Goal: Task Accomplishment & Management: Manage account settings

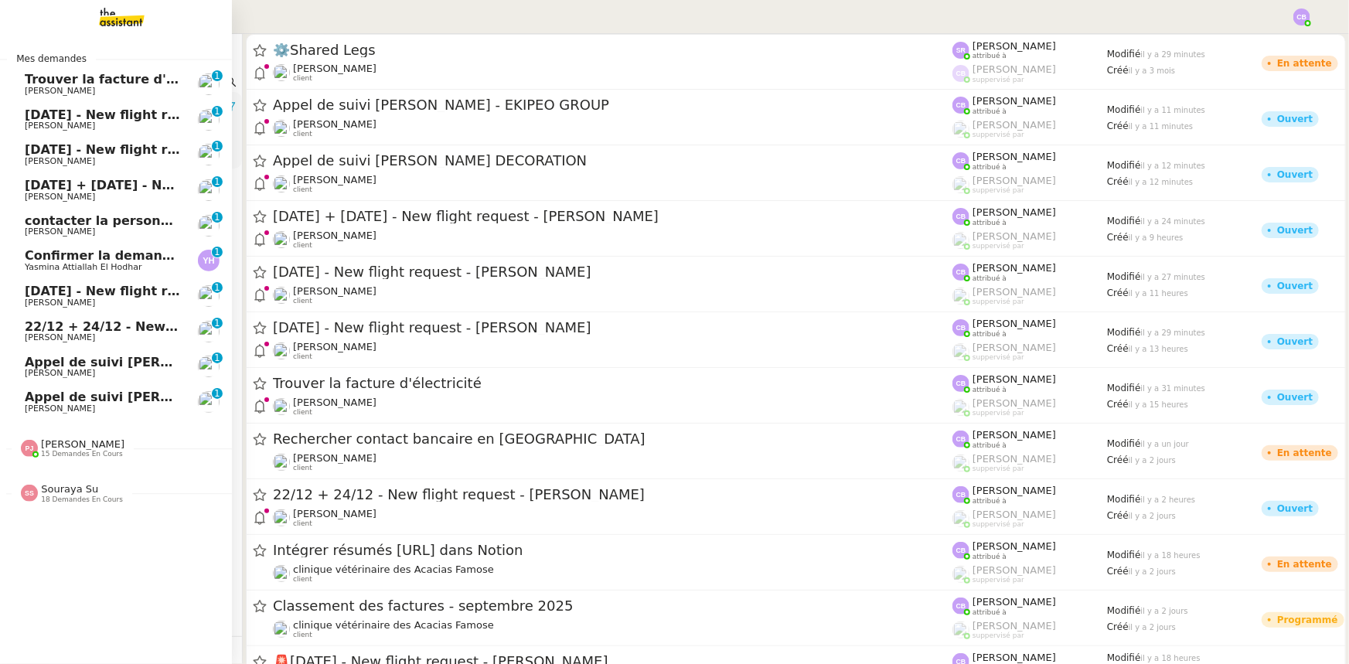
click at [142, 364] on span "Appel de suivi [PERSON_NAME] DECORATION" at bounding box center [181, 362] width 312 height 15
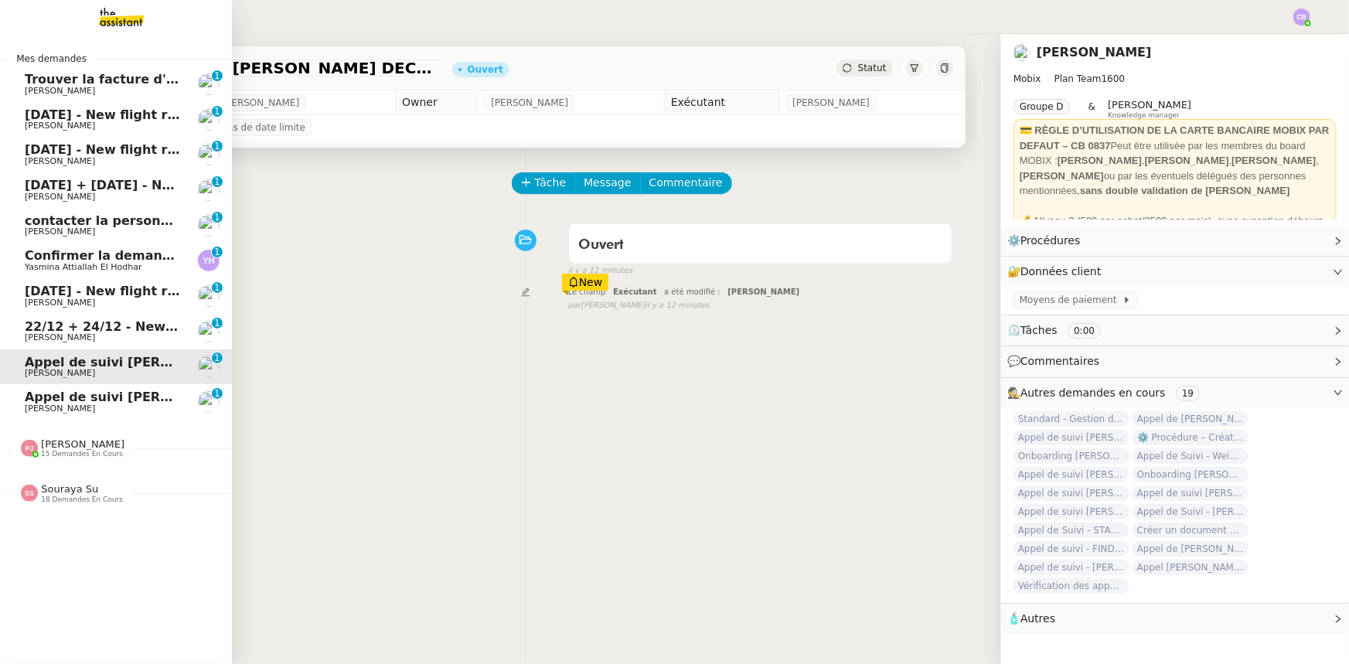
click at [136, 396] on span "Appel de suivi [PERSON_NAME] - EKIPEO GROUP" at bounding box center [193, 397] width 336 height 15
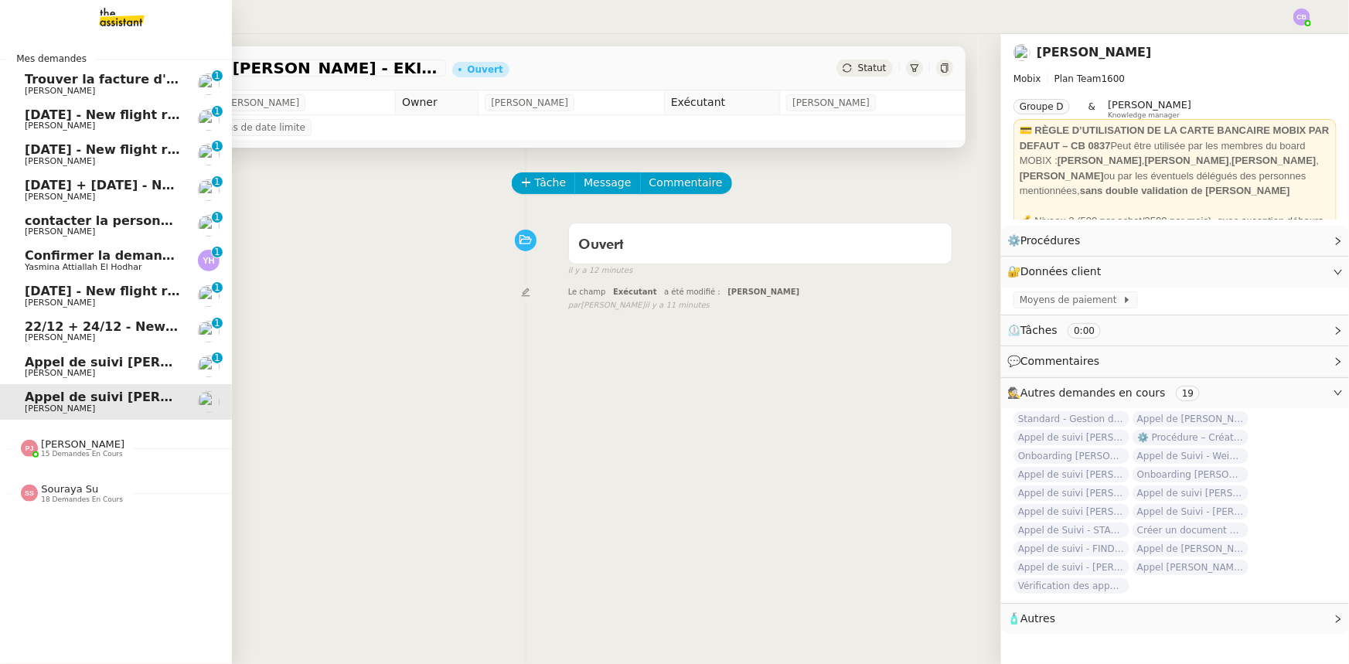
click at [43, 84] on span "Trouver la facture d'électricité" at bounding box center [131, 79] width 212 height 15
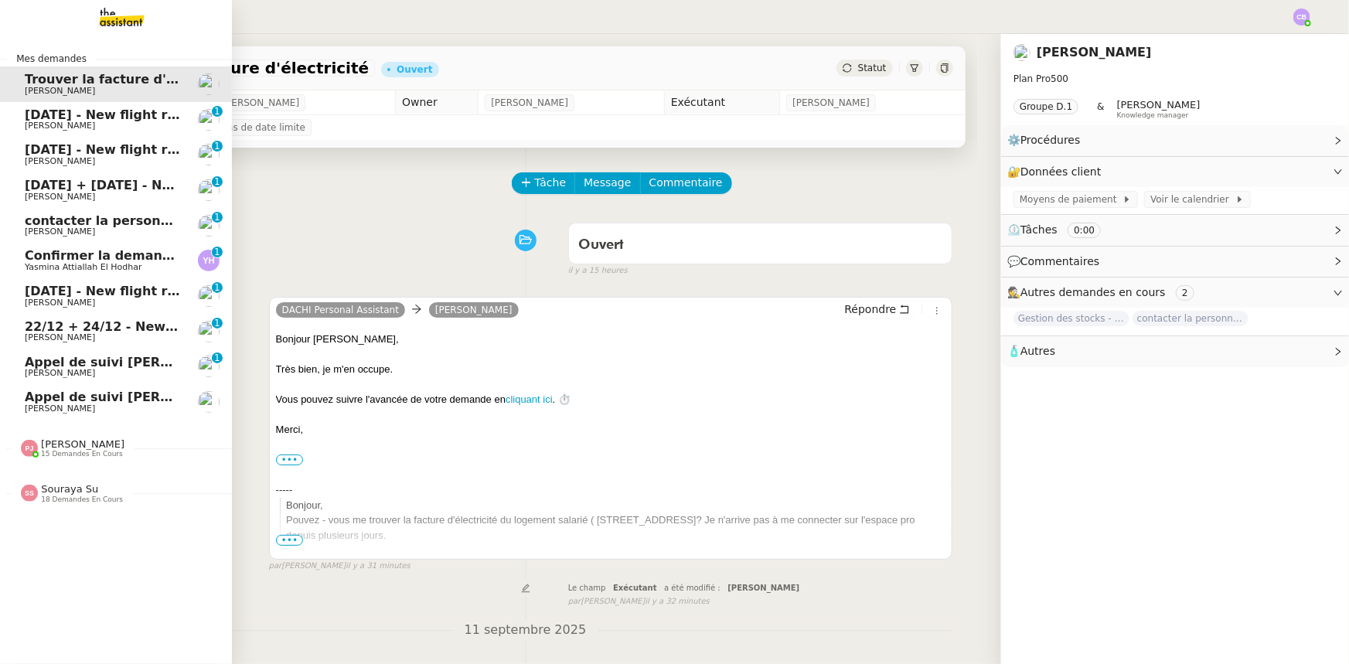
click at [70, 119] on span "18th September 2025 - New flight request - Chris Pugh" at bounding box center [184, 114] width 319 height 15
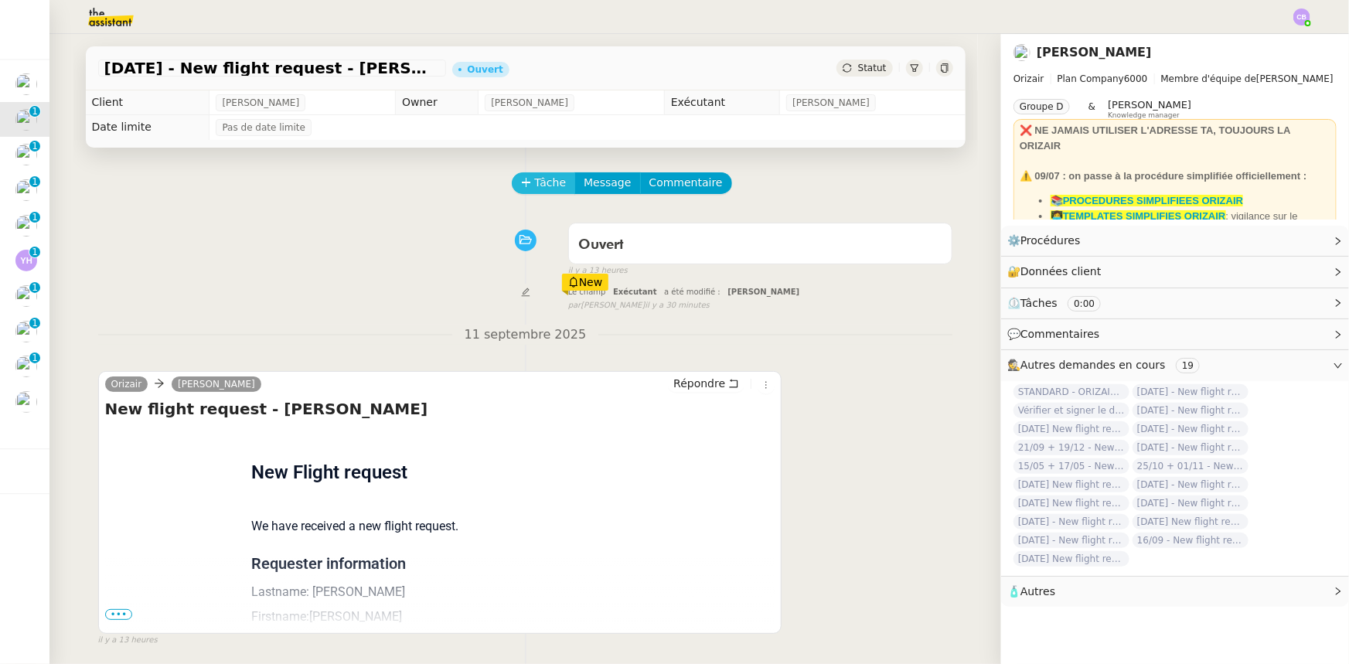
click at [535, 184] on span "Tâche" at bounding box center [551, 183] width 32 height 18
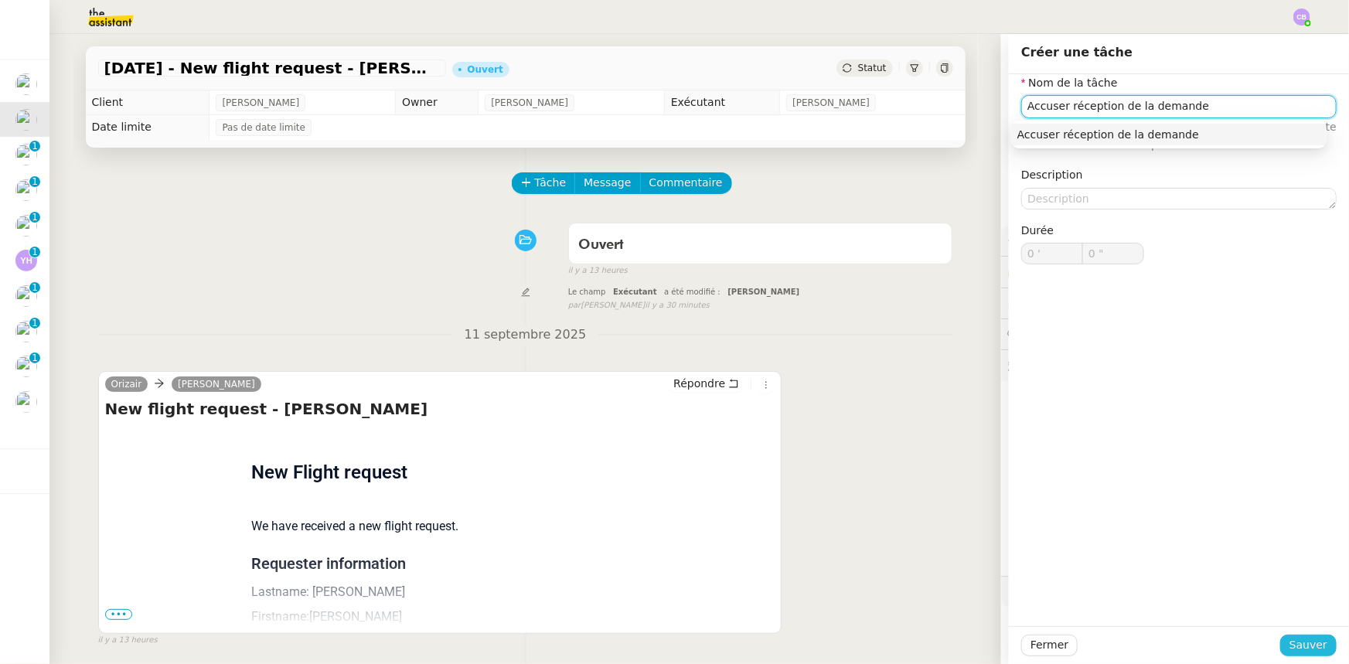
type input "Accuser réception de la demande"
click at [898, 411] on span "Sauver" at bounding box center [1309, 645] width 38 height 18
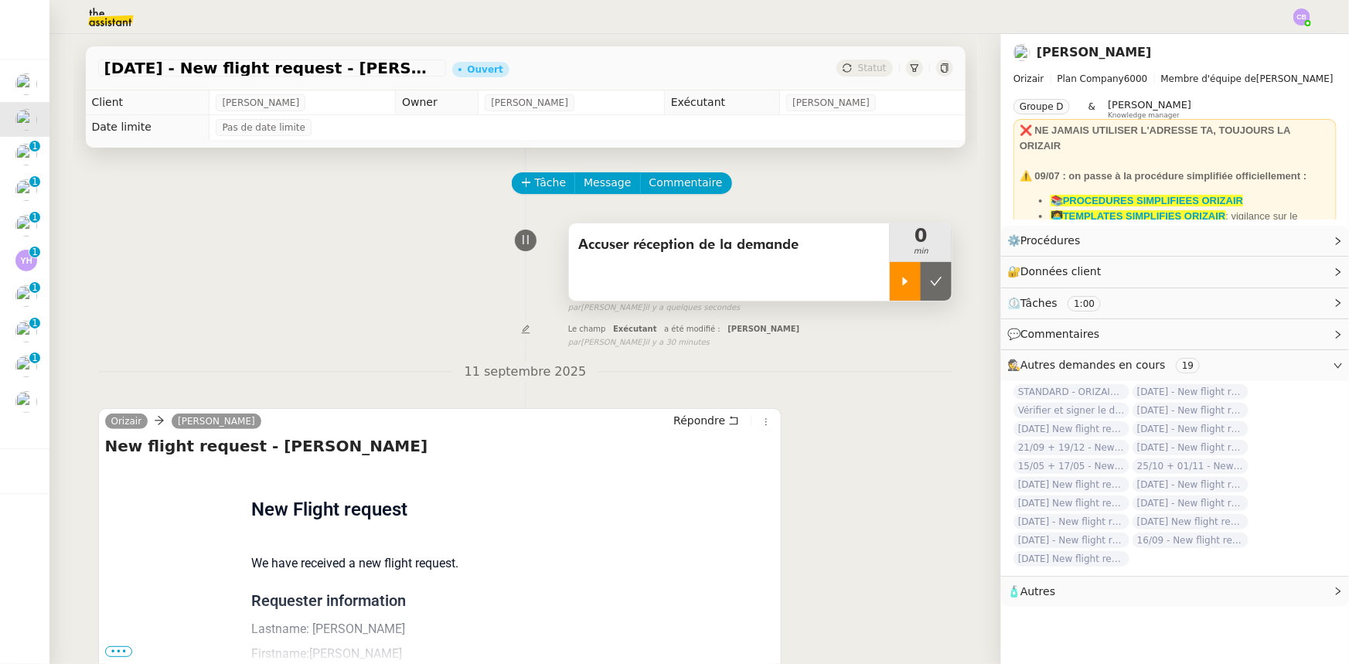
click at [891, 291] on div at bounding box center [905, 281] width 31 height 39
click at [898, 240] on link "Modifier" at bounding box center [1296, 241] width 44 height 18
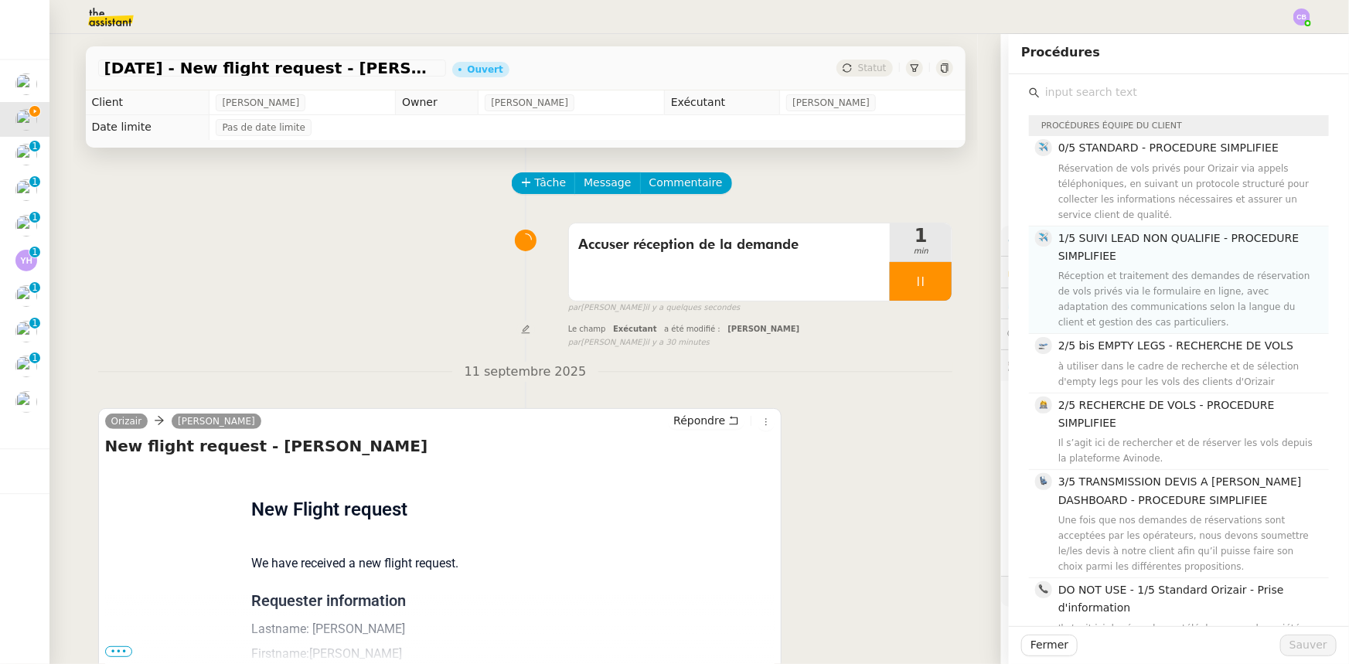
click at [898, 257] on h4 "1/5 SUIVI LEAD NON QUALIFIE - PROCEDURE SIMPLIFIEE" at bounding box center [1188, 248] width 261 height 36
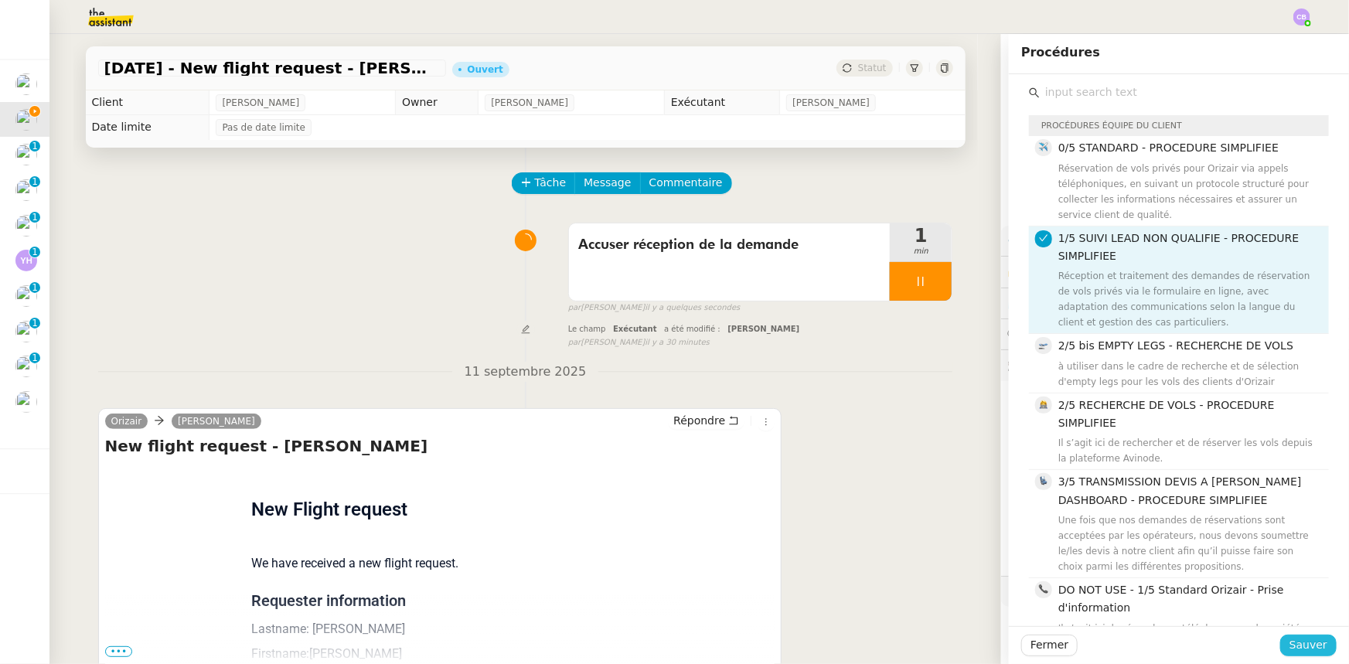
click at [898, 411] on span "Sauver" at bounding box center [1309, 645] width 38 height 18
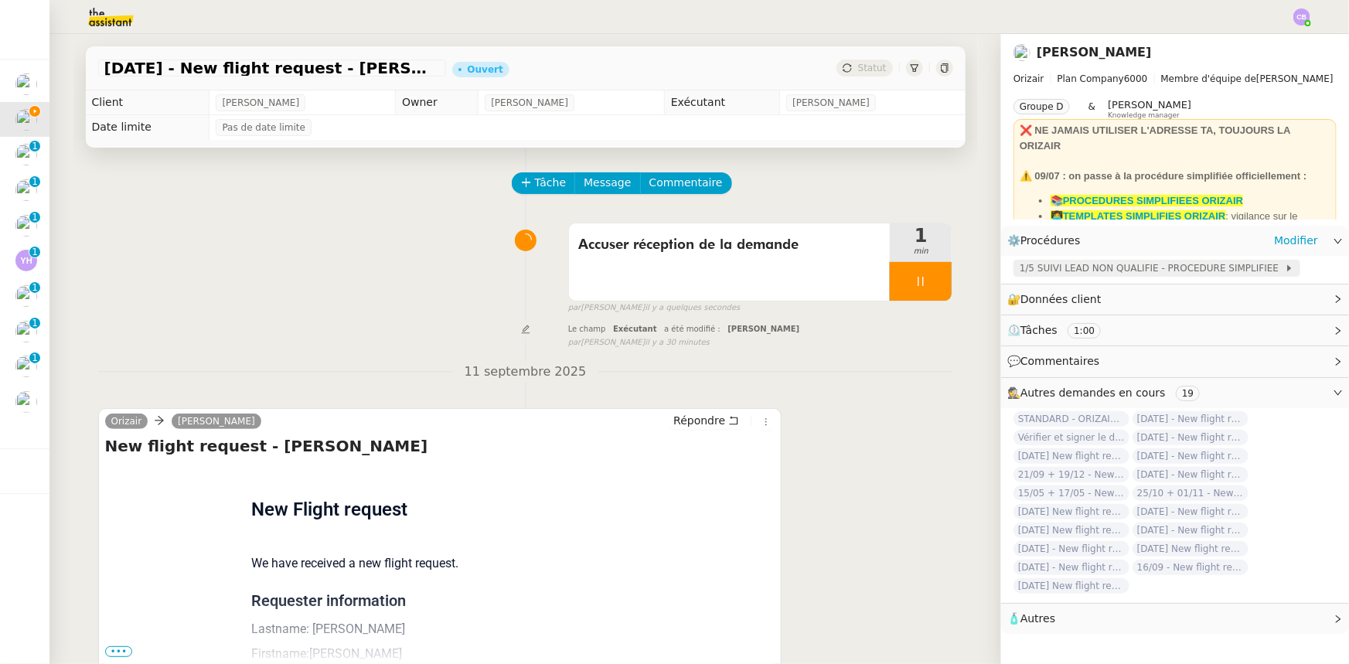
click at [898, 266] on span "1/5 SUIVI LEAD NON QUALIFIE - PROCEDURE SIMPLIFIEE" at bounding box center [1152, 268] width 265 height 15
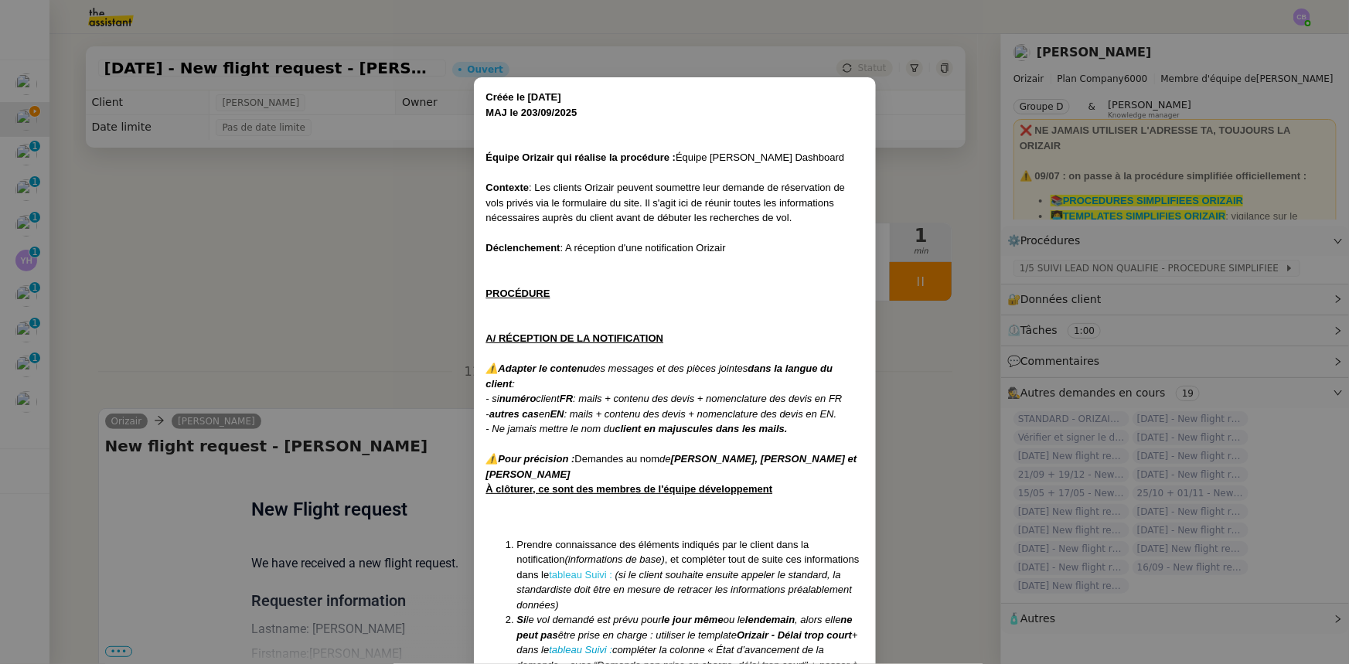
click at [564, 411] on link "tableau Suivi :" at bounding box center [580, 575] width 63 height 12
click at [347, 246] on nz-modal-container "Créée le 16/04/2025 MAJ le 203/09 /2025 Équipe Orizair qui réalise la procédure…" at bounding box center [674, 332] width 1349 height 664
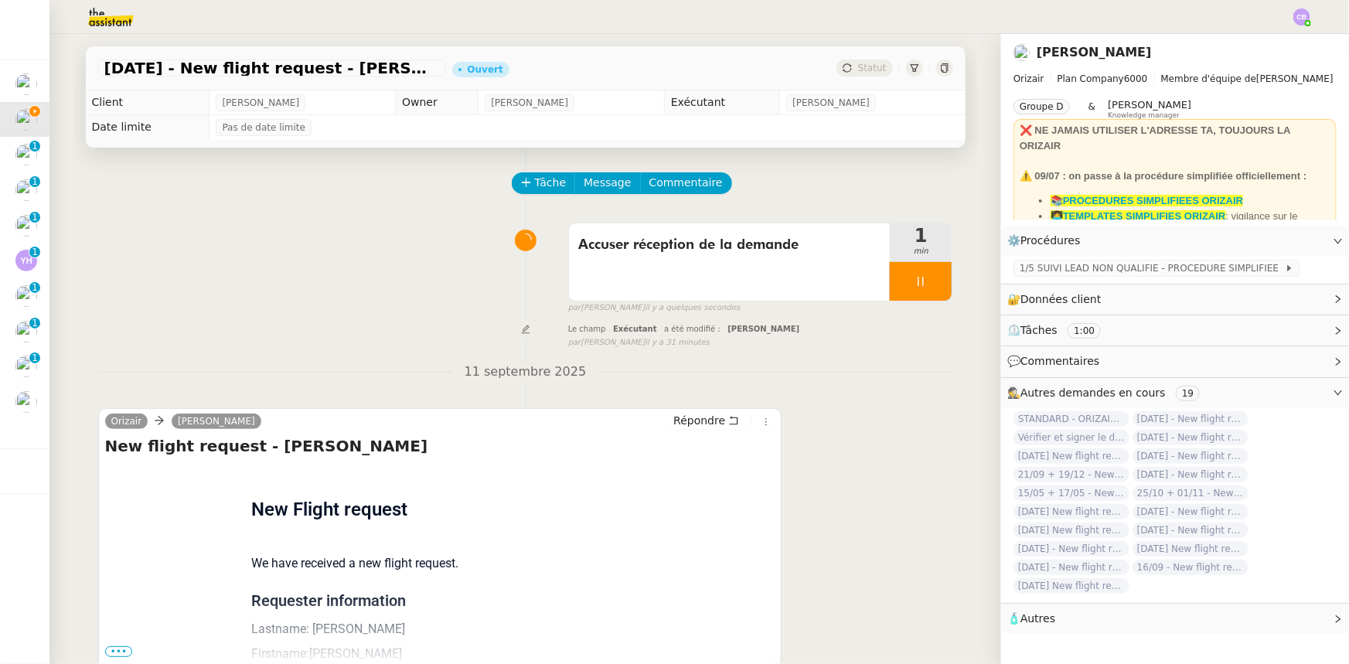
scroll to position [70, 0]
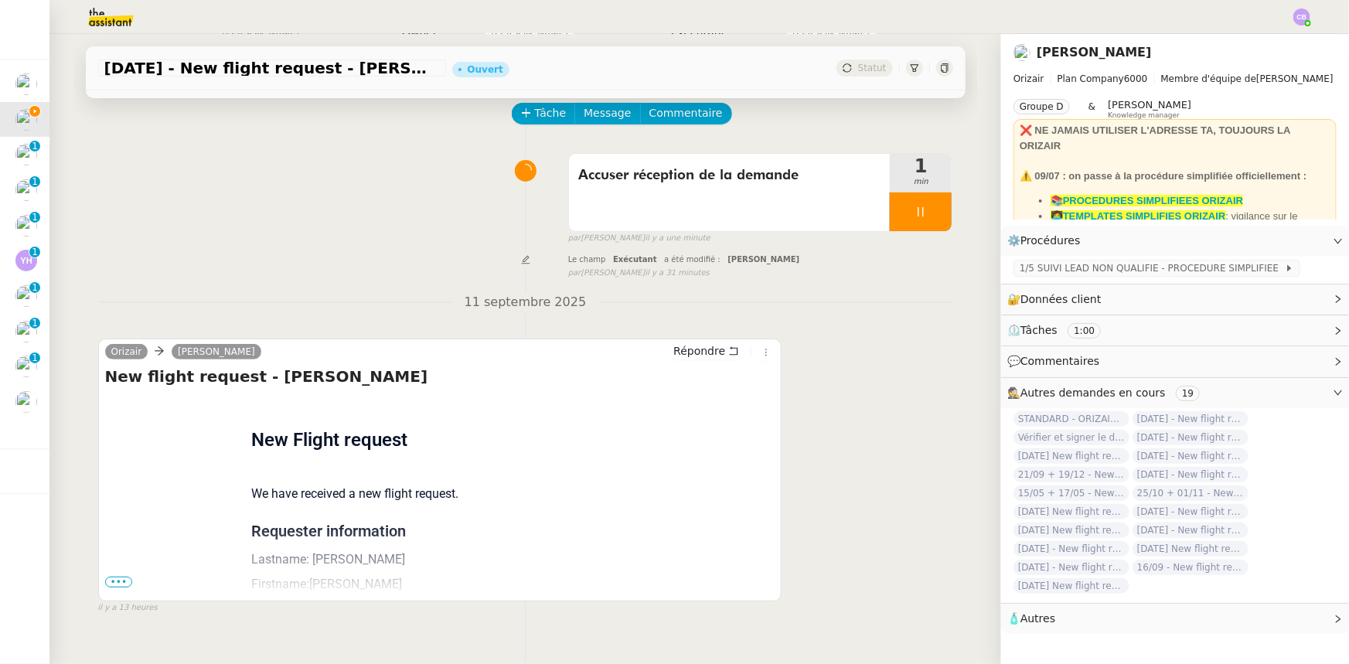
click at [114, 411] on span "•••" at bounding box center [119, 582] width 28 height 11
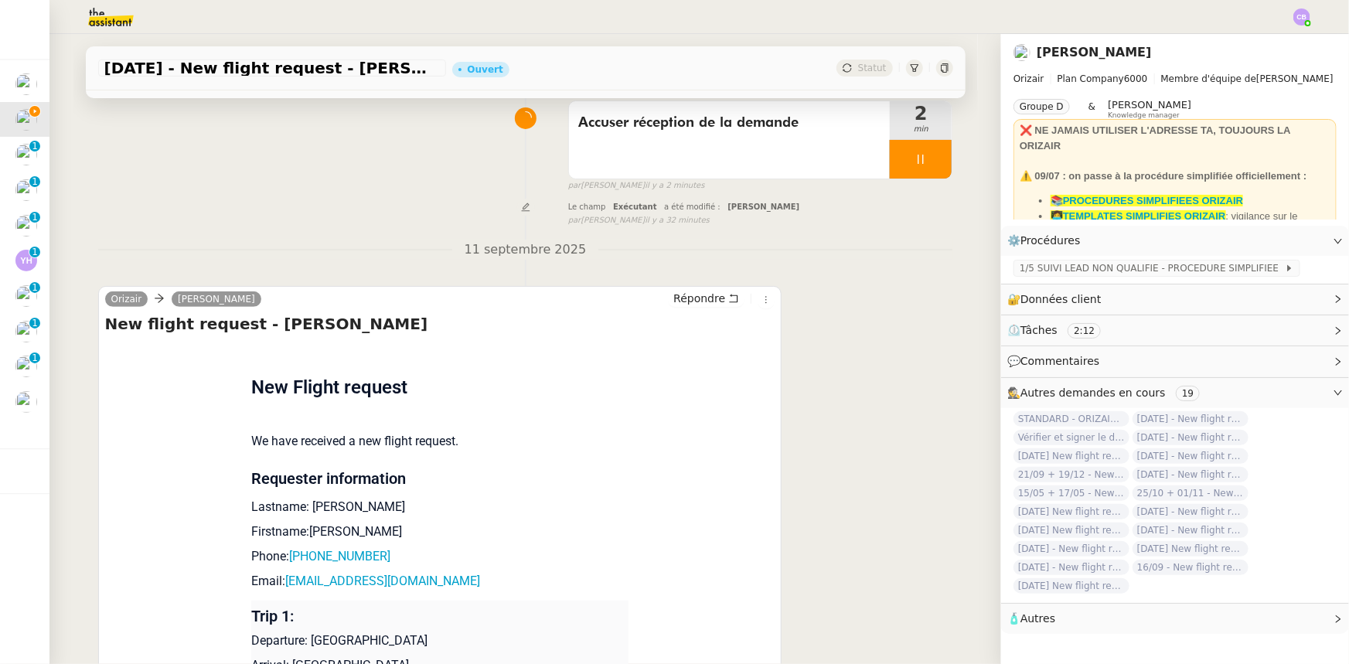
scroll to position [0, 0]
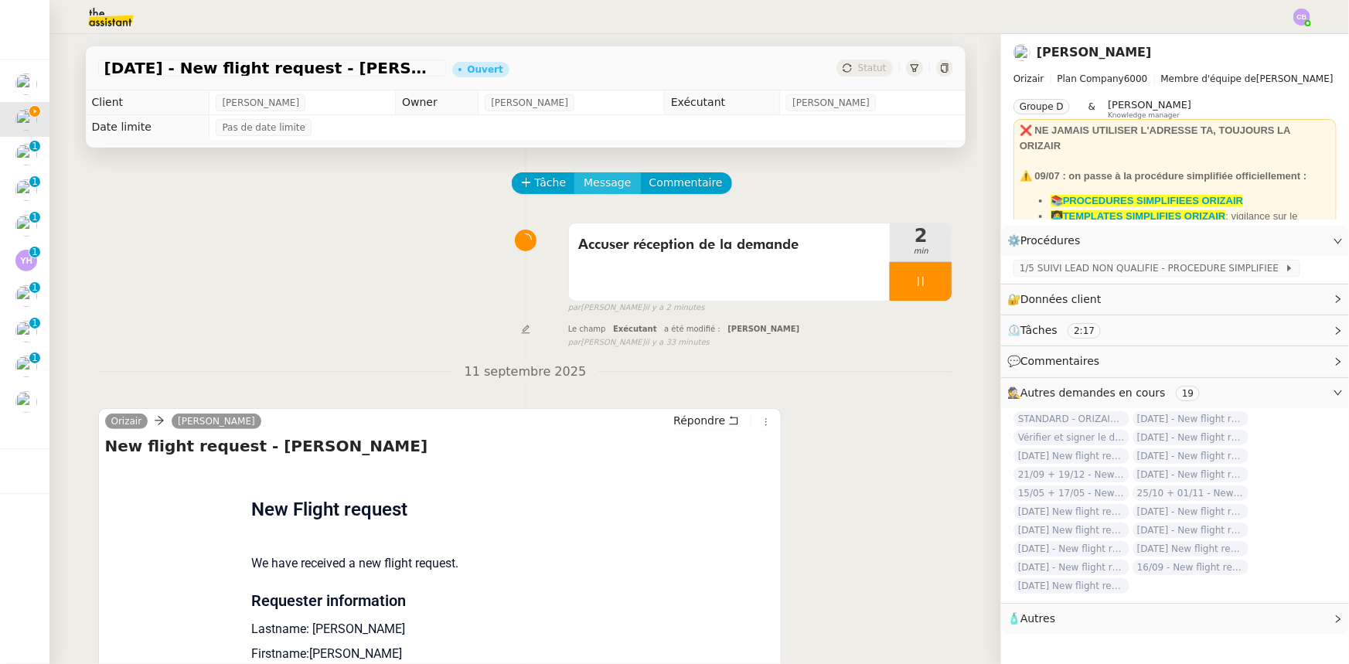
click at [591, 186] on span "Message" at bounding box center [607, 183] width 47 height 18
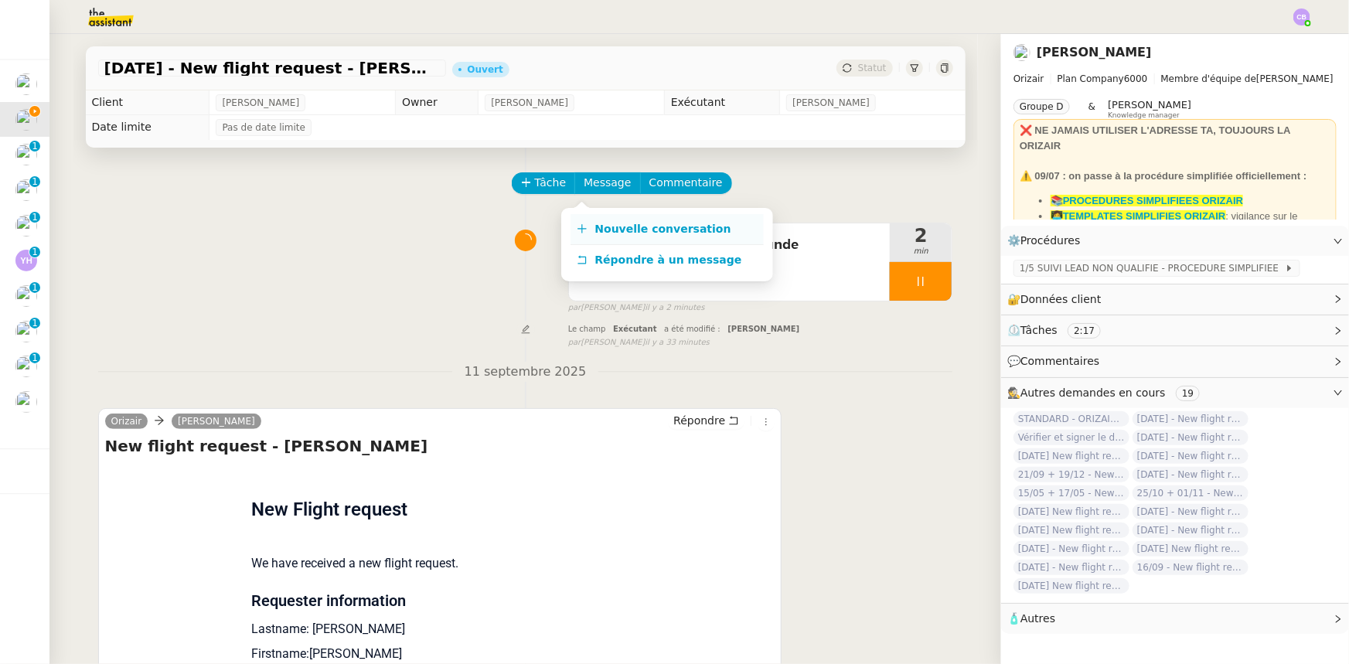
click at [656, 233] on span "Nouvelle conversation" at bounding box center [663, 229] width 136 height 12
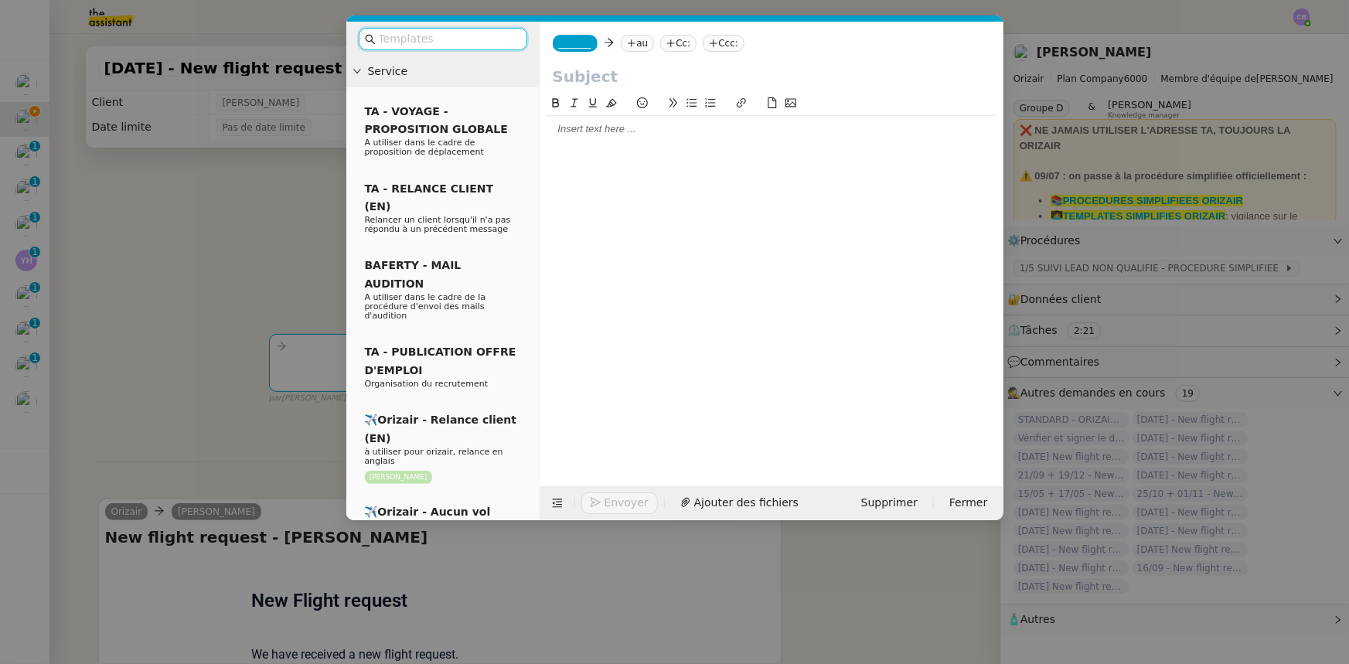
click at [490, 39] on input "text" at bounding box center [448, 39] width 139 height 18
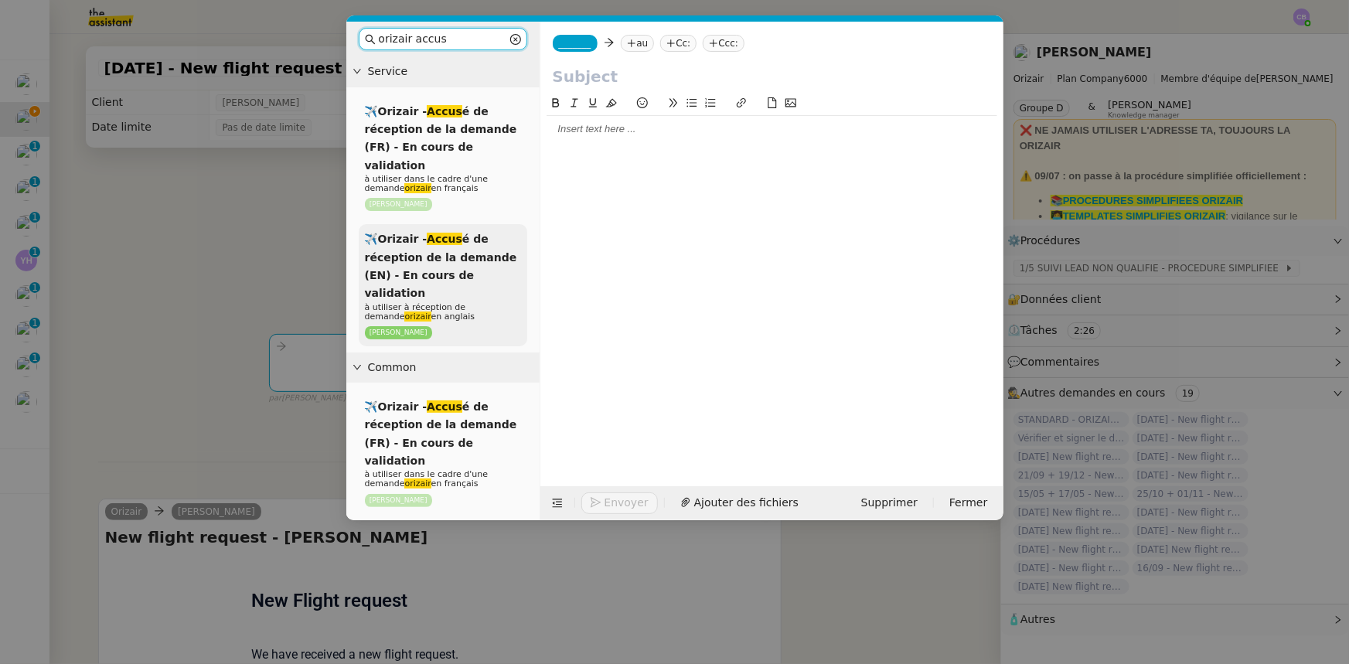
type input "orizair accus"
click at [461, 245] on span "✈️Orizair - Accus é de réception de la demande (EN) - En cours de validation" at bounding box center [441, 266] width 152 height 66
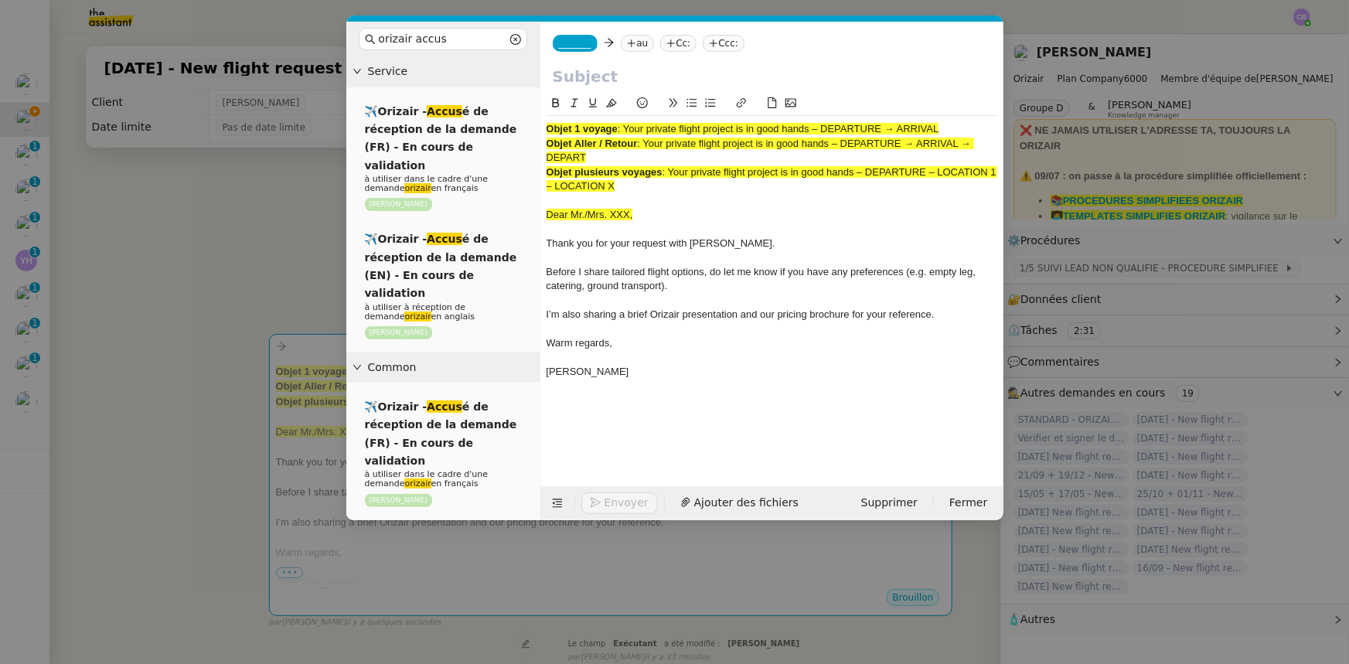
drag, startPoint x: 944, startPoint y: 128, endPoint x: 627, endPoint y: 121, distance: 317.1
click at [627, 121] on div "Objet 1 voyage : Your private flight project is in good hands – DEPARTURE → ARR…" at bounding box center [772, 258] width 451 height 284
copy span "Your private flight project is in good hands – DEPARTURE → ARRIVAL"
click at [597, 78] on input "text" at bounding box center [772, 76] width 438 height 23
paste input "Your private flight project is in good hands – DEPARTURE → ARRIVAL"
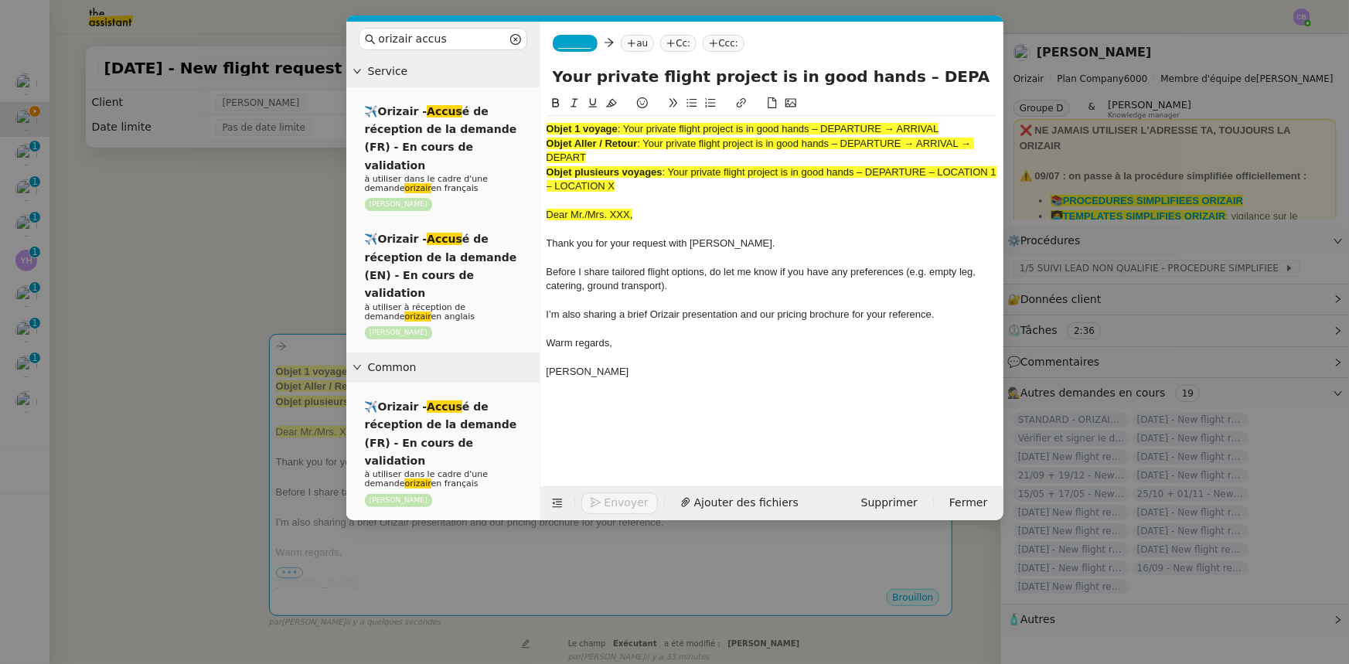
scroll to position [0, 66]
type input "Your private flight project is in good hands – DEPARTURE → ARRIVAL"
drag, startPoint x: 631, startPoint y: 188, endPoint x: 544, endPoint y: 129, distance: 105.3
click at [544, 129] on nz-spin "Objet 1 voyage : Your private flight project is in good hands – DEPARTURE → ARR…" at bounding box center [771, 281] width 463 height 374
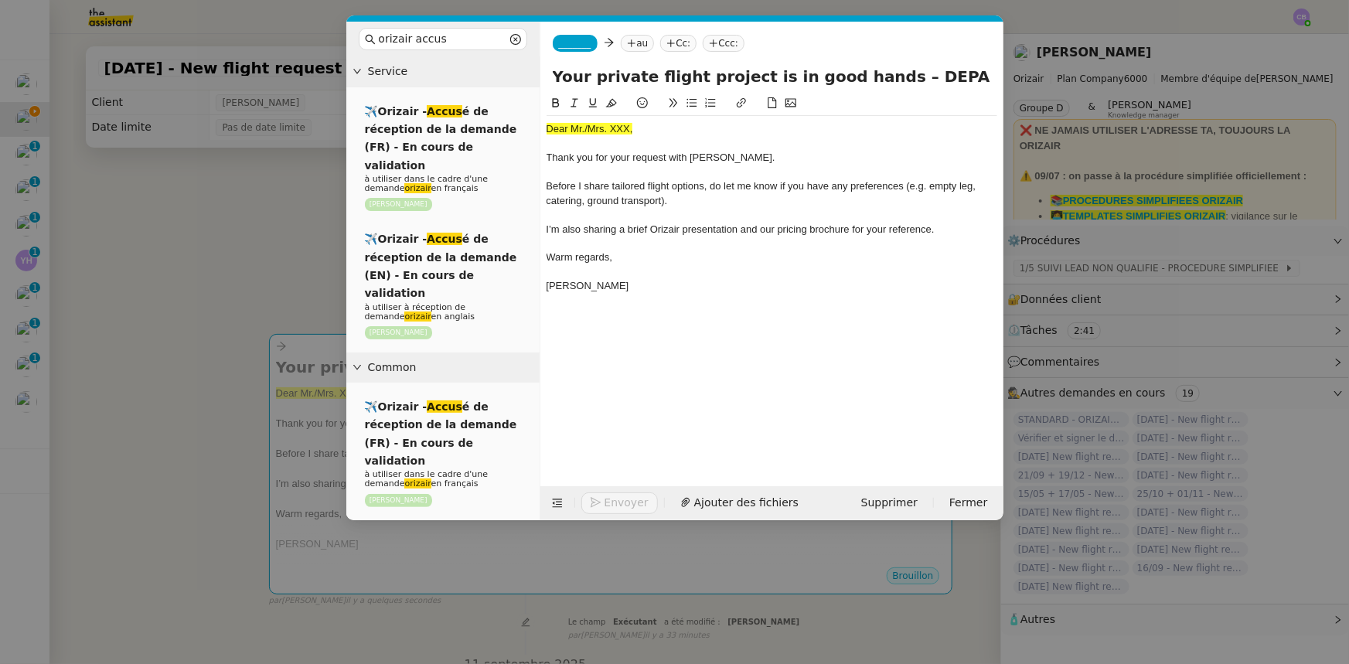
click at [263, 271] on nz-modal-container "orizair accus Service ✈️Orizair - Accus é de réception de la demande (FR) - En …" at bounding box center [674, 332] width 1349 height 664
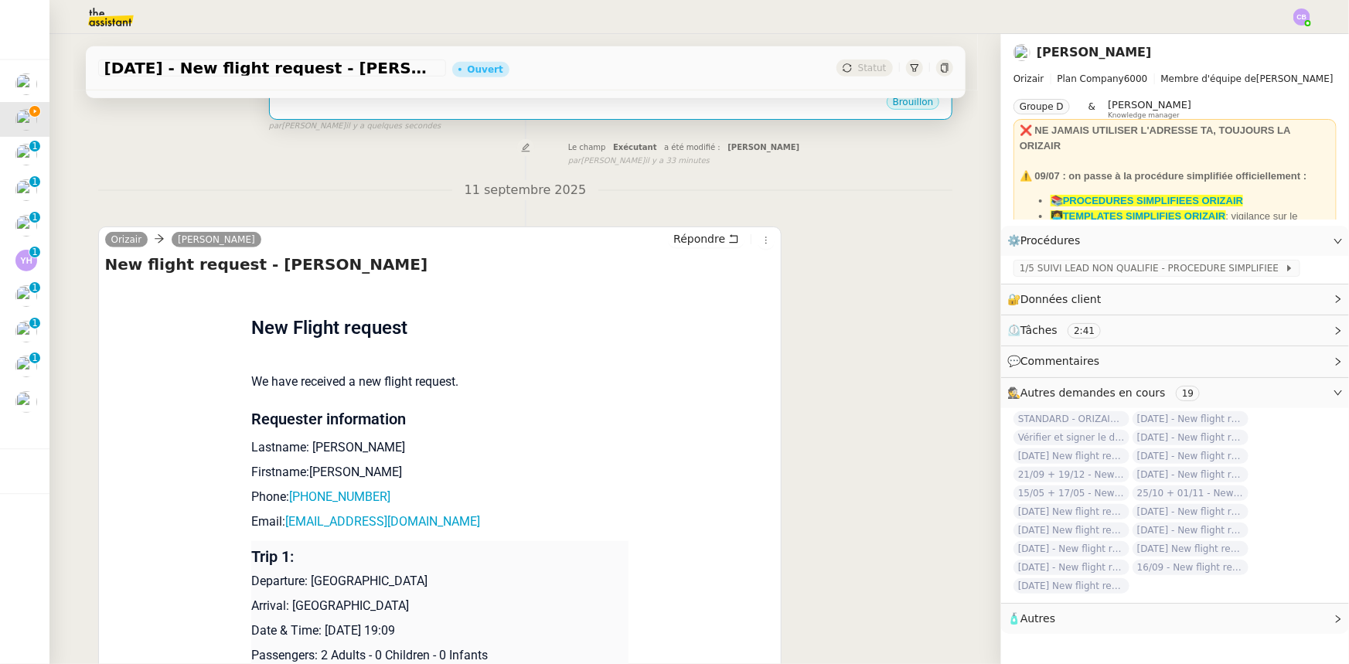
scroll to position [492, 0]
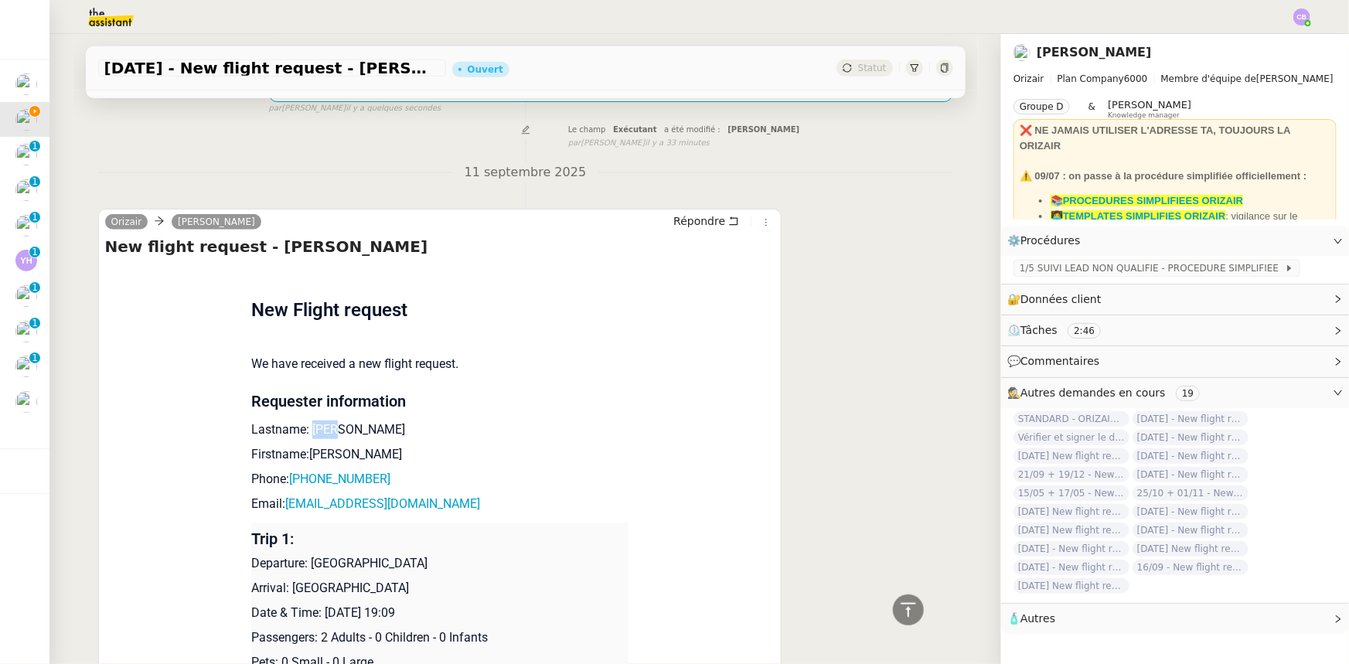
drag, startPoint x: 327, startPoint y: 435, endPoint x: 303, endPoint y: 434, distance: 24.0
click at [303, 411] on p "Lastname: Pugh" at bounding box center [439, 430] width 377 height 19
copy p "Pugh"
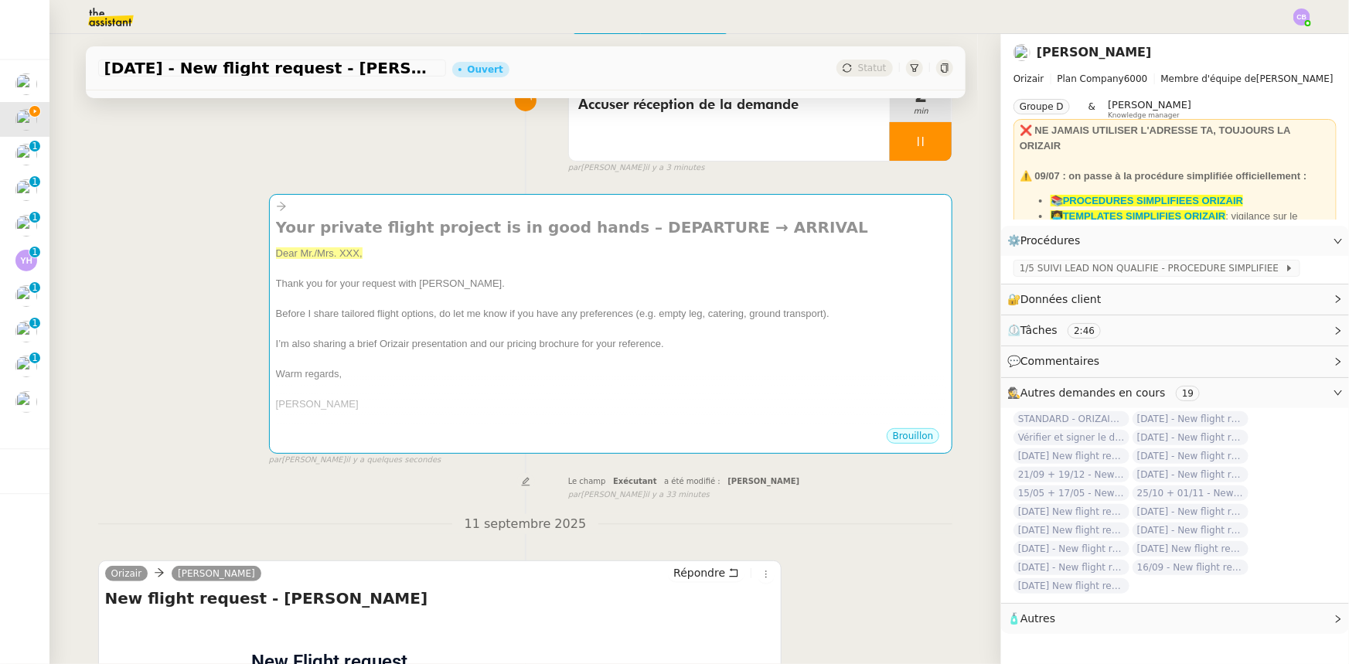
scroll to position [0, 0]
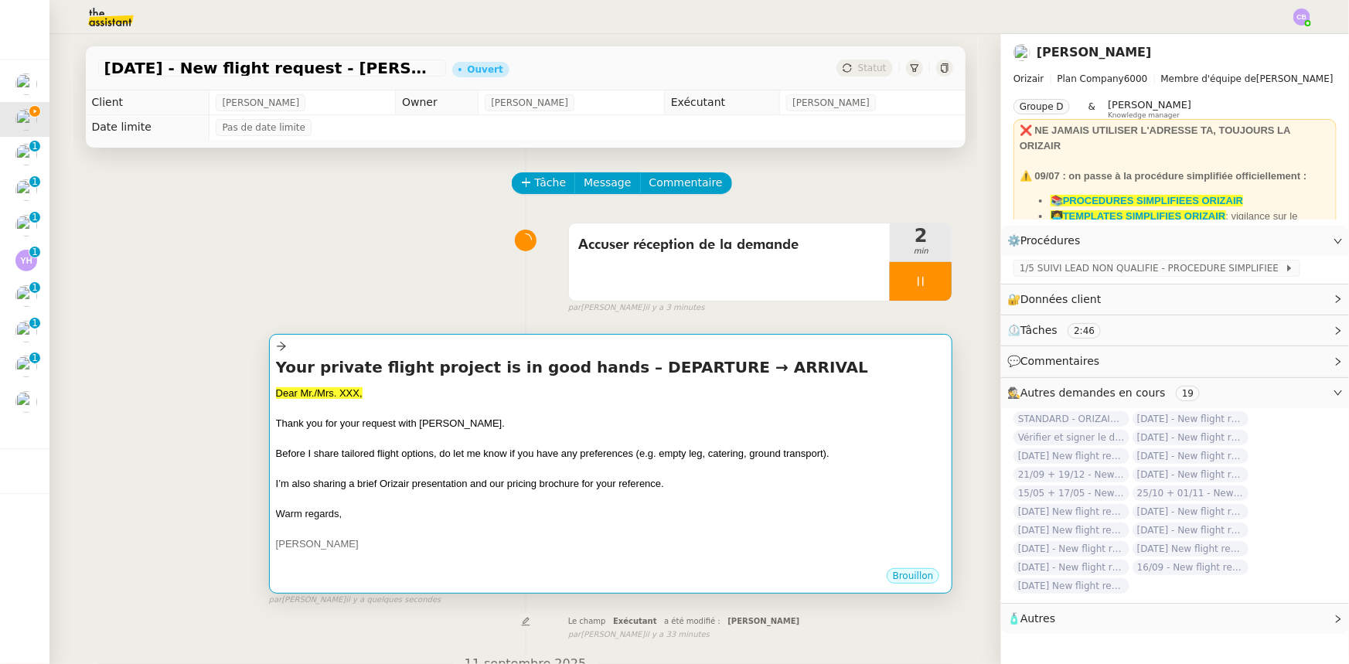
click at [379, 411] on div at bounding box center [611, 468] width 670 height 15
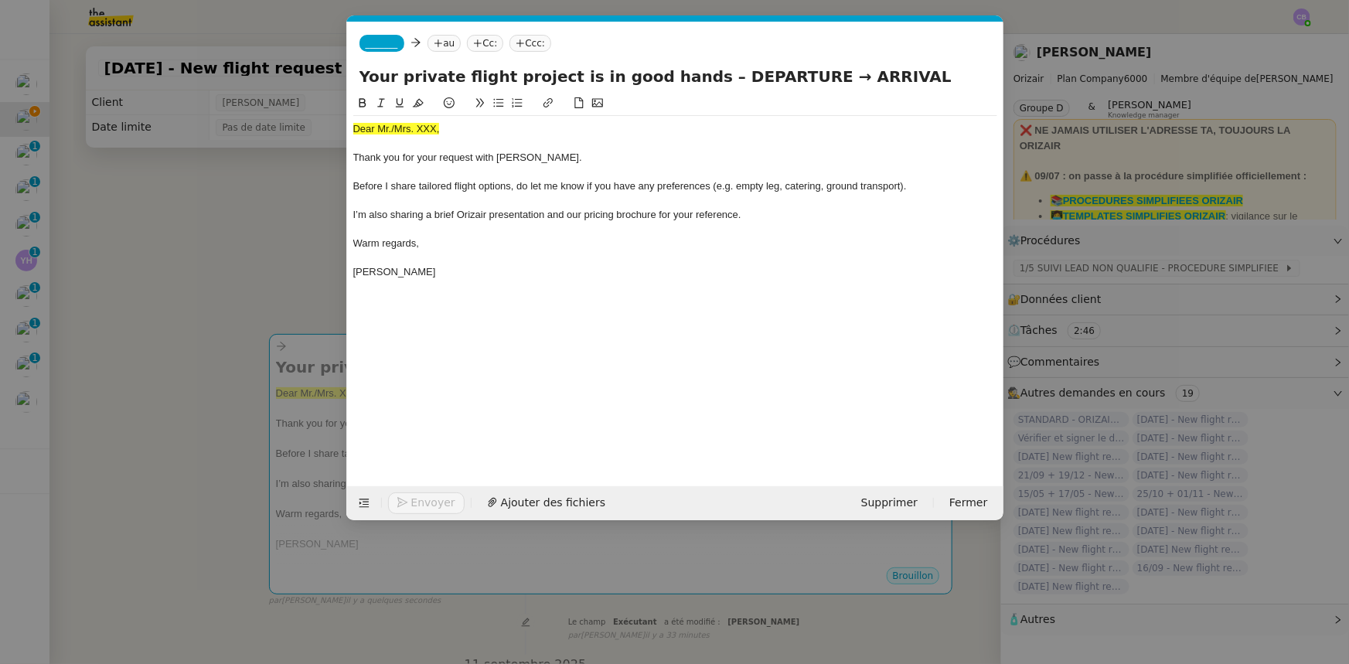
scroll to position [0, 90]
drag, startPoint x: 442, startPoint y: 129, endPoint x: 349, endPoint y: 128, distance: 93.6
click at [349, 128] on nz-spin "Dear Mr./Mrs. XXX, Thank you for your request with Orizair. Before I share tail…" at bounding box center [675, 281] width 656 height 374
click at [418, 103] on icon at bounding box center [418, 103] width 11 height 9
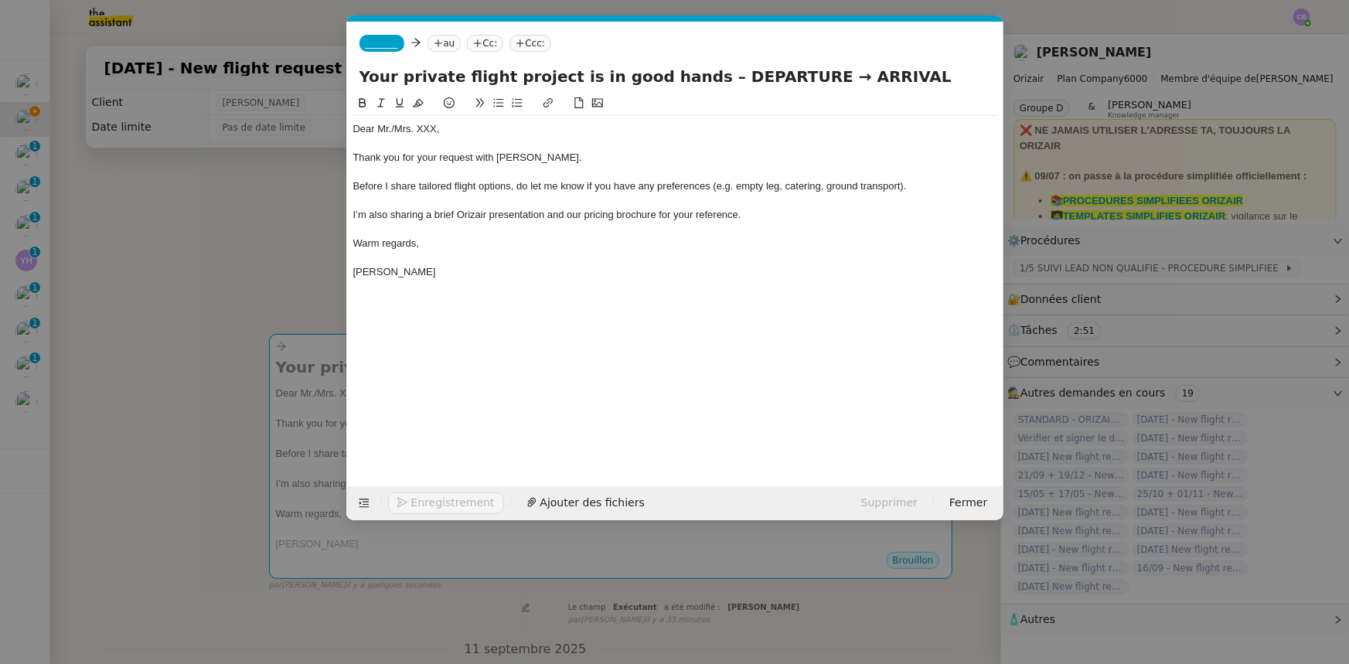
click at [434, 124] on div "Dear Mr./Mrs. XXX," at bounding box center [675, 129] width 644 height 14
drag, startPoint x: 772, startPoint y: 76, endPoint x: 688, endPoint y: 77, distance: 84.3
click at [688, 77] on input "Your private flight project is in good hands – DEPARTURE → ARRIVAL" at bounding box center [676, 76] width 632 height 23
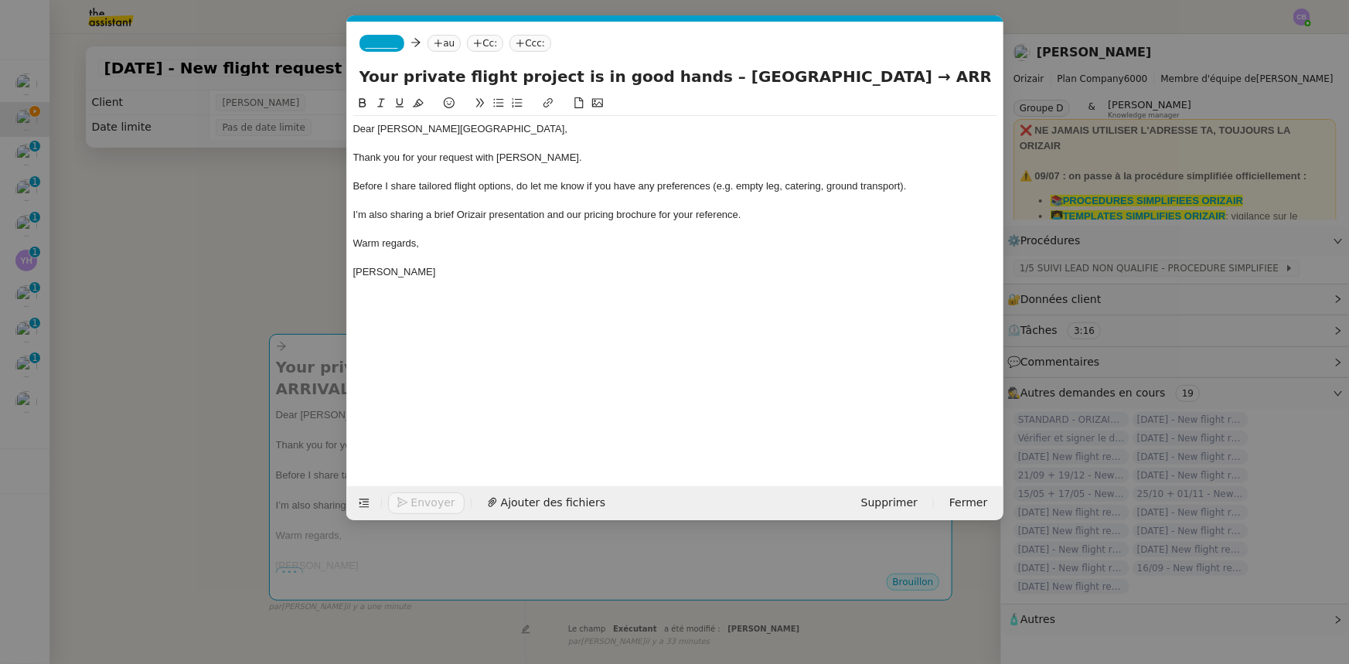
click at [788, 75] on input "Your private flight project is in good hands – London Standstead Airport → ARRI…" at bounding box center [676, 76] width 632 height 23
drag, startPoint x: 897, startPoint y: 76, endPoint x: 957, endPoint y: 73, distance: 60.4
click at [898, 73] on input "Your private flight project is in good hands – London Stanstead Airport → ARRIV…" at bounding box center [676, 76] width 632 height 23
type input "Your private flight project is in good hands – London Stanstead Airport → Palma…"
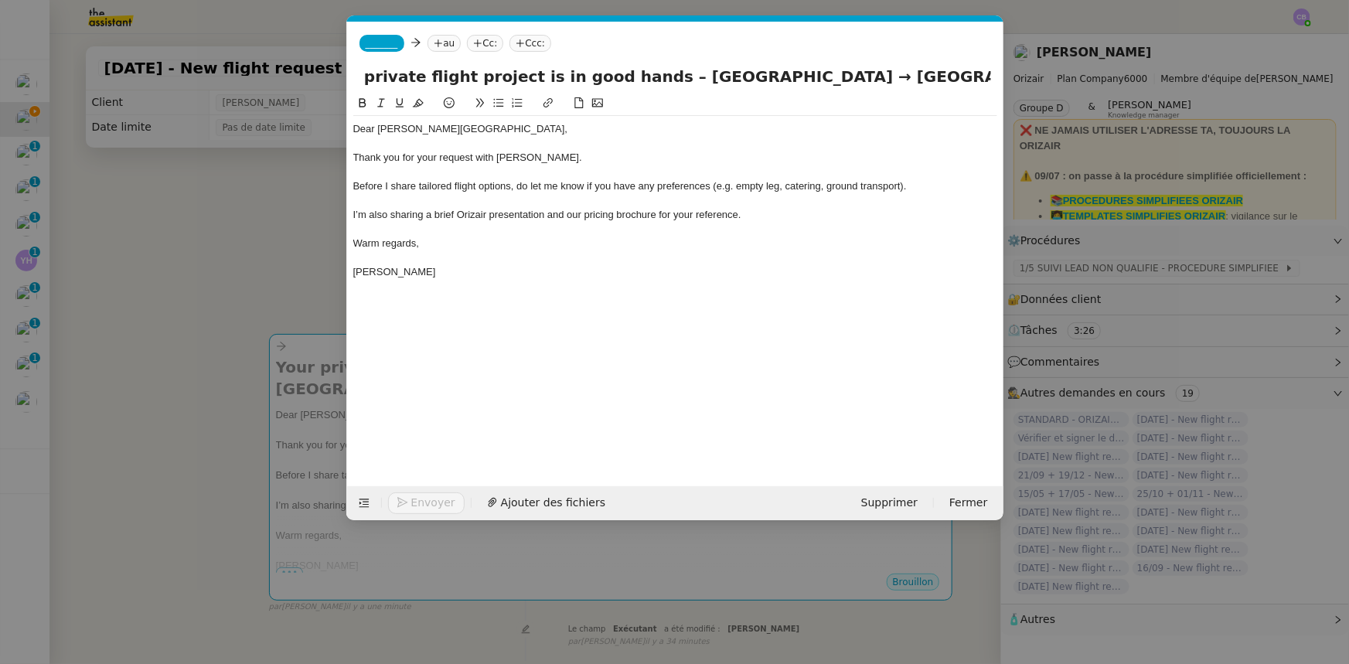
click at [382, 40] on span "_______" at bounding box center [382, 43] width 32 height 11
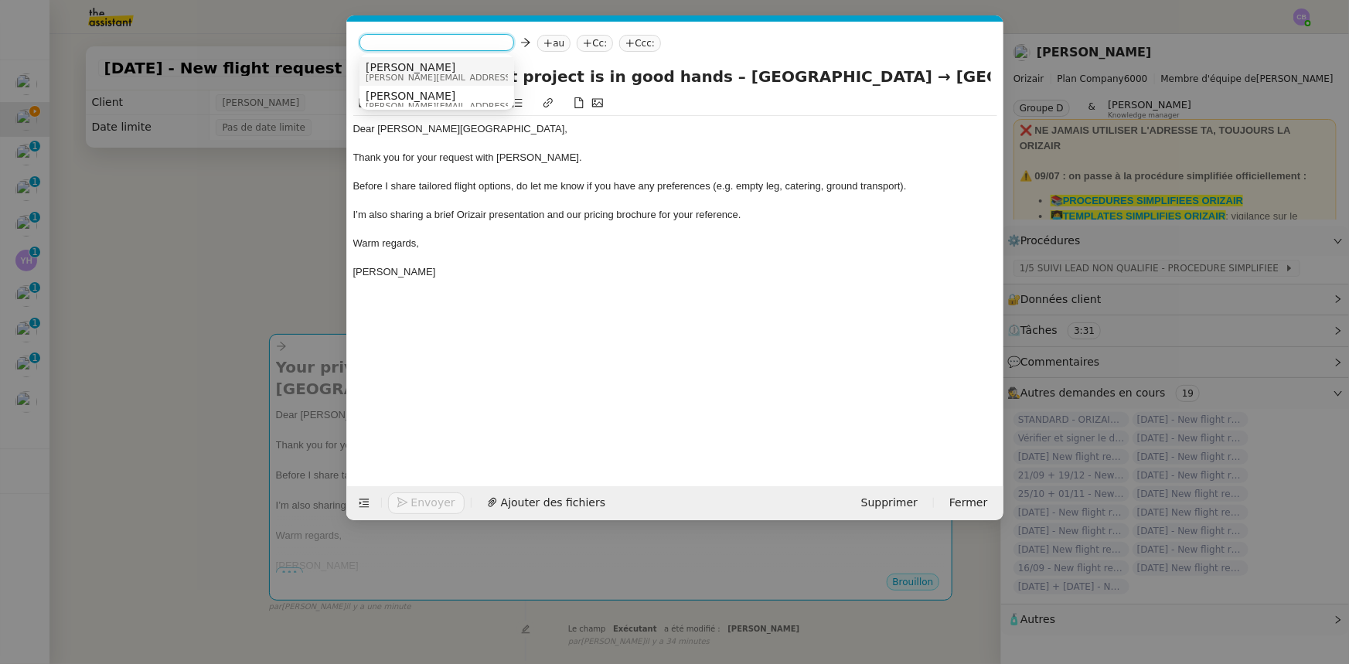
click at [415, 73] on span "josephine.k@orizair.com" at bounding box center [476, 77] width 220 height 9
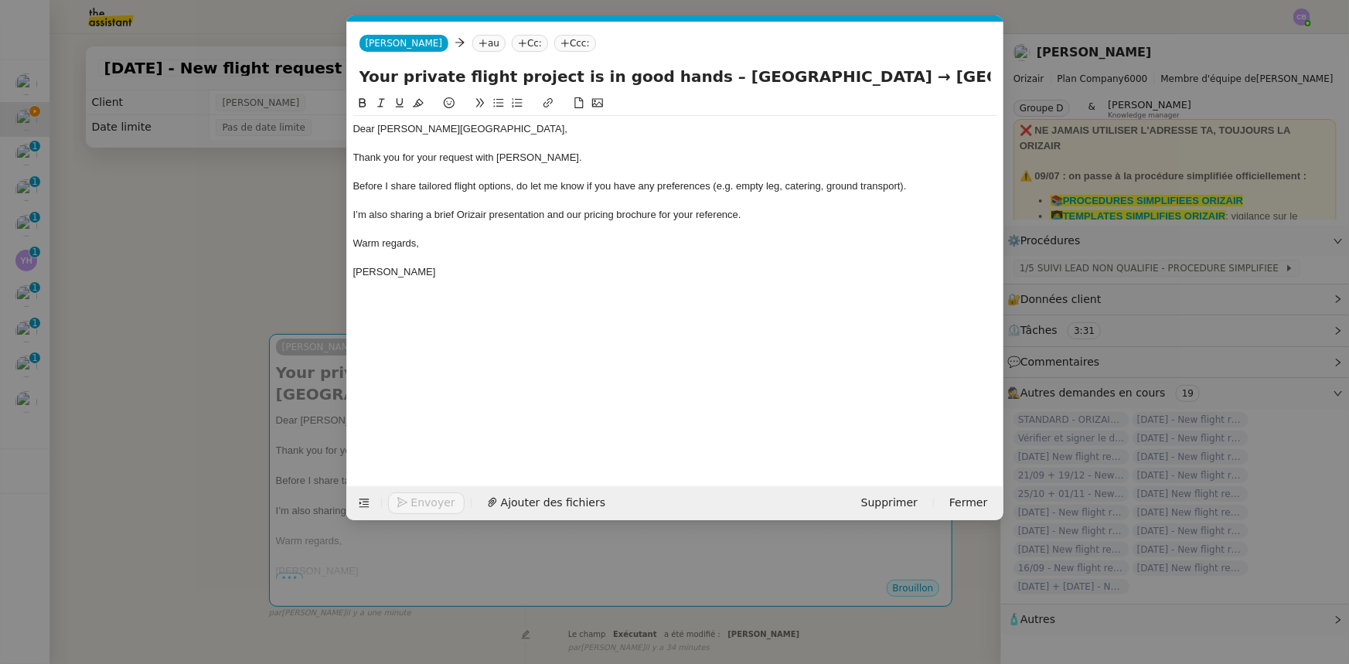
click at [278, 255] on nz-modal-container "orizair accus Service ✈️Orizair - Accus é de réception de la demande (FR) - En …" at bounding box center [674, 332] width 1349 height 664
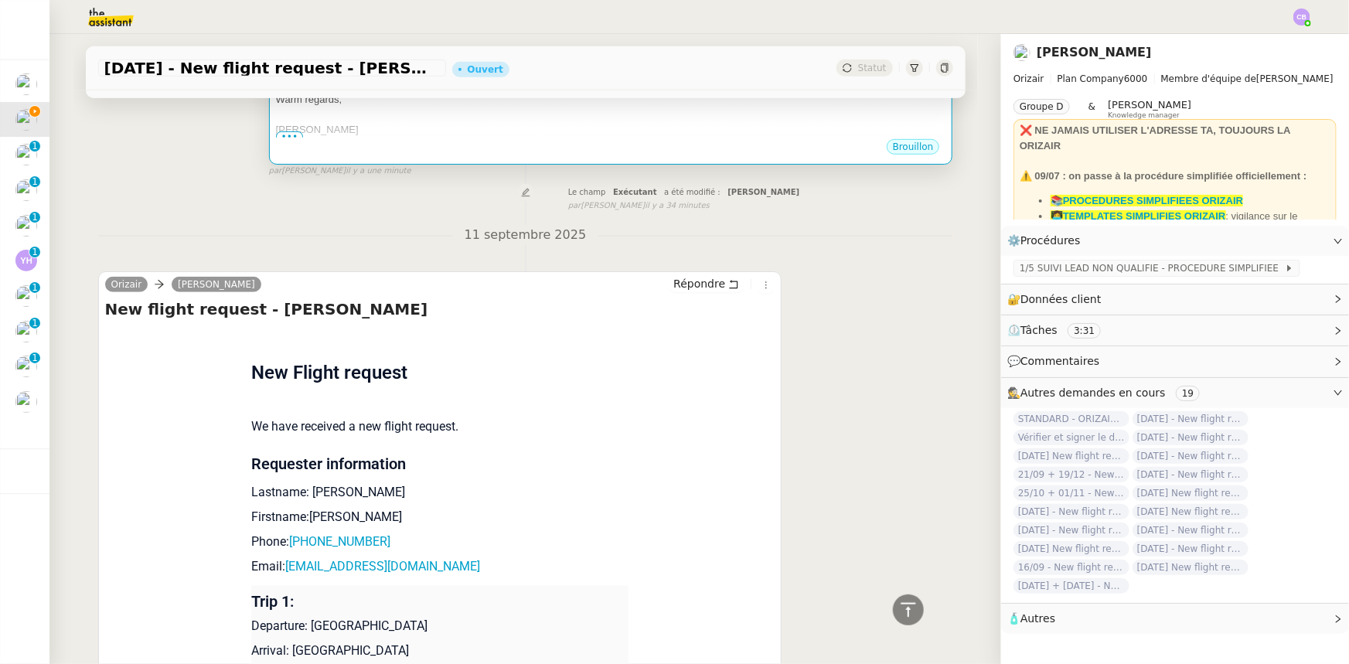
scroll to position [632, 0]
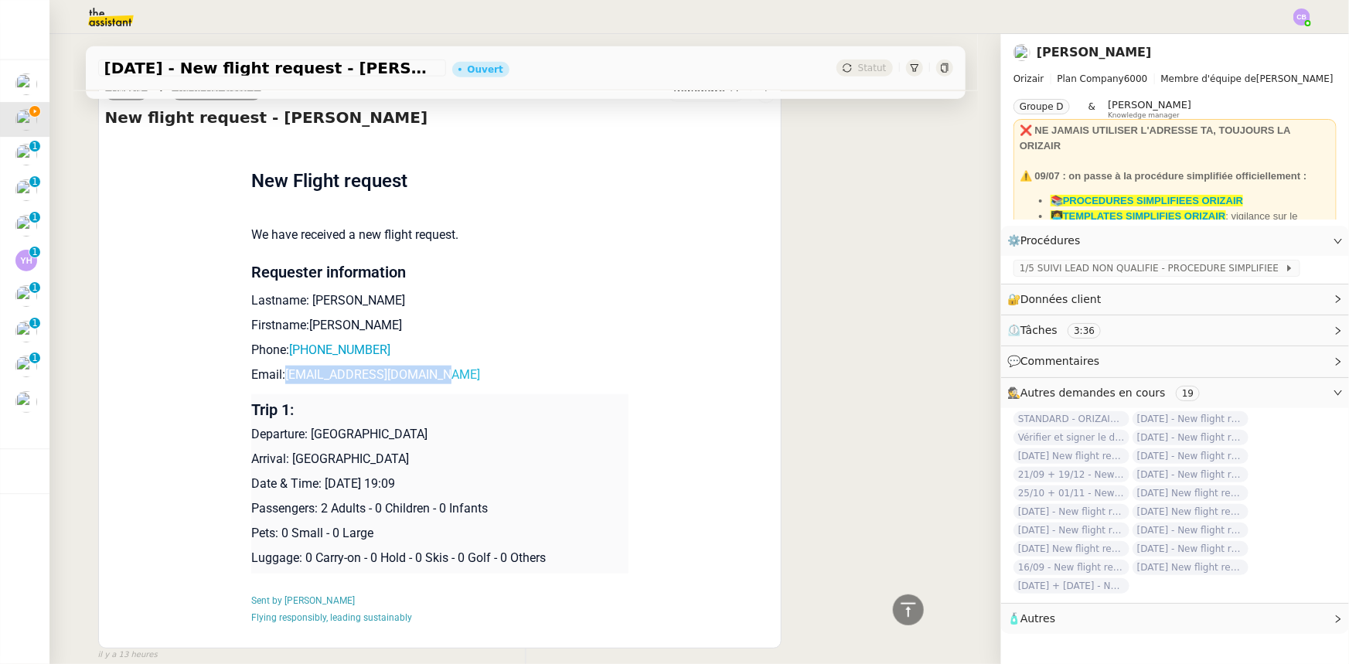
drag, startPoint x: 425, startPoint y: 359, endPoint x: 280, endPoint y: 357, distance: 145.4
click at [280, 366] on p "Email: pugh_chris@hotmail.co.uk" at bounding box center [439, 375] width 377 height 19
copy link "pugh_chris@hotmail.co.uk"
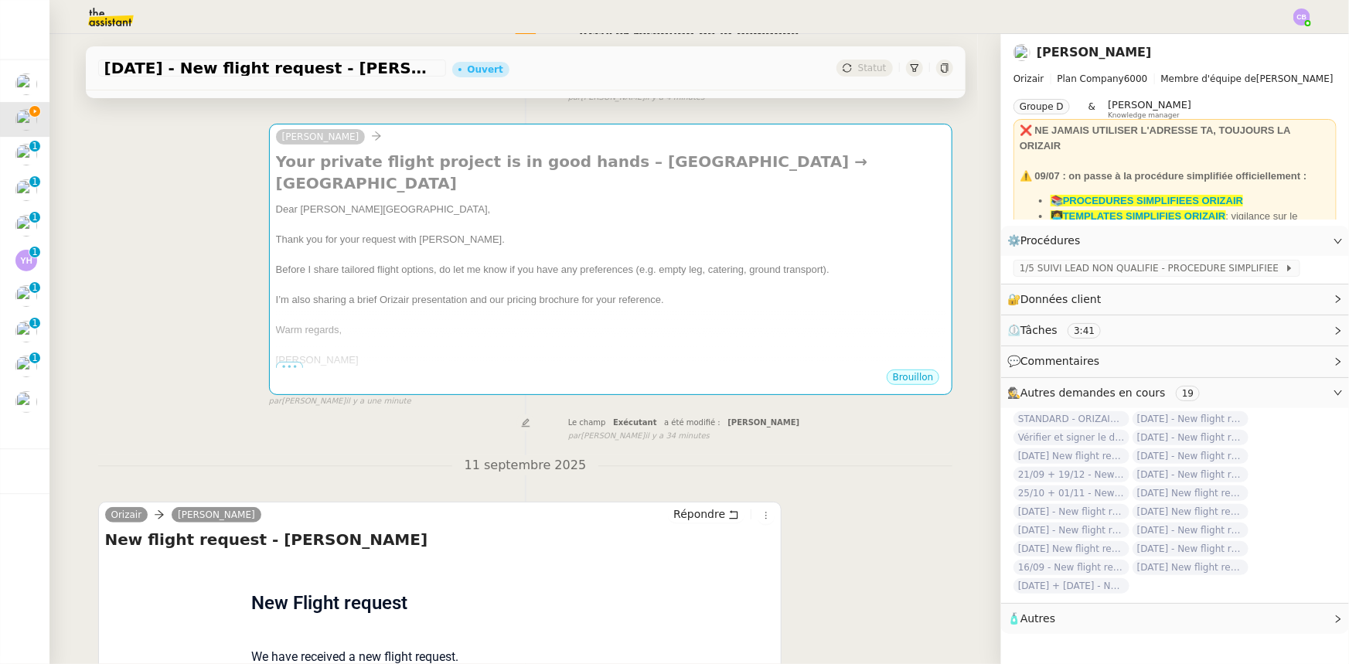
scroll to position [0, 0]
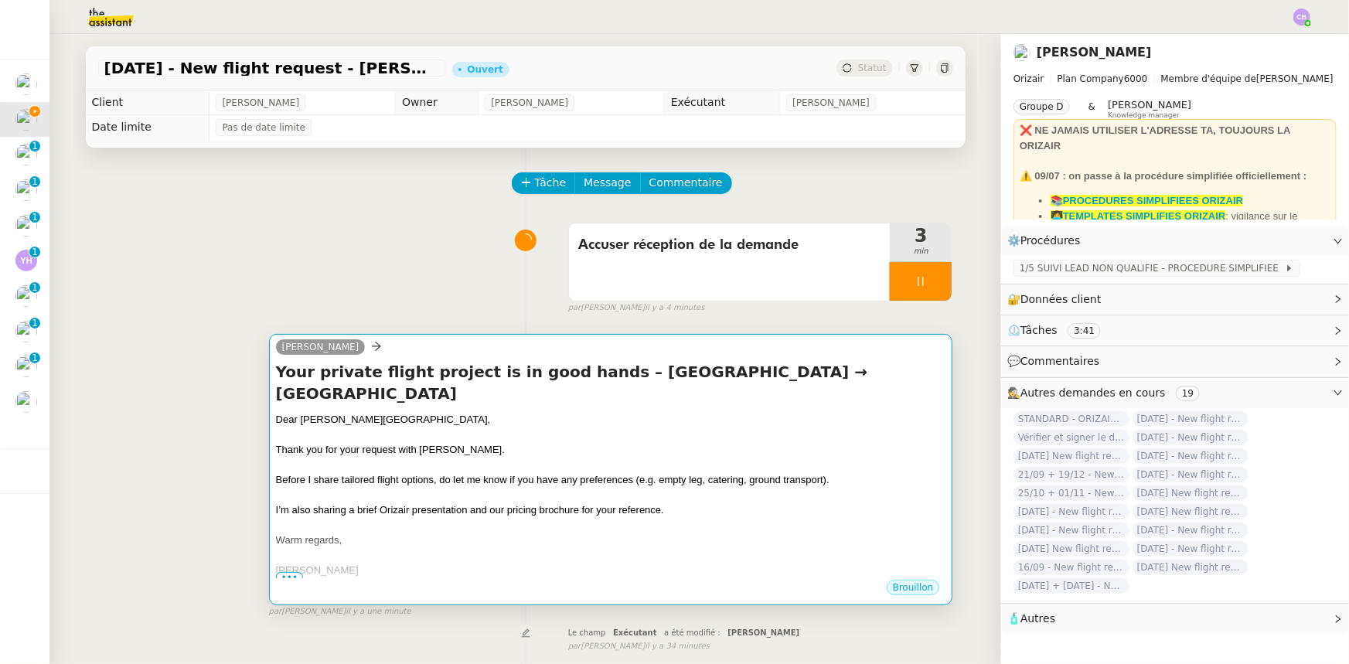
click at [687, 411] on div at bounding box center [611, 465] width 670 height 15
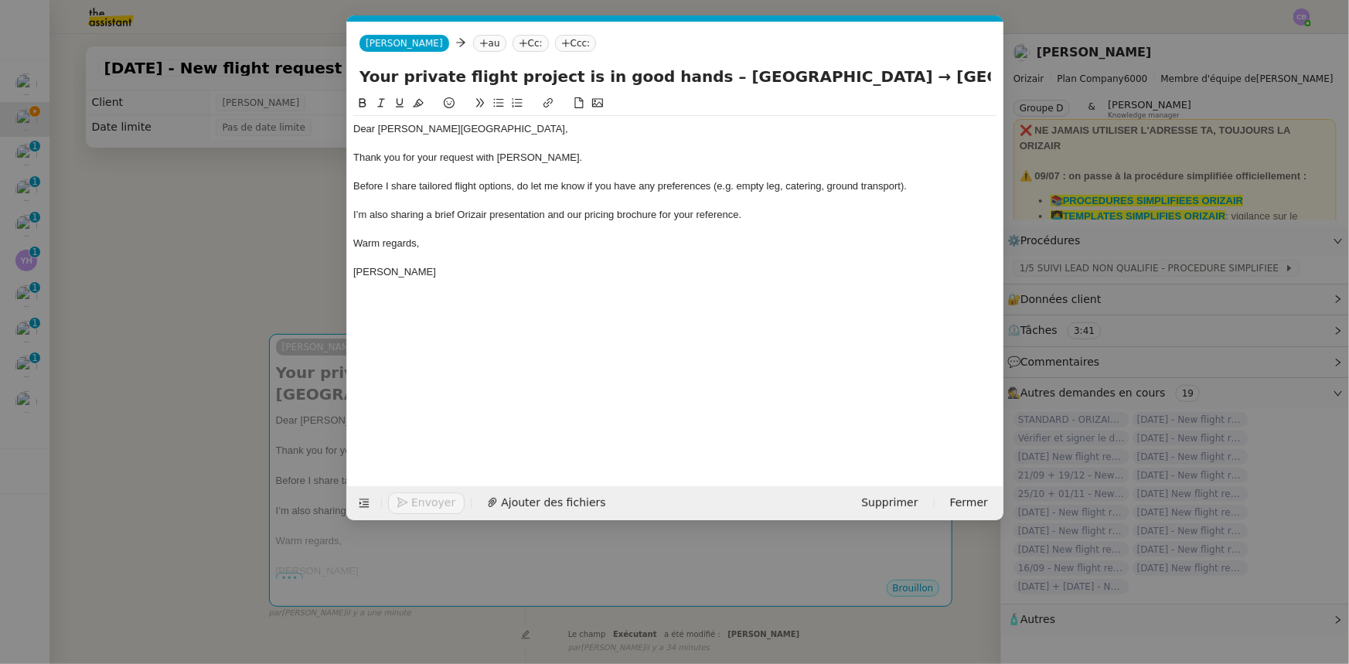
scroll to position [0, 90]
click at [472, 43] on nz-tag "au" at bounding box center [488, 43] width 33 height 17
paste input "pugh_chris@hotmail.co.uk"
type input "pugh_chris@hotmail.co.uk"
click at [476, 66] on span "pugh_chris@hotmail.co.uk" at bounding box center [542, 67] width 189 height 12
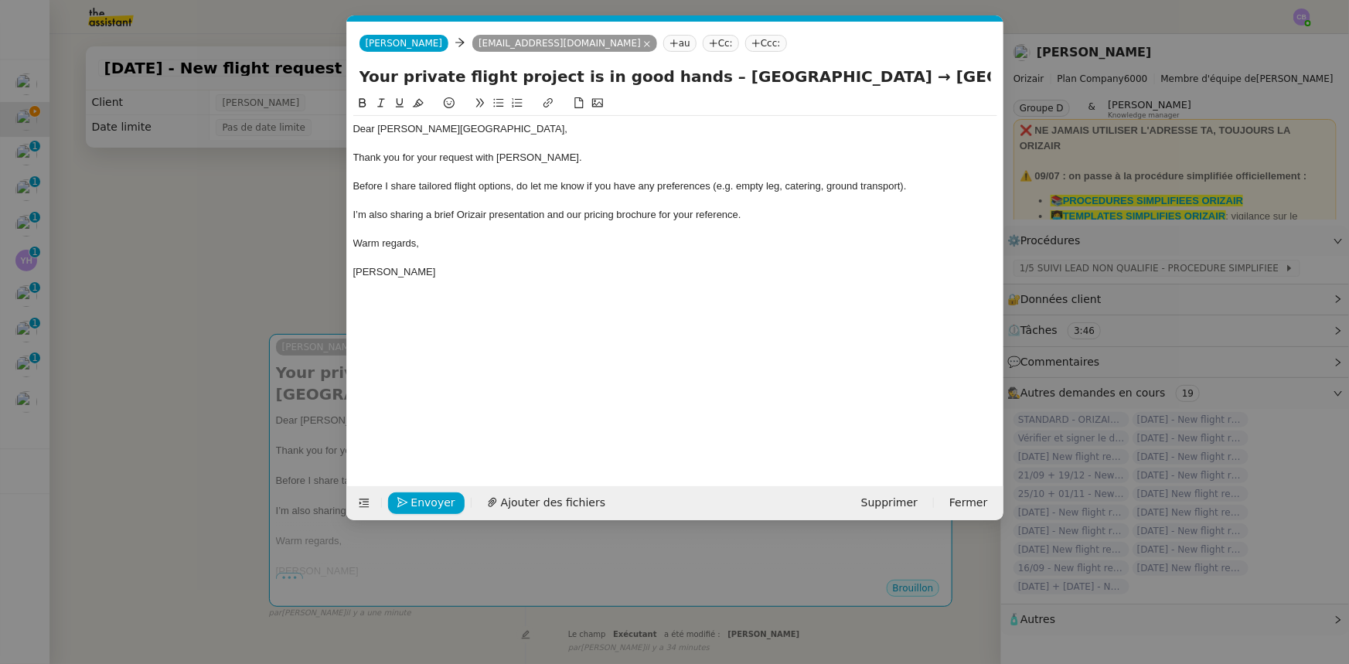
click at [745, 44] on nz-tag "Ccc:" at bounding box center [766, 43] width 42 height 17
type input "louis frei"
click at [704, 68] on span "[PERSON_NAME]" at bounding box center [779, 67] width 220 height 12
click at [765, 210] on div "I’m also sharing a brief Orizair presentation and our pricing brochure for your…" at bounding box center [675, 215] width 644 height 14
click at [545, 411] on span "Ajouter des fichiers" at bounding box center [553, 503] width 104 height 18
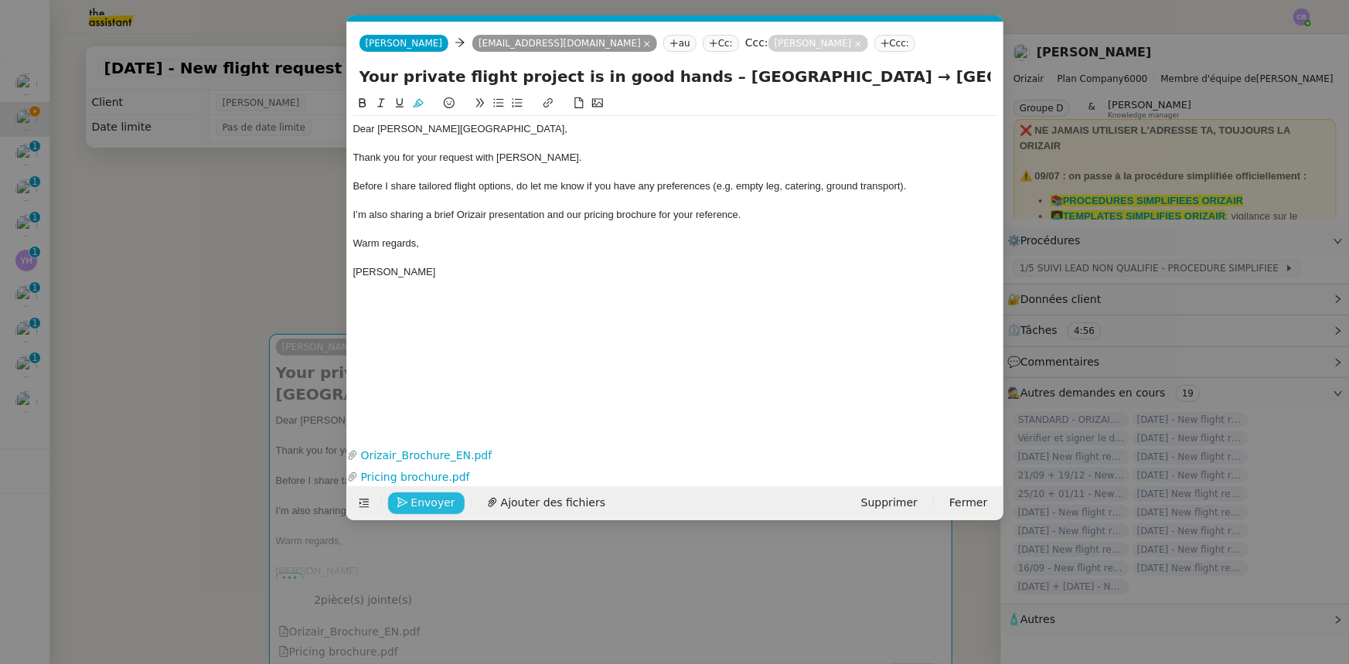
click at [441, 411] on span "Envoyer" at bounding box center [433, 503] width 44 height 18
click at [441, 411] on span "Confirmer l'envoi" at bounding box center [457, 503] width 93 height 18
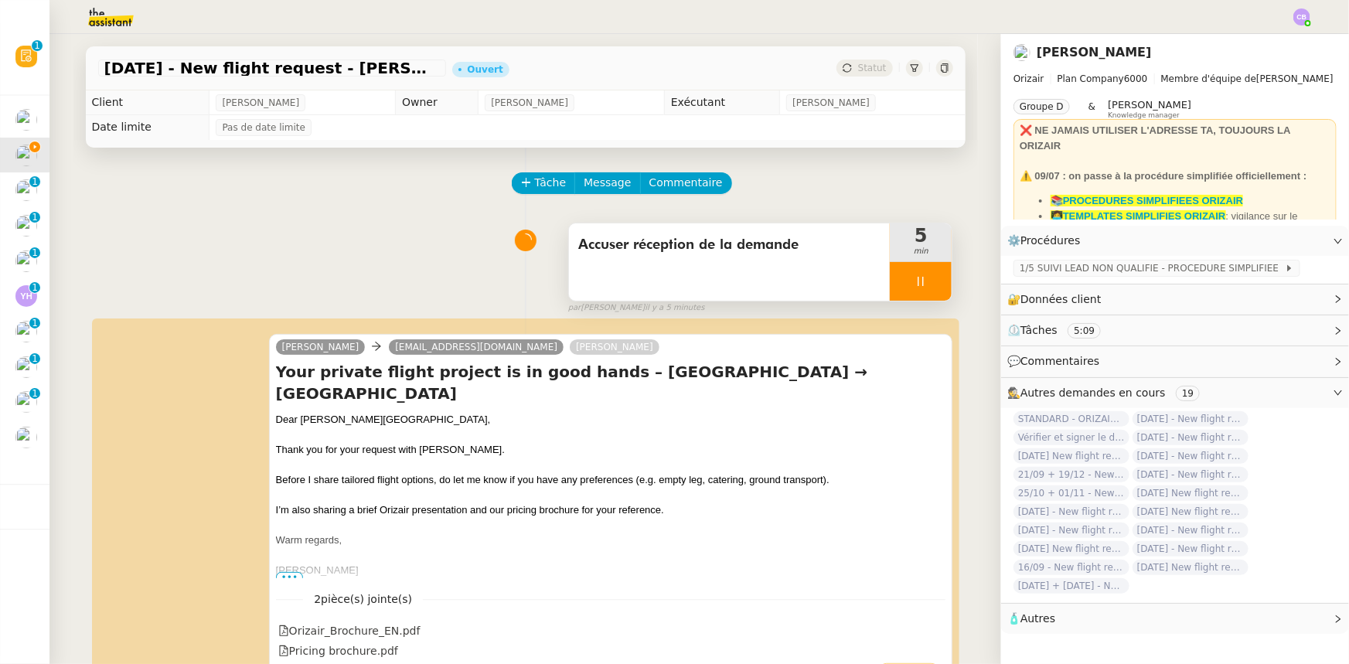
click at [890, 286] on div at bounding box center [921, 281] width 62 height 39
click at [898, 291] on button at bounding box center [936, 281] width 31 height 39
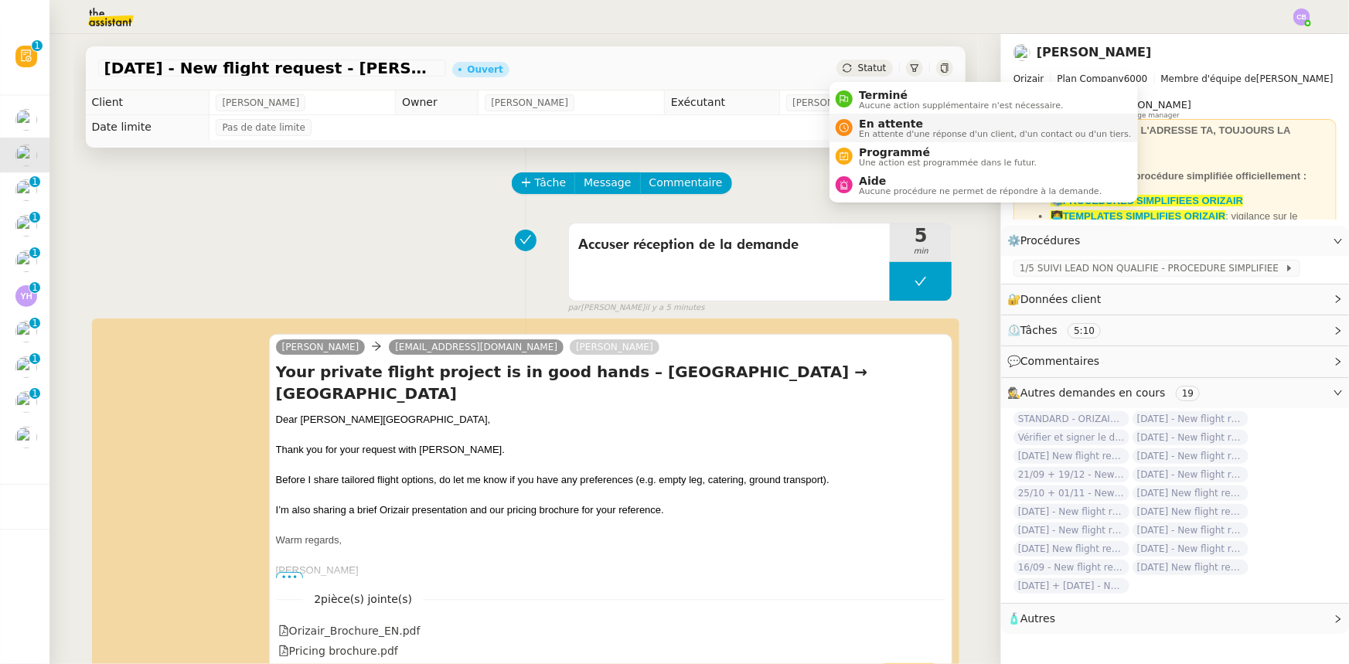
click at [869, 122] on span "En attente" at bounding box center [995, 124] width 272 height 12
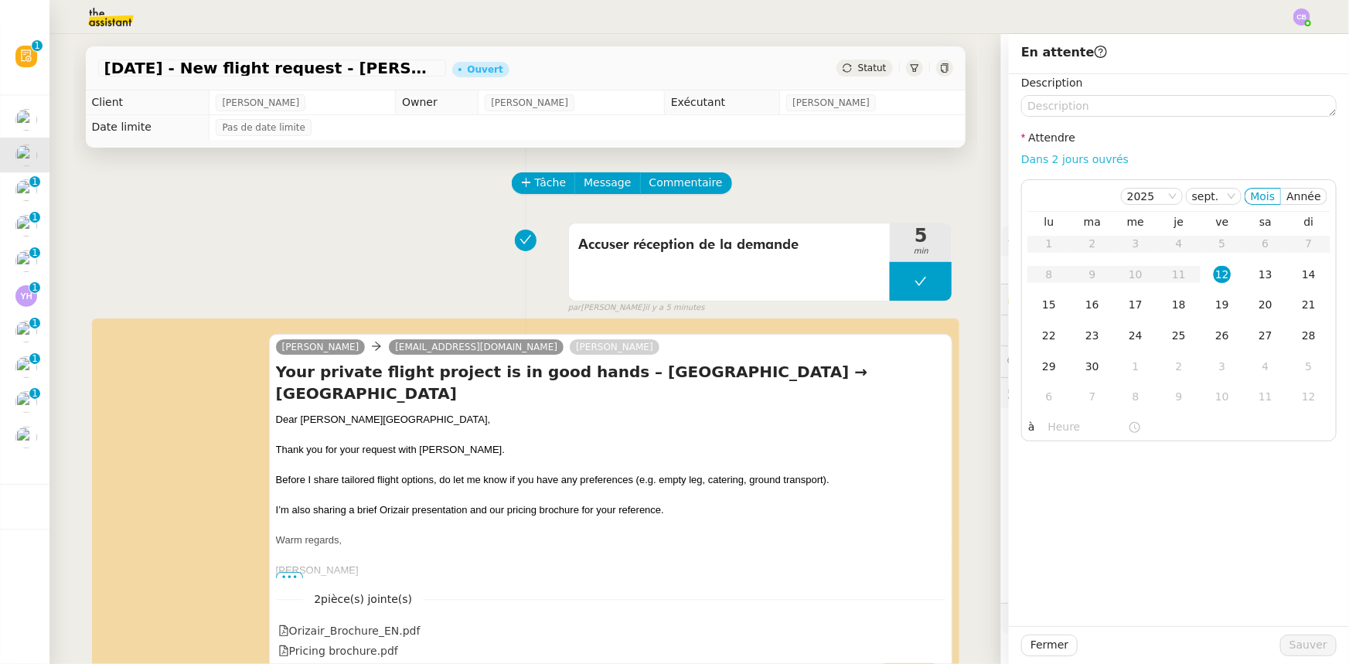
click at [898, 164] on link "Dans 2 jours ouvrés" at bounding box center [1074, 159] width 107 height 12
type input "07:00"
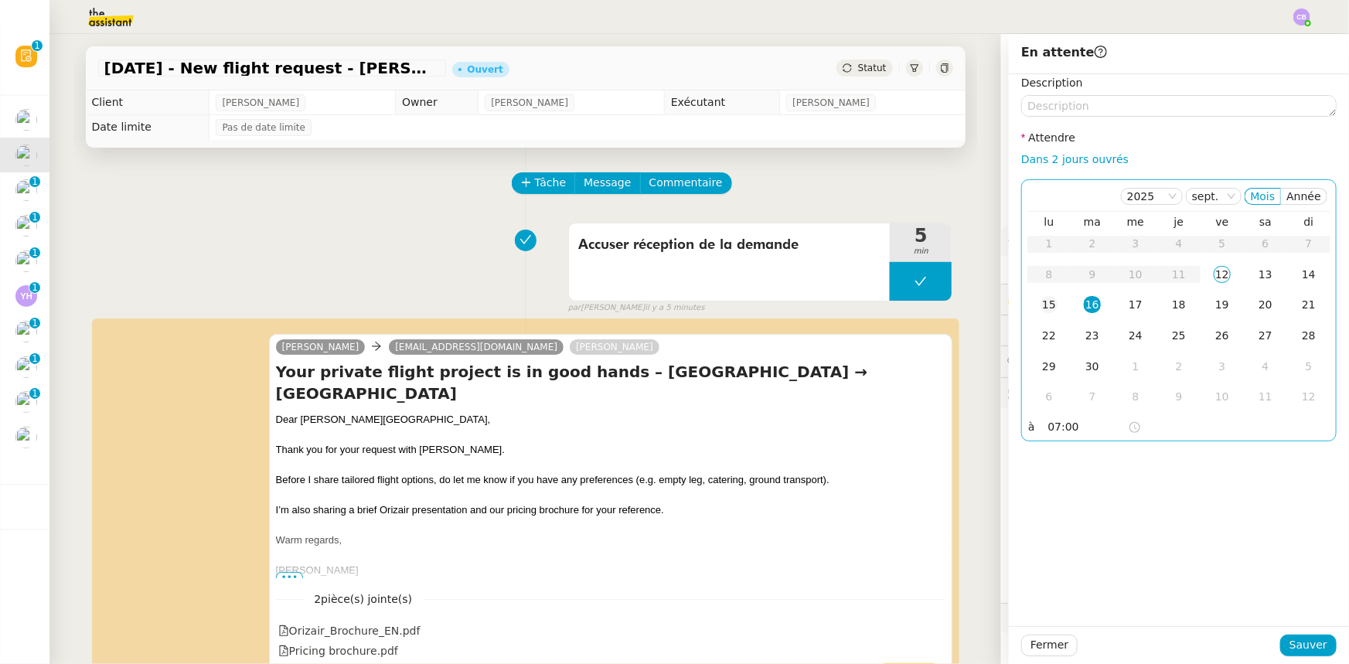
click at [898, 307] on div "15" at bounding box center [1049, 304] width 17 height 17
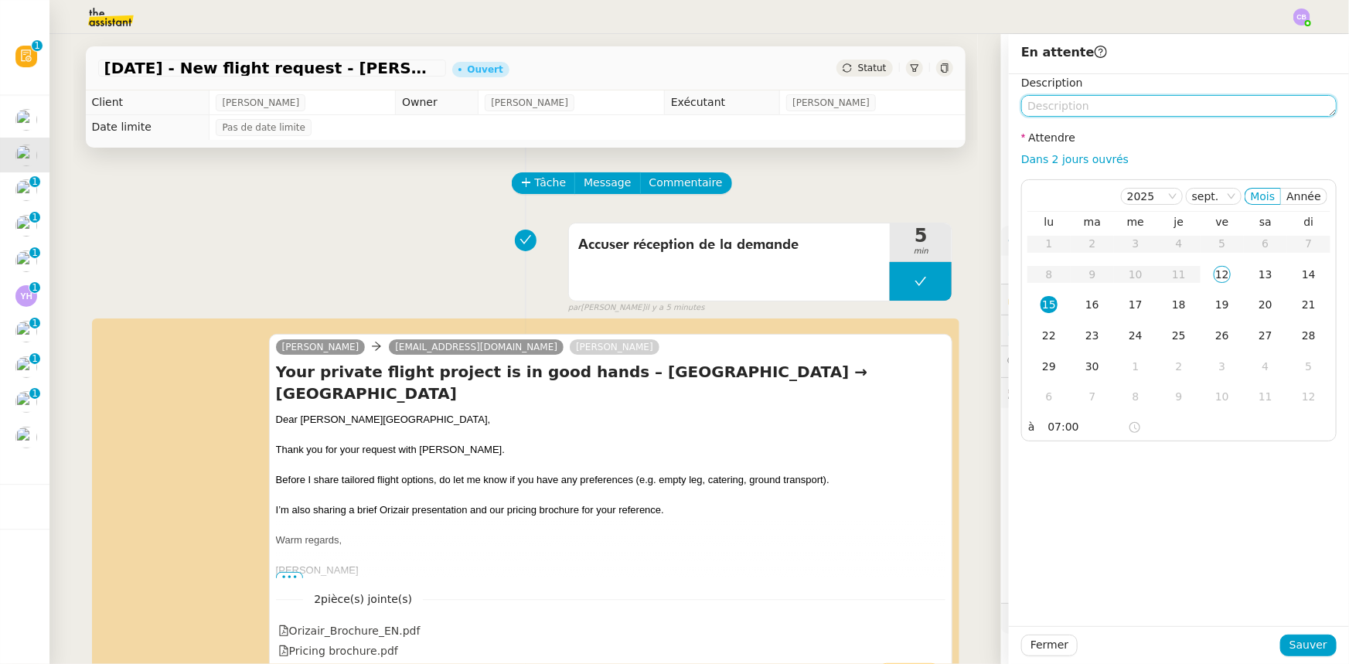
click at [898, 105] on textarea at bounding box center [1178, 106] width 315 height 22
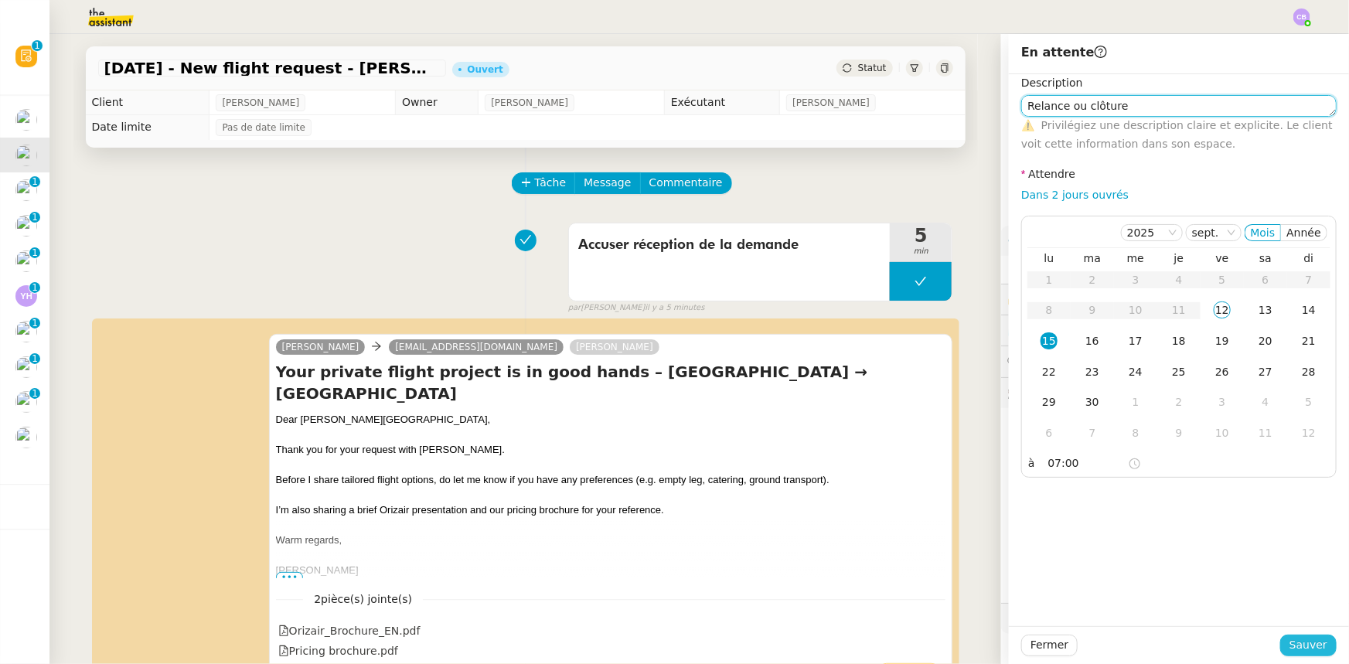
type textarea "Relance ou clôture"
click at [898, 411] on span "Sauver" at bounding box center [1309, 645] width 38 height 18
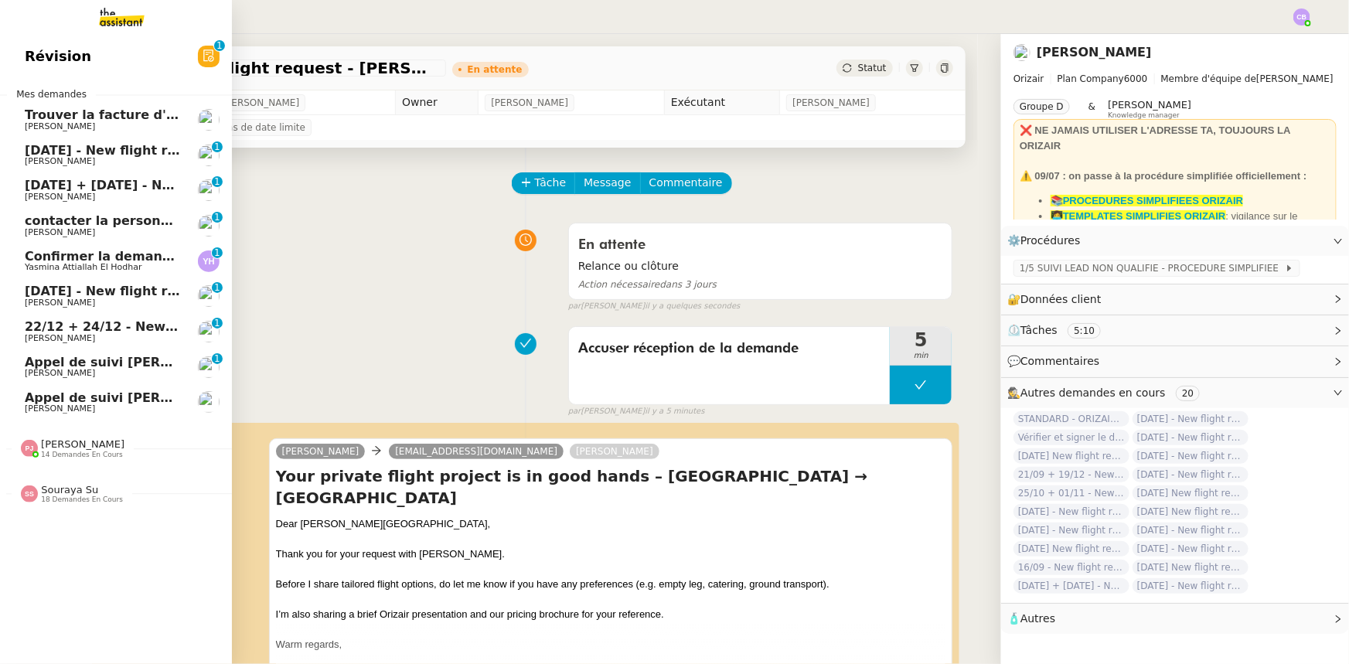
click at [67, 151] on span "18th September 2025 - New flight request - Antk Jaizv" at bounding box center [184, 150] width 319 height 15
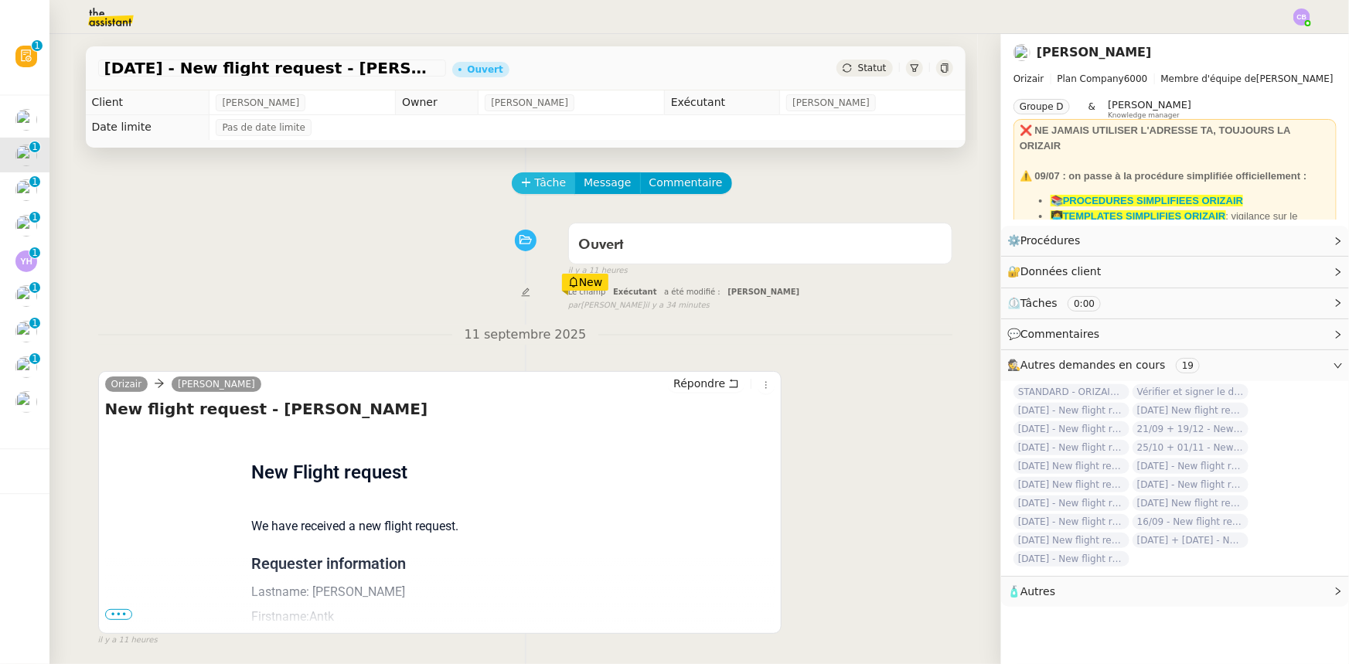
click at [540, 185] on span "Tâche" at bounding box center [551, 183] width 32 height 18
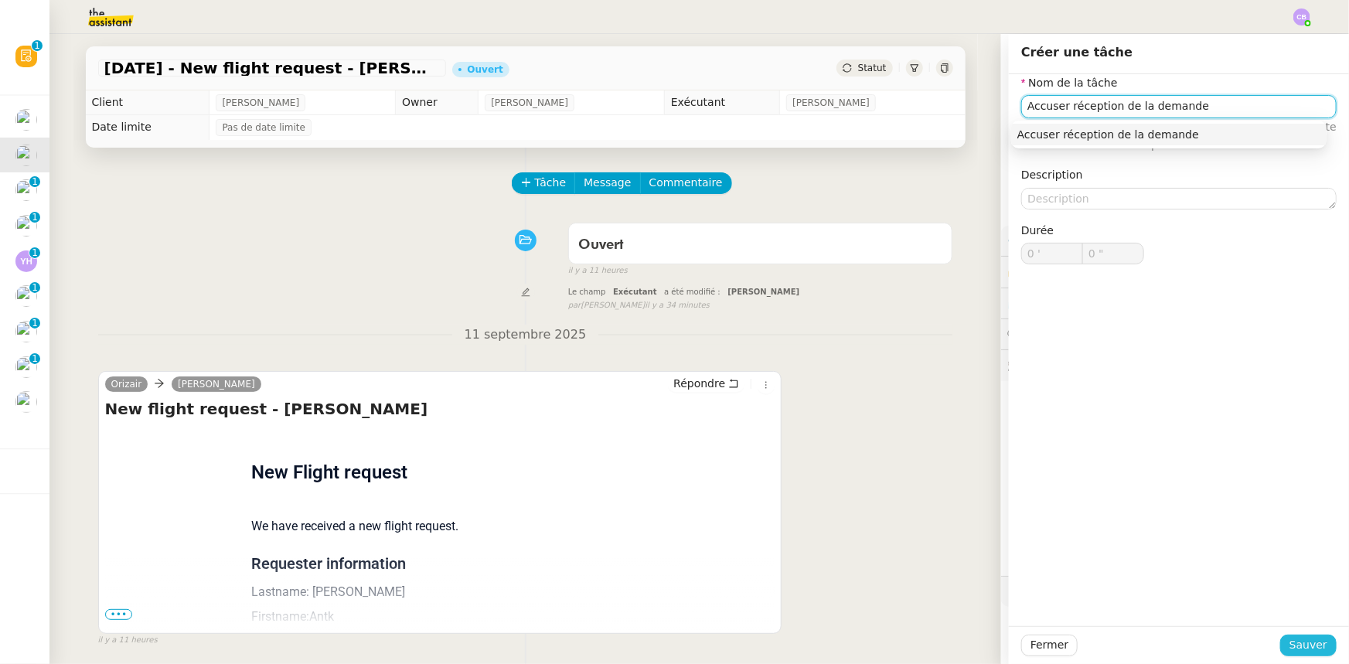
type input "Accuser réception de la demande"
click at [898, 411] on span "Sauver" at bounding box center [1309, 645] width 38 height 18
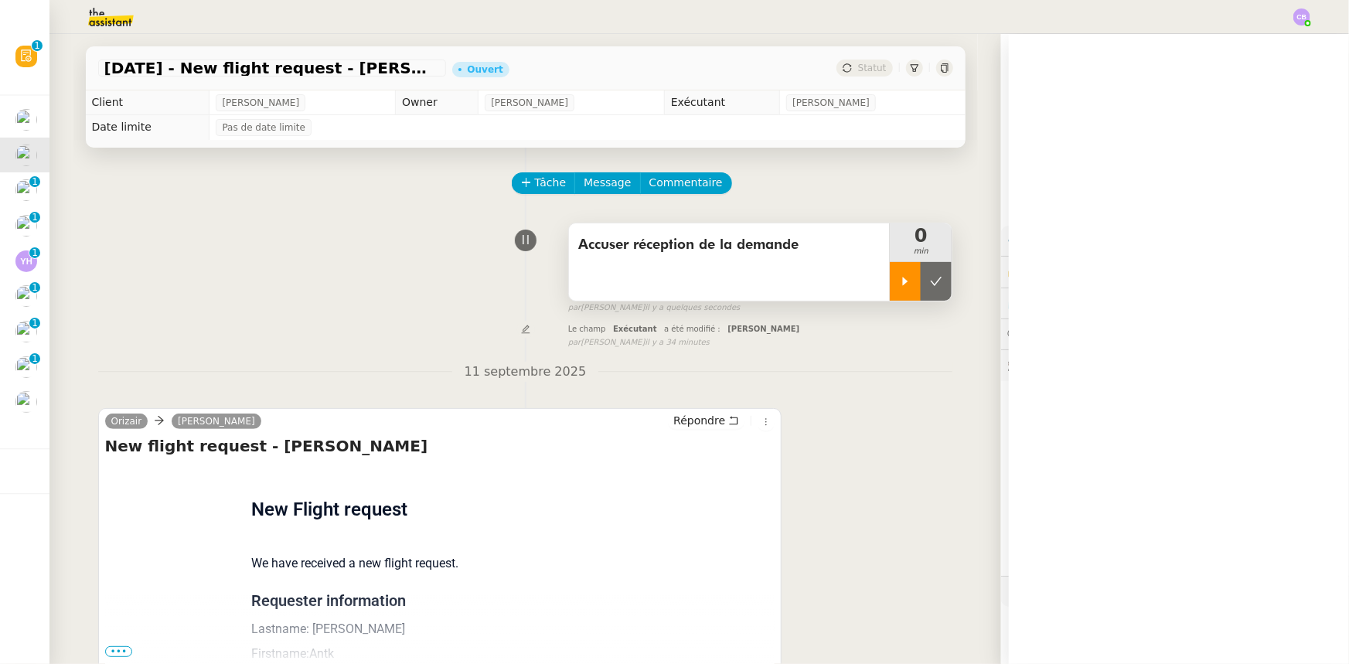
click at [891, 297] on div at bounding box center [905, 281] width 31 height 39
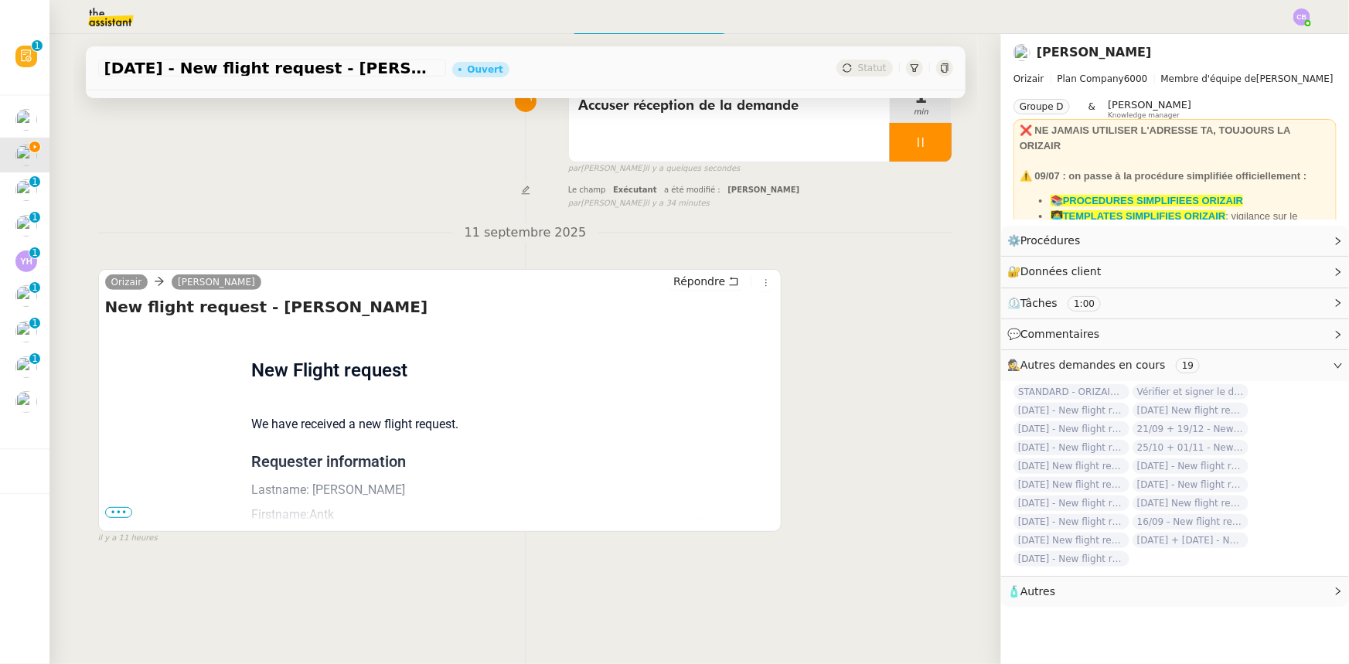
scroll to position [140, 0]
click at [116, 411] on span "•••" at bounding box center [119, 511] width 28 height 11
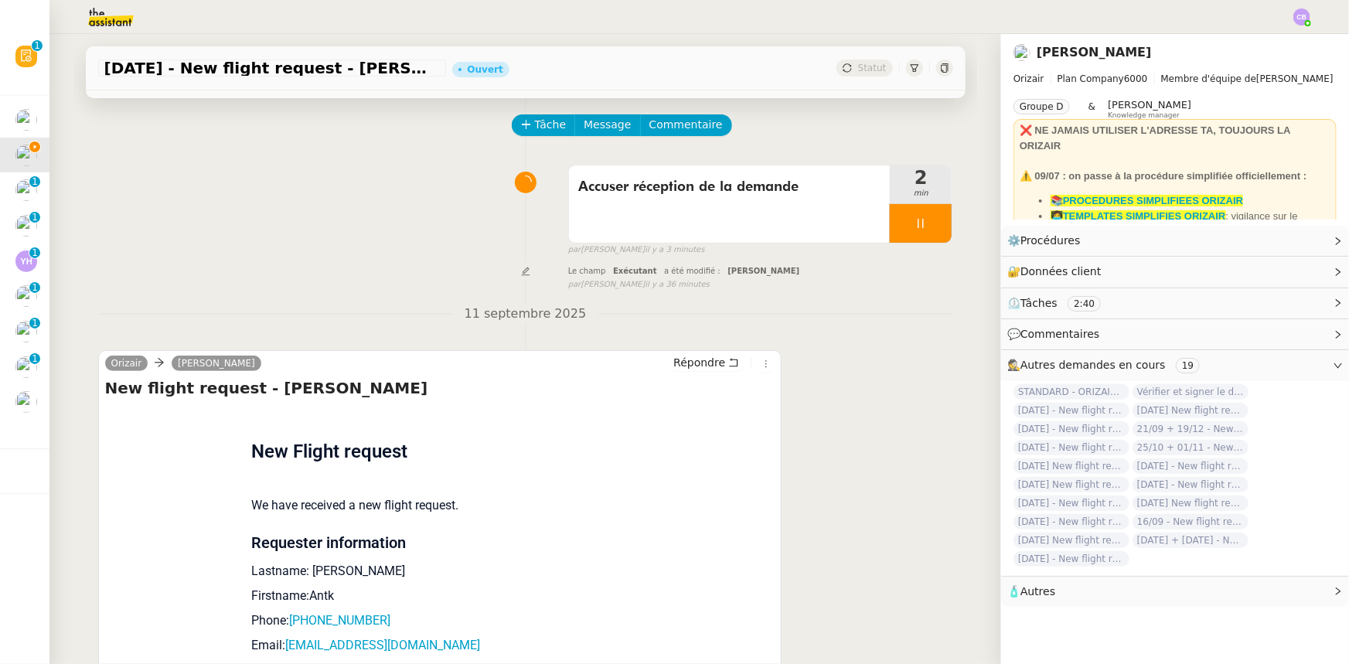
scroll to position [0, 0]
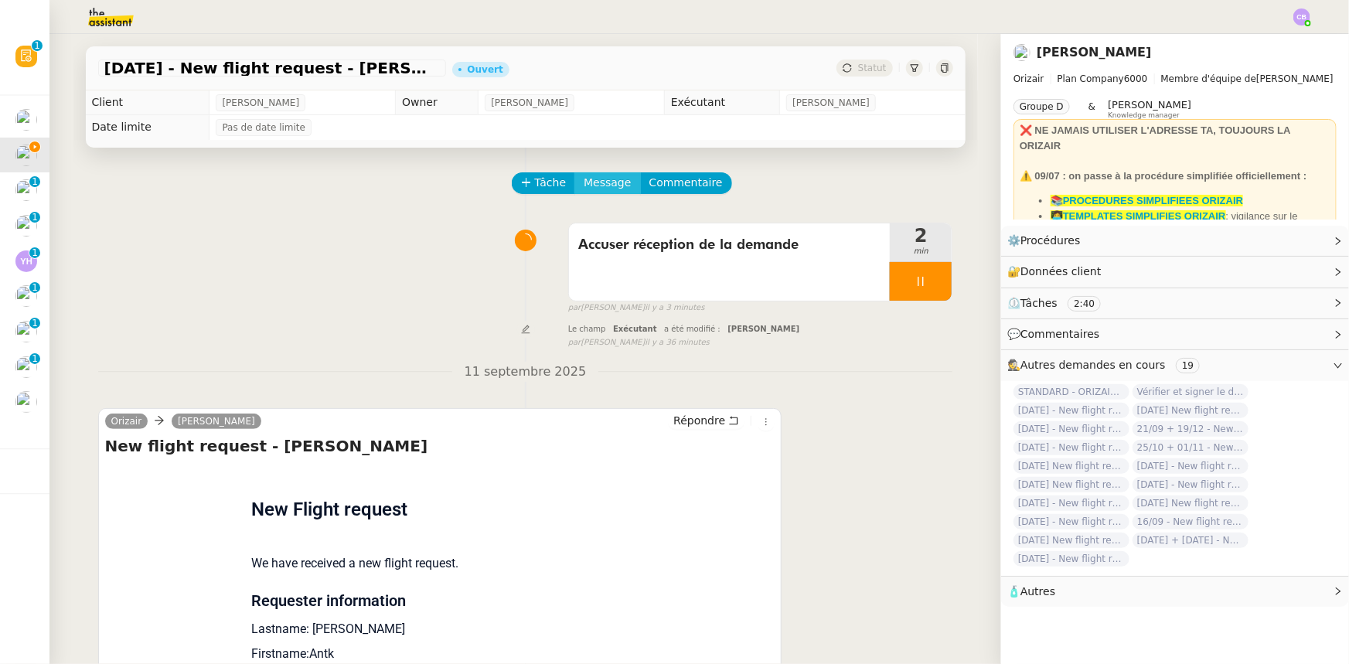
click at [594, 185] on span "Message" at bounding box center [607, 183] width 47 height 18
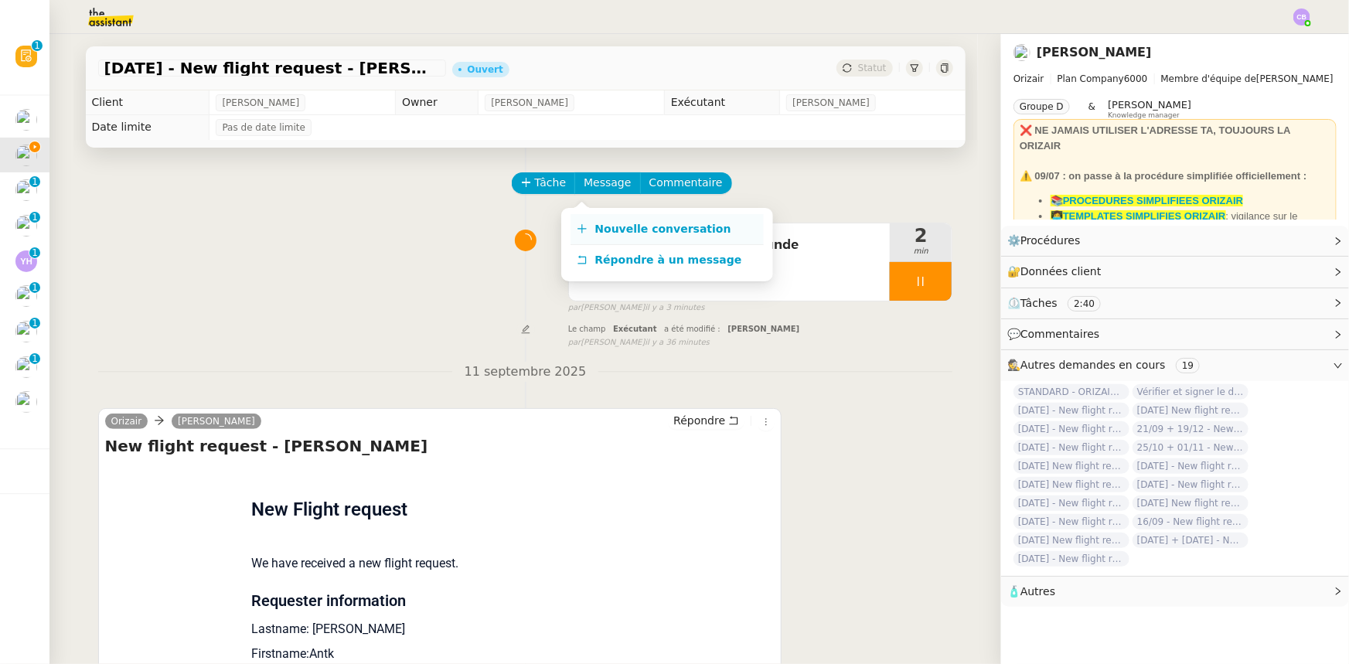
click at [636, 230] on span "Nouvelle conversation" at bounding box center [663, 229] width 136 height 12
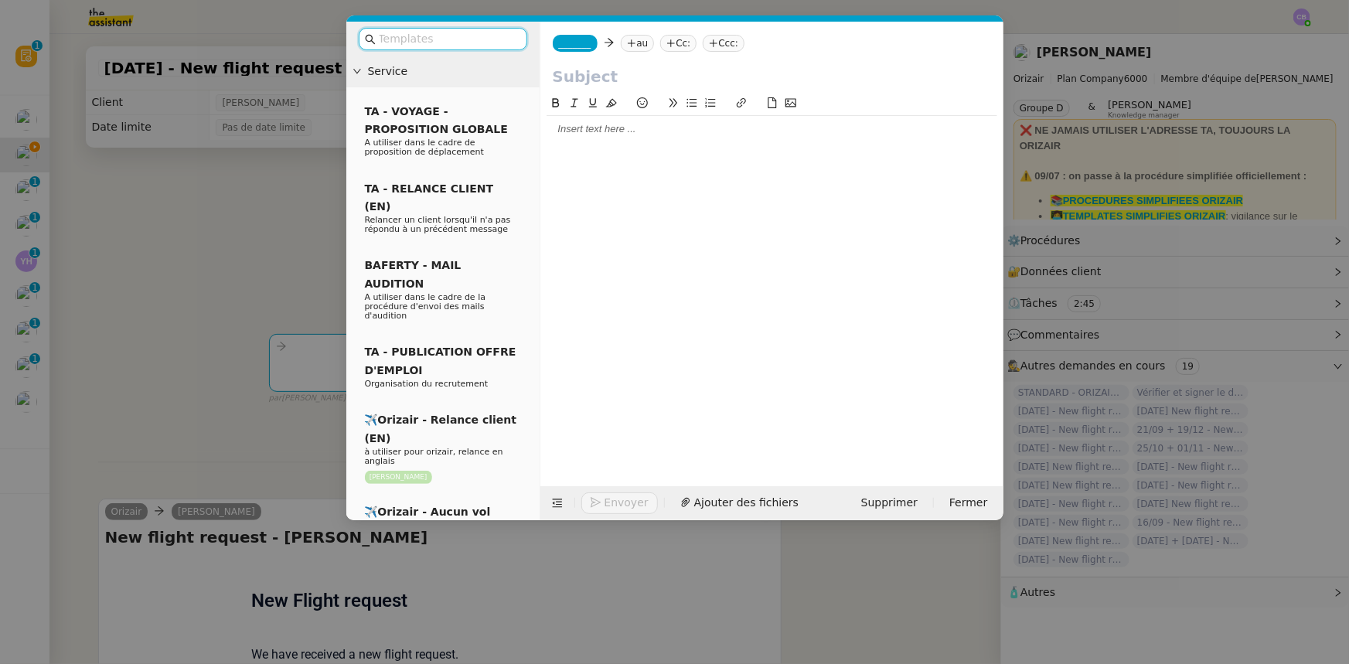
click at [494, 39] on input "text" at bounding box center [448, 39] width 139 height 18
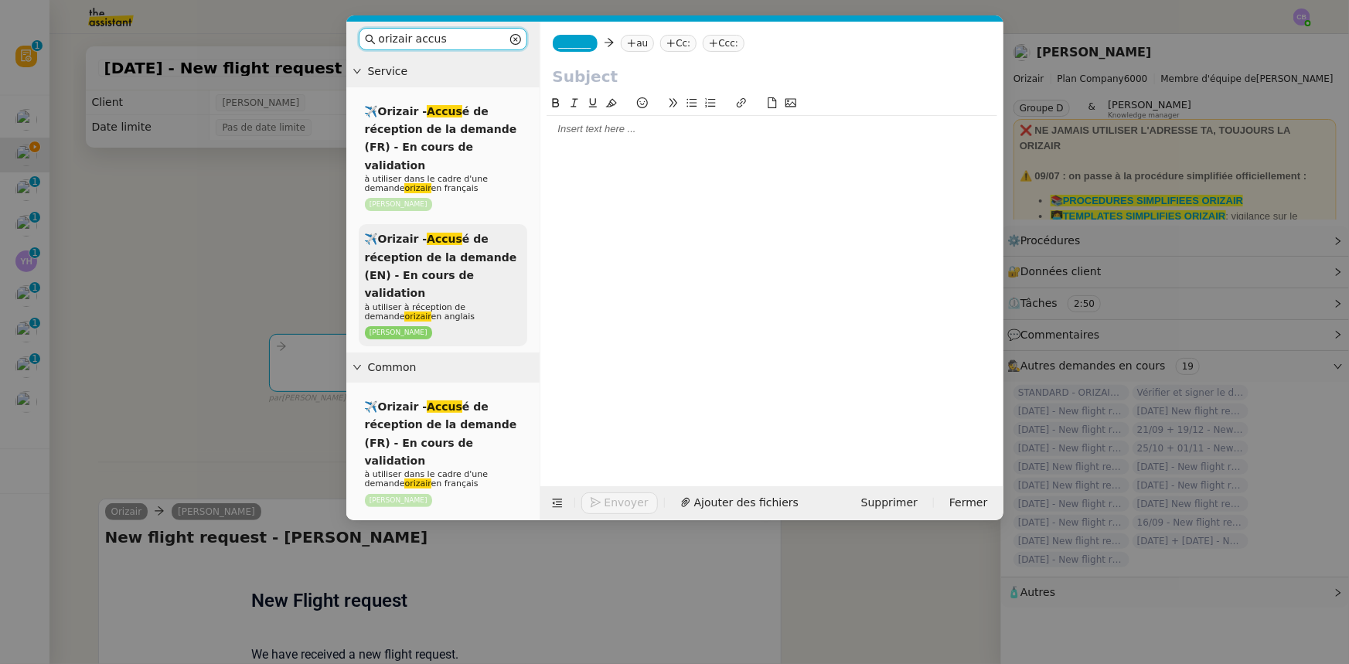
type input "orizair accus"
click at [438, 246] on div "✈️Orizair - Accus é de réception de la demande (EN) - En cours de validation à …" at bounding box center [443, 285] width 169 height 122
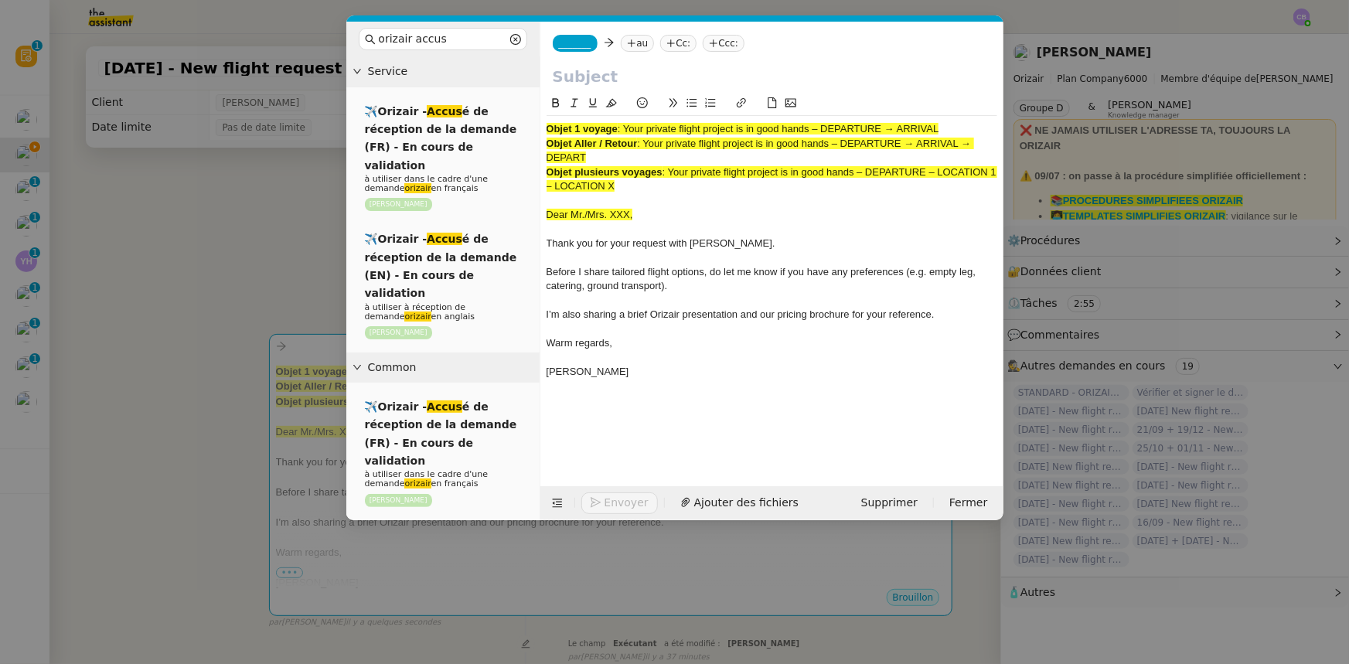
drag, startPoint x: 942, startPoint y: 130, endPoint x: 626, endPoint y: 124, distance: 315.5
click at [626, 124] on span ": Your private flight project is in good hands – DEPARTURE → ARRIVAL" at bounding box center [779, 129] width 322 height 12
copy span "Your private flight project is in good hands – DEPARTURE → ARRIVAL"
click at [588, 74] on input "text" at bounding box center [772, 76] width 438 height 23
paste input "Your private flight project is in good hands – DEPARTURE → ARRIVAL"
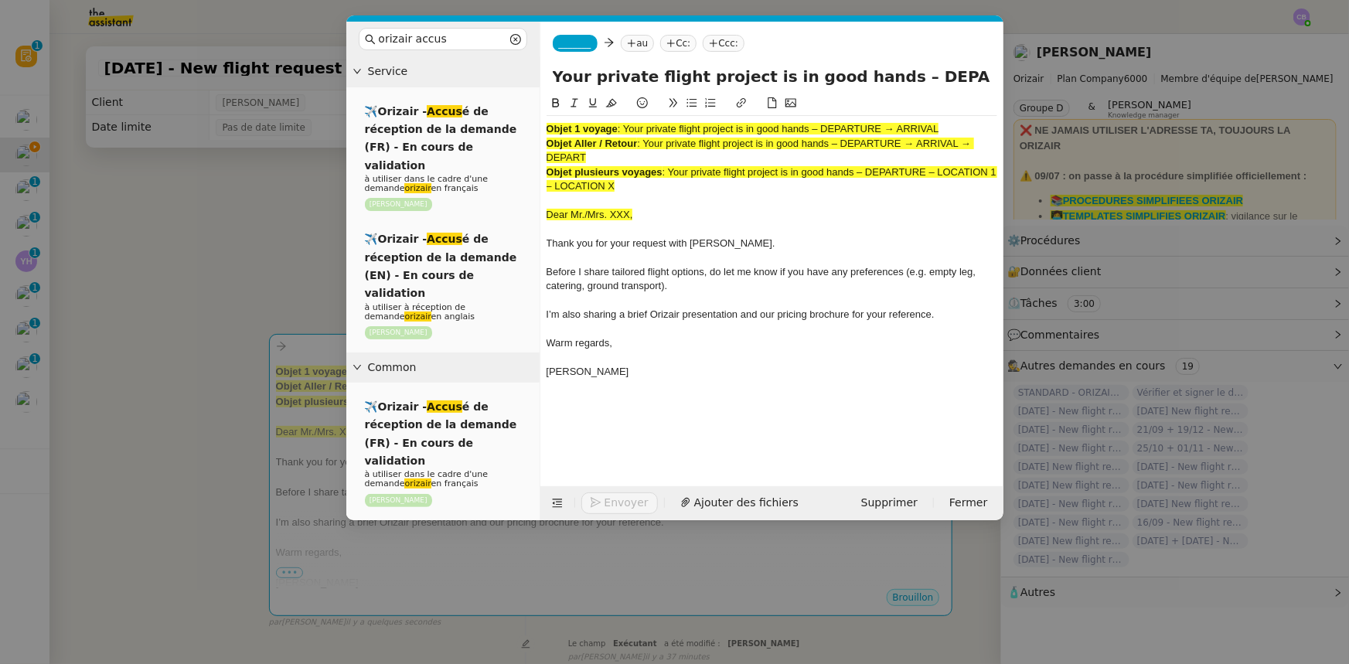
scroll to position [0, 66]
type input "Your private flight project is in good hands – DEPARTURE → ARRIVAL"
drag, startPoint x: 632, startPoint y: 186, endPoint x: 546, endPoint y: 131, distance: 101.9
click at [547, 131] on div "Objet 1 voyage : Your private flight project is in good hands – DEPARTURE → ARR…" at bounding box center [772, 258] width 451 height 284
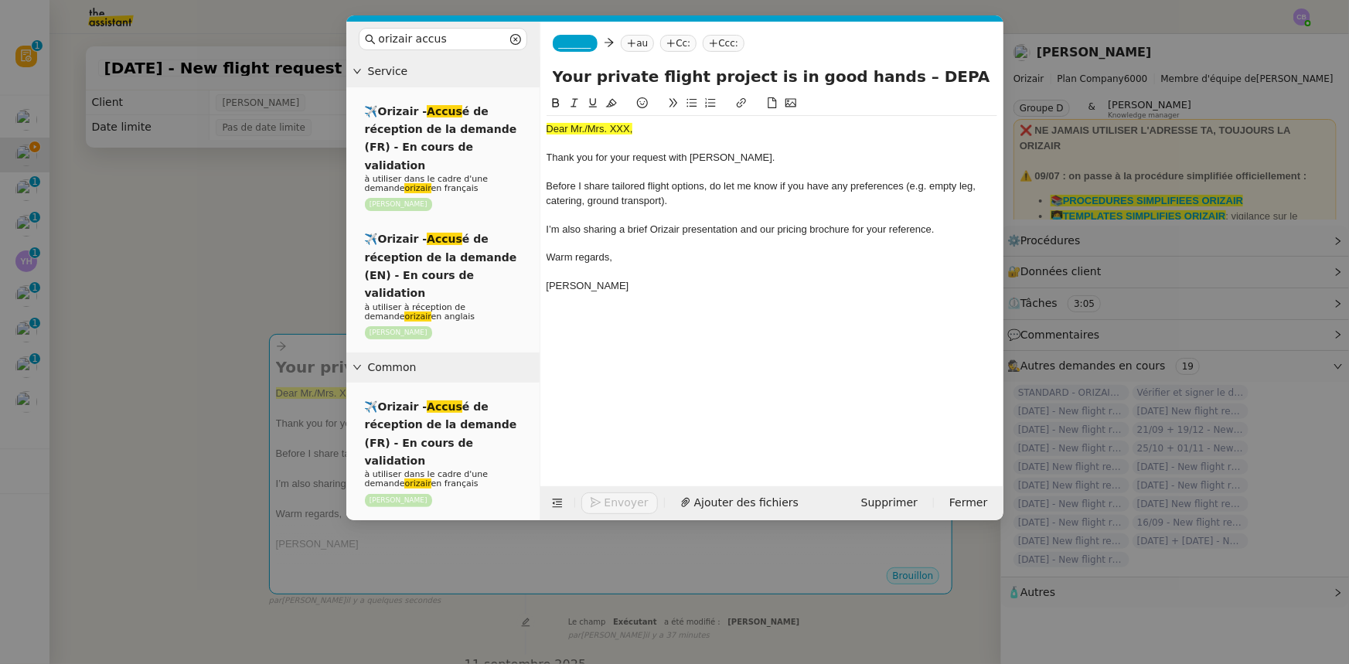
click at [273, 249] on nz-modal-container "orizair accus Service ✈️Orizair - Accus é de réception de la demande (FR) - En …" at bounding box center [674, 332] width 1349 height 664
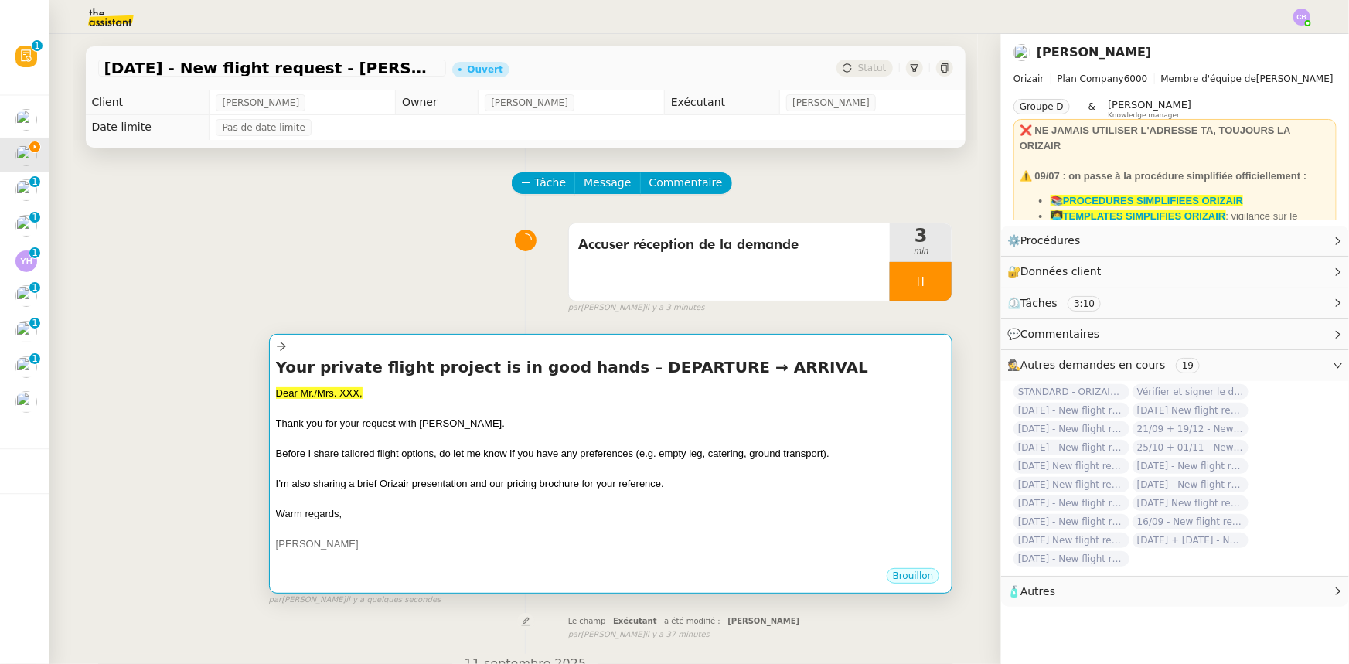
click at [672, 407] on div at bounding box center [611, 408] width 670 height 15
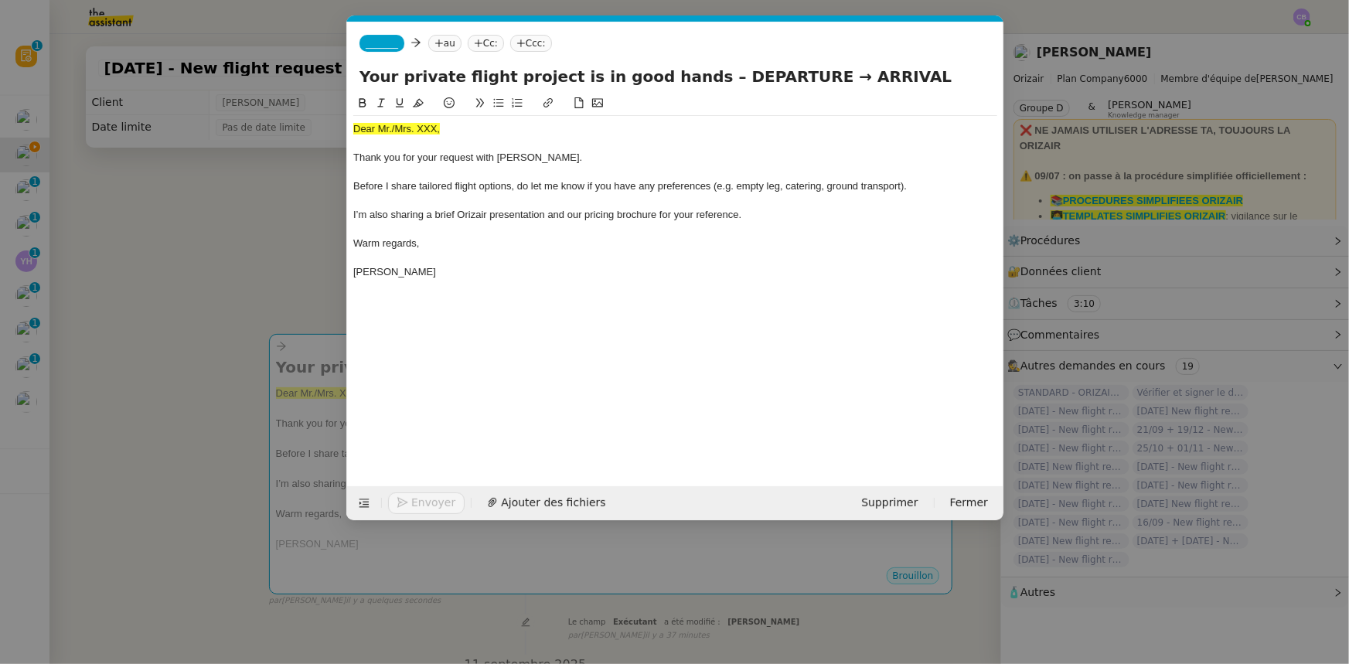
scroll to position [0, 90]
drag, startPoint x: 439, startPoint y: 129, endPoint x: 355, endPoint y: 126, distance: 84.3
click at [355, 126] on div "Dear Mr./Mrs. XXX," at bounding box center [675, 129] width 644 height 14
click at [418, 106] on icon at bounding box center [418, 103] width 11 height 9
click at [435, 131] on div "Dear Mr./Mrs. XXX," at bounding box center [675, 129] width 644 height 14
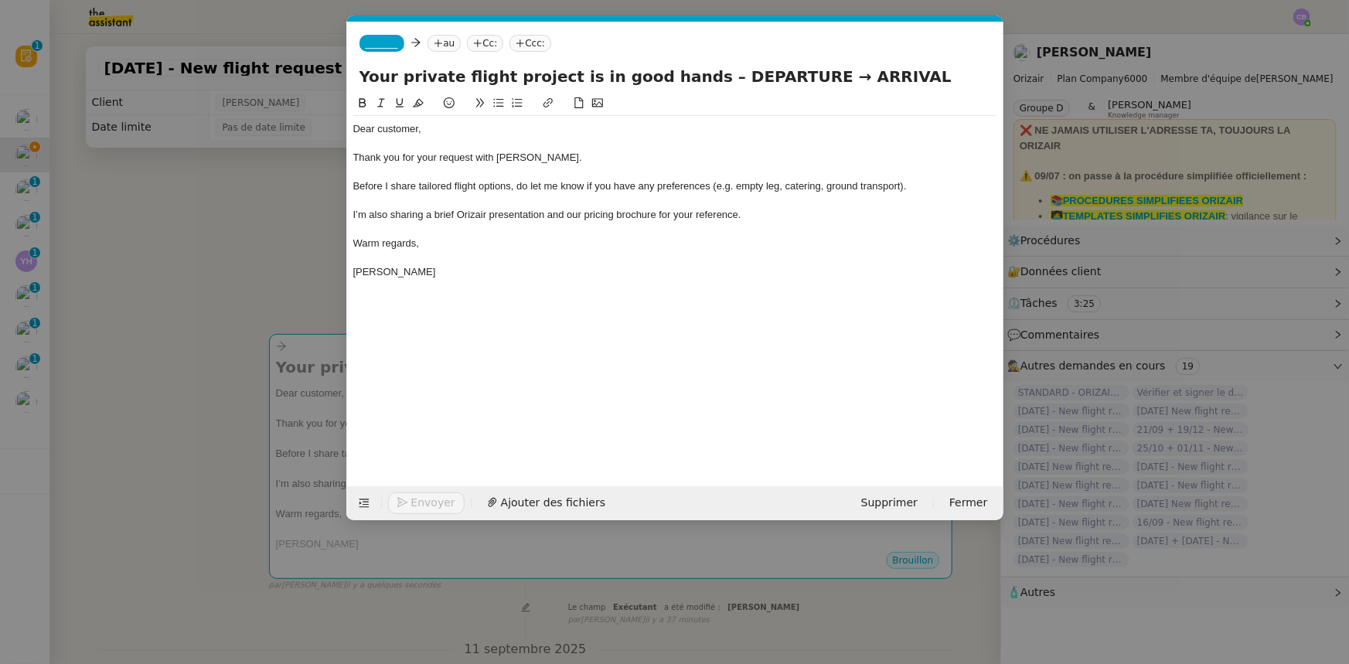
drag, startPoint x: 773, startPoint y: 71, endPoint x: 691, endPoint y: 77, distance: 82.2
click at [691, 77] on input "Your private flight project is in good hands – DEPARTURE → ARRIVAL" at bounding box center [676, 76] width 632 height 23
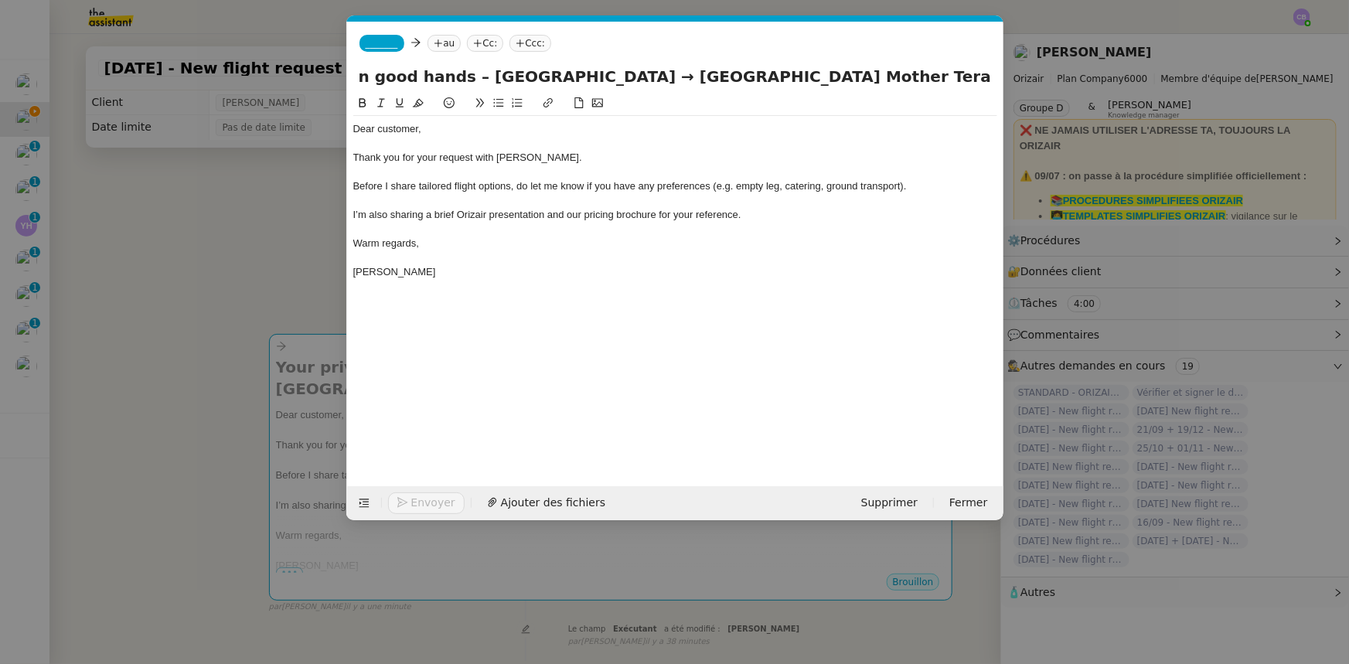
scroll to position [0, 0]
click at [898, 75] on input "Your private flight project is in good hands – Milan Malpensa International Air…" at bounding box center [676, 76] width 632 height 23
type input "Your private flight project is in good hands – Milan Malpensa International Air…"
click at [758, 224] on div at bounding box center [675, 230] width 644 height 14
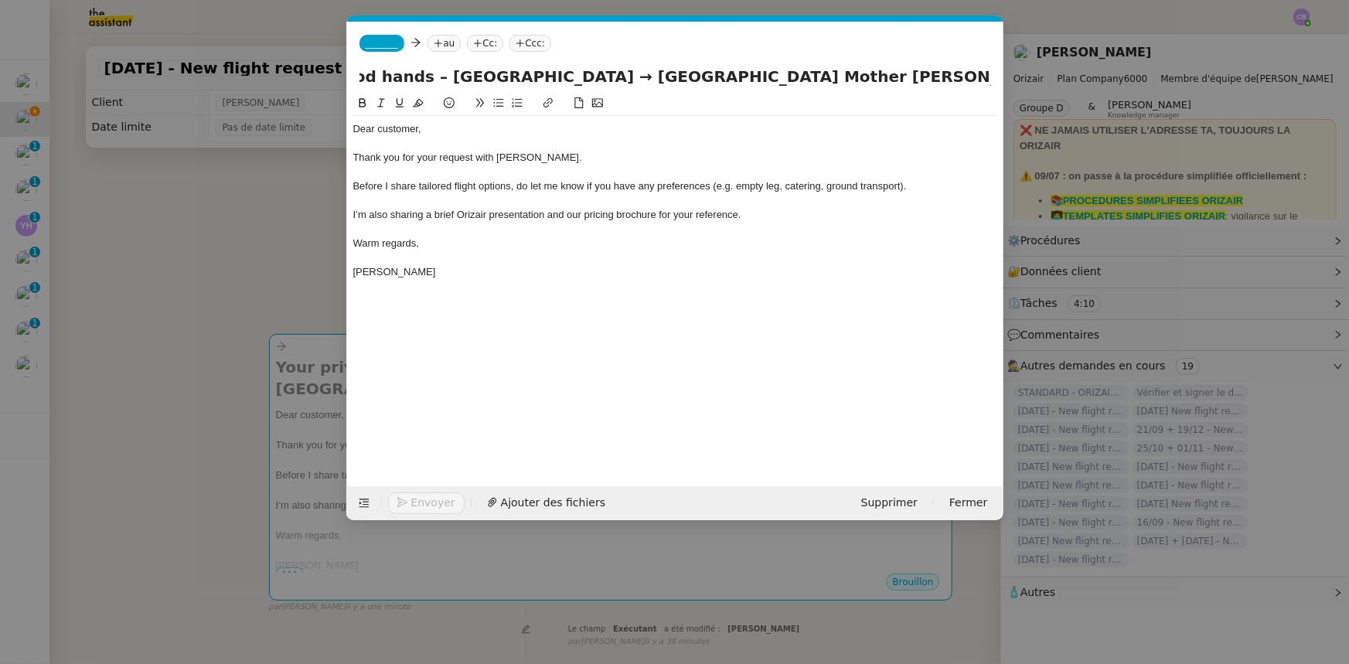
scroll to position [0, 0]
click at [385, 43] on span "_______" at bounding box center [382, 43] width 32 height 11
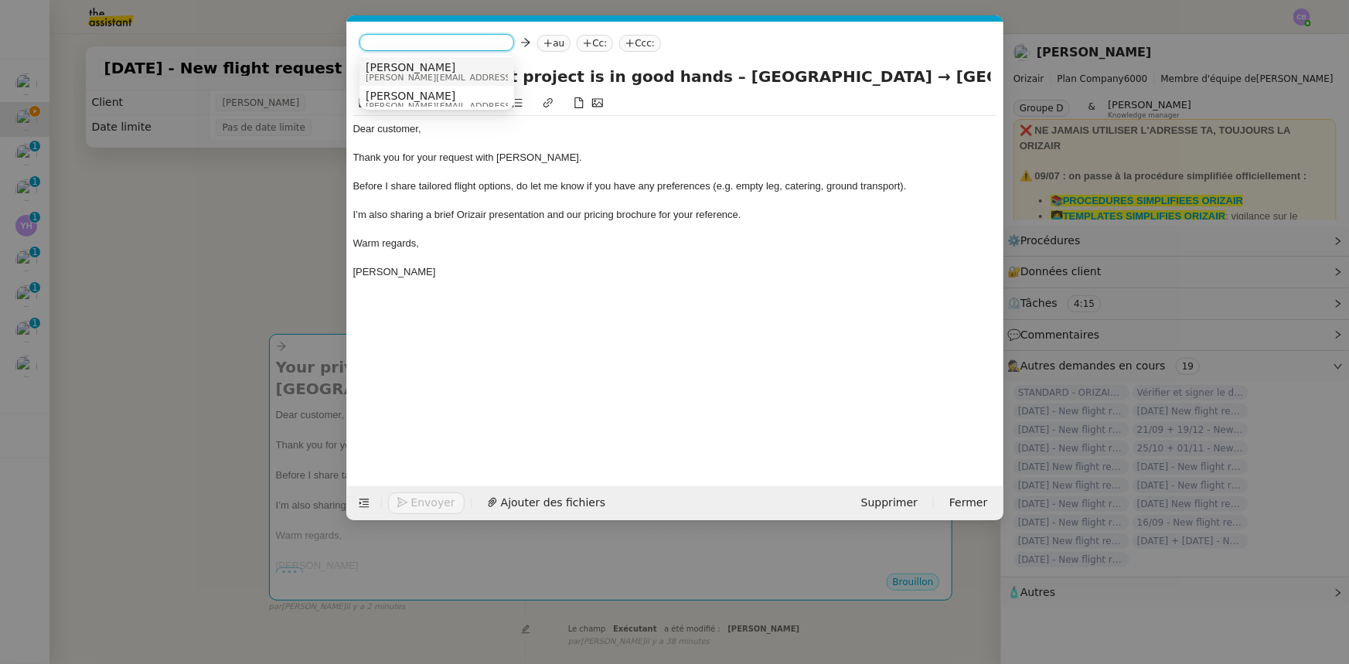
click at [401, 73] on span "josephine.k@orizair.com" at bounding box center [476, 77] width 220 height 9
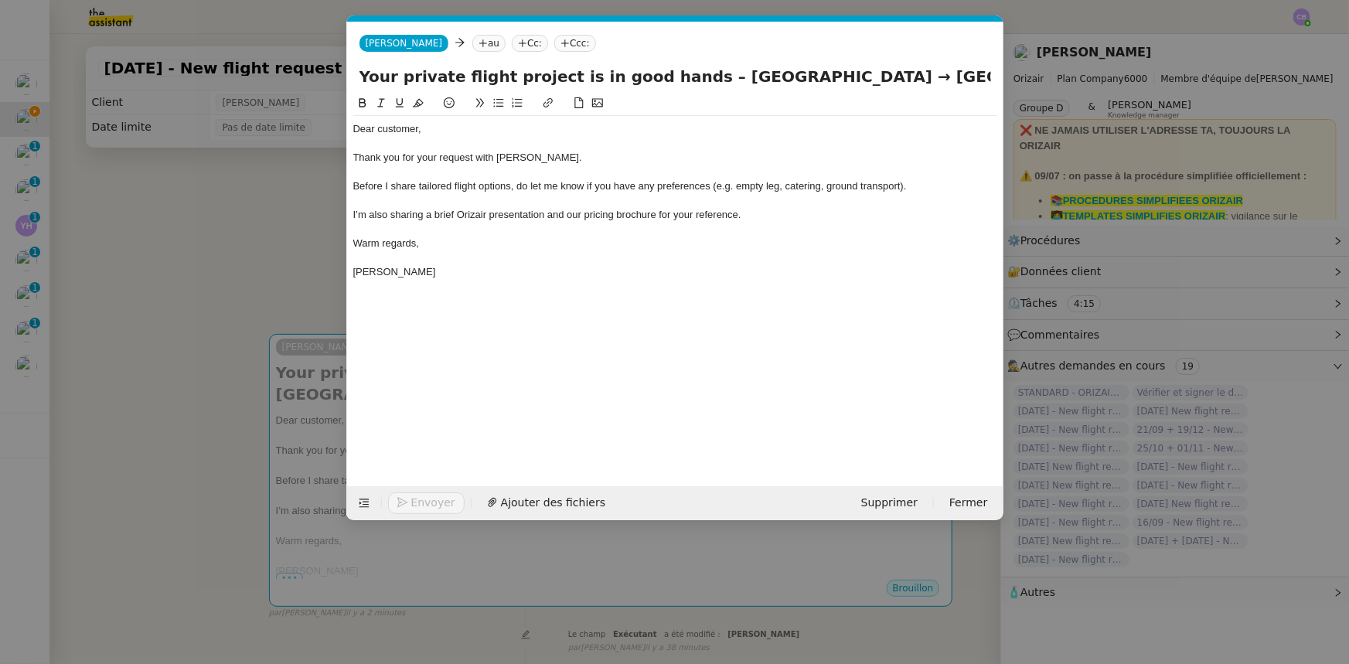
click at [281, 224] on nz-modal-container "orizair accus Service ✈️Orizair - Accus é de réception de la demande (FR) - En …" at bounding box center [674, 332] width 1349 height 664
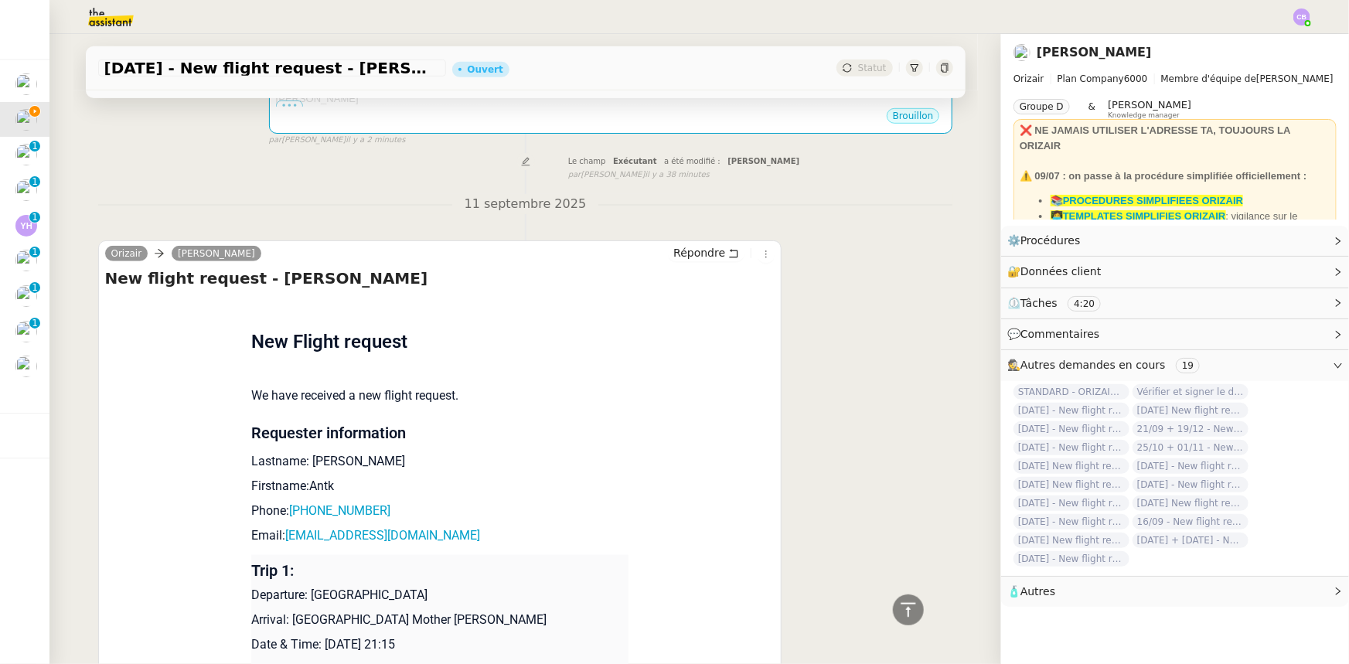
scroll to position [703, 0]
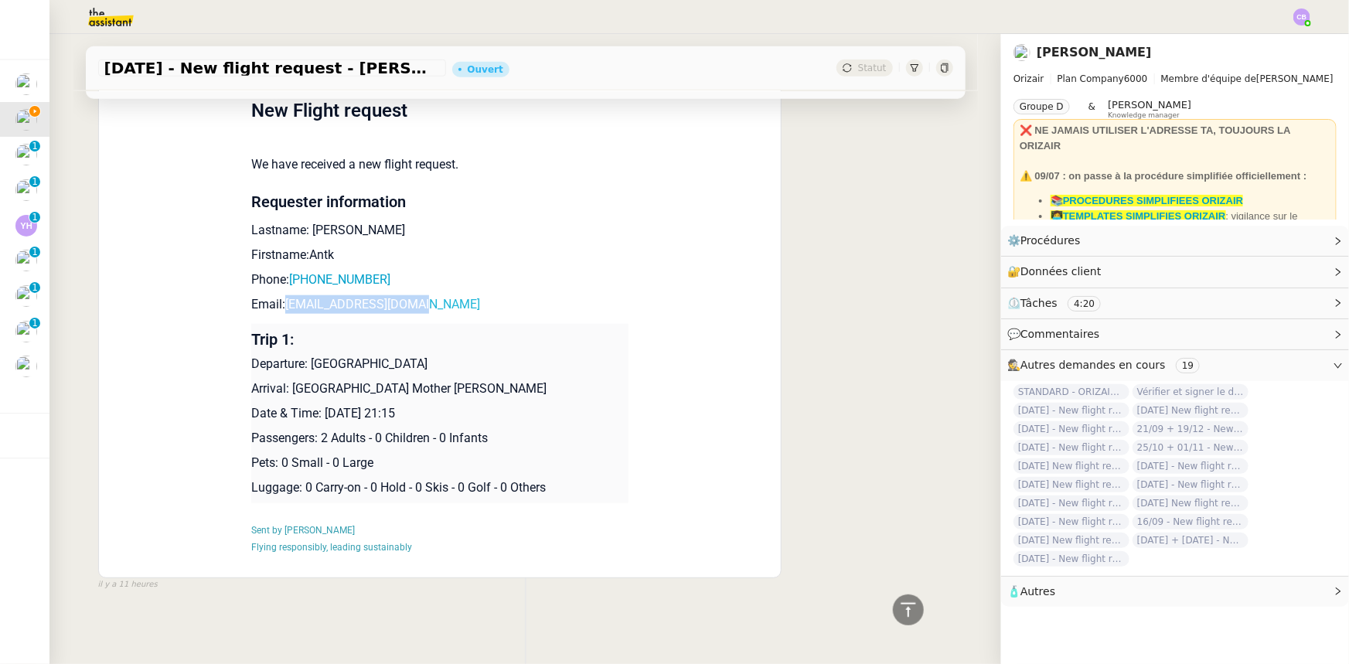
drag, startPoint x: 407, startPoint y: 310, endPoint x: 279, endPoint y: 309, distance: 128.4
click at [279, 309] on p "Email: jetistarboy@gmail.com" at bounding box center [439, 304] width 377 height 19
copy link "jetistarboy@gmail.com"
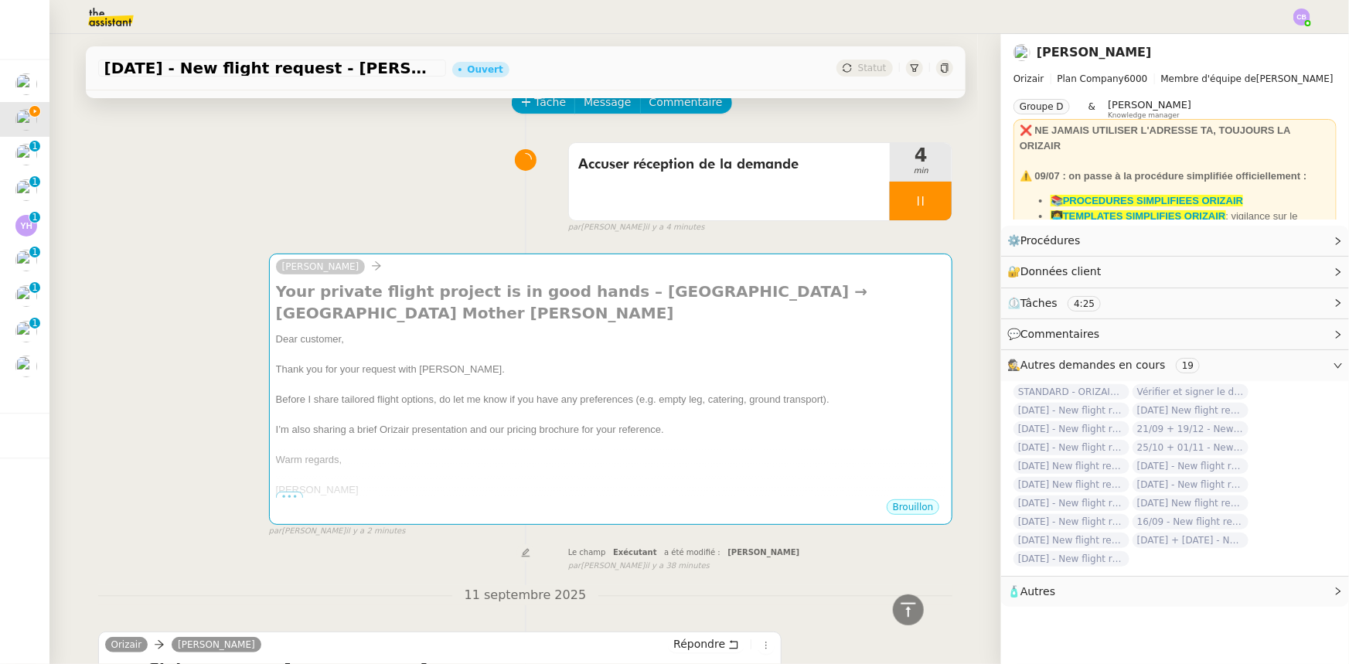
scroll to position [0, 0]
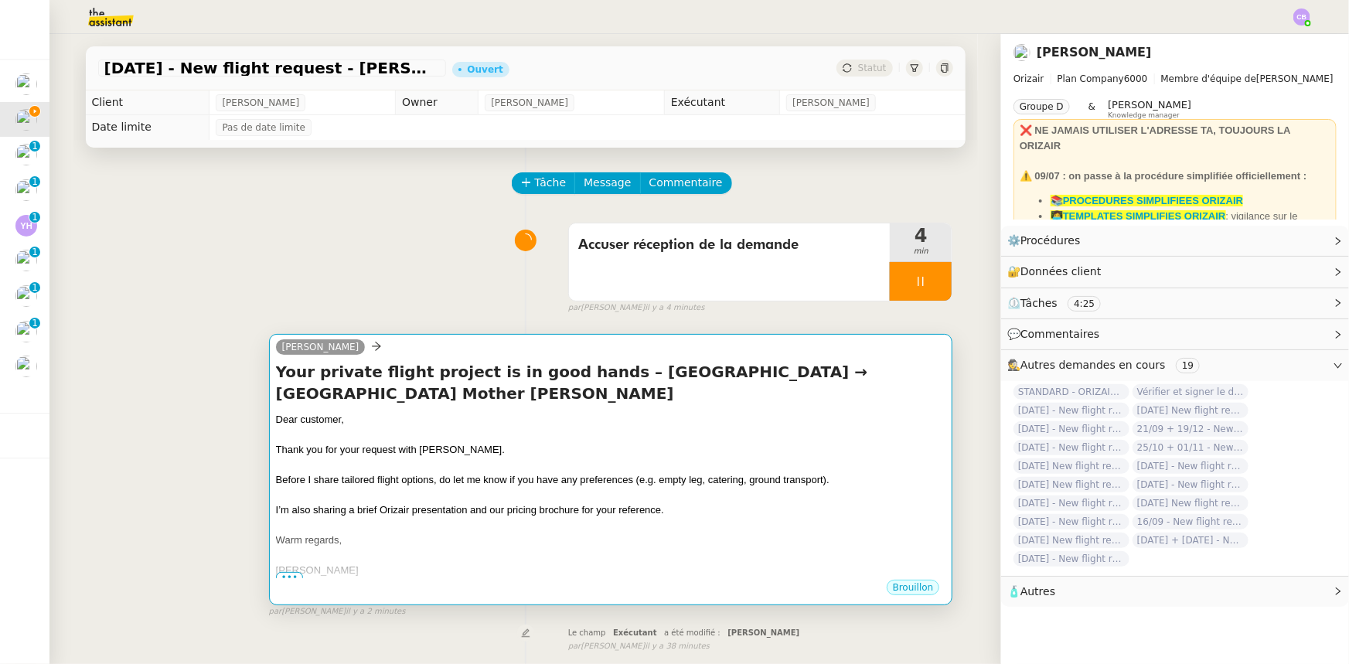
click at [499, 411] on div "Thank you for your request with Orizair." at bounding box center [611, 449] width 670 height 15
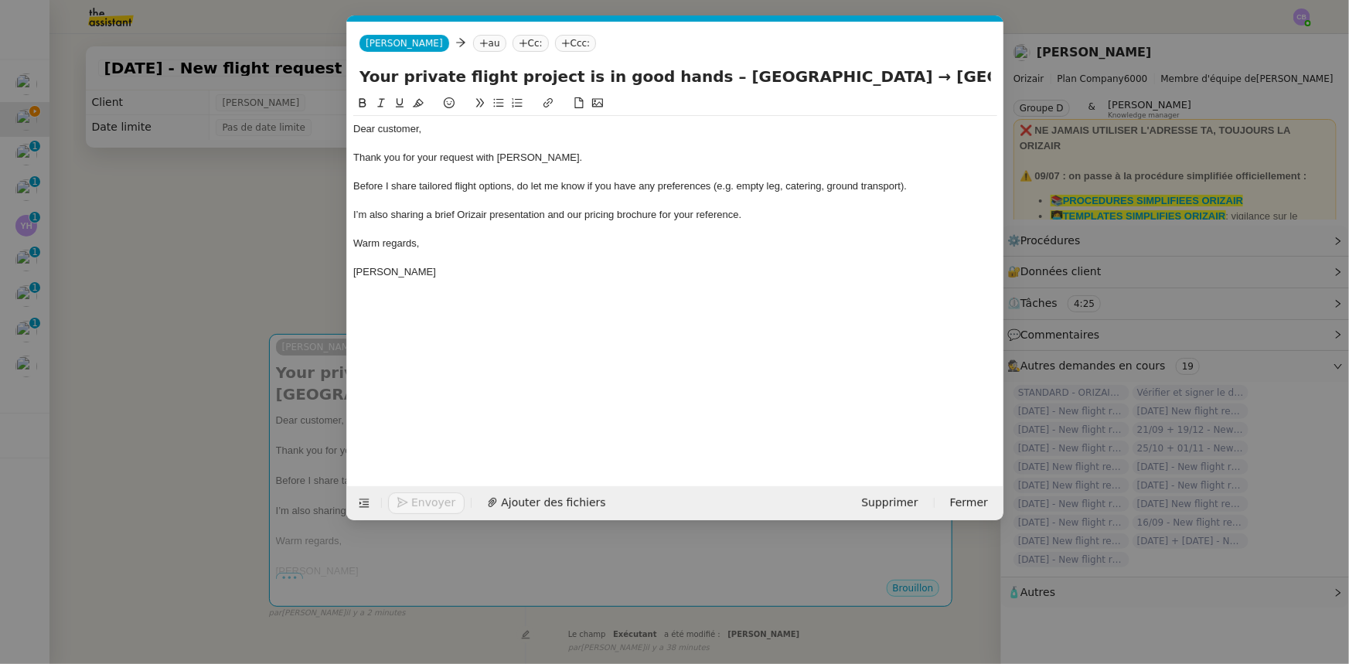
scroll to position [0, 90]
click at [472, 46] on nz-tag "au" at bounding box center [488, 43] width 33 height 17
paste input "jetistarboy@gmail.com"
type input "jetistarboy@gmail.com"
click at [485, 66] on span "jetistarboy@gmail.com" at bounding box center [542, 67] width 189 height 12
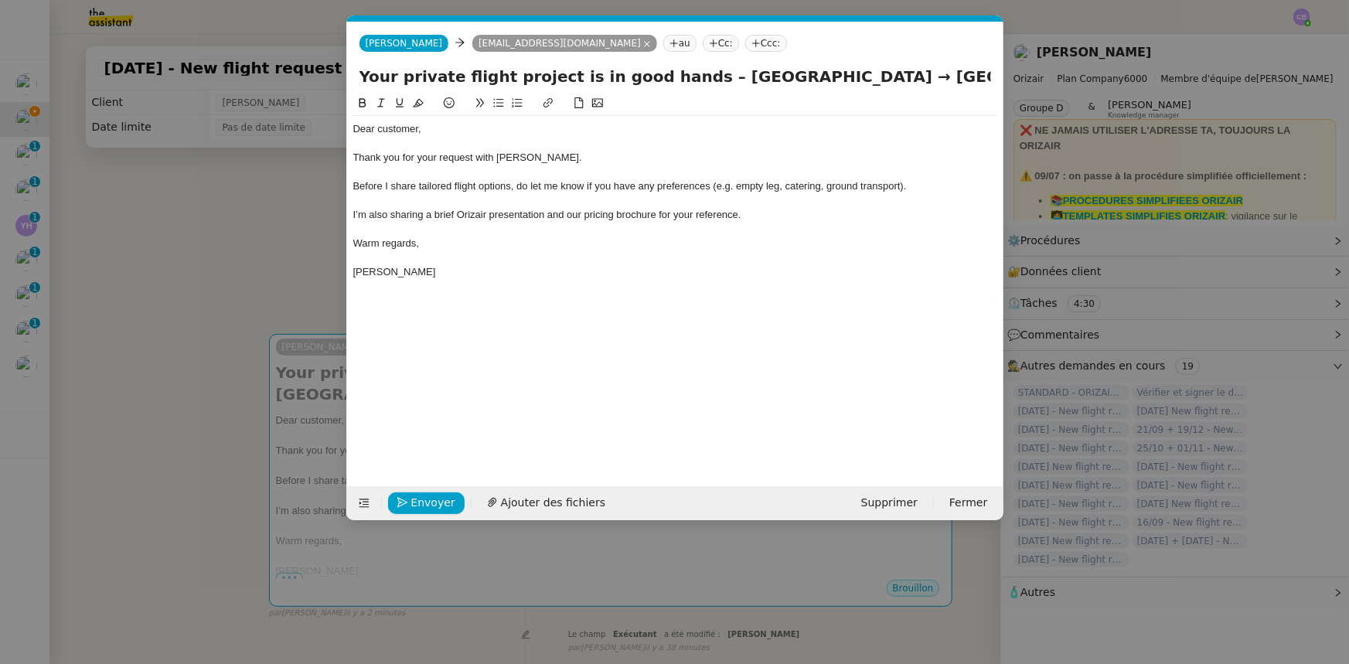
click at [745, 43] on nz-tag "Ccc:" at bounding box center [766, 43] width 42 height 17
type input "louis frei"
click at [706, 70] on span "[PERSON_NAME]" at bounding box center [765, 67] width 220 height 12
click at [773, 219] on div "I’m also sharing a brief Orizair presentation and our pricing brochure for your…" at bounding box center [675, 215] width 644 height 14
click at [543, 411] on span "Ajouter des fichiers" at bounding box center [553, 503] width 104 height 18
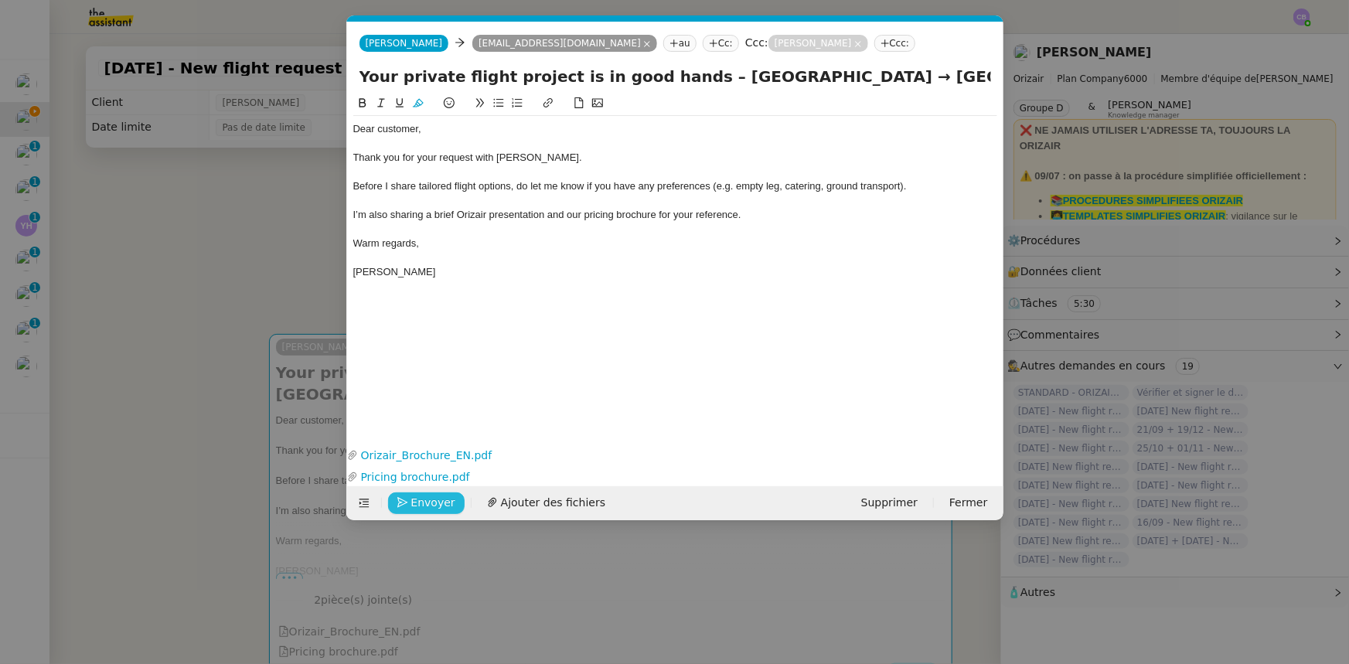
click at [411, 411] on span "Envoyer" at bounding box center [433, 503] width 44 height 18
click at [411, 411] on span "Confirmer l'envoi" at bounding box center [457, 503] width 93 height 18
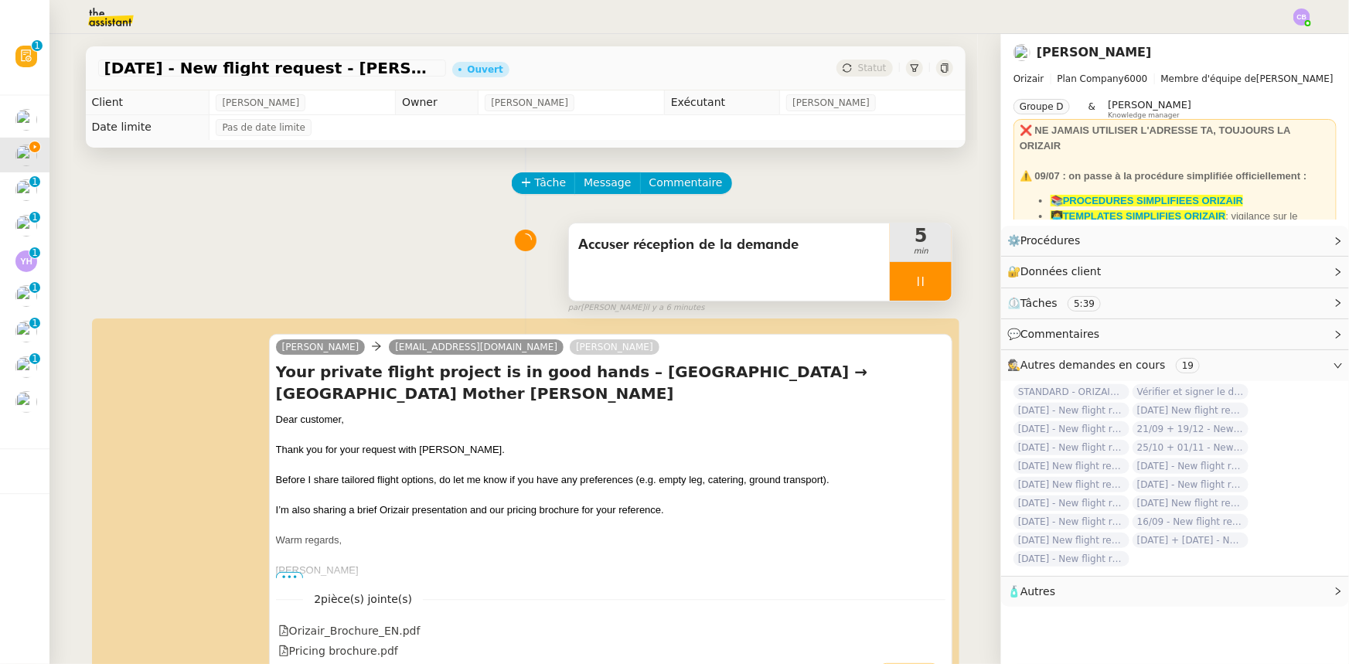
click at [890, 280] on div at bounding box center [921, 281] width 62 height 39
click at [898, 285] on icon at bounding box center [937, 281] width 12 height 9
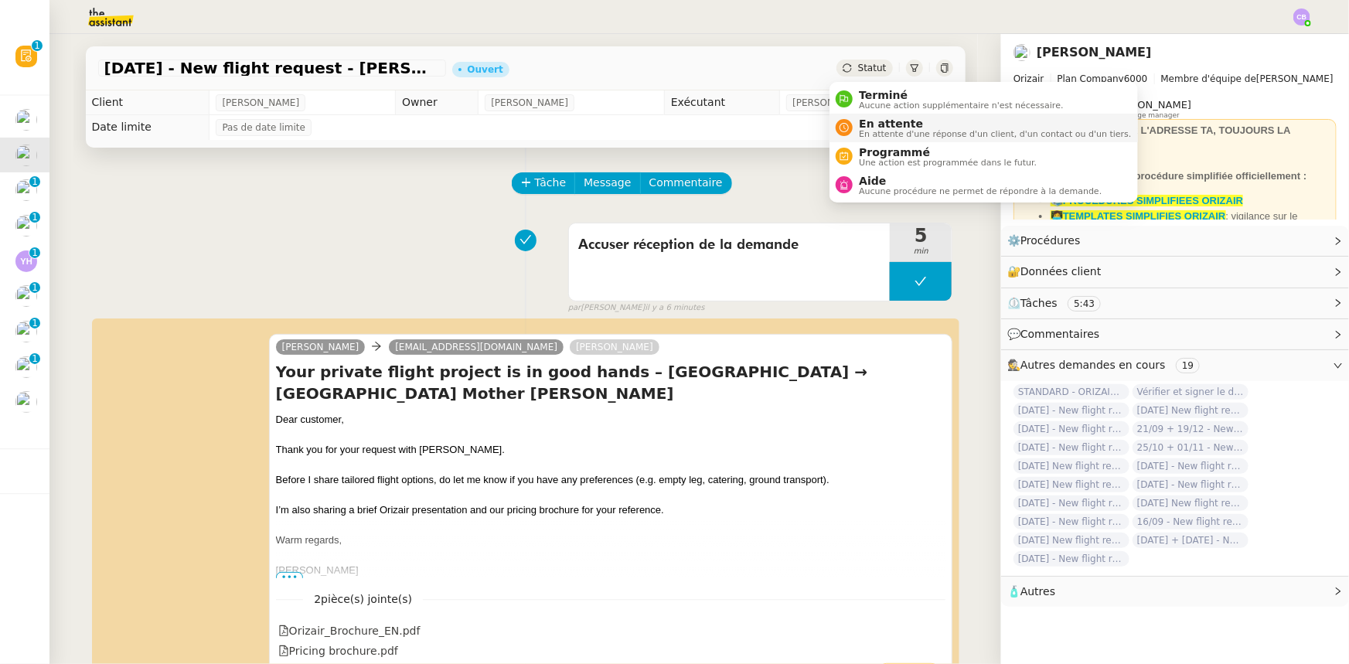
click at [892, 120] on span "En attente" at bounding box center [995, 124] width 272 height 12
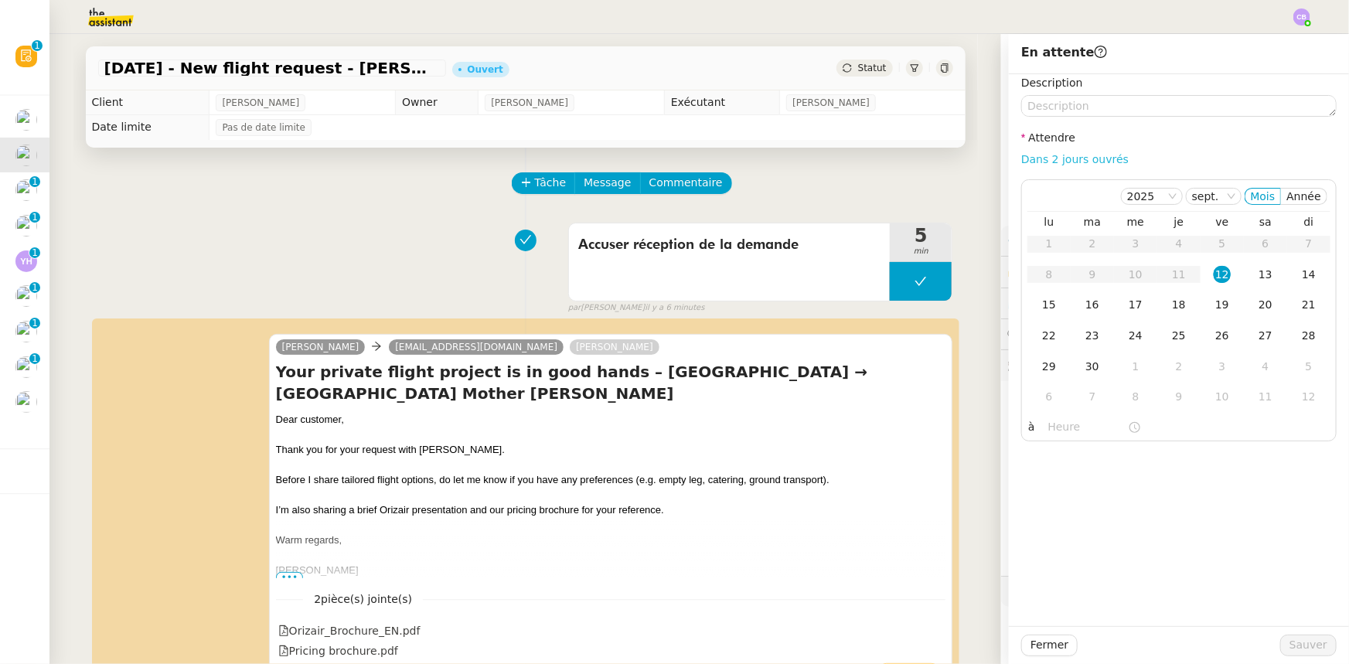
click at [898, 163] on link "Dans 2 jours ouvrés" at bounding box center [1074, 159] width 107 height 12
type input "07:00"
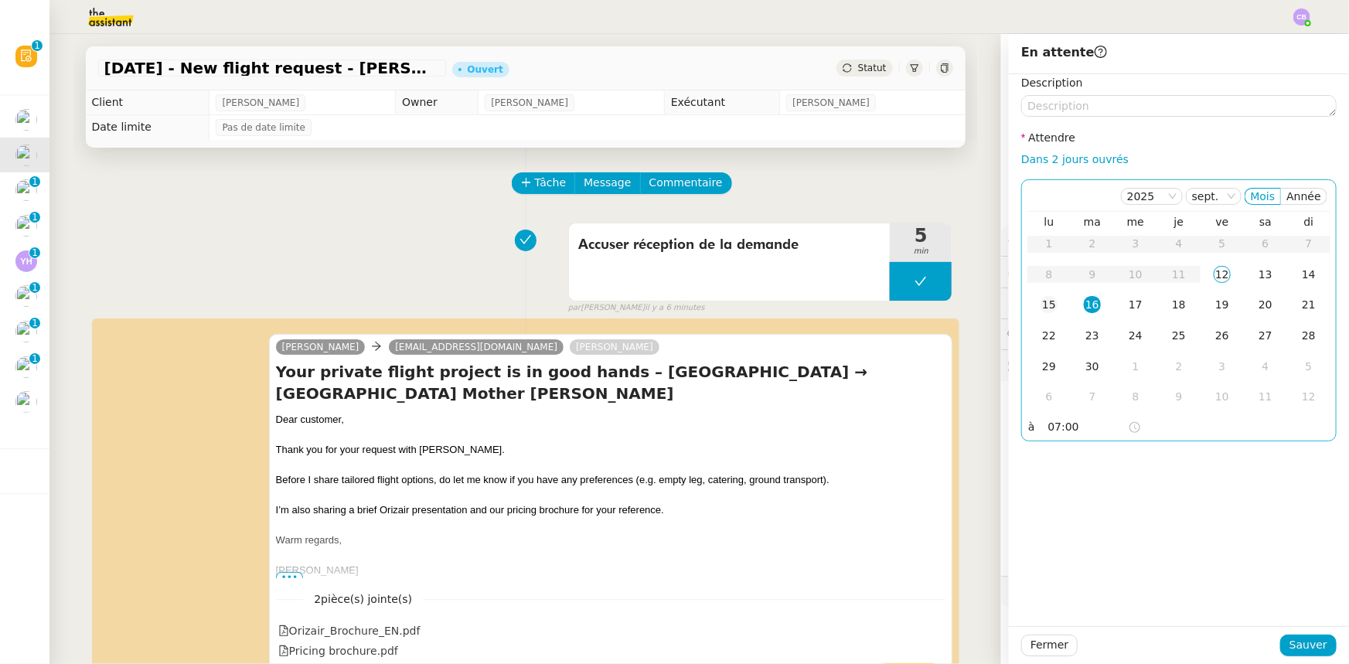
click at [898, 307] on div "15" at bounding box center [1049, 304] width 17 height 17
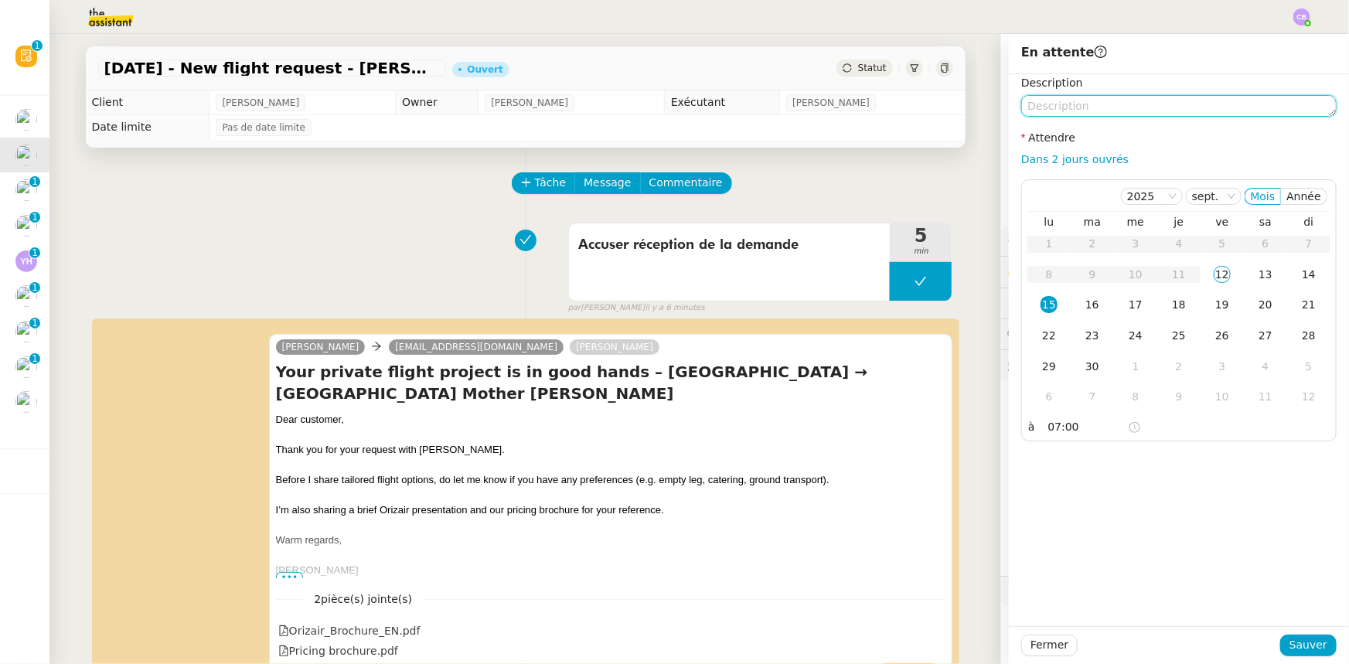
click at [898, 106] on textarea at bounding box center [1178, 106] width 315 height 22
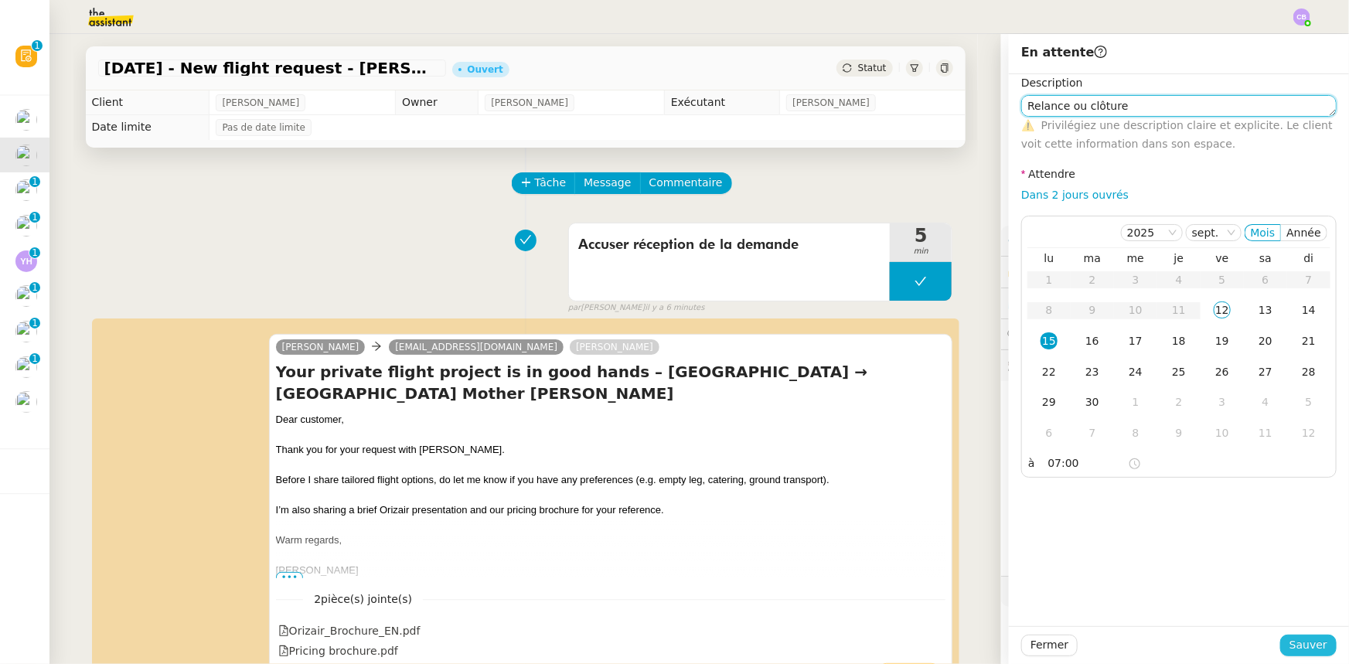
type textarea "Relance ou clôture"
click at [898, 411] on span "Sauver" at bounding box center [1309, 645] width 38 height 18
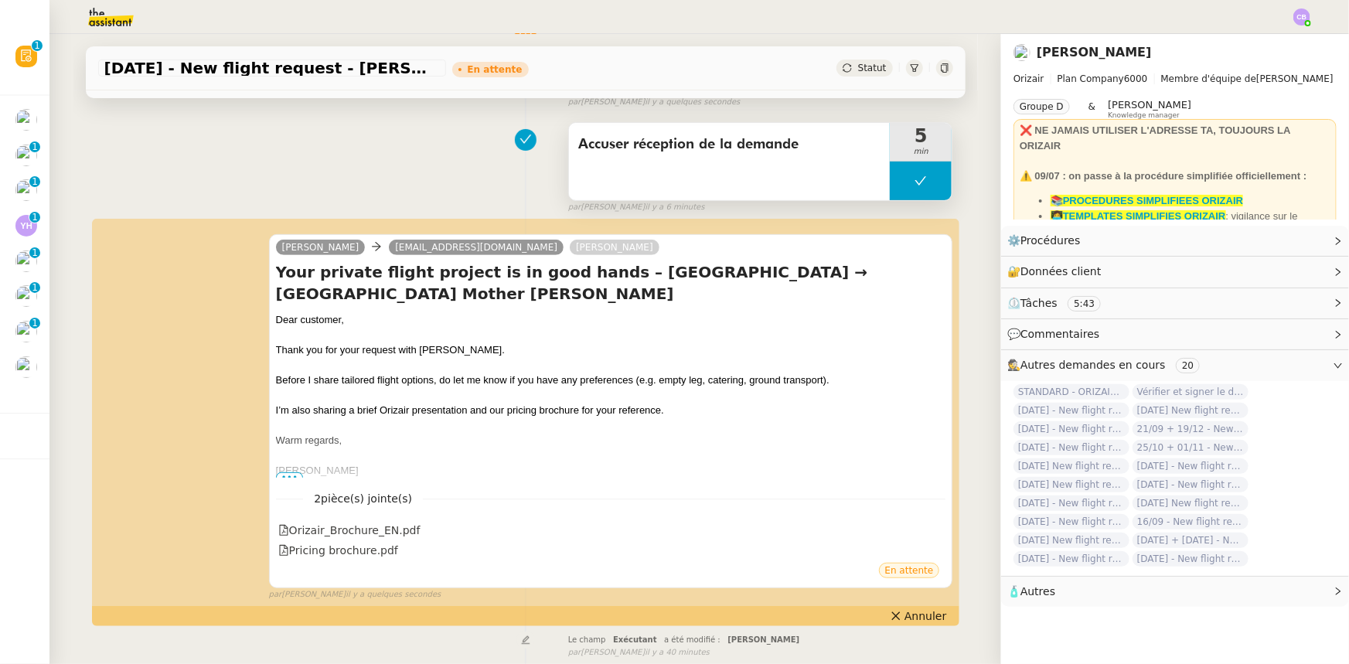
scroll to position [210, 0]
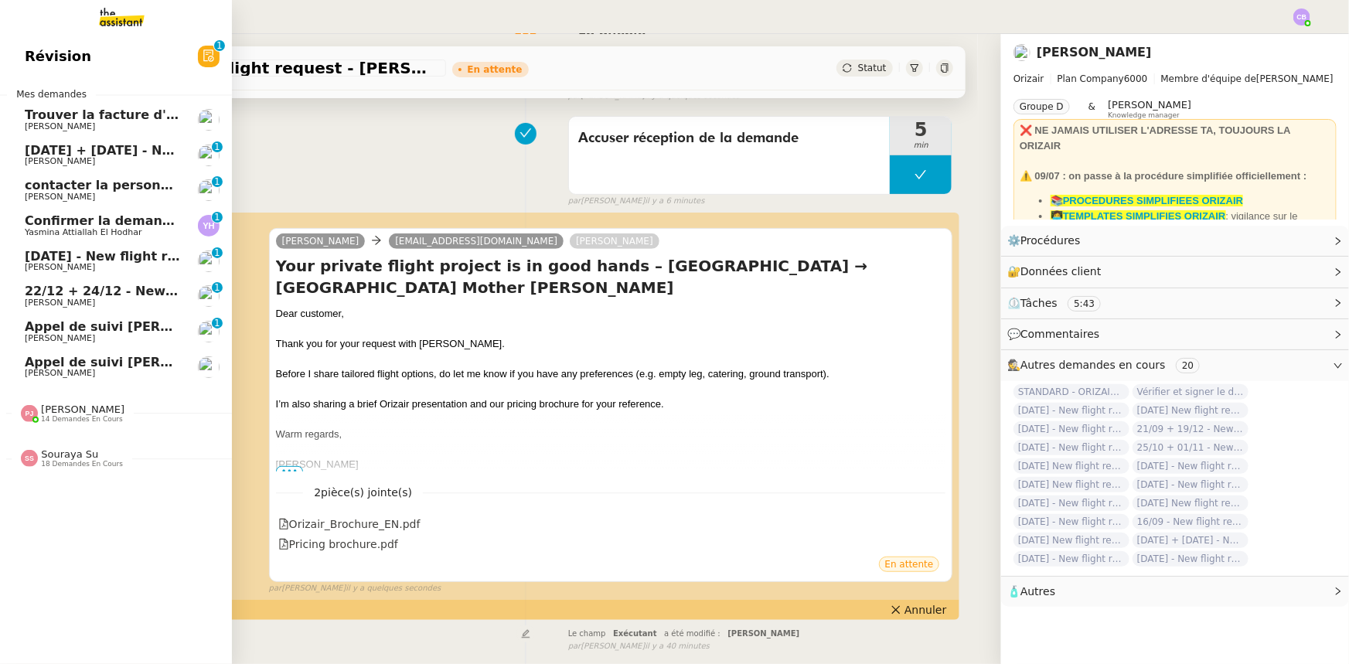
click at [135, 152] on span "18/09/25 + 18/08/2026 - New flight request - Rianne Mckenzie-Jones" at bounding box center [217, 150] width 385 height 15
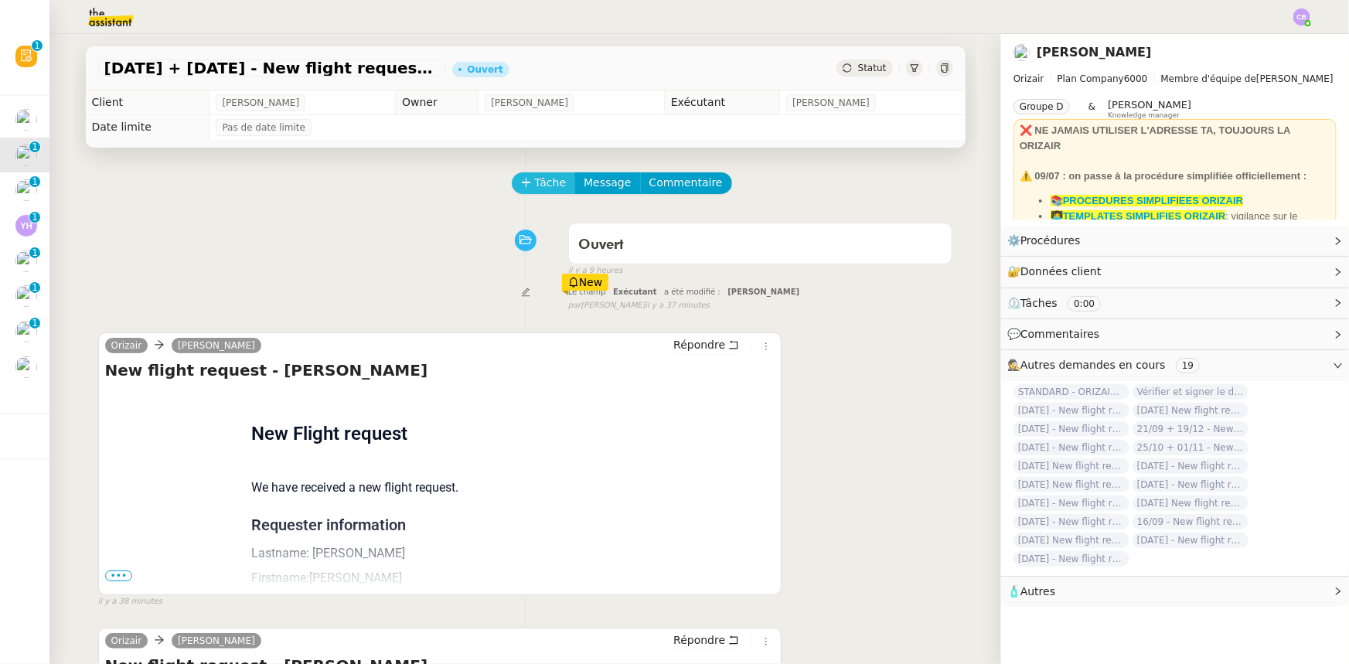
click at [535, 186] on span "Tâche" at bounding box center [551, 183] width 32 height 18
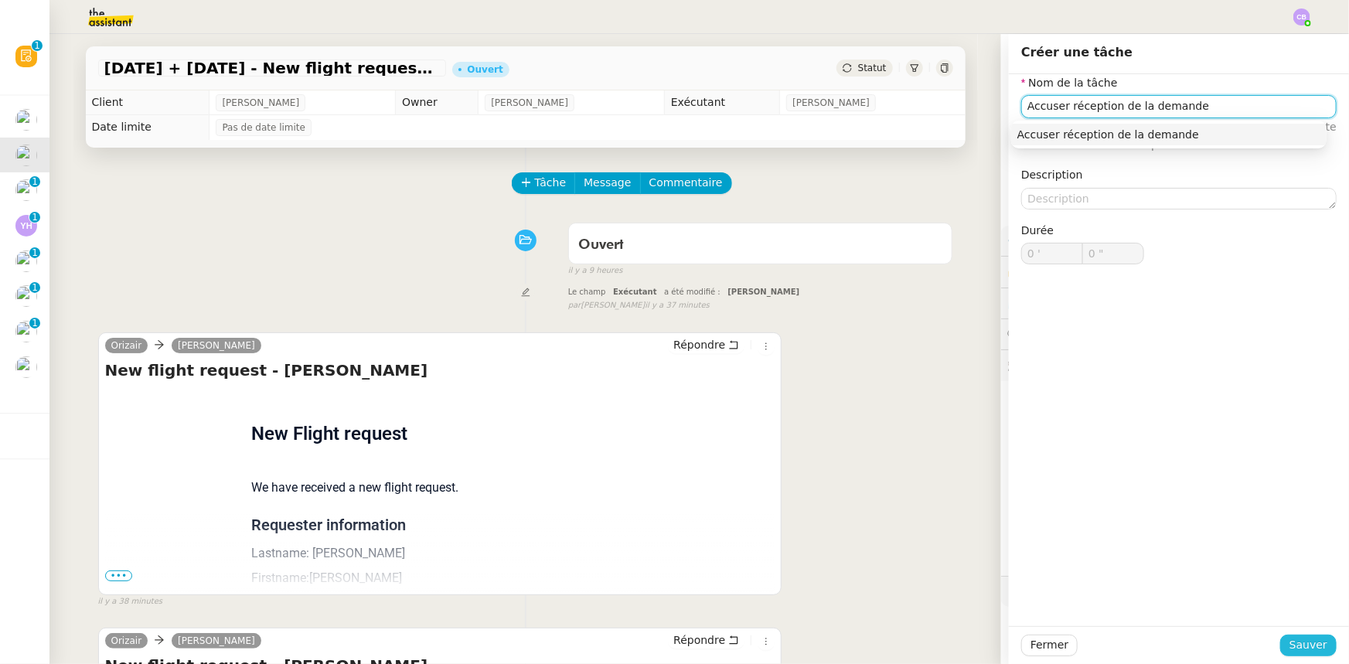
type input "Accuser réception de la demande"
click at [898, 411] on span "Sauver" at bounding box center [1309, 645] width 38 height 18
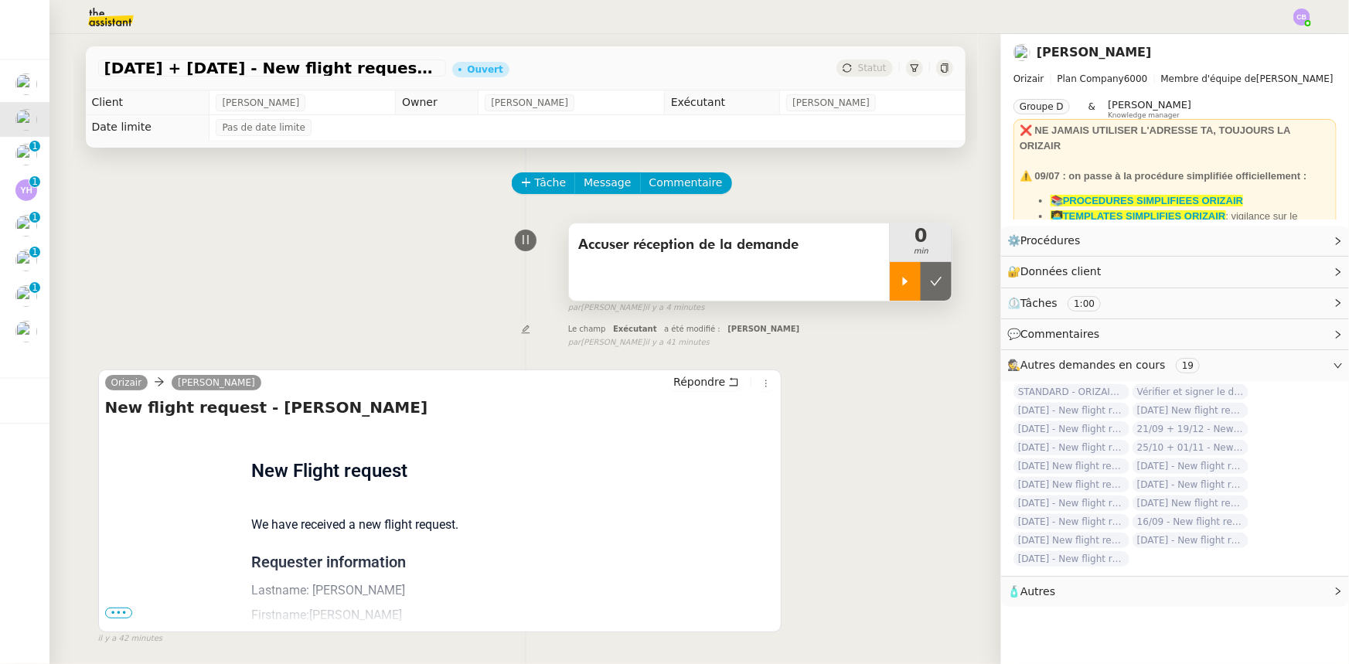
click at [898, 285] on icon at bounding box center [905, 281] width 12 height 12
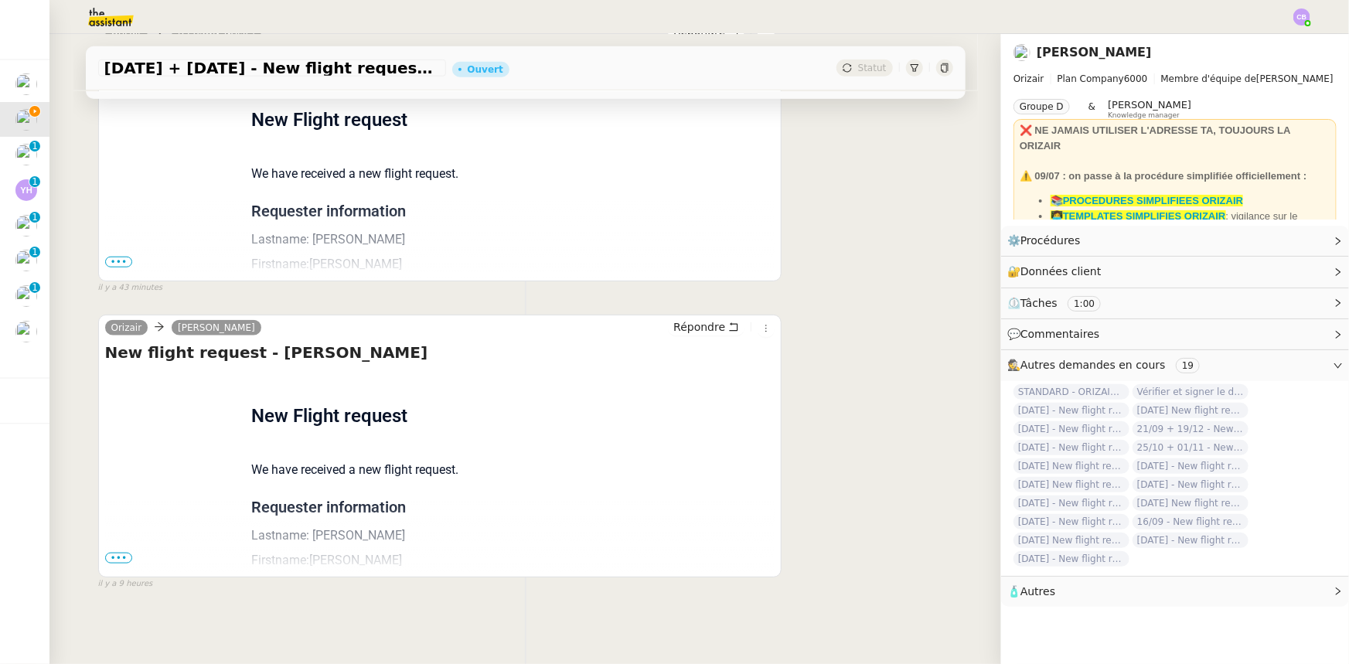
scroll to position [656, 0]
click at [115, 411] on span "•••" at bounding box center [119, 557] width 28 height 11
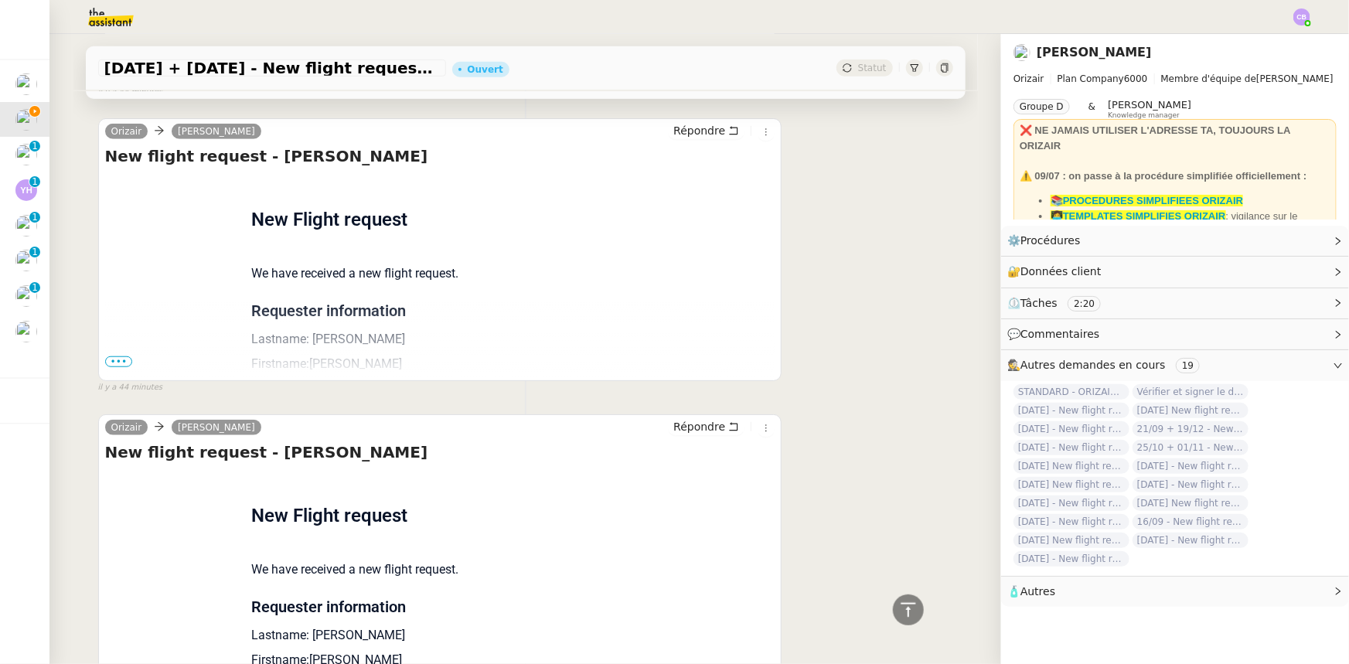
scroll to position [540, 0]
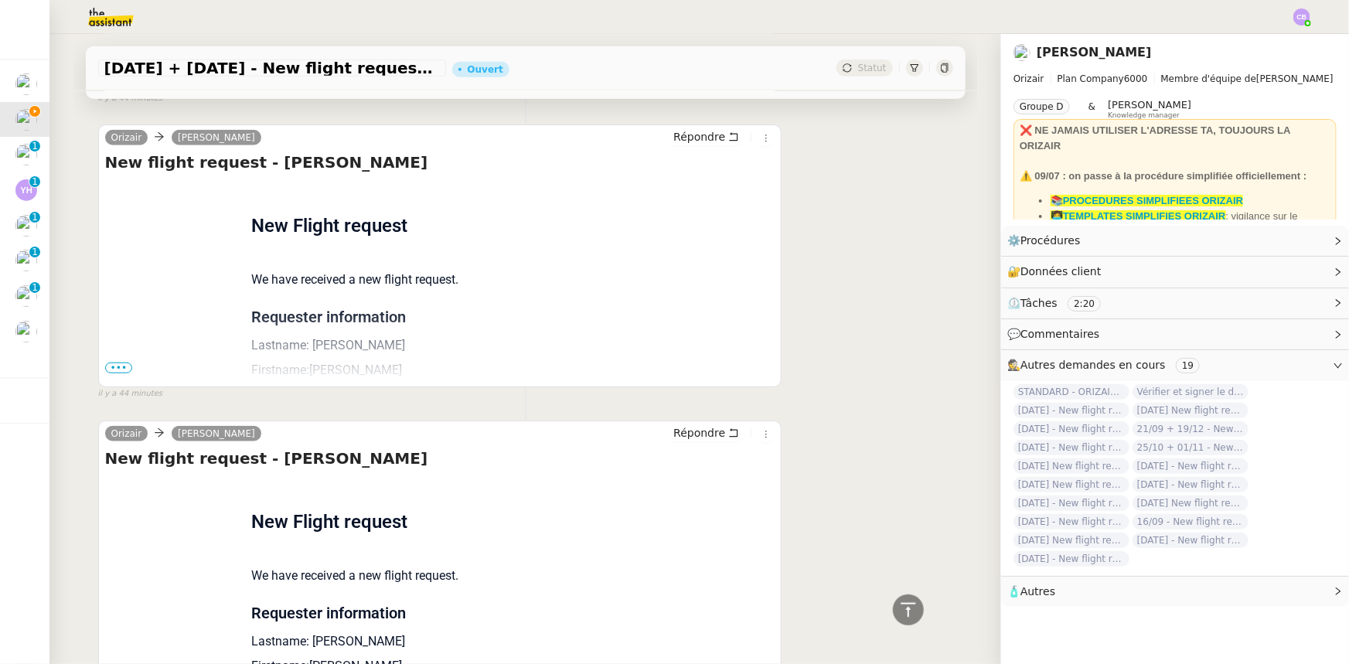
click at [109, 373] on span "•••" at bounding box center [119, 368] width 28 height 11
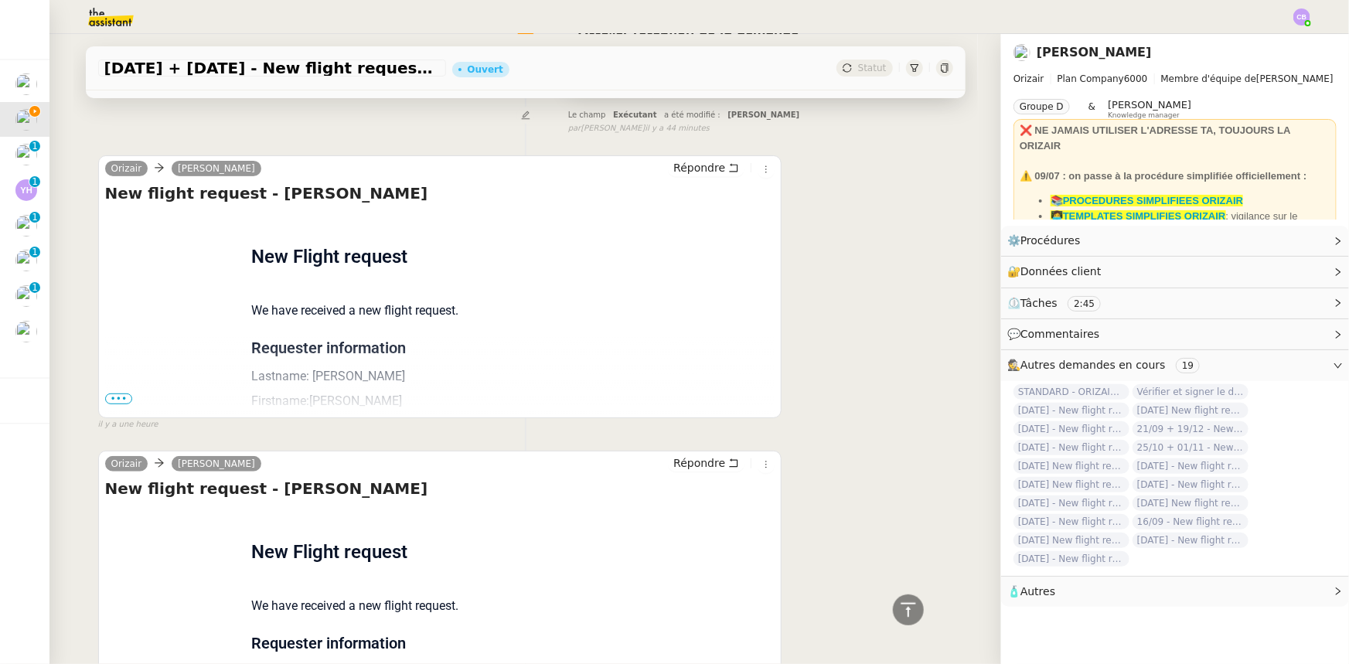
scroll to position [189, 0]
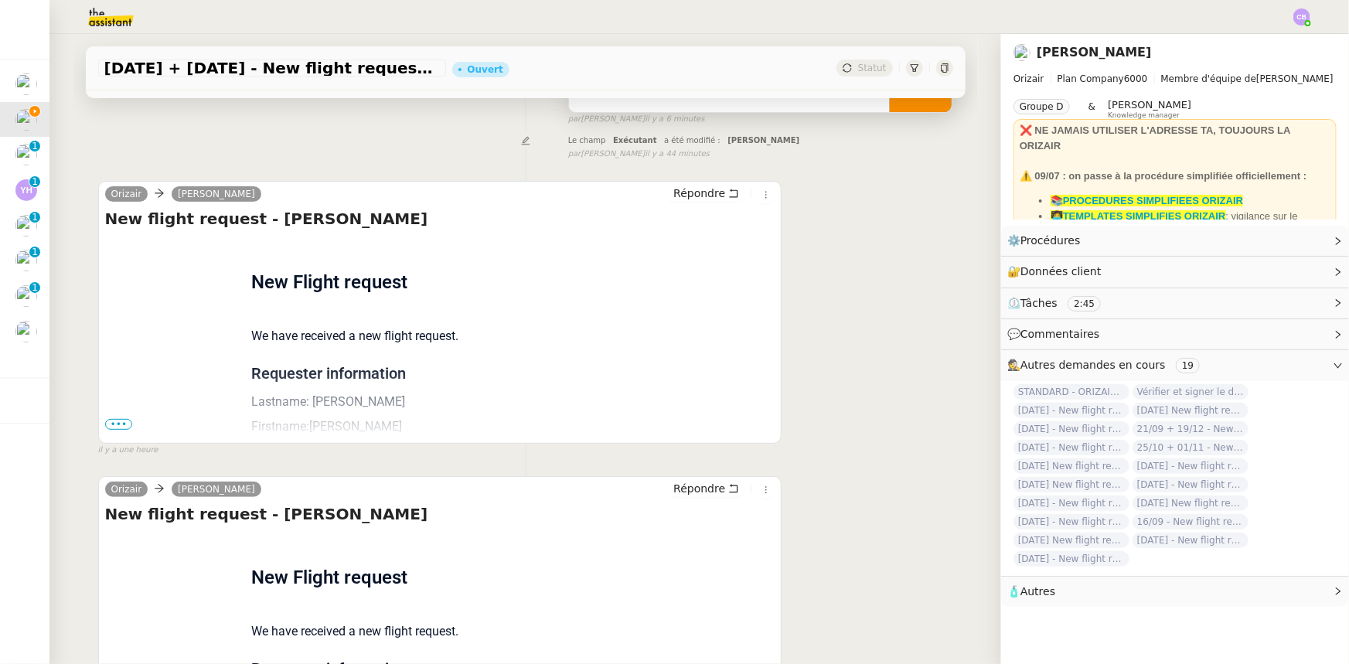
click at [111, 411] on span "•••" at bounding box center [119, 424] width 28 height 11
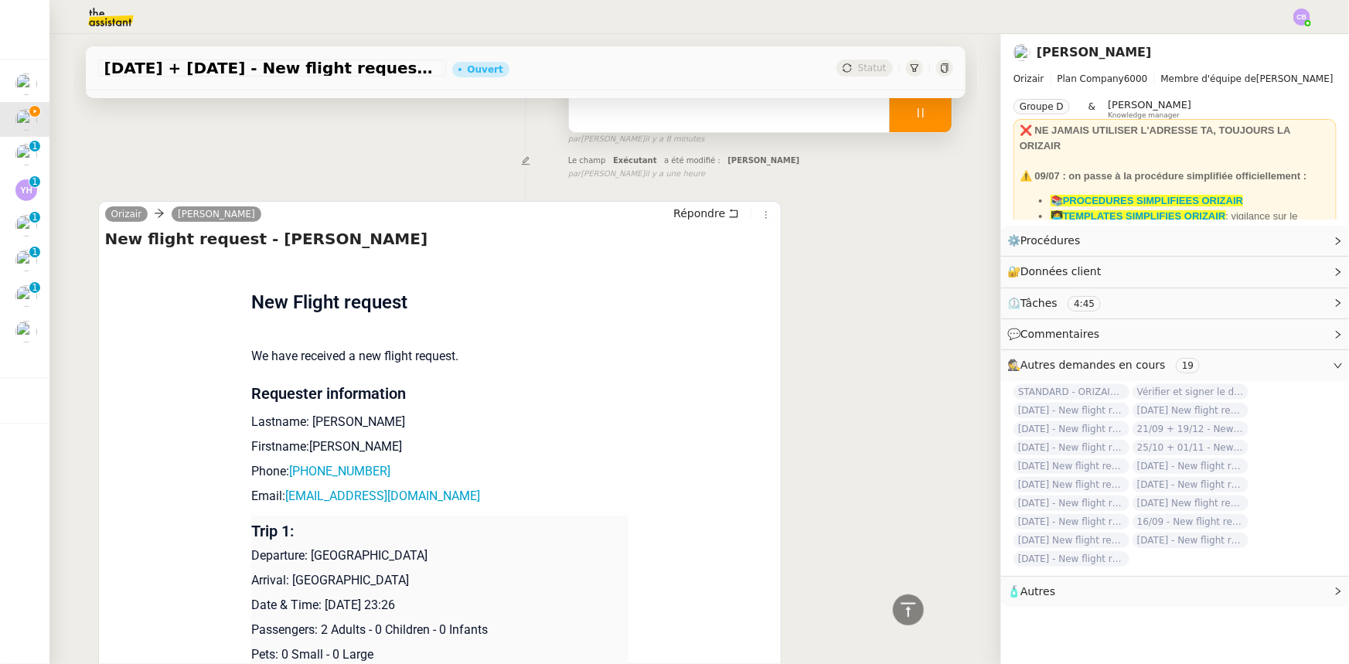
scroll to position [0, 0]
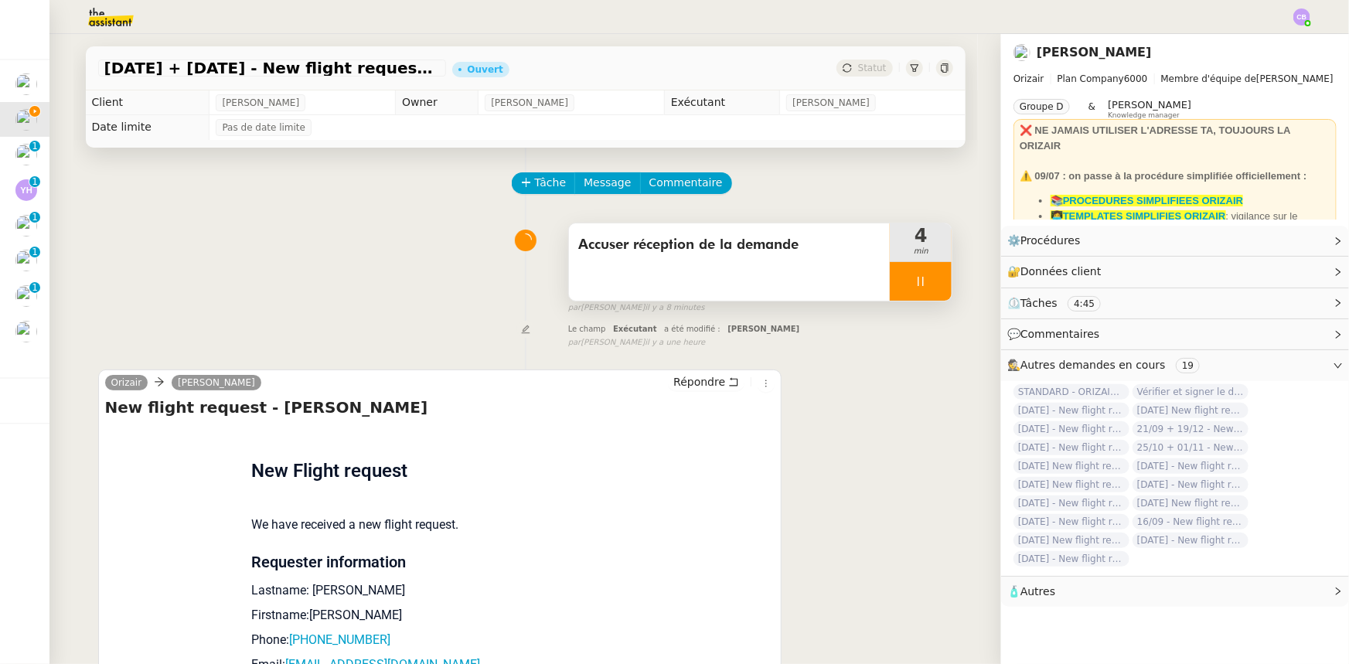
click at [890, 287] on div at bounding box center [921, 281] width 62 height 39
click at [898, 287] on icon at bounding box center [905, 281] width 12 height 12
click at [595, 186] on span "Message" at bounding box center [607, 183] width 47 height 18
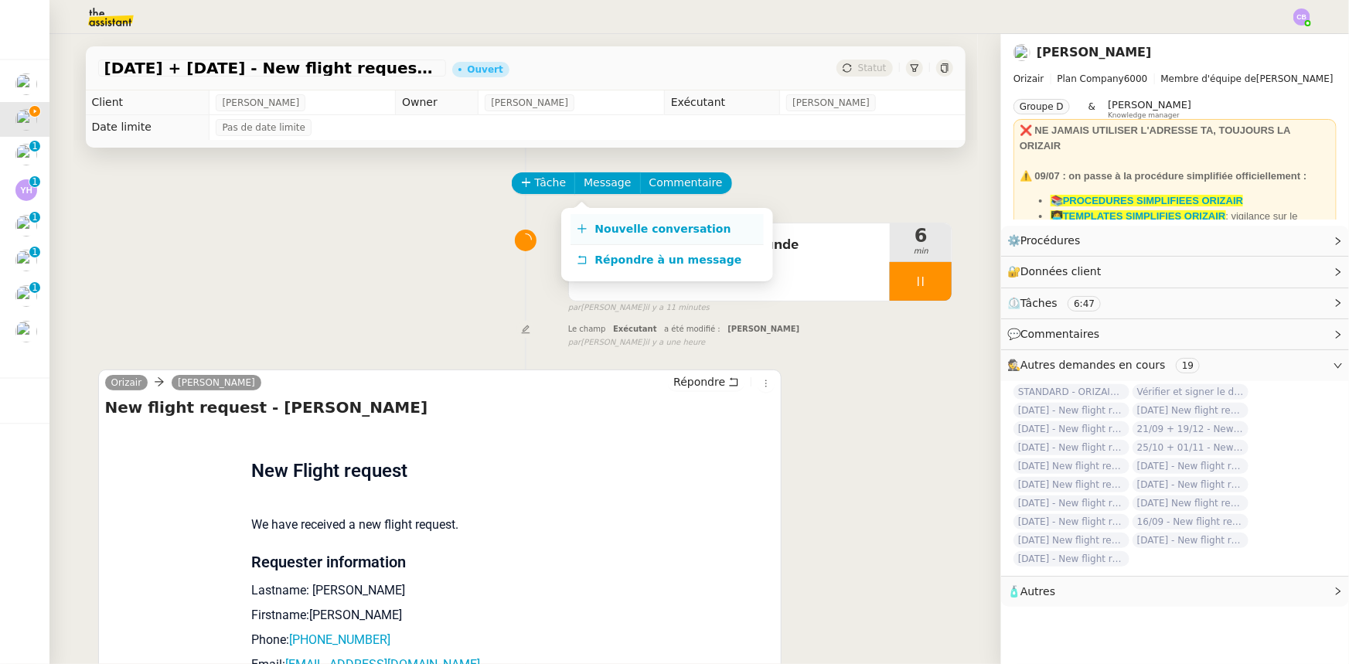
click at [621, 231] on span "Nouvelle conversation" at bounding box center [663, 229] width 136 height 12
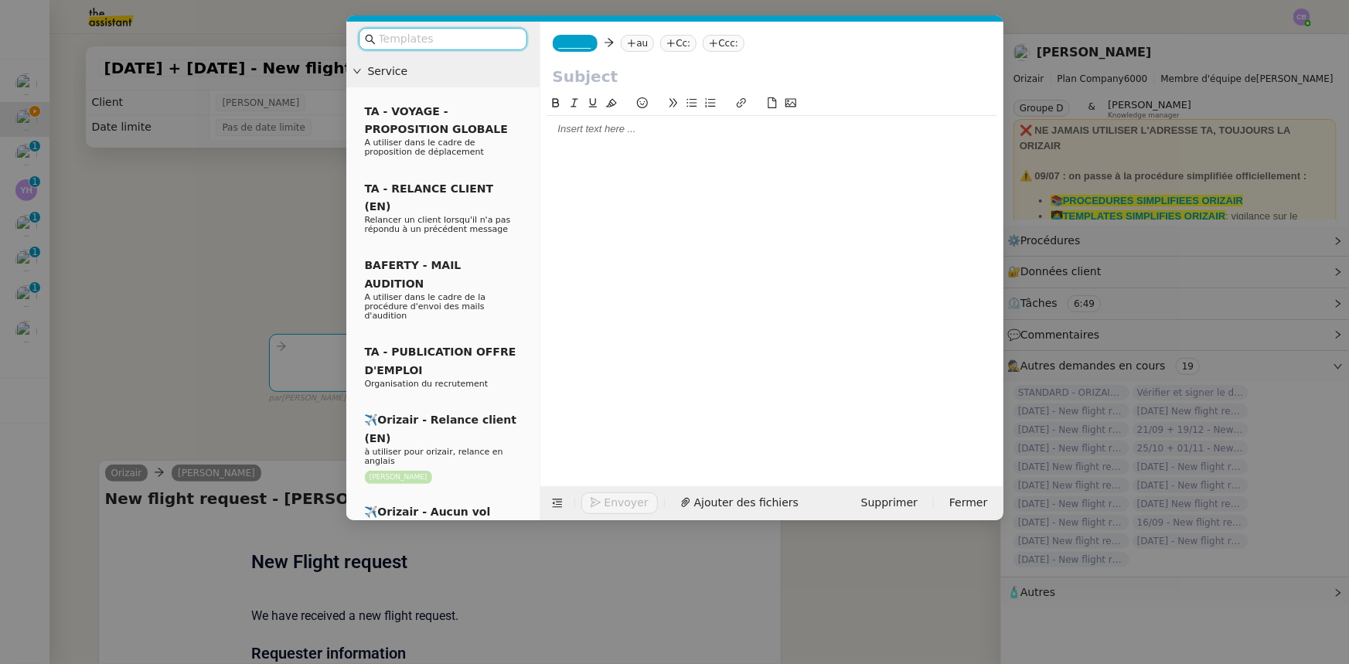
click at [465, 38] on input "text" at bounding box center [448, 39] width 139 height 18
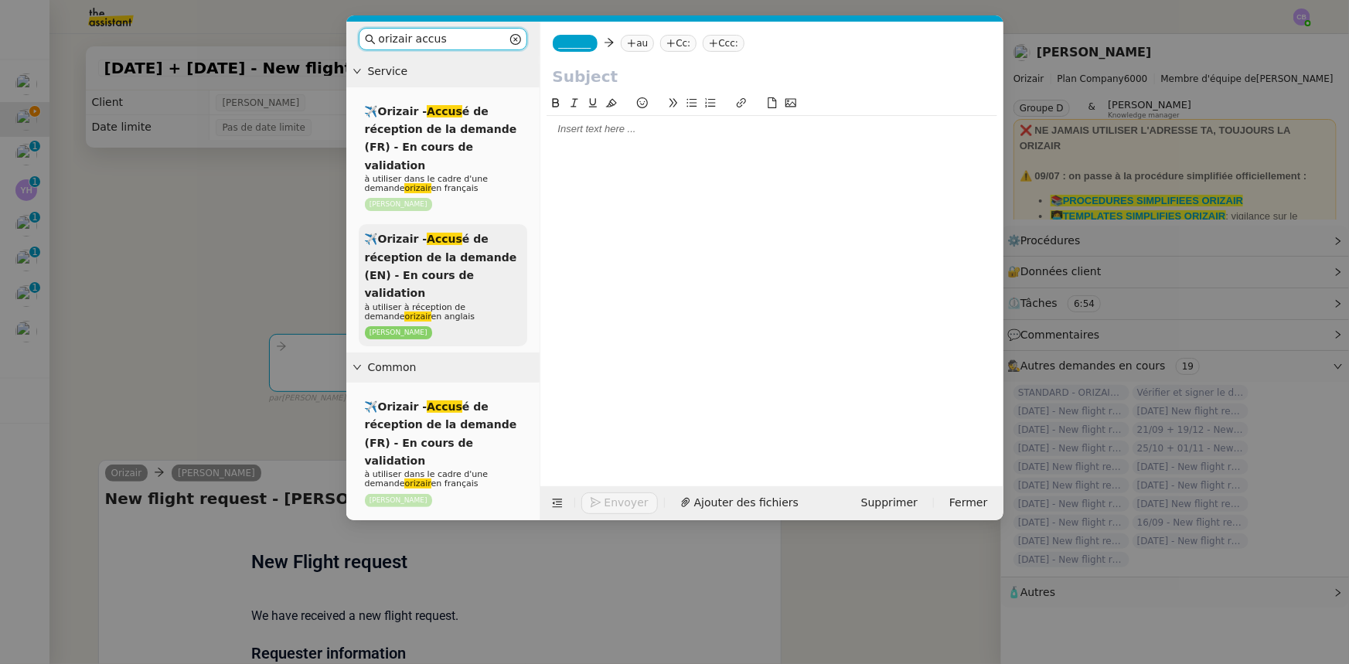
type input "orizair accus"
click at [451, 251] on span "✈️Orizair - Accus é de réception de la demande (EN) - En cours de validation" at bounding box center [441, 266] width 152 height 66
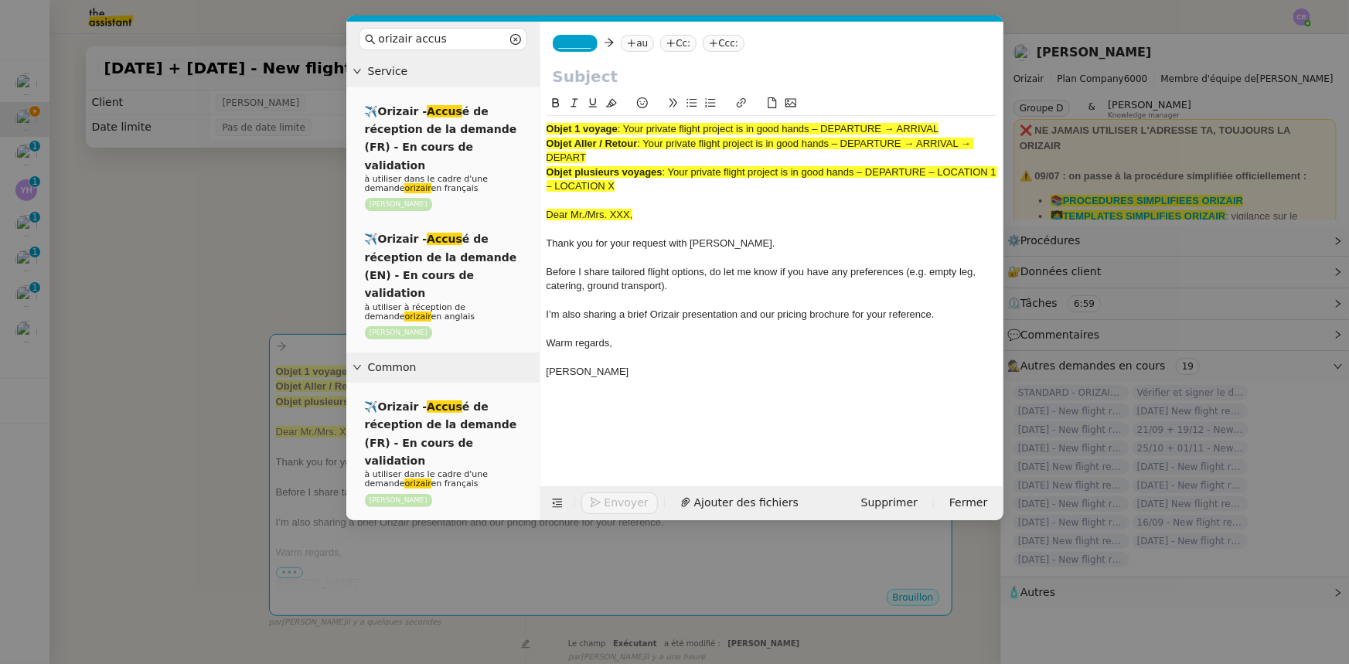
drag, startPoint x: 943, startPoint y: 126, endPoint x: 627, endPoint y: 118, distance: 316.3
click at [627, 118] on div "Objet 1 voyage : Your private flight project is in good hands – DEPARTURE → ARR…" at bounding box center [772, 258] width 451 height 284
copy span "Your private flight project is in good hands – DEPARTURE → ARRIVAL"
click at [619, 78] on input "text" at bounding box center [772, 76] width 438 height 23
paste input "Your private flight project is in good hands – DEPARTURE → ARRIVAL"
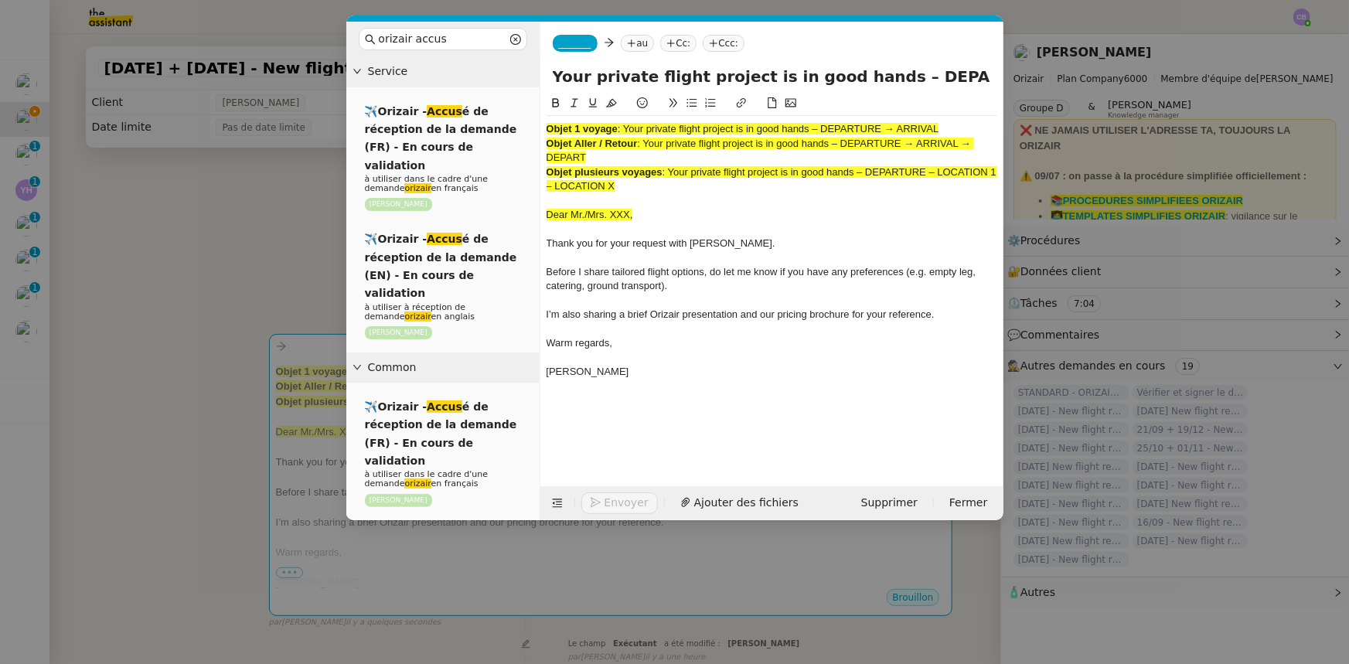
scroll to position [0, 66]
type input "Your private flight project is in good hands – DEPARTURE → ARRIVAL"
drag, startPoint x: 636, startPoint y: 185, endPoint x: 548, endPoint y: 129, distance: 104.3
click at [548, 129] on div "Objet 1 voyage : Your private flight project is in good hands – DEPARTURE → ARR…" at bounding box center [772, 258] width 451 height 284
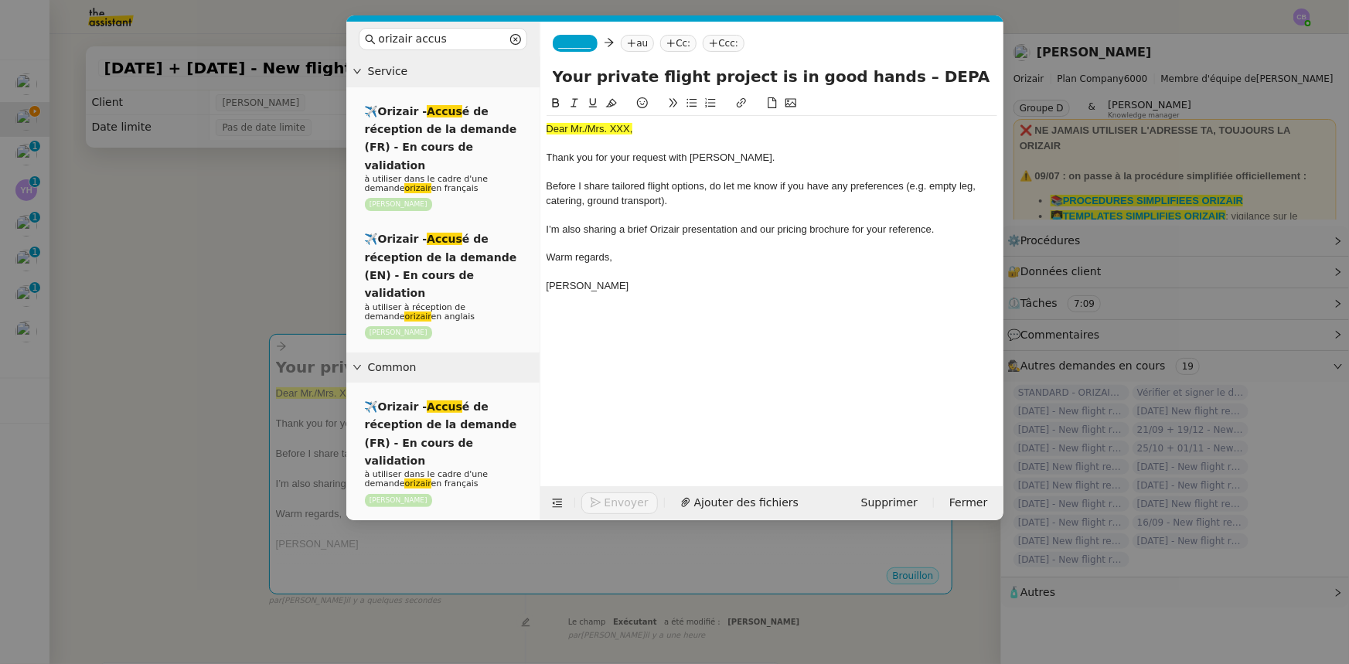
click at [264, 254] on nz-modal-container "orizair accus Service ✈️Orizair - Accus é de réception de la demande (FR) - En …" at bounding box center [674, 332] width 1349 height 664
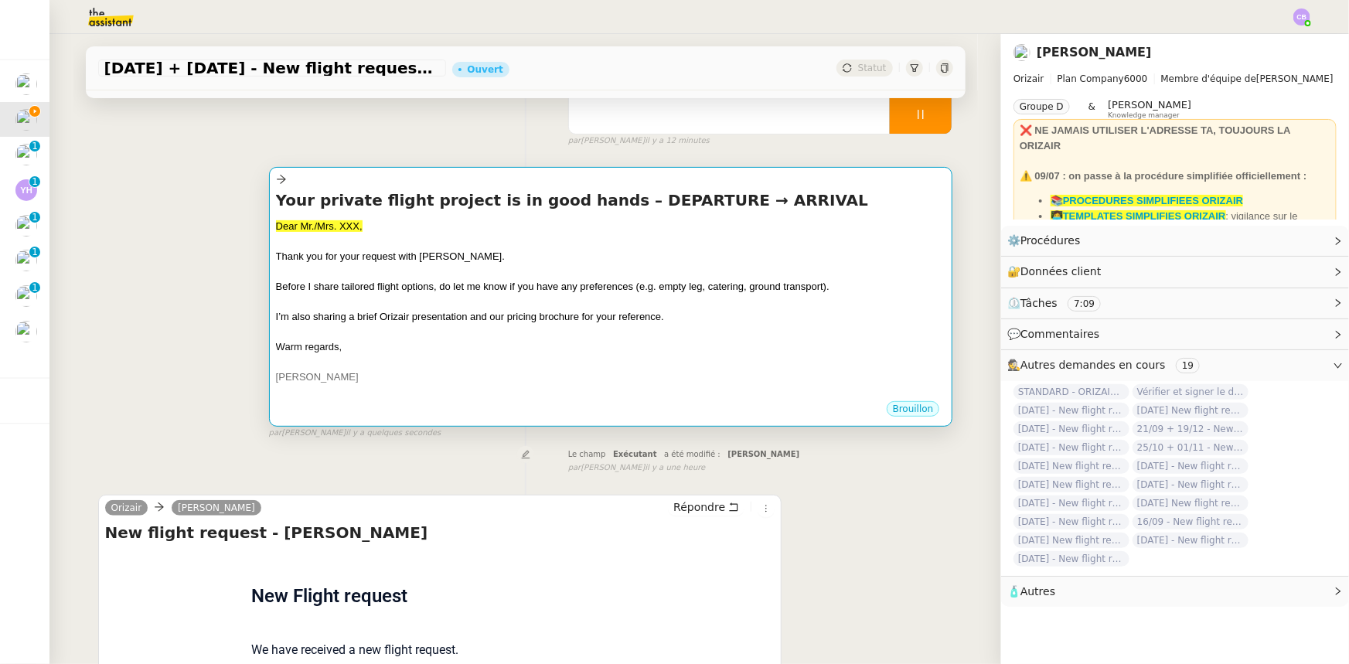
scroll to position [351, 0]
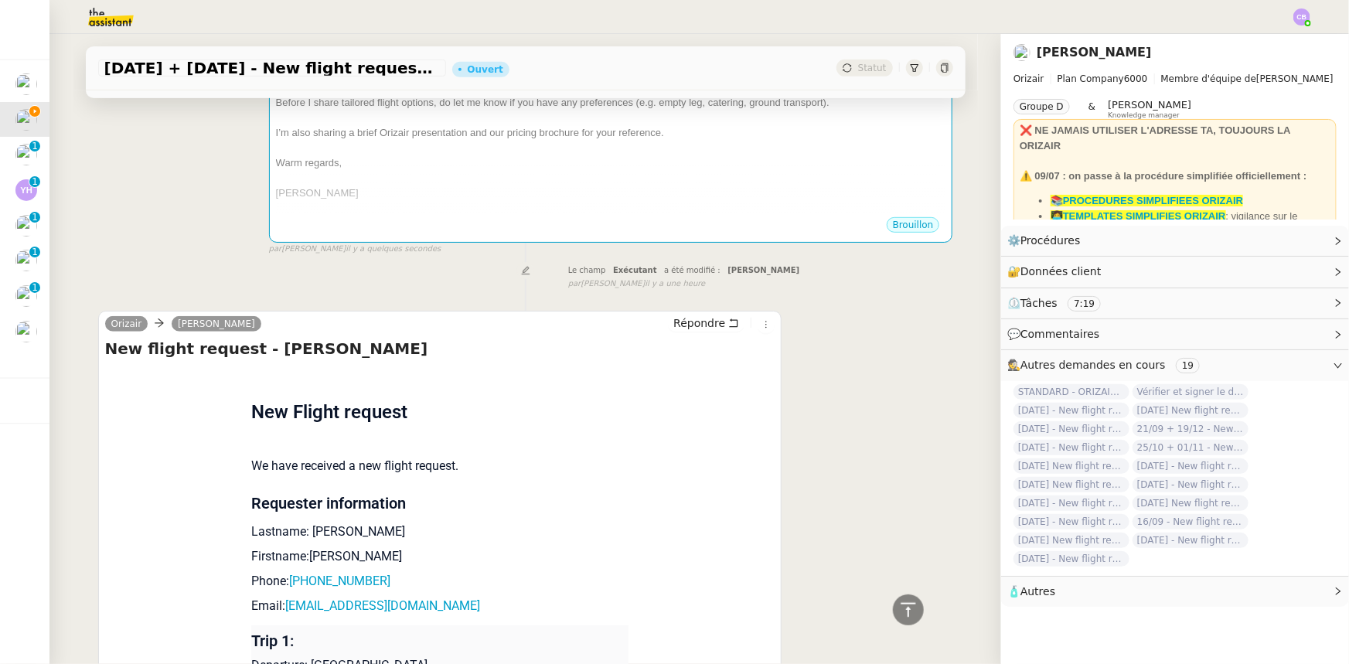
drag, startPoint x: 386, startPoint y: 533, endPoint x: 305, endPoint y: 534, distance: 81.2
click at [305, 411] on p "Lastname: Mckenzie-Jones" at bounding box center [439, 532] width 377 height 19
copy p "Mckenzie-Jones"
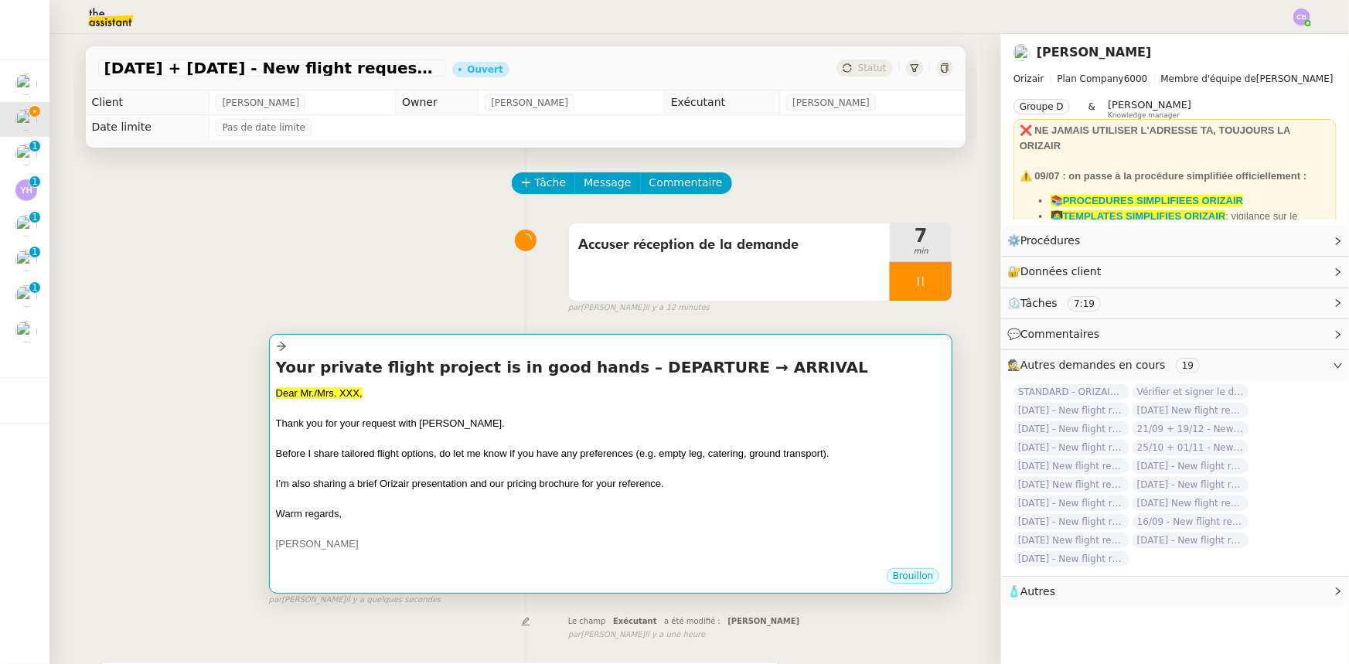
click at [482, 411] on div at bounding box center [611, 468] width 670 height 15
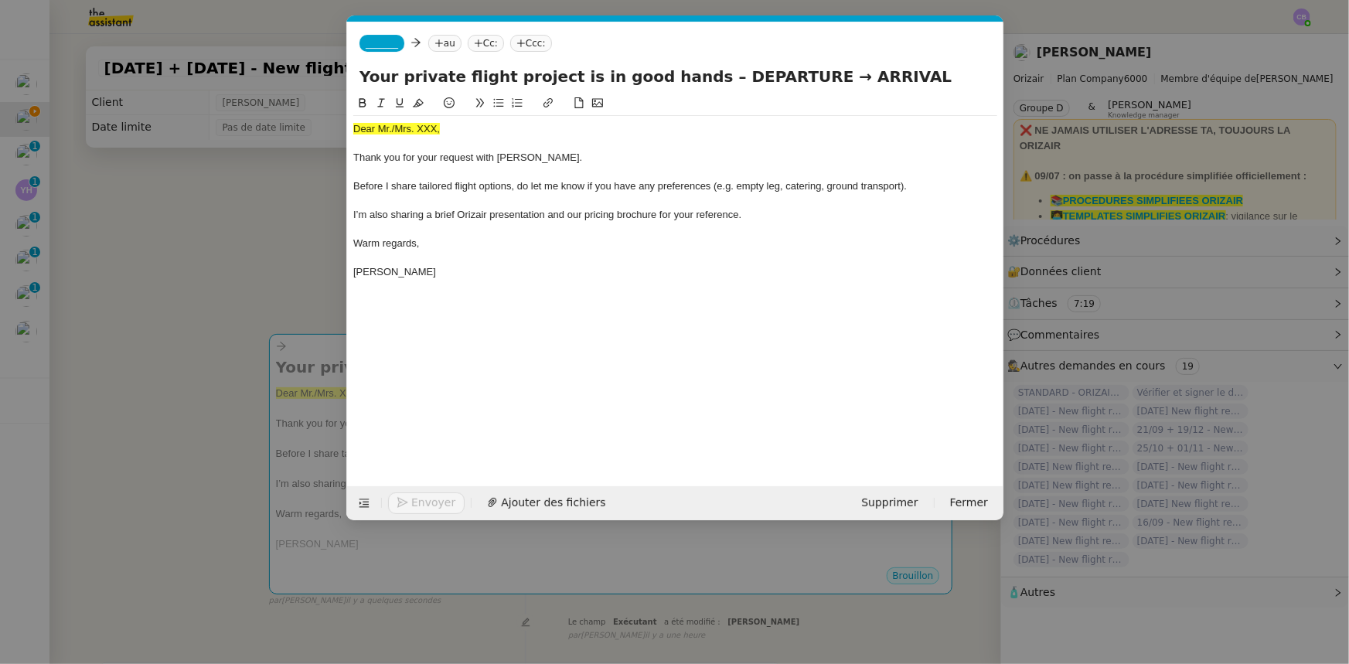
scroll to position [0, 90]
drag, startPoint x: 441, startPoint y: 128, endPoint x: 355, endPoint y: 124, distance: 85.9
click at [355, 124] on div "Dear Mr./Mrs. XXX," at bounding box center [675, 129] width 644 height 14
click at [418, 107] on icon at bounding box center [418, 103] width 11 height 9
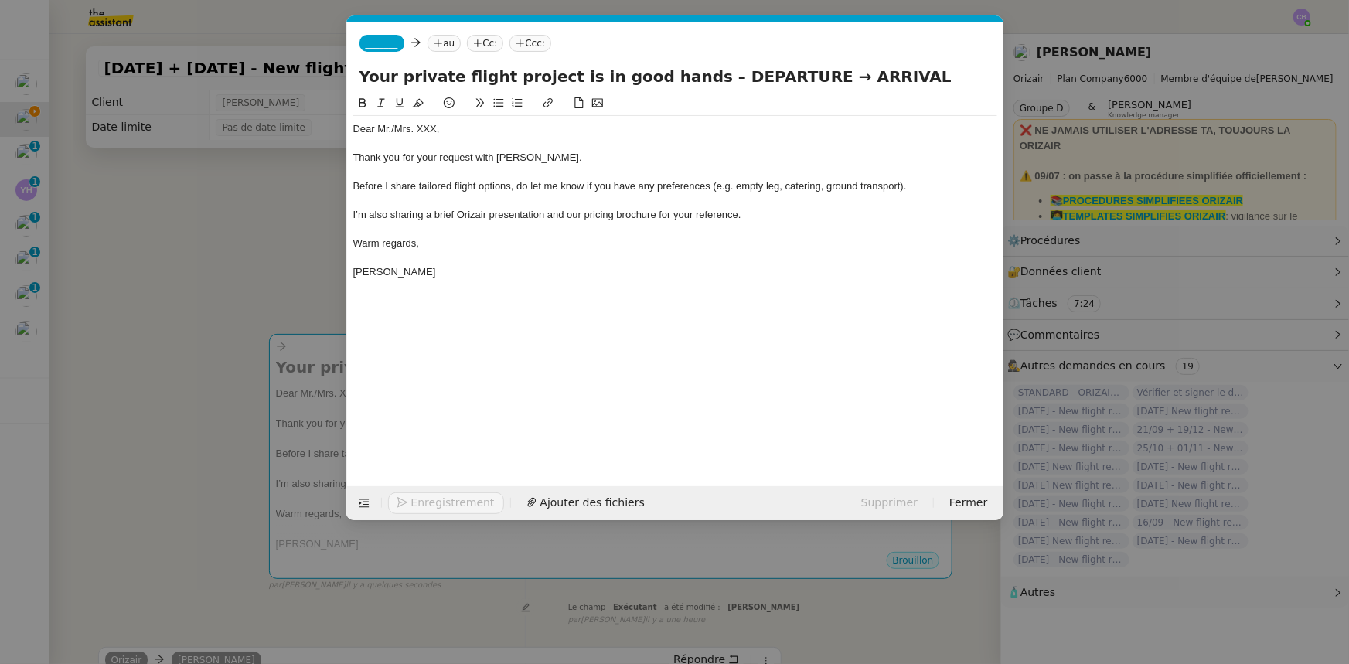
click at [436, 127] on div "Dear Mr./Mrs. XXX," at bounding box center [675, 129] width 644 height 14
drag, startPoint x: 773, startPoint y: 78, endPoint x: 691, endPoint y: 73, distance: 82.1
click at [691, 73] on input "Your private flight project is in good hands – DEPARTURE → ARRIVAL" at bounding box center [676, 76] width 632 height 23
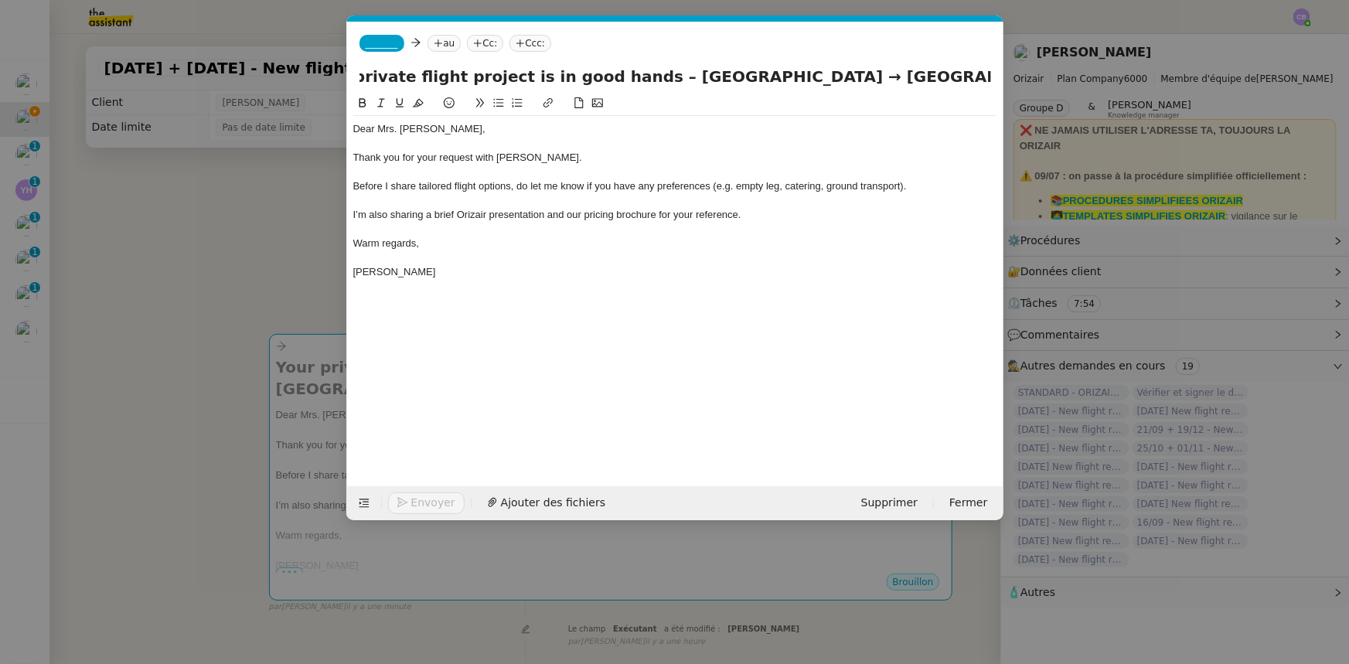
scroll to position [0, 56]
type input "Your private flight project is in good hands – Birmingham International Airport…"
click at [370, 46] on span "_______" at bounding box center [382, 43] width 32 height 11
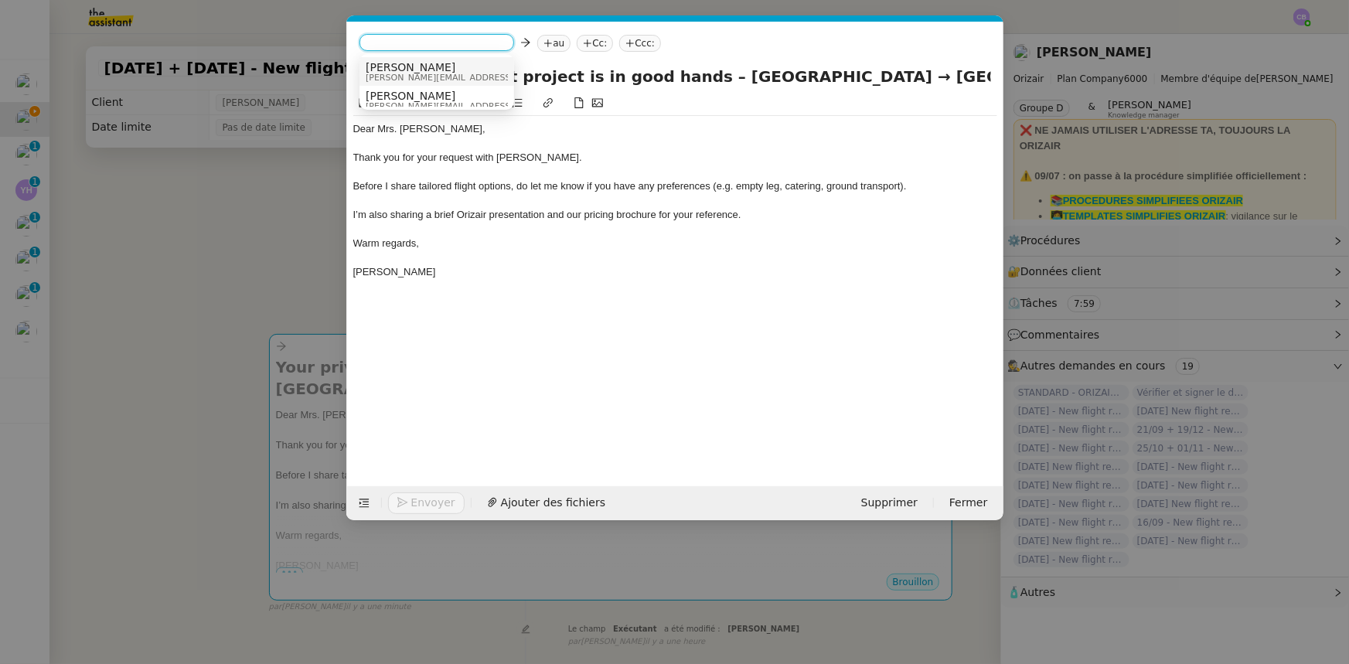
click at [394, 73] on span "josephine.k@orizair.com" at bounding box center [476, 77] width 220 height 9
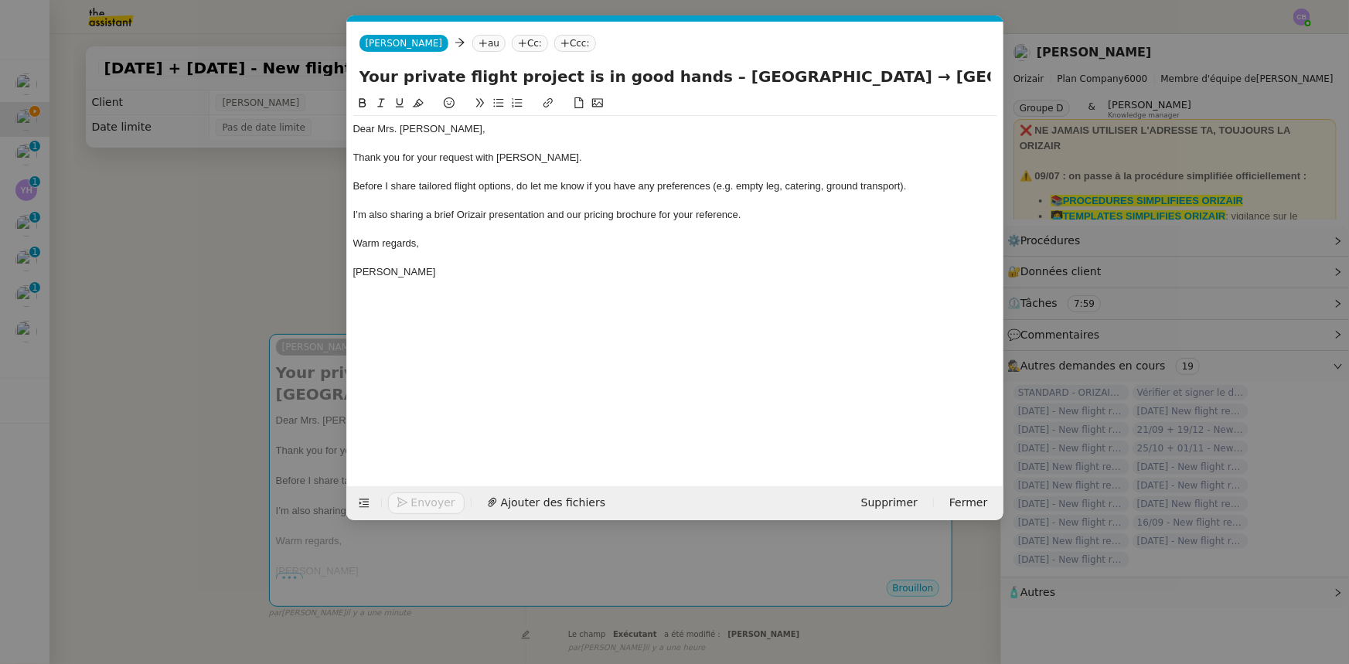
click at [472, 164] on div "Thank you for your request with Orizair." at bounding box center [675, 158] width 644 height 14
click at [286, 243] on nz-modal-container "orizair accus Service ✈️Orizair - Accus é de réception de la demande (FR) - En …" at bounding box center [674, 332] width 1349 height 664
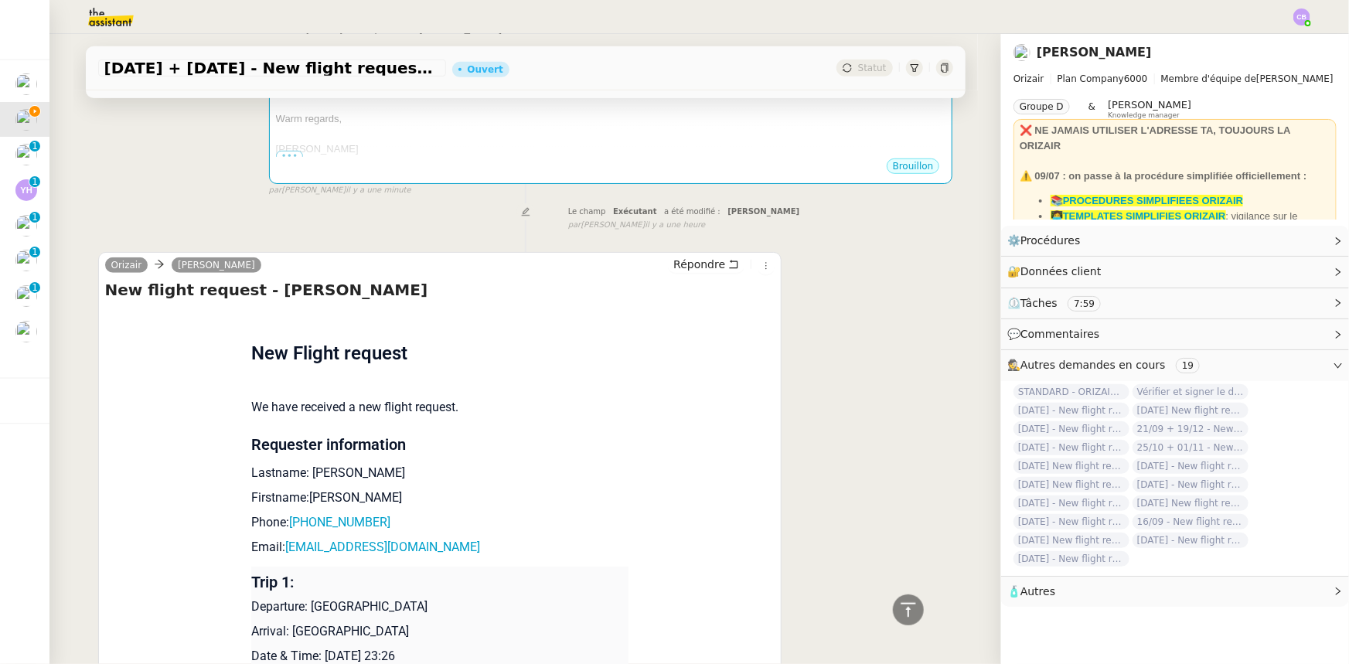
scroll to position [492, 0]
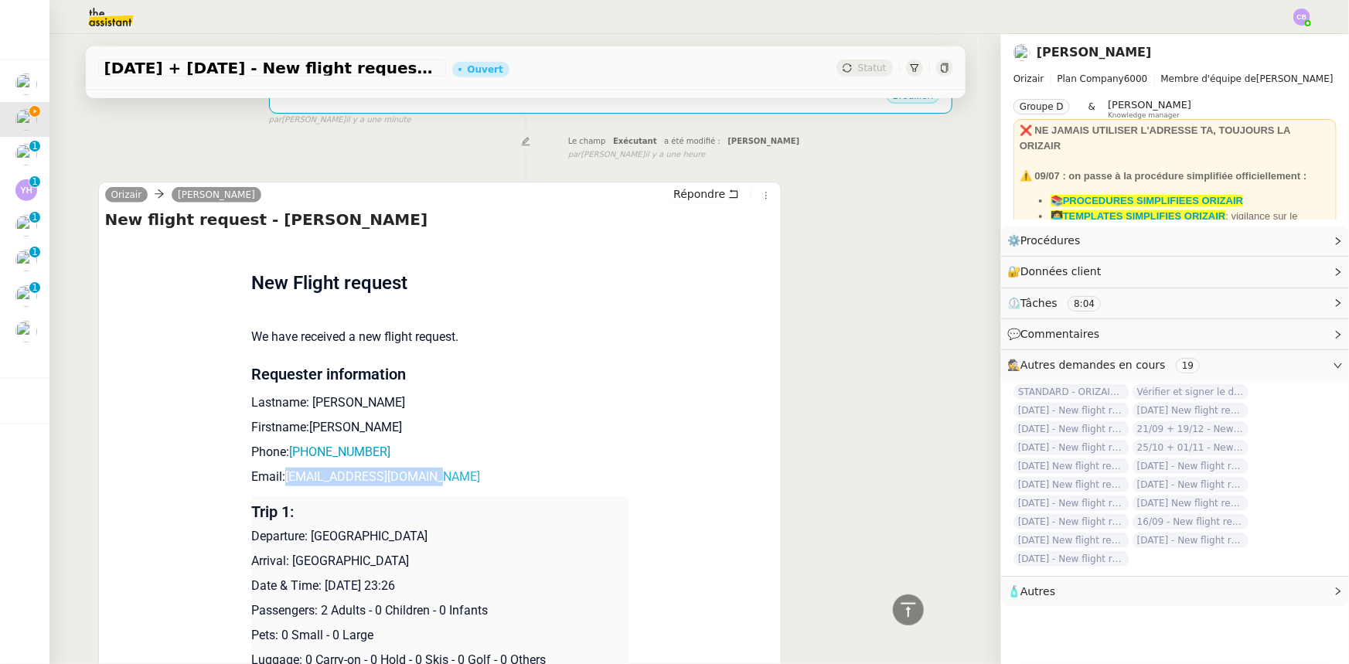
drag, startPoint x: 428, startPoint y: 458, endPoint x: 280, endPoint y: 460, distance: 148.5
click at [280, 411] on p "Email: rianne27298@outlook.com" at bounding box center [439, 477] width 377 height 19
copy link "rianne27298@outlook.com"
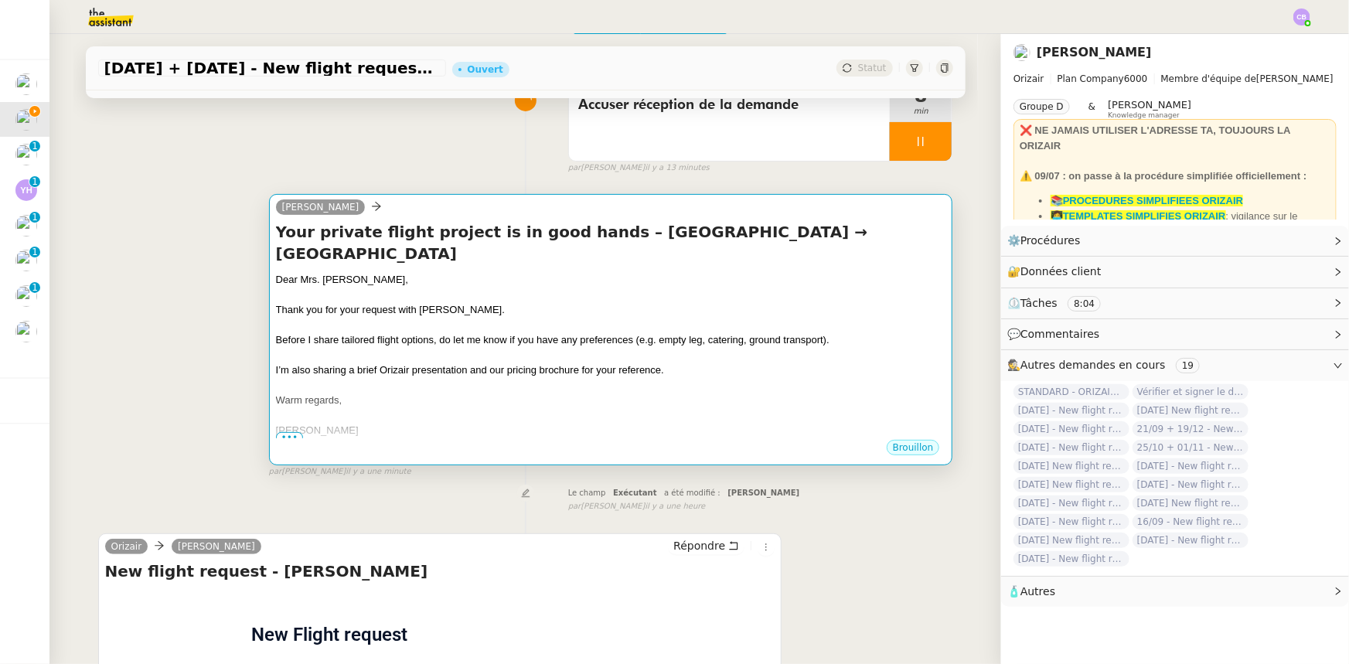
scroll to position [0, 0]
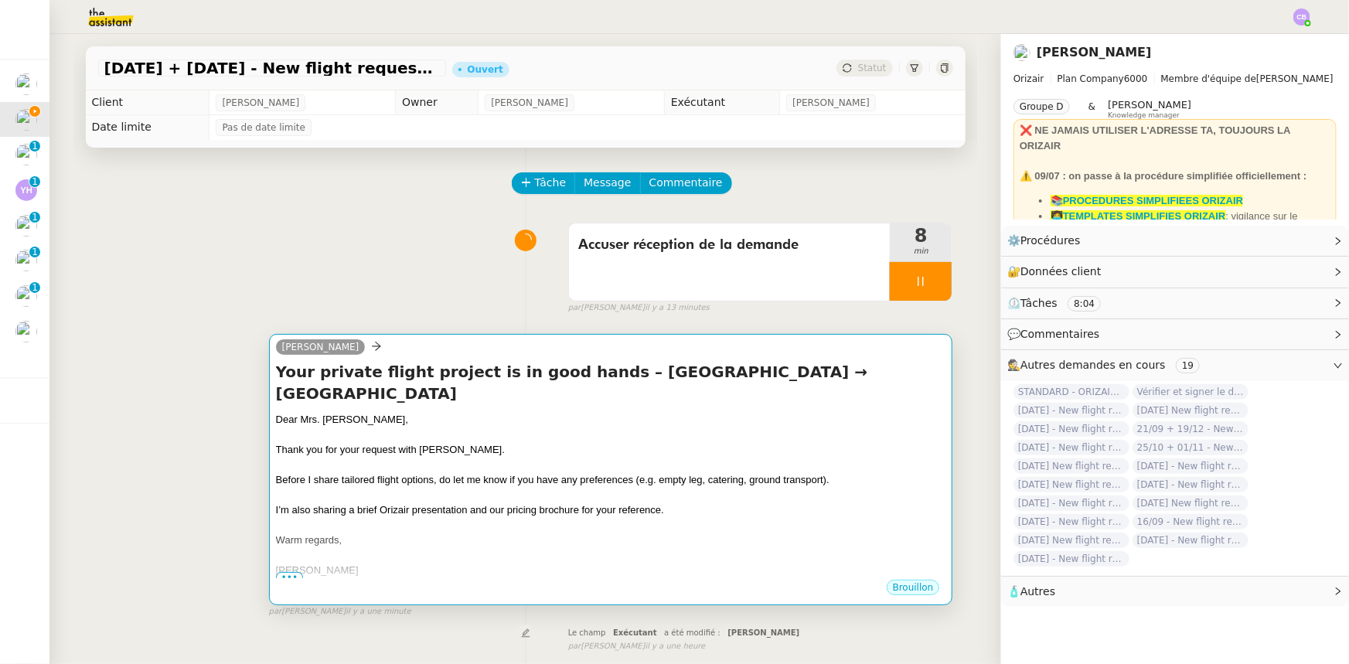
click at [576, 411] on div "I’m also sharing a brief Orizair presentation and our pricing brochure for your…" at bounding box center [611, 510] width 670 height 15
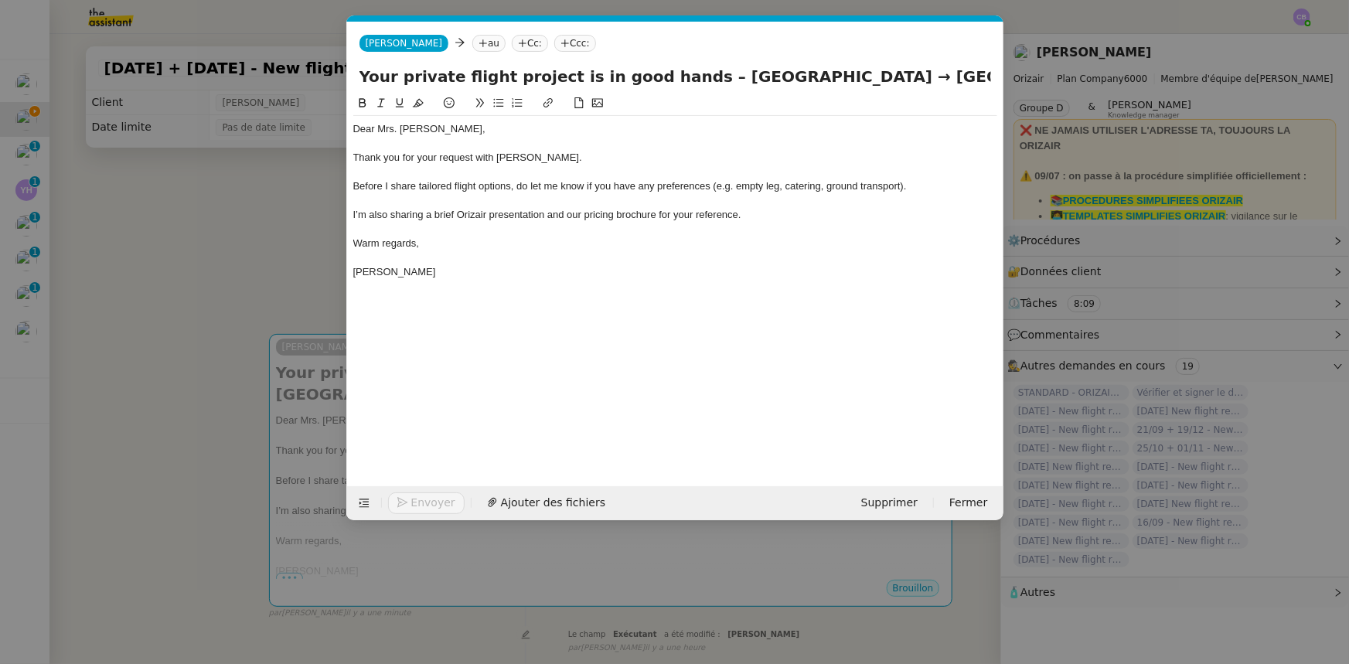
scroll to position [0, 90]
click at [472, 43] on nz-tag "au" at bounding box center [488, 43] width 33 height 17
paste input "rianne27298@outlook.com"
type input "rianne27298@outlook.com"
click at [493, 68] on span "rianne27298@outlook.com" at bounding box center [542, 67] width 189 height 12
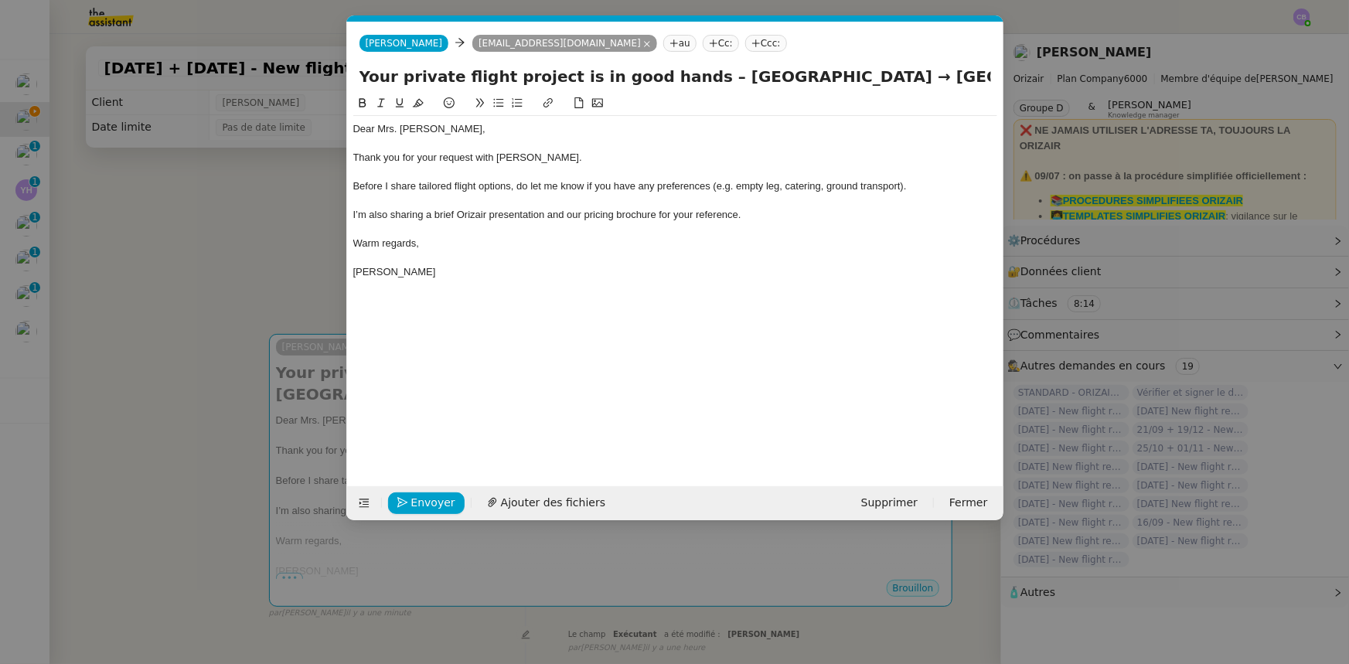
click at [745, 41] on nz-tag "Ccc:" at bounding box center [766, 43] width 42 height 17
type input "louis frei"
click at [683, 73] on span "louis@orizair.com" at bounding box center [781, 77] width 220 height 9
click at [769, 210] on div "I’m also sharing a brief Orizair presentation and our pricing brochure for your…" at bounding box center [675, 215] width 644 height 14
click at [568, 411] on span "Ajouter des fichiers" at bounding box center [553, 503] width 104 height 18
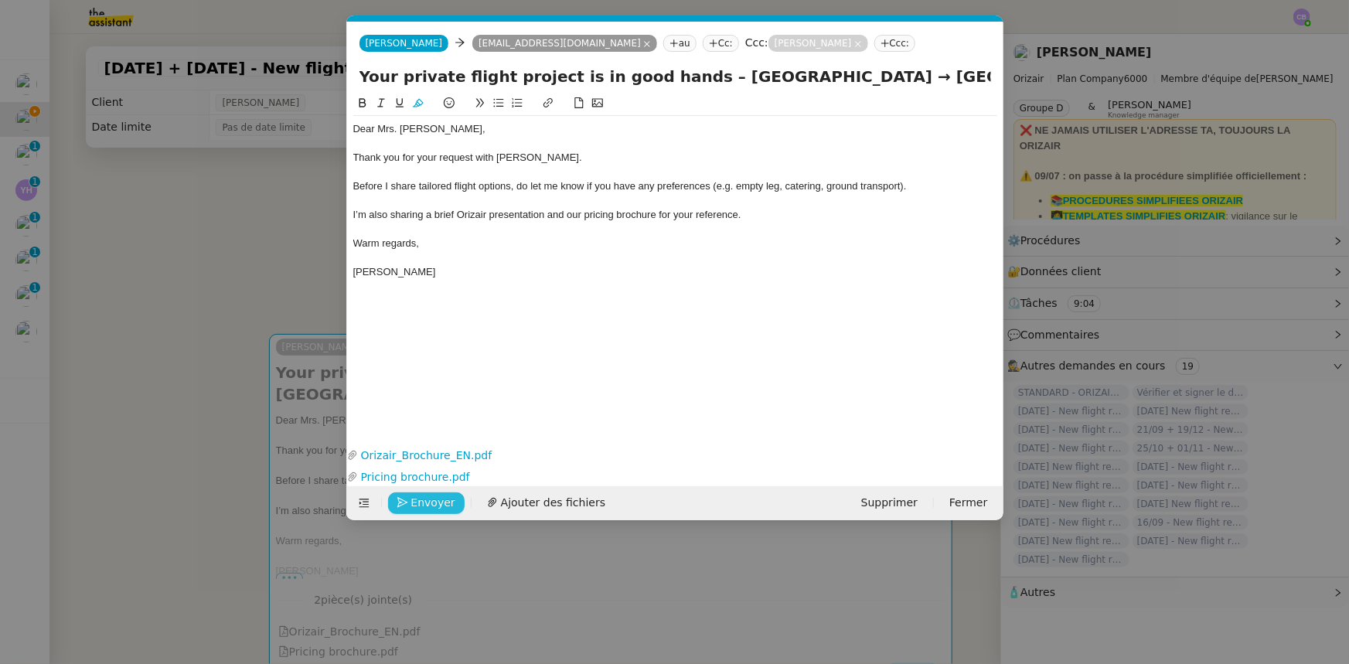
click at [441, 411] on span "Envoyer" at bounding box center [433, 503] width 44 height 18
click at [441, 411] on span "Confirmer l'envoi" at bounding box center [457, 503] width 93 height 18
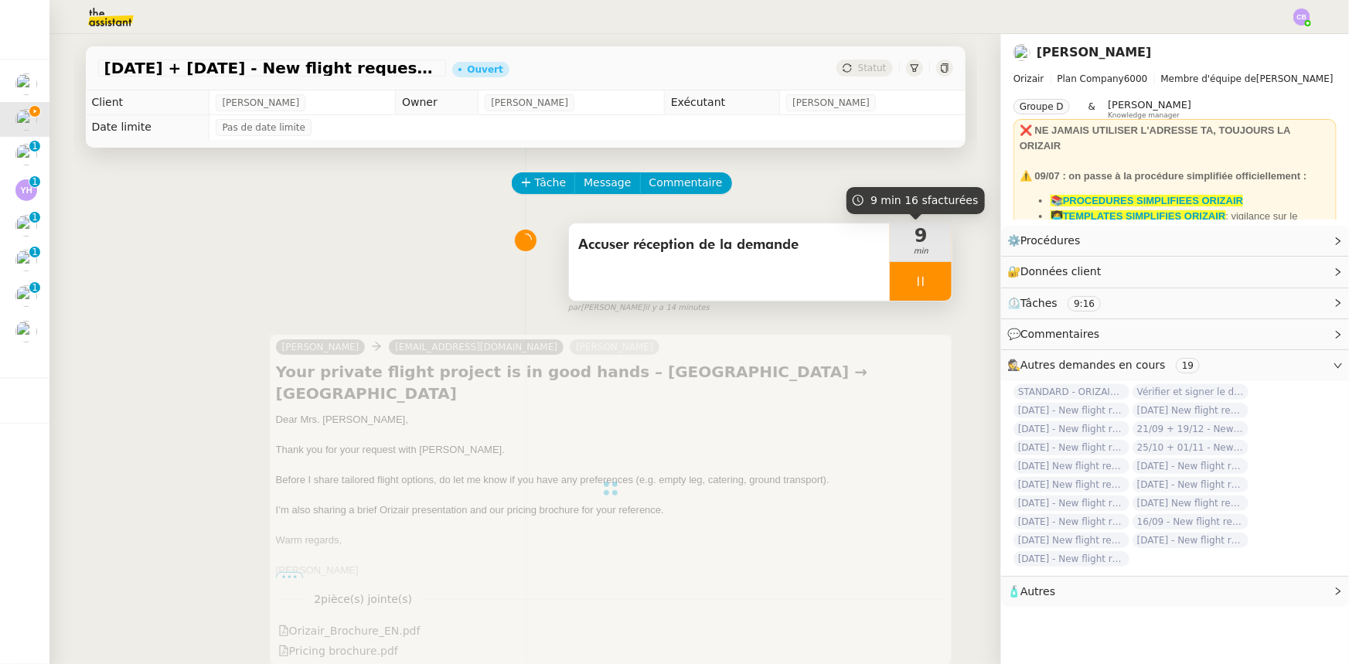
click at [893, 278] on div at bounding box center [921, 281] width 62 height 39
click at [898, 284] on icon at bounding box center [936, 281] width 12 height 12
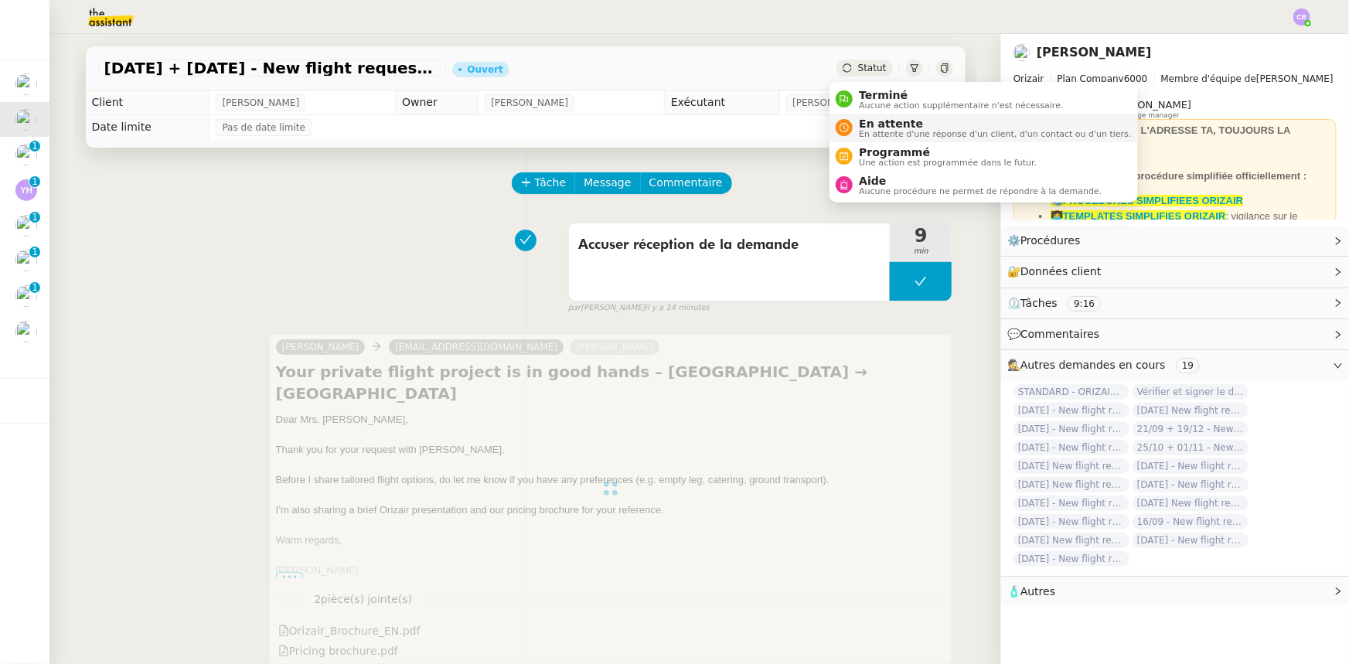
click at [884, 125] on span "En attente" at bounding box center [995, 124] width 272 height 12
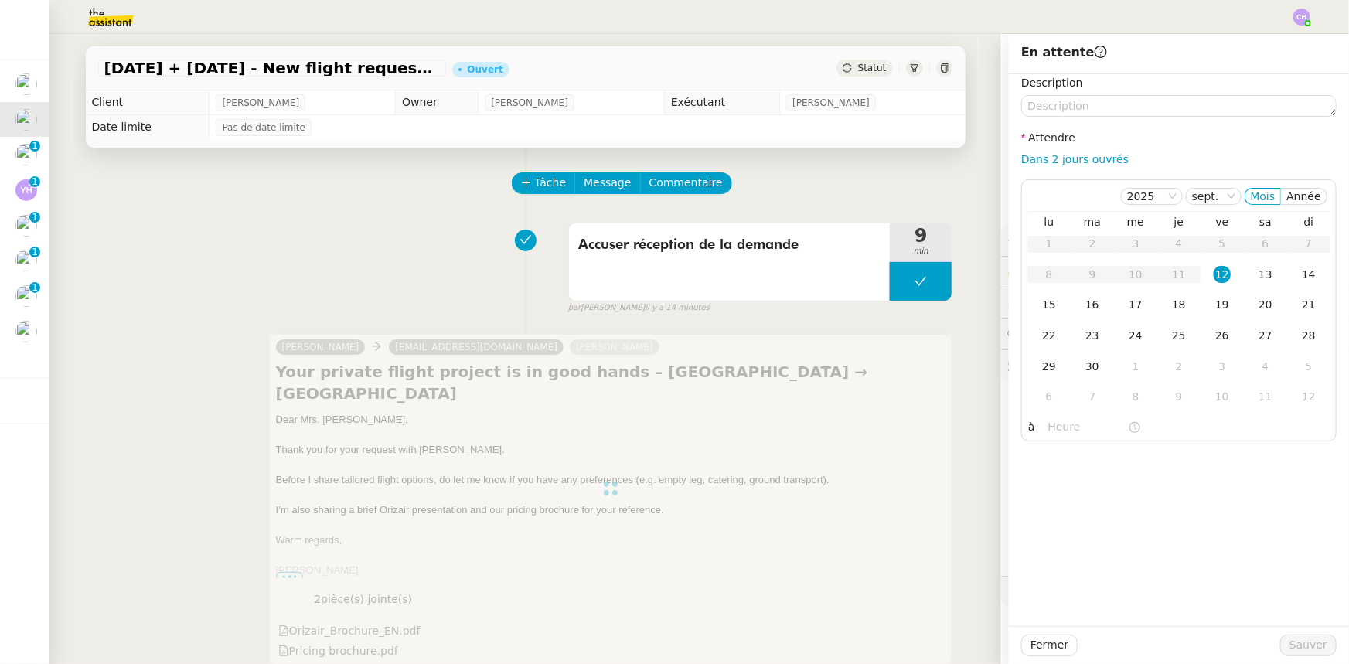
drag, startPoint x: 1080, startPoint y: 162, endPoint x: 1076, endPoint y: 171, distance: 9.7
click at [898, 162] on link "Dans 2 jours ouvrés" at bounding box center [1074, 159] width 107 height 12
type input "07:00"
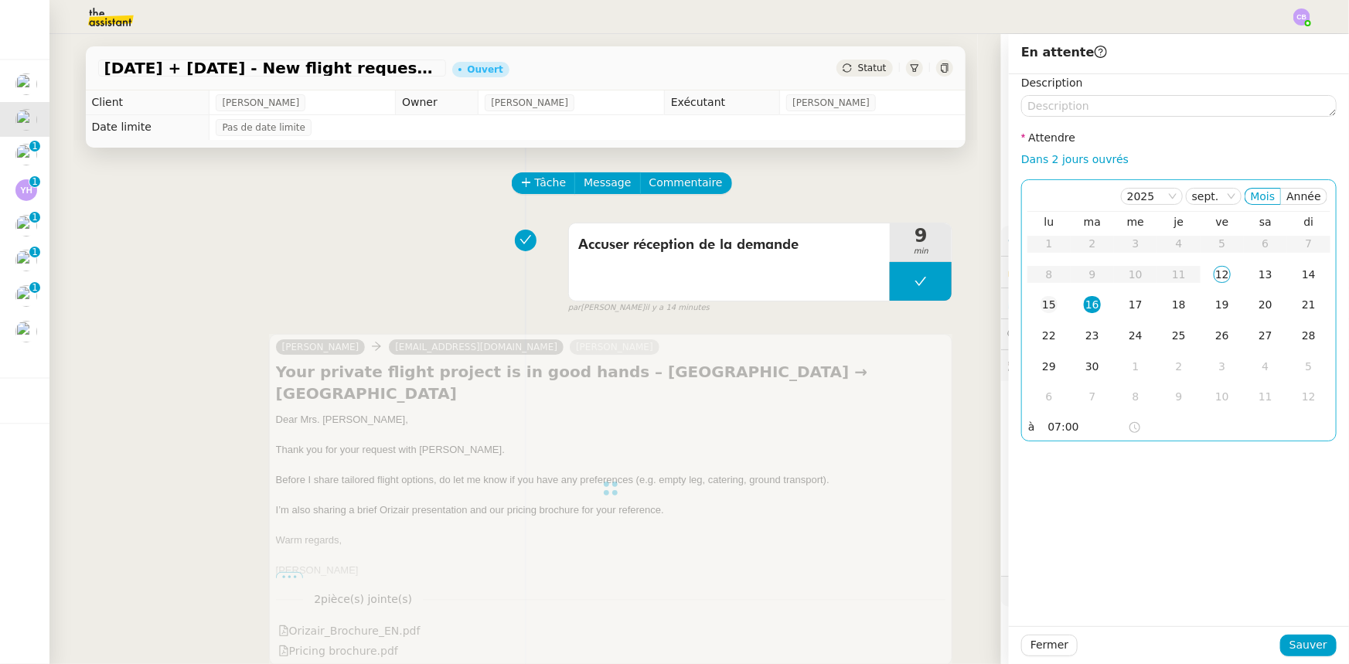
click at [898, 305] on div "15" at bounding box center [1049, 304] width 17 height 17
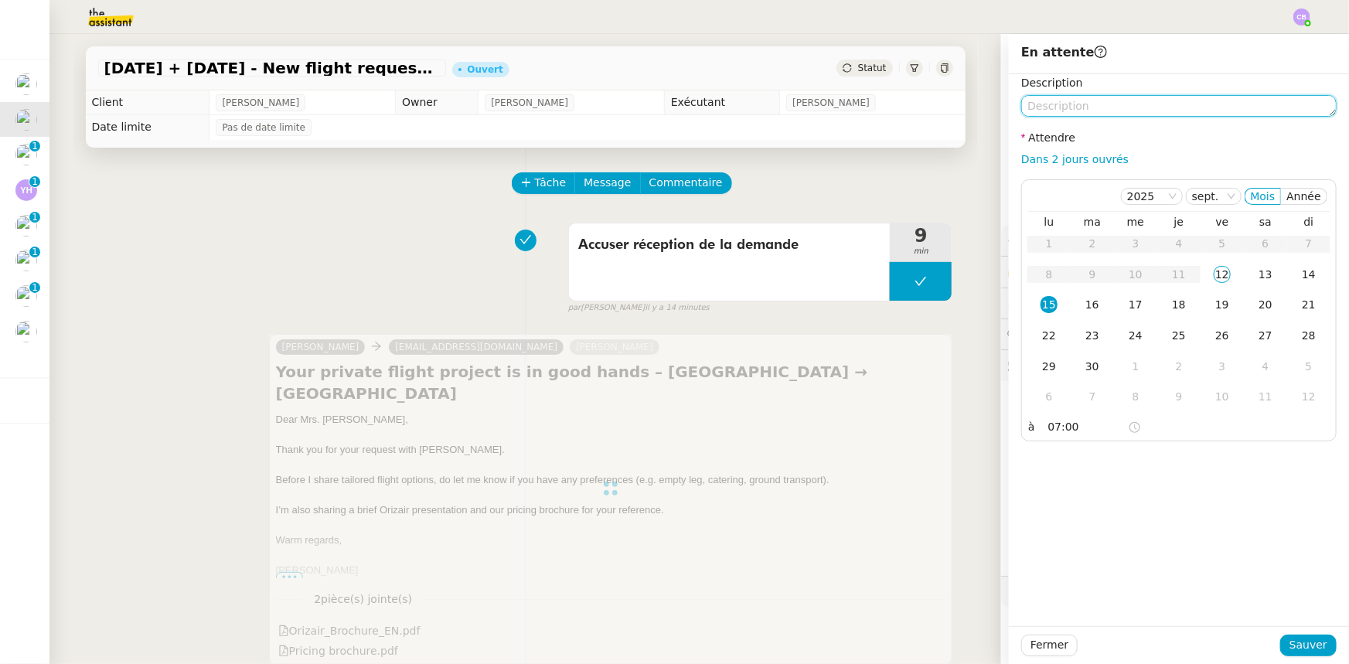
click at [898, 108] on textarea at bounding box center [1178, 106] width 315 height 22
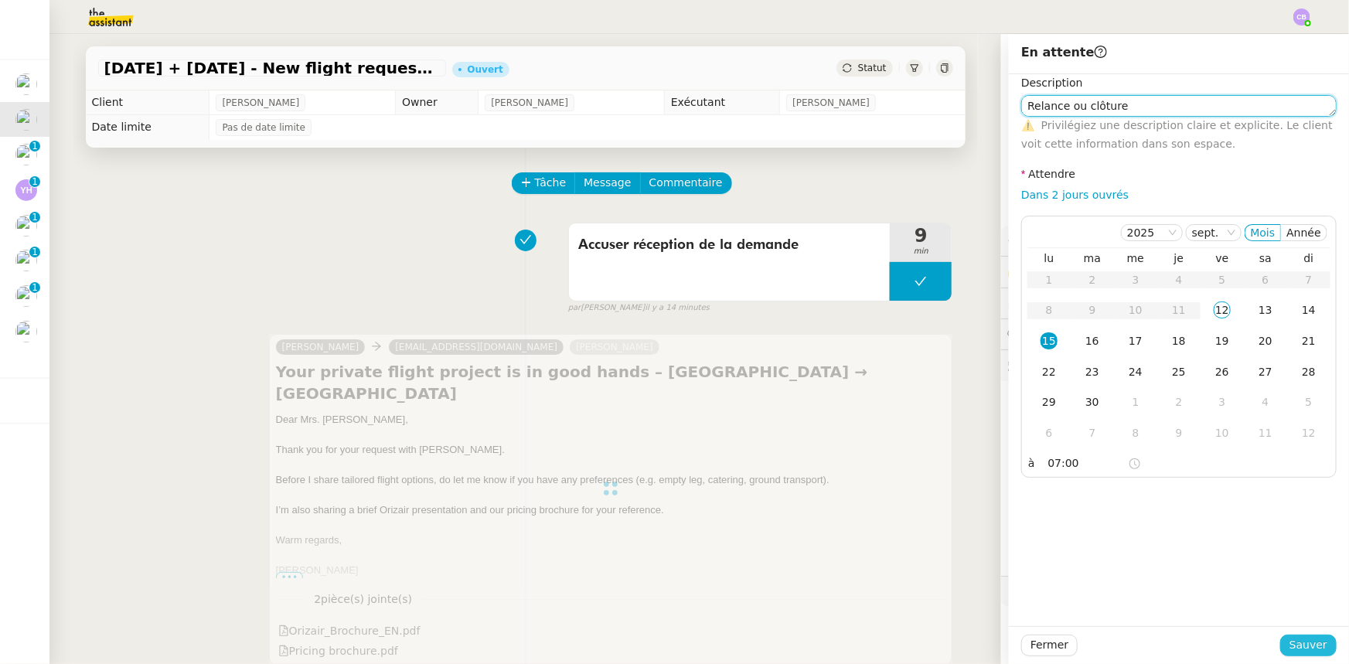
type textarea "Relance ou clôture"
click at [898, 411] on span "Sauver" at bounding box center [1309, 645] width 38 height 18
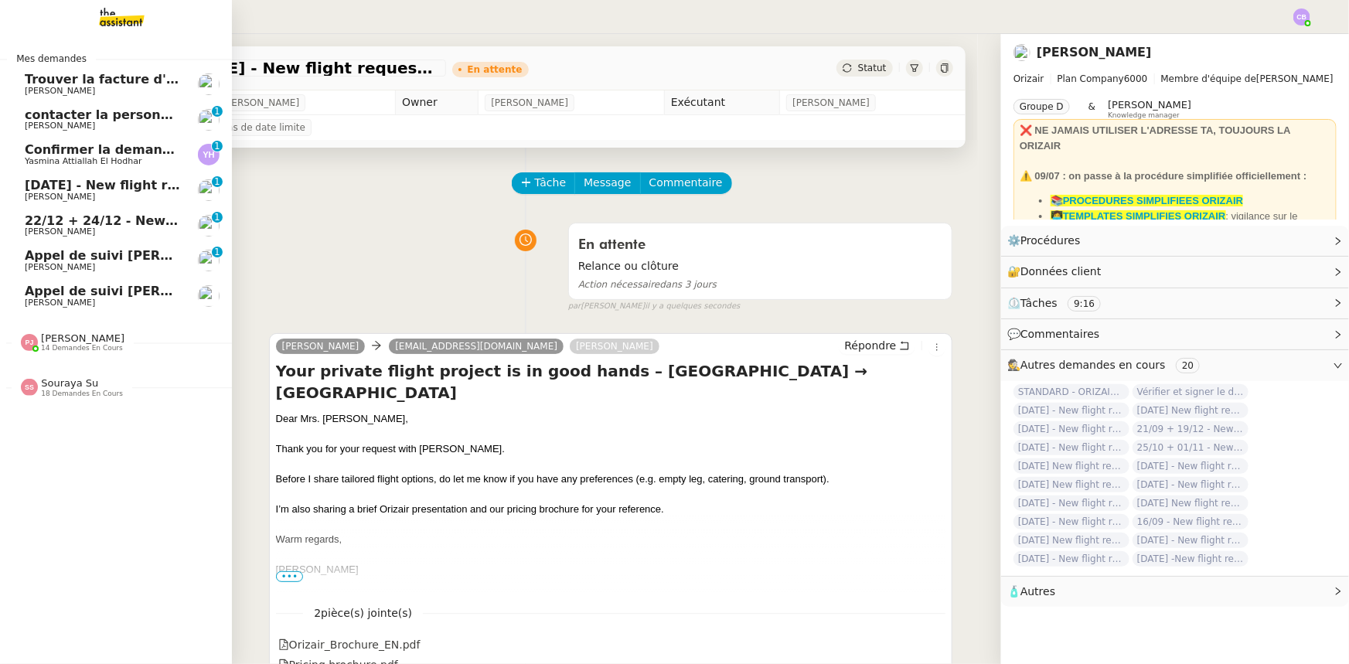
click at [115, 185] on span "16th October 2025 - New flight request - James Egerton" at bounding box center [184, 185] width 319 height 15
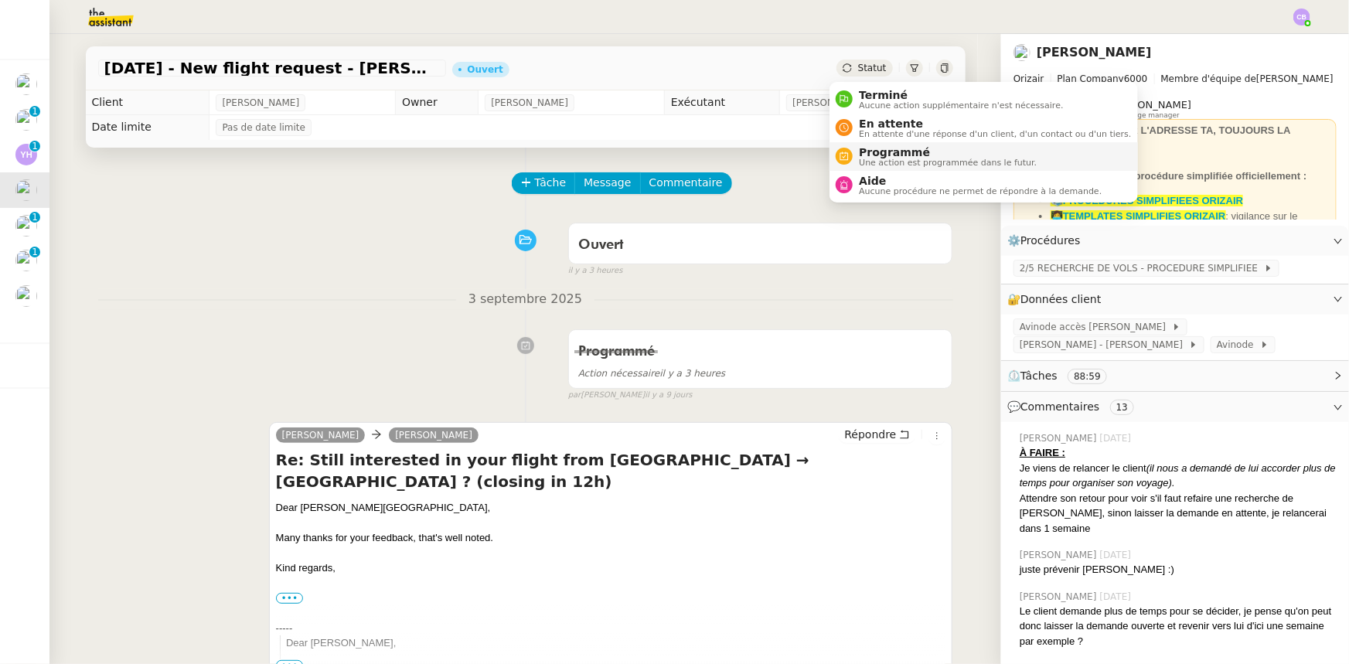
click at [874, 154] on span "Programmé" at bounding box center [948, 152] width 178 height 12
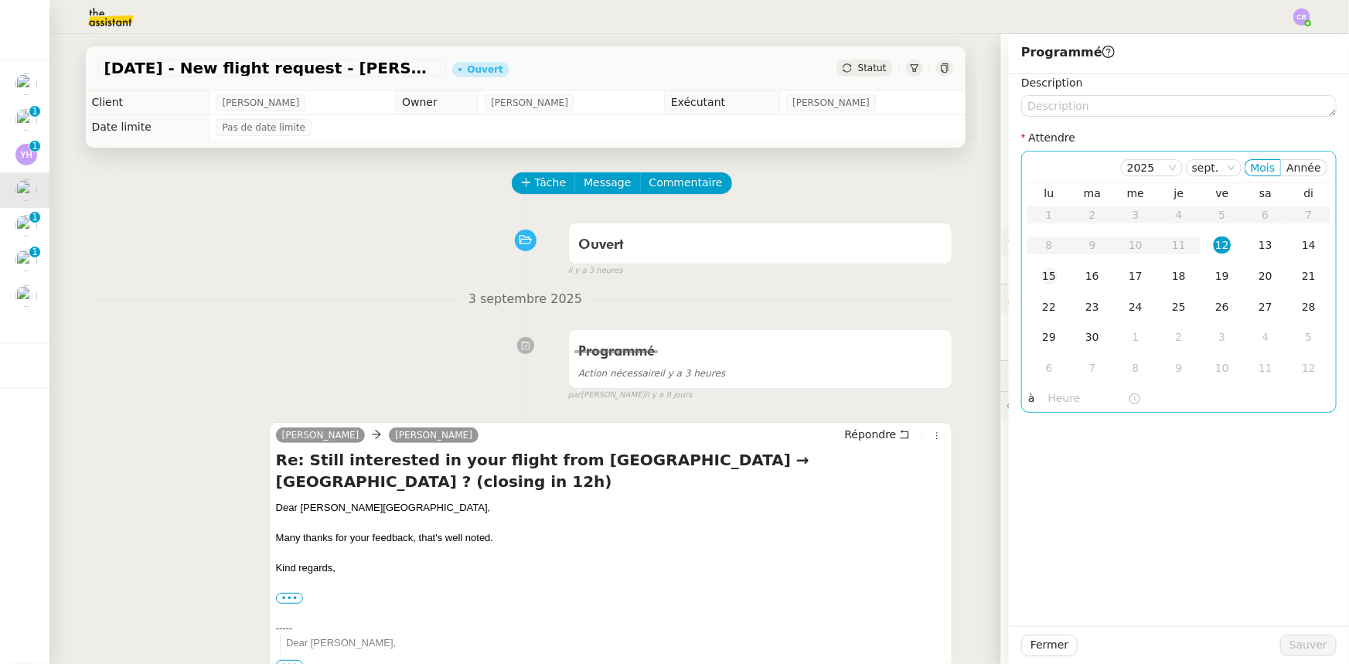
click at [898, 278] on div "15" at bounding box center [1049, 276] width 17 height 17
click at [898, 403] on input "text" at bounding box center [1088, 399] width 80 height 18
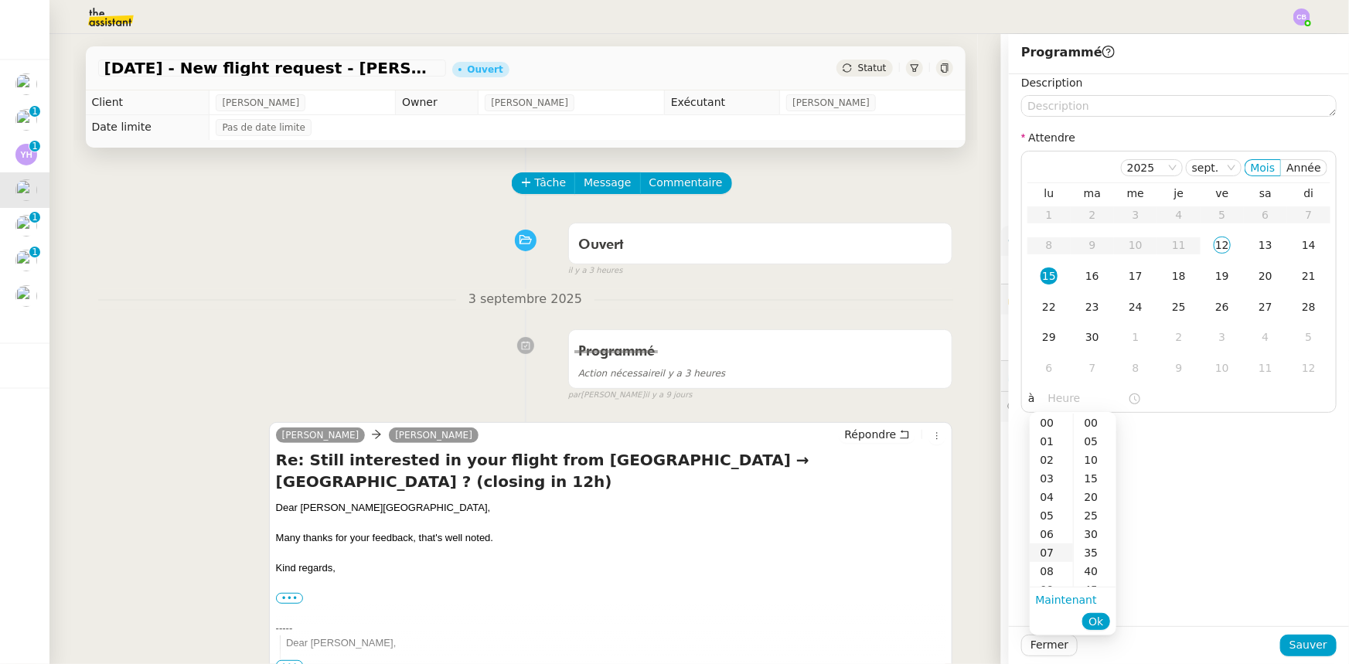
click at [898, 411] on div "07" at bounding box center [1051, 553] width 43 height 19
type input "07:00"
click at [898, 411] on div "00" at bounding box center [1095, 423] width 43 height 19
click at [898, 411] on button "Ok" at bounding box center [1095, 621] width 27 height 17
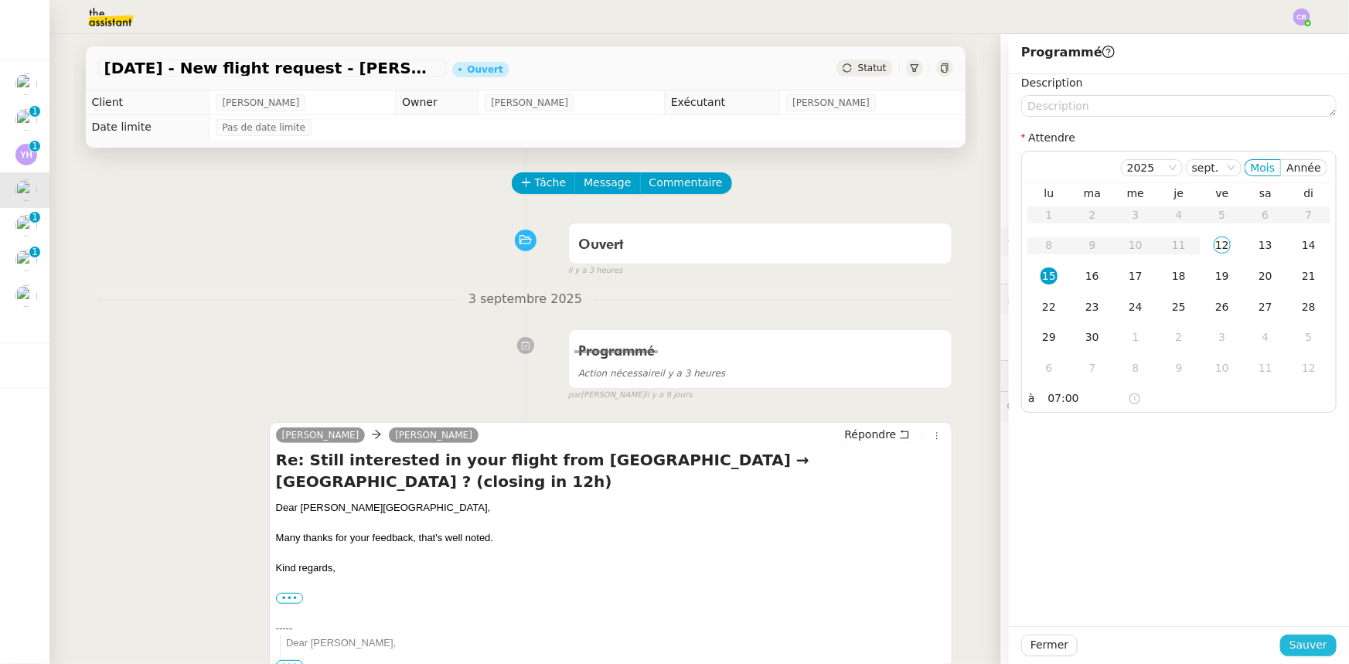
click at [898, 411] on span "Sauver" at bounding box center [1309, 645] width 38 height 18
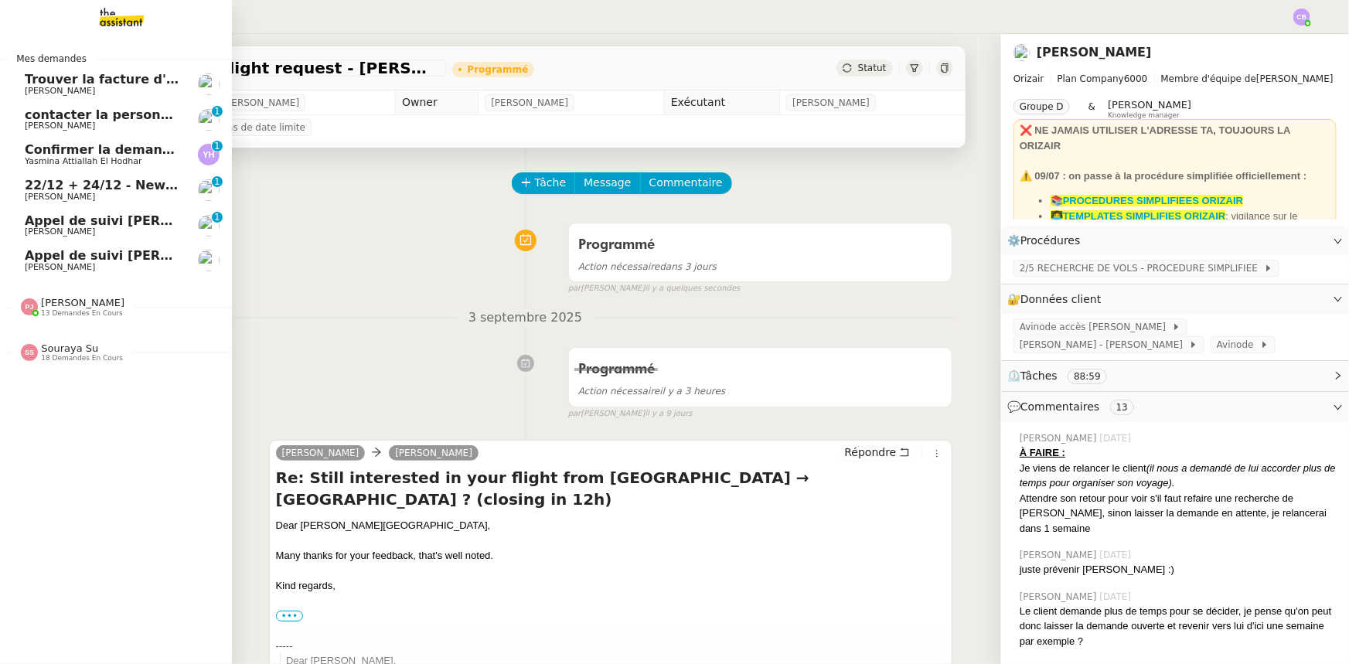
click at [38, 186] on span "22/12 + 24/12 - New flight request - Shafali Chung" at bounding box center [209, 185] width 369 height 15
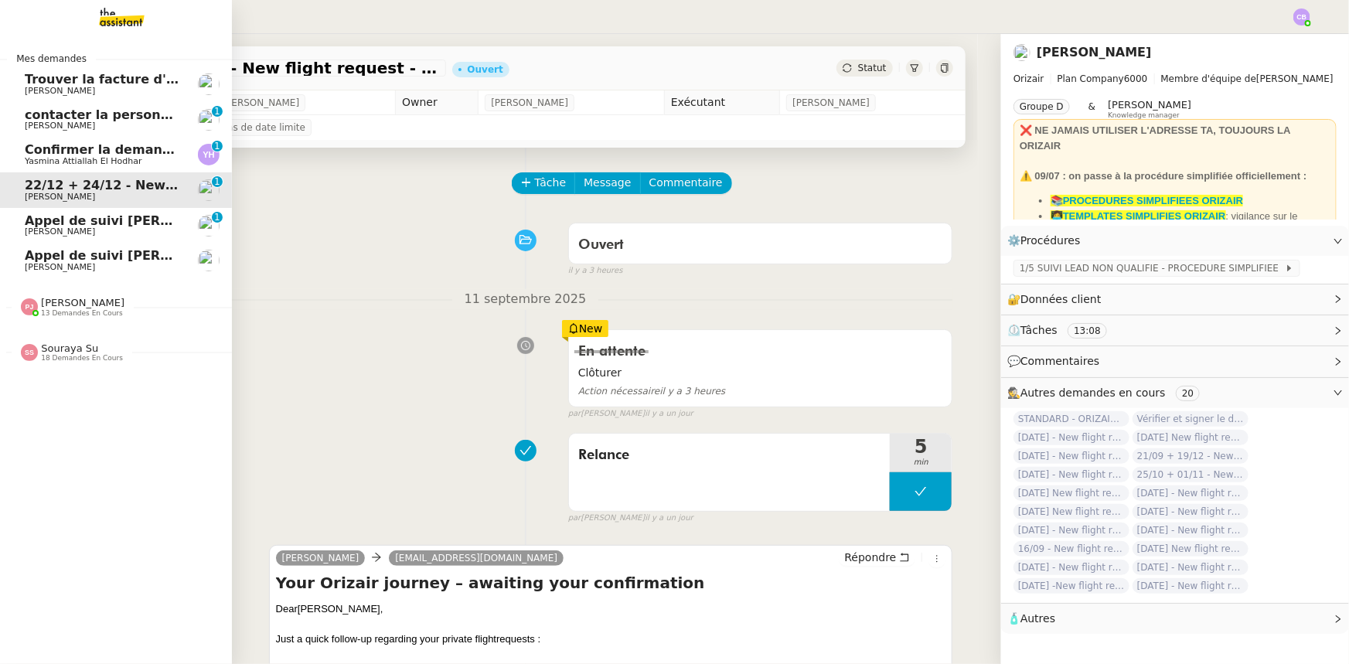
click at [54, 304] on span "[PERSON_NAME]" at bounding box center [83, 303] width 84 height 12
click at [87, 305] on span "[PERSON_NAME]" at bounding box center [83, 303] width 84 height 12
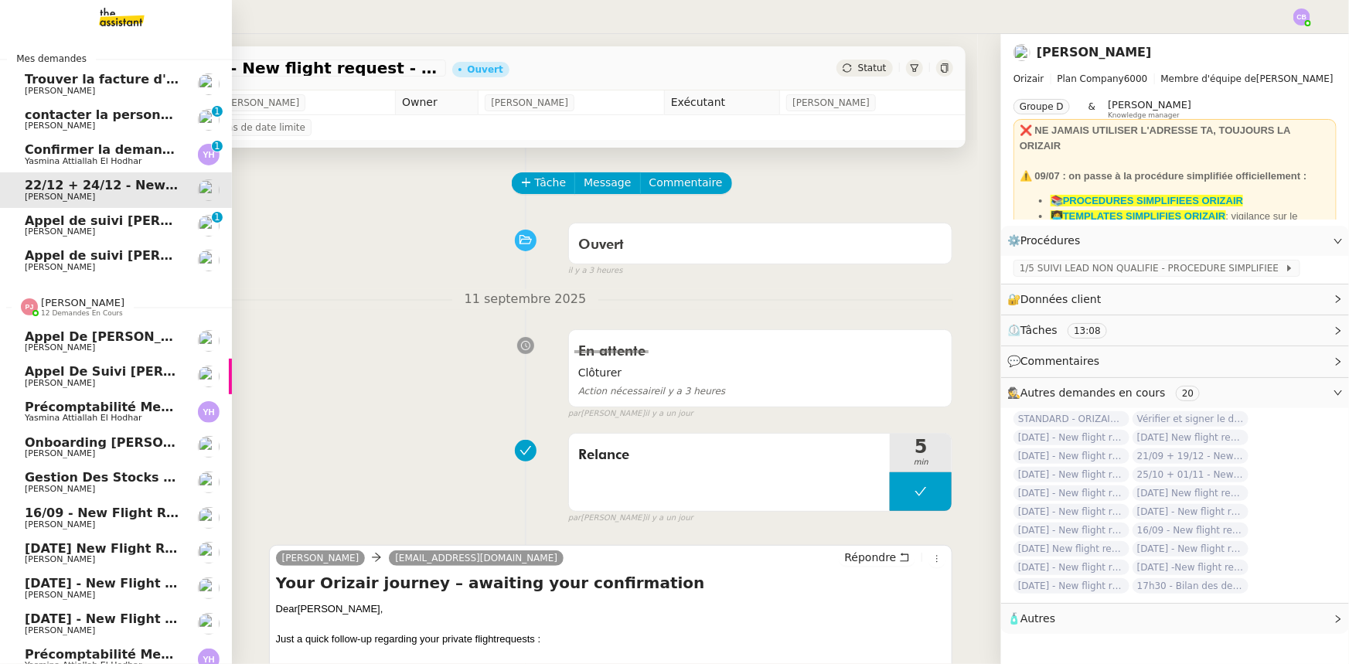
scroll to position [70, 0]
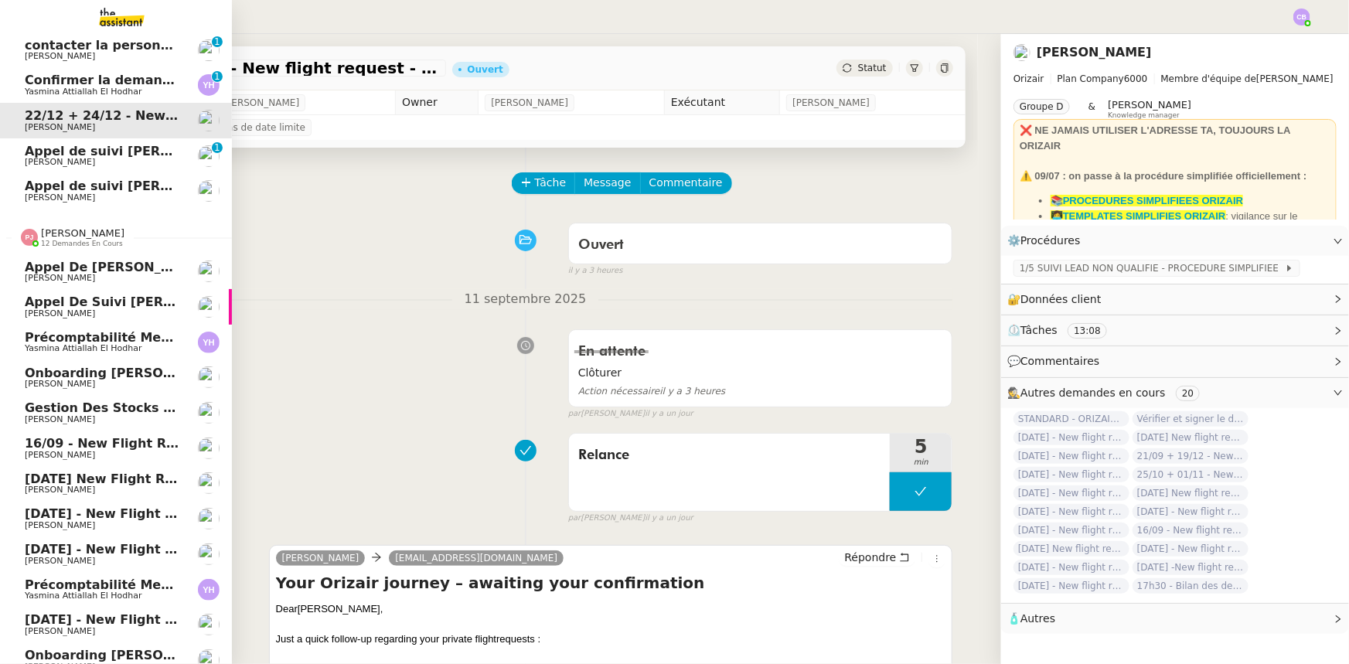
click at [59, 240] on span "12 demandes en cours" at bounding box center [82, 244] width 82 height 9
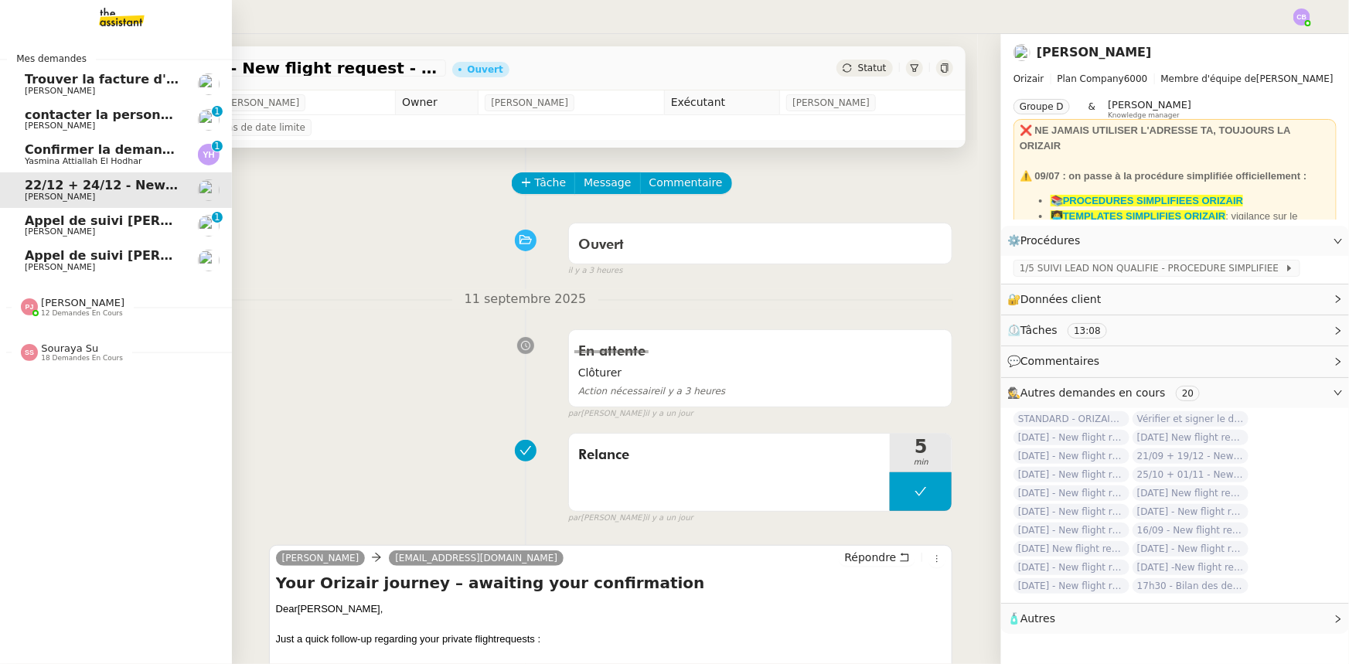
click at [70, 355] on span "18 demandes en cours" at bounding box center [82, 358] width 82 height 9
click at [70, 354] on span "18 demandes en cours" at bounding box center [82, 358] width 82 height 9
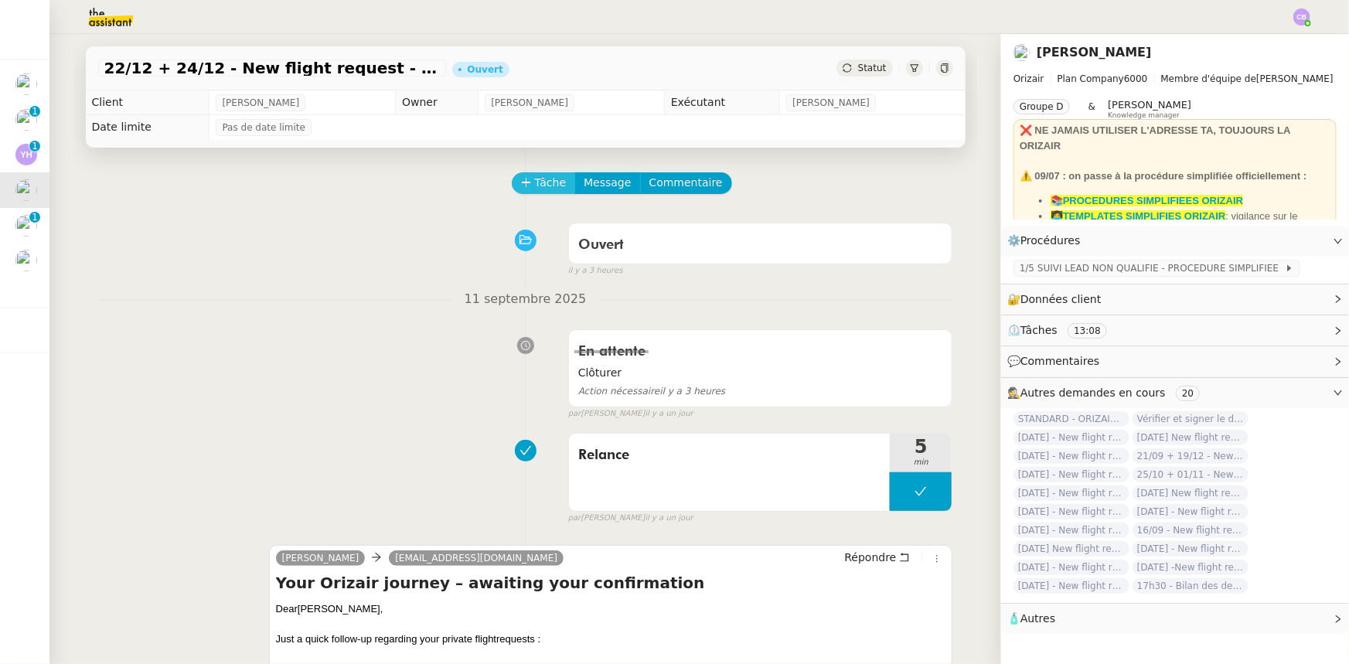
click at [521, 186] on icon at bounding box center [526, 182] width 11 height 11
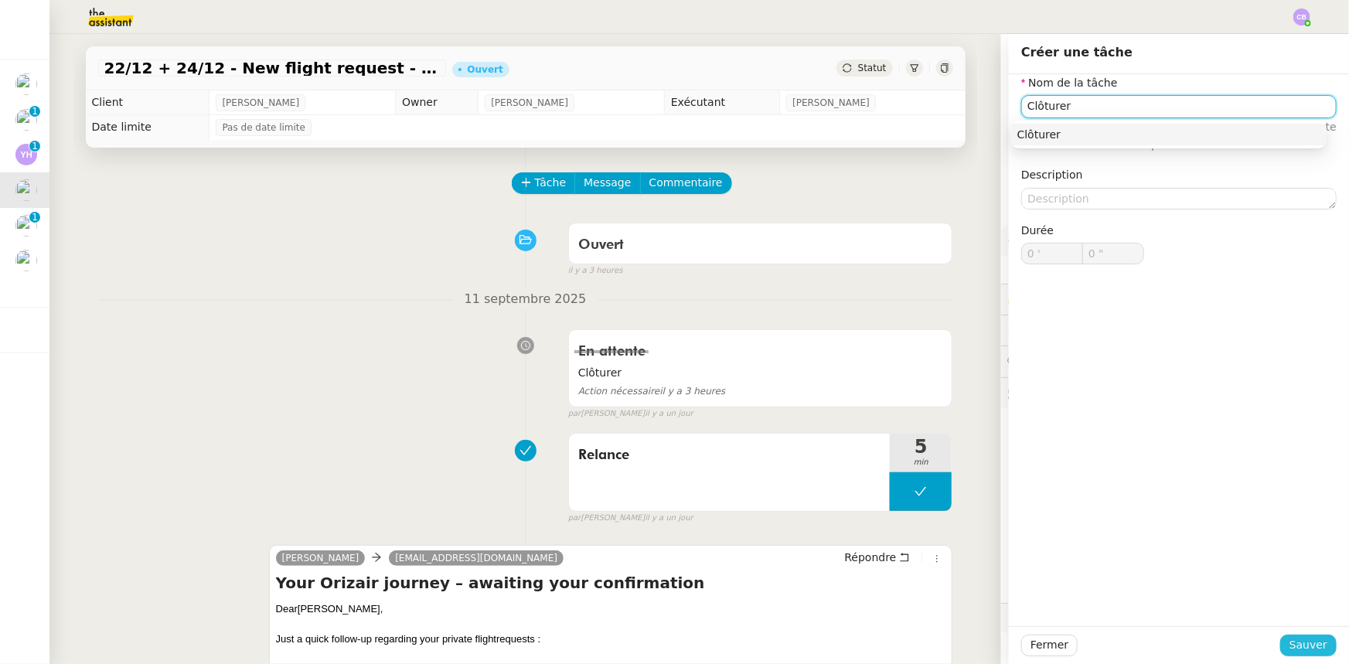
type input "Clôturer"
click at [898, 411] on span "Sauver" at bounding box center [1309, 645] width 38 height 18
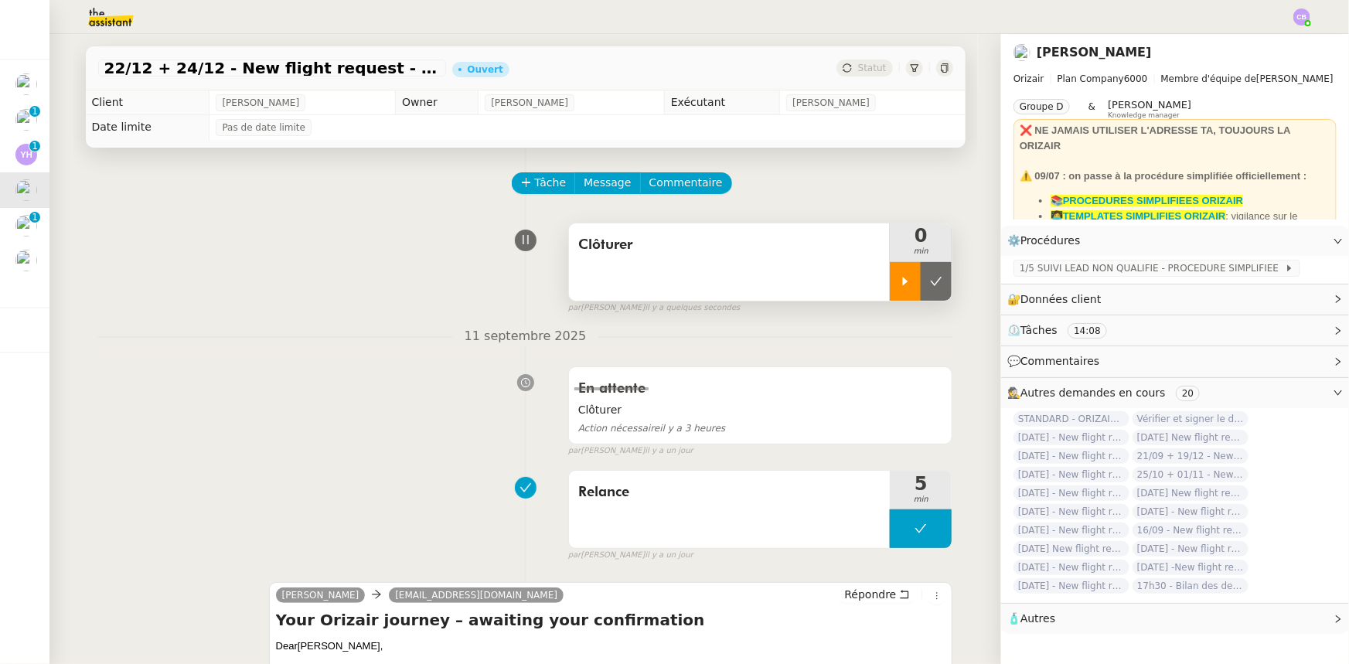
click at [898, 283] on icon at bounding box center [905, 281] width 12 height 12
click at [890, 283] on div at bounding box center [921, 281] width 62 height 39
click at [898, 294] on button at bounding box center [936, 281] width 31 height 39
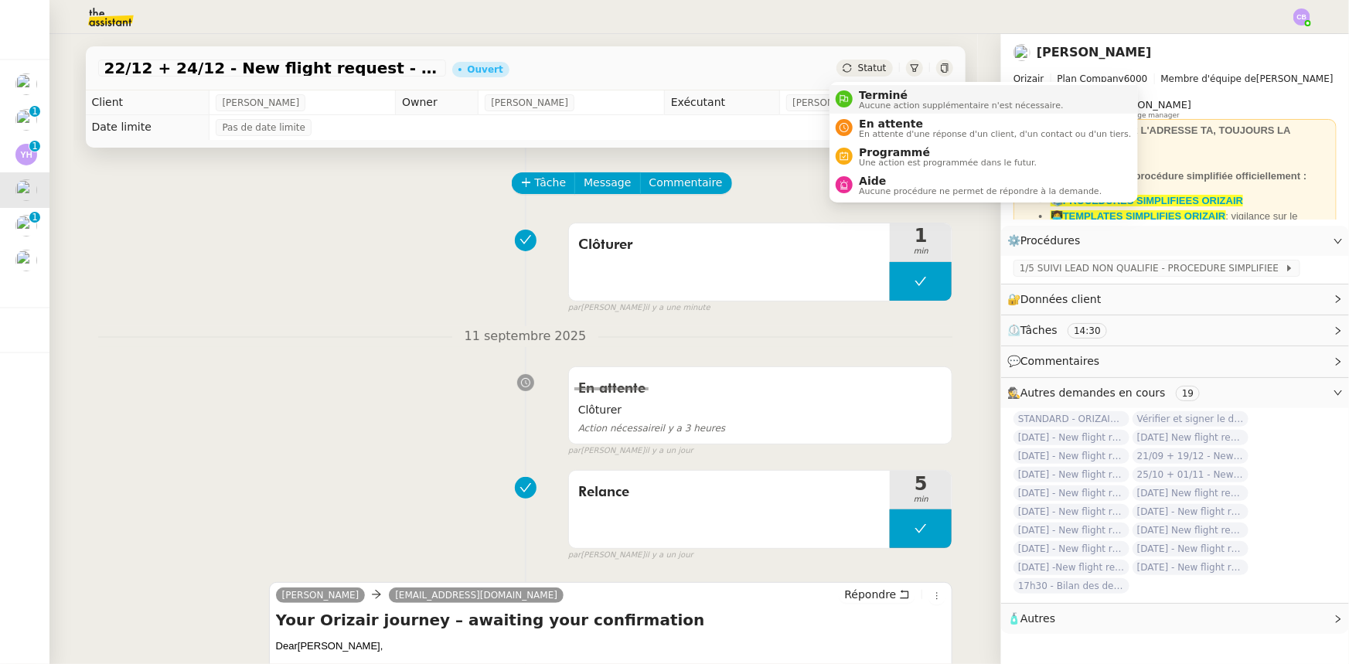
click at [872, 97] on span "Terminé" at bounding box center [961, 95] width 204 height 12
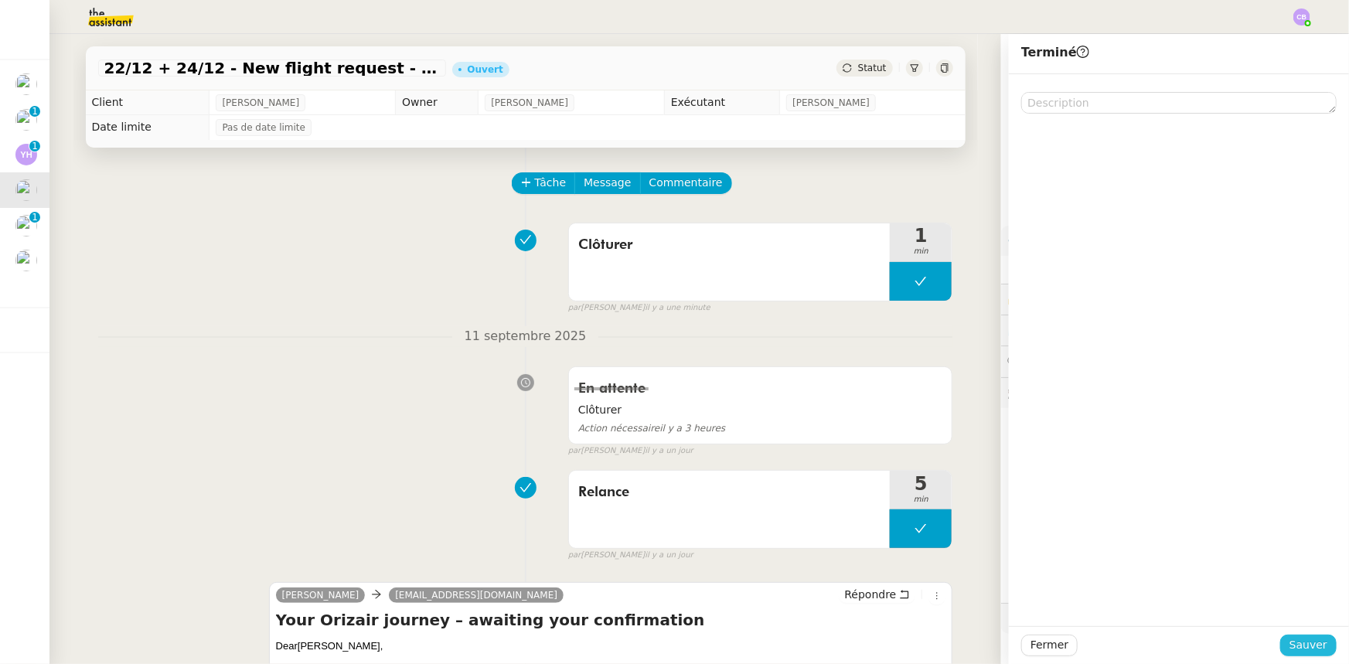
click at [898, 411] on span "Sauver" at bounding box center [1309, 645] width 38 height 18
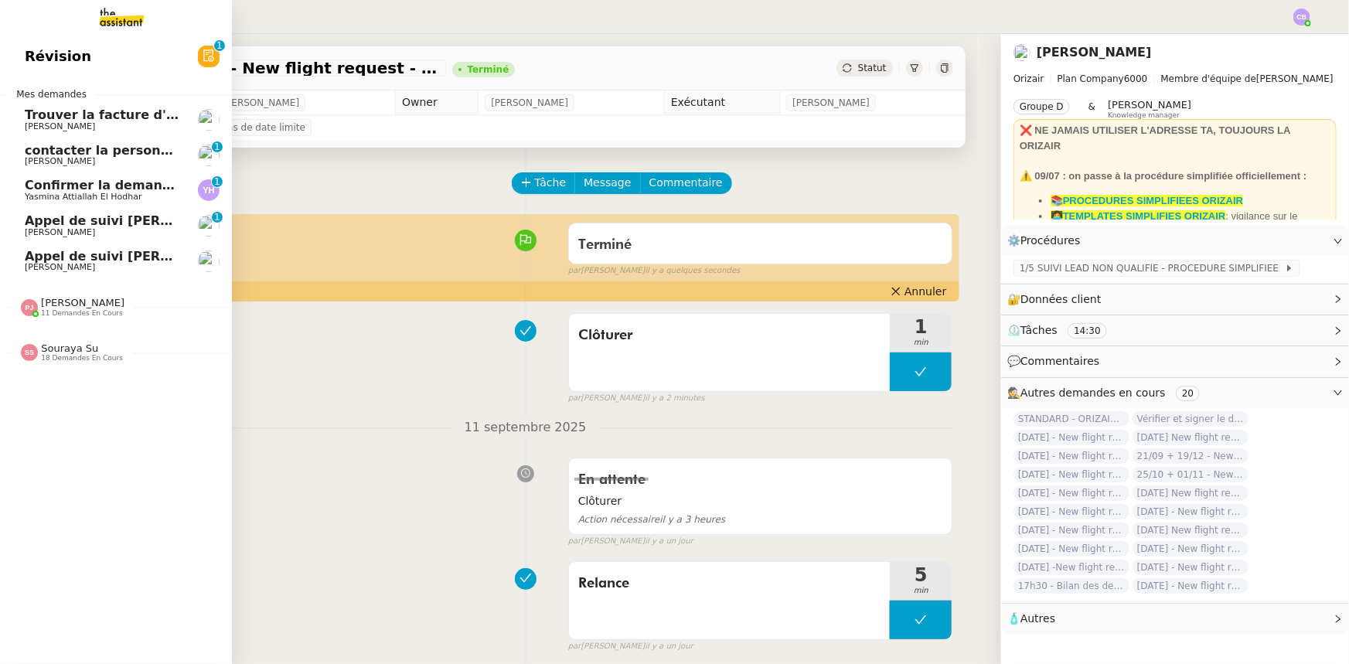
click at [87, 152] on span "contacter la personne en charge de la mutuelle d'entreprise" at bounding box center [235, 150] width 421 height 15
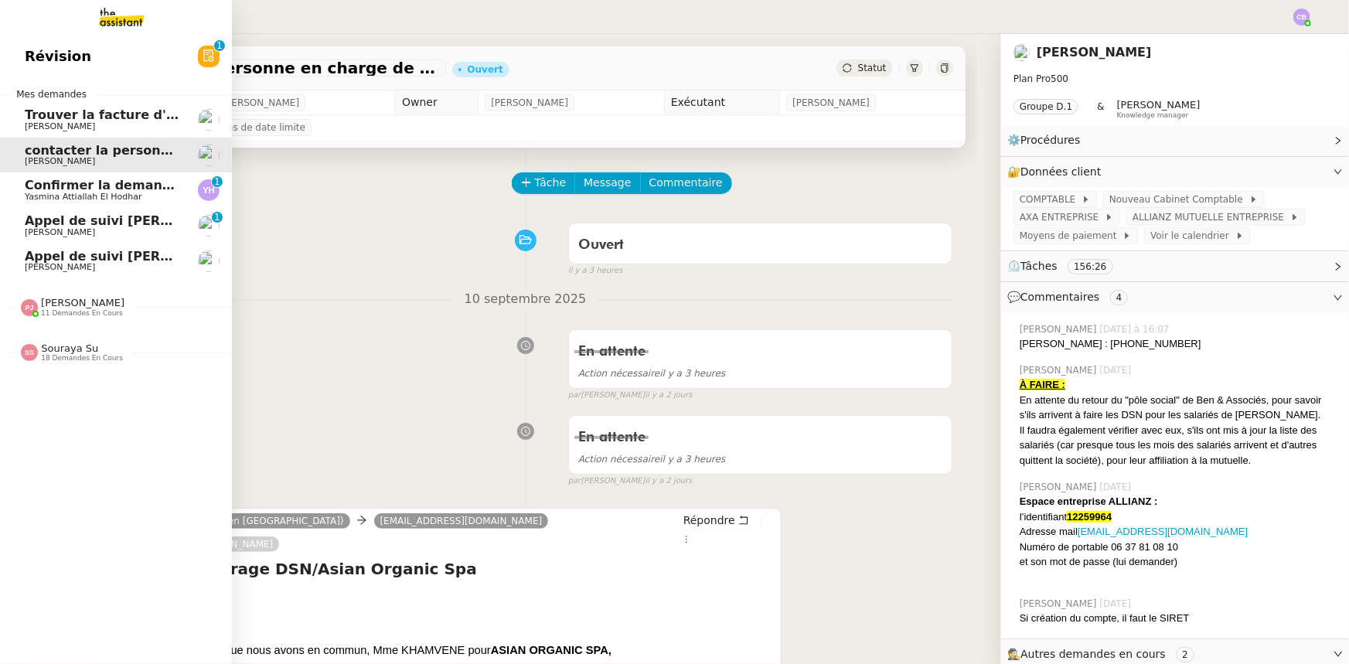
click at [82, 118] on span "Trouver la facture d'électricité" at bounding box center [131, 114] width 212 height 15
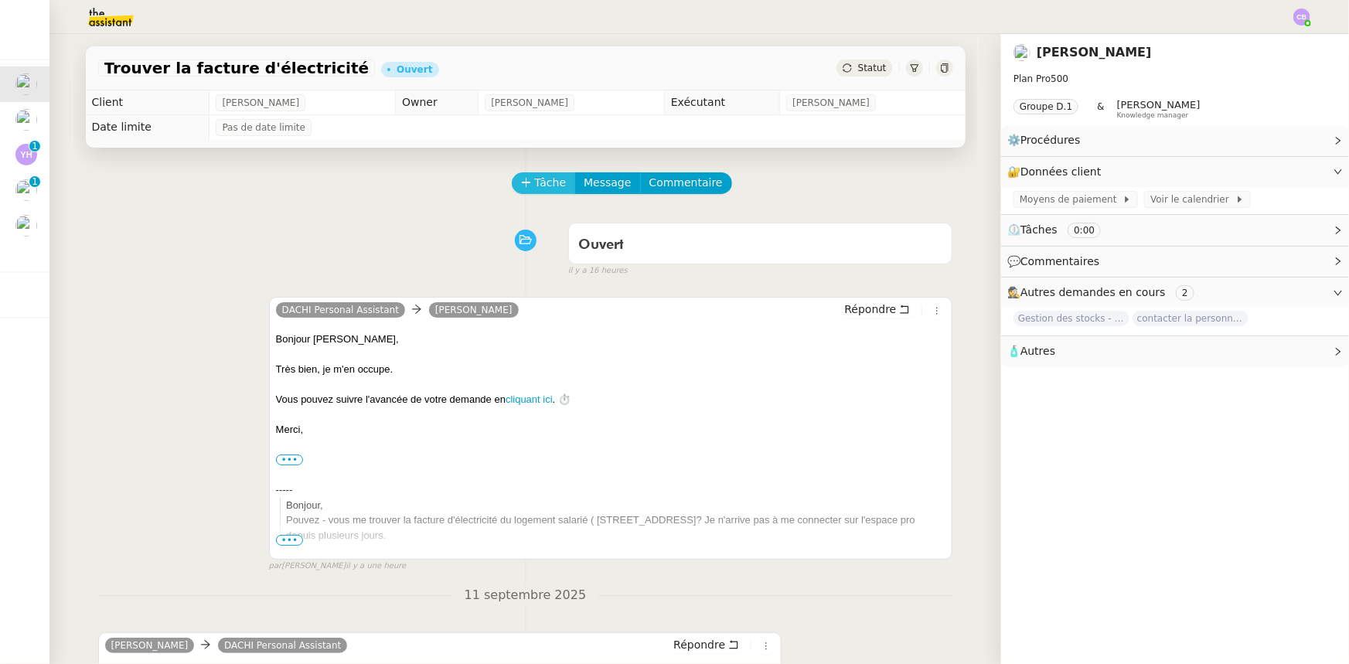
click at [544, 185] on span "Tâche" at bounding box center [551, 183] width 32 height 18
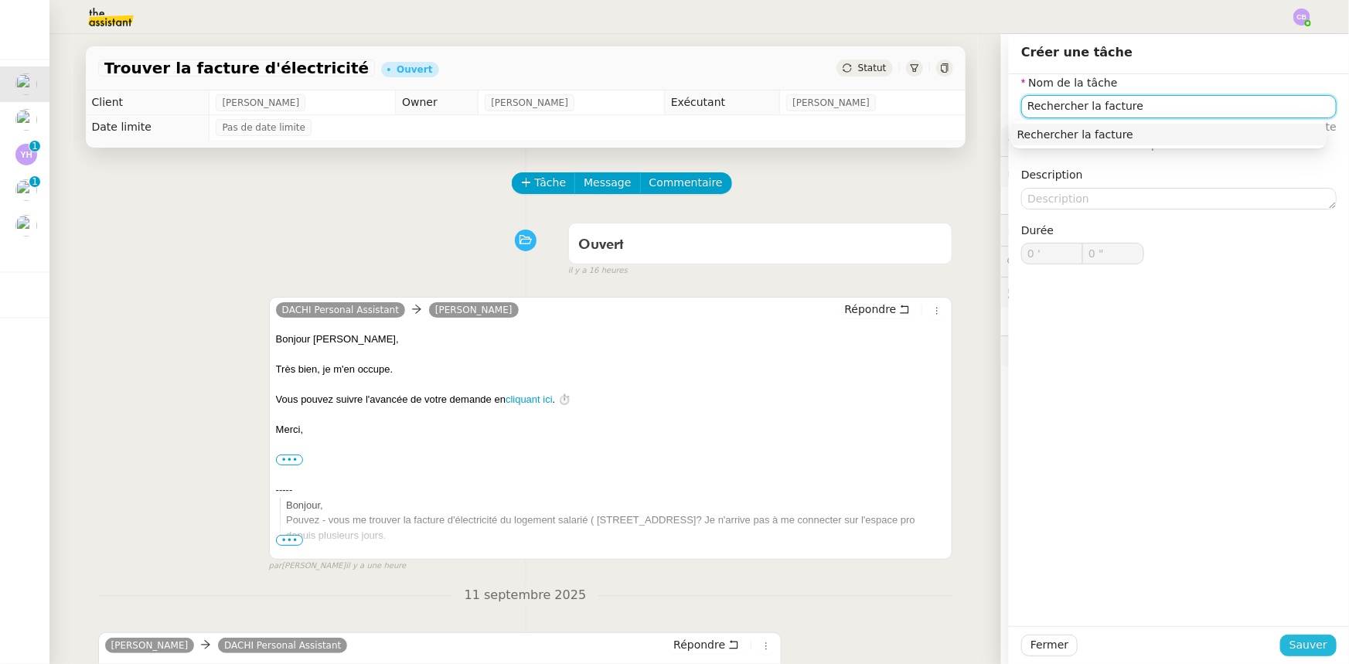
type input "Rechercher la facture"
click at [898, 411] on span "Sauver" at bounding box center [1309, 645] width 38 height 18
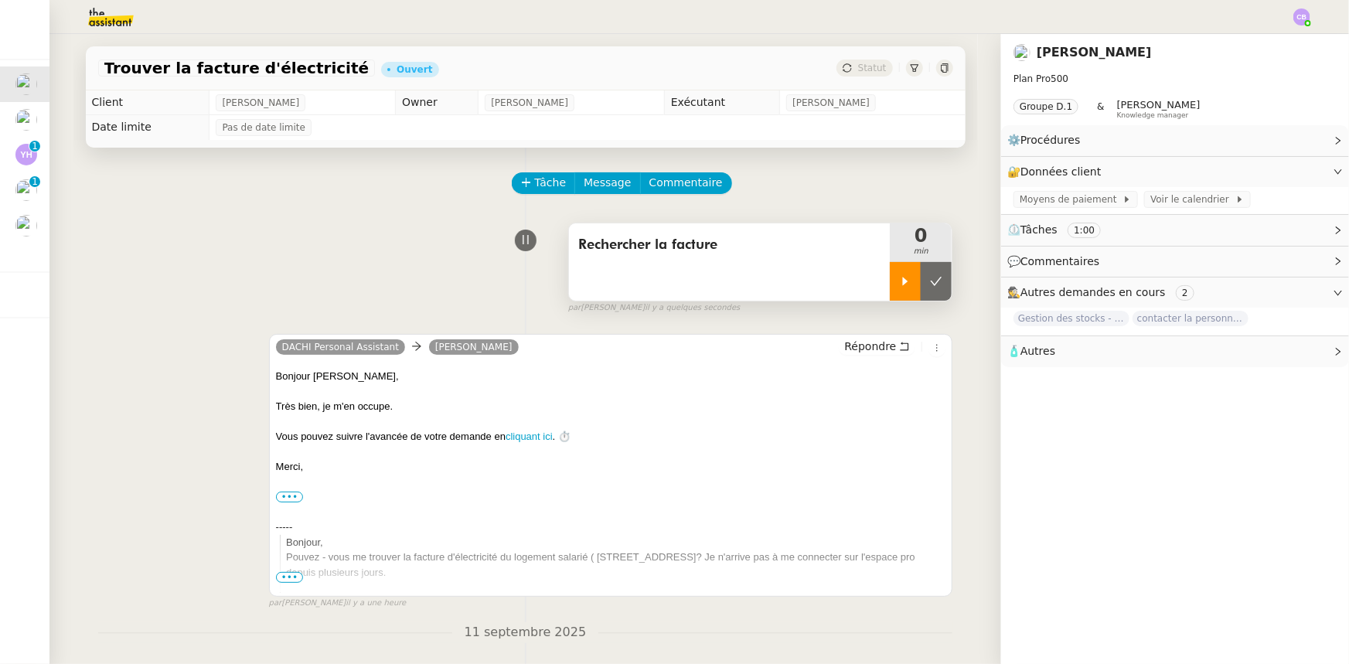
click at [897, 289] on div at bounding box center [905, 281] width 31 height 39
click at [898, 172] on link "Modifier" at bounding box center [1296, 172] width 44 height 18
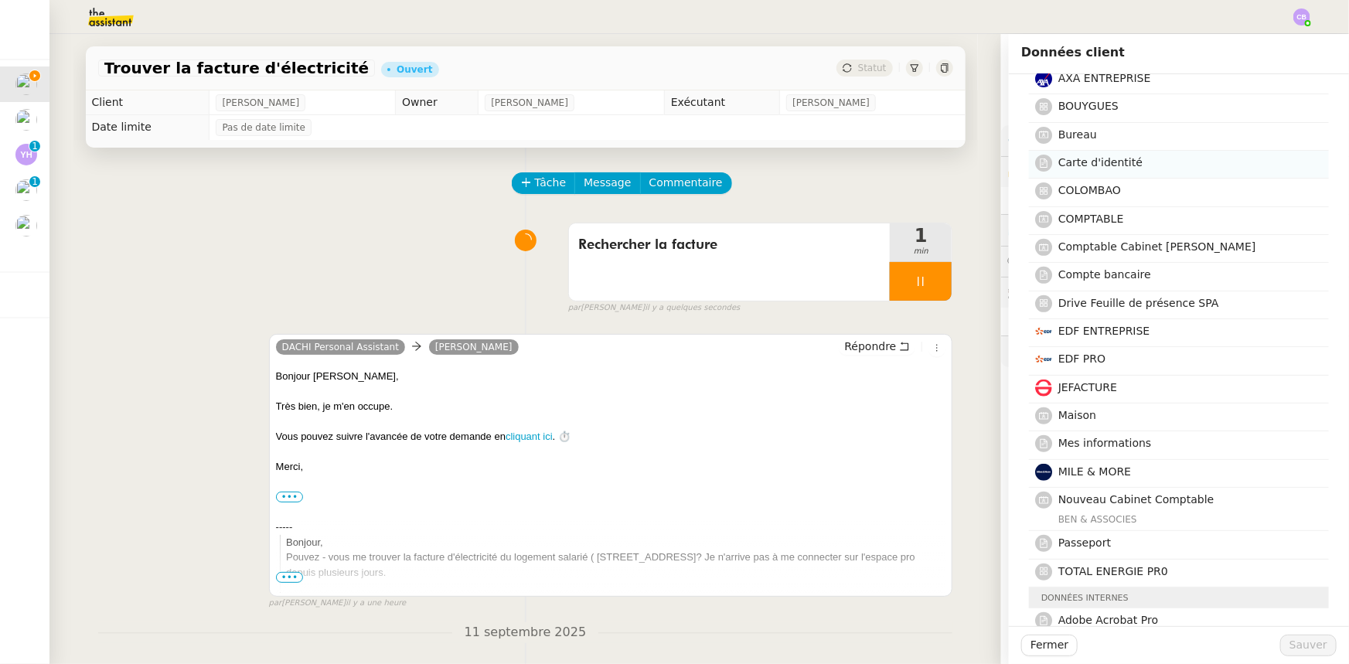
scroll to position [281, 0]
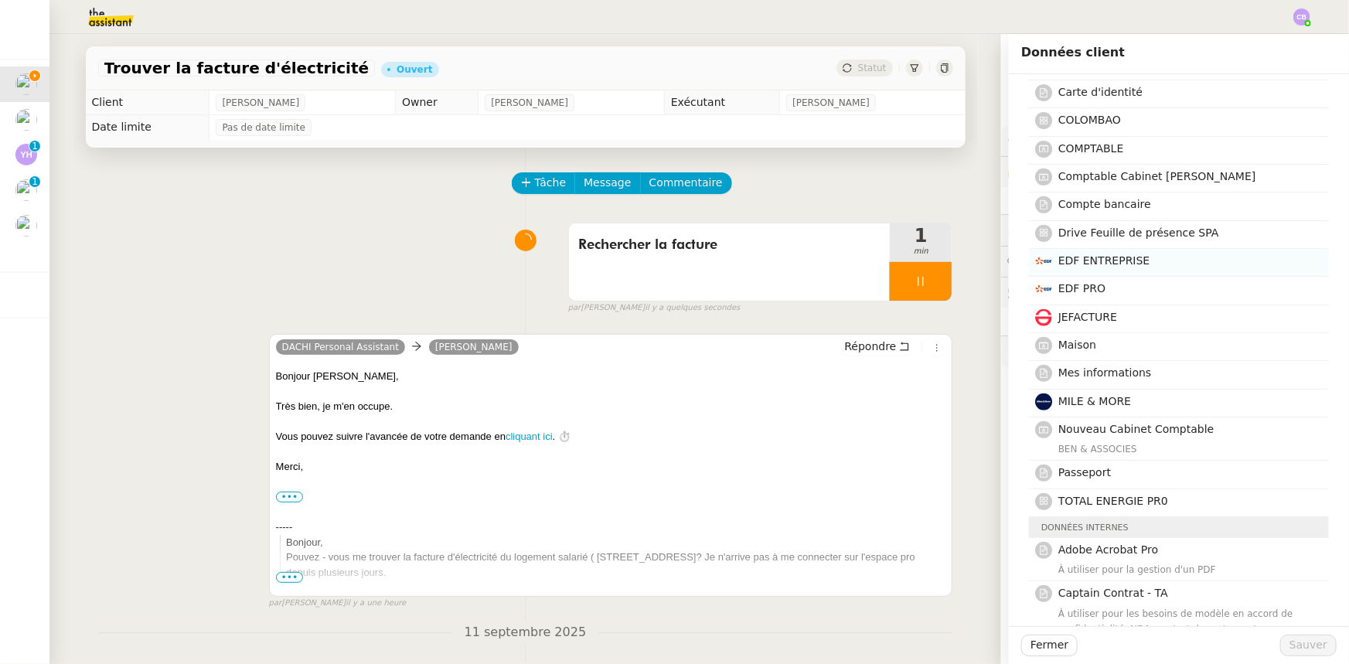
click at [898, 258] on span "EDF ENTREPRISE" at bounding box center [1104, 260] width 92 height 12
click at [898, 285] on h4 "EDF PRO" at bounding box center [1188, 289] width 261 height 18
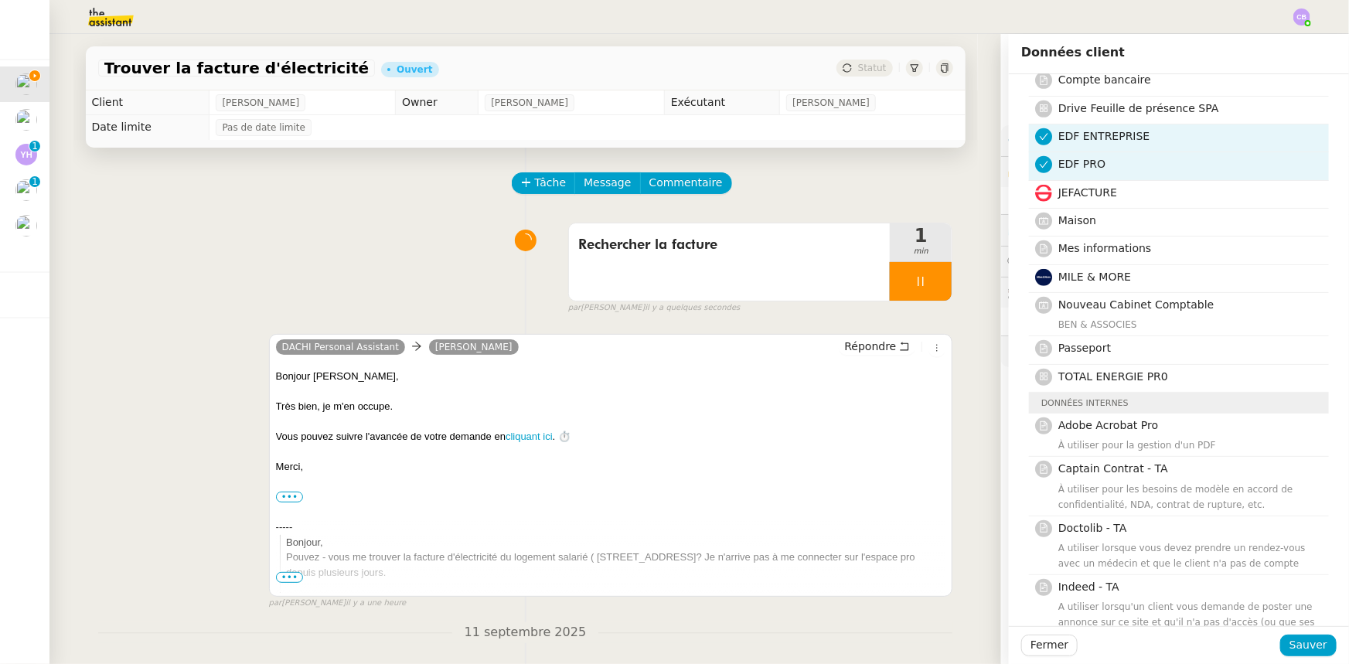
scroll to position [421, 0]
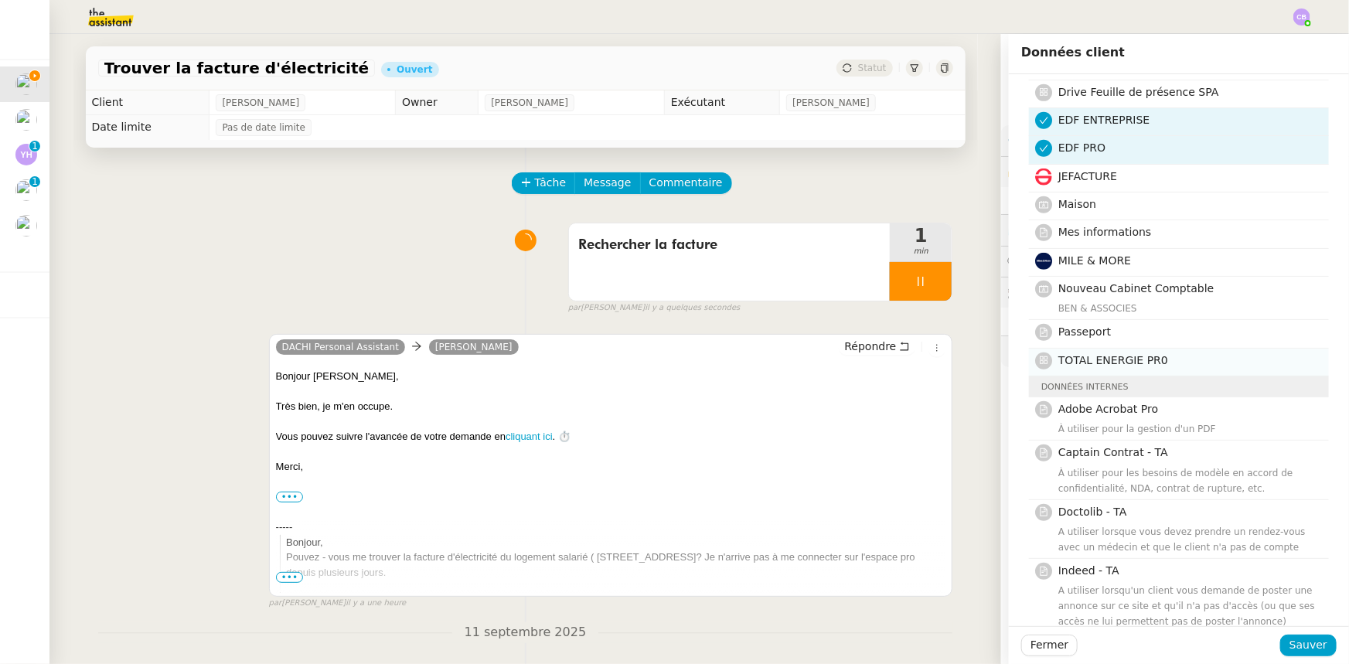
click at [898, 356] on span "TOTAL ENERGIE PR0" at bounding box center [1113, 360] width 110 height 12
click at [898, 411] on span "Sauver" at bounding box center [1309, 645] width 38 height 18
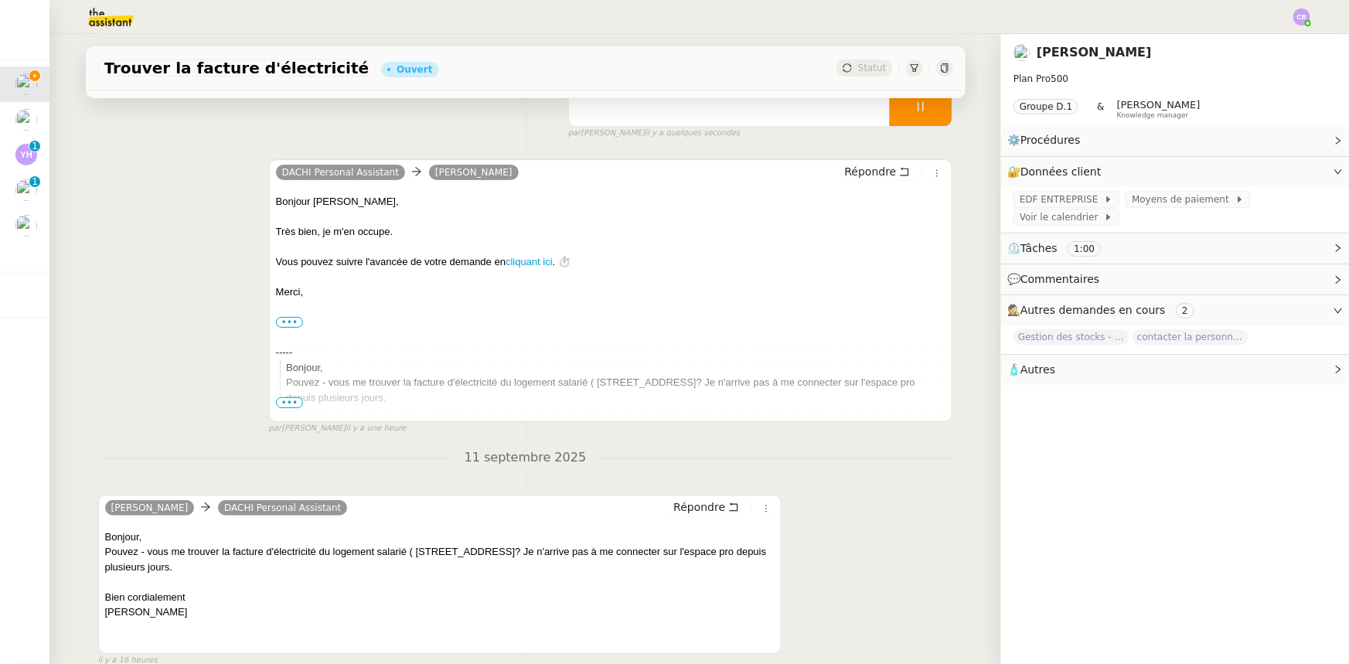
scroll to position [210, 0]
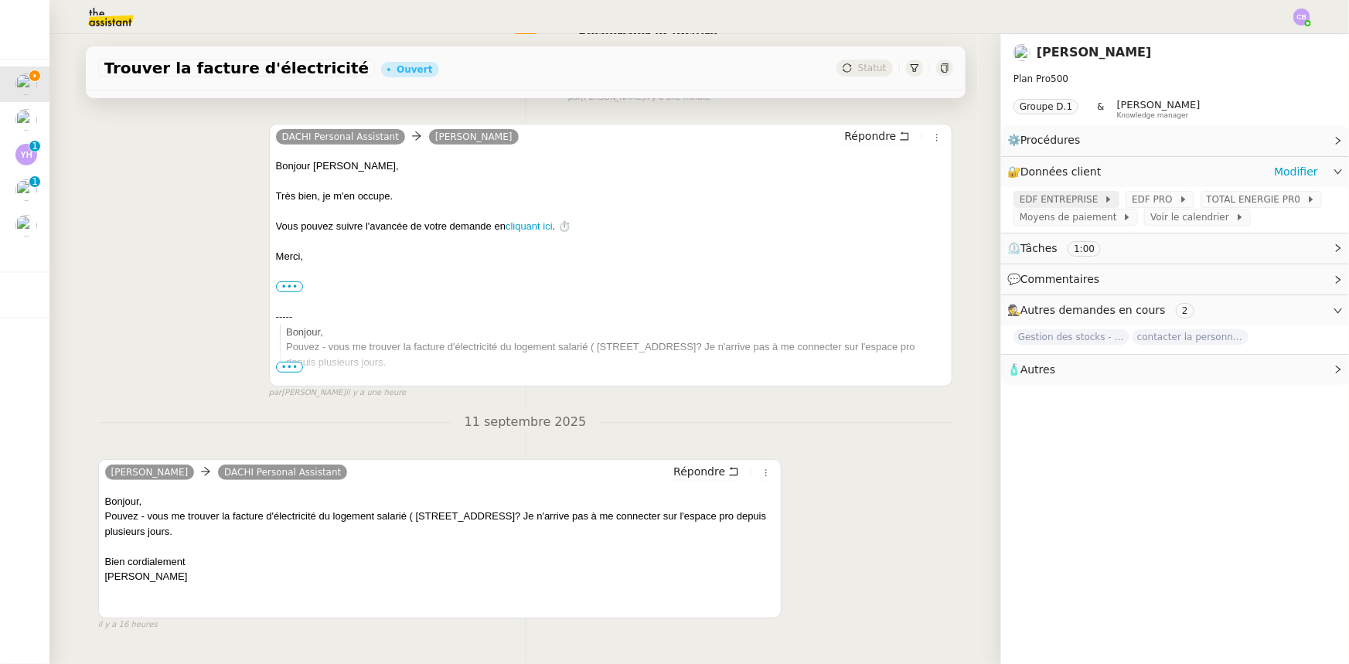
click at [898, 200] on span "EDF ENTREPRISE" at bounding box center [1062, 199] width 84 height 15
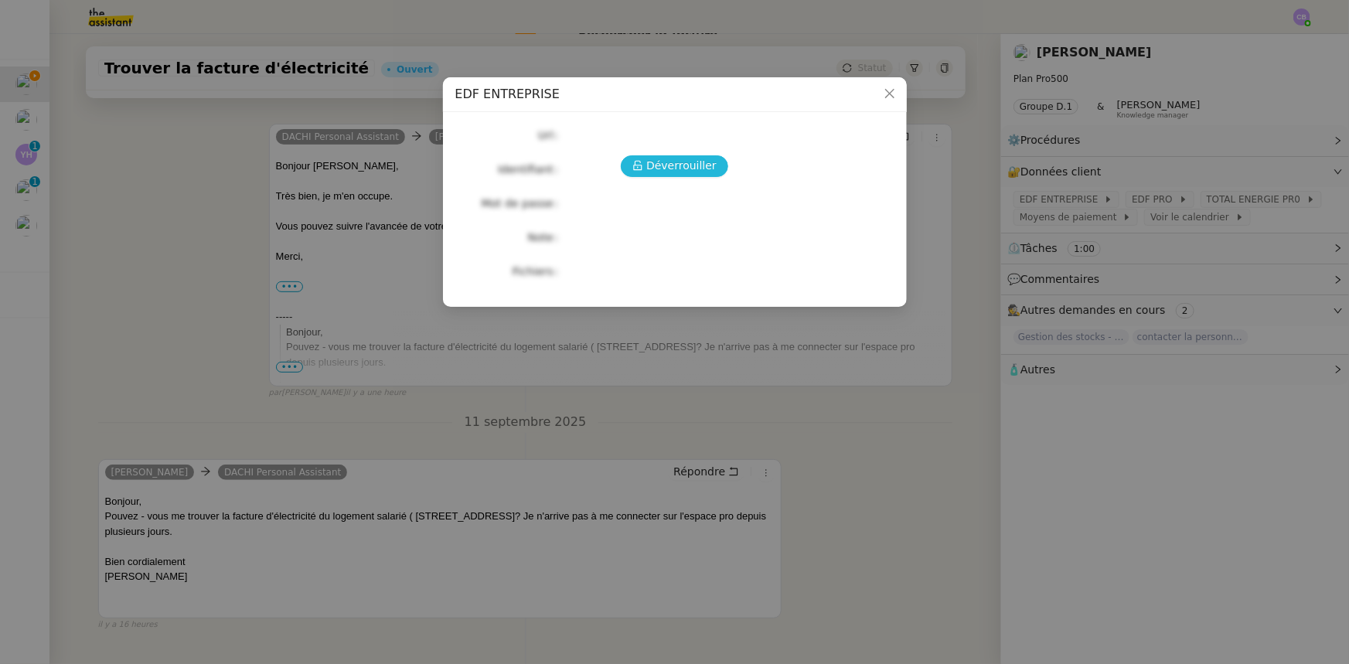
click at [675, 167] on span "Déverrouiller" at bounding box center [681, 166] width 70 height 18
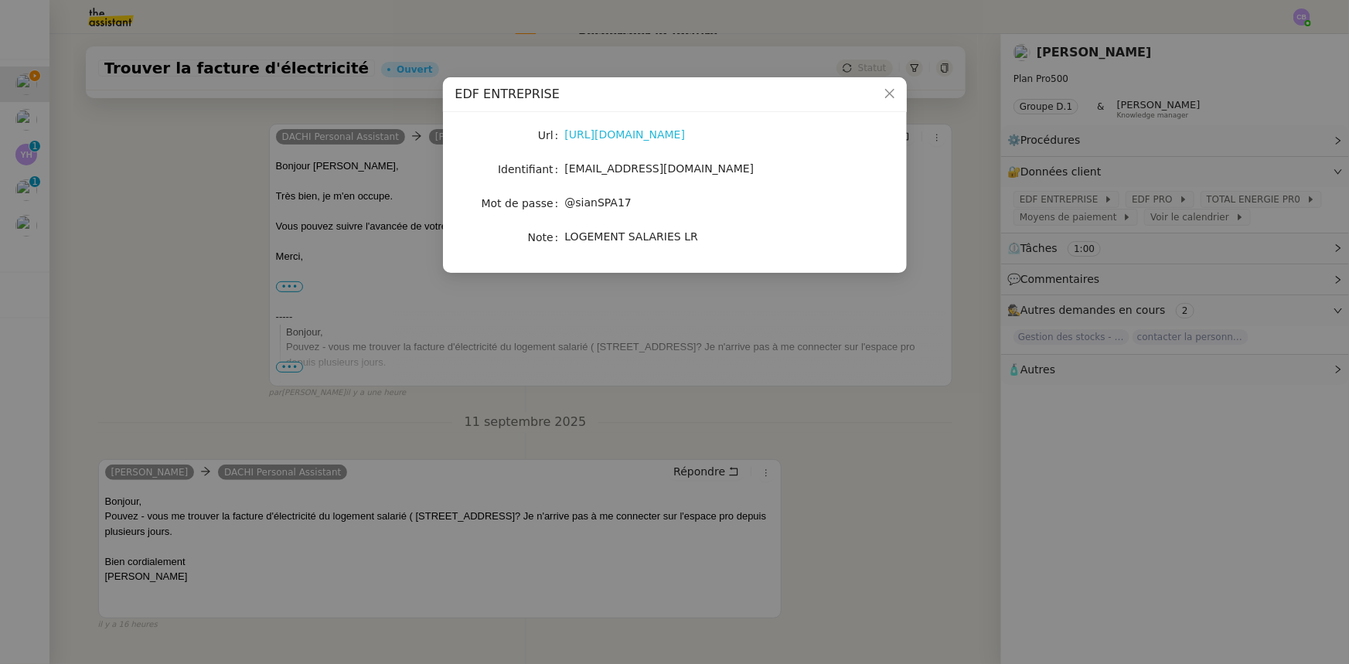
click at [667, 136] on link "[URL][DOMAIN_NAME]" at bounding box center [625, 134] width 121 height 12
drag, startPoint x: 660, startPoint y: 169, endPoint x: 565, endPoint y: 171, distance: 94.4
click at [565, 171] on span "[EMAIL_ADDRESS][DOMAIN_NAME]" at bounding box center [659, 168] width 189 height 12
copy span "[EMAIL_ADDRESS][DOMAIN_NAME]"
drag, startPoint x: 622, startPoint y: 203, endPoint x: 569, endPoint y: 204, distance: 52.6
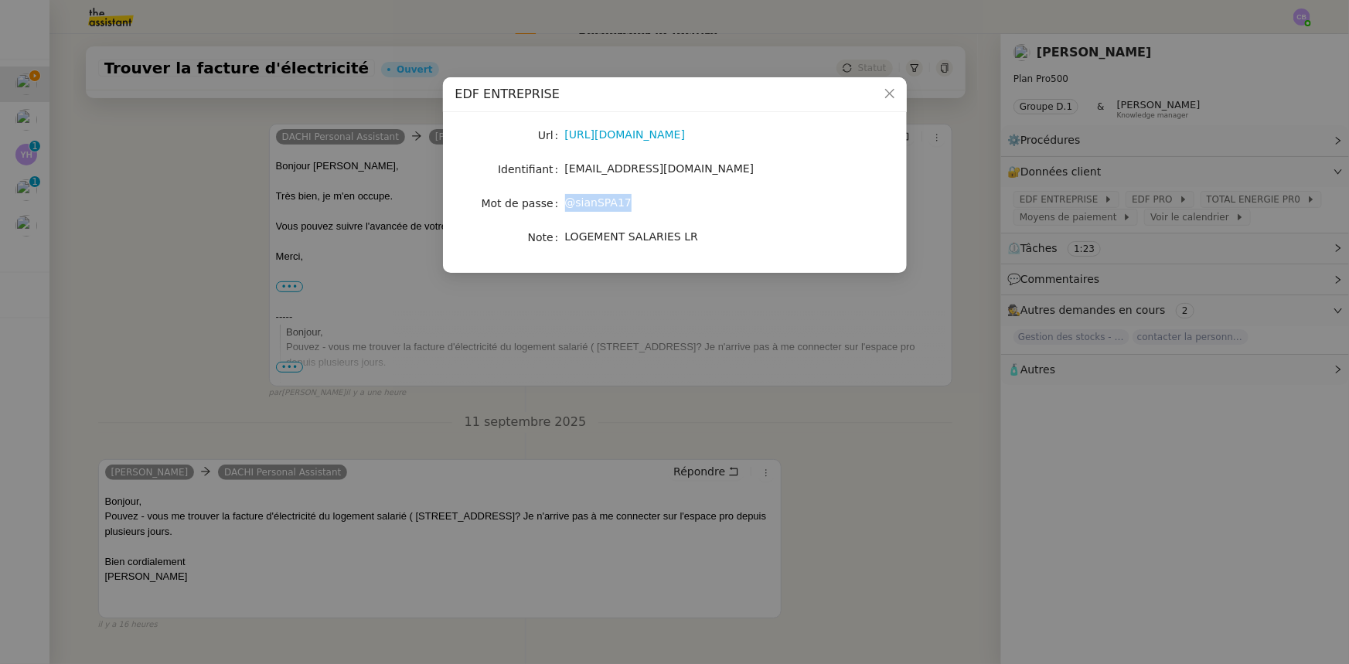
click at [569, 204] on span "@sianSPA17" at bounding box center [598, 202] width 66 height 12
copy span "@sianSPA17"
click at [891, 92] on icon "Close" at bounding box center [889, 93] width 9 height 9
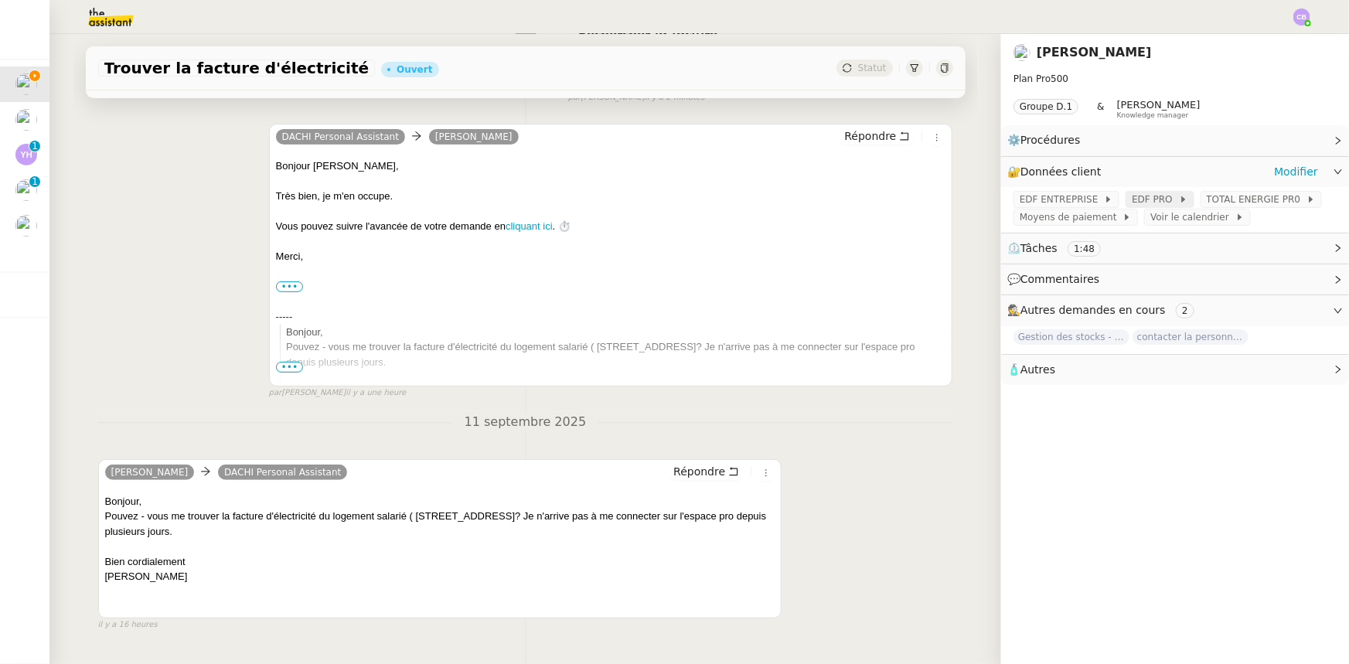
click at [898, 201] on span "EDF PRO" at bounding box center [1155, 199] width 46 height 15
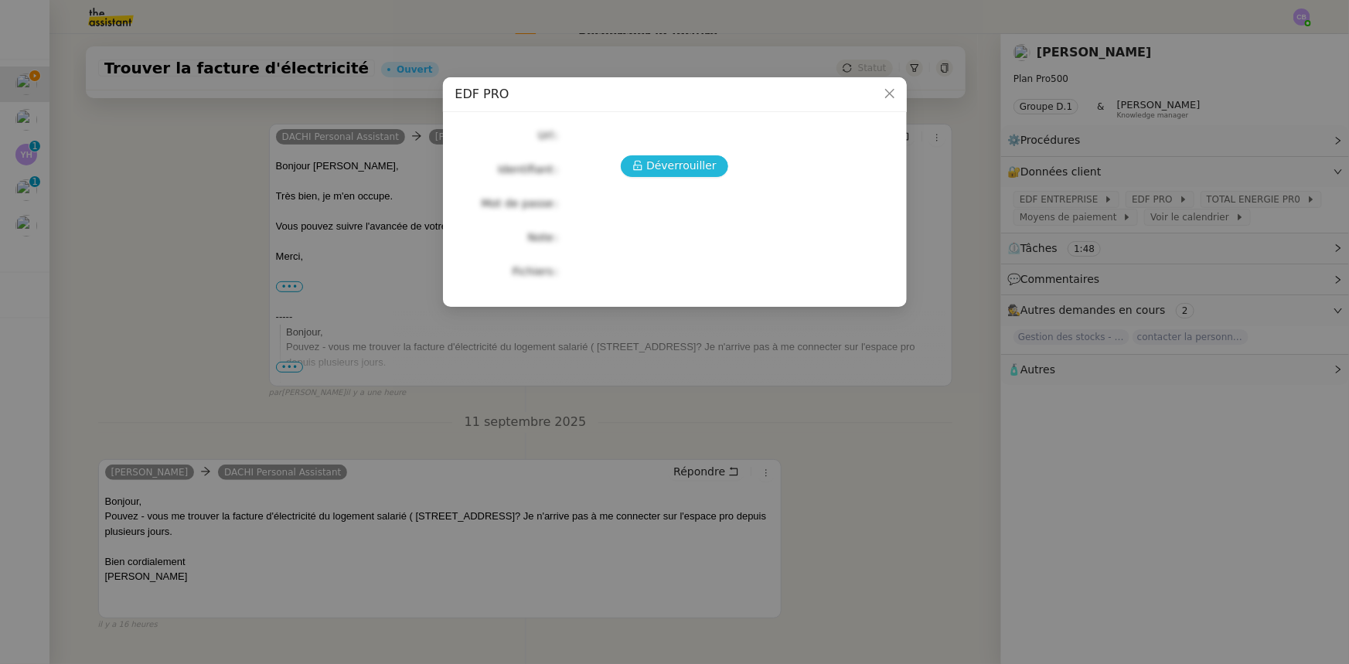
click at [693, 165] on span "Déverrouiller" at bounding box center [681, 166] width 70 height 18
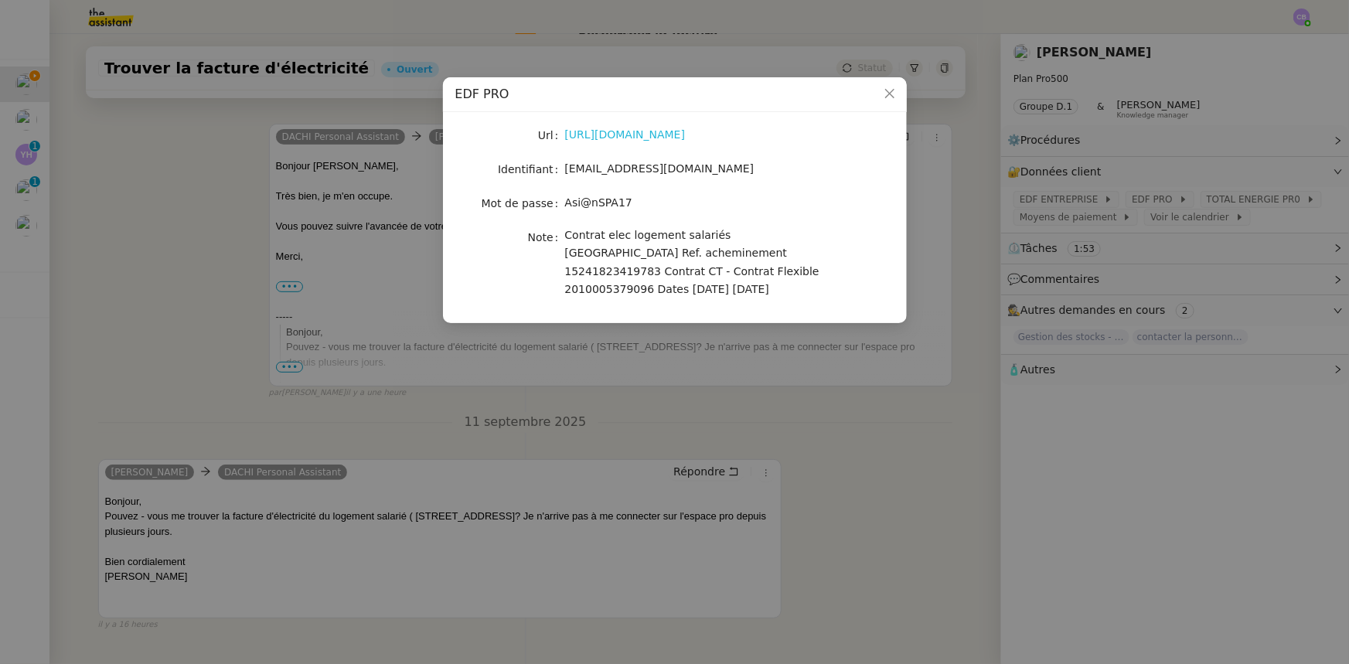
click at [686, 139] on link "https://www.edf.fr/entreprises/contrat-et-facture/votre-contrat/espace-client" at bounding box center [625, 134] width 121 height 12
click at [888, 92] on icon "Close" at bounding box center [889, 93] width 9 height 9
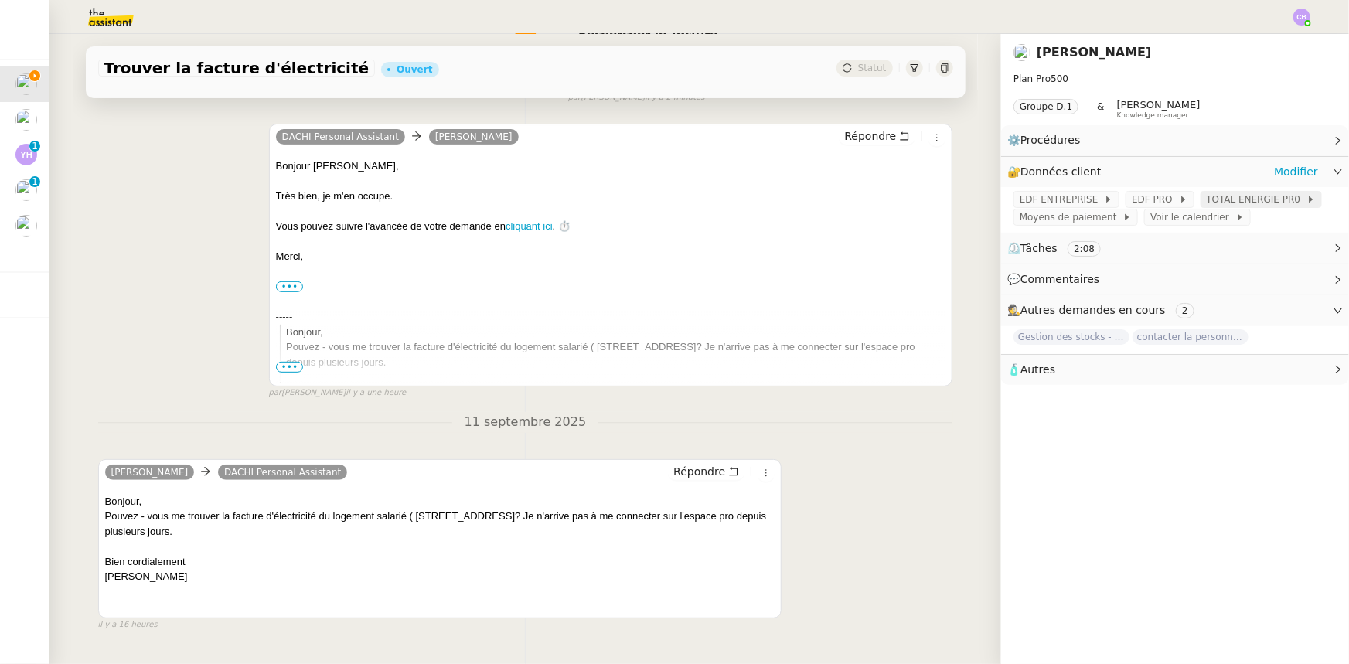
click at [898, 200] on span "TOTAL ENERGIE PR0" at bounding box center [1257, 199] width 100 height 15
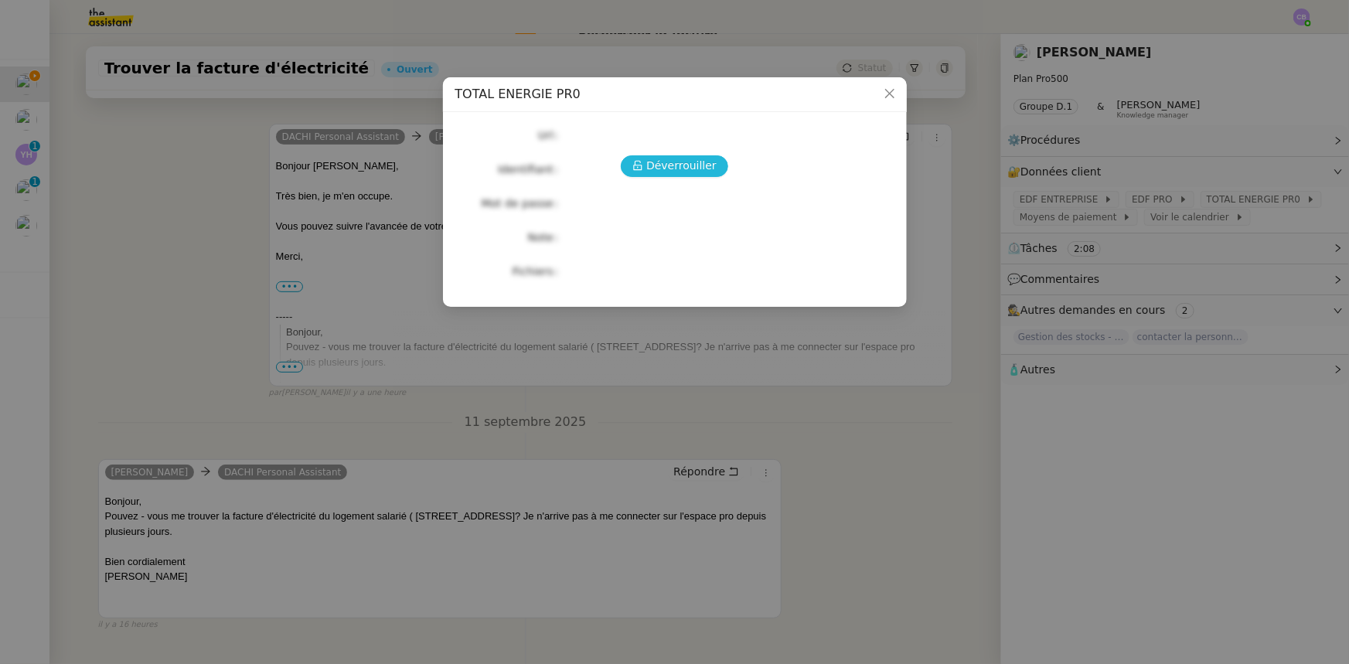
click at [689, 169] on span "Déverrouiller" at bounding box center [681, 166] width 70 height 18
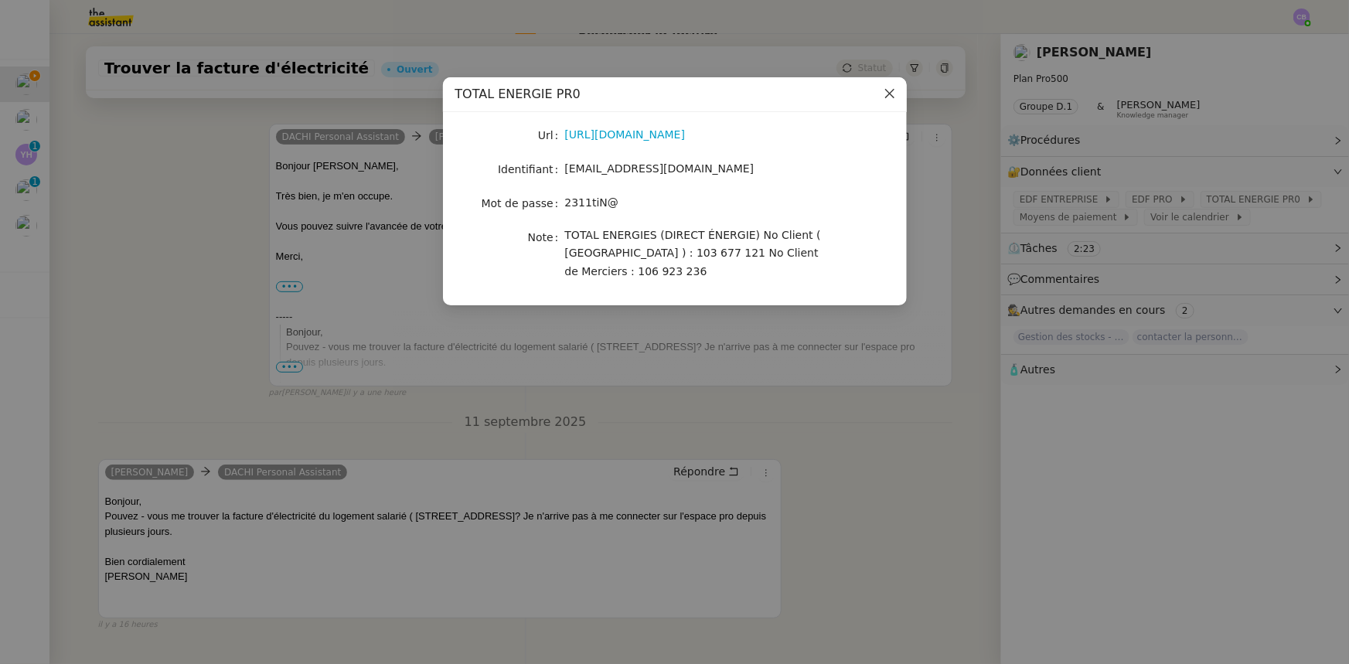
click at [892, 89] on icon "Close" at bounding box center [890, 93] width 12 height 12
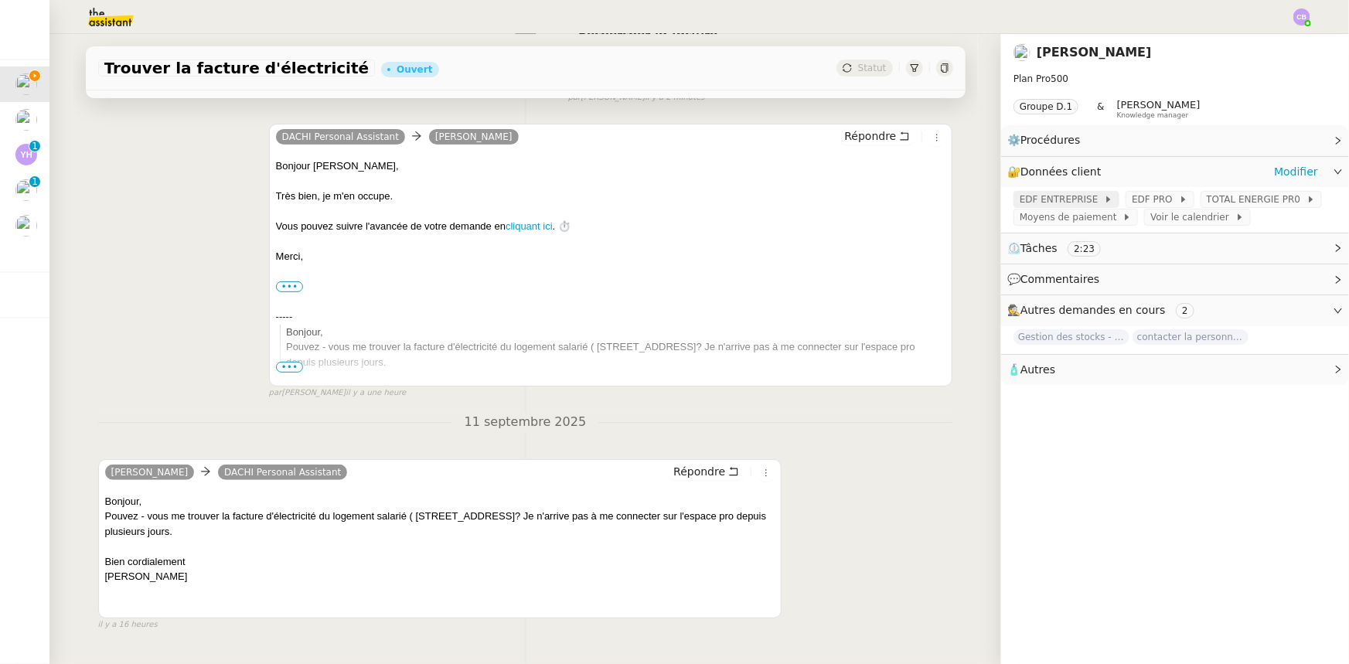
click at [898, 201] on span "EDF ENTREPRISE" at bounding box center [1062, 199] width 84 height 15
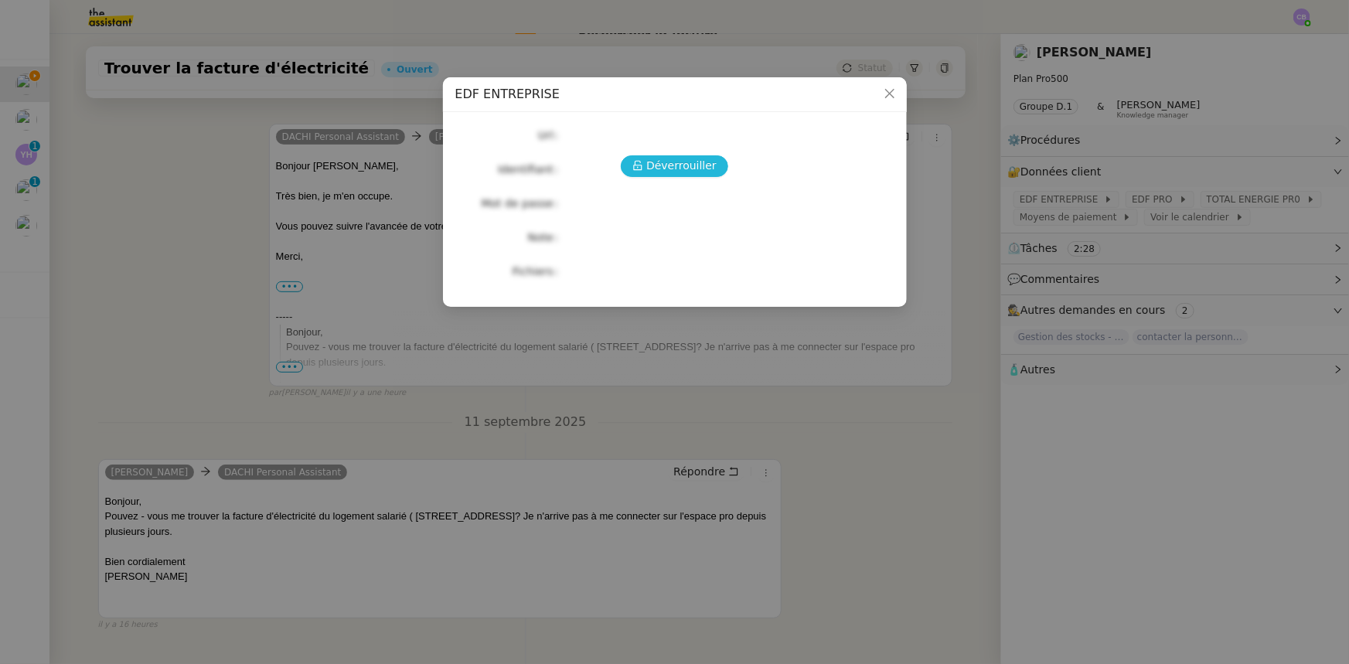
click at [686, 172] on span "Déverrouiller" at bounding box center [681, 166] width 70 height 18
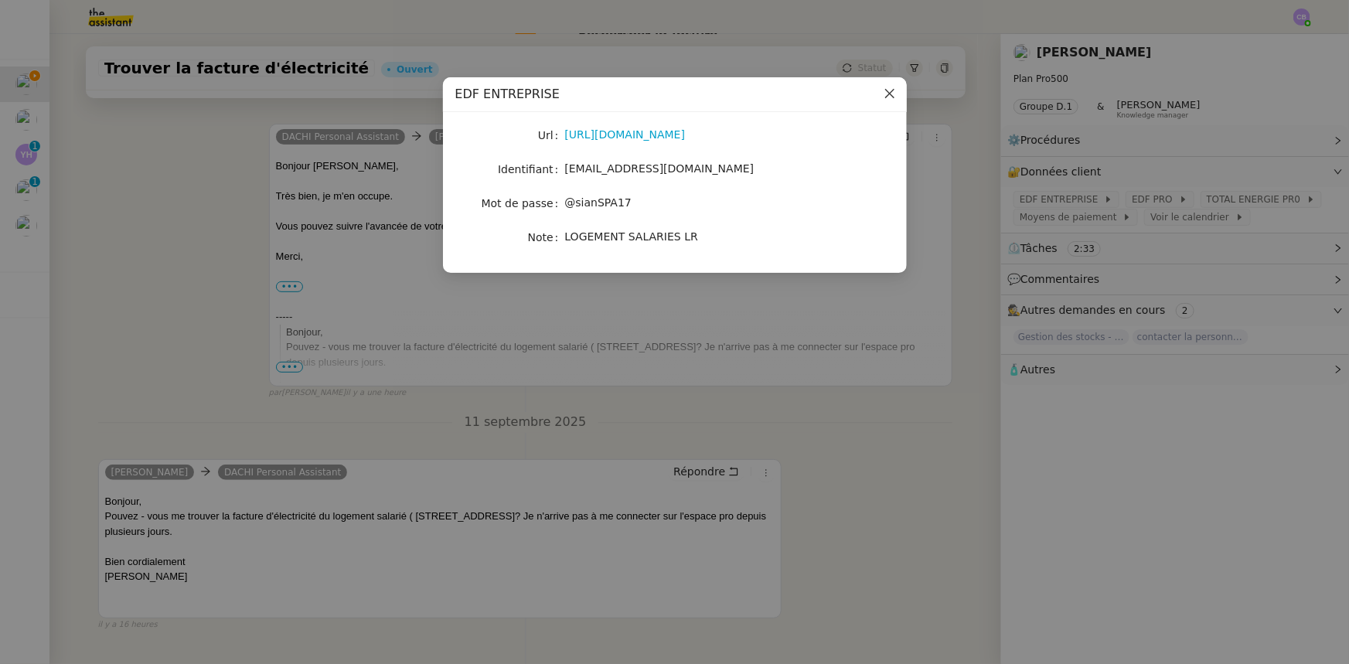
click at [887, 94] on icon "Close" at bounding box center [890, 93] width 12 height 12
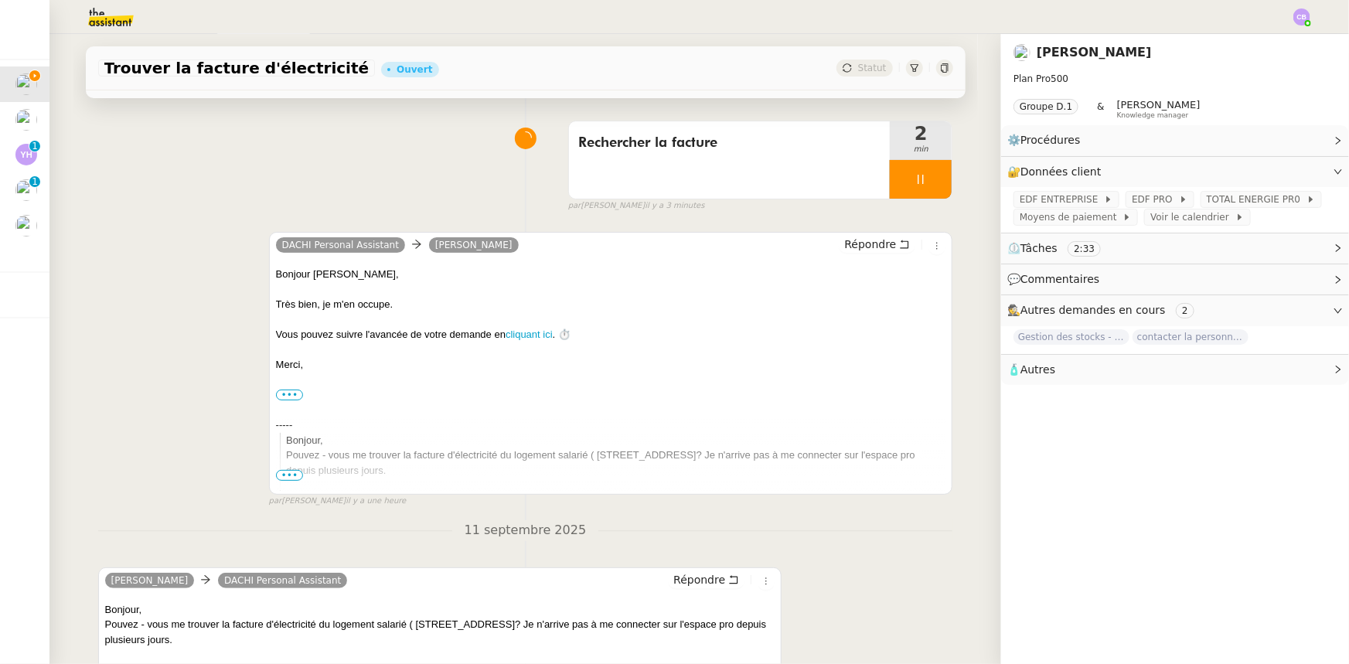
scroll to position [0, 0]
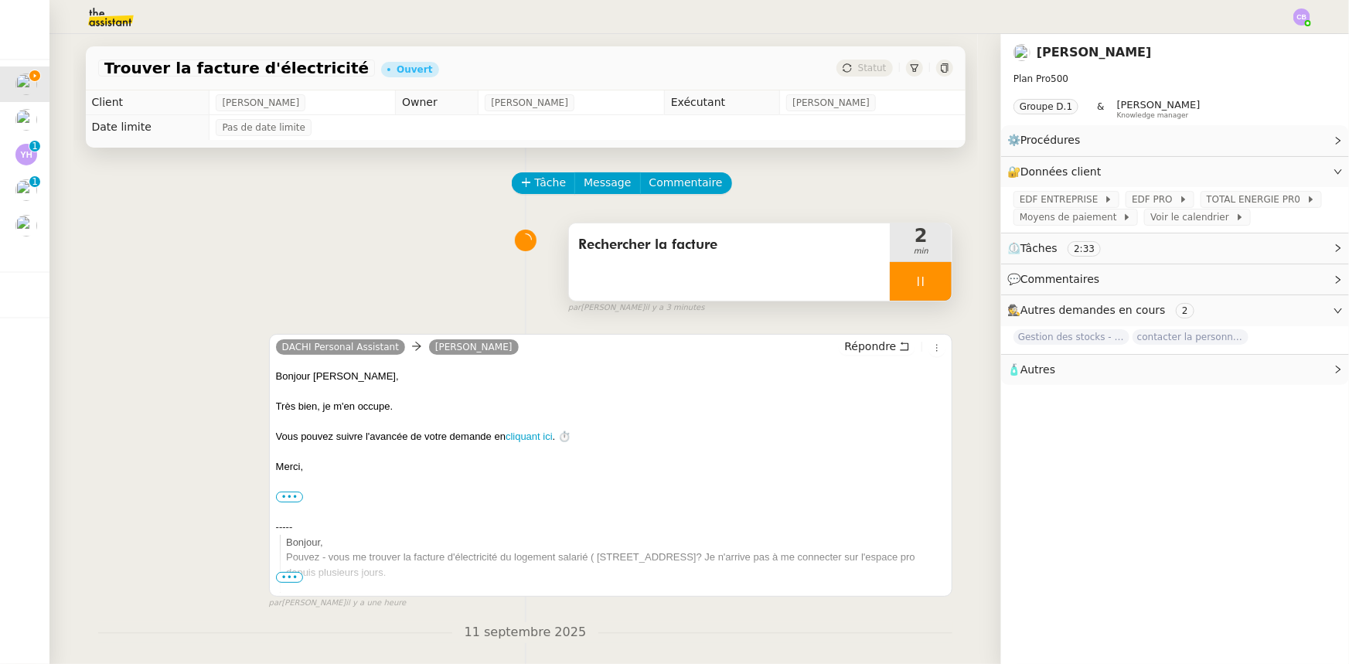
click at [771, 256] on span "Rechercher la facture" at bounding box center [729, 245] width 303 height 23
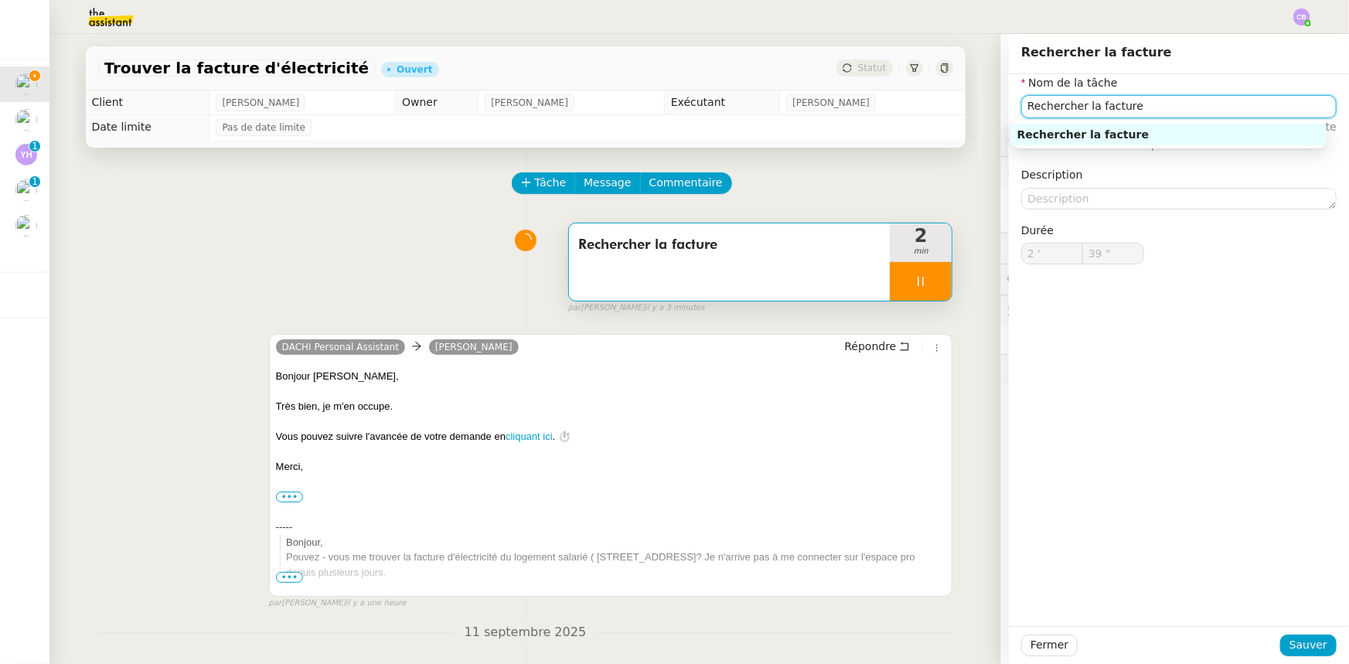
drag, startPoint x: 1142, startPoint y: 107, endPoint x: 1012, endPoint y: 103, distance: 130.0
click at [898, 103] on input "Rechercher la facture" at bounding box center [1178, 106] width 315 height 22
type input "40 ""
type input "Conne"
type input "41 ""
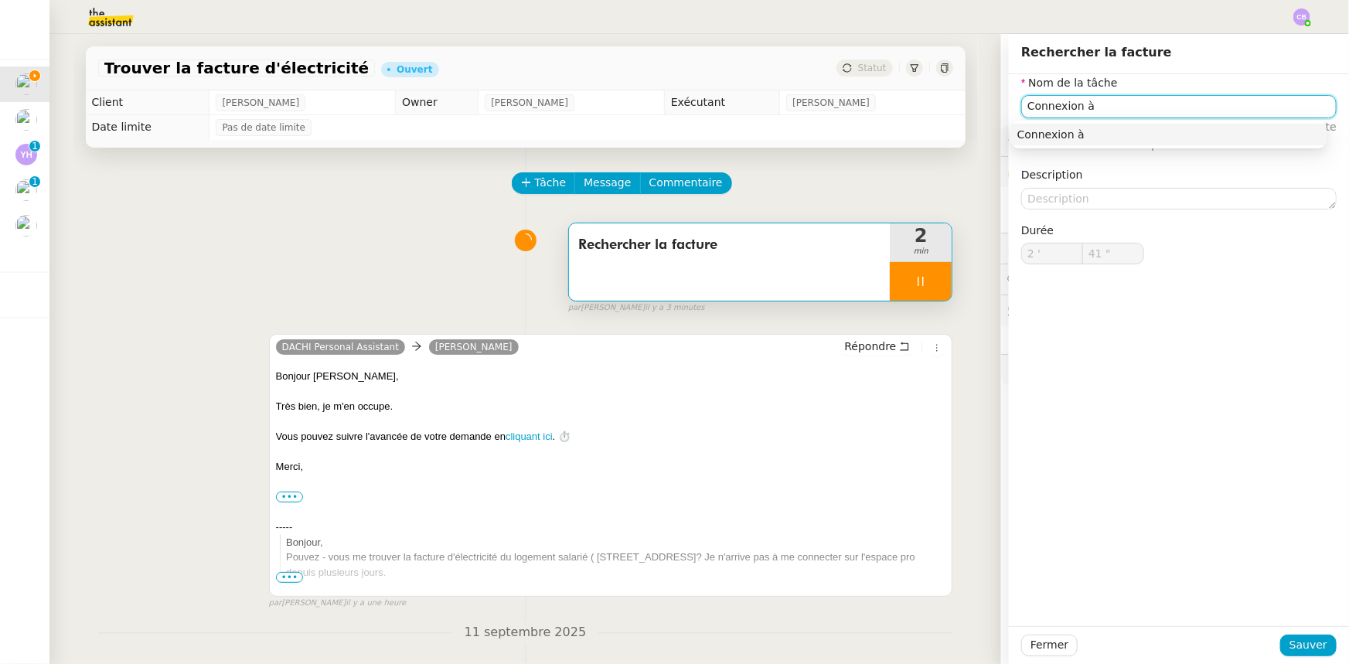
type input "Connexion à"
type input "42 ""
type input "Connexion à ED"
type input "43 ""
type input "Connexion à EDF"
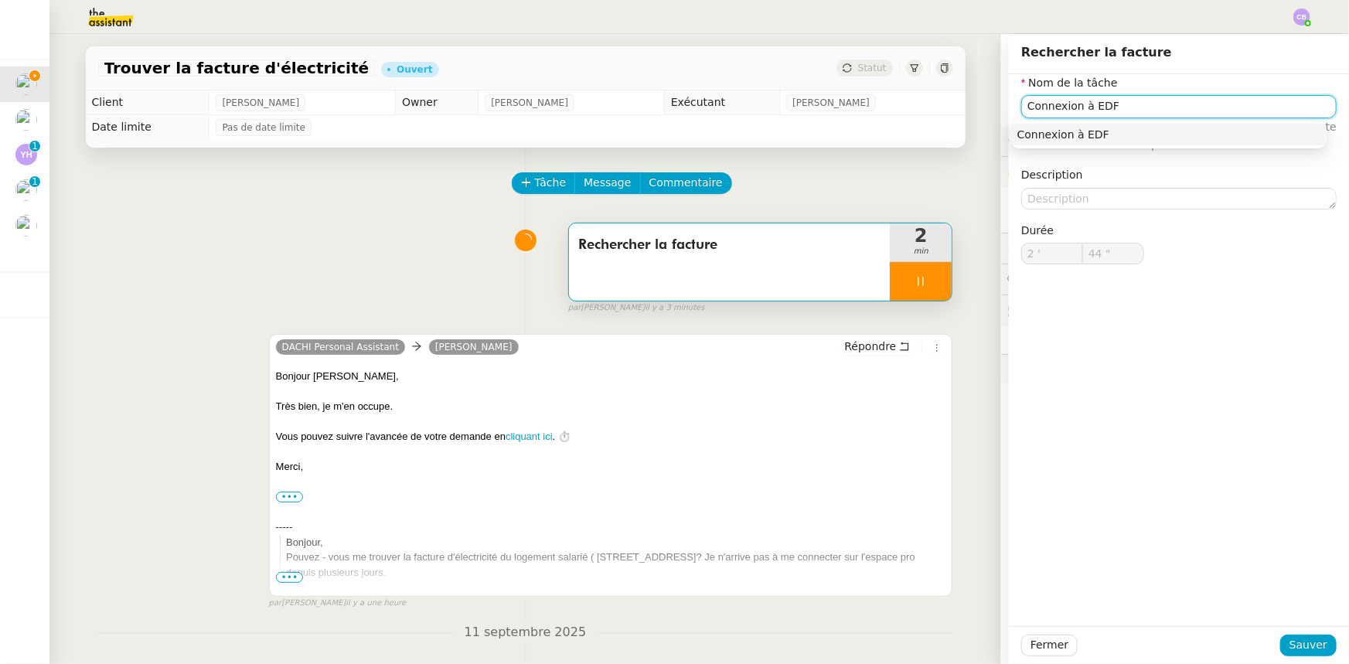
type input "45 ""
click at [898, 411] on span "Sauver" at bounding box center [1309, 645] width 38 height 18
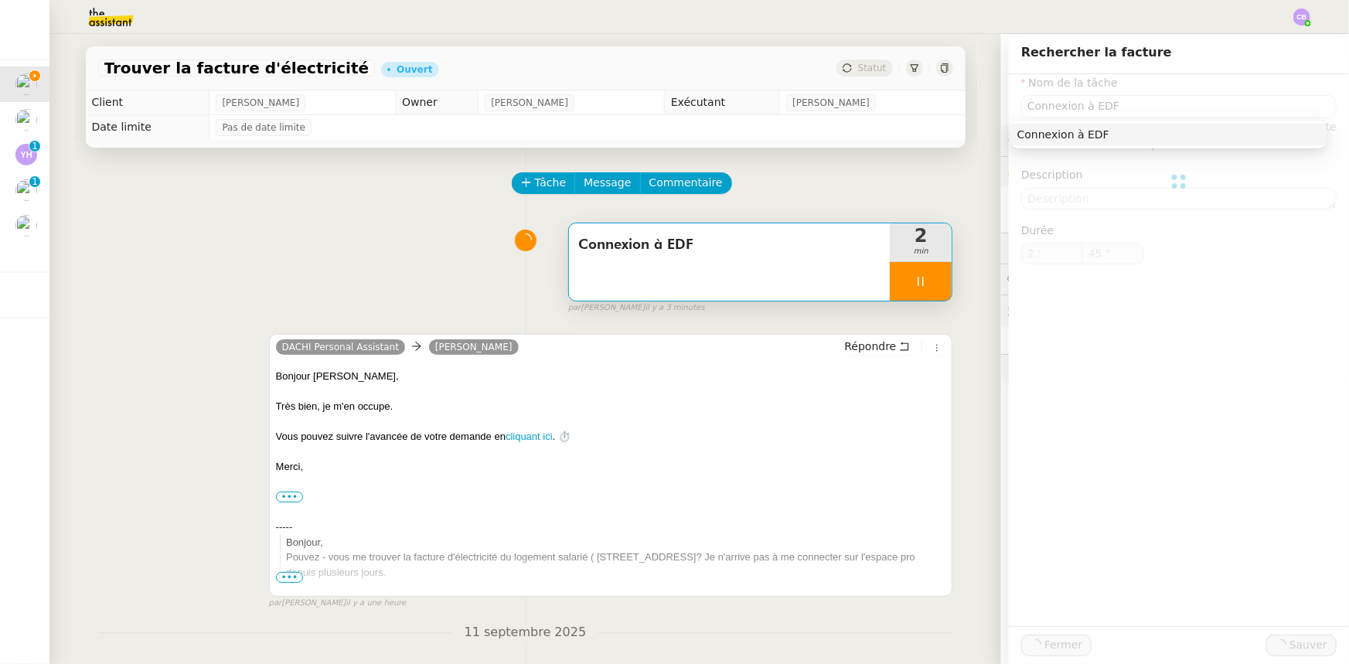
type input "Connexion à EDF"
type input "2 '"
type input "46 ""
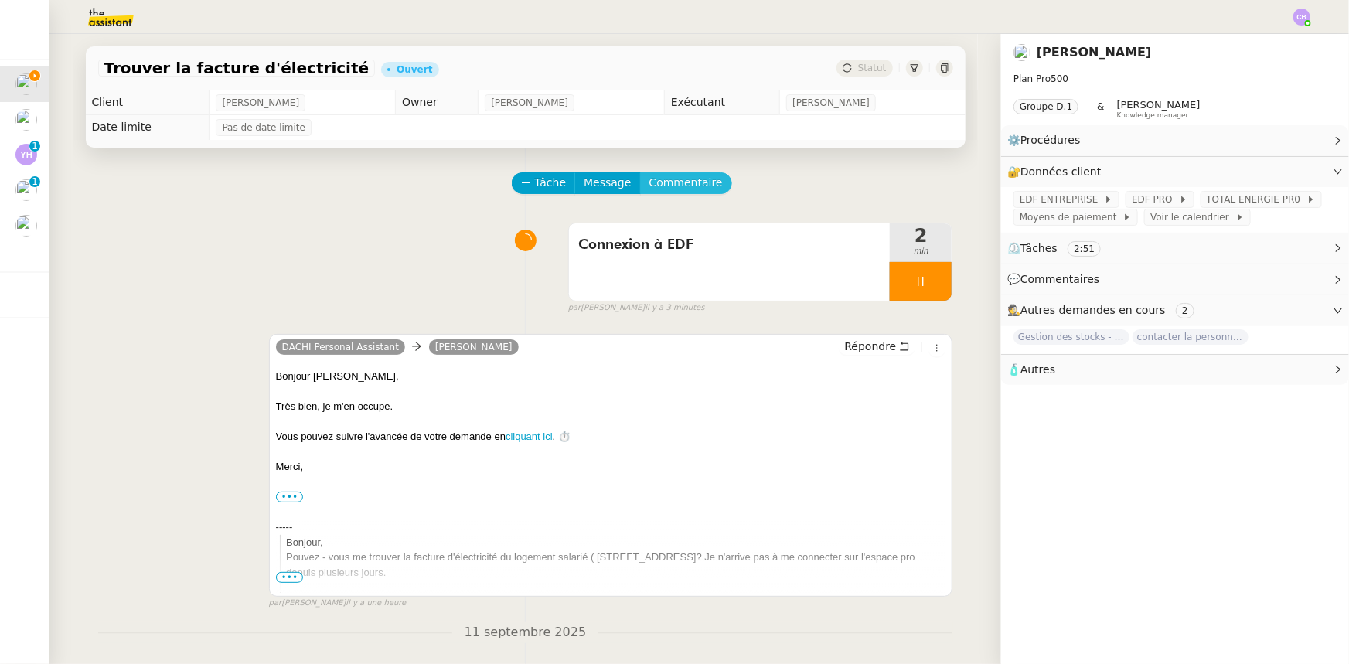
click at [652, 189] on span "Commentaire" at bounding box center [685, 183] width 73 height 18
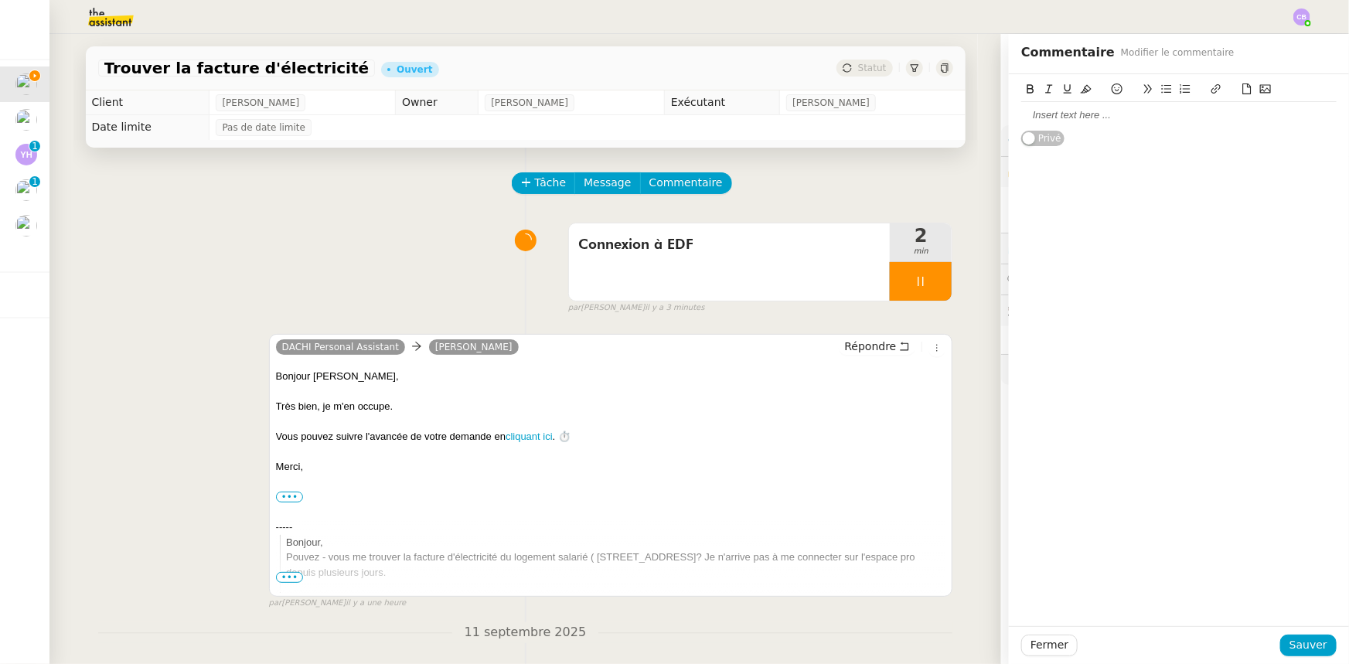
click at [898, 118] on div at bounding box center [1178, 115] width 315 height 14
click at [898, 411] on span "Sauver" at bounding box center [1309, 645] width 38 height 18
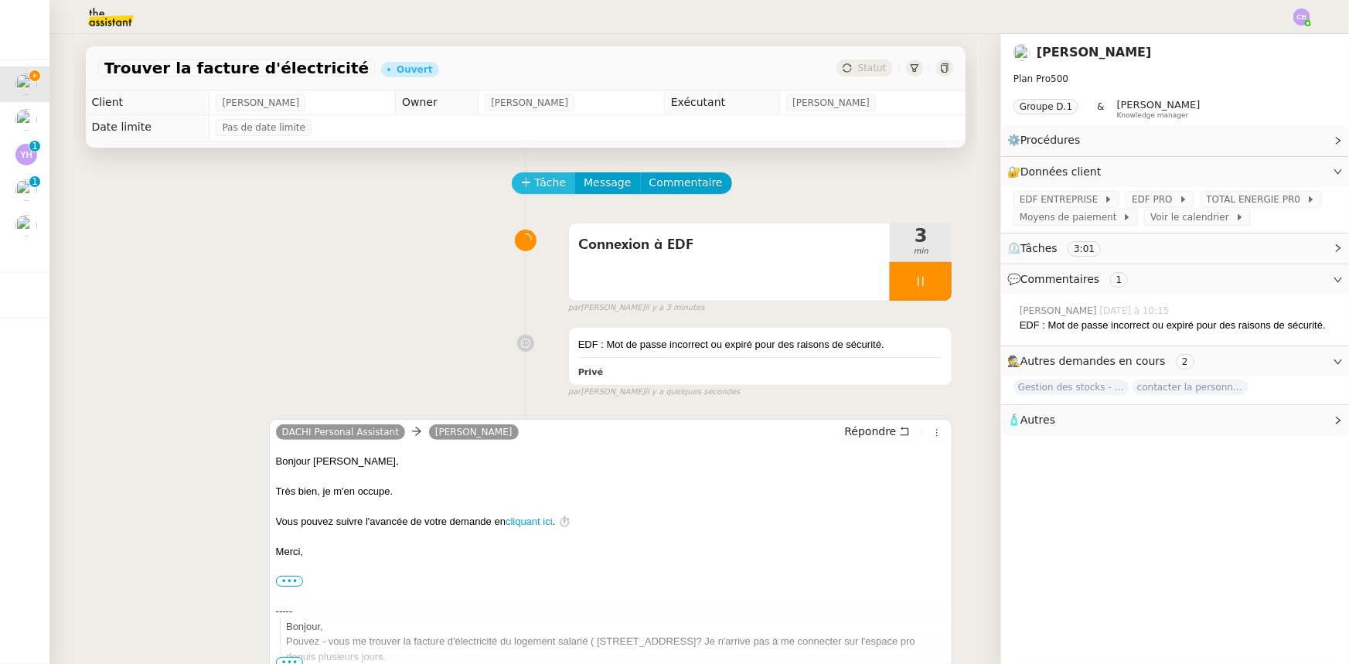
click at [525, 185] on button "Tâche" at bounding box center [544, 183] width 64 height 22
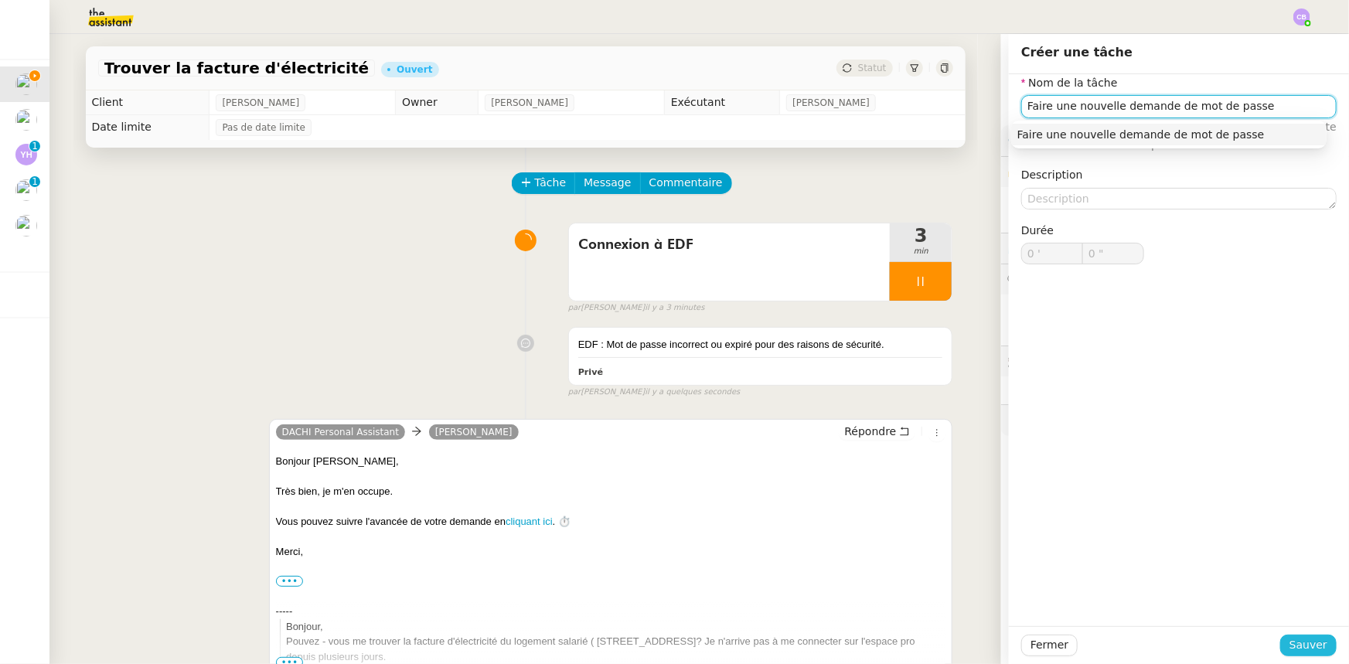
type input "Faire une nouvelle demande de mot de passe"
click at [898, 411] on span "Sauver" at bounding box center [1309, 645] width 38 height 18
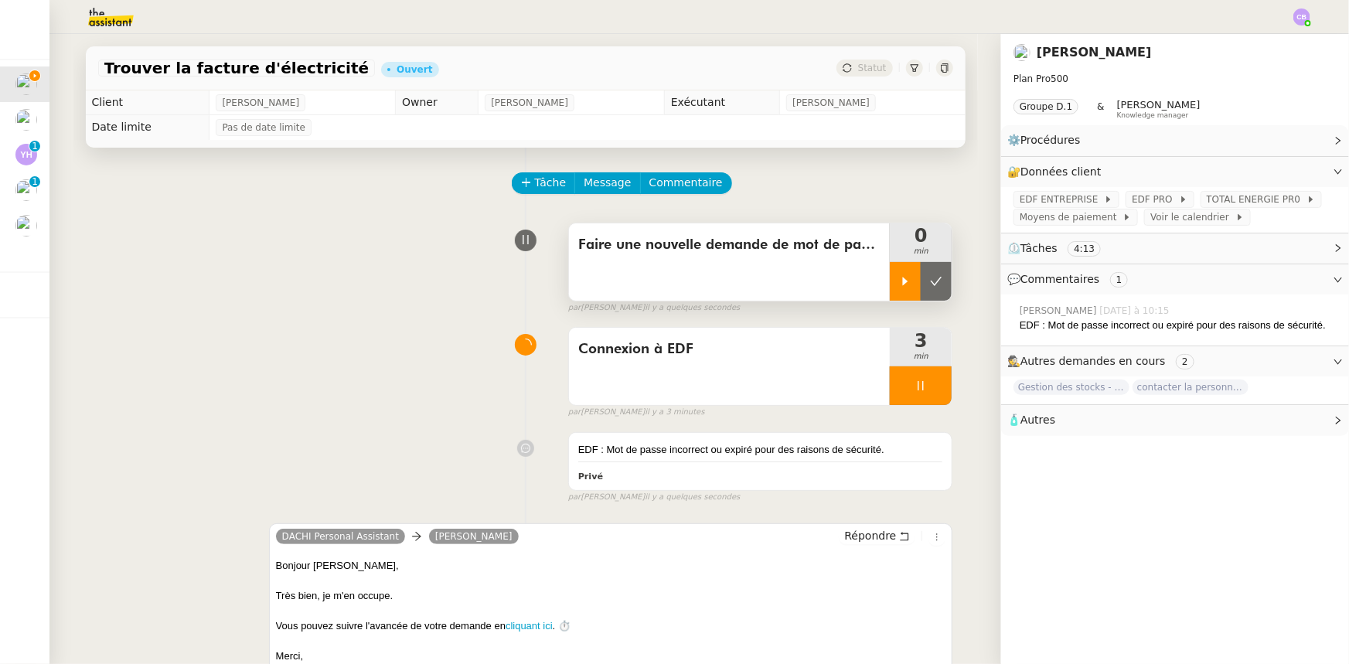
click at [898, 284] on icon at bounding box center [905, 281] width 12 height 12
click at [891, 387] on div at bounding box center [921, 385] width 62 height 39
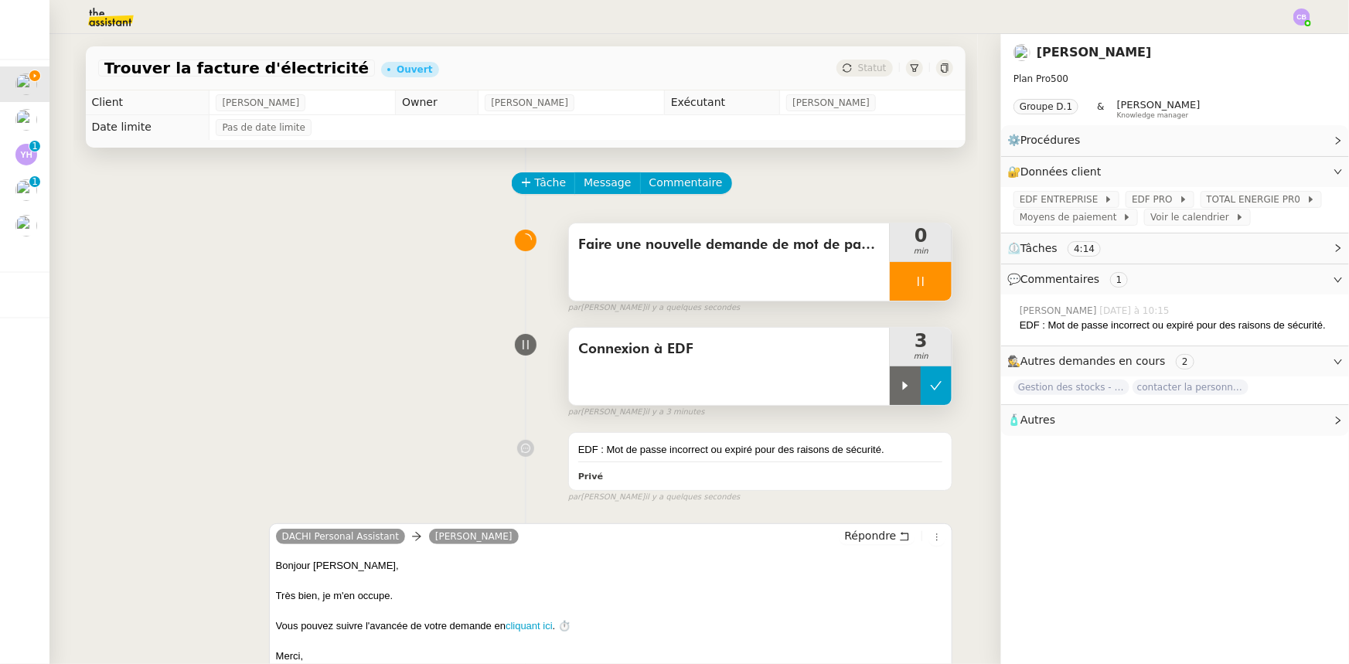
click at [898, 389] on icon at bounding box center [937, 386] width 12 height 9
click at [619, 283] on div "Faire une nouvelle demande de mot de passe" at bounding box center [730, 261] width 322 height 77
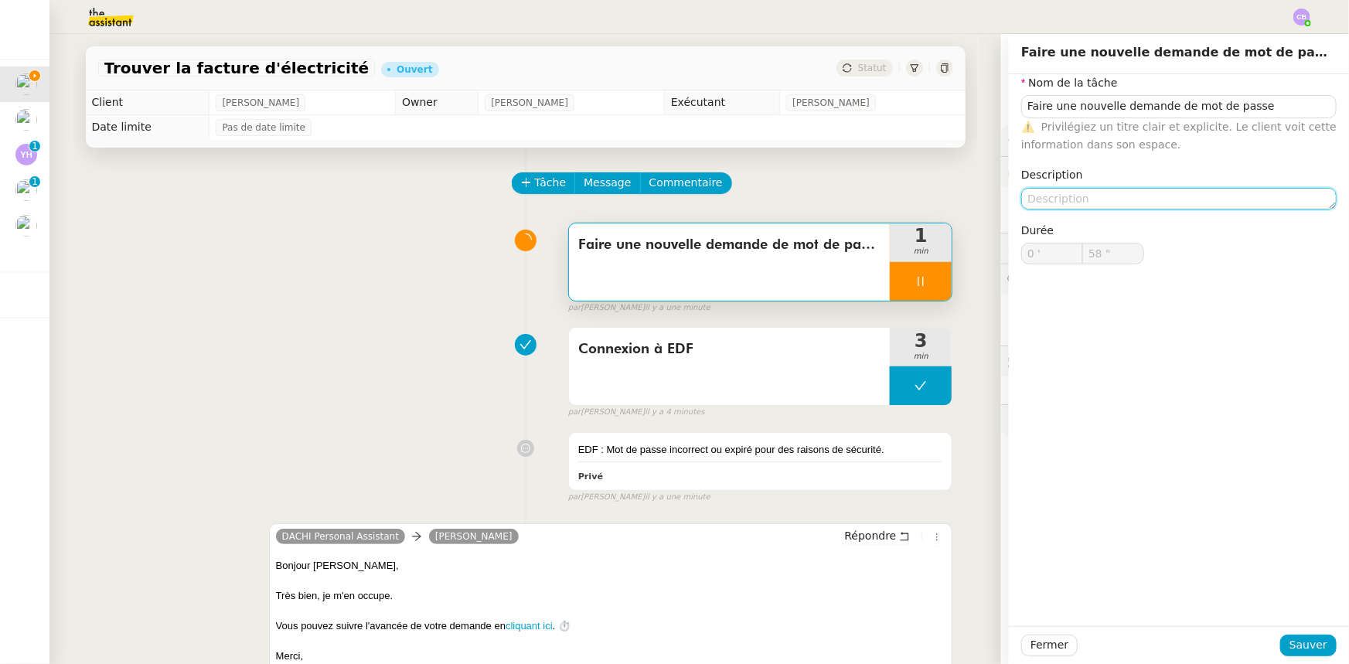
click at [898, 193] on textarea at bounding box center [1178, 199] width 315 height 22
type input "59 ""
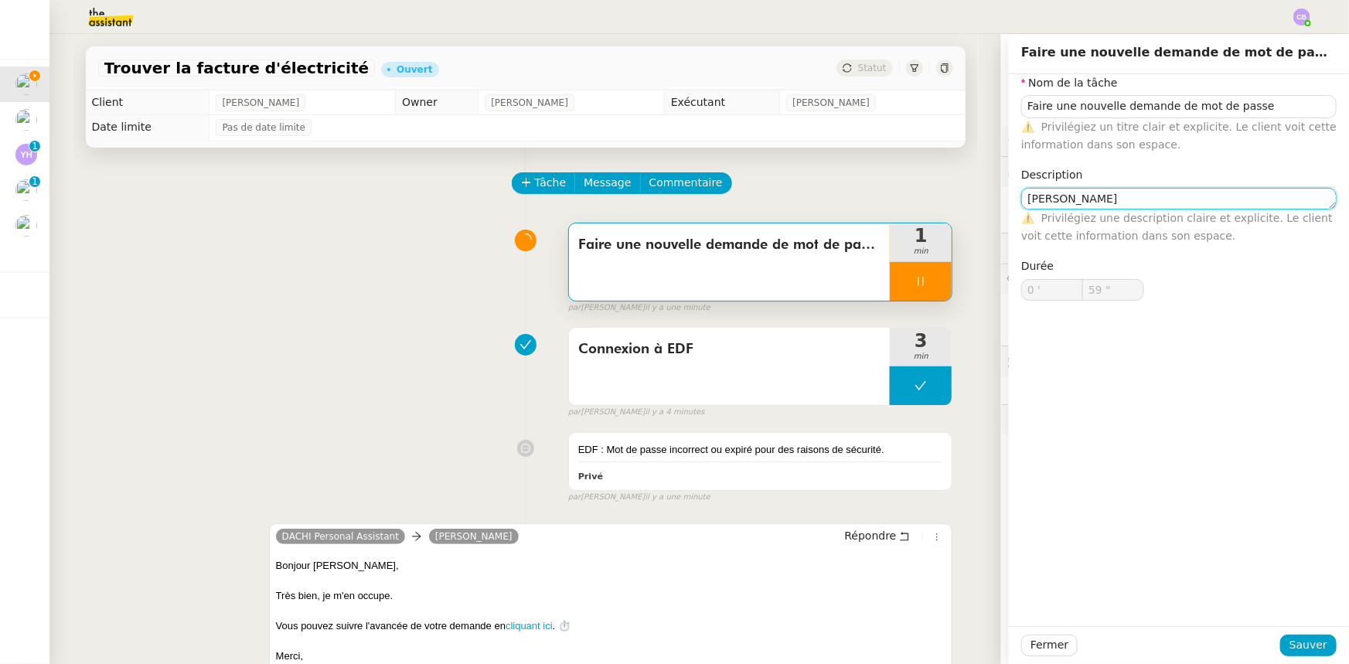
type textarea "Enoi"
type input "1 '"
type input "0 ""
type textarea "En"
type input "1 ""
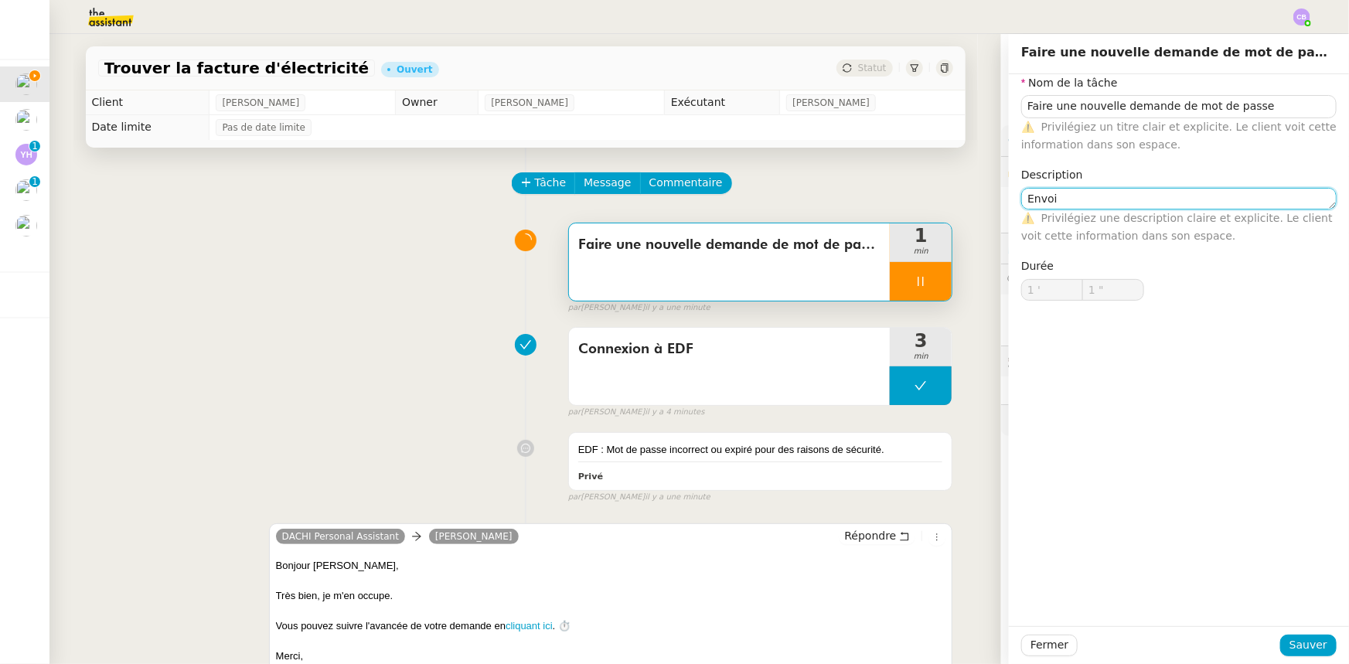
type textarea "Envoi d"
type input "2 ""
type textarea "Envoi d'un co"
type input "3 ""
type textarea "Envoi d'un code"
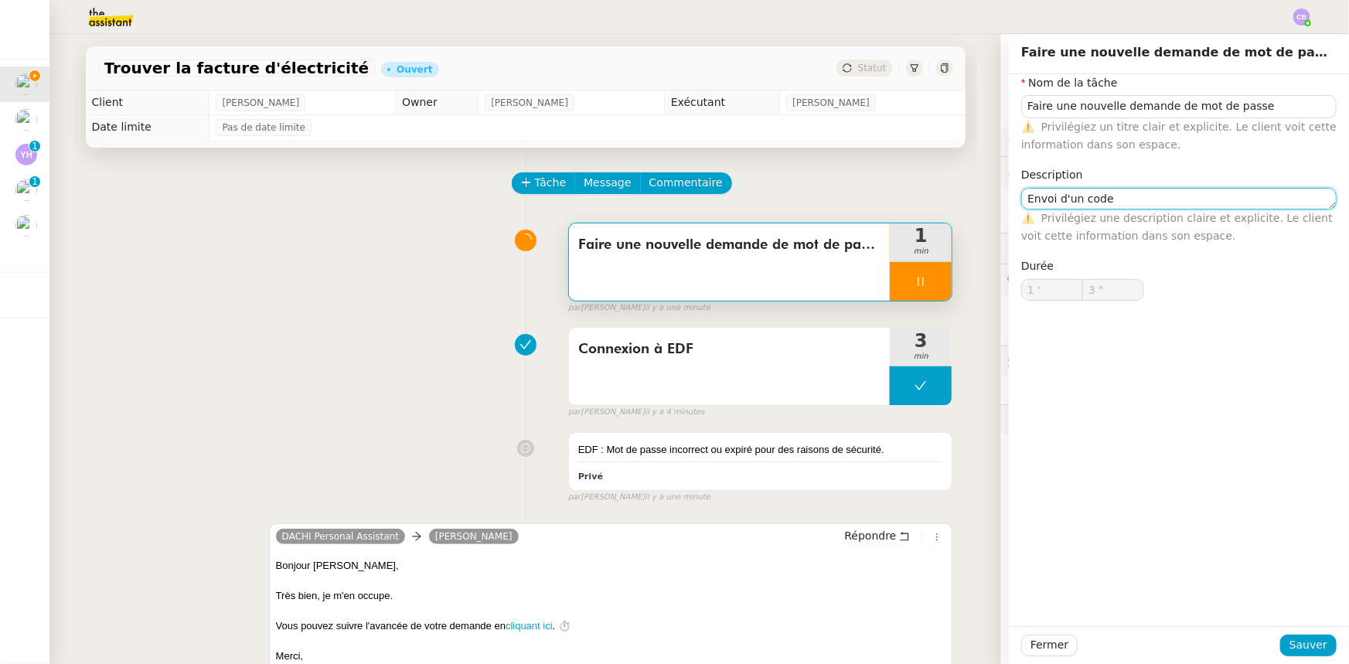
type input "4 ""
type textarea "Envoi d'un code + dou"
type input "5 ""
type textarea "Envoi d'un code + double"
type input "6 ""
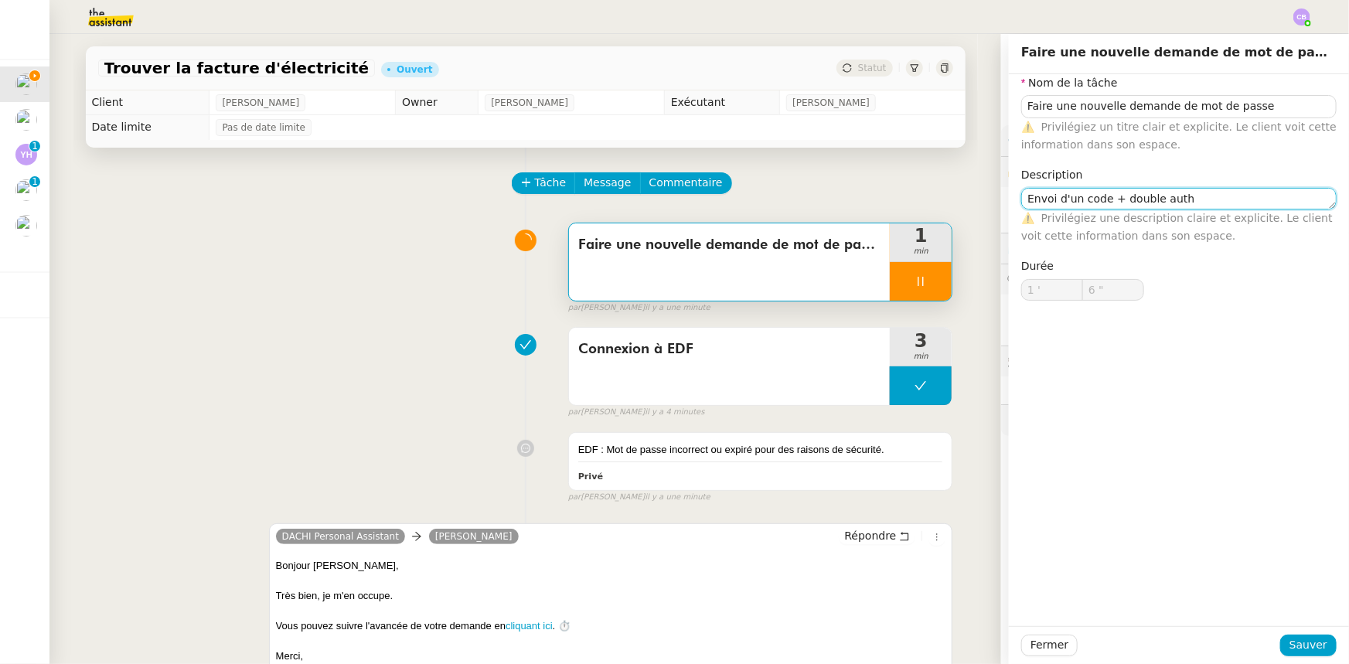
type textarea "Envoi d'un code + double authe"
type input "7 ""
type textarea "Envoi d'un code + double authentifica"
type input "8 ""
type textarea "Envoi d'un code + double authentification"
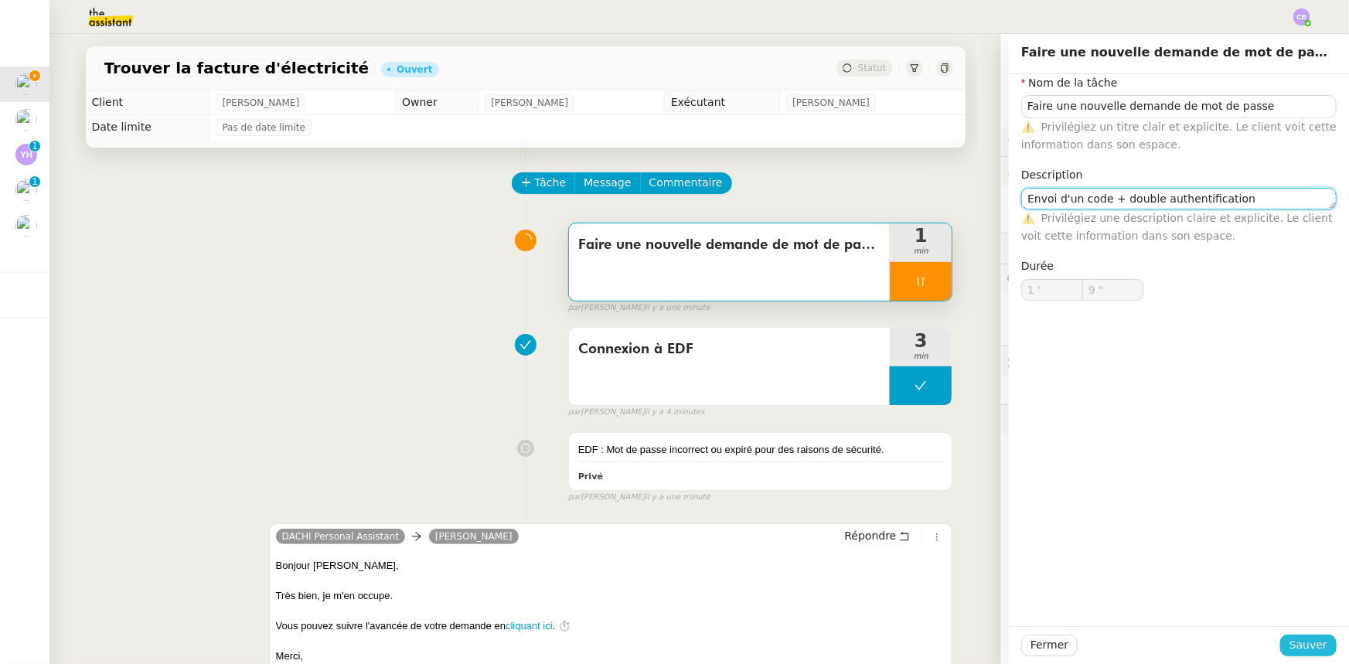
type input "10 ""
type textarea "Envoi d'un code + double authentification"
click at [898, 411] on span "Sauver" at bounding box center [1309, 645] width 38 height 18
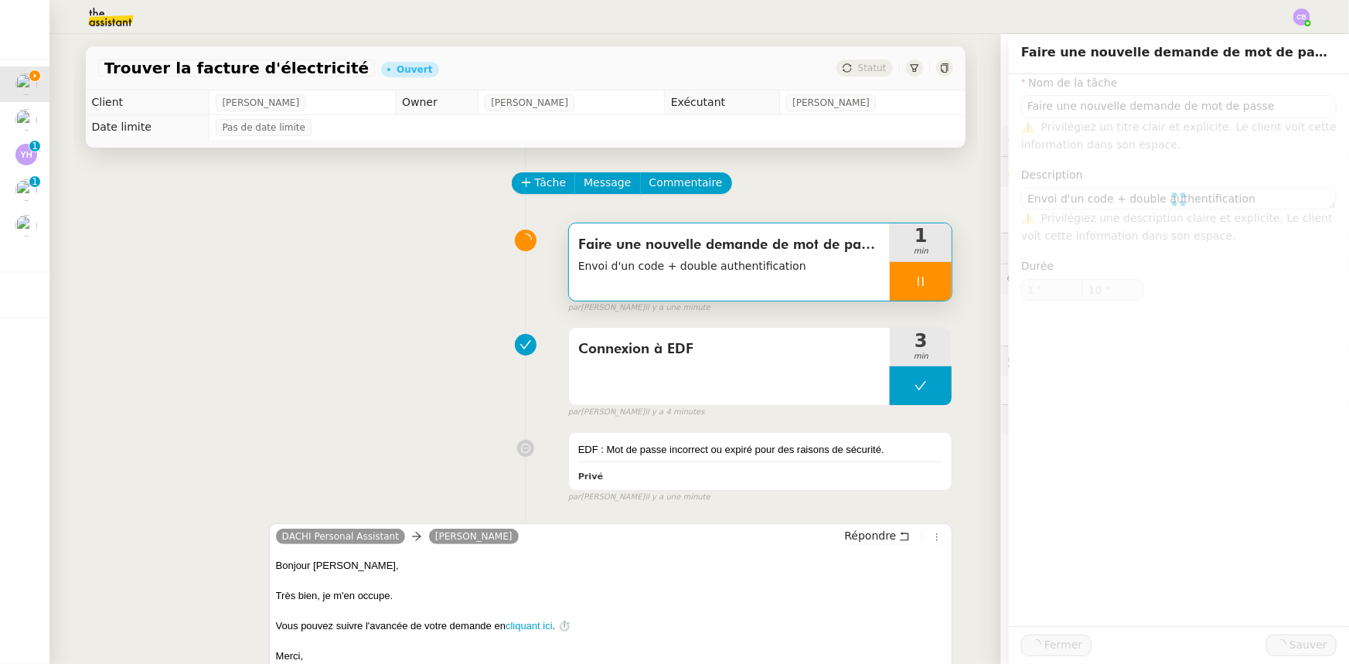
type input "Faire une nouvelle demande de mot de passe"
type textarea "Envoi d'un code + double authentification"
type input "1 '"
type input "10 ""
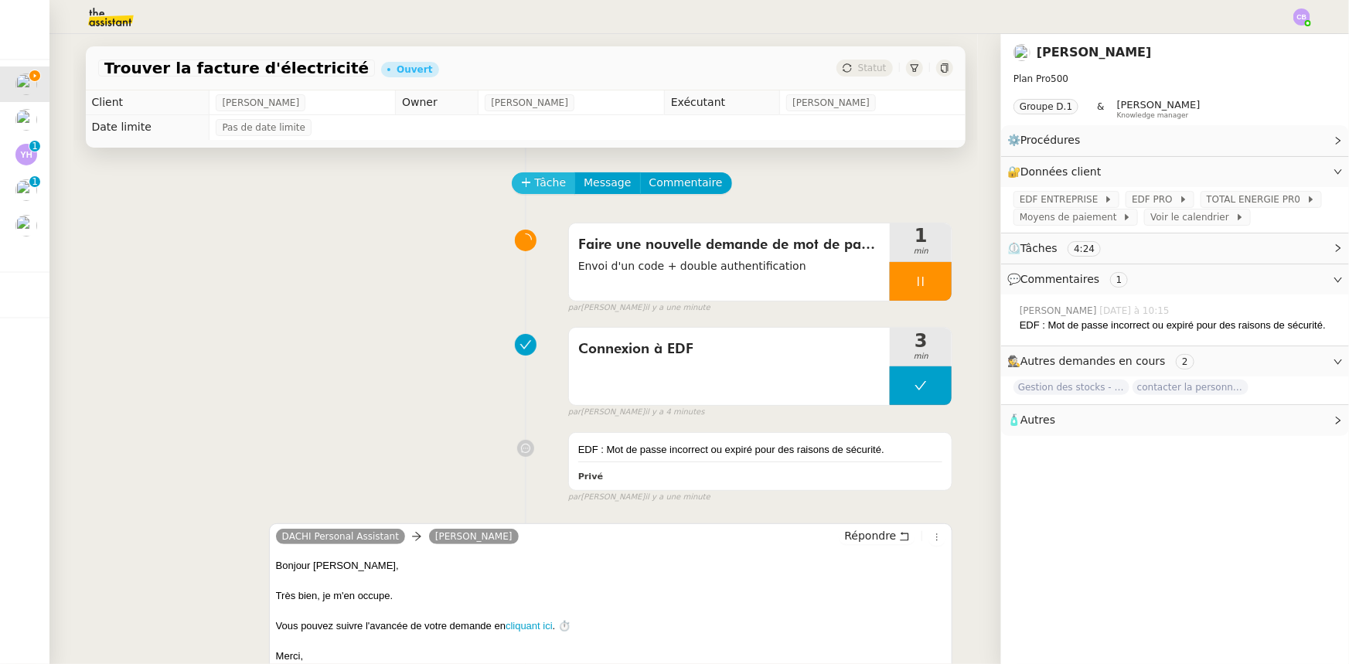
click at [535, 185] on span "Tâche" at bounding box center [551, 183] width 32 height 18
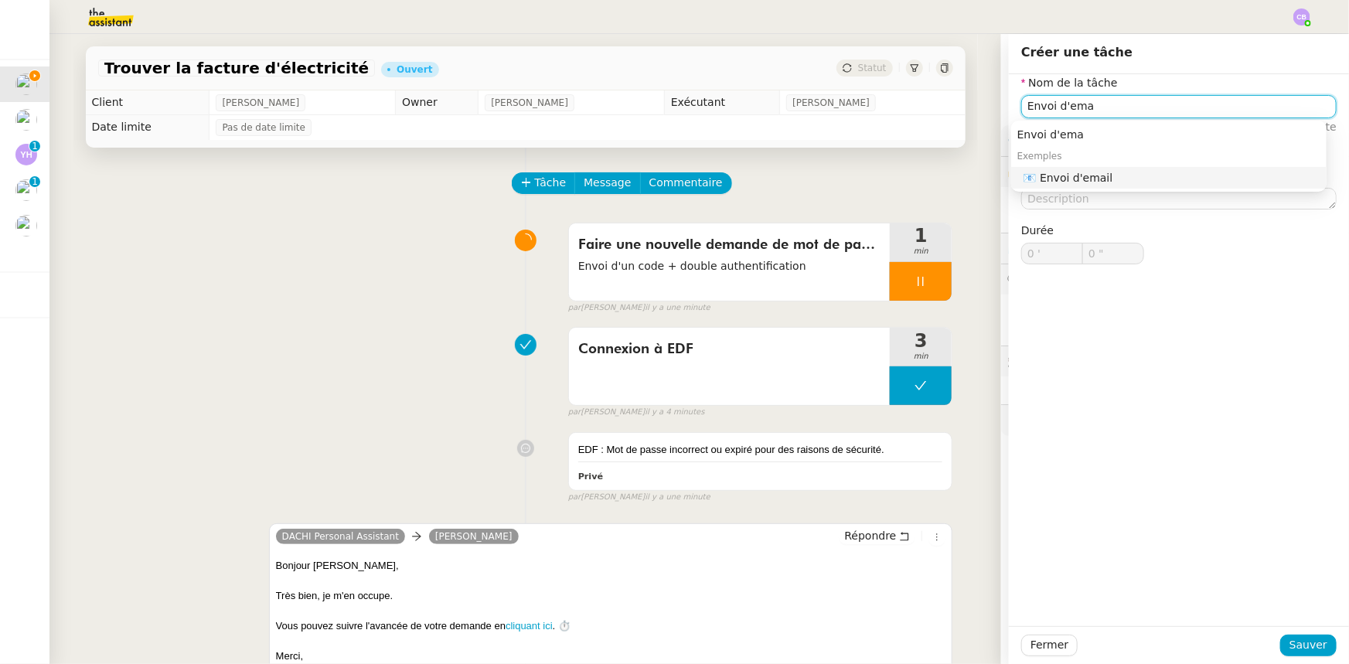
click at [898, 182] on div "📧 Envoi d'email" at bounding box center [1172, 178] width 297 height 14
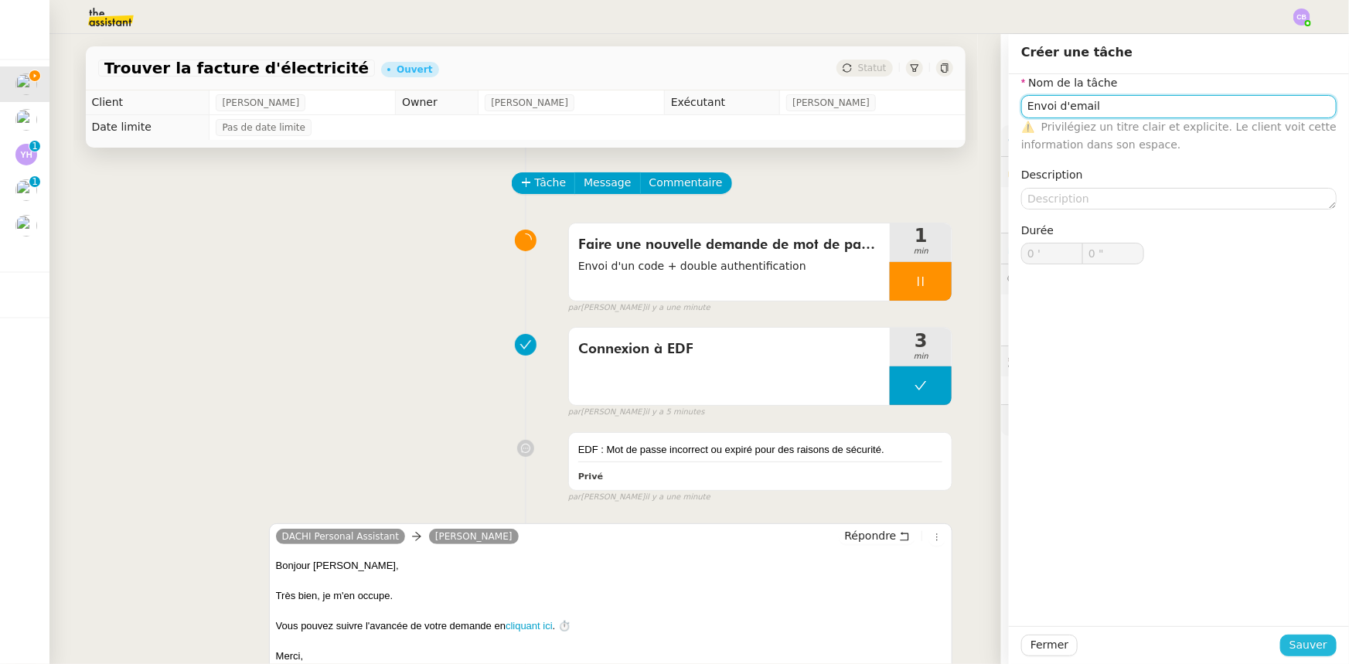
type input "Envoi d'email"
click at [898, 411] on span "Sauver" at bounding box center [1309, 645] width 38 height 18
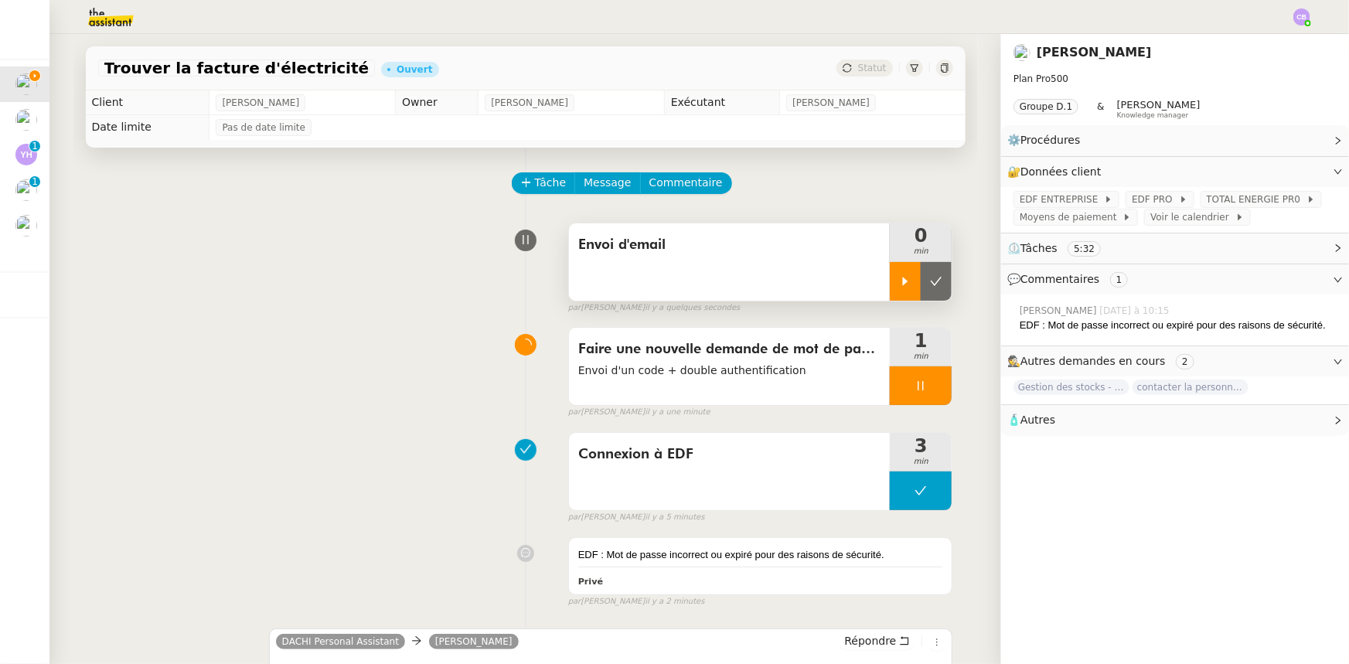
click at [890, 275] on div at bounding box center [905, 281] width 31 height 39
click at [890, 385] on div at bounding box center [921, 385] width 62 height 39
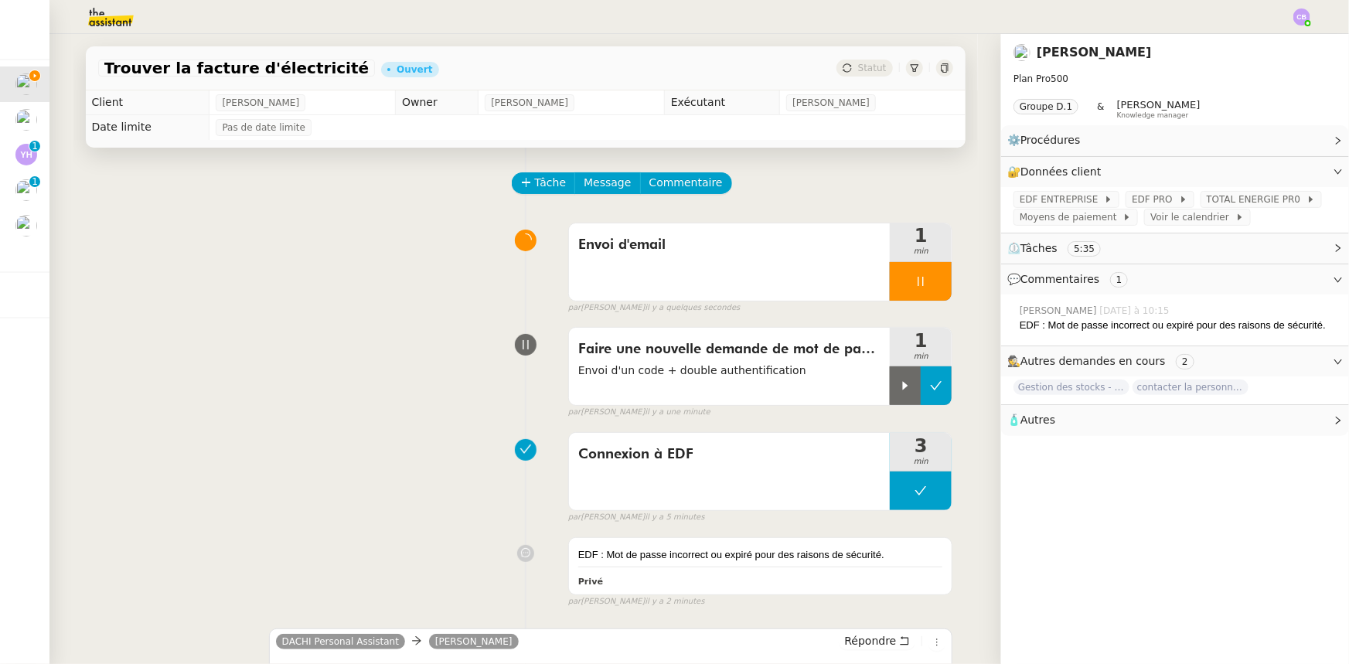
click at [898, 387] on icon at bounding box center [937, 386] width 12 height 9
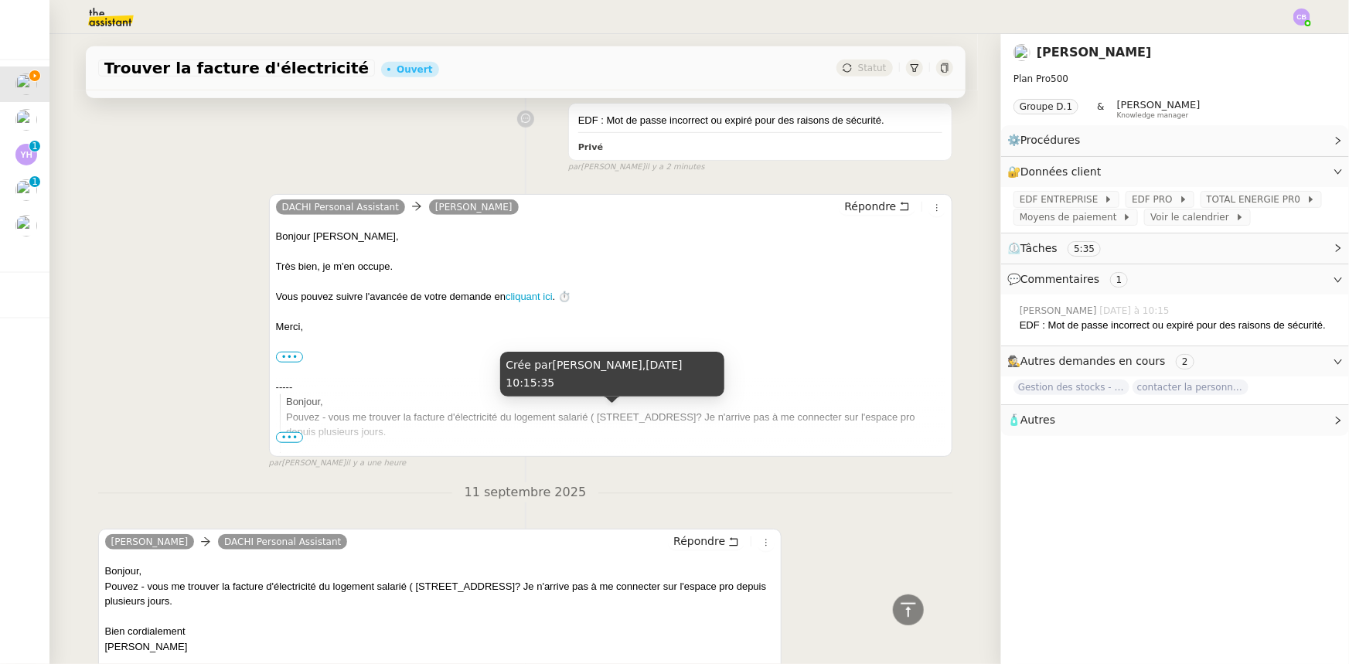
scroll to position [554, 0]
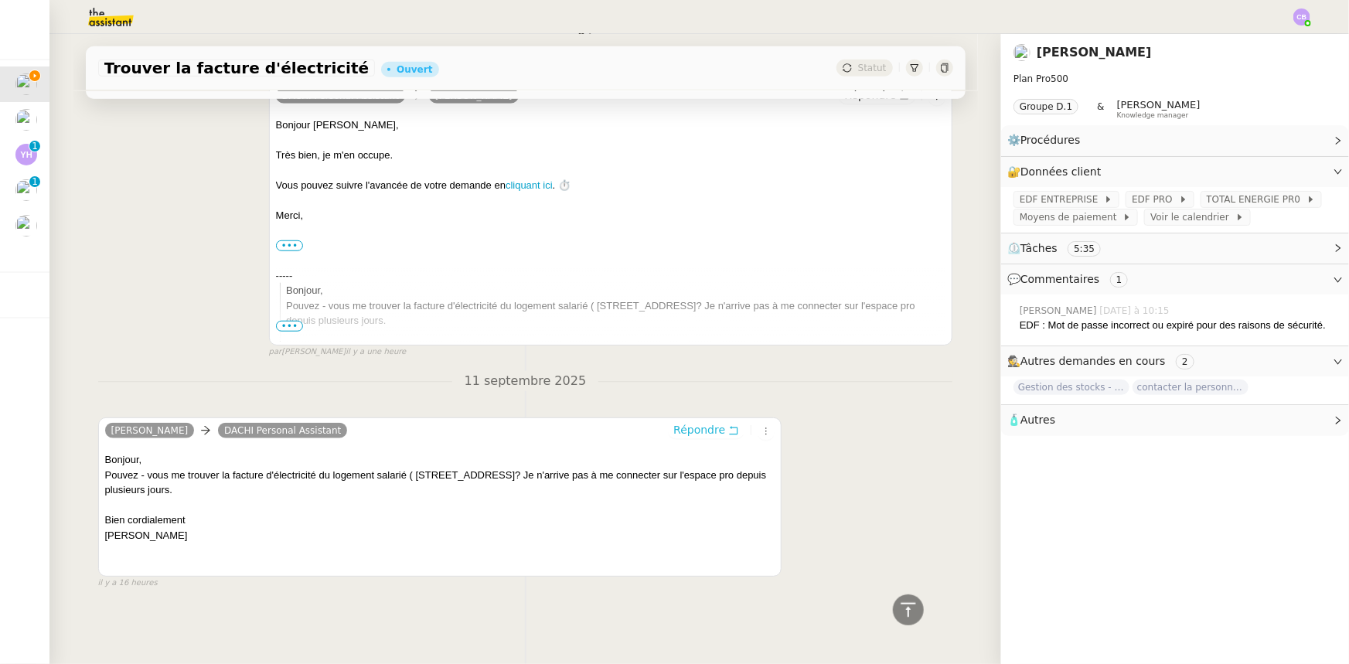
click at [682, 411] on span "Répondre" at bounding box center [699, 429] width 52 height 15
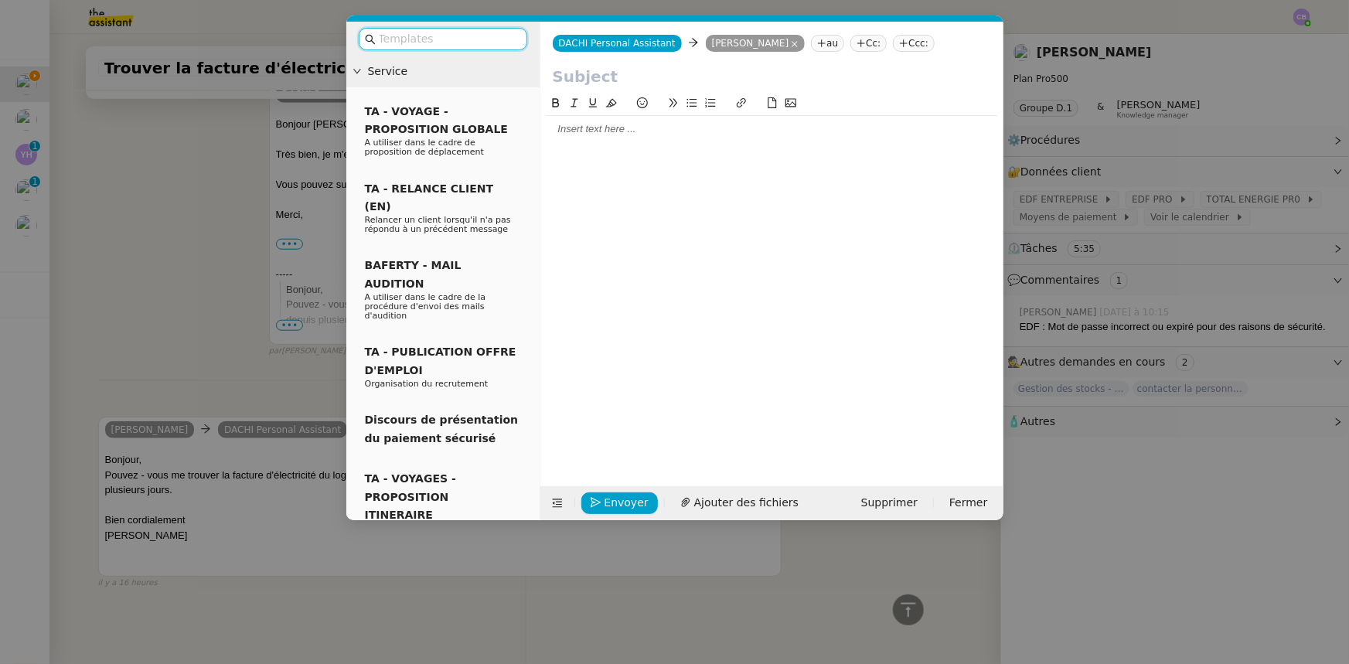
click at [589, 77] on input "text" at bounding box center [772, 76] width 438 height 23
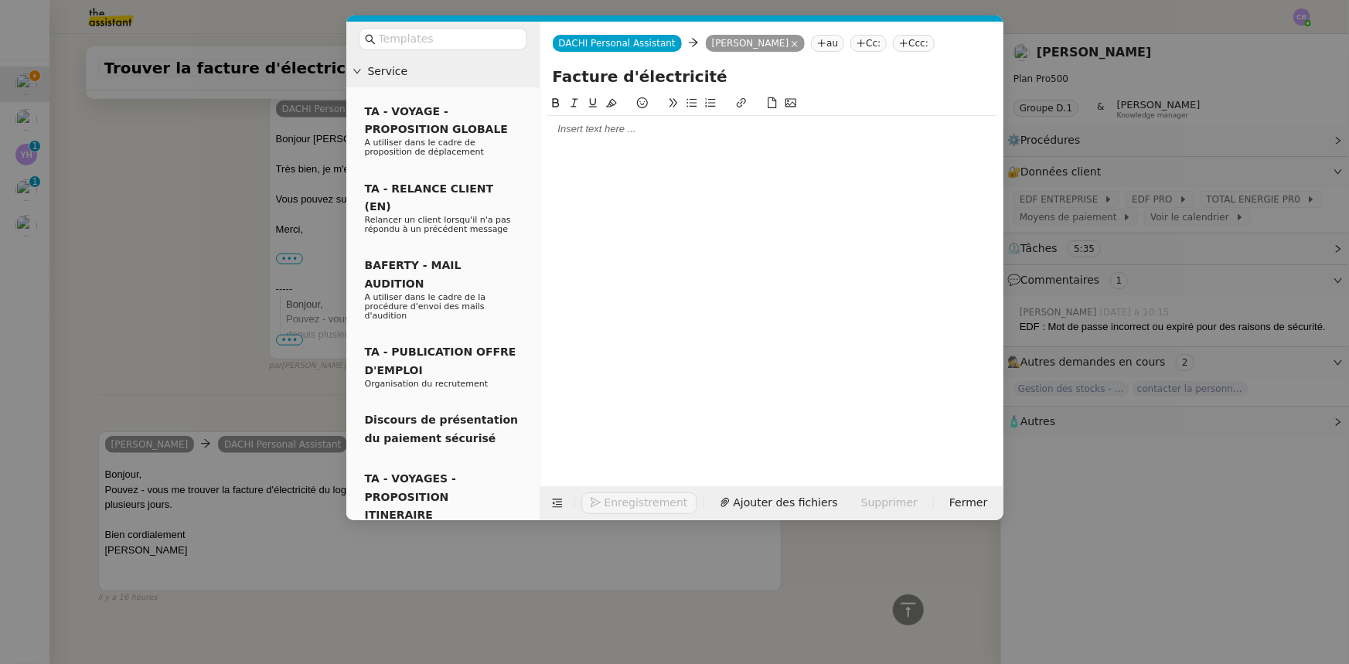
scroll to position [673, 0]
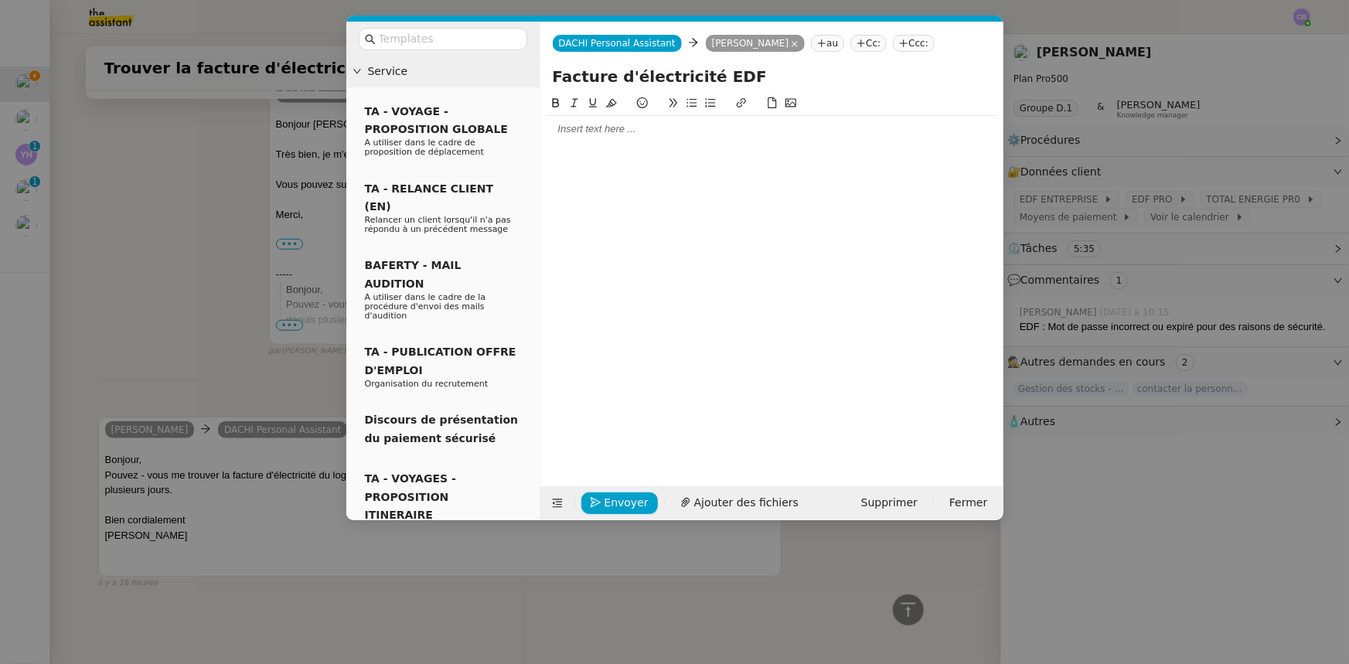
type input "Facture d'électricité EDF"
click at [199, 227] on nz-modal-container "Service TA - VOYAGE - PROPOSITION GLOBALE A utiliser dans le cadre de propositi…" at bounding box center [674, 332] width 1349 height 664
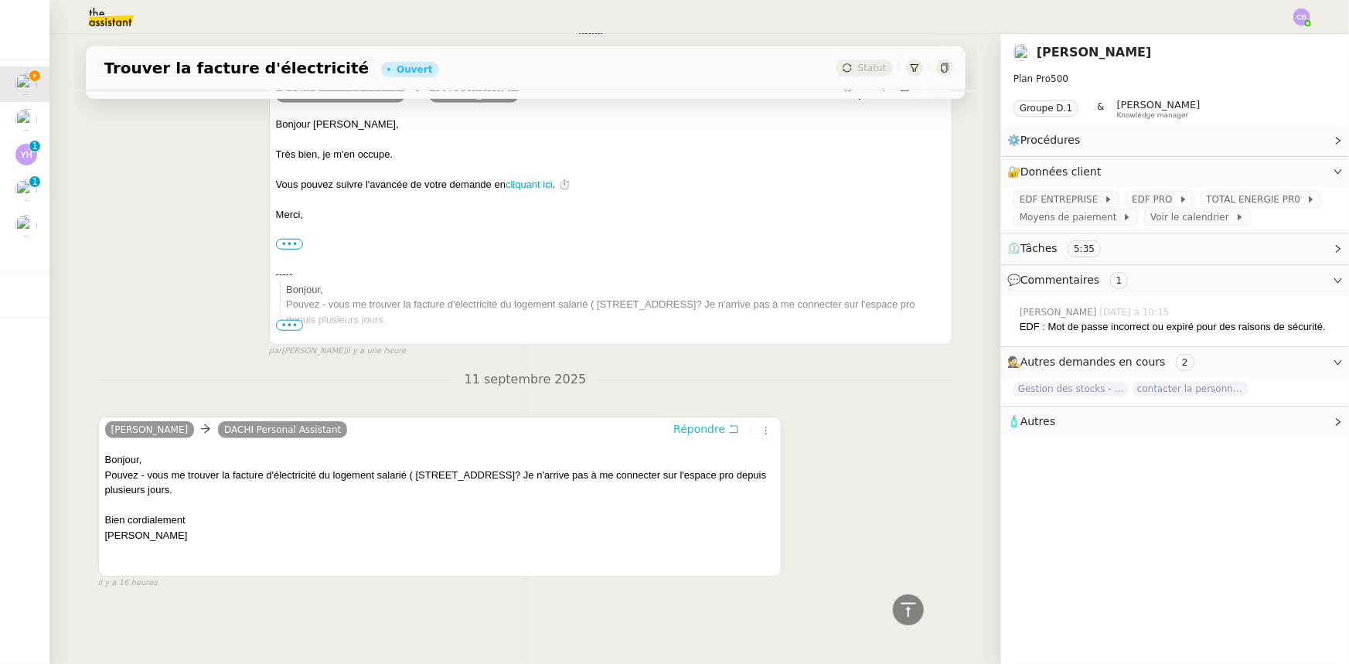
scroll to position [672, 0]
drag, startPoint x: 445, startPoint y: 471, endPoint x: 360, endPoint y: 469, distance: 85.1
click at [360, 411] on div "Pouvez - vous me trouver la facture d'électricité du logement salarié ( [STREET…" at bounding box center [440, 483] width 670 height 30
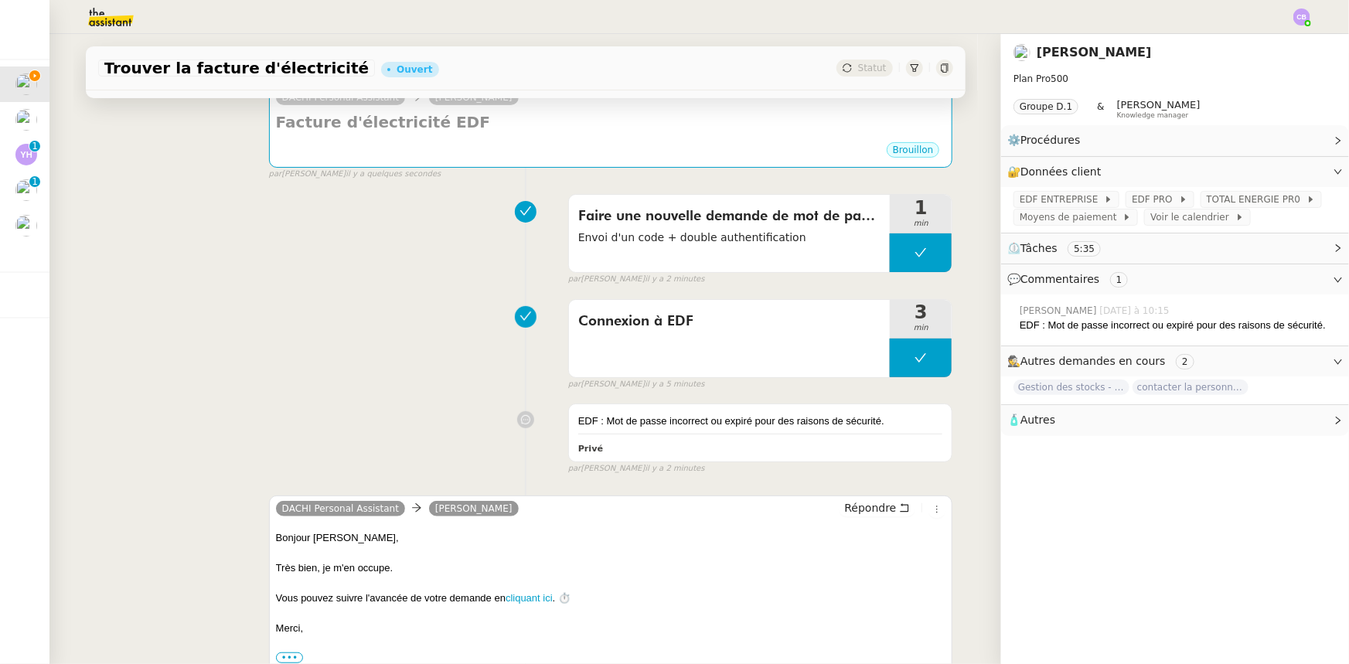
scroll to position [0, 0]
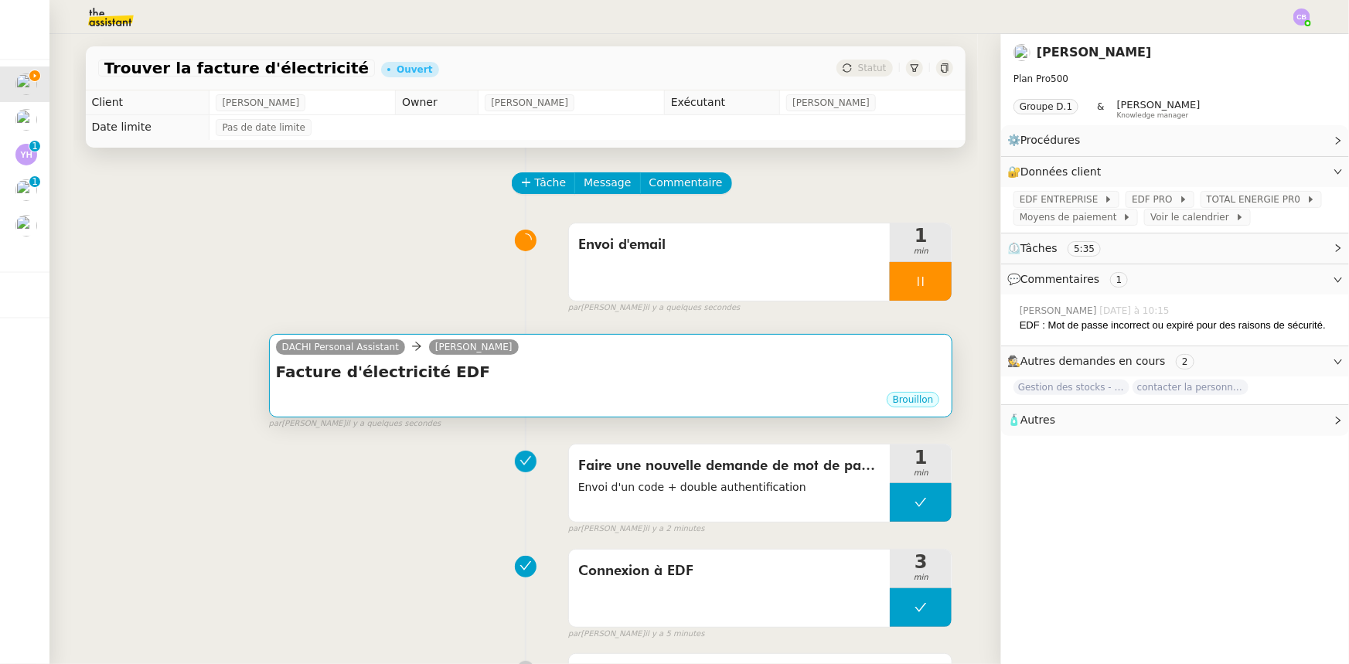
click at [573, 386] on div "Facture d'électricité EDF •••" at bounding box center [611, 375] width 670 height 29
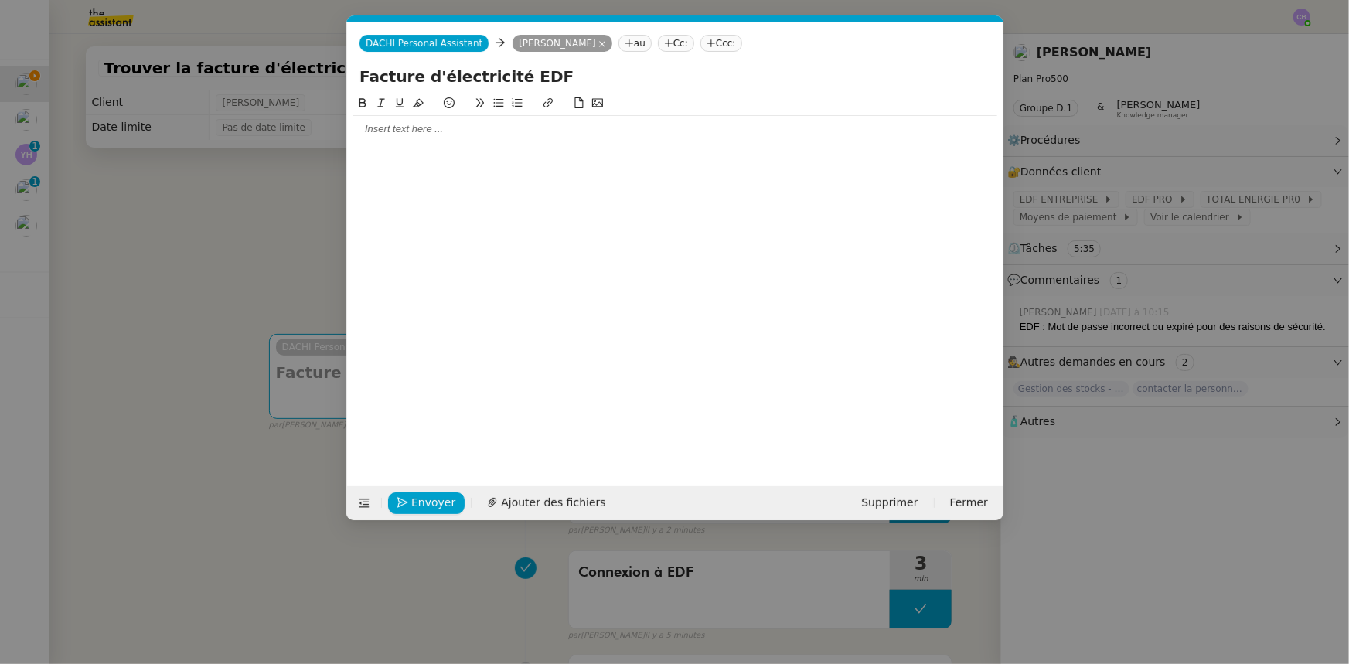
scroll to position [0, 32]
click at [536, 77] on input "Facture d'électricité EDF" at bounding box center [676, 76] width 632 height 23
paste input "du logement salarié"
type input "Facture d'électricité du logement salarié"
click at [484, 138] on div at bounding box center [675, 129] width 644 height 26
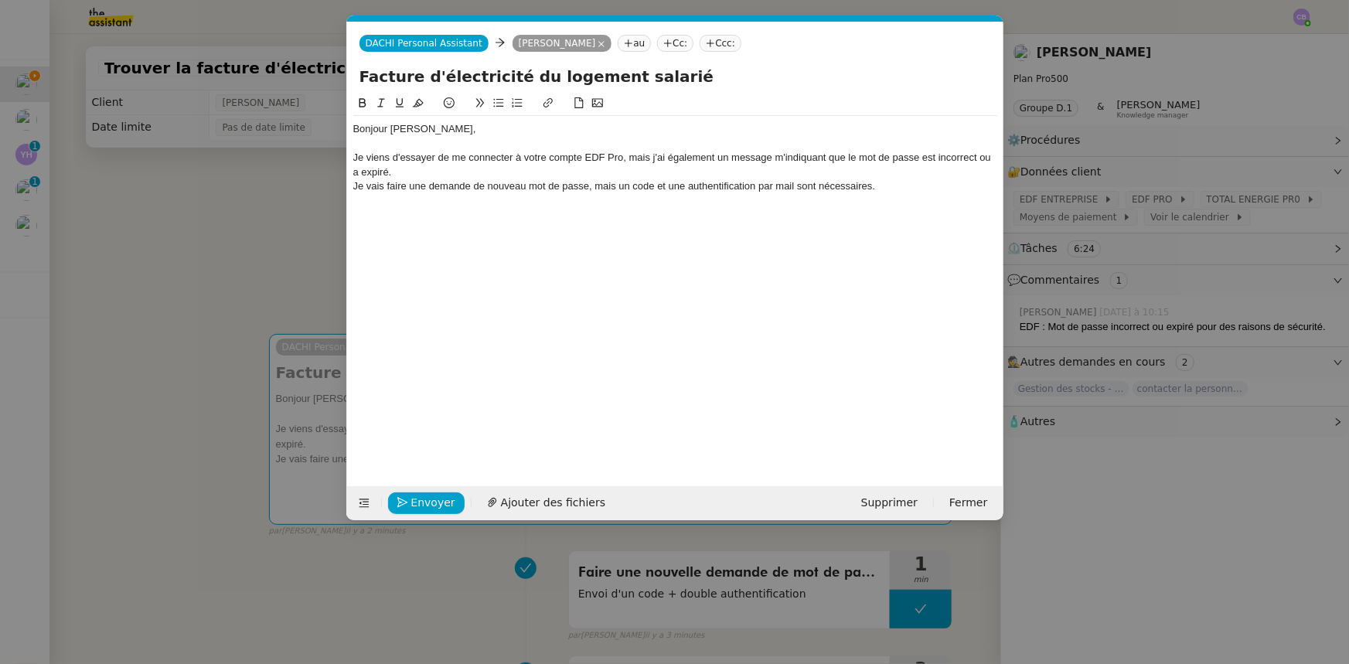
click at [499, 108] on icon at bounding box center [498, 102] width 11 height 11
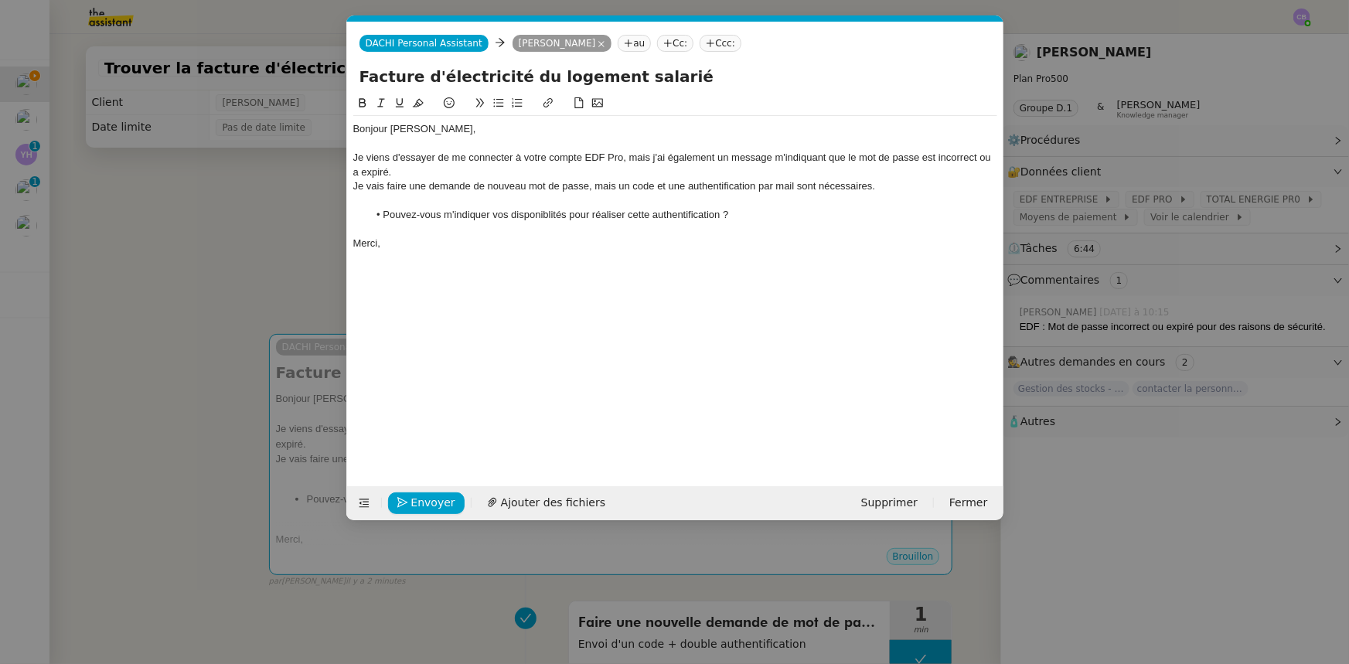
click at [557, 217] on li "Pouvez-vous m'indiquer vos disponiblités pour réaliser cette authentification ?" at bounding box center [682, 215] width 629 height 14
click at [0, 0] on lt-span "disponib i lités" at bounding box center [0, 0] width 0 height 0
click at [786, 217] on li "Pouvez-vous m'indiquer vos disponibilités pour réaliser cette authentification ?" at bounding box center [682, 215] width 629 height 14
click at [448, 411] on span "Envoyer" at bounding box center [433, 503] width 44 height 18
click at [448, 411] on span "Confirmer l'envoi" at bounding box center [457, 503] width 93 height 18
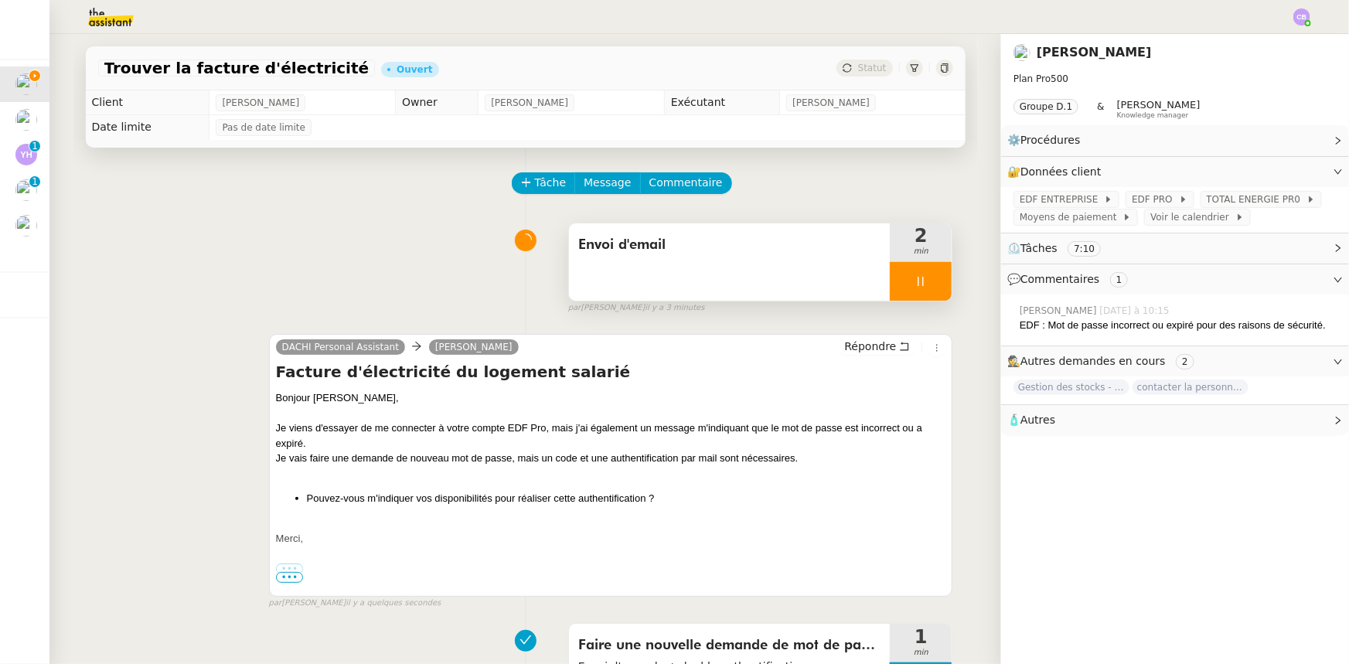
click at [890, 285] on div at bounding box center [921, 281] width 62 height 39
click at [898, 288] on icon at bounding box center [936, 281] width 12 height 12
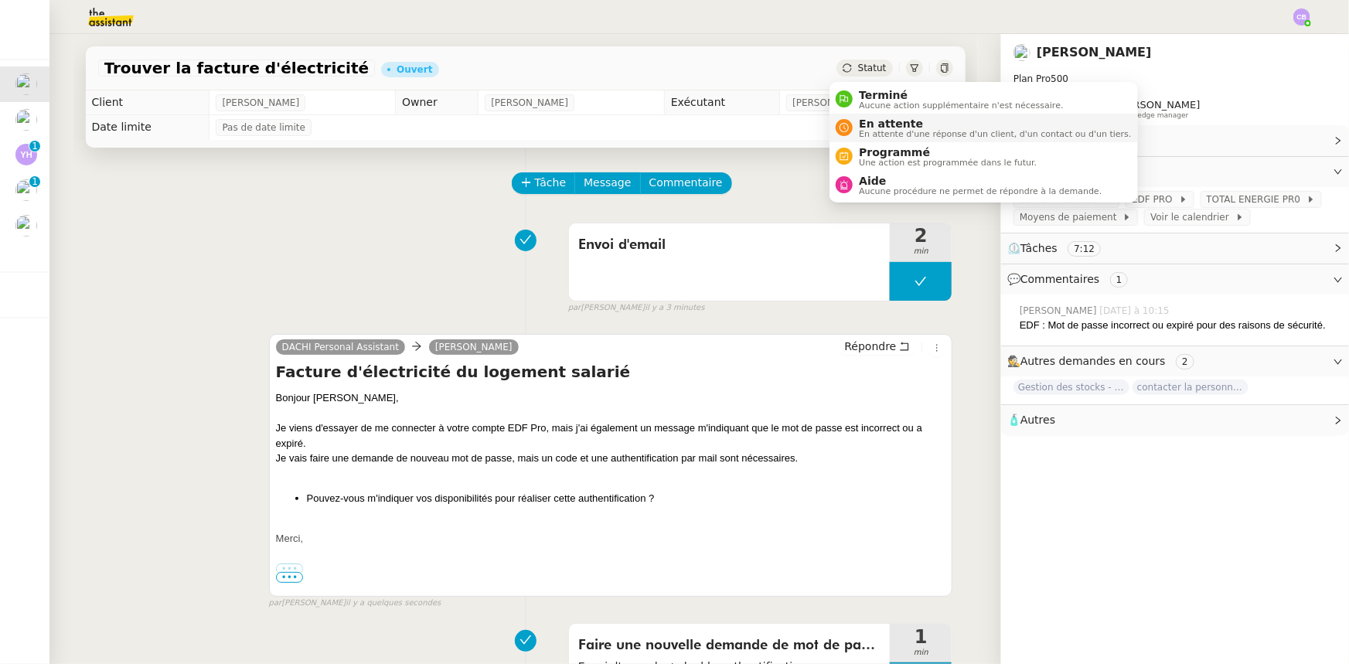
click at [881, 130] on span "En attente d'une réponse d'un client, d'un contact ou d'un tiers." at bounding box center [995, 134] width 272 height 9
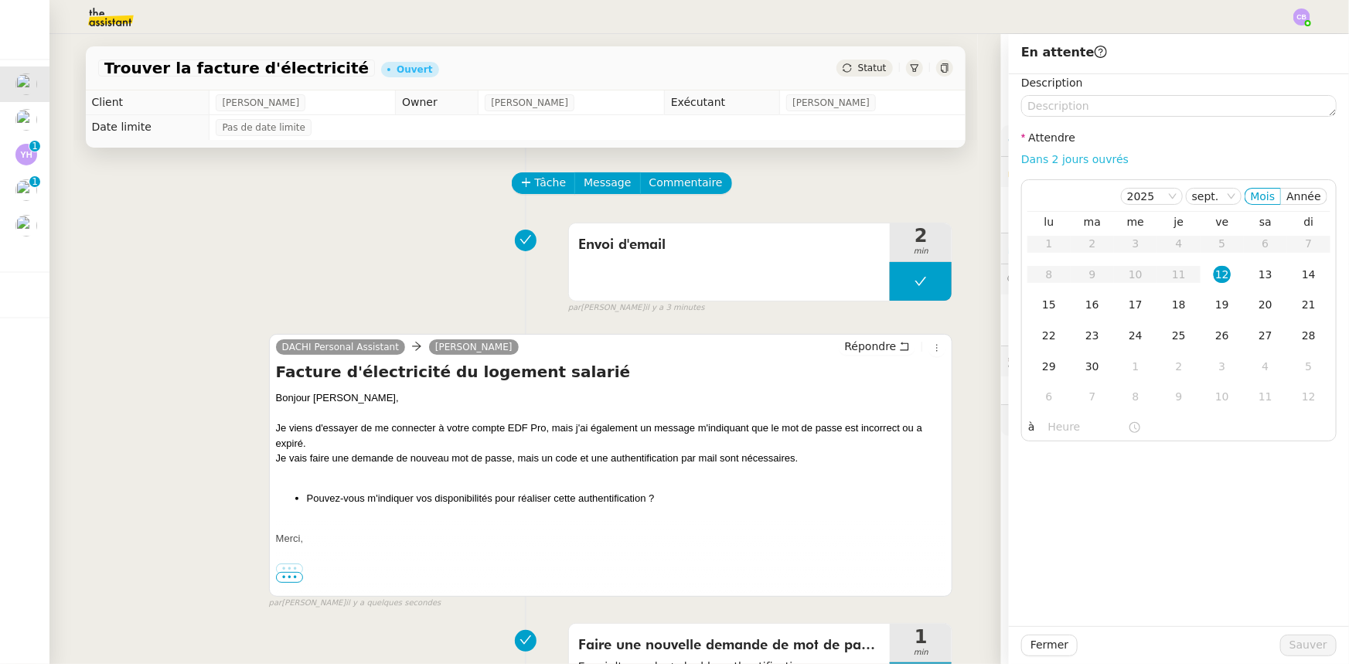
click at [898, 162] on link "Dans 2 jours ouvrés" at bounding box center [1074, 159] width 107 height 12
type input "07:00"
click at [898, 411] on span "Sauver" at bounding box center [1309, 645] width 38 height 18
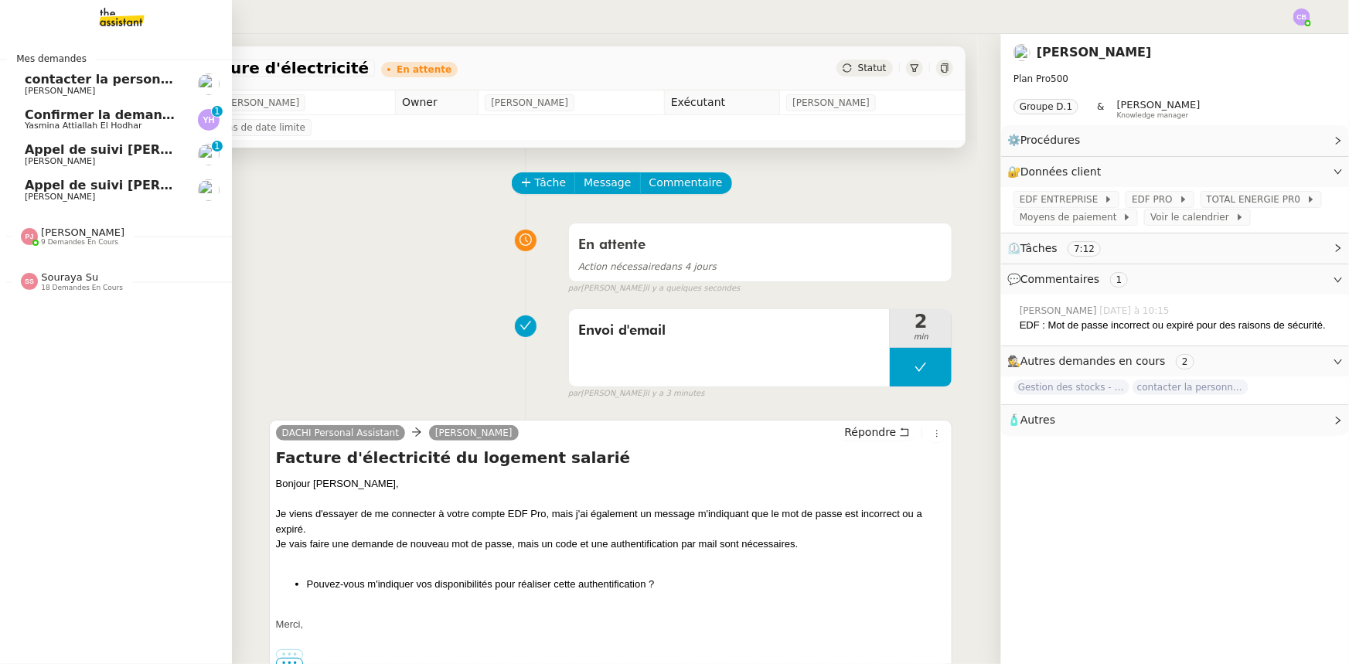
click at [53, 117] on span "Confirmer la demande de raccordement à la fibre" at bounding box center [197, 114] width 344 height 15
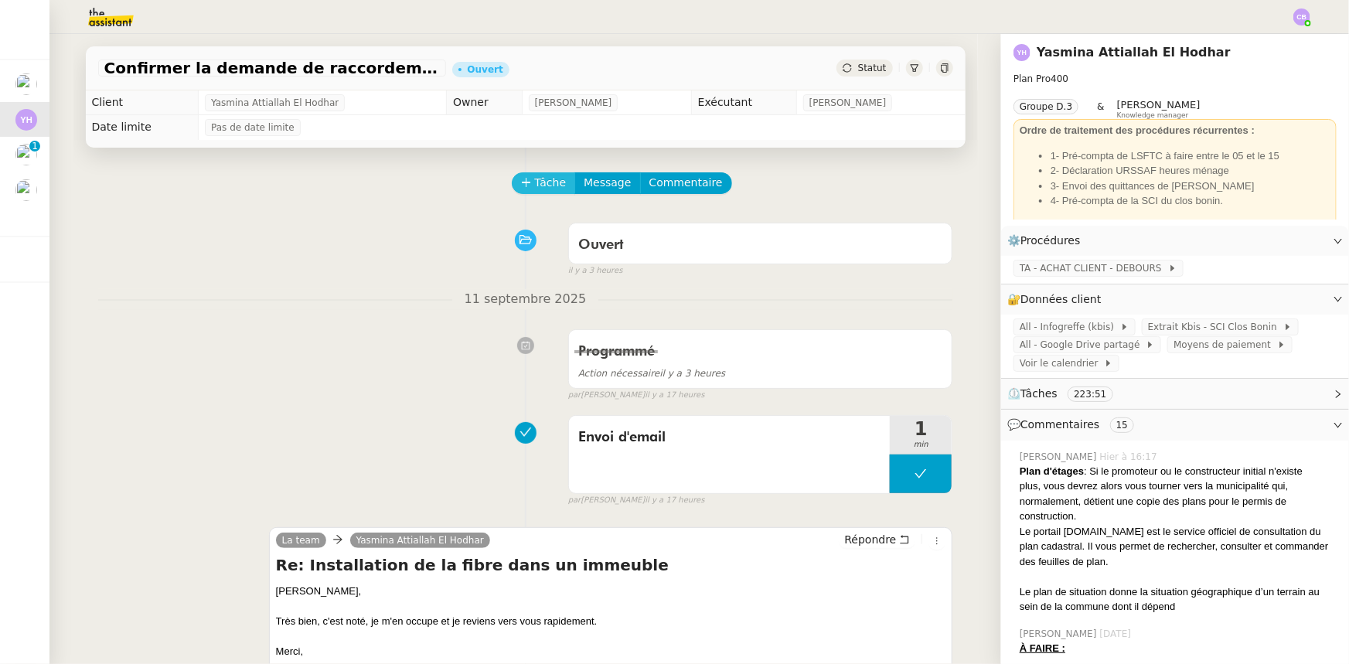
click at [535, 191] on span "Tâche" at bounding box center [551, 183] width 32 height 18
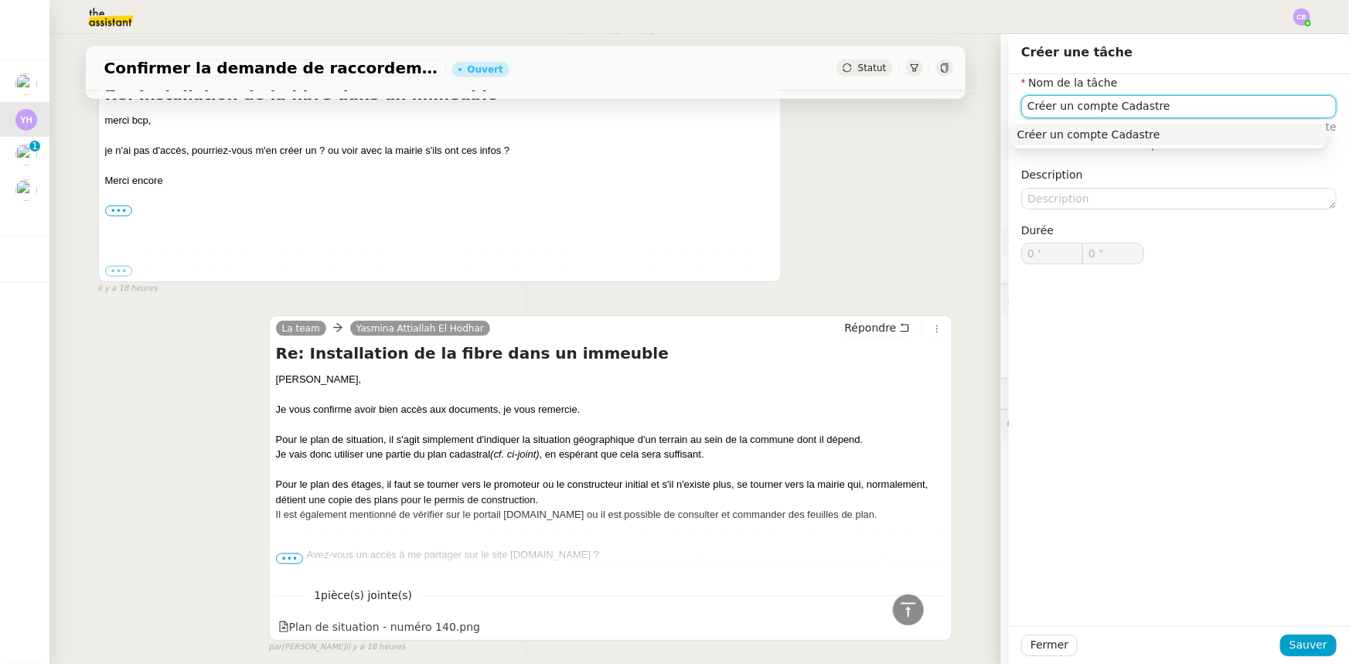
scroll to position [913, 0]
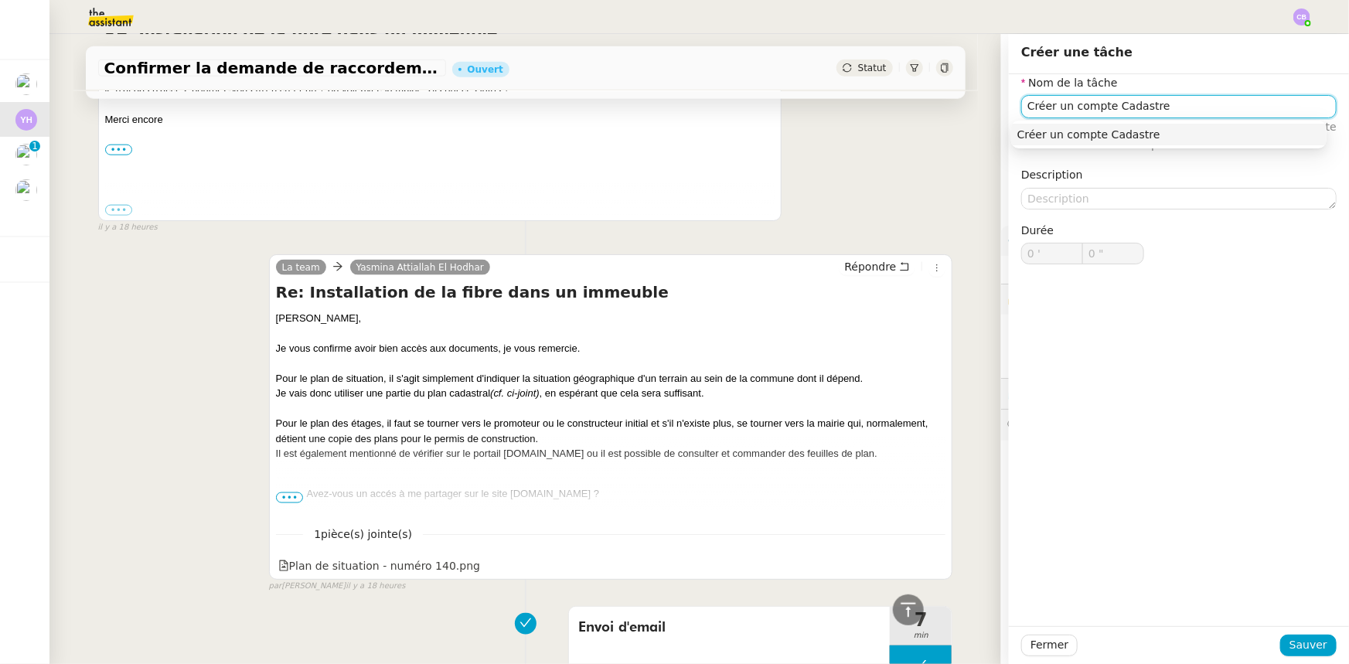
click at [898, 104] on input "Créer un compte Cadastre" at bounding box center [1178, 106] width 315 height 22
type input "Créer un compte sur cadastre.gouv.fr"
click at [898, 411] on span "Sauver" at bounding box center [1309, 645] width 38 height 18
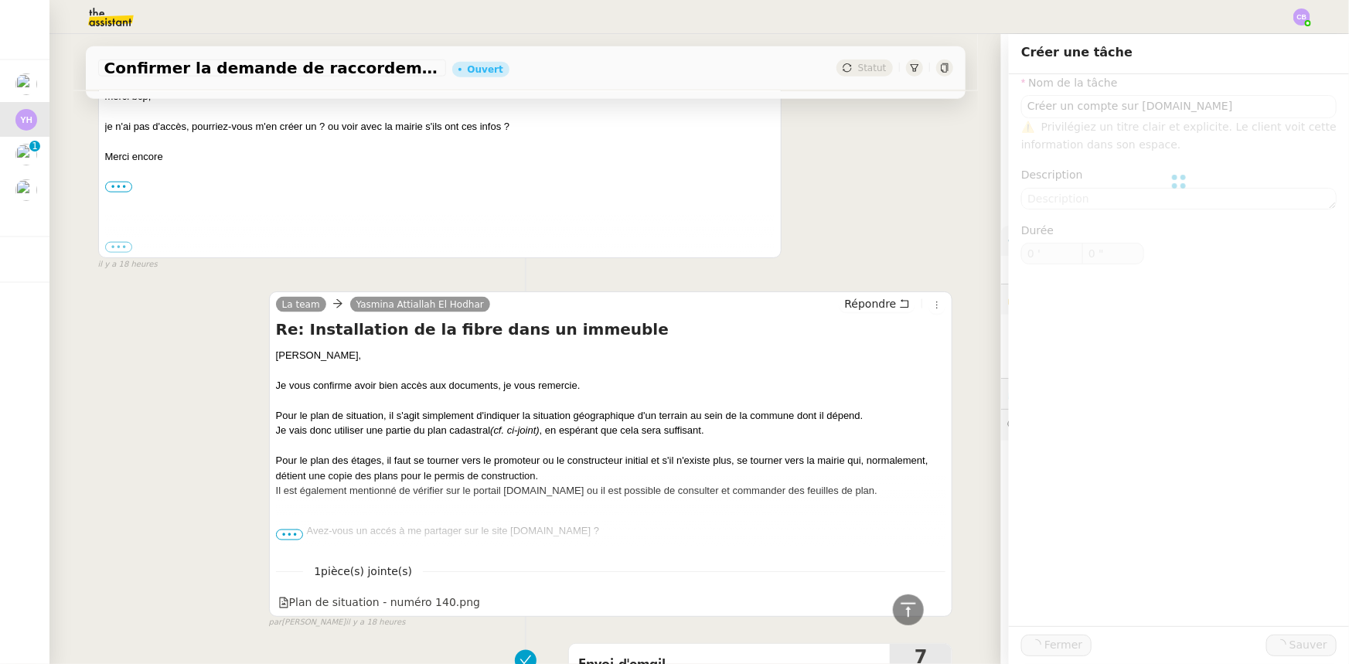
scroll to position [951, 0]
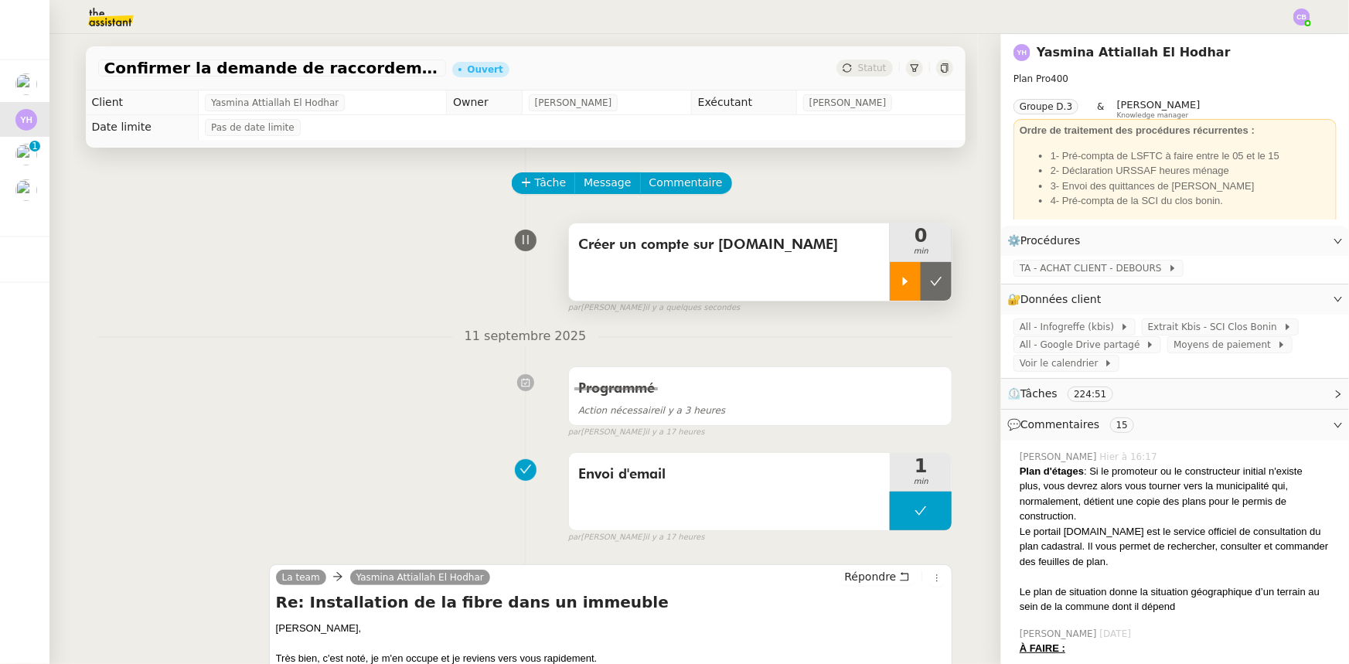
click at [898, 287] on icon at bounding box center [905, 281] width 12 height 12
click at [898, 329] on span at bounding box center [1117, 327] width 6 height 11
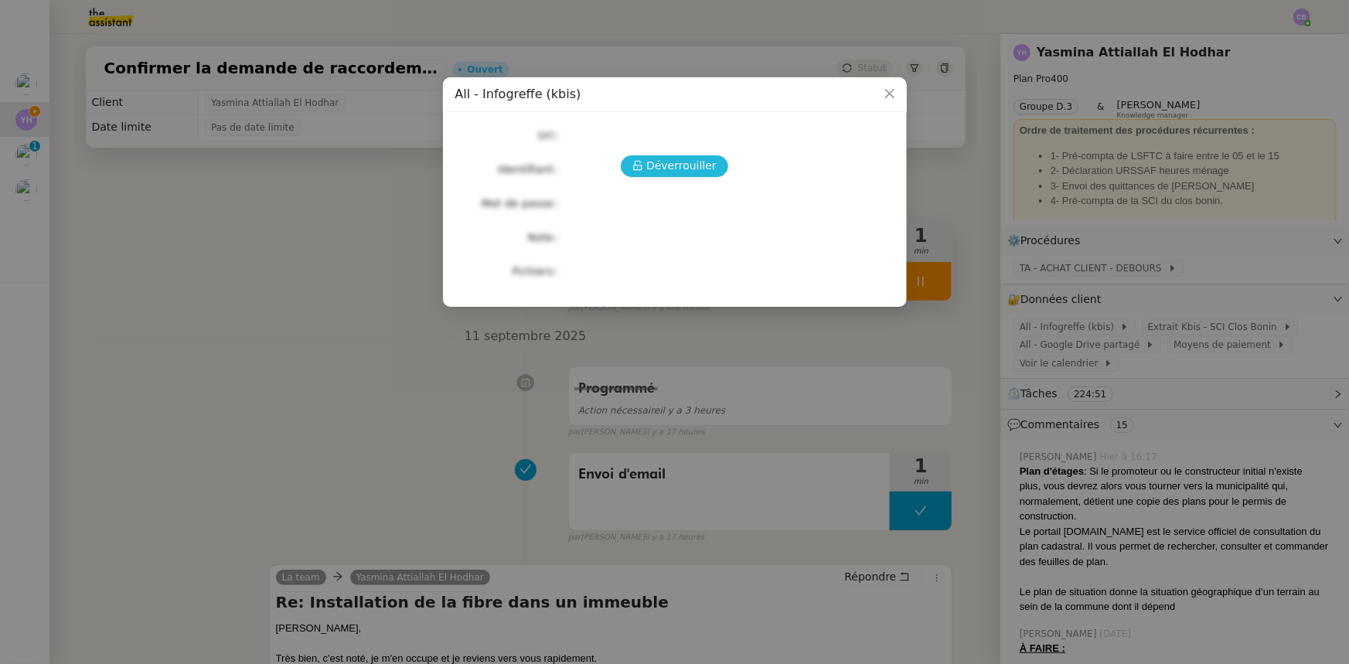
click at [691, 168] on span "Déverrouiller" at bounding box center [681, 166] width 70 height 18
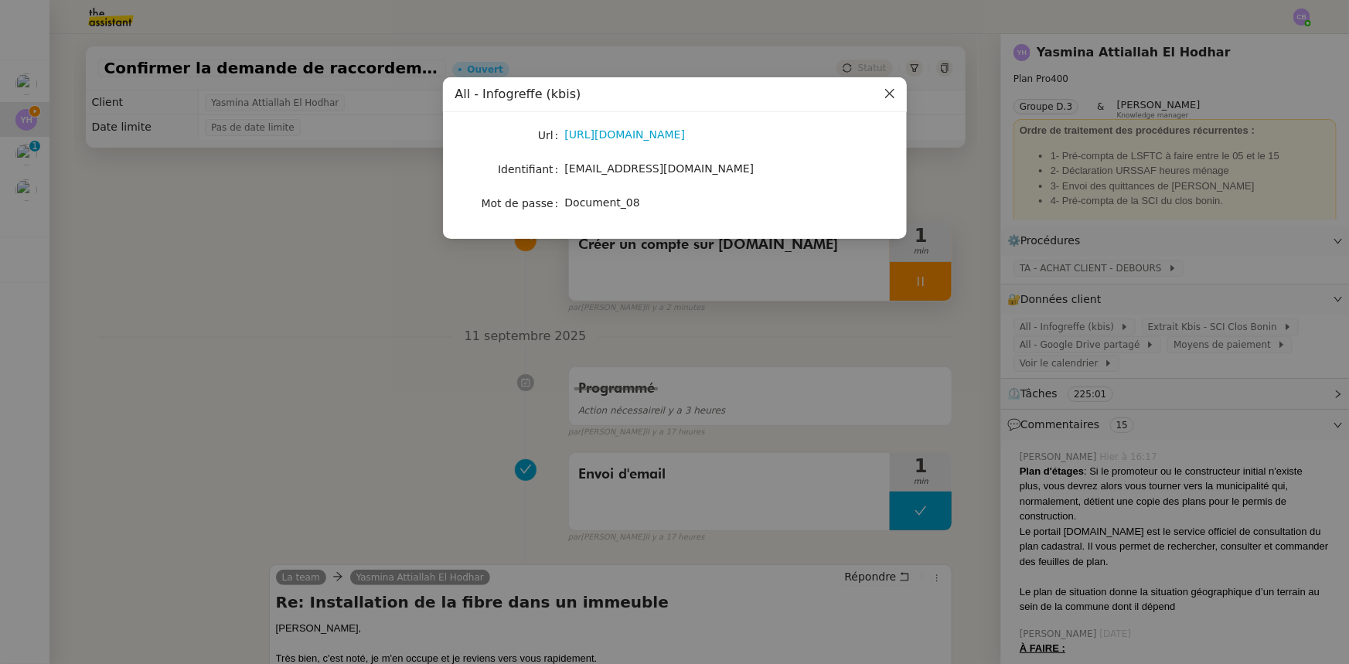
click at [881, 98] on span "Close" at bounding box center [890, 94] width 34 height 34
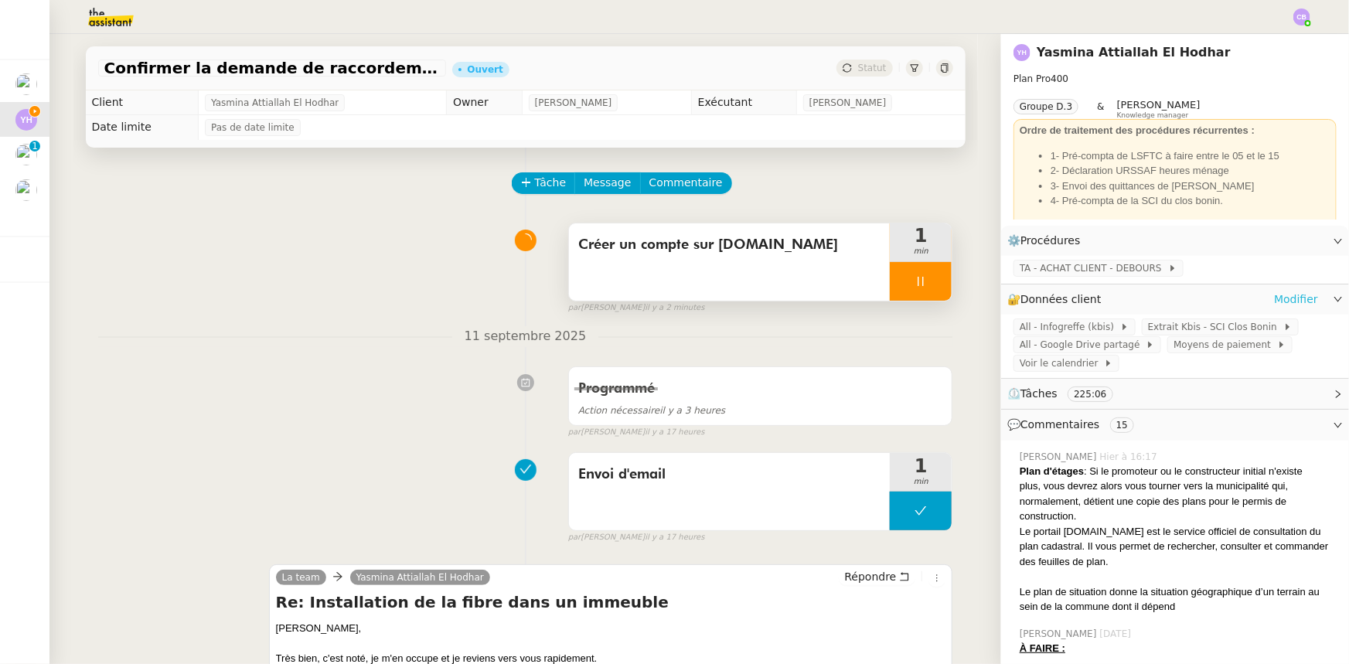
click at [898, 299] on link "Modifier" at bounding box center [1296, 300] width 44 height 18
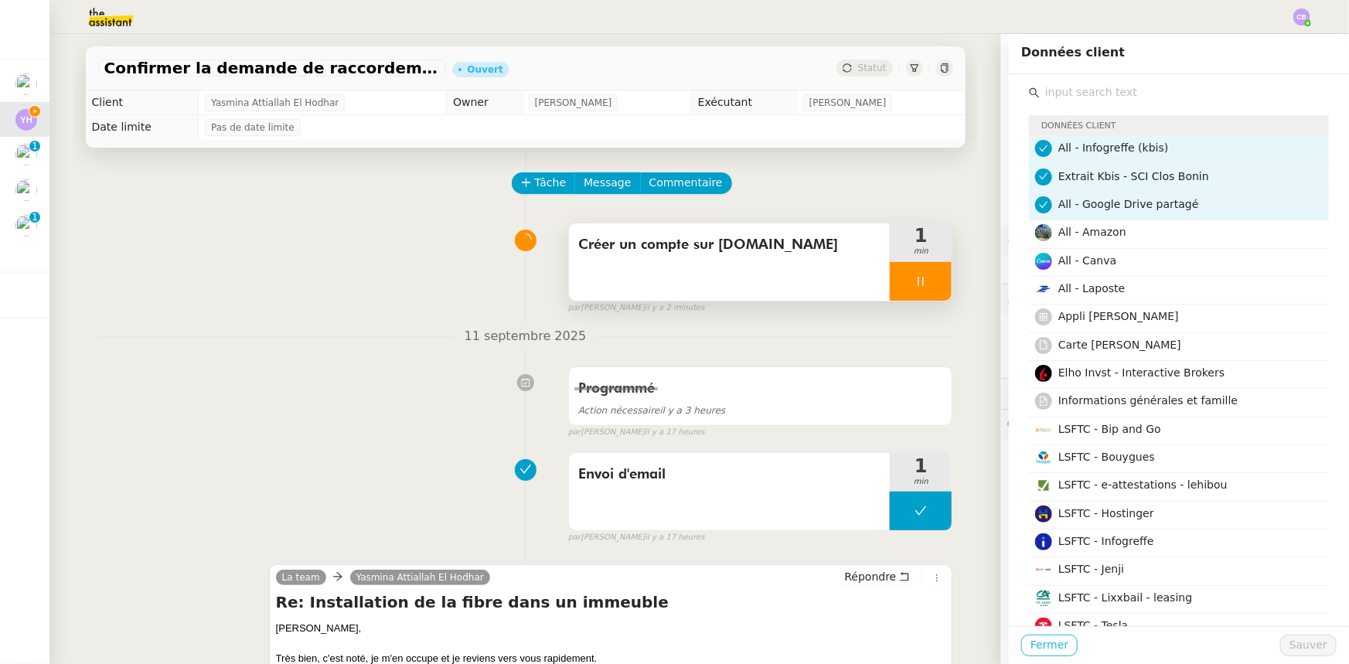
click at [898, 411] on span "Fermer" at bounding box center [1050, 645] width 38 height 18
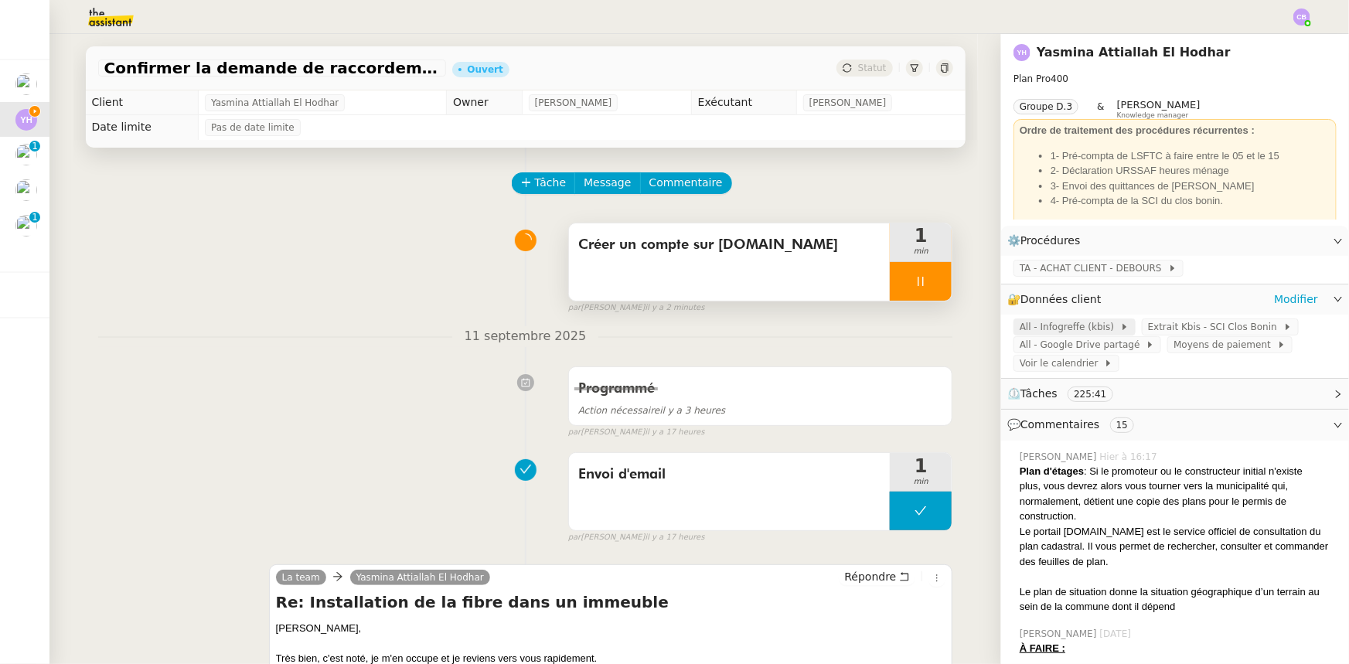
click at [898, 330] on span "All - Infogreffe (kbis)" at bounding box center [1070, 326] width 101 height 15
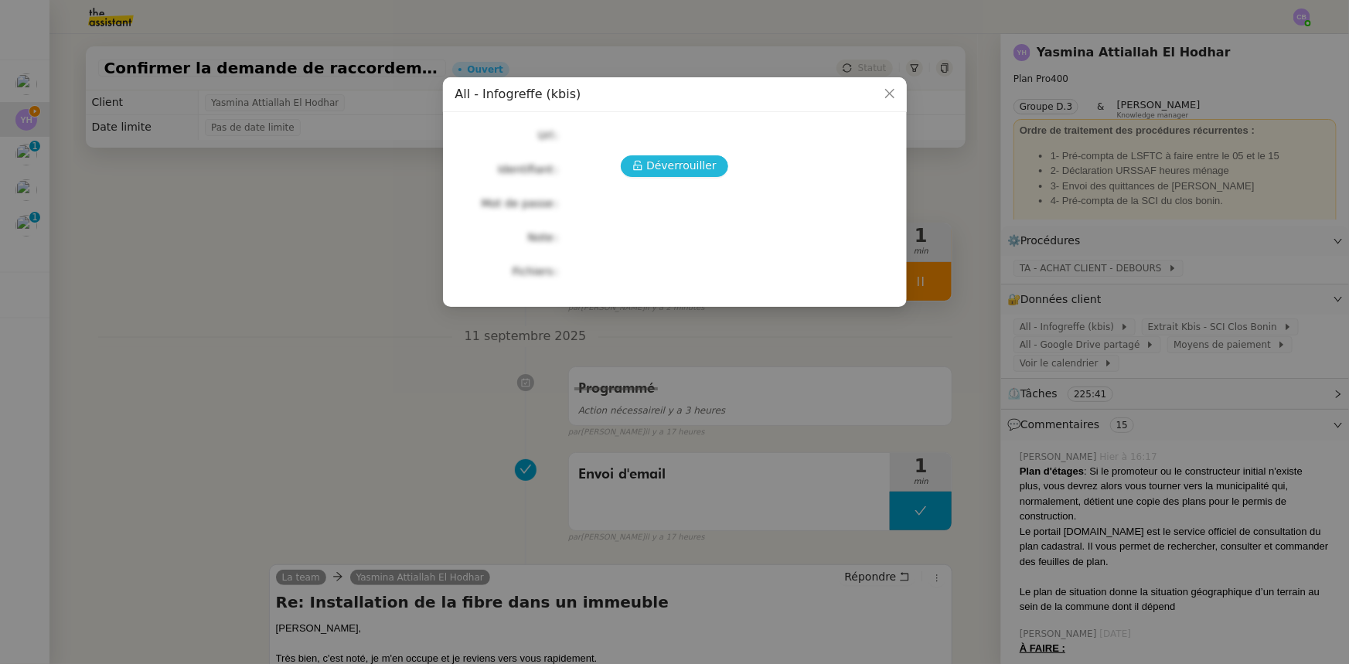
click at [672, 169] on span "Déverrouiller" at bounding box center [681, 166] width 70 height 18
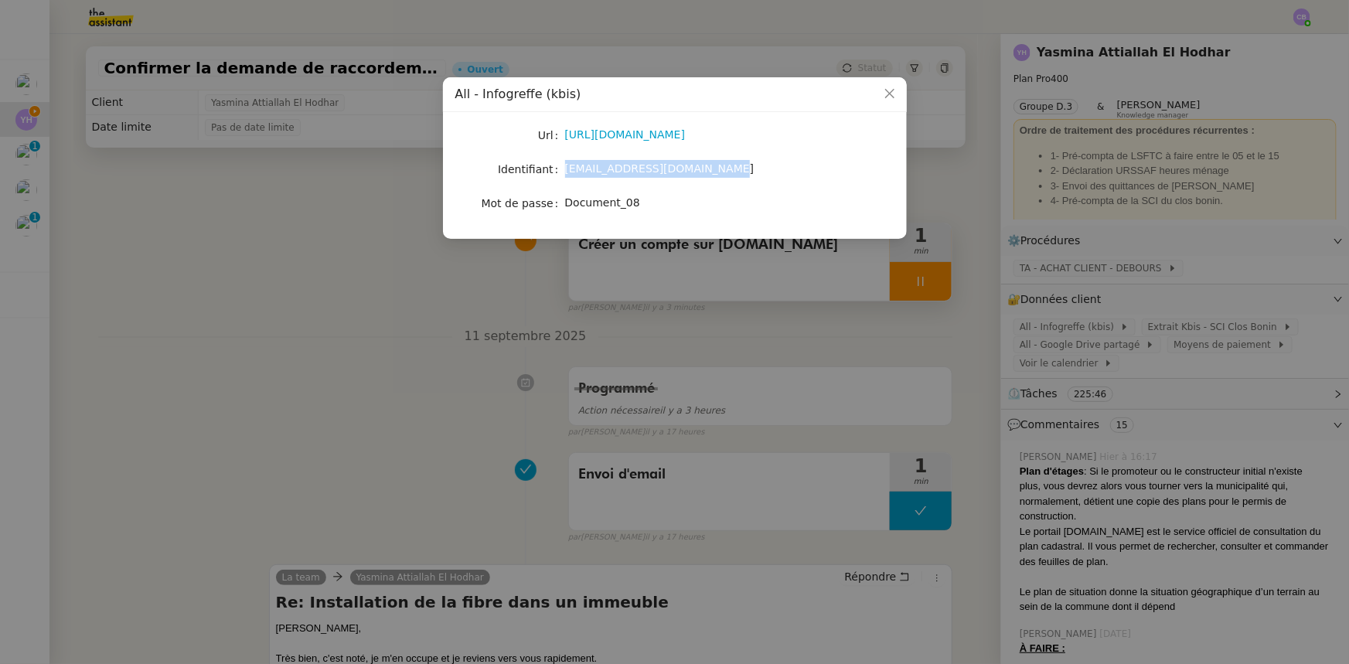
drag, startPoint x: 695, startPoint y: 171, endPoint x: 564, endPoint y: 165, distance: 130.8
click at [565, 165] on span "yasmina.attiallah@lsftc.com" at bounding box center [659, 168] width 189 height 12
click at [888, 98] on icon "Close" at bounding box center [890, 93] width 12 height 12
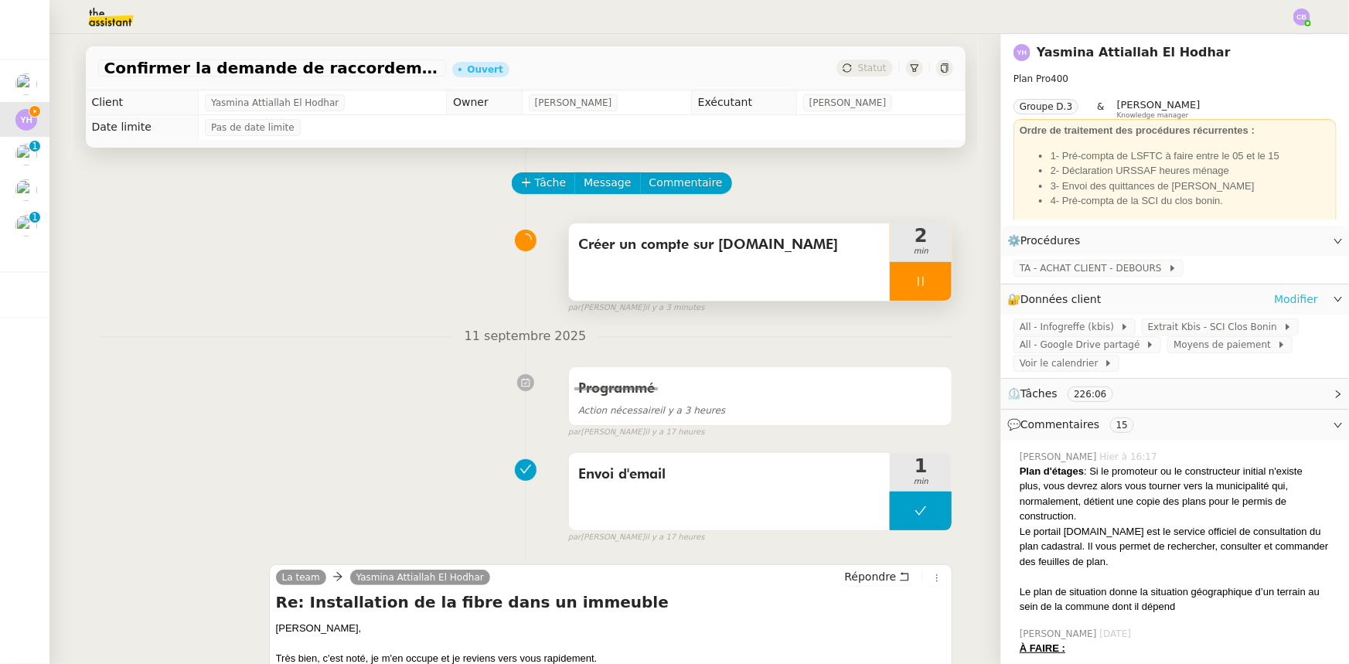
click at [898, 303] on link "Modifier" at bounding box center [1296, 300] width 44 height 18
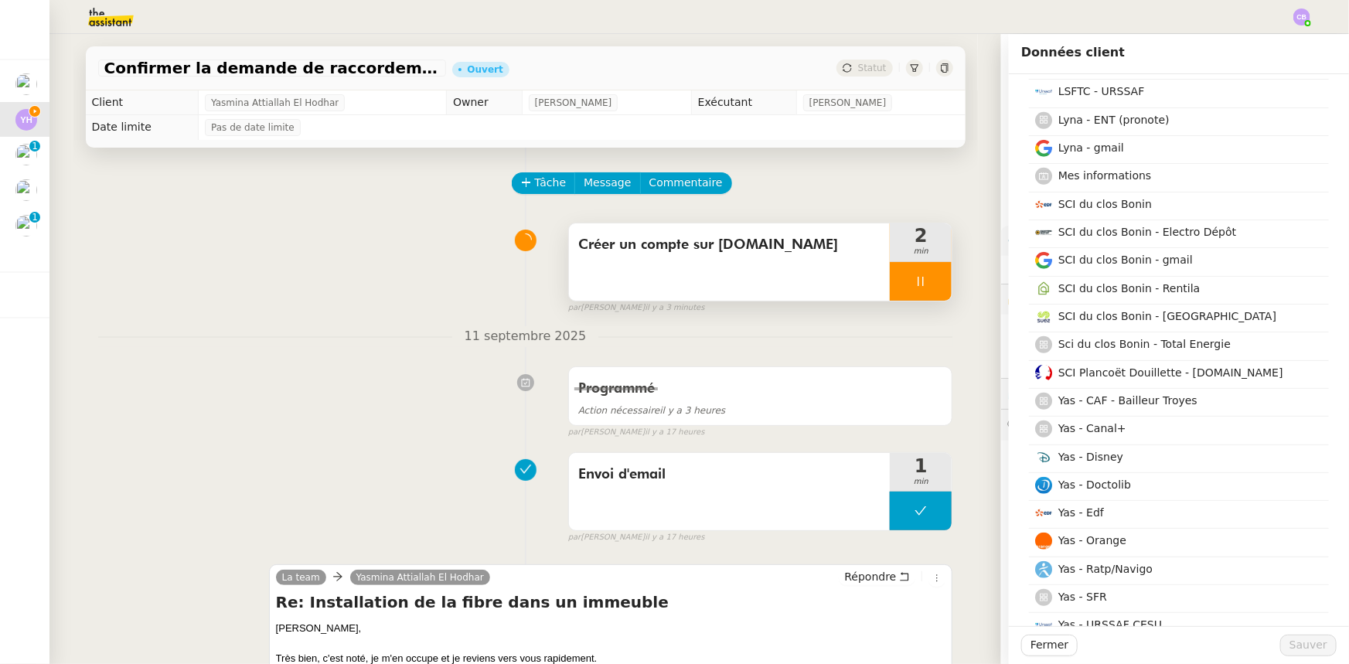
scroll to position [632, 0]
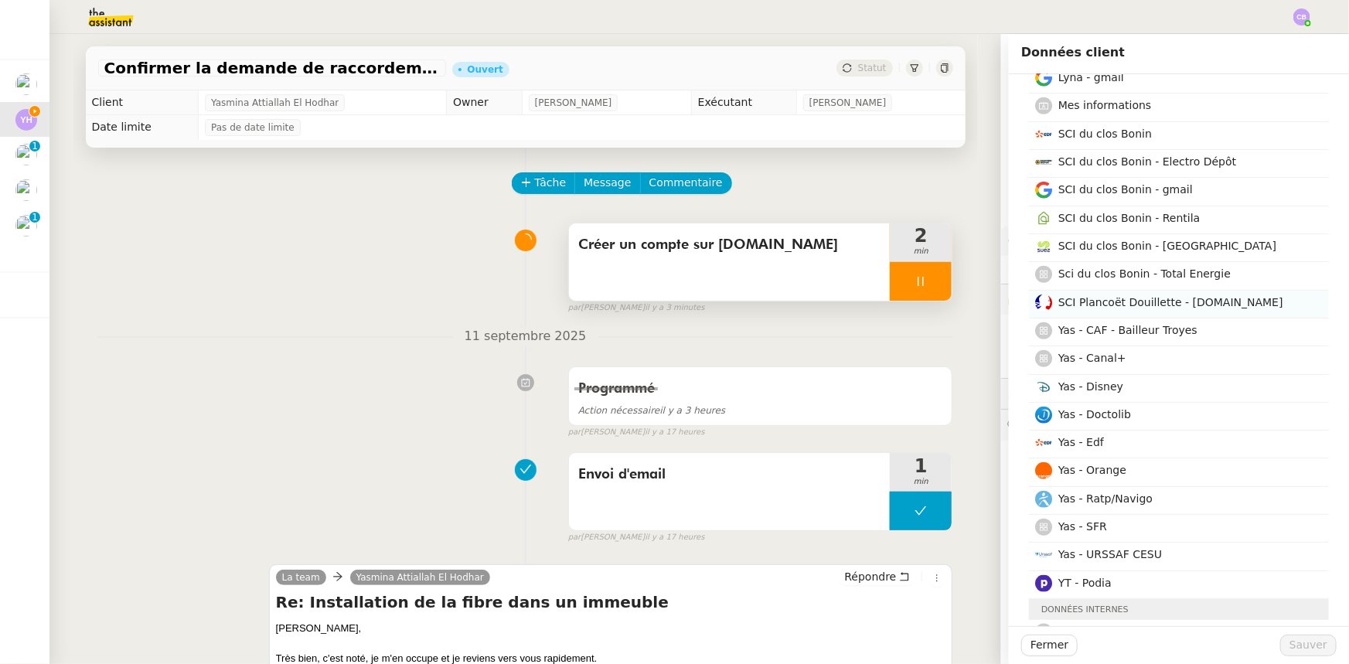
click at [898, 307] on h4 "SCI Plancoët Douillette - impots.gouv.fr" at bounding box center [1188, 303] width 261 height 18
click at [898, 411] on button "Sauver" at bounding box center [1308, 646] width 56 height 22
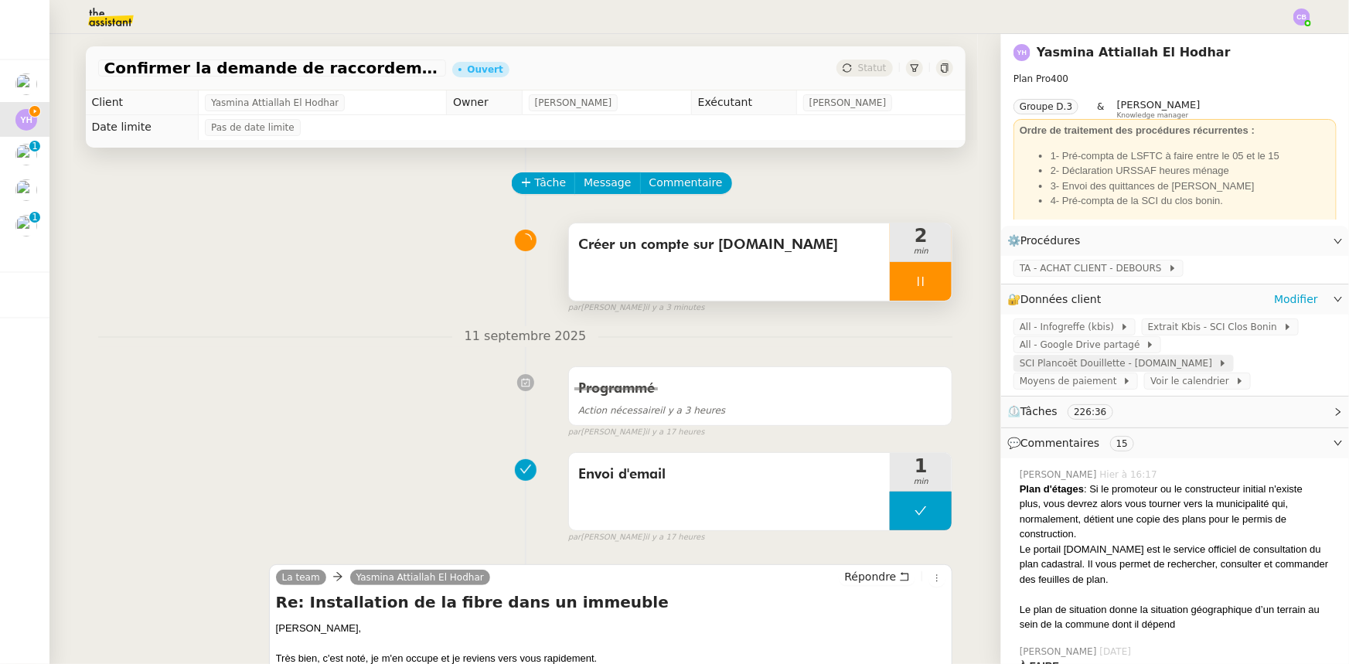
click at [898, 370] on span "SCI Plancoët Douillette - impots.gouv.fr" at bounding box center [1119, 363] width 199 height 15
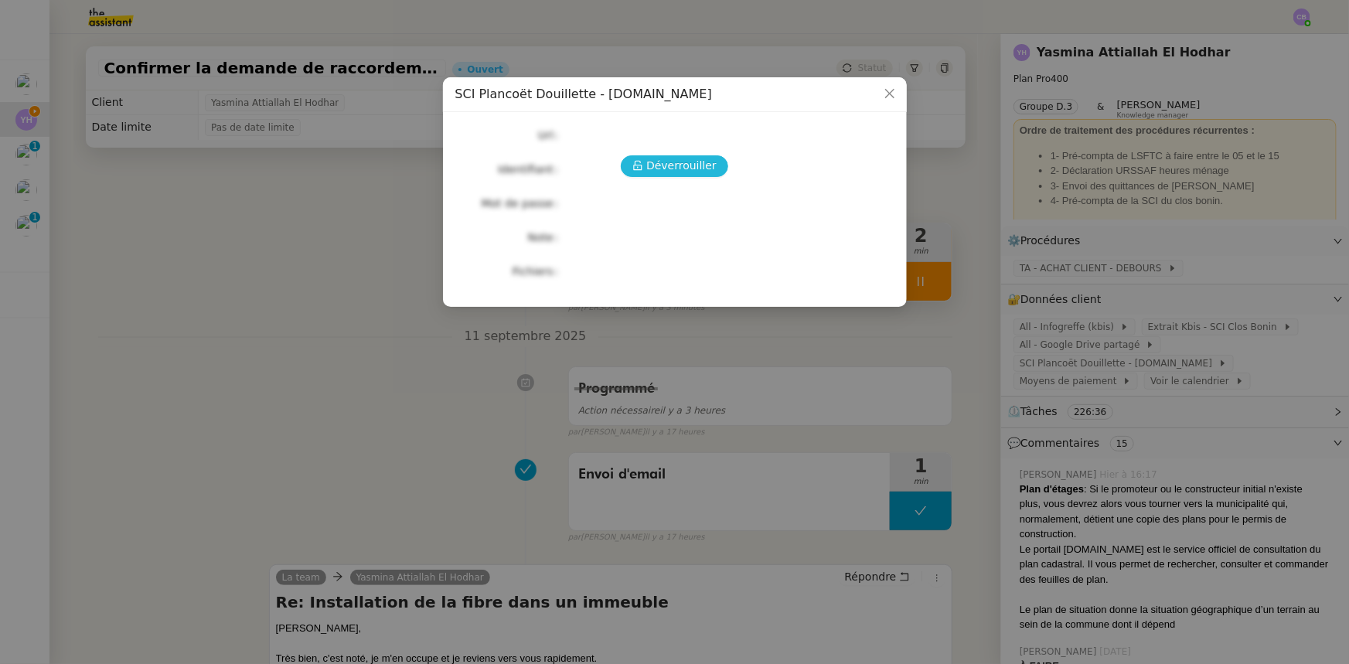
click at [690, 162] on span "Déverrouiller" at bounding box center [681, 166] width 70 height 18
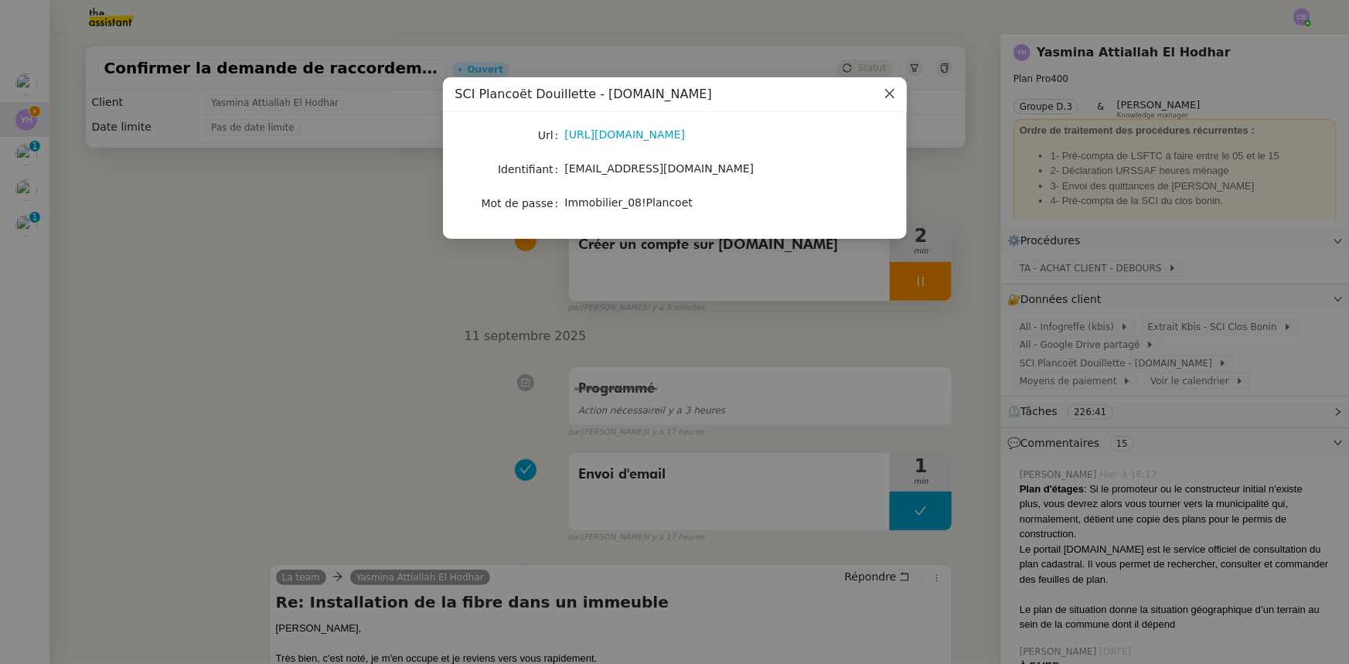
click at [887, 97] on icon "Close" at bounding box center [889, 93] width 9 height 9
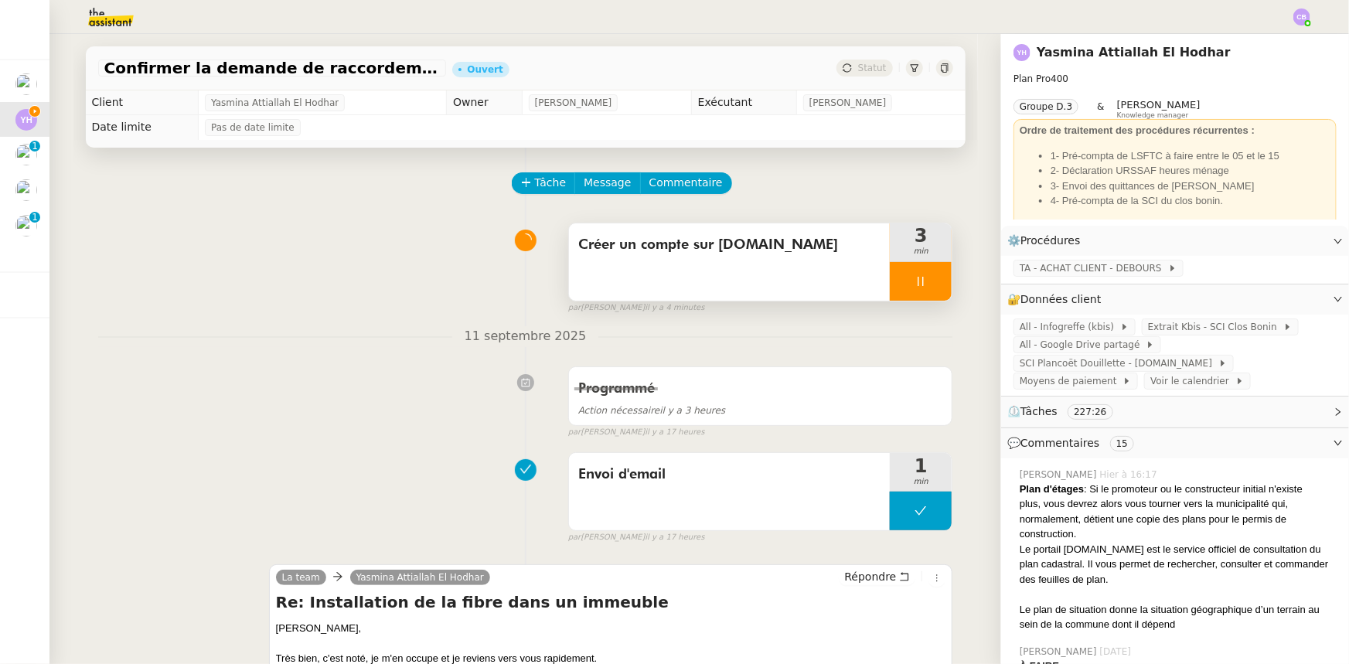
click at [898, 286] on div at bounding box center [921, 281] width 62 height 39
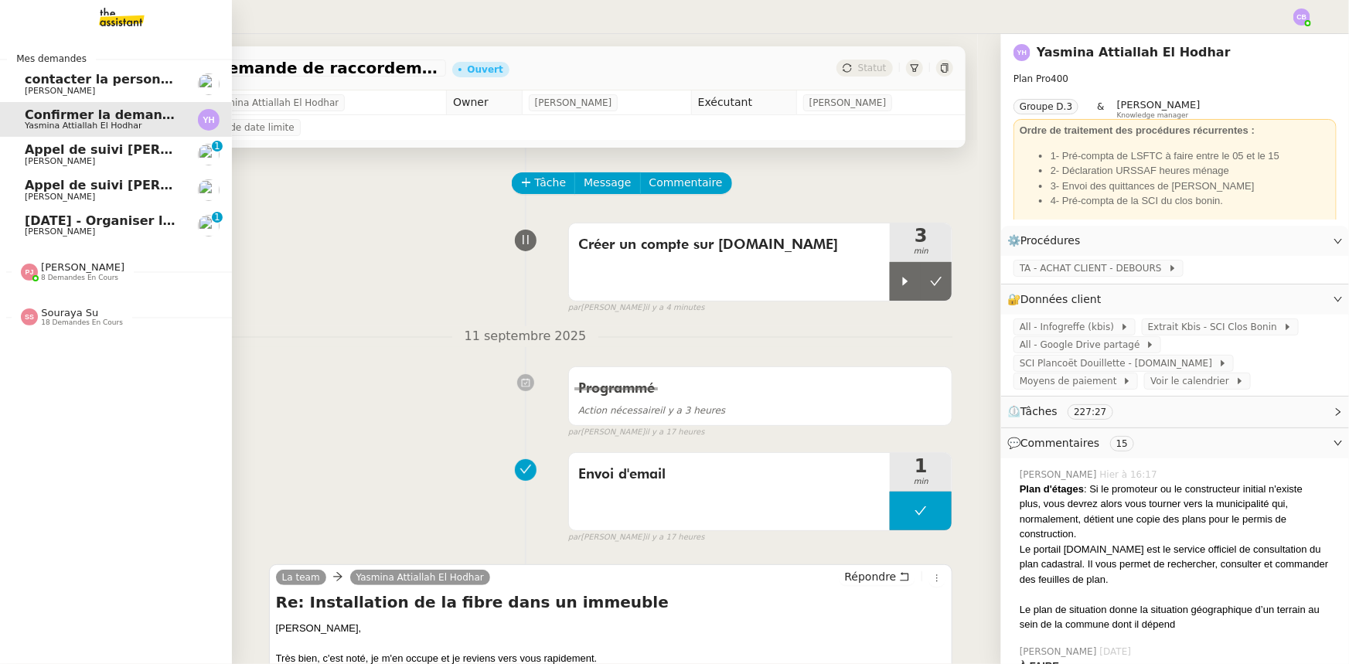
click at [53, 224] on span "19th September 2025 - Organiser le vol Londres-Tenerife" at bounding box center [260, 220] width 471 height 15
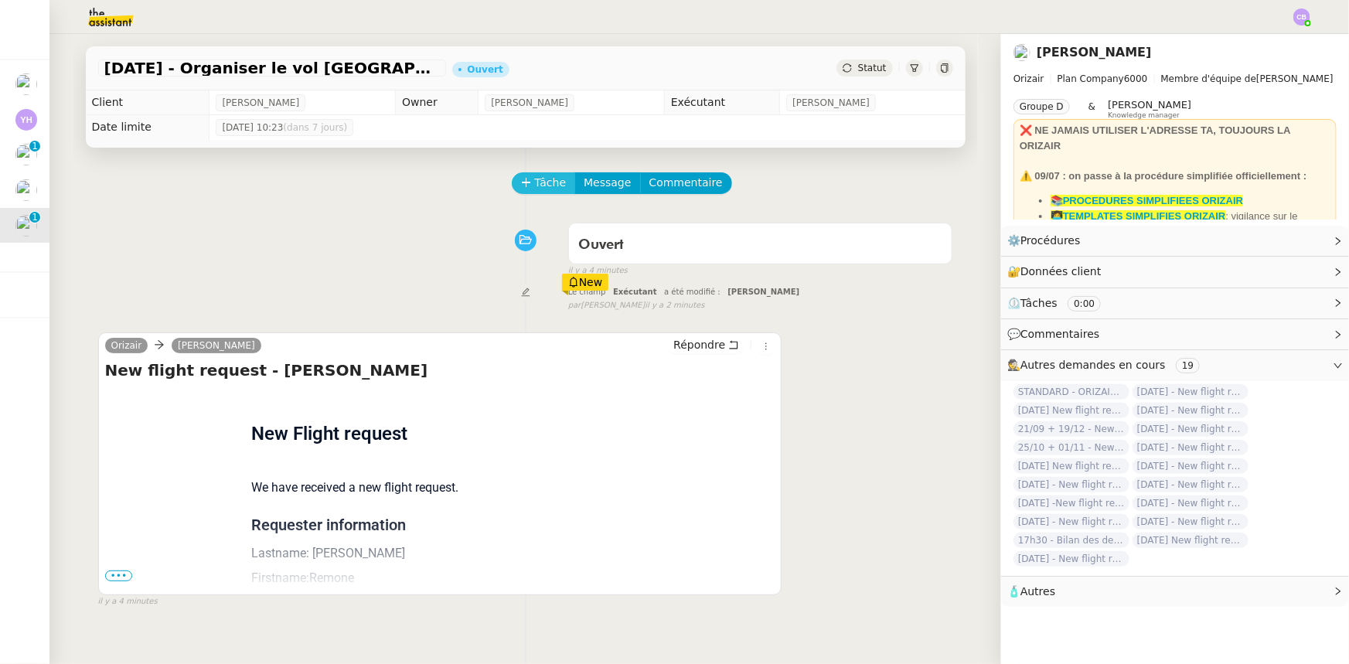
click at [535, 189] on span "Tâche" at bounding box center [551, 183] width 32 height 18
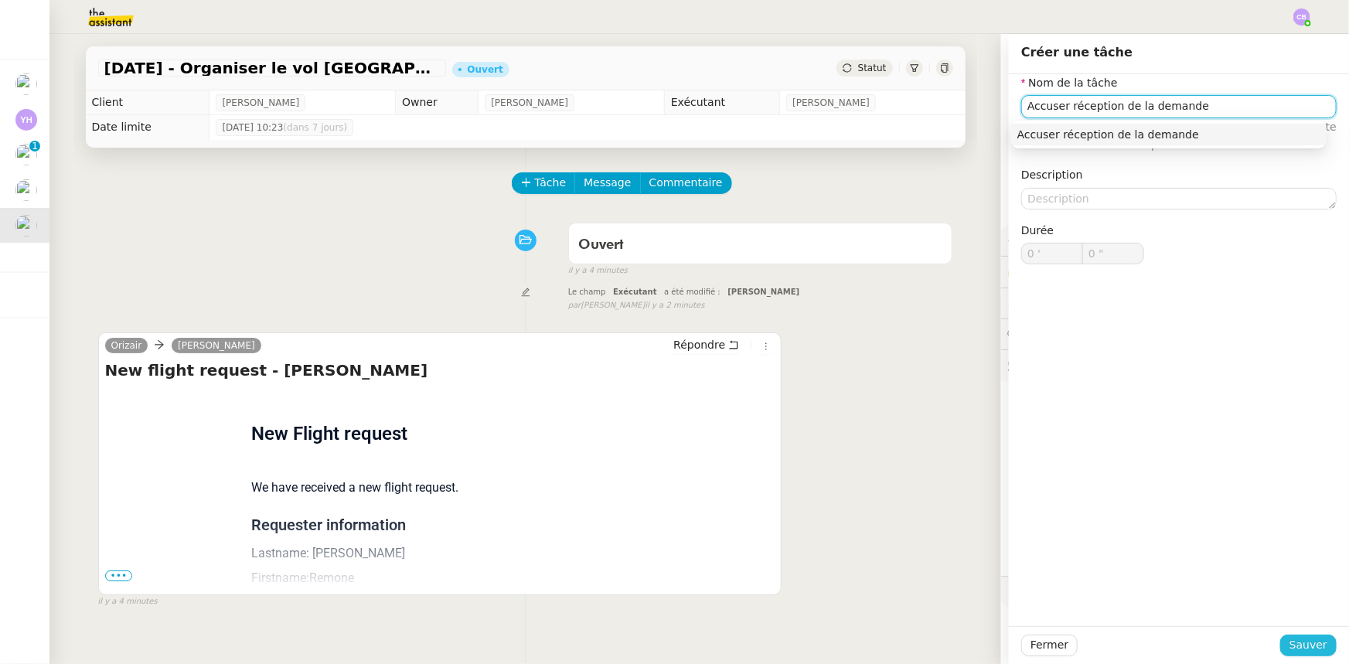
type input "Accuser réception de la demande"
click at [898, 411] on span "Sauver" at bounding box center [1309, 645] width 38 height 18
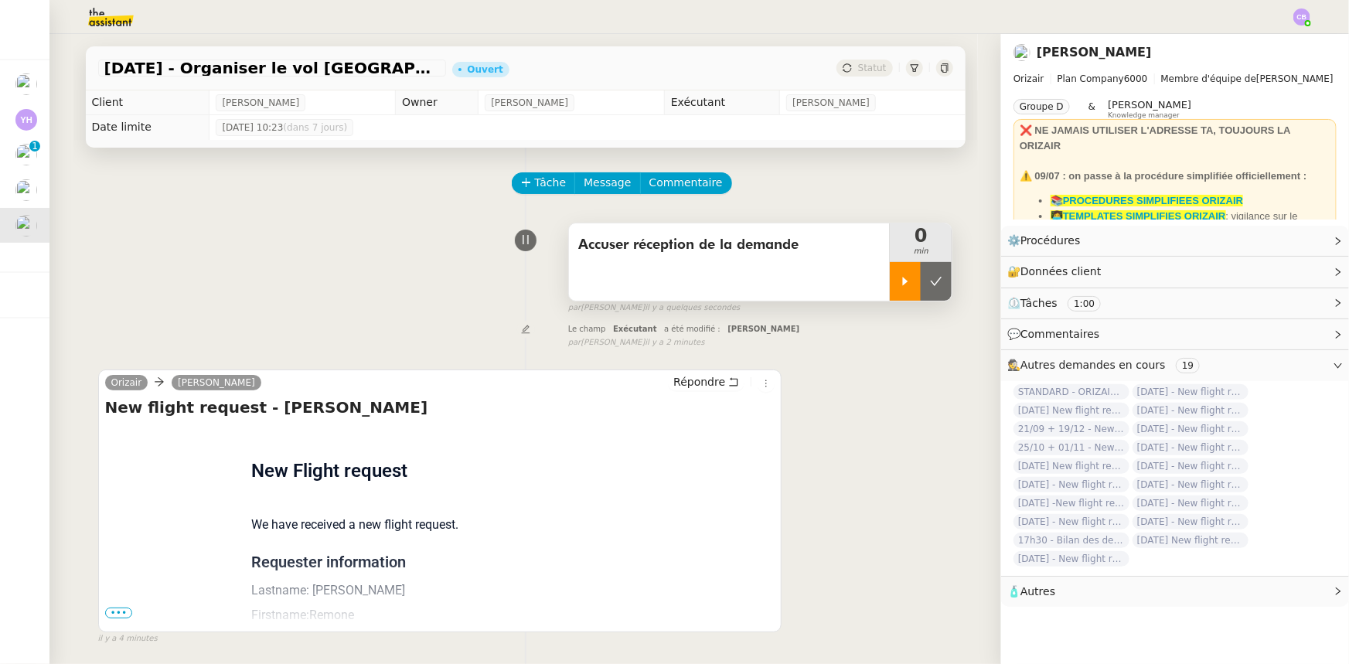
click at [890, 288] on div at bounding box center [905, 281] width 31 height 39
click at [105, 411] on span "•••" at bounding box center [119, 613] width 28 height 11
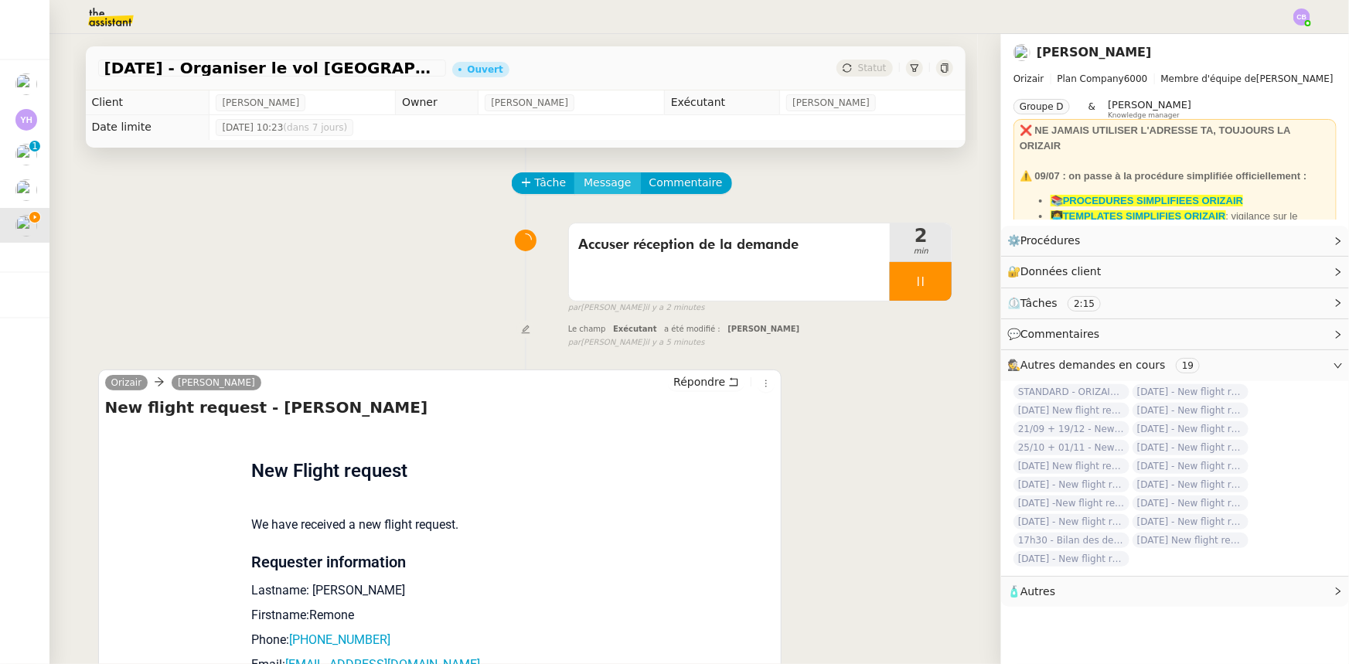
click at [586, 180] on span "Message" at bounding box center [607, 183] width 47 height 18
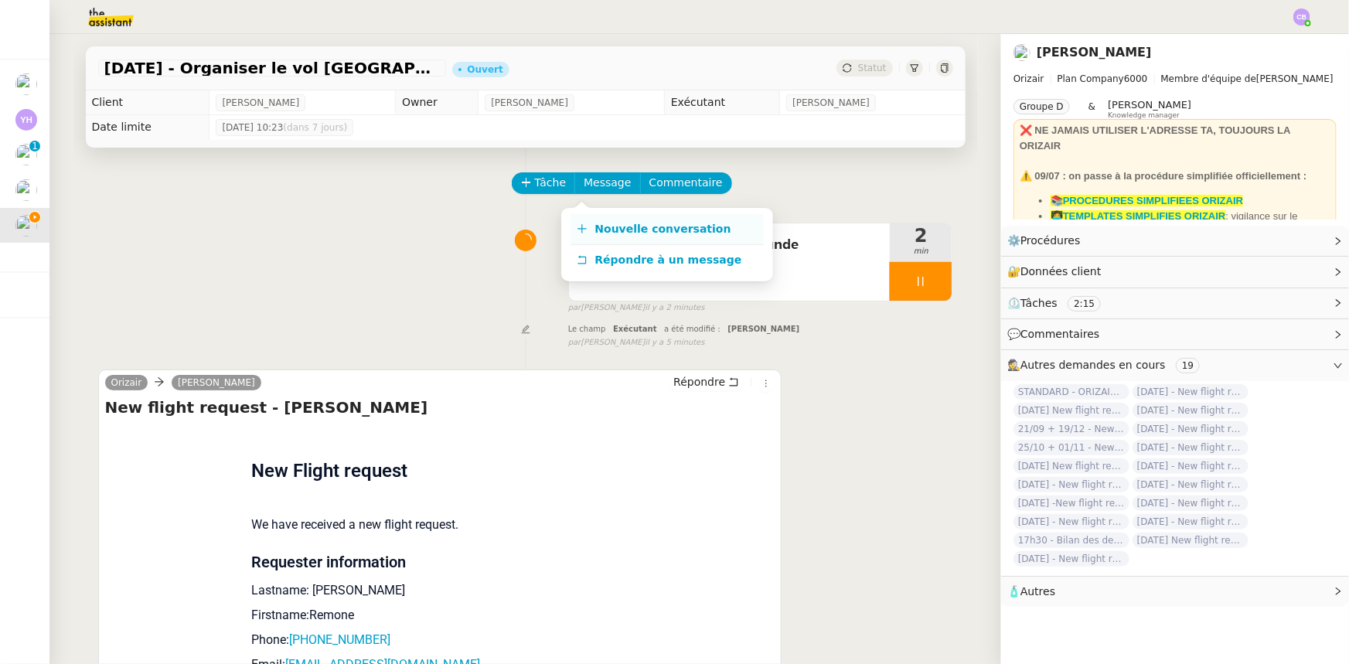
click at [623, 226] on span "Nouvelle conversation" at bounding box center [663, 229] width 136 height 12
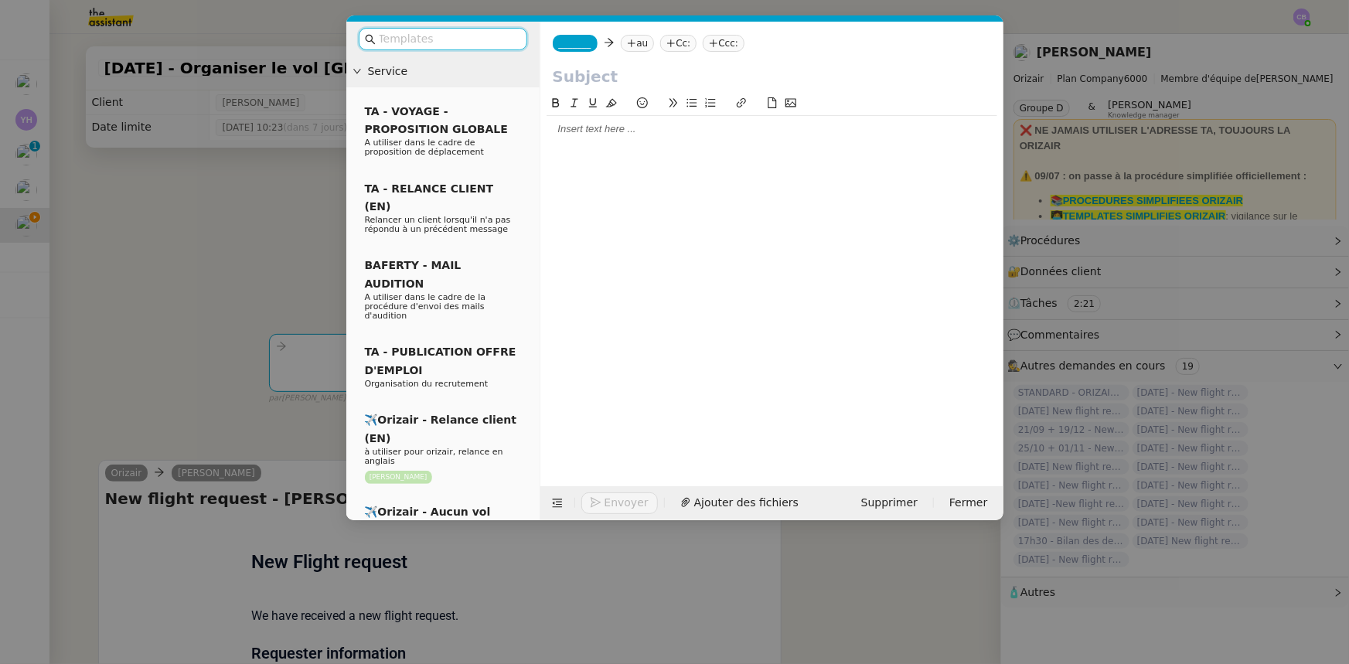
click at [486, 41] on input "text" at bounding box center [448, 39] width 139 height 18
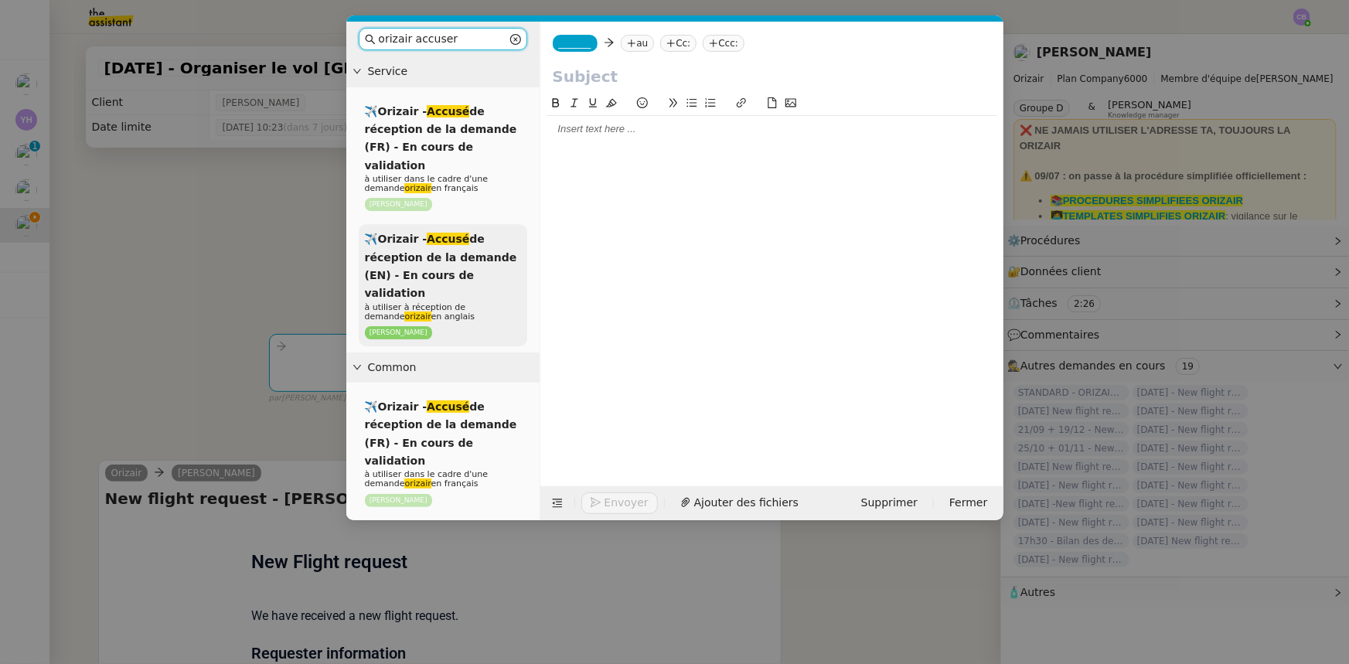
type input "orizair accuser"
click at [483, 251] on span "✈️Orizair - Accusé de réception de la demande (EN) - En cours de validation" at bounding box center [441, 266] width 152 height 66
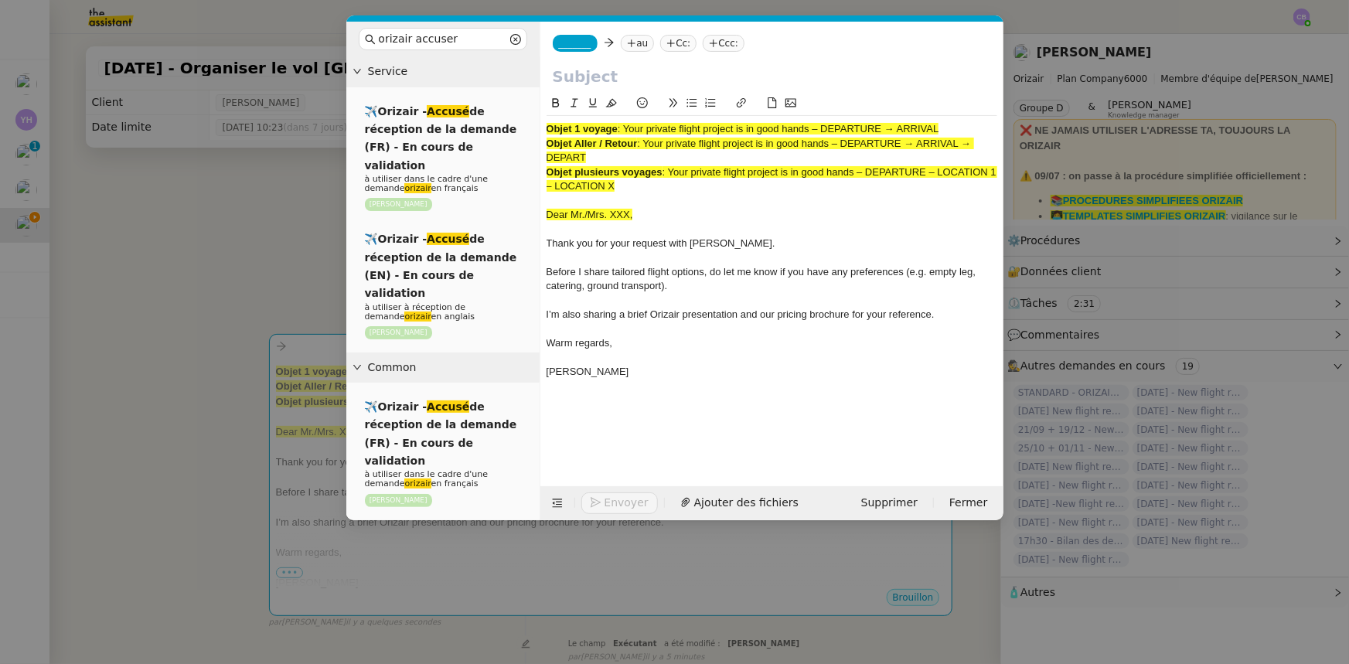
drag, startPoint x: 942, startPoint y: 130, endPoint x: 628, endPoint y: 127, distance: 313.9
click at [628, 127] on span ": Your private flight project is in good hands – DEPARTURE → ARRIVAL" at bounding box center [779, 129] width 322 height 12
click at [604, 77] on input "text" at bounding box center [772, 76] width 438 height 23
paste input "Your private flight project is in good hands – DEPARTURE → ARRIVAL"
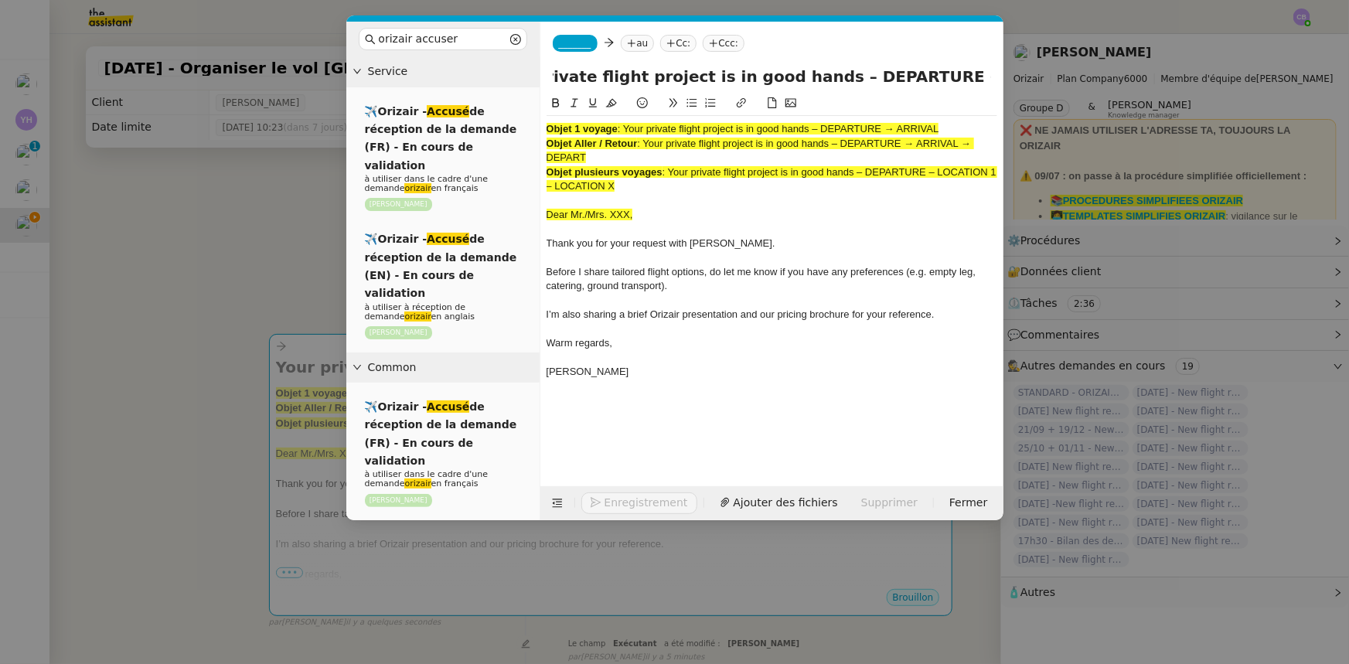
type input "Your private flight project is in good hands – DEPARTURE → ARRIVAL"
drag, startPoint x: 641, startPoint y: 191, endPoint x: 540, endPoint y: 129, distance: 118.0
click at [540, 129] on nz-spin "Objet 1 voyage : Your private flight project is in good hands – DEPARTURE → ARR…" at bounding box center [771, 281] width 463 height 374
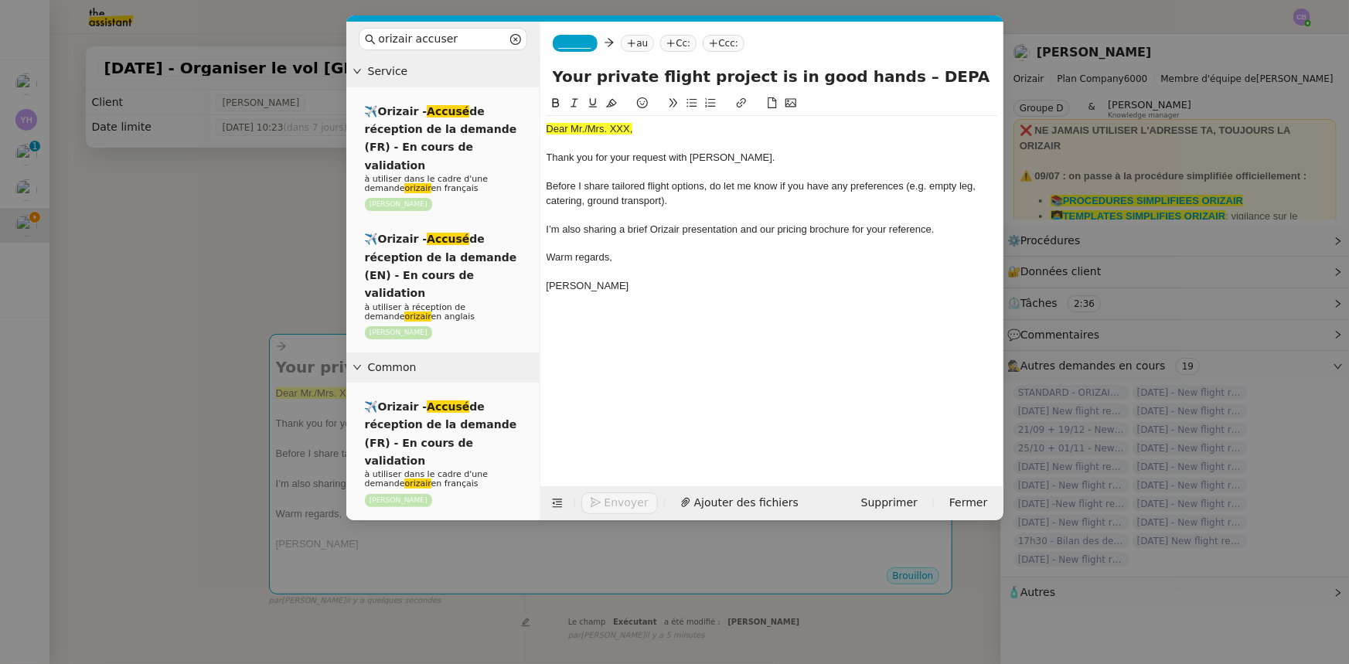
click at [290, 255] on nz-modal-container "orizair accuser Service ✈️Orizair - Accusé de réception de la demande (FR) - En…" at bounding box center [674, 332] width 1349 height 664
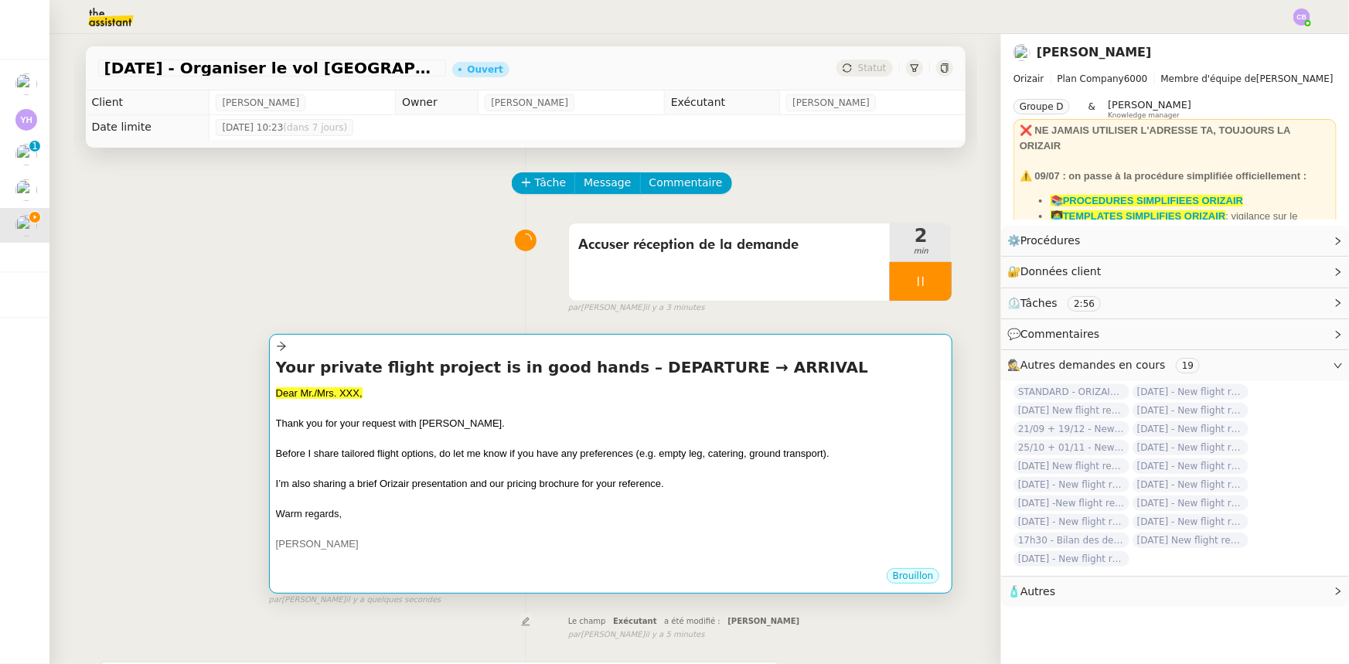
click at [378, 411] on span "Thank you for your request with Orizair." at bounding box center [390, 424] width 229 height 12
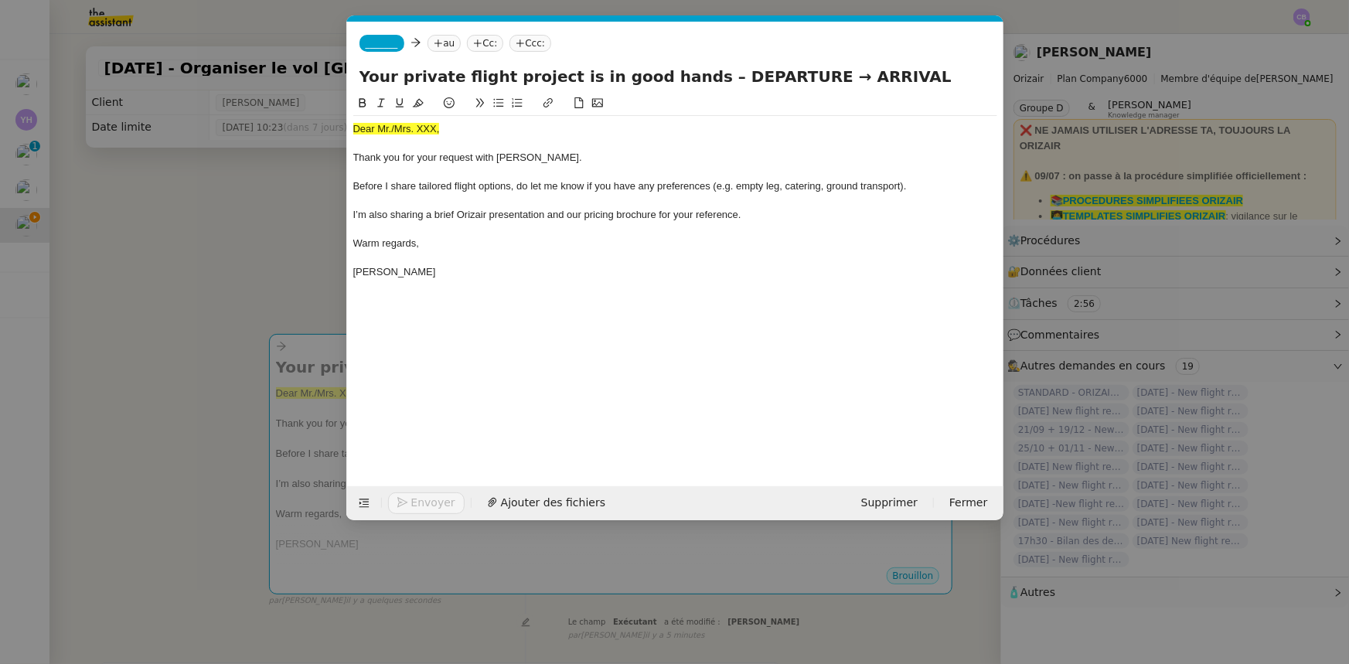
scroll to position [0, 100]
drag, startPoint x: 442, startPoint y: 130, endPoint x: 350, endPoint y: 126, distance: 92.1
click at [350, 126] on nz-spin "Dear Mr./Mrs. XXX, Thank you for your request with Orizair. Before I share tail…" at bounding box center [675, 281] width 656 height 374
click at [421, 102] on icon at bounding box center [418, 102] width 11 height 11
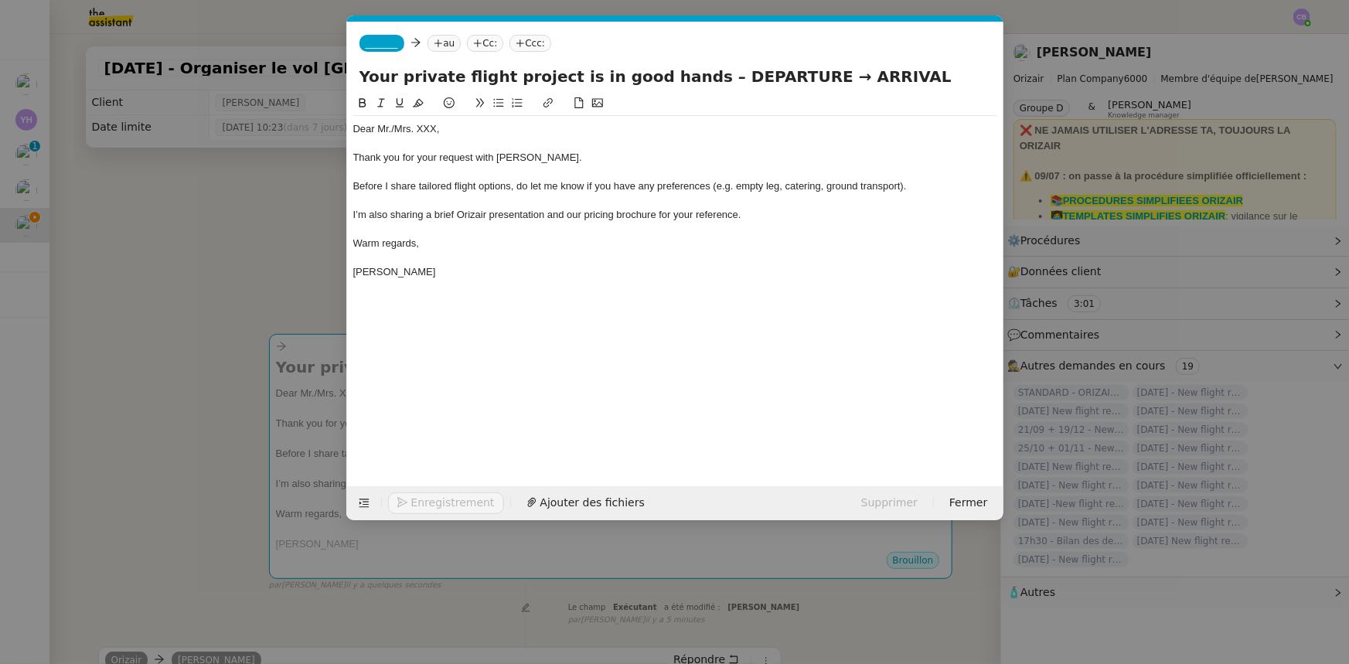
click at [434, 128] on div "Dear Mr./Mrs. XXX," at bounding box center [675, 129] width 644 height 14
drag, startPoint x: 773, startPoint y: 75, endPoint x: 691, endPoint y: 74, distance: 82.0
click at [691, 74] on input "Your private flight project is in good hands – DEPARTURE → ARRIVAL" at bounding box center [676, 76] width 632 height 23
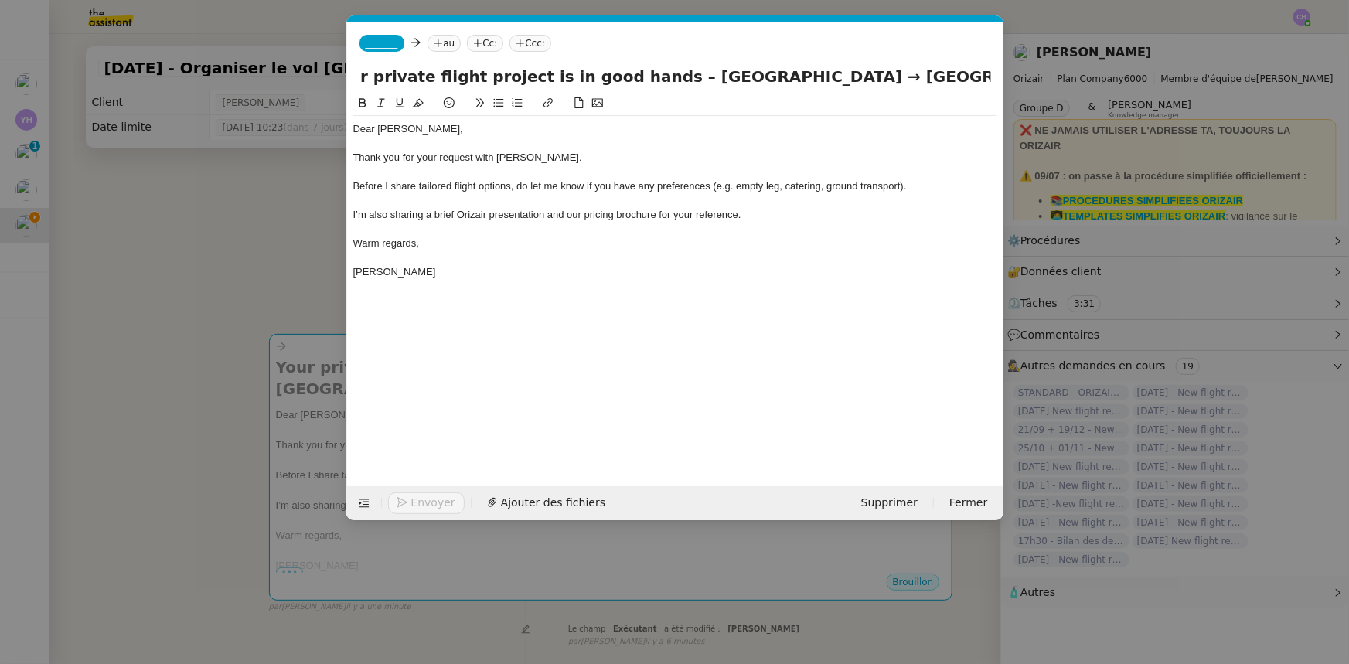
scroll to position [0, 36]
type input "Your private flight project is in good hands – London Gatwick Airport → Tenerif…"
click at [388, 45] on span "_______" at bounding box center [382, 43] width 32 height 11
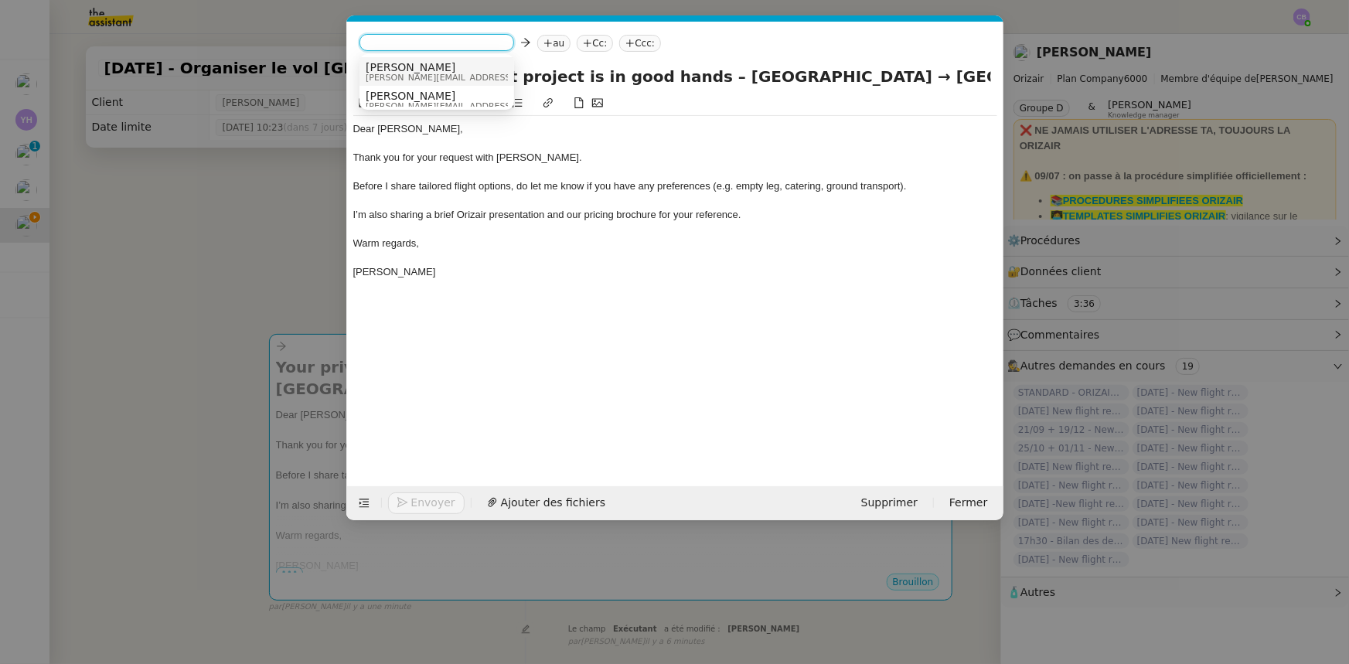
click at [394, 71] on span "Josephine" at bounding box center [476, 67] width 220 height 12
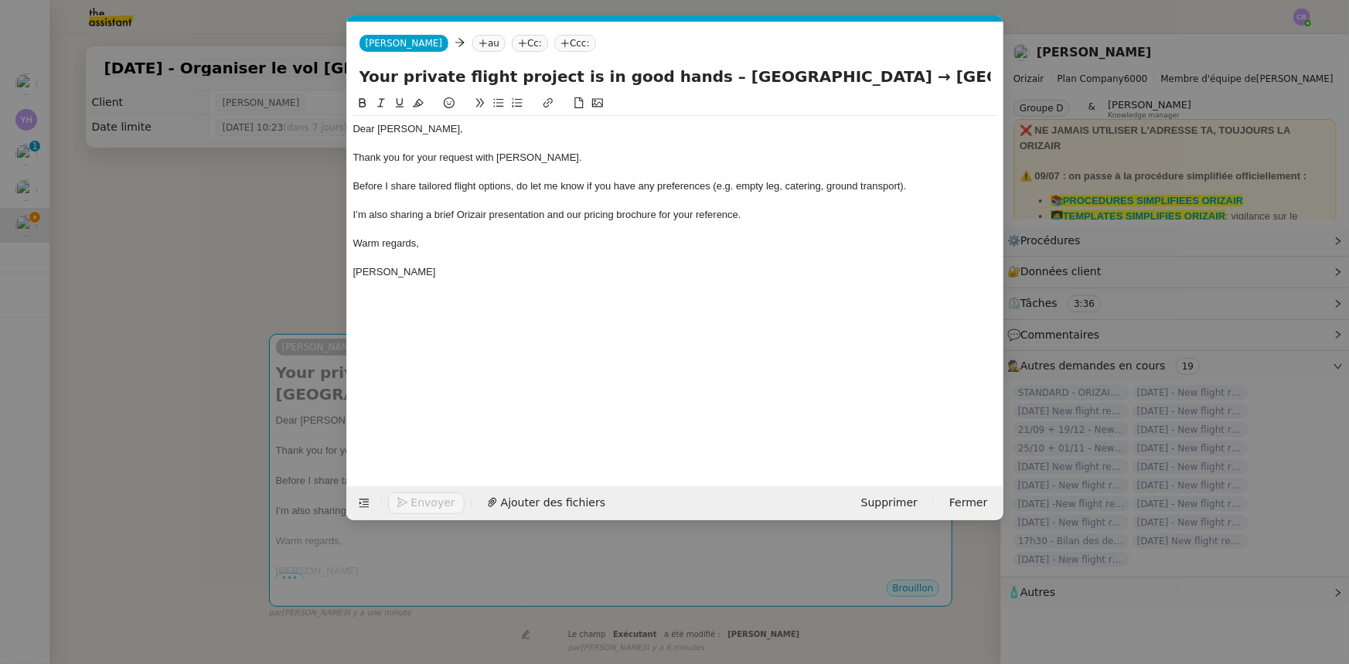
click at [288, 257] on nz-modal-container "orizair accuser Service ✈️Orizair - Accusé de réception de la demande (FR) - En…" at bounding box center [674, 332] width 1349 height 664
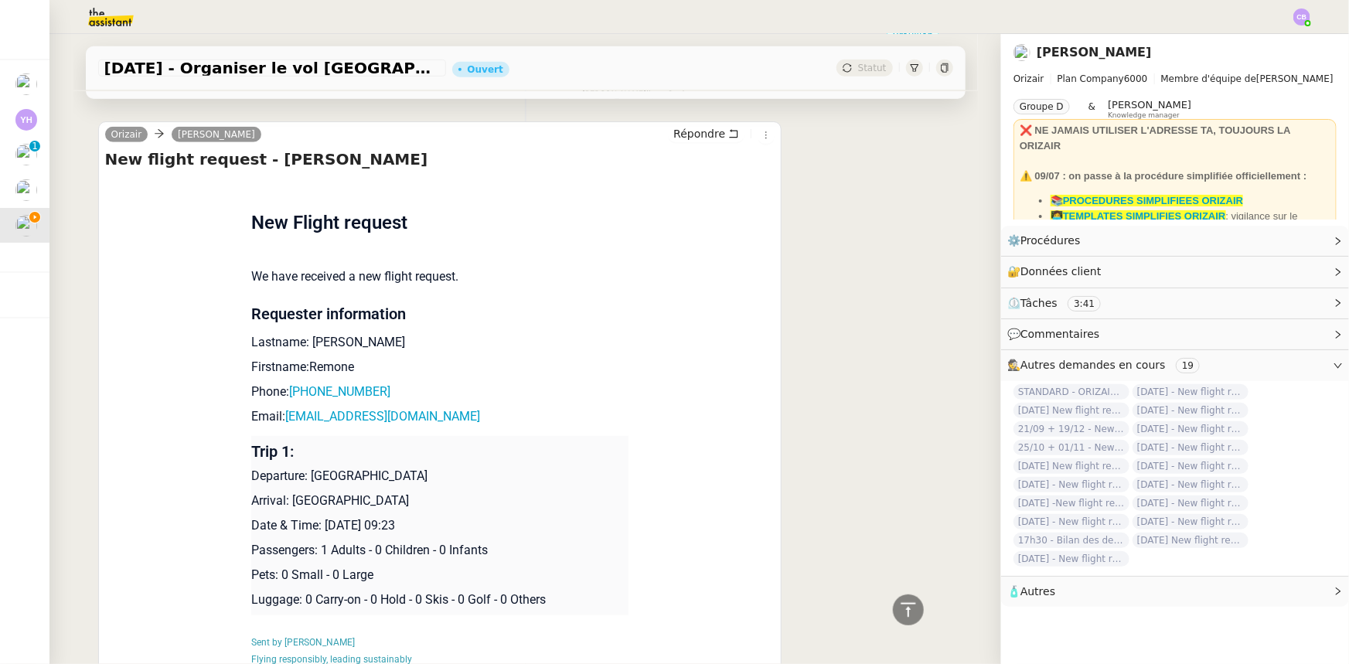
scroll to position [562, 0]
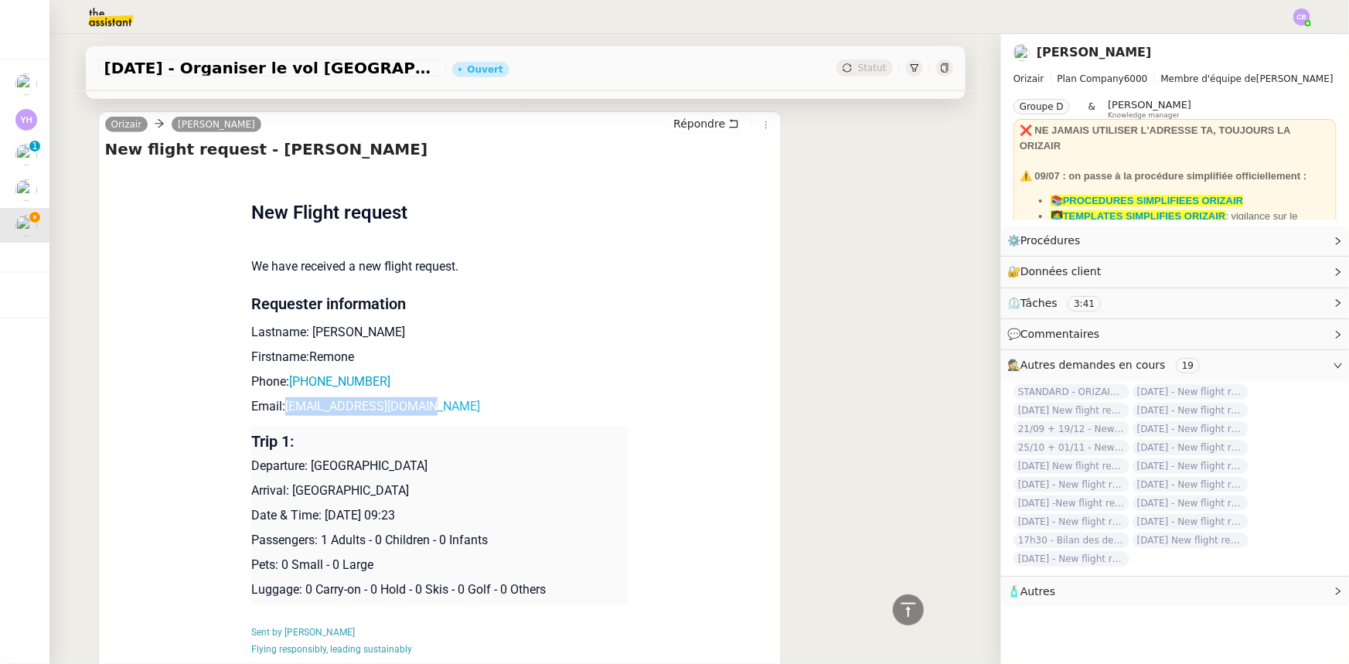
drag, startPoint x: 429, startPoint y: 386, endPoint x: 283, endPoint y: 390, distance: 146.2
click at [283, 397] on p "Email: marvinremone@gmail.com" at bounding box center [439, 406] width 377 height 19
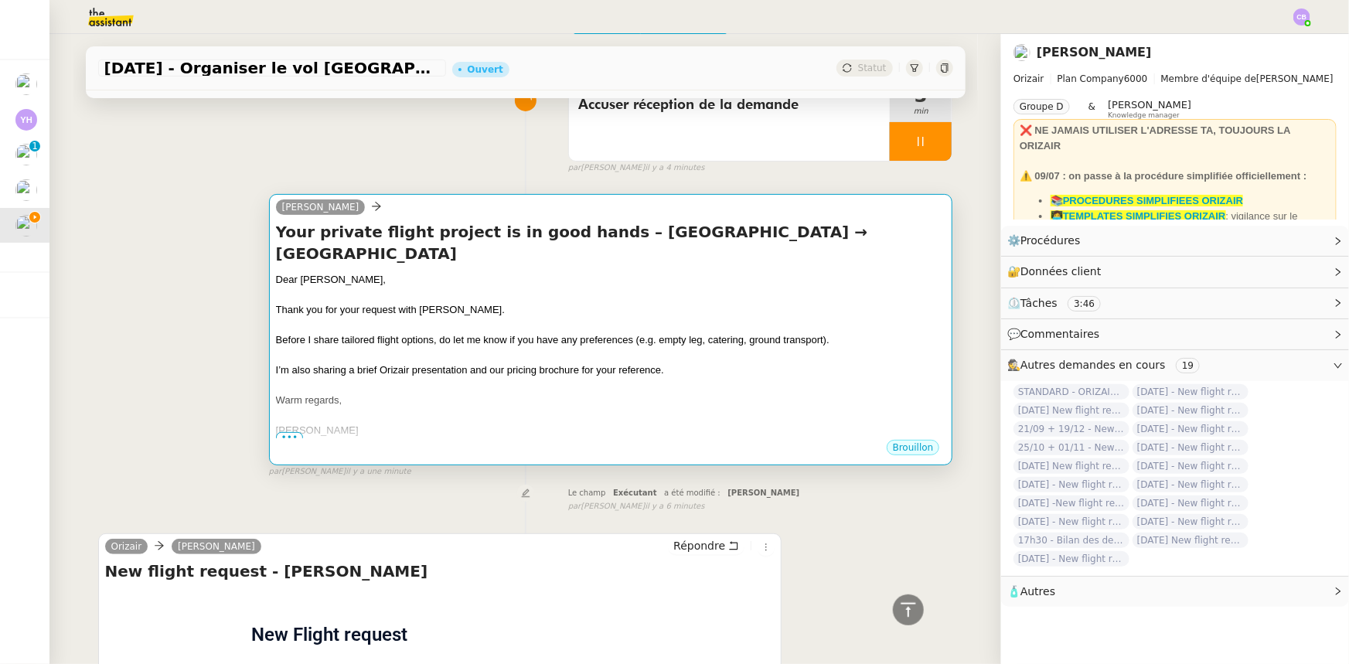
scroll to position [0, 0]
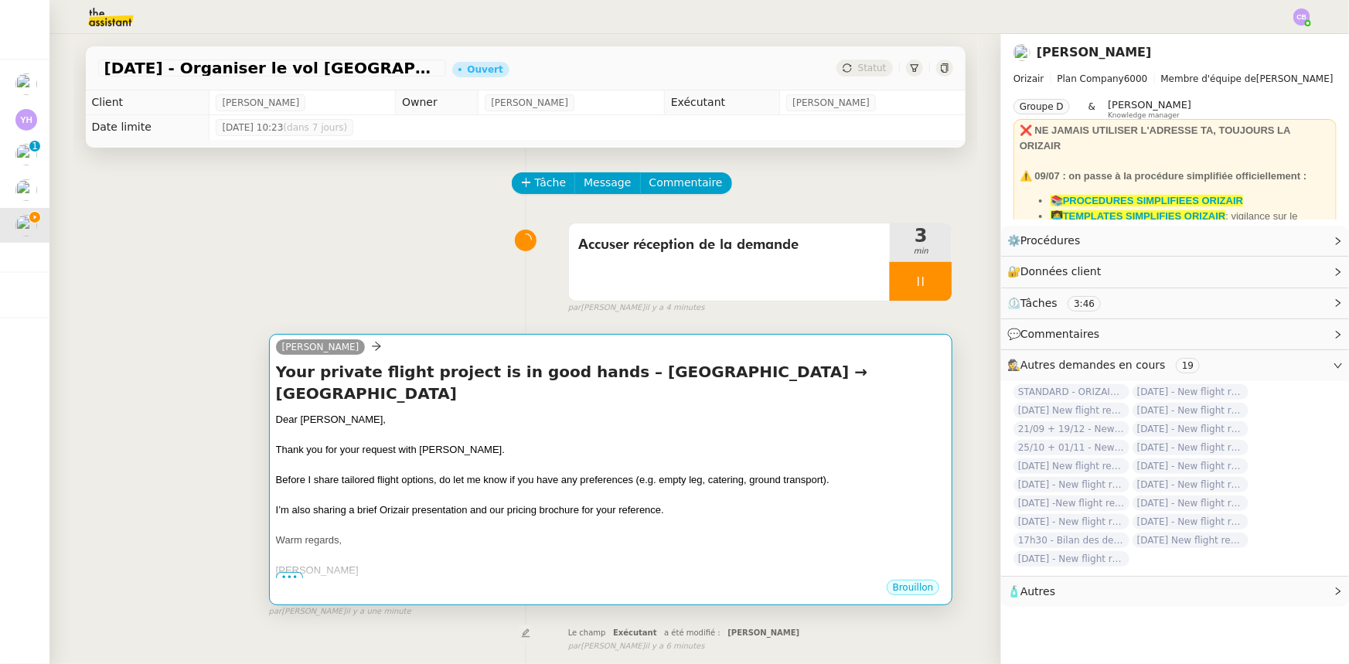
click at [563, 411] on div at bounding box center [611, 465] width 670 height 15
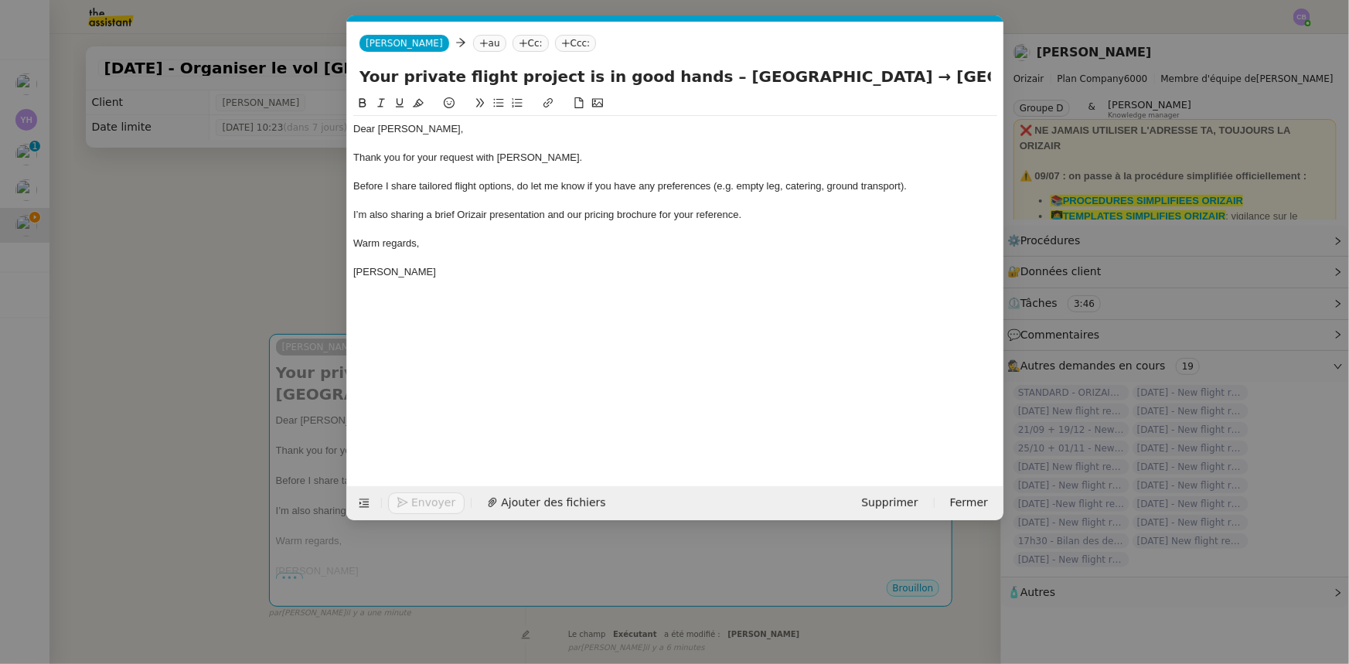
scroll to position [0, 100]
click at [472, 43] on nz-tag "au" at bounding box center [488, 43] width 33 height 17
paste input "marvinremone@gmail.com"
type input "marvinremone@gmail.com"
click at [469, 70] on span "marvinremone@gmail.com" at bounding box center [542, 67] width 189 height 12
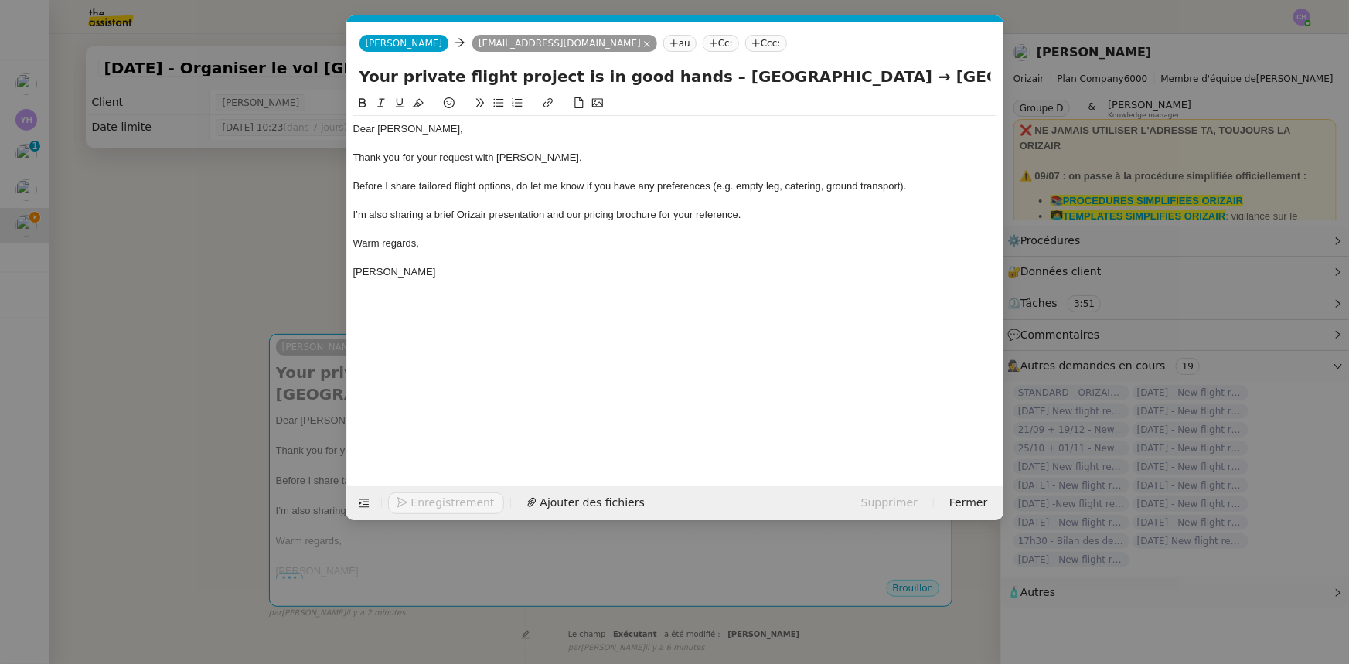
click at [745, 43] on nz-tag "Ccc:" at bounding box center [766, 43] width 42 height 17
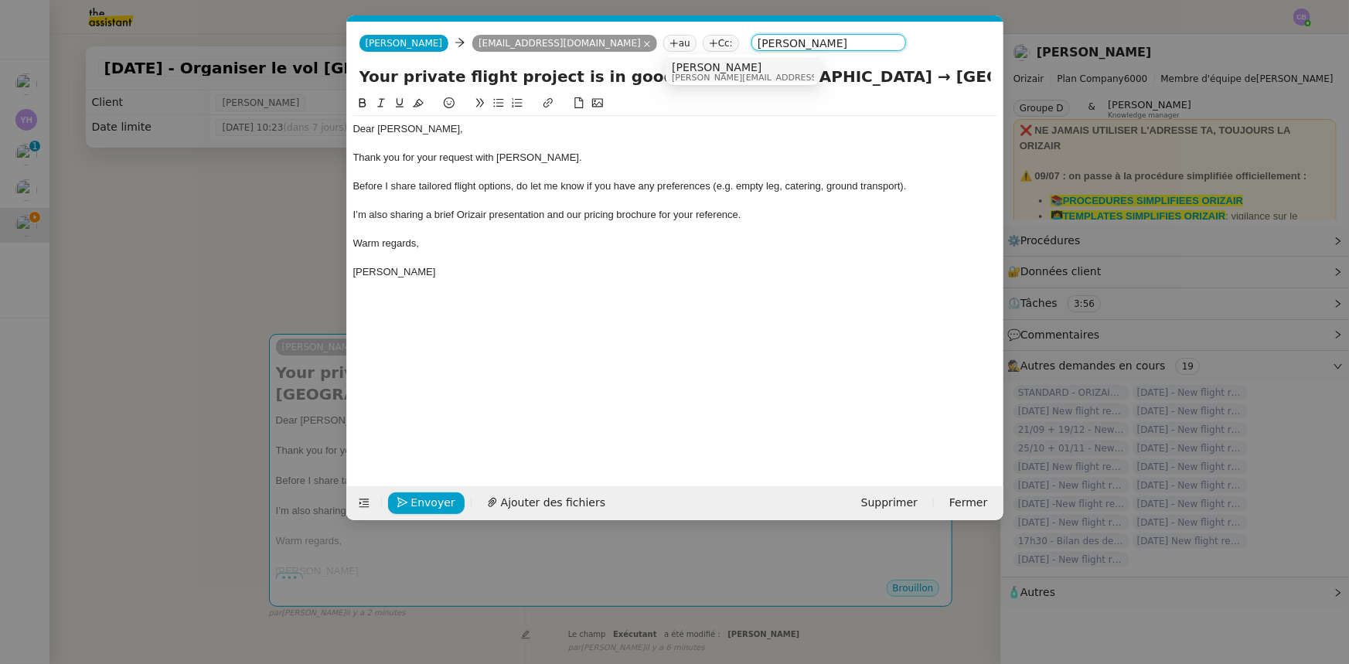
type input "louis frei"
click at [707, 67] on span "[PERSON_NAME]" at bounding box center [782, 67] width 220 height 12
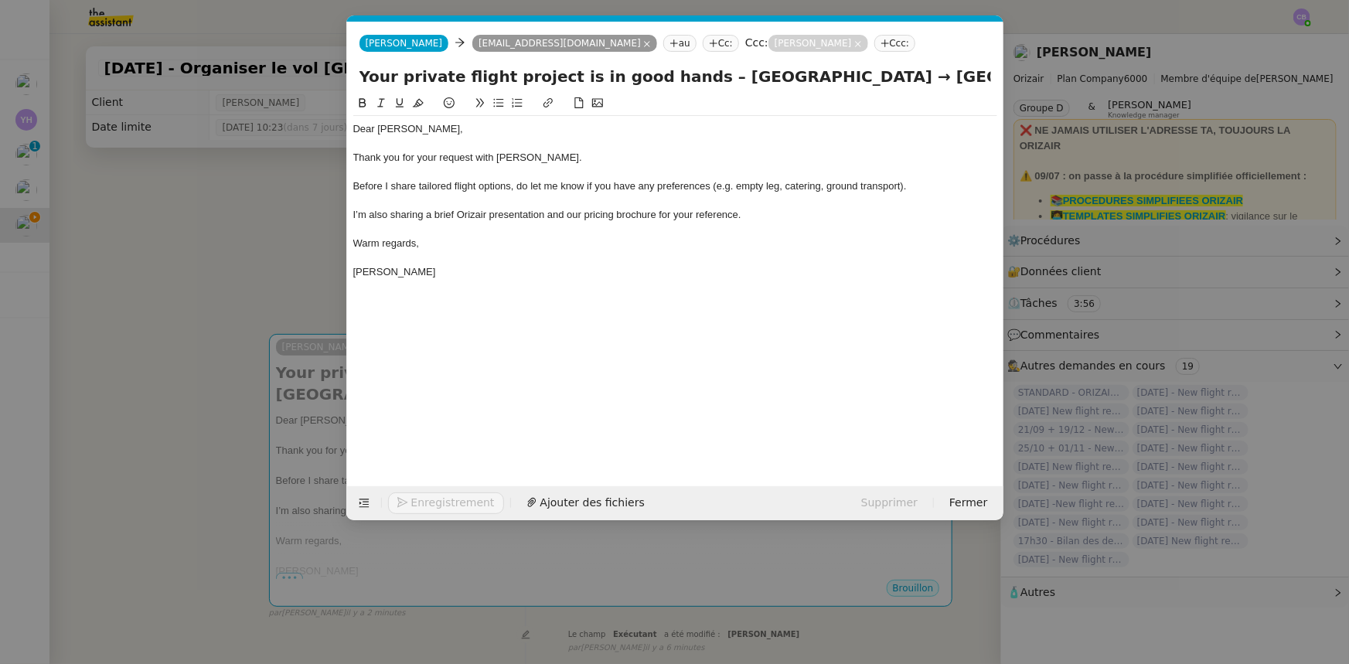
click at [765, 218] on div "I’m also sharing a brief Orizair presentation and our pricing brochure for your…" at bounding box center [675, 215] width 644 height 14
click at [551, 411] on span "Ajouter des fichiers" at bounding box center [553, 503] width 104 height 18
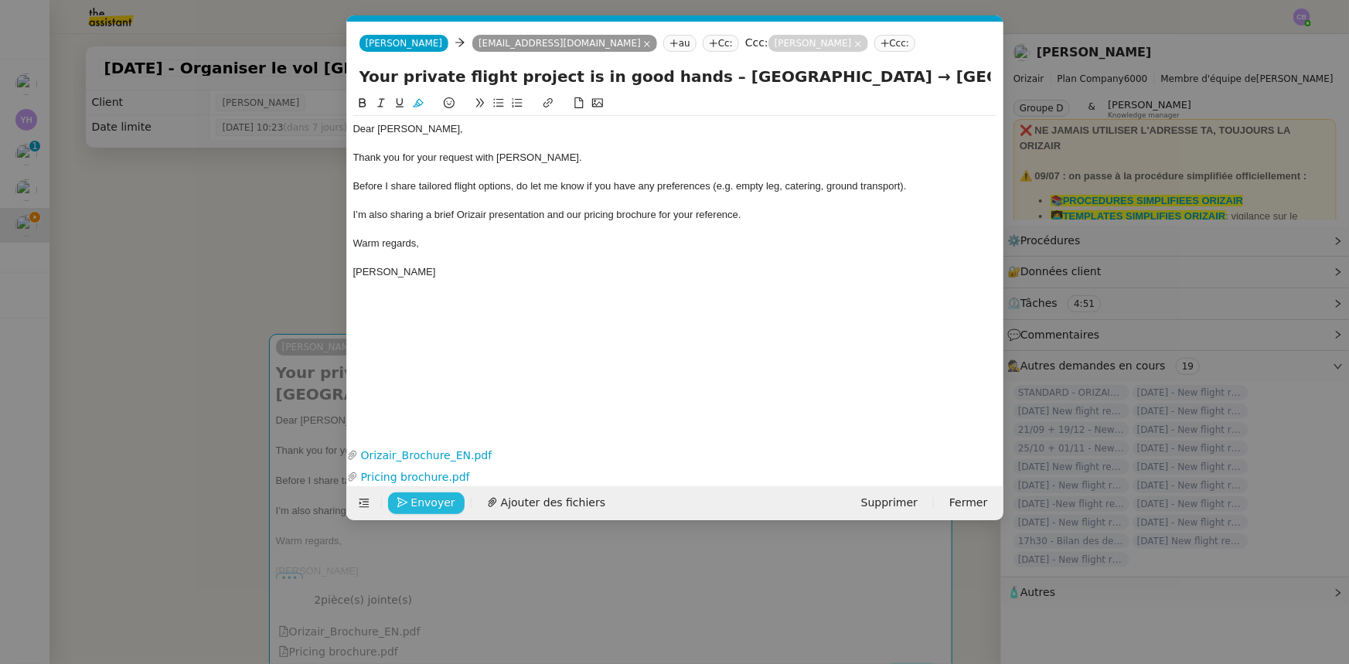
click at [420, 411] on span "Envoyer" at bounding box center [433, 503] width 44 height 18
click at [420, 411] on span "Confirmer l'envoi" at bounding box center [457, 503] width 93 height 18
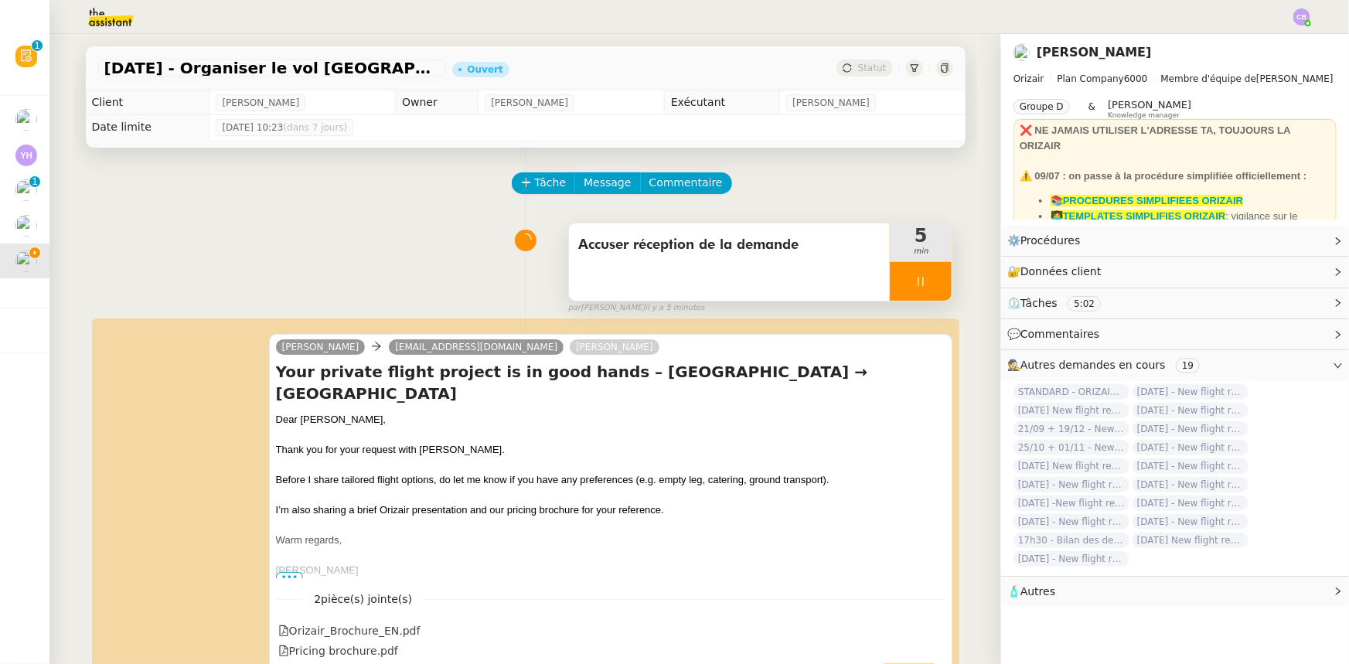
click at [892, 276] on div at bounding box center [921, 281] width 62 height 39
click at [898, 291] on button at bounding box center [936, 281] width 31 height 39
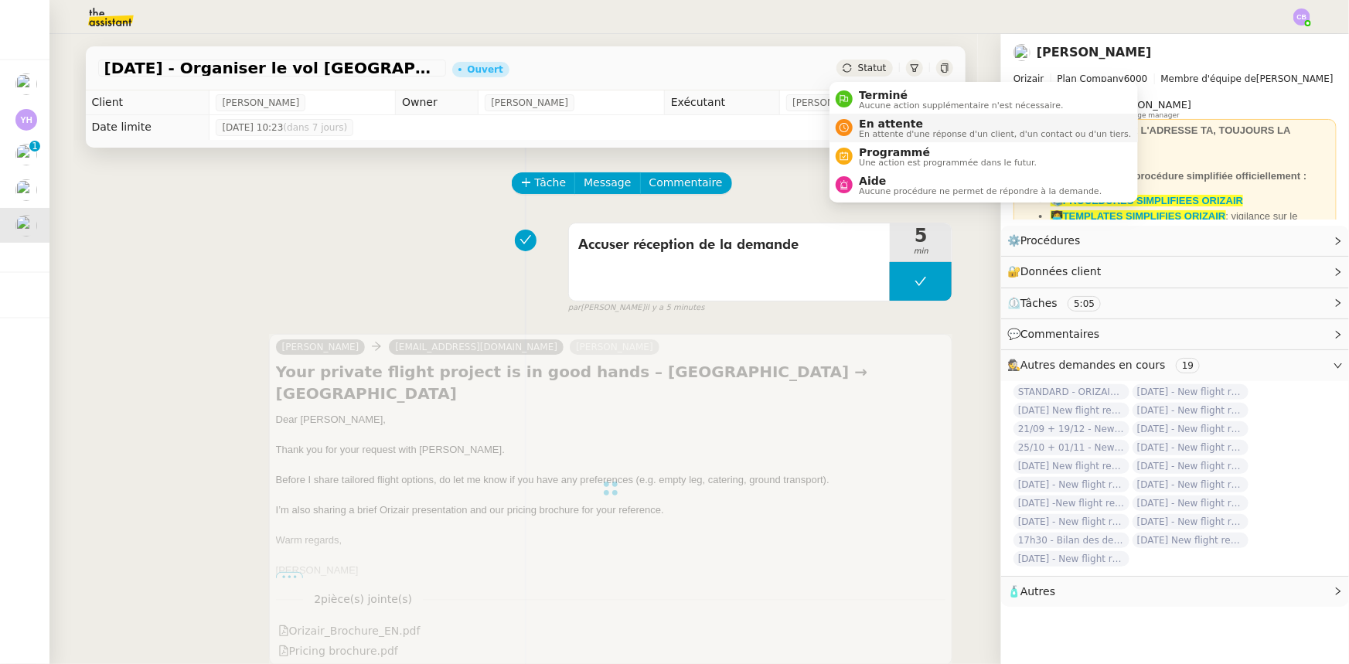
click at [878, 127] on span "En attente" at bounding box center [995, 124] width 272 height 12
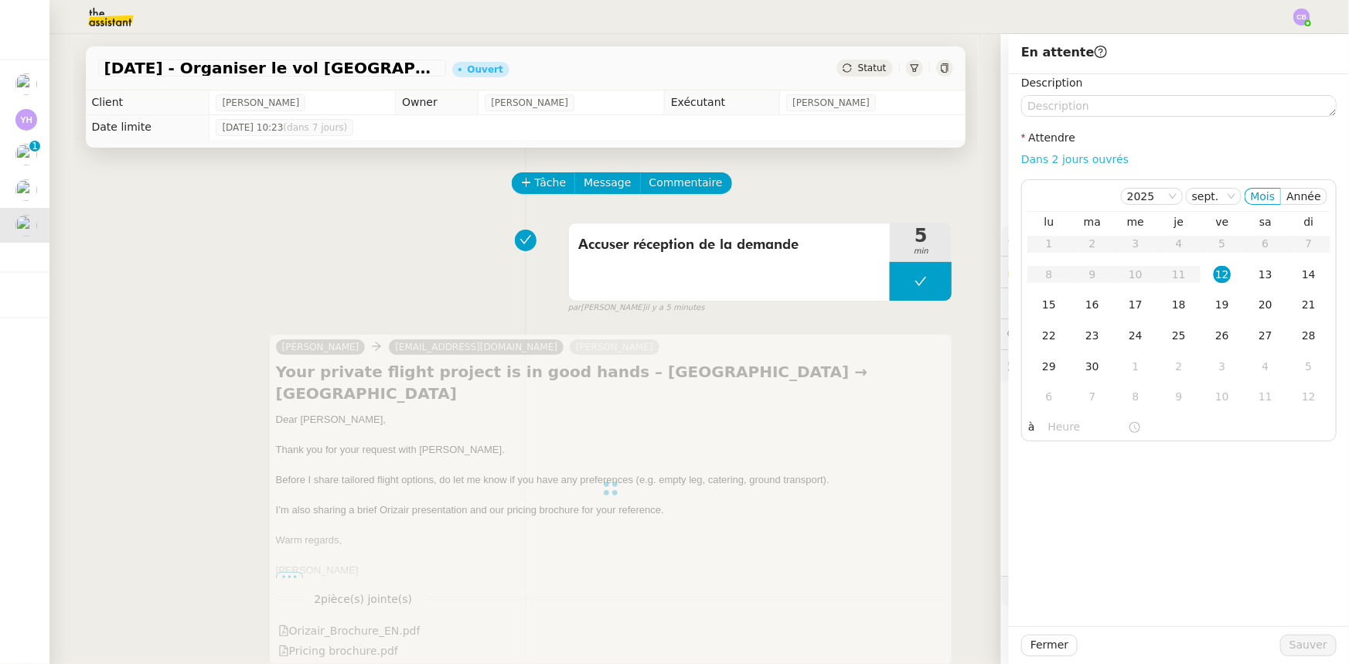
click at [898, 164] on link "Dans 2 jours ouvrés" at bounding box center [1074, 159] width 107 height 12
type input "07:00"
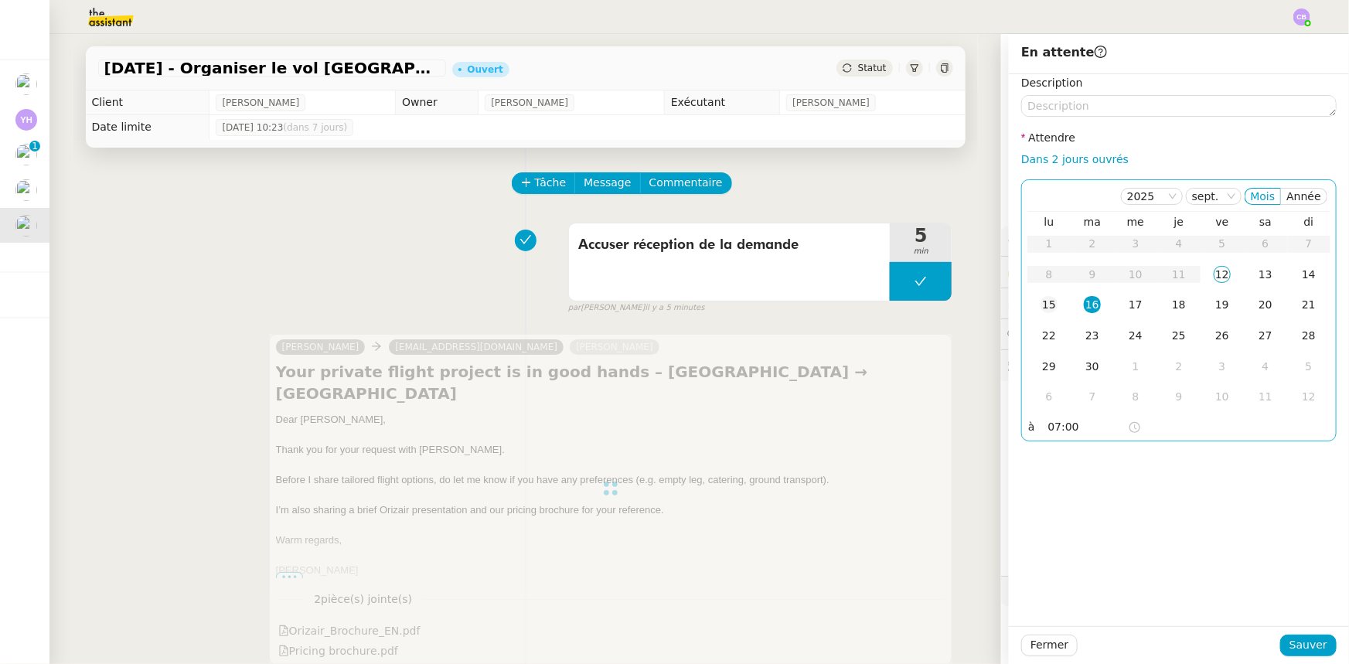
click at [898, 308] on div "15" at bounding box center [1049, 304] width 17 height 17
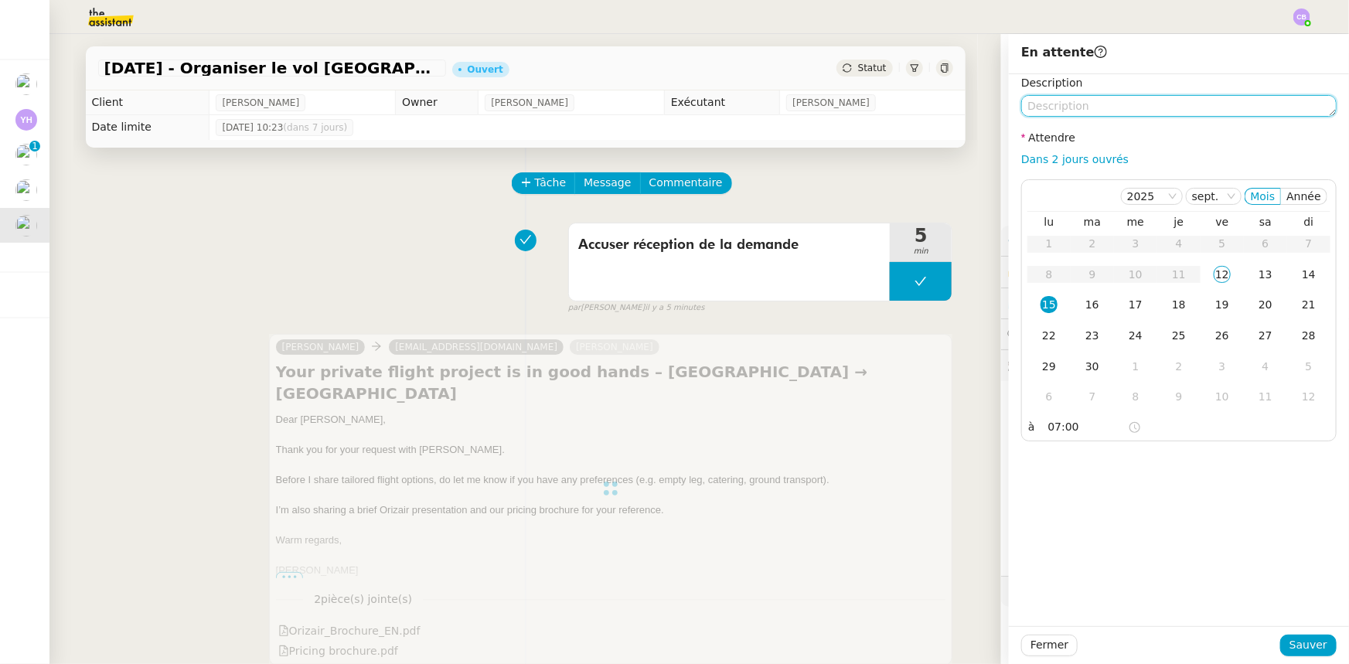
click at [898, 106] on textarea at bounding box center [1178, 106] width 315 height 22
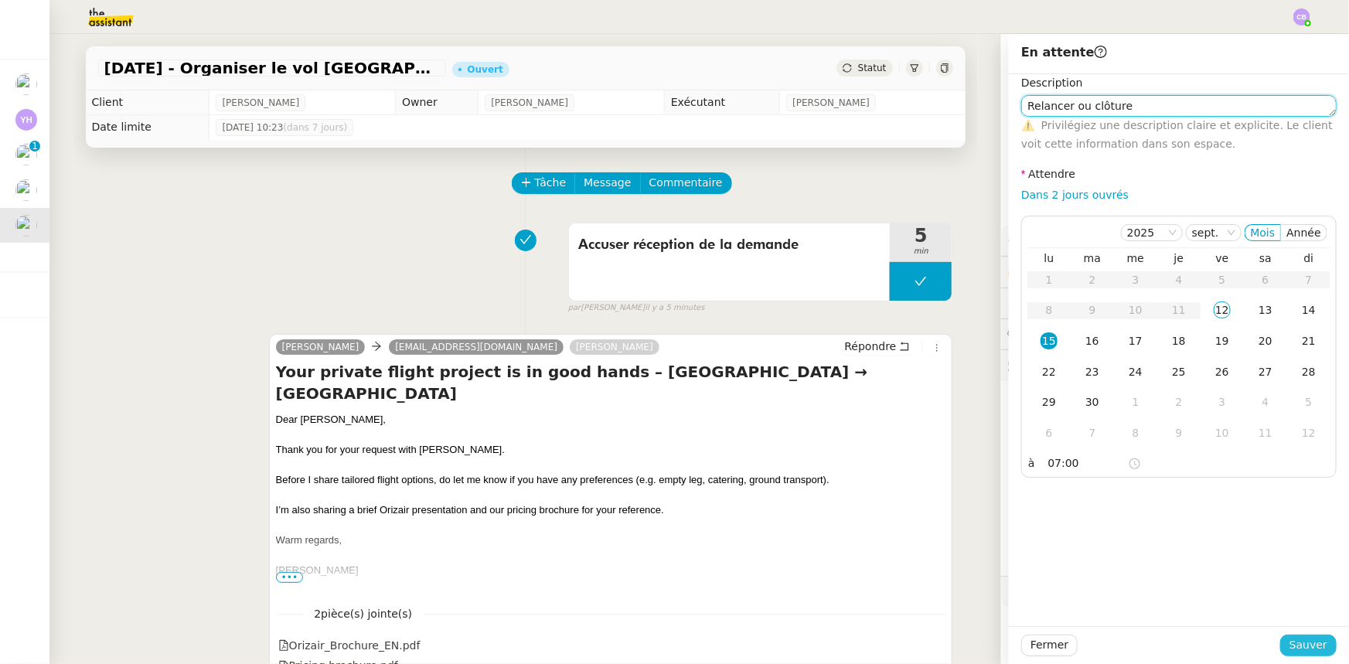
type textarea "Relancer ou clôture"
click at [898, 411] on span "Sauver" at bounding box center [1309, 645] width 38 height 18
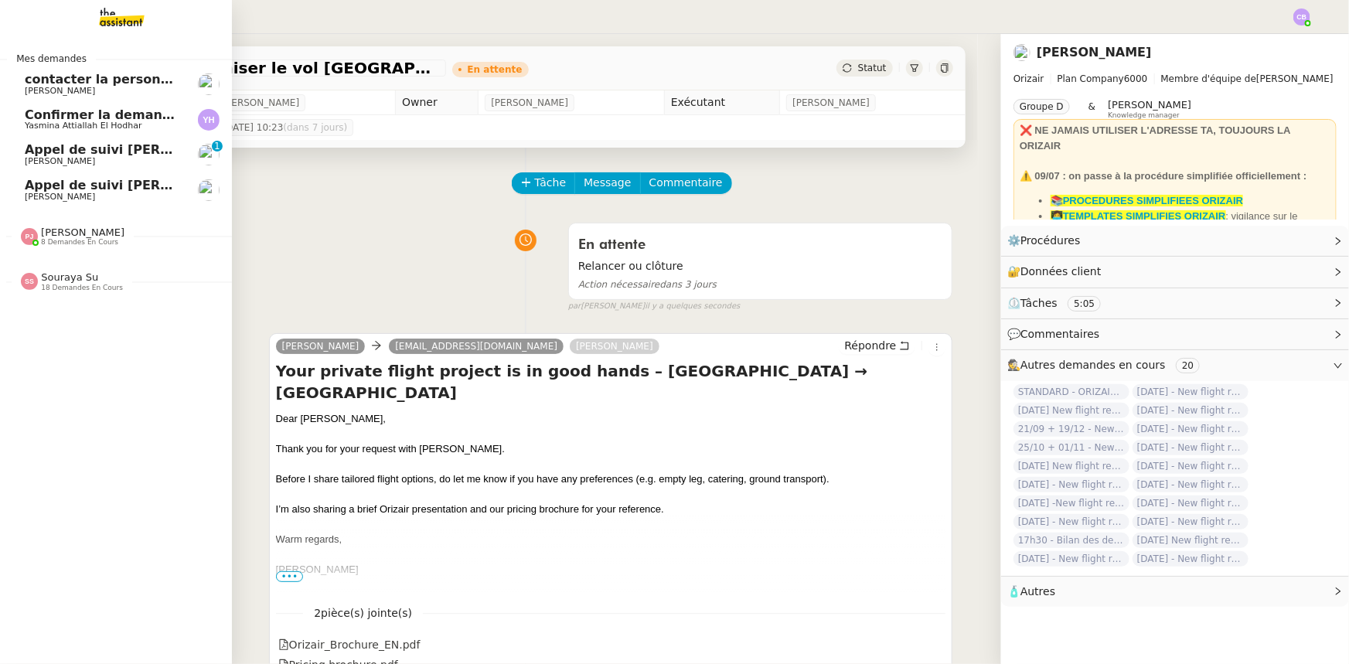
click at [84, 236] on span "[PERSON_NAME]" at bounding box center [83, 233] width 84 height 12
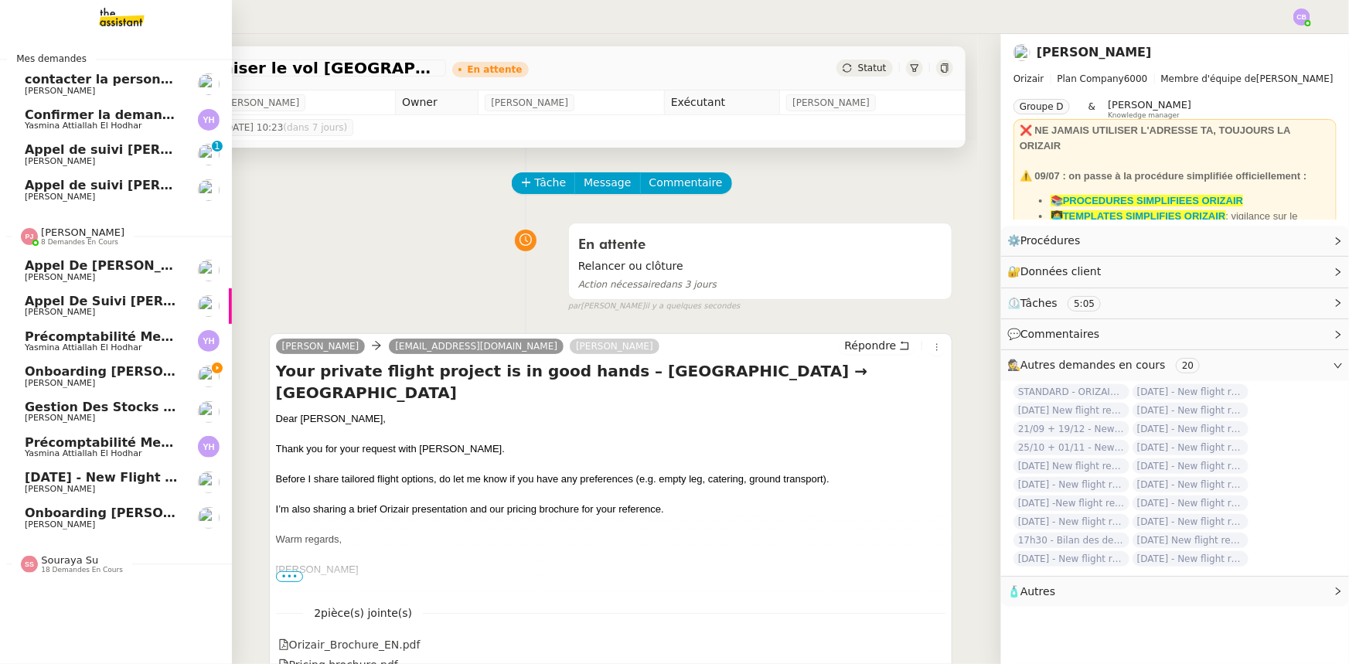
click at [84, 377] on span "Onboarding [PERSON_NAME] - EVOCORP" at bounding box center [165, 371] width 281 height 15
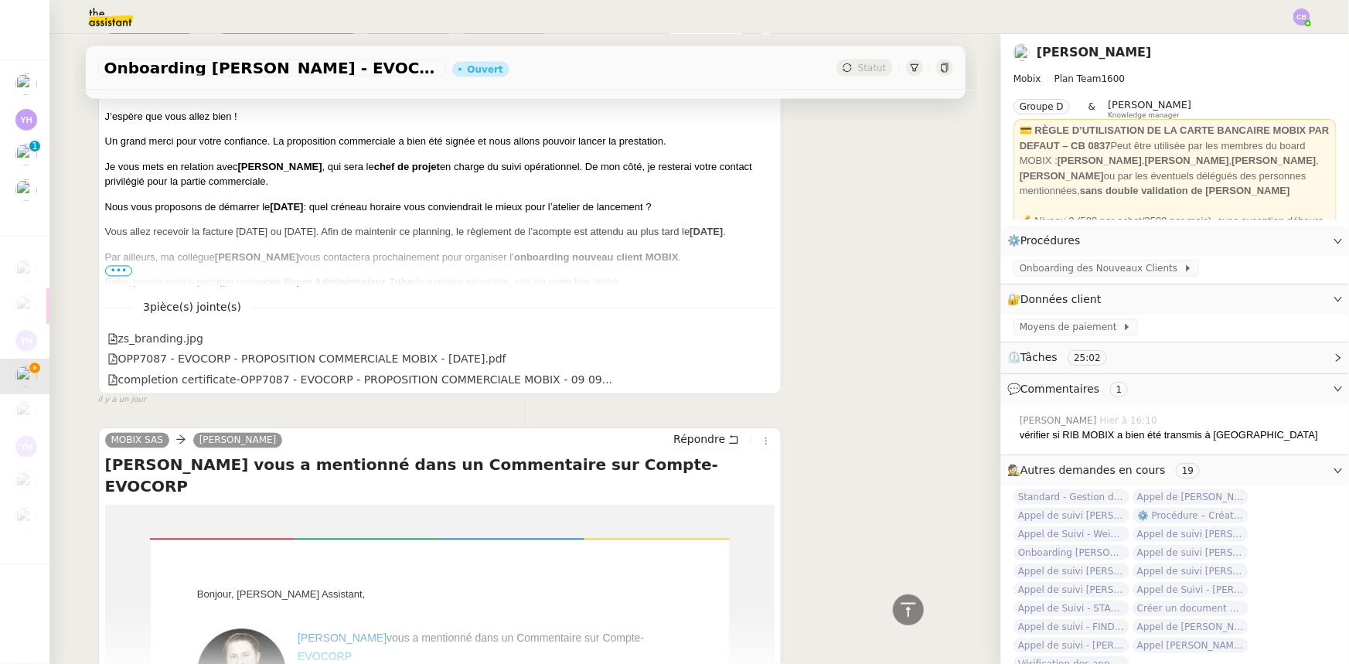
scroll to position [1476, 0]
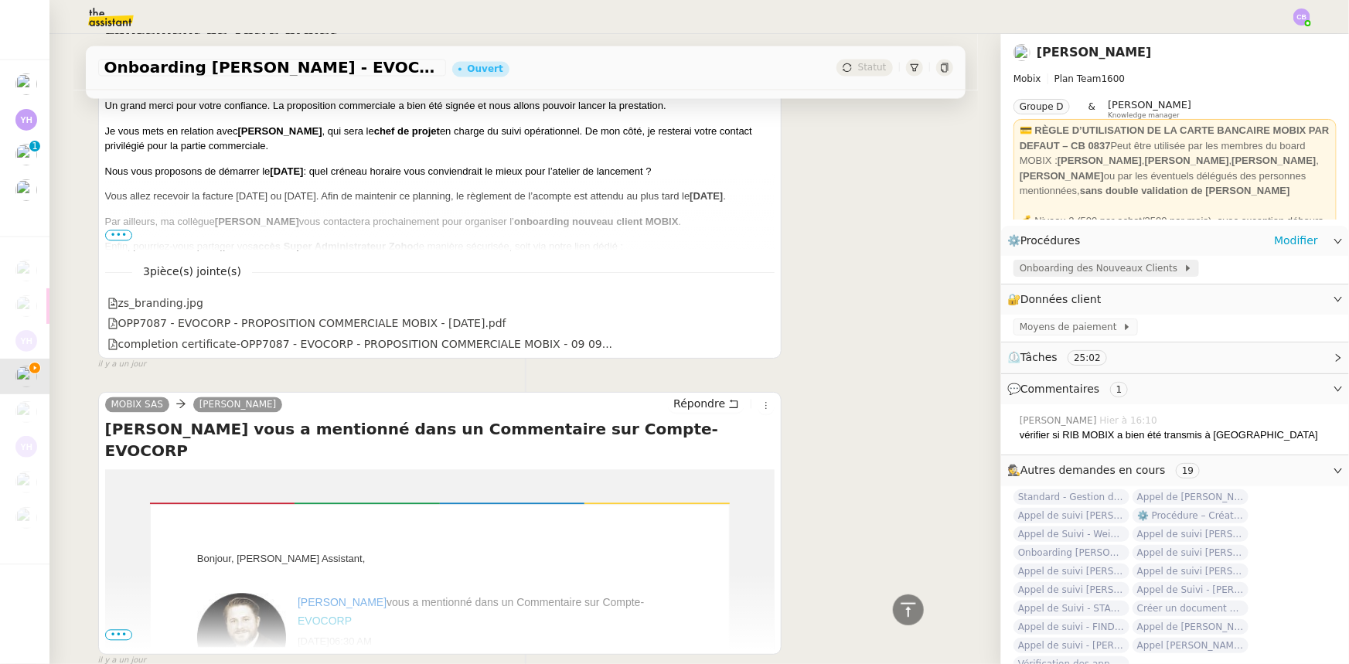
click at [898, 268] on span "Onboarding des Nouveaux Clients" at bounding box center [1102, 268] width 164 height 15
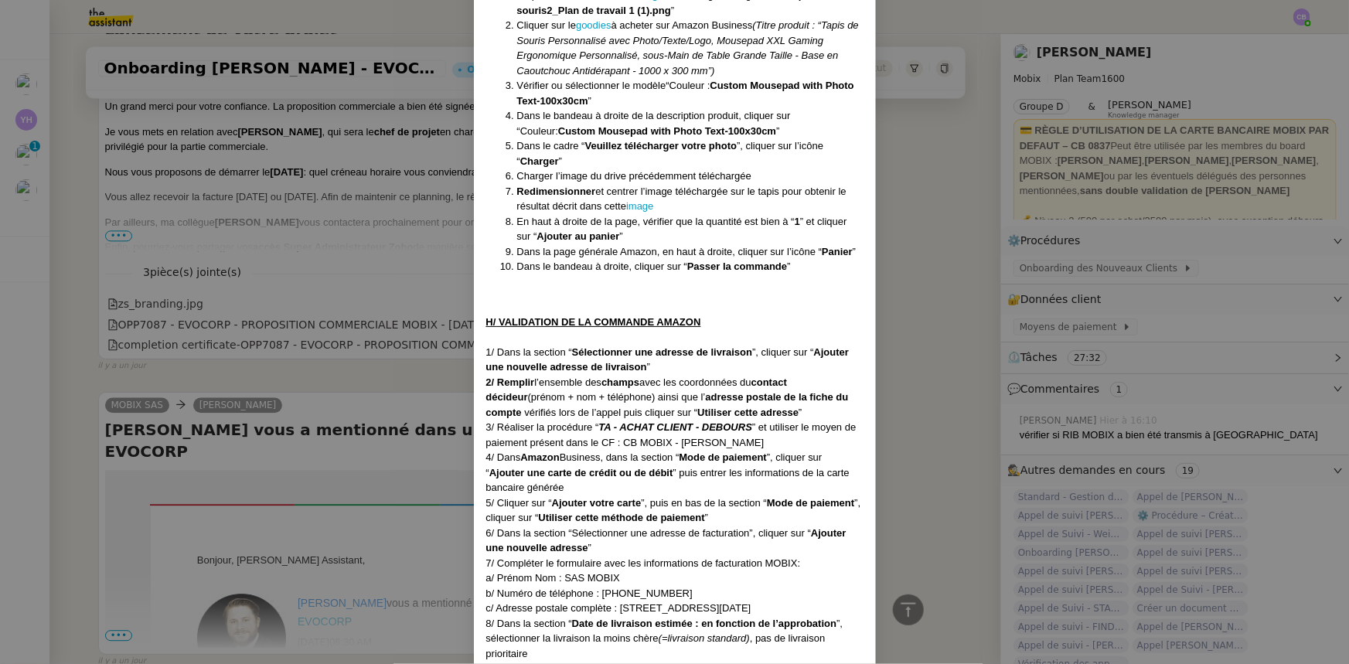
scroll to position [3303, 0]
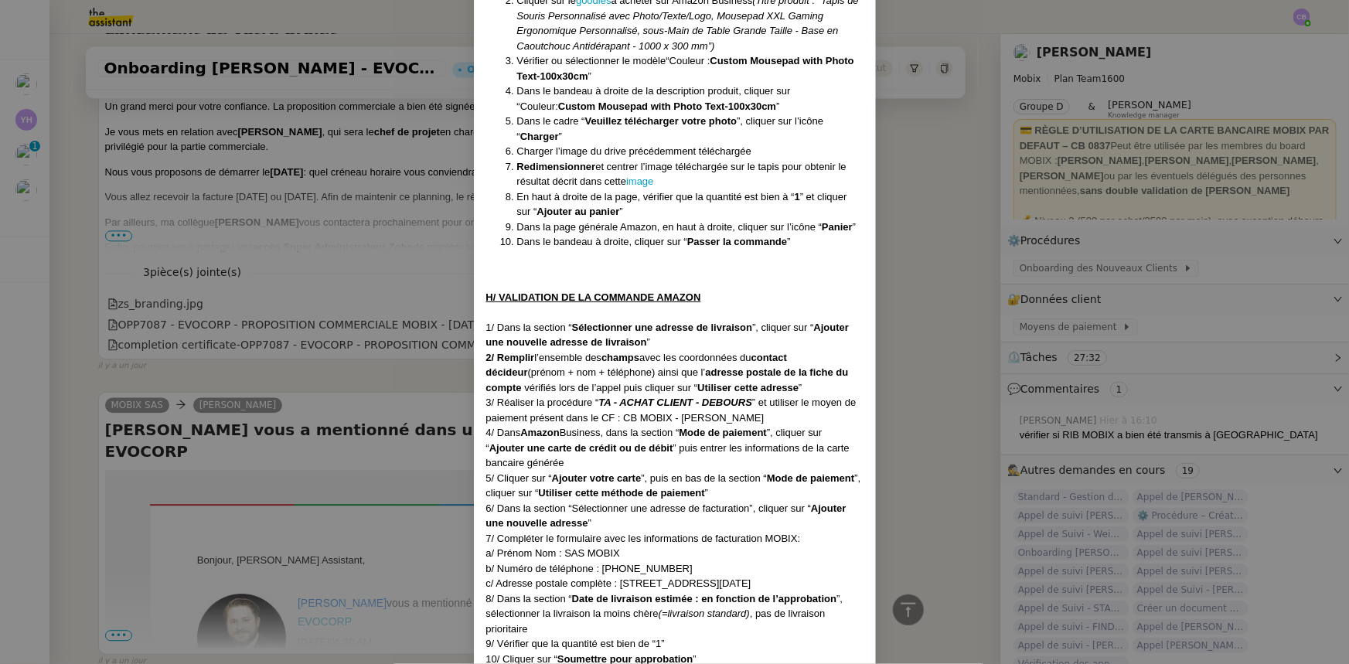
click at [898, 234] on nz-modal-container "Créée le : 10/09/2025 Contexte Lorsqu’un prospect signe un premier deal, il doi…" at bounding box center [674, 332] width 1349 height 664
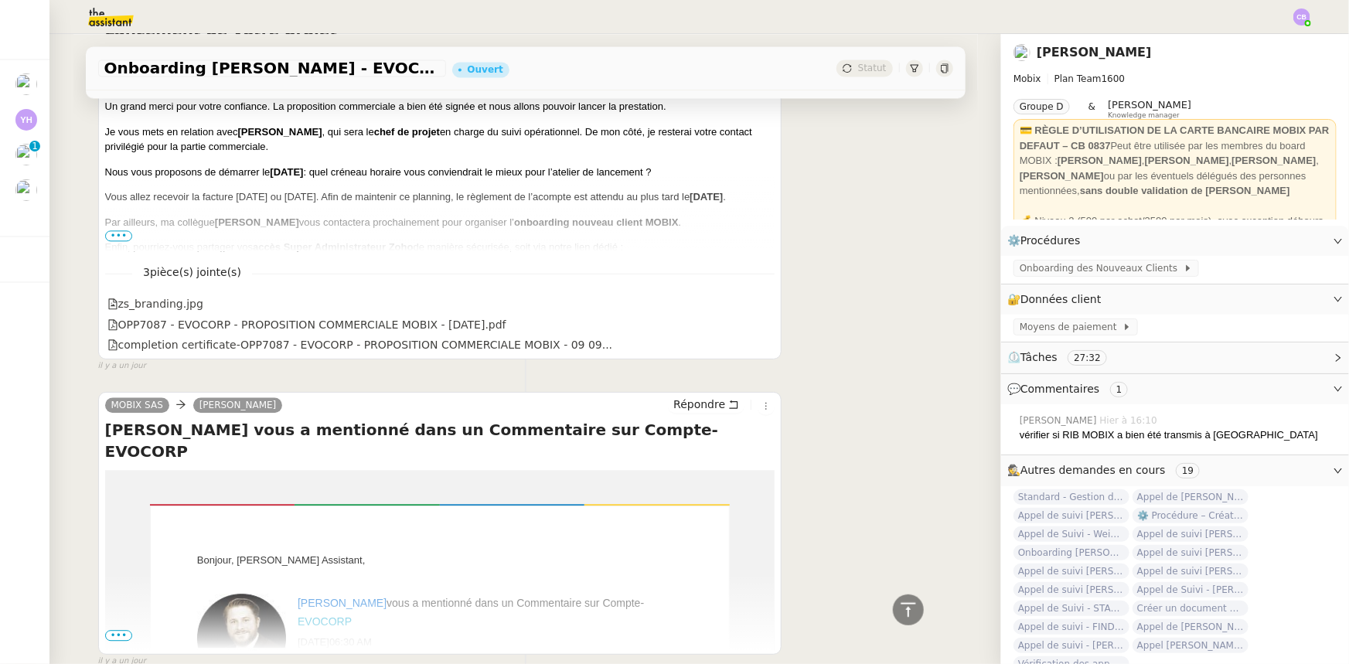
scroll to position [1815, 0]
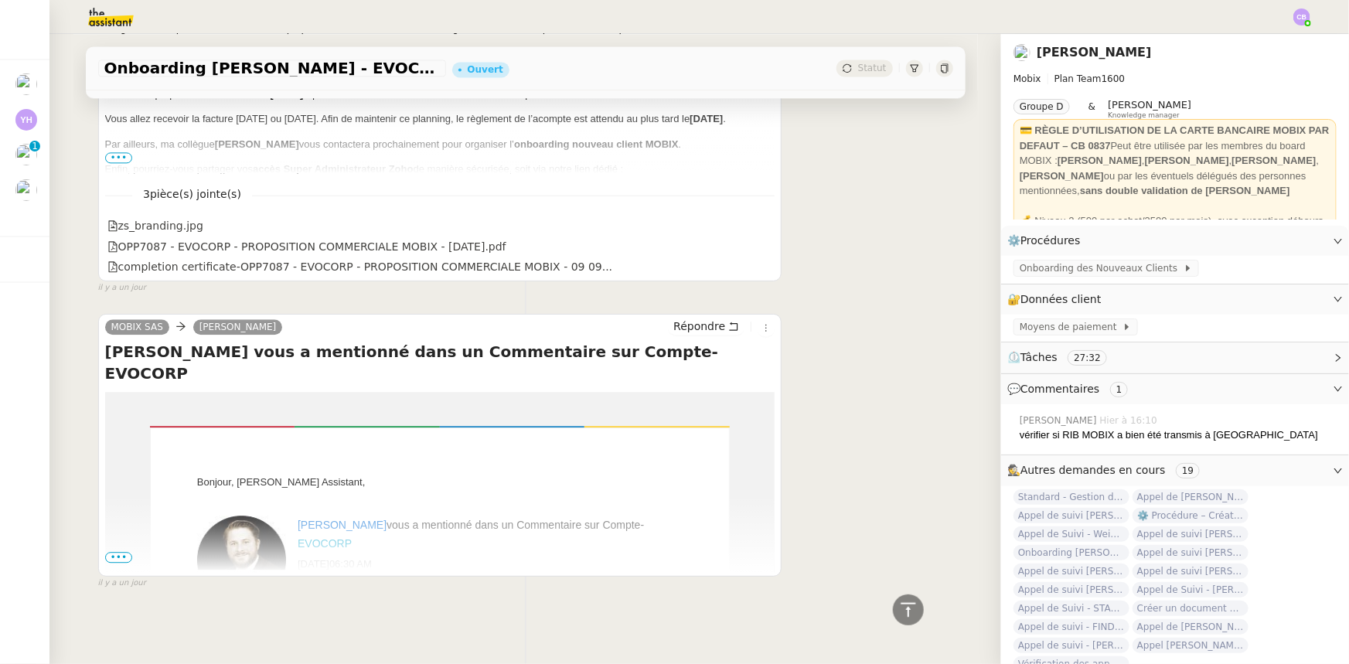
click at [114, 411] on span "•••" at bounding box center [119, 557] width 28 height 11
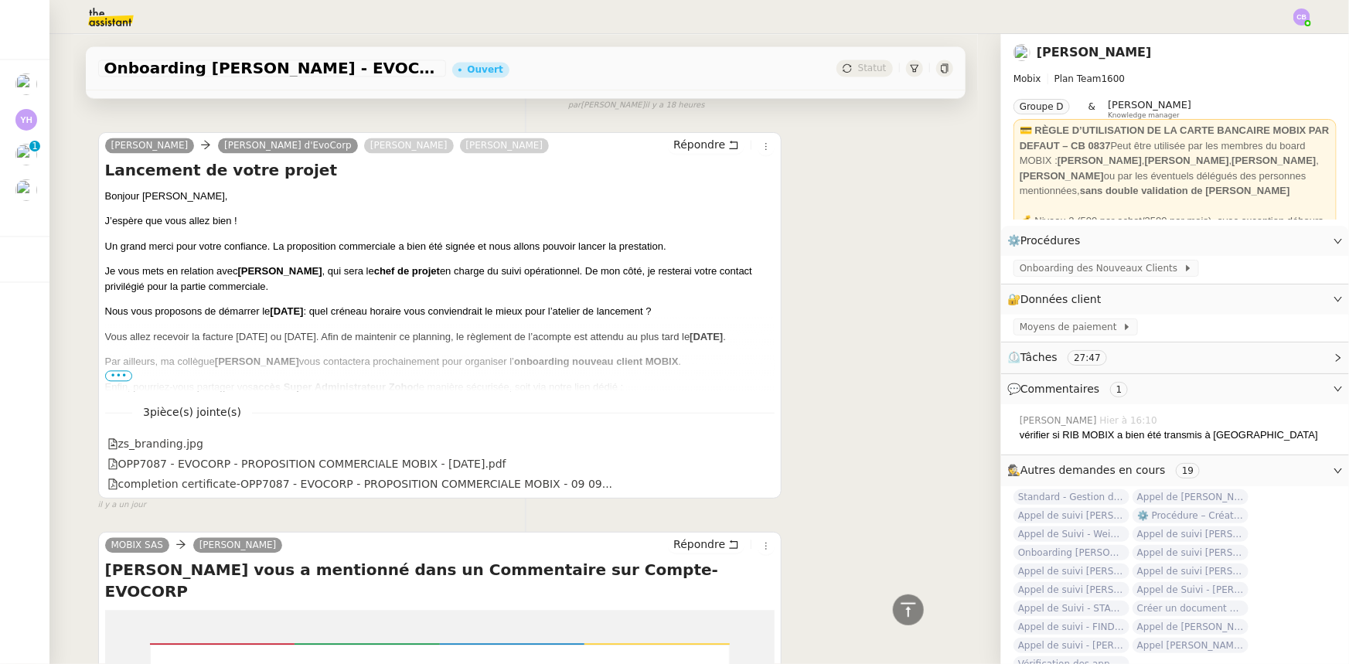
scroll to position [1548, 0]
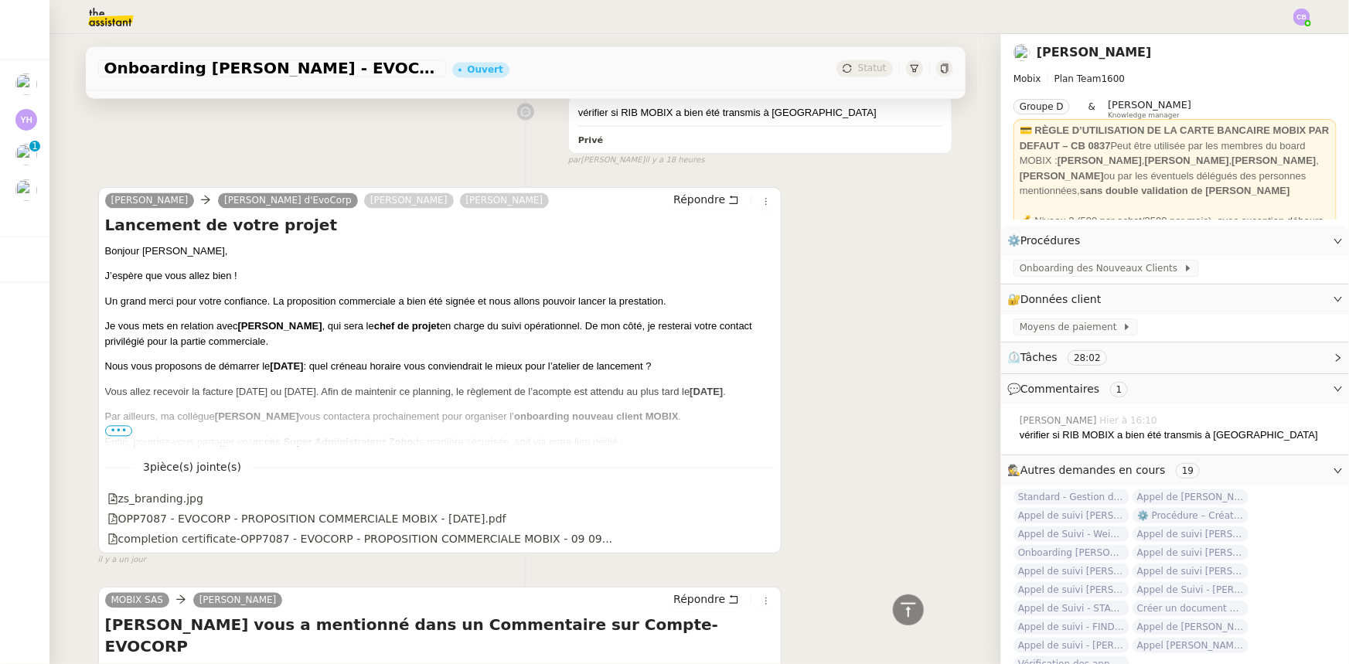
click at [112, 411] on span "•••" at bounding box center [119, 430] width 28 height 11
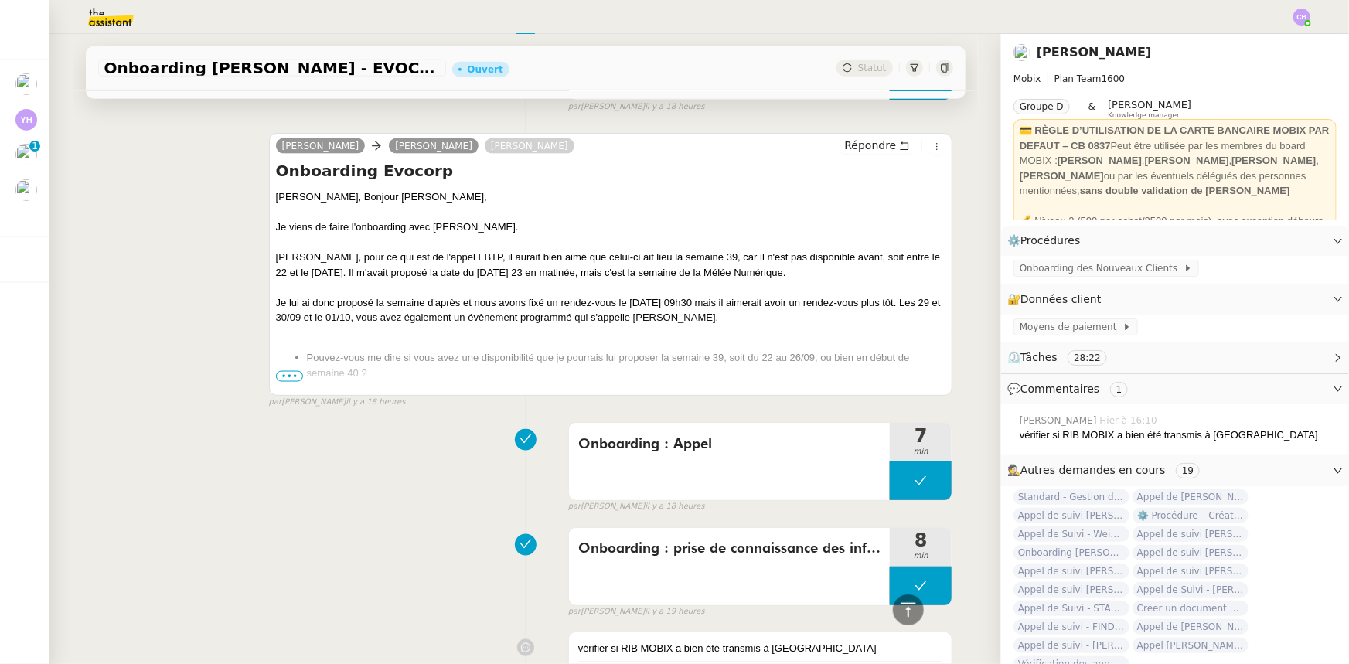
scroll to position [986, 0]
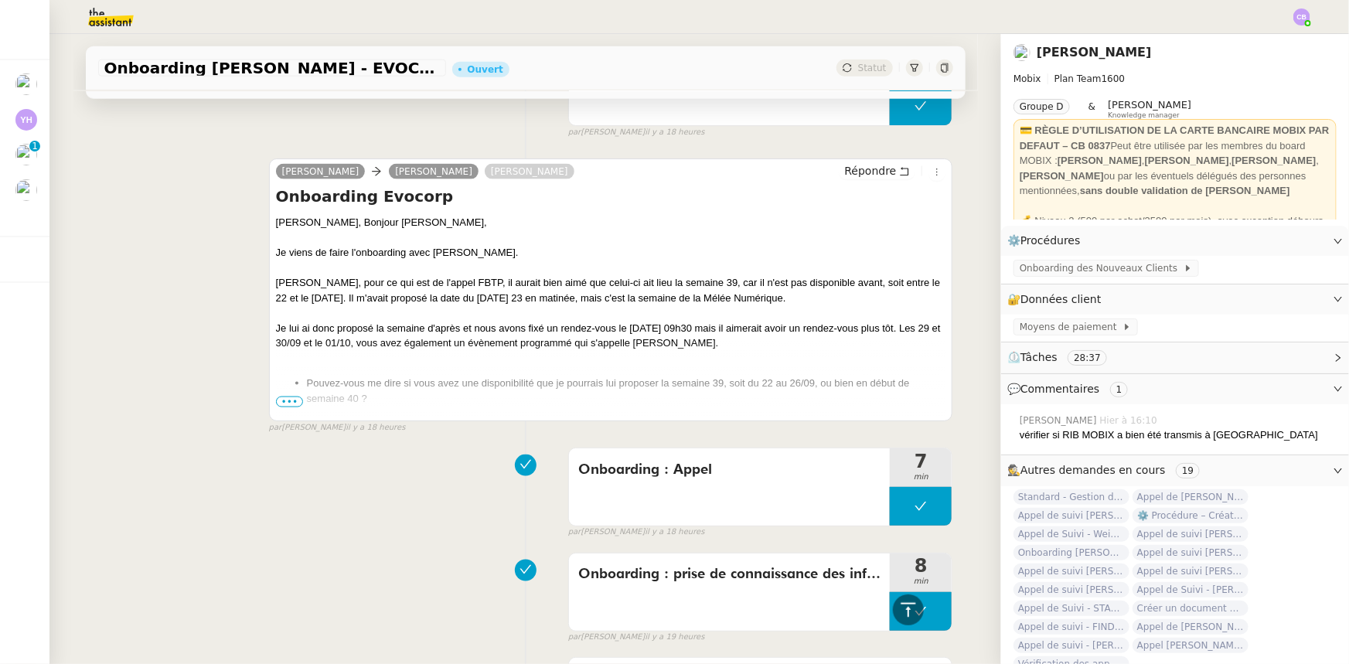
click at [276, 407] on span "•••" at bounding box center [290, 402] width 28 height 11
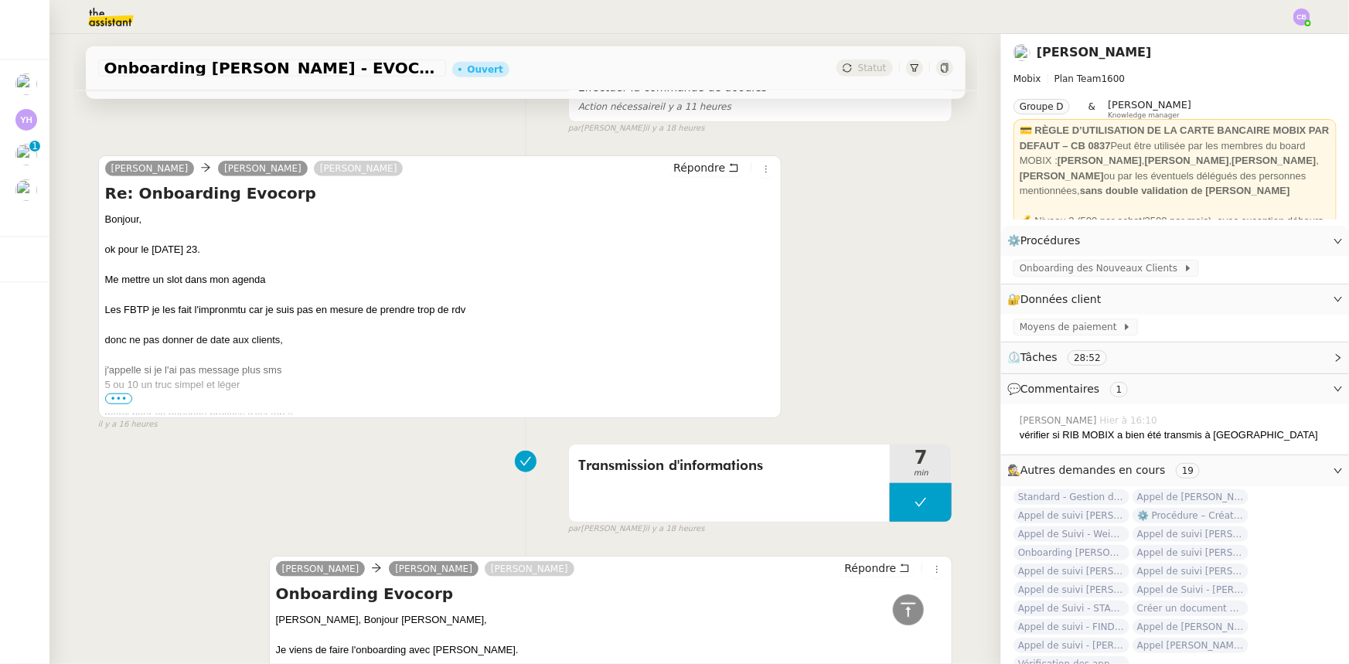
scroll to position [610, 0]
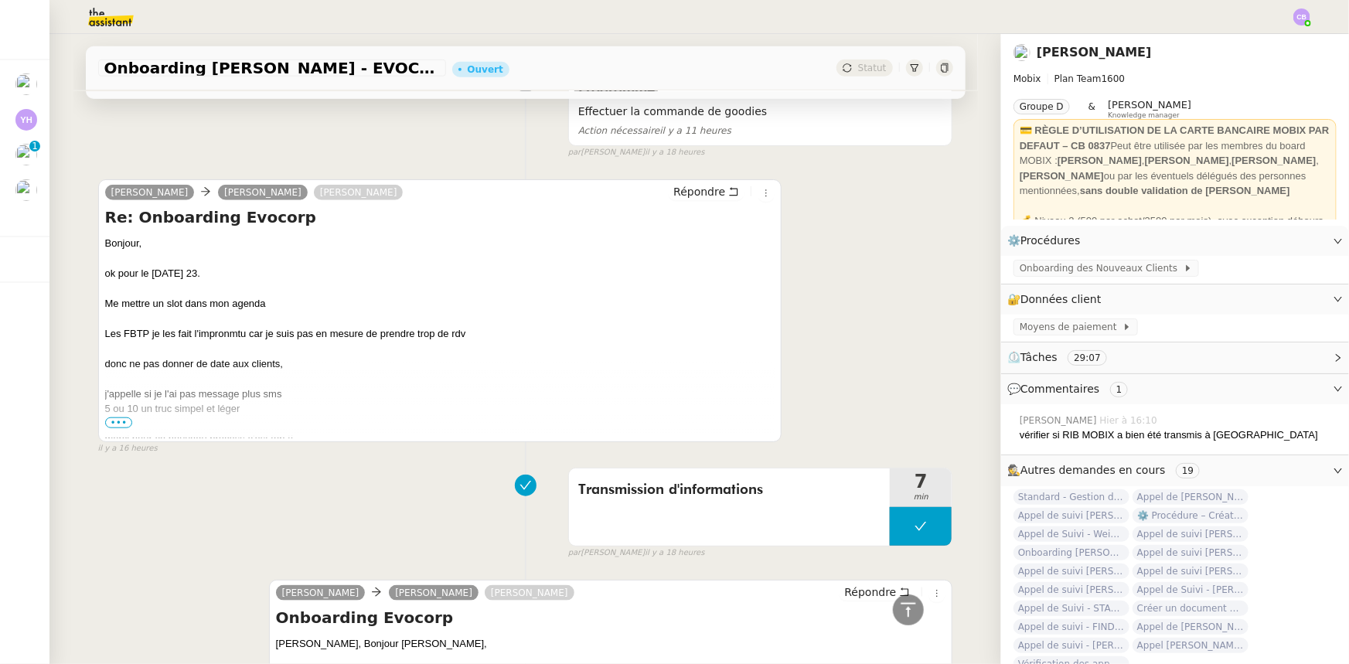
click at [111, 411] on span "•••" at bounding box center [119, 423] width 28 height 11
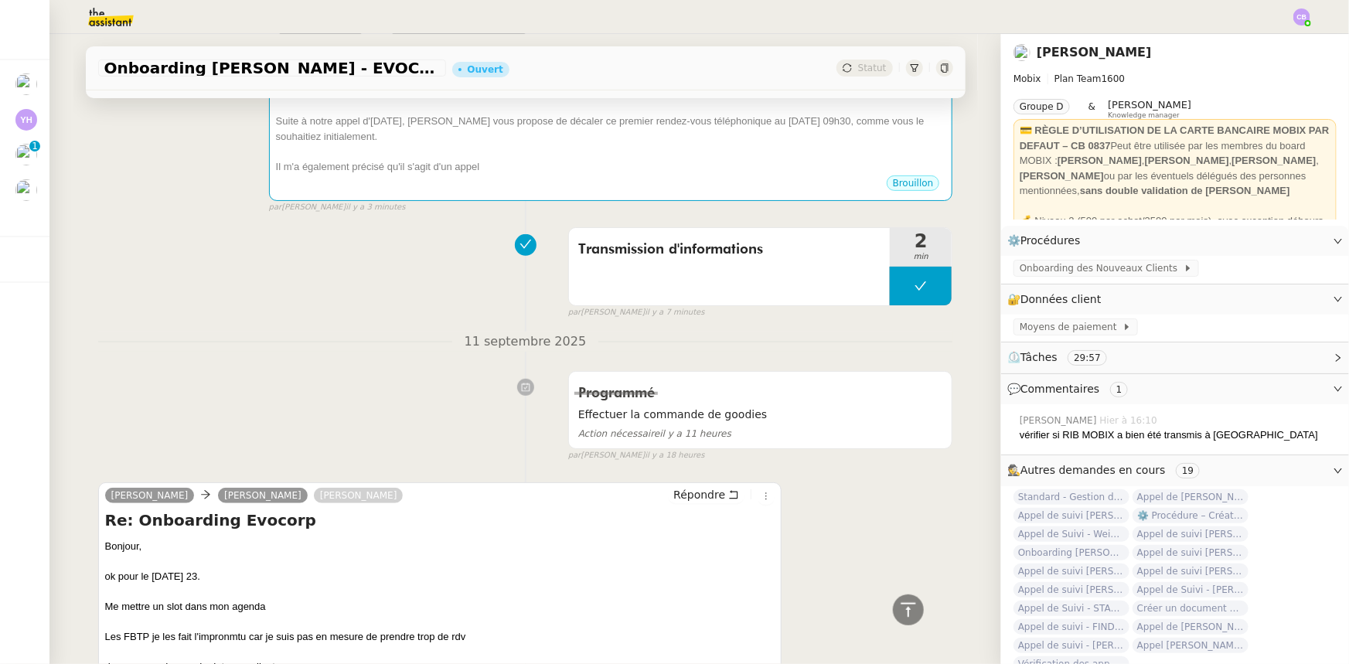
scroll to position [281, 0]
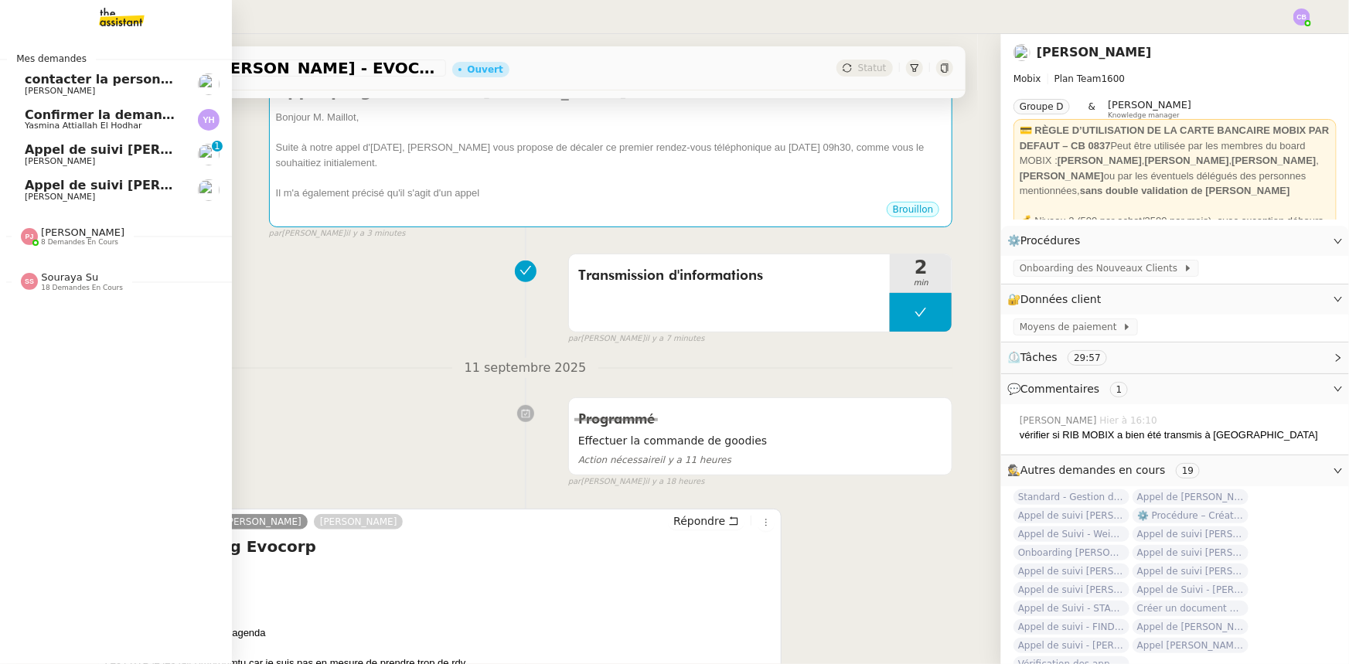
click at [41, 150] on span "Appel de suivi [PERSON_NAME] DECORATION" at bounding box center [181, 149] width 312 height 15
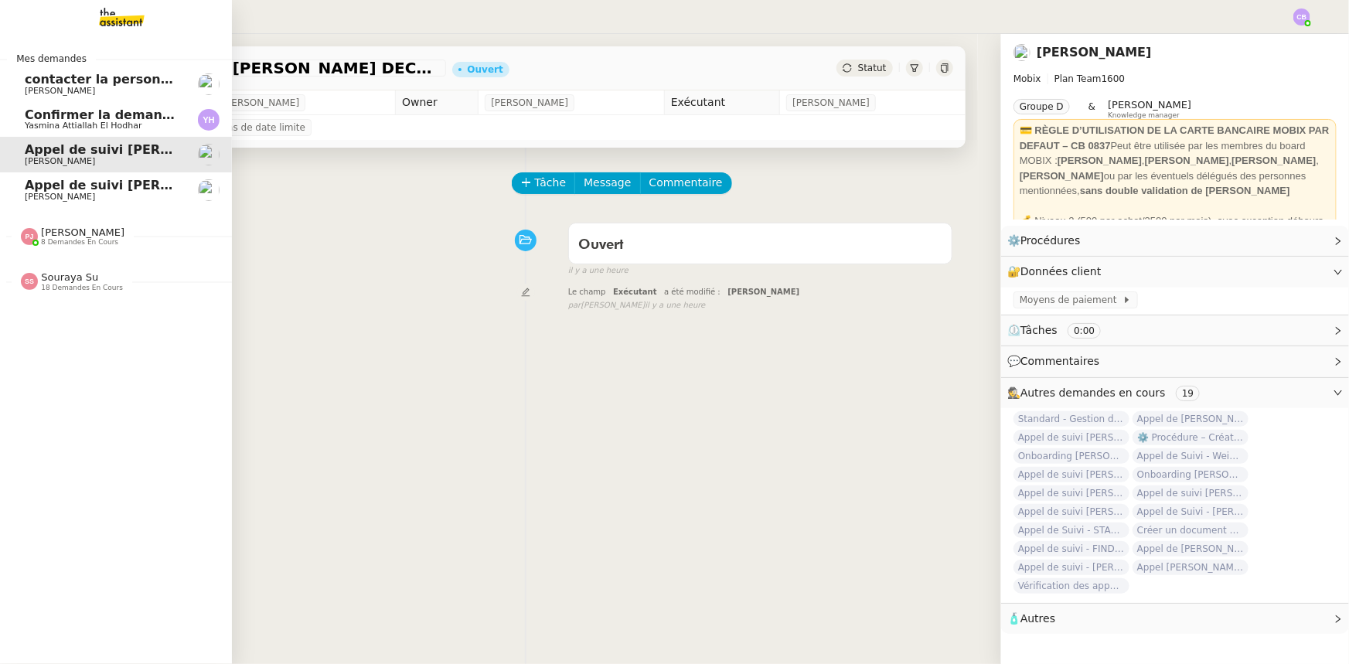
click at [37, 186] on span "Appel de suivi [PERSON_NAME] - EKIPEO GROUP" at bounding box center [193, 185] width 336 height 15
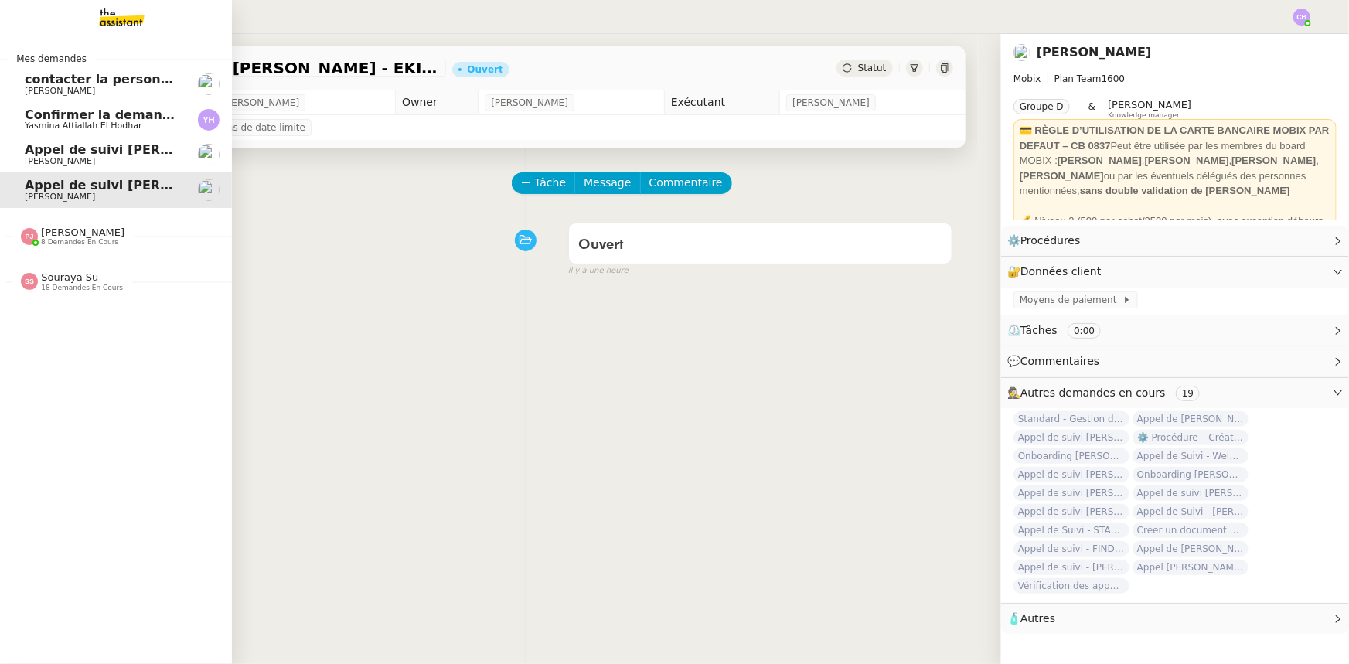
click at [41, 151] on span "Appel de suivi [PERSON_NAME] DECORATION" at bounding box center [181, 149] width 312 height 15
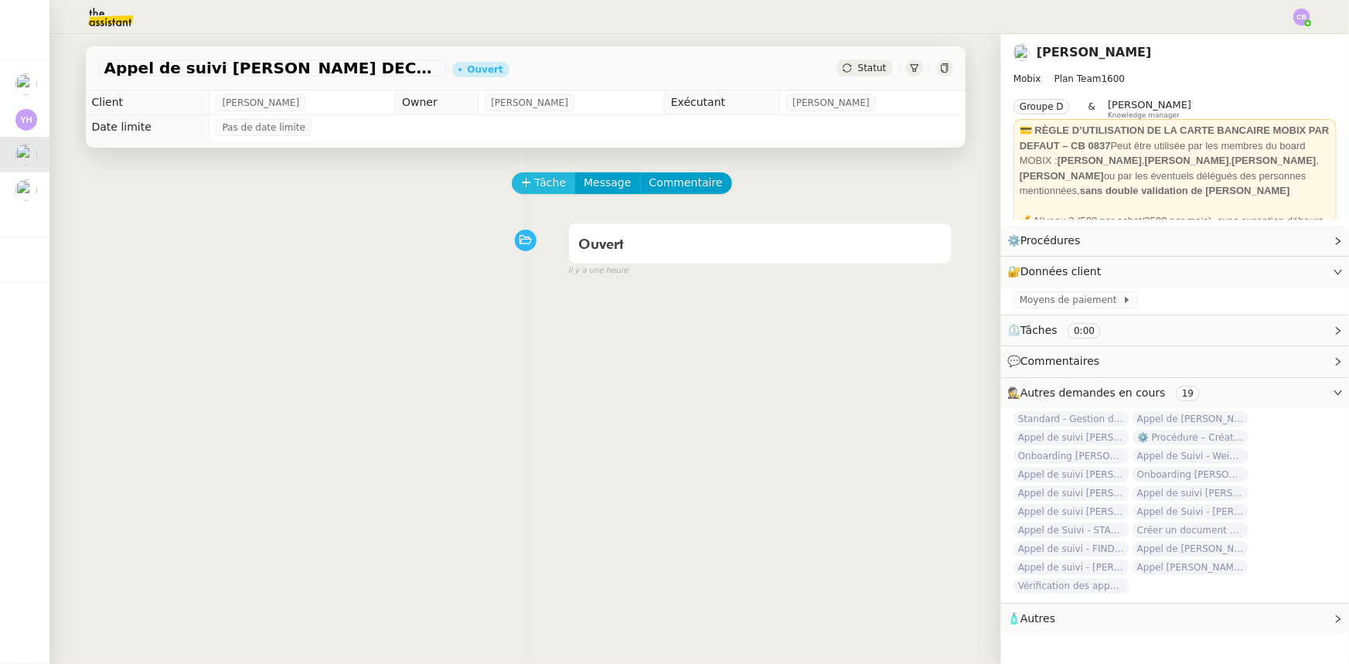
click at [535, 182] on span "Tâche" at bounding box center [551, 183] width 32 height 18
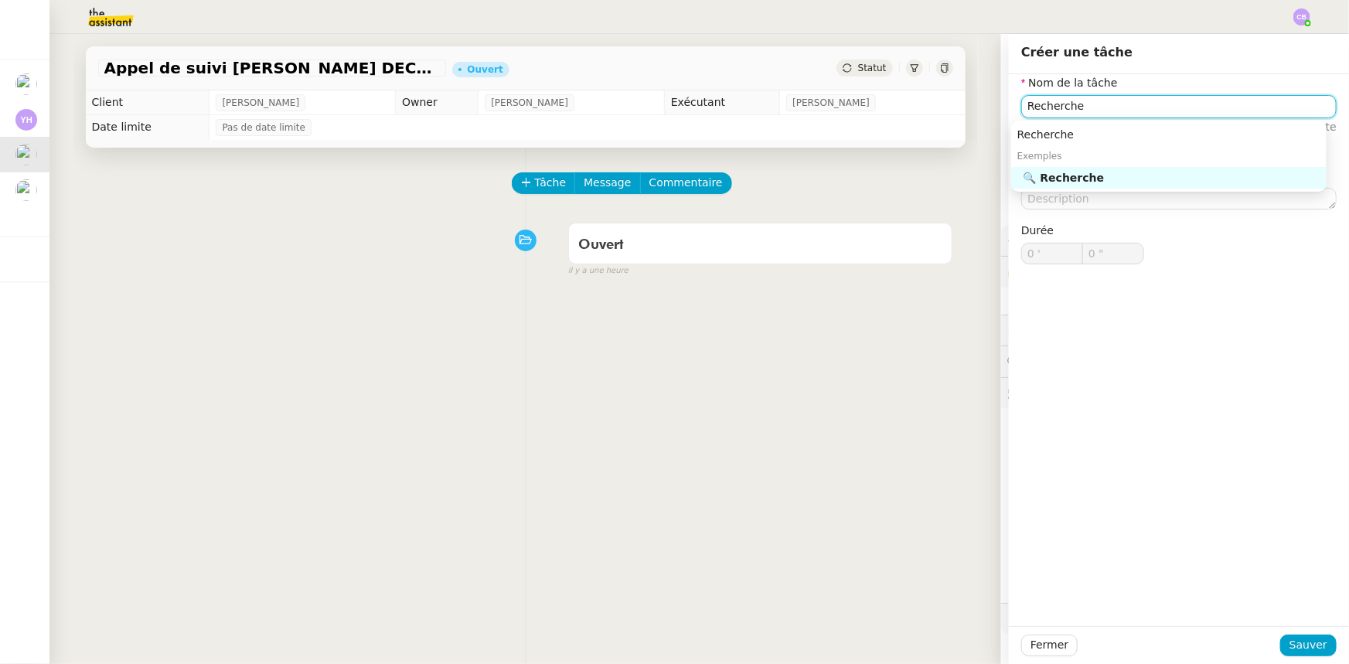
click at [898, 183] on div "🔍 Recherche" at bounding box center [1172, 178] width 297 height 14
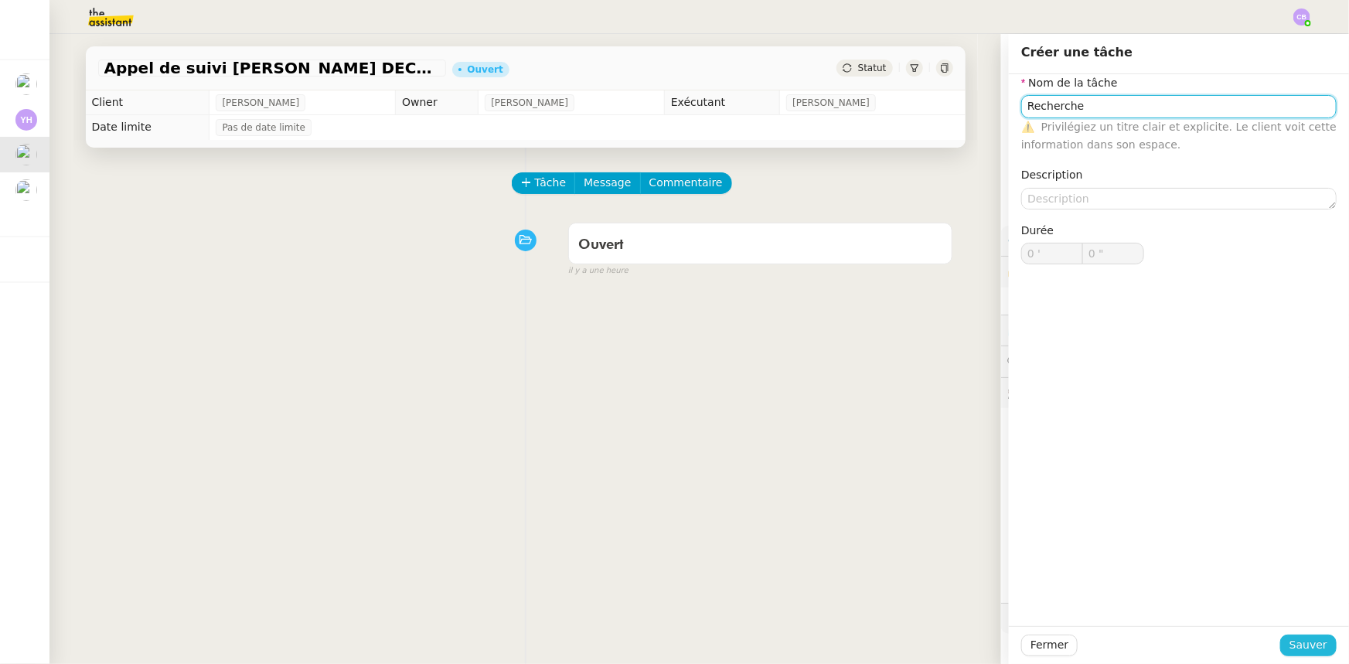
type input "Recherche"
click at [898, 411] on span "Sauver" at bounding box center [1309, 645] width 38 height 18
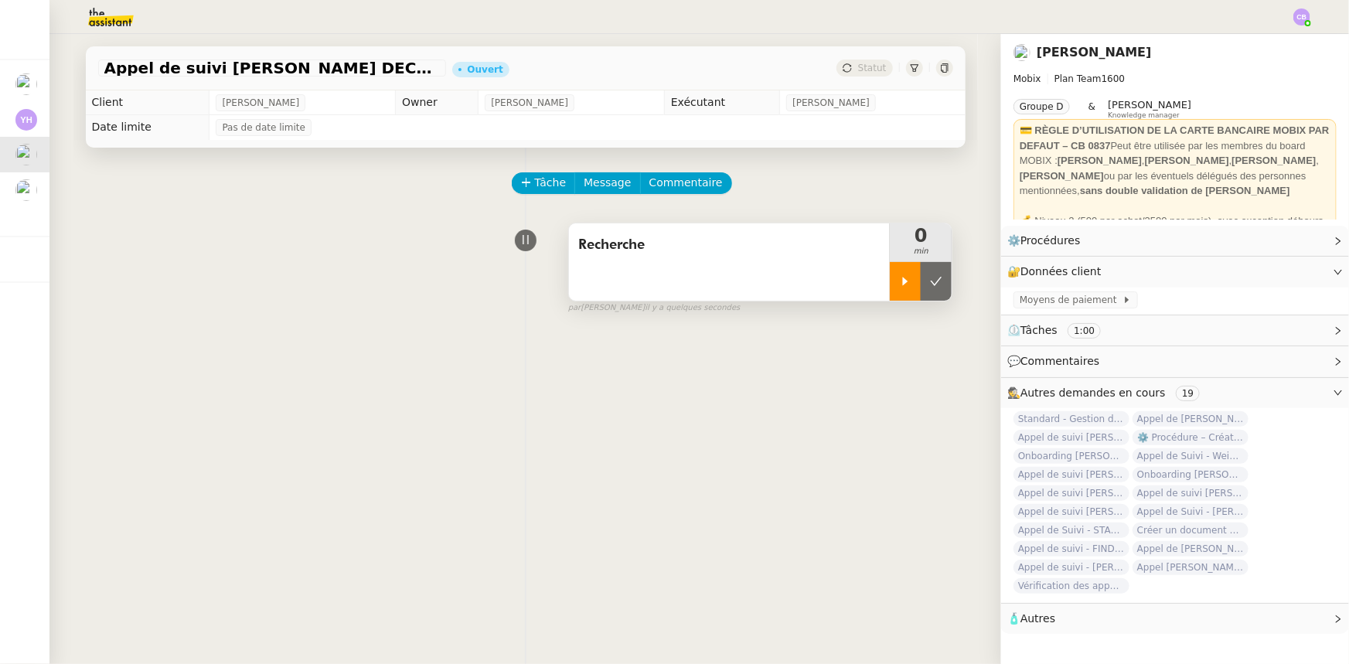
click at [898, 284] on icon at bounding box center [905, 281] width 12 height 12
click at [652, 185] on span "Commentaire" at bounding box center [685, 183] width 73 height 18
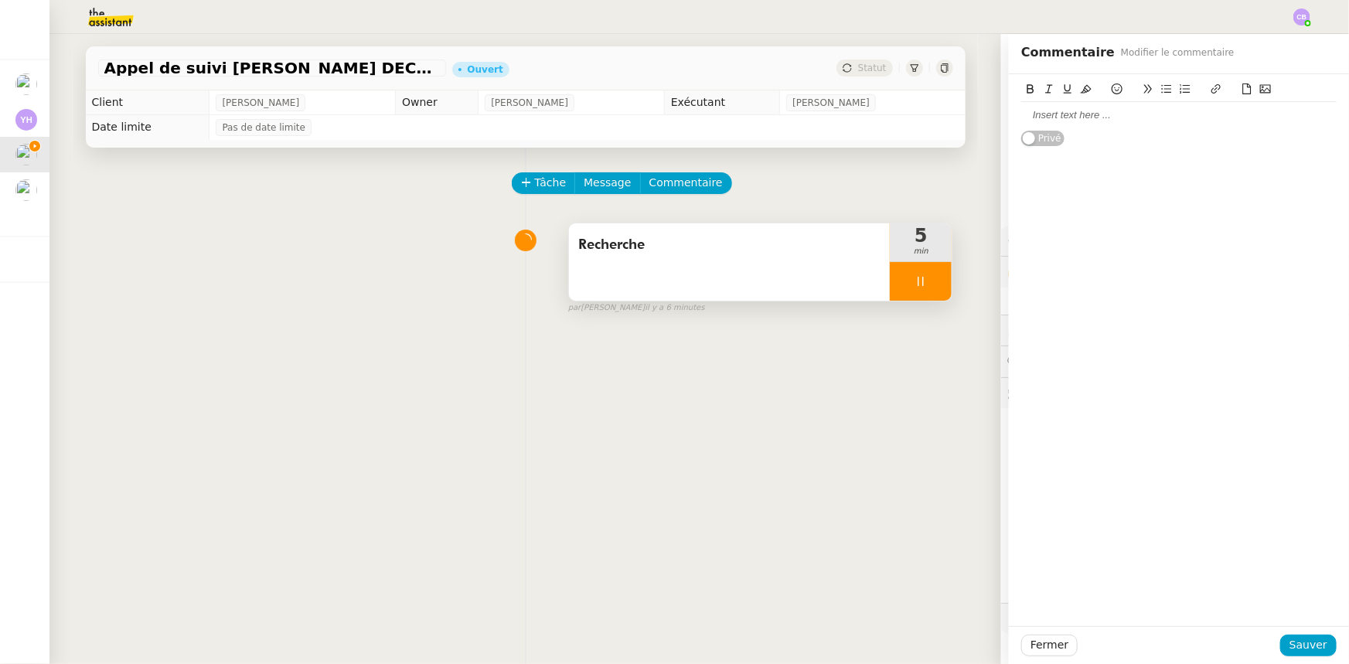
click at [898, 115] on div at bounding box center [1178, 115] width 315 height 14
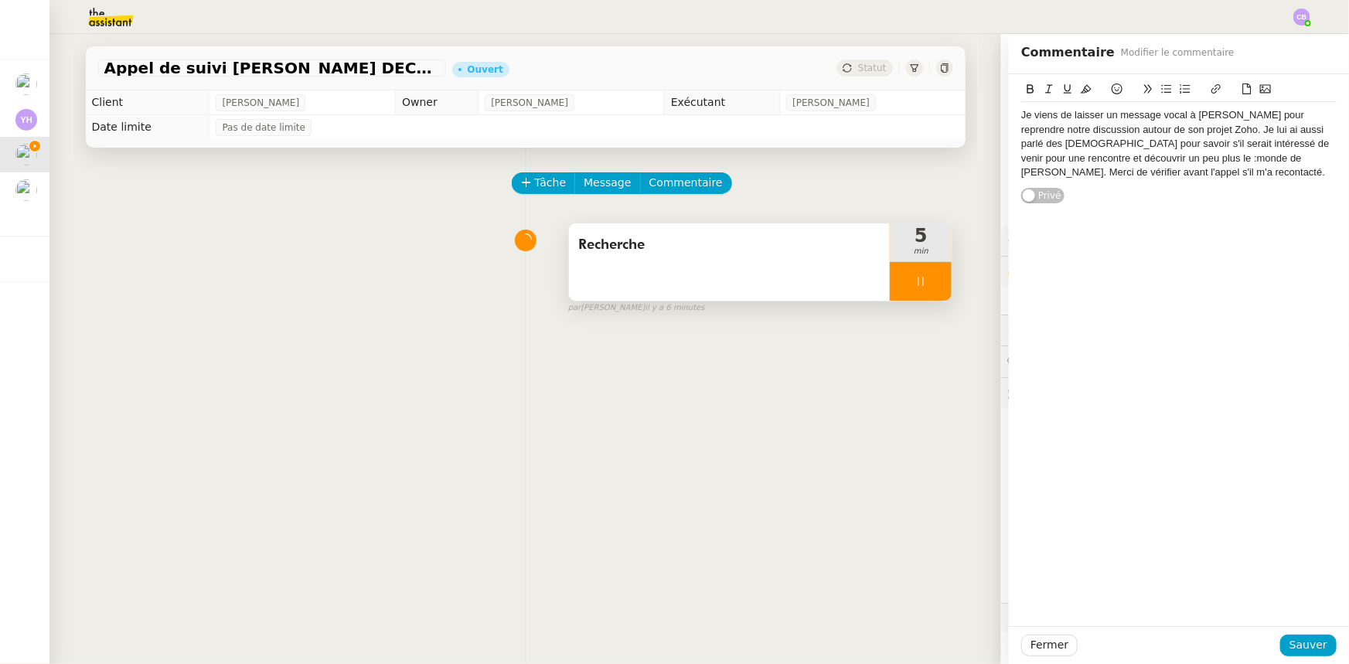
click at [898, 115] on div "Je viens de laisser un message vocal à Thierry pour reprendre notre discussion …" at bounding box center [1178, 143] width 315 height 71
drag, startPoint x: 1058, startPoint y: 114, endPoint x: 1012, endPoint y: 113, distance: 45.6
click at [898, 113] on div "Pour Alex : Je viens de laisser un message vocal à Thierry pour reprendre notre…" at bounding box center [1178, 151] width 315 height 86
click at [898, 90] on icon at bounding box center [1031, 88] width 7 height 9
drag, startPoint x: 1082, startPoint y: 130, endPoint x: 1248, endPoint y: 128, distance: 165.5
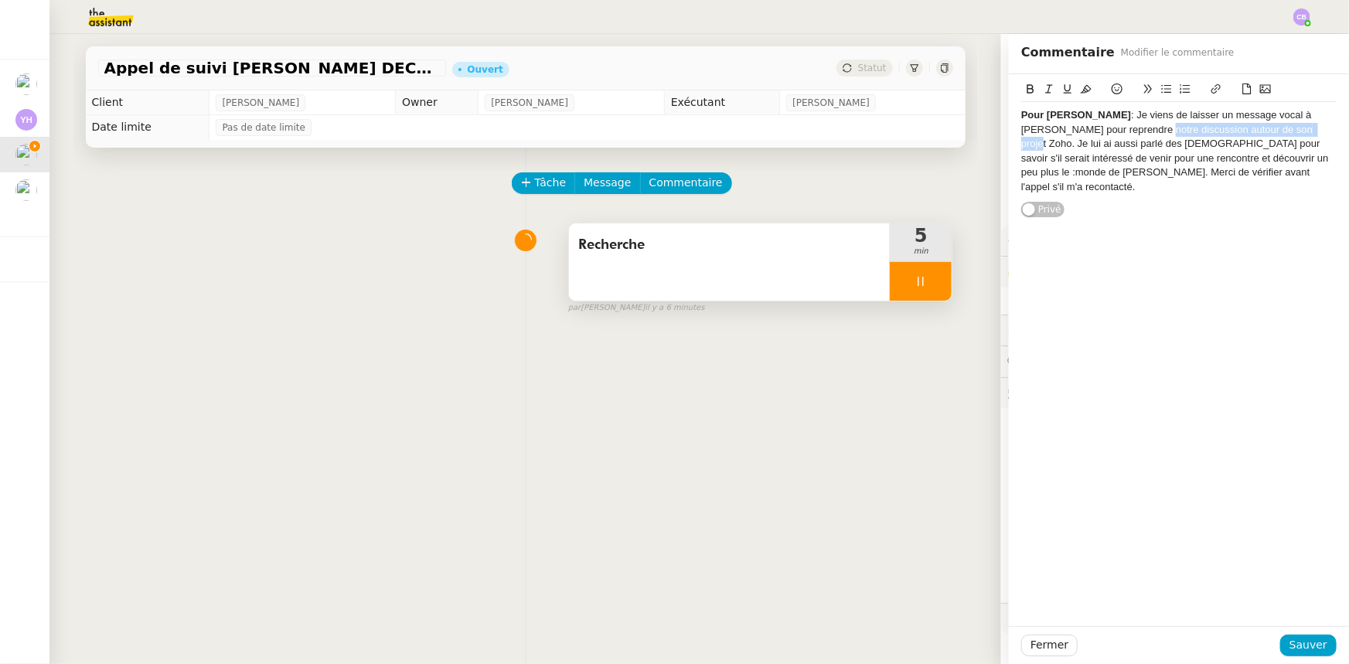
click at [898, 128] on div "Pour Alex : Je viens de laisser un message vocal à Thierry pour reprendre notre…" at bounding box center [1178, 151] width 315 height 86
click at [898, 87] on icon at bounding box center [1030, 89] width 11 height 11
click at [898, 131] on div "Pour Alex : Je viens de laisser un message vocal à Thierry pour reprendre notre…" at bounding box center [1178, 151] width 315 height 86
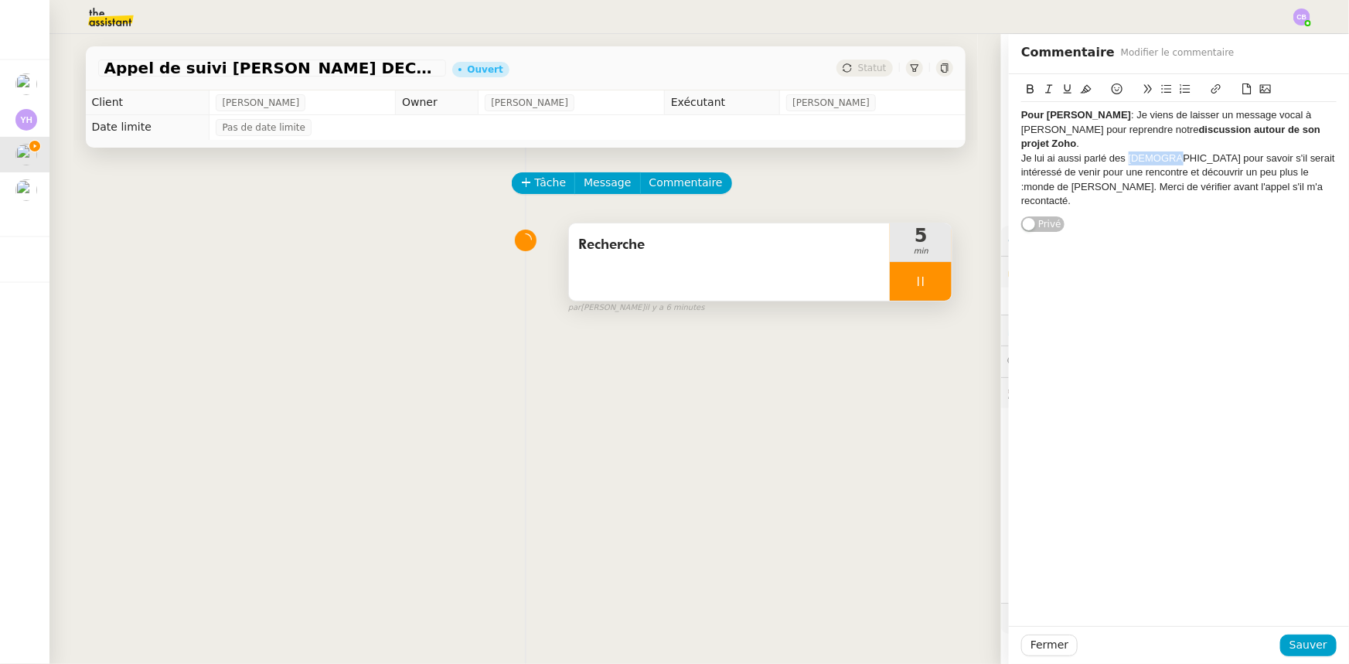
drag, startPoint x: 1120, startPoint y: 145, endPoint x: 1157, endPoint y: 145, distance: 37.1
click at [898, 152] on div "Je lui ai aussi parlé des Zoholics pour savoir s'il serait intéressé de venir p…" at bounding box center [1178, 180] width 315 height 57
click at [898, 90] on icon at bounding box center [1031, 88] width 7 height 9
click at [898, 411] on span "Sauver" at bounding box center [1309, 645] width 38 height 18
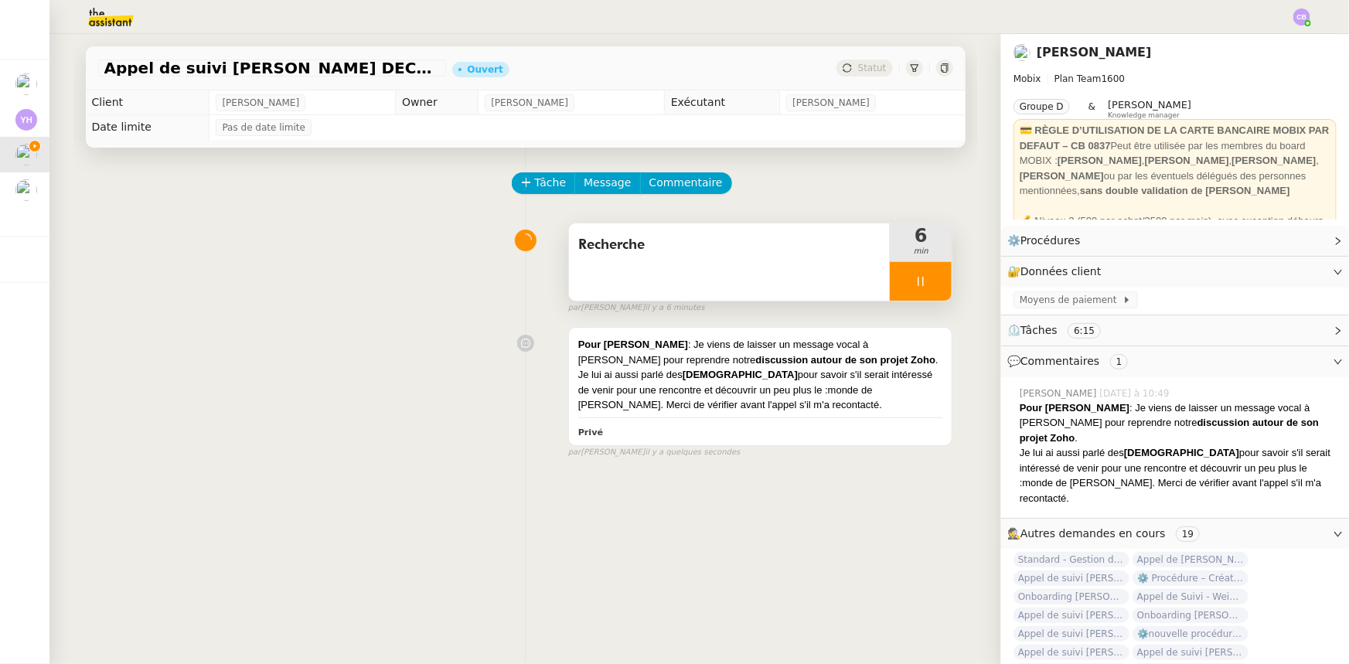
click at [898, 290] on div at bounding box center [921, 281] width 62 height 39
click at [890, 289] on div at bounding box center [905, 281] width 31 height 39
click at [890, 288] on div at bounding box center [921, 281] width 62 height 39
click at [890, 290] on div at bounding box center [905, 281] width 31 height 39
click at [898, 244] on link "Modifier" at bounding box center [1296, 241] width 44 height 18
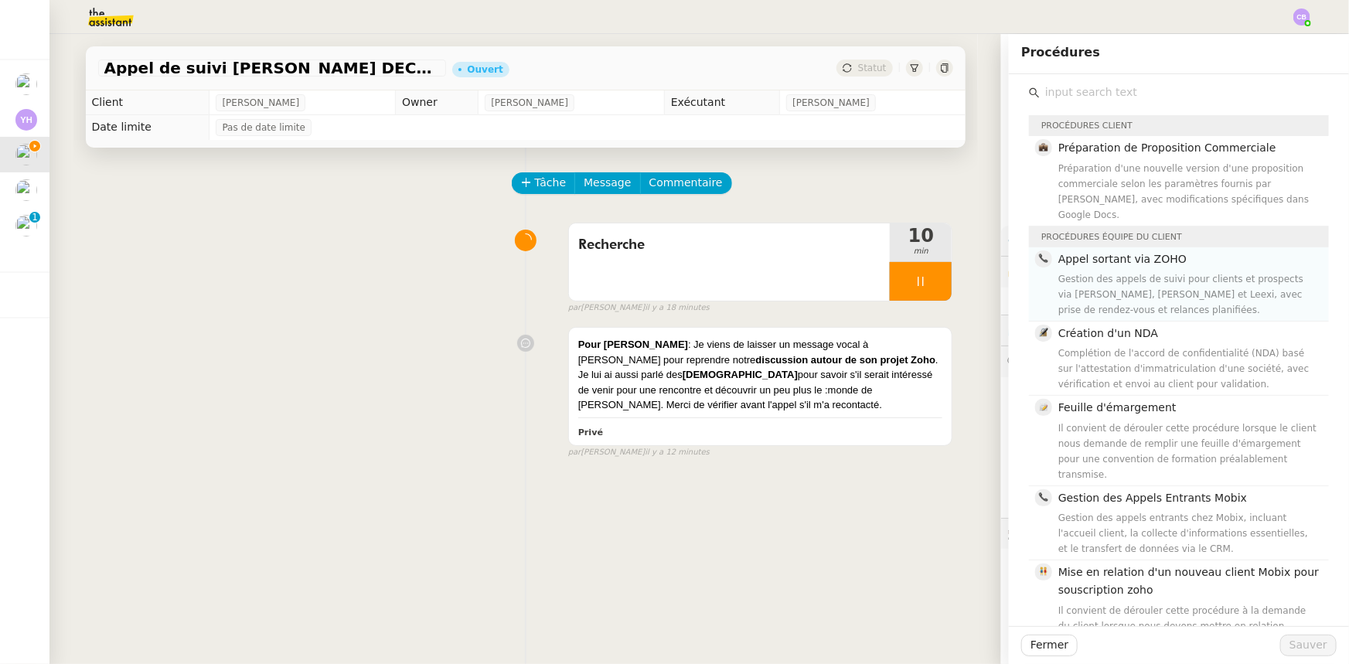
click at [898, 271] on div "Gestion des appels de suivi pour clients et prospects via Zoho CRM, Aircall et …" at bounding box center [1188, 294] width 261 height 46
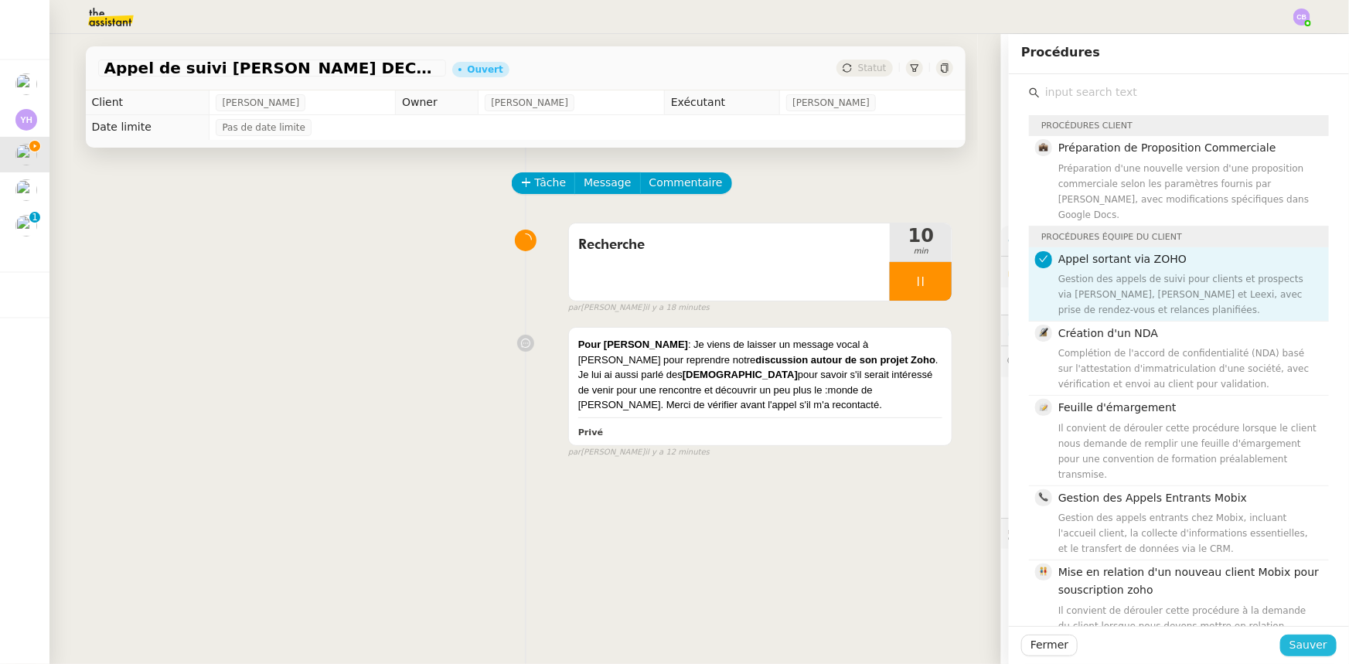
click at [898, 411] on span "Sauver" at bounding box center [1309, 645] width 38 height 18
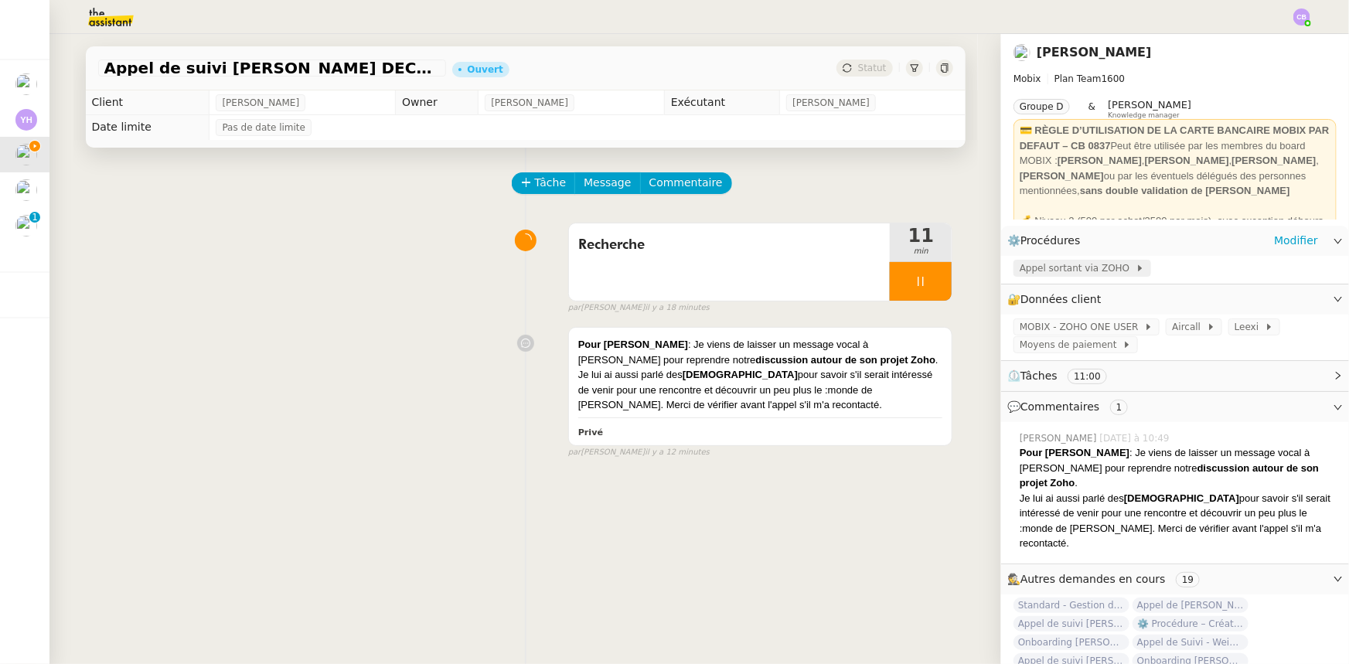
click at [898, 273] on span "Appel sortant via ZOHO" at bounding box center [1078, 268] width 116 height 15
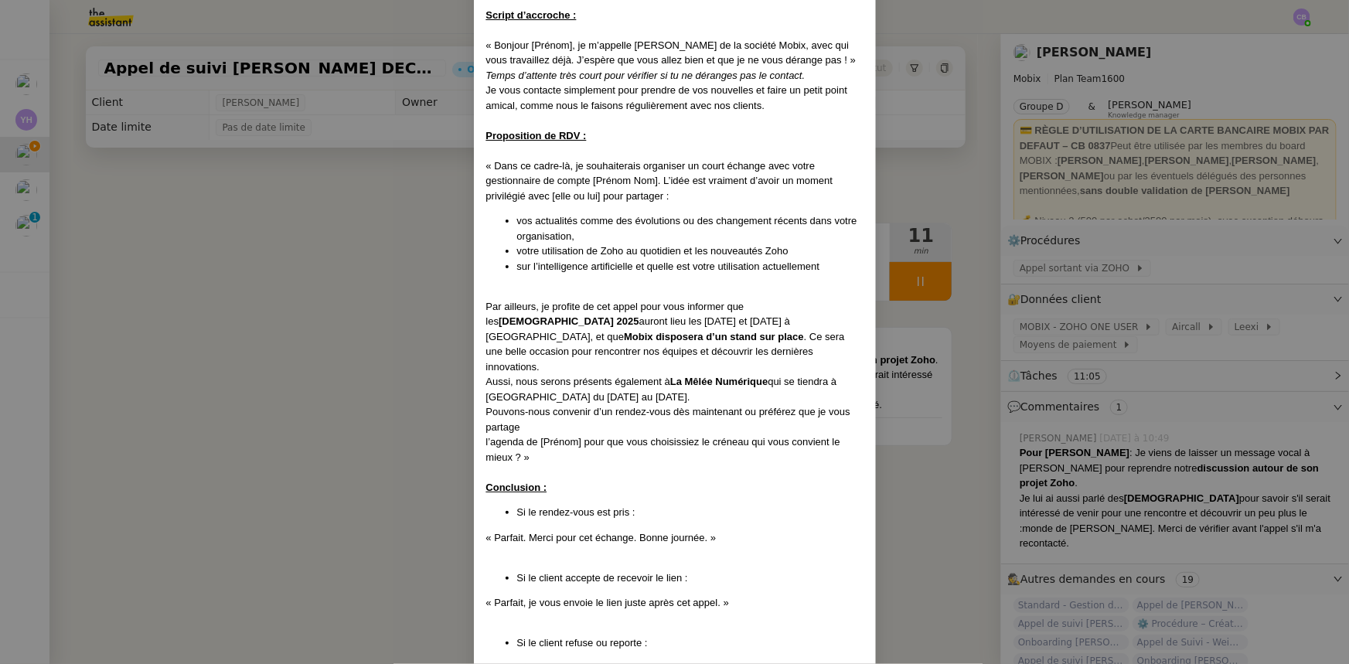
scroll to position [913, 0]
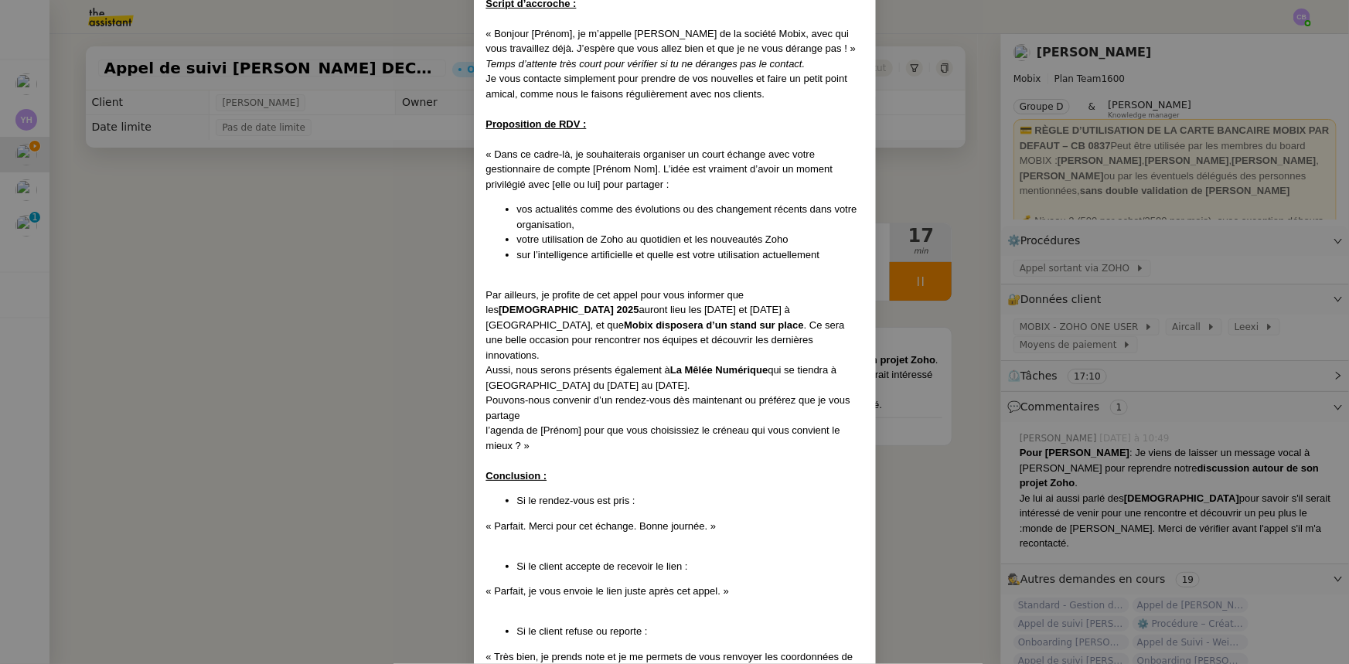
click at [389, 268] on nz-modal-container "Créé le 15/04/2025 MAJ le 03/09/2025 Contexte : Cette procédure s’applique lors…" at bounding box center [674, 332] width 1349 height 664
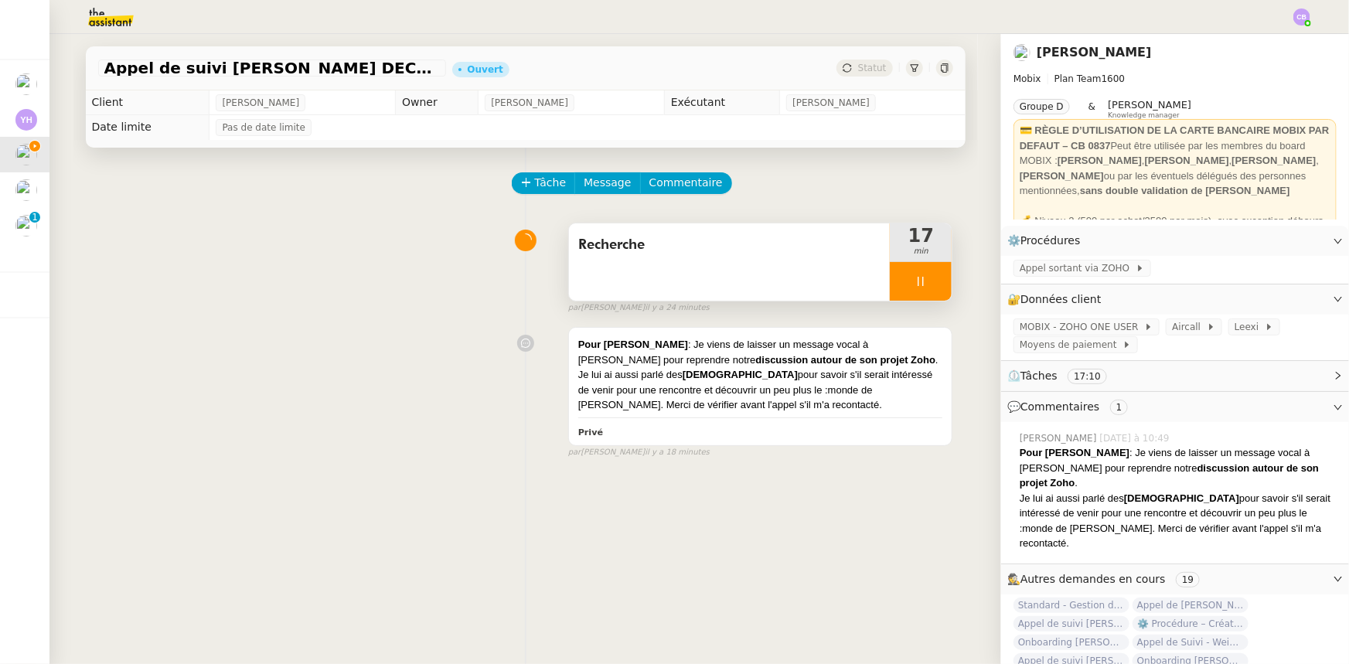
click at [898, 274] on div at bounding box center [921, 281] width 62 height 39
click at [898, 268] on span "Appel sortant via ZOHO" at bounding box center [1078, 268] width 116 height 15
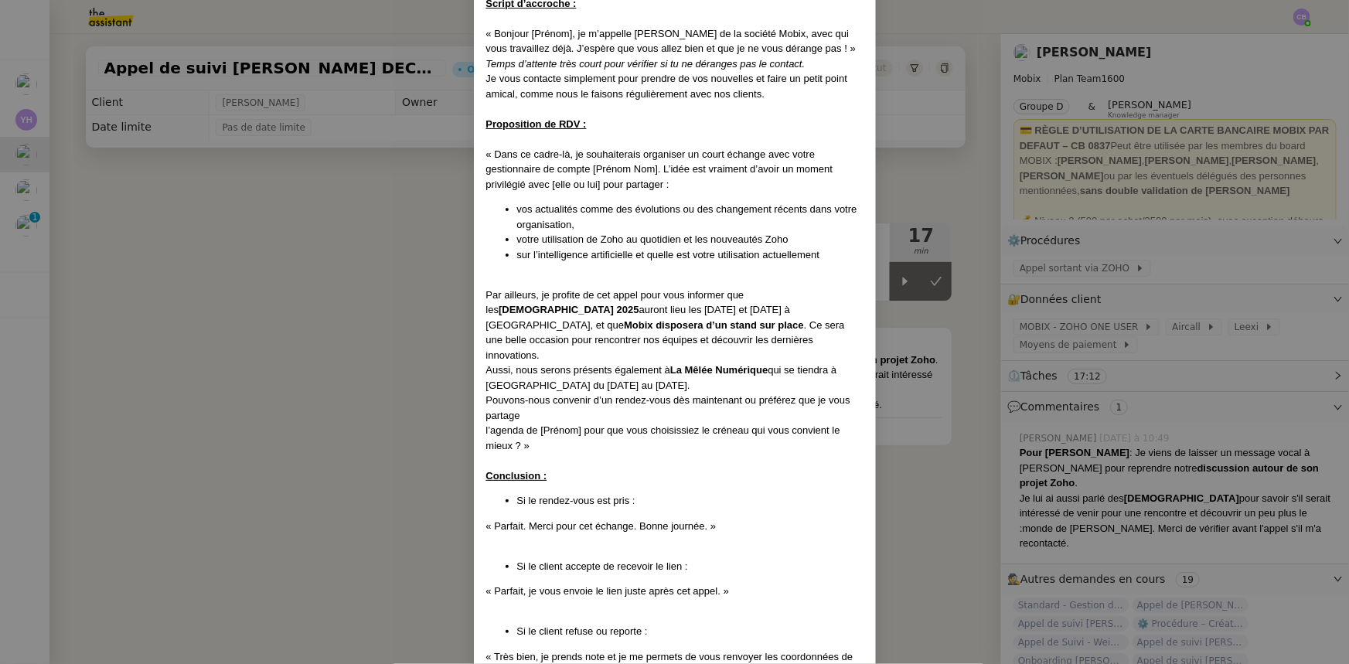
click at [401, 280] on nz-modal-container "Créé le 15/04/2025 MAJ le 03/09/2025 Contexte : Cette procédure s’applique lors…" at bounding box center [674, 332] width 1349 height 664
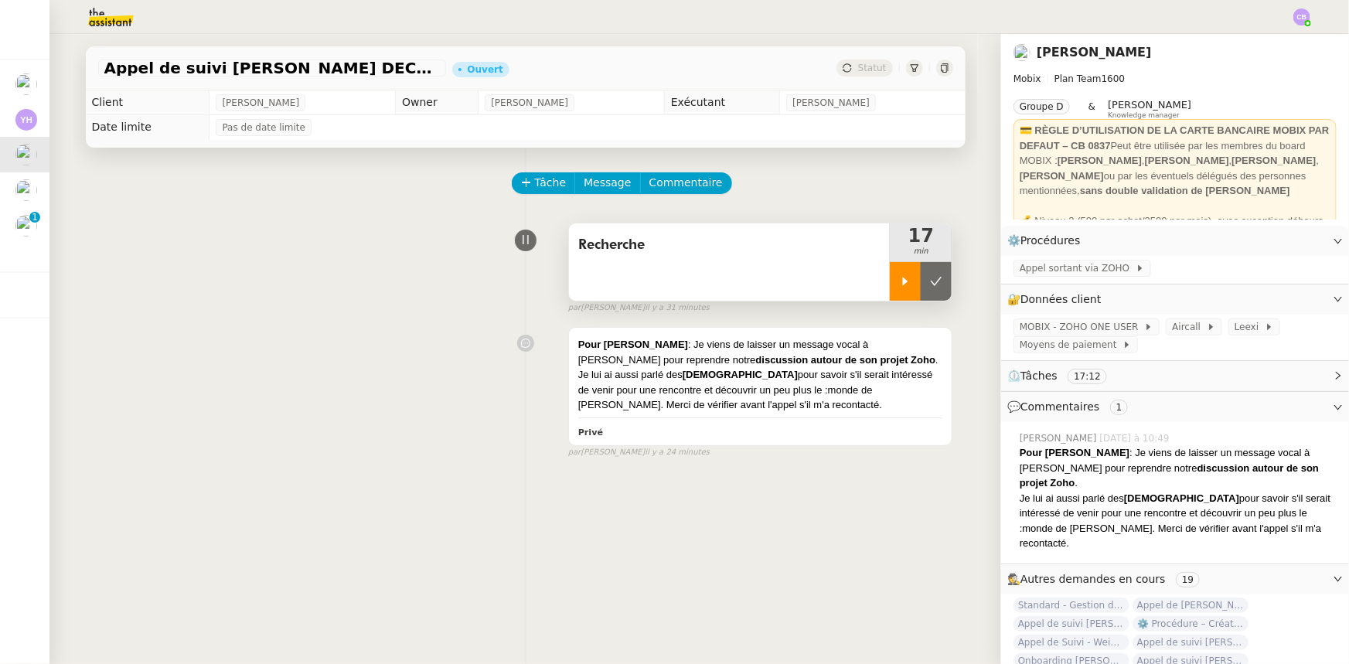
click at [890, 285] on div at bounding box center [905, 281] width 31 height 39
click at [898, 274] on span "Appel sortant via ZOHO" at bounding box center [1078, 268] width 116 height 15
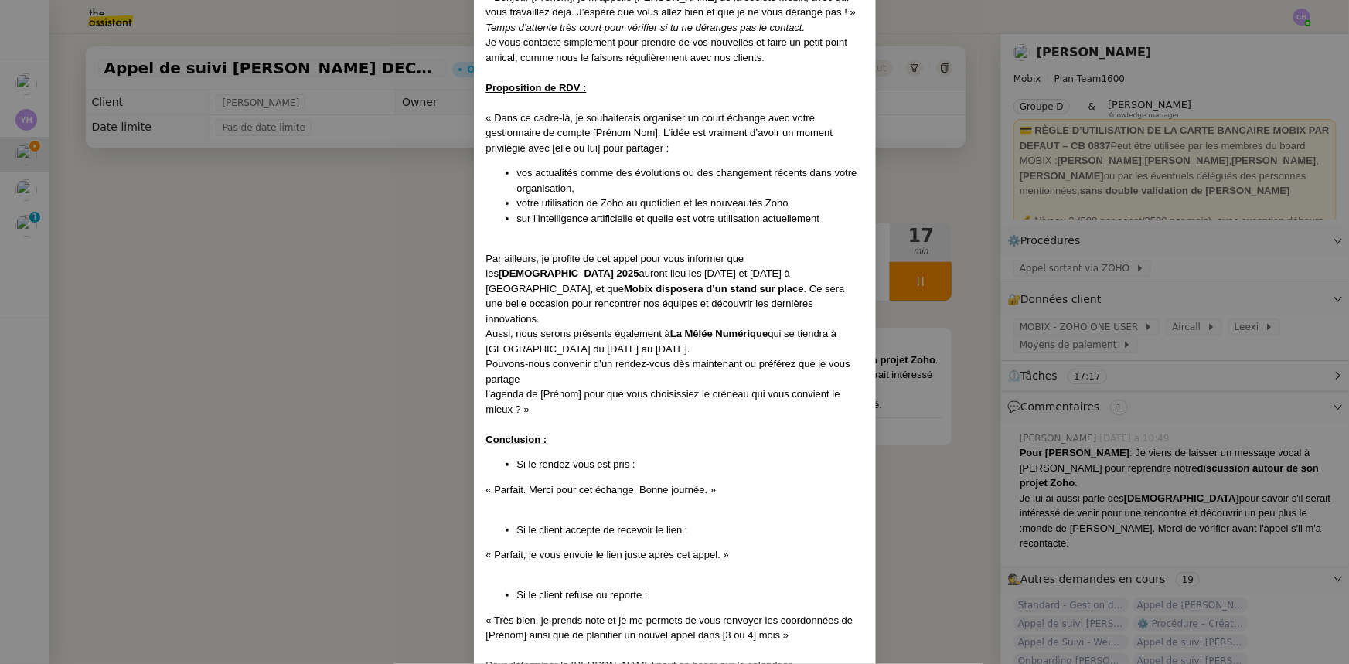
scroll to position [983, 0]
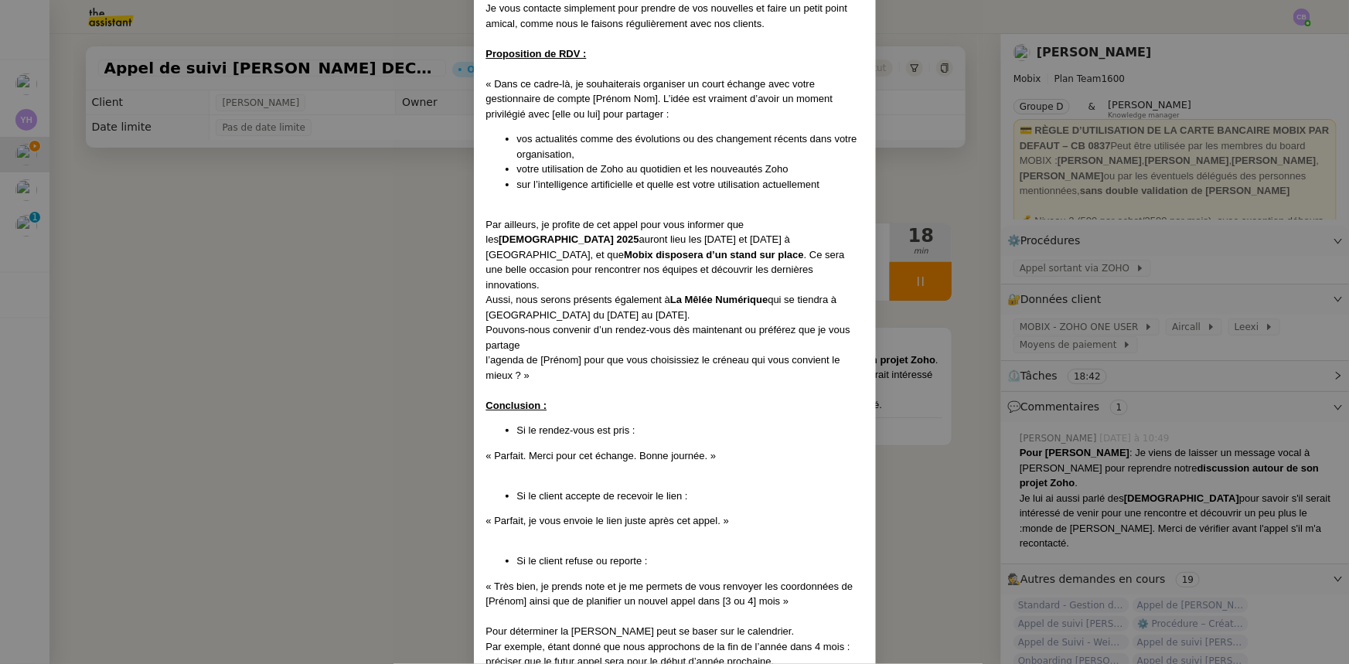
click at [320, 237] on nz-modal-container "Créé le 15/04/2025 MAJ le 03/09/2025 Contexte : Cette procédure s’applique lors…" at bounding box center [674, 332] width 1349 height 664
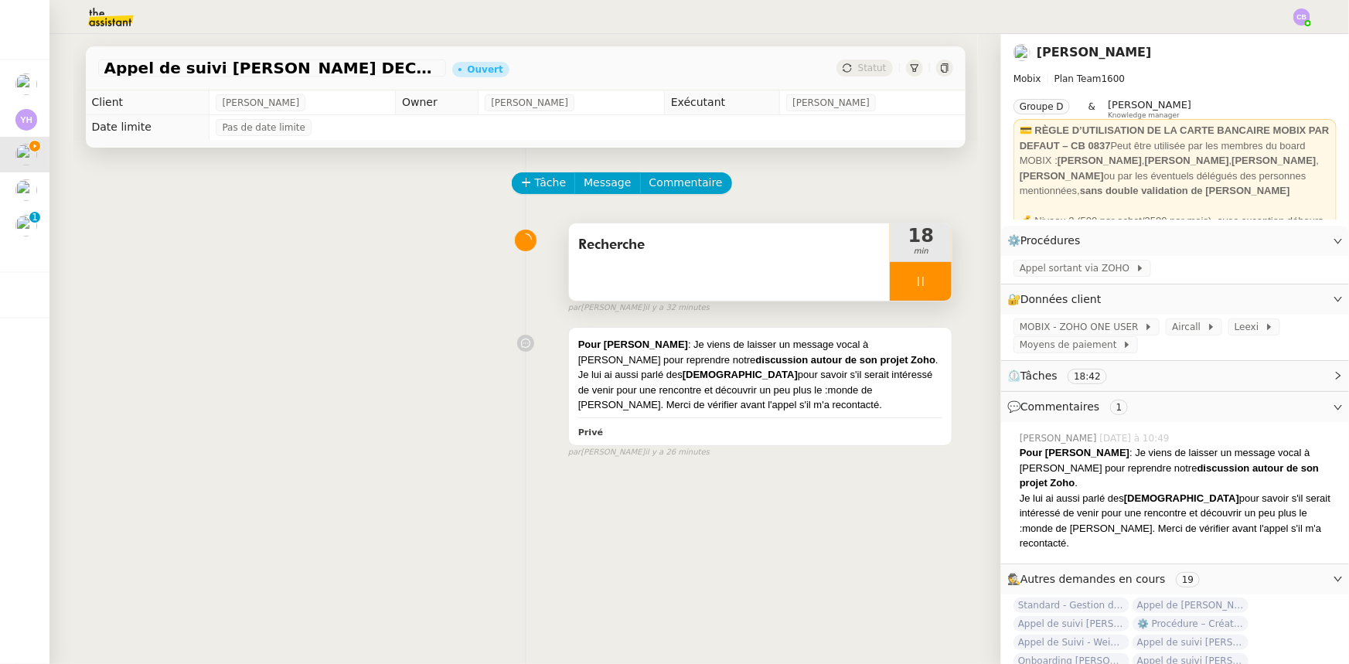
click at [670, 270] on div "Recherche" at bounding box center [730, 261] width 322 height 77
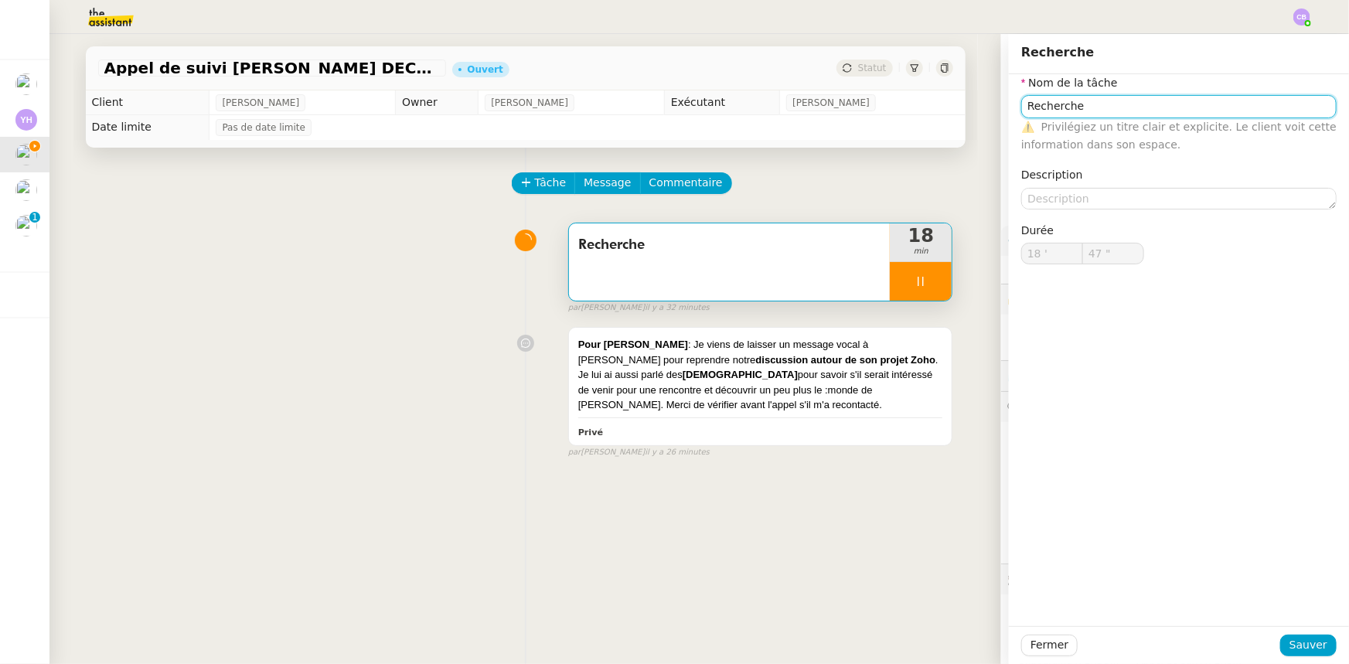
type input "48 ""
click at [898, 114] on input "Recherche" at bounding box center [1178, 106] width 315 height 22
type input "Recherche +"
type input "49 ""
type input "Recherche + app"
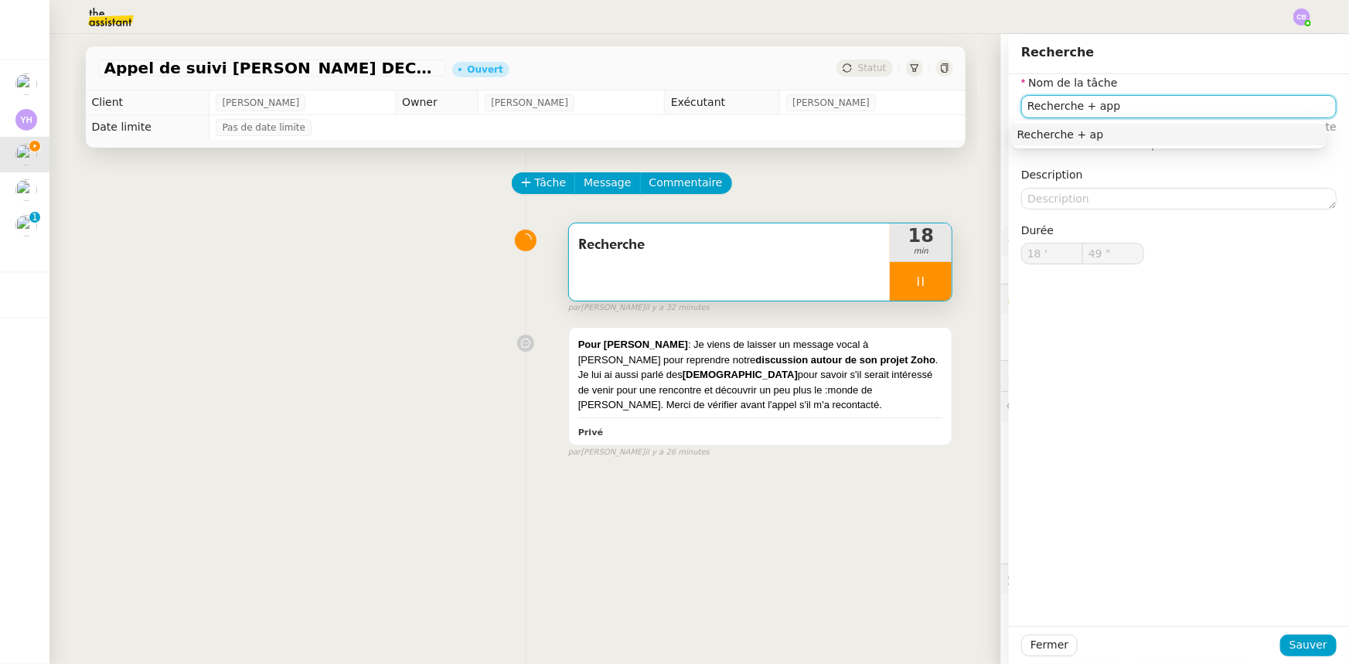
type input "50 ""
type input "Recherche + appel"
type input "53 ""
type input "Recherche + appel"
type input "54 ""
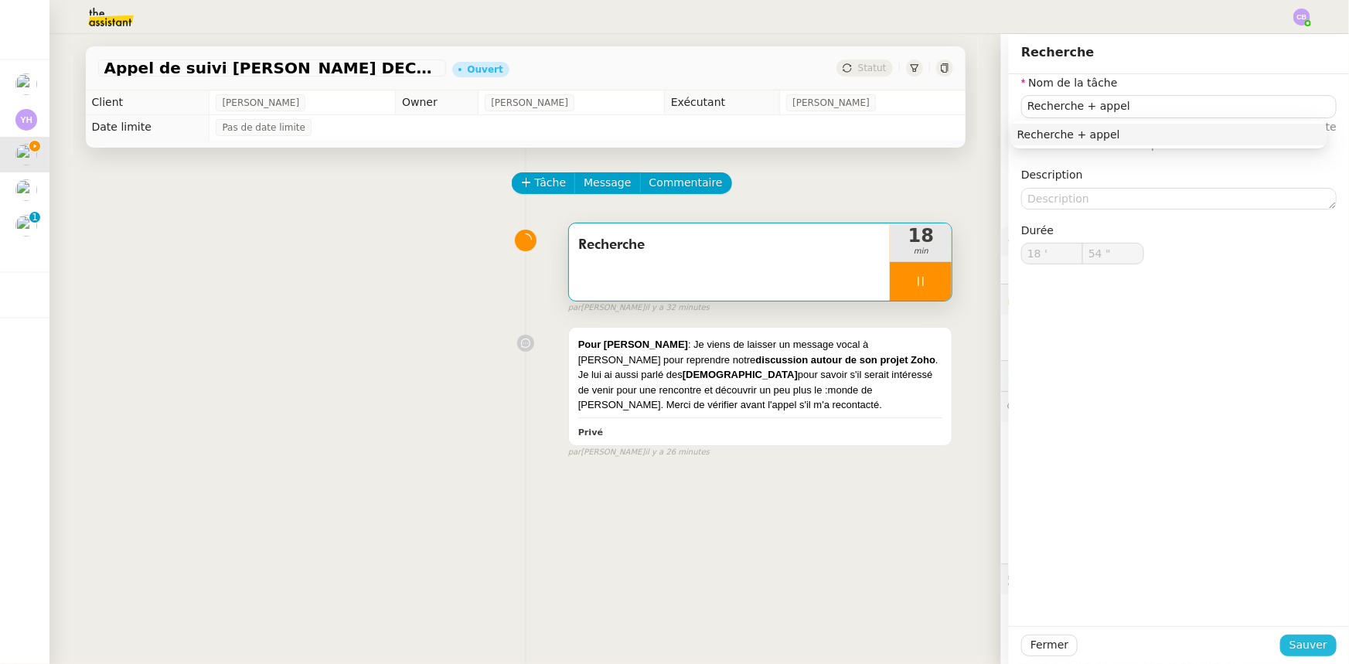
click at [898, 411] on span "Sauver" at bounding box center [1309, 645] width 38 height 18
type input "Recherche + appel"
type input "18 '"
type input "55 ""
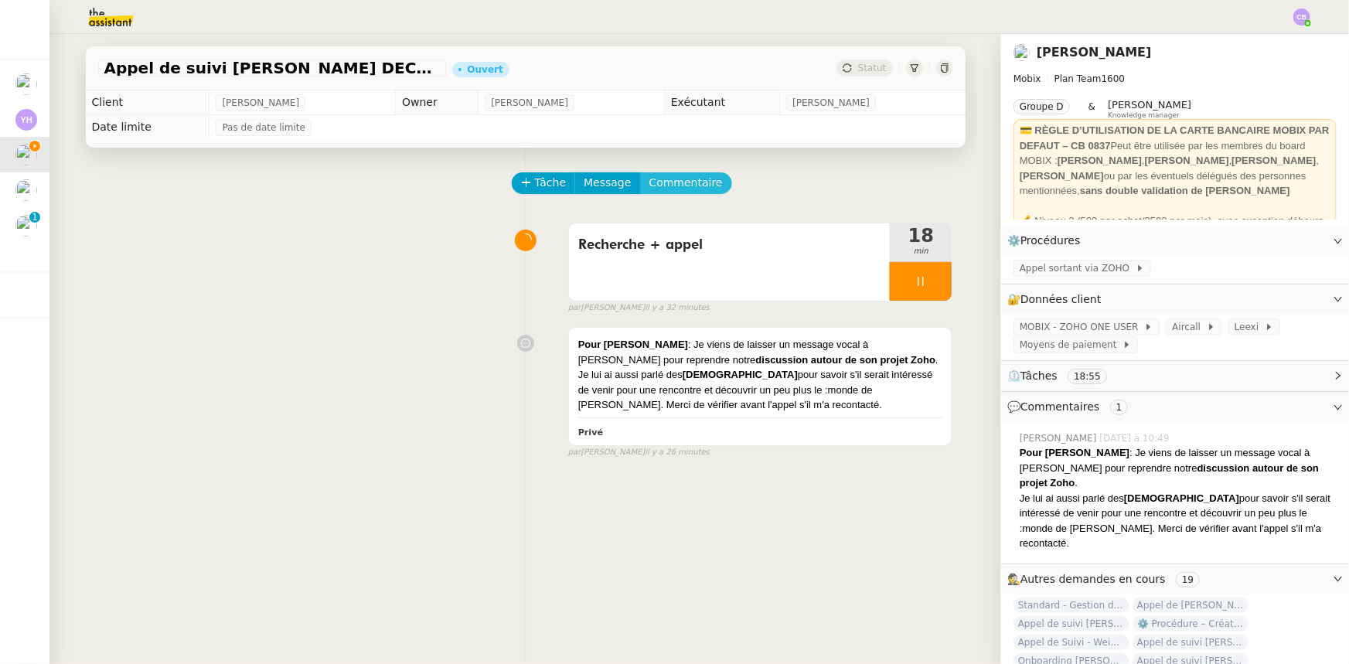
click at [673, 185] on span "Commentaire" at bounding box center [685, 183] width 73 height 18
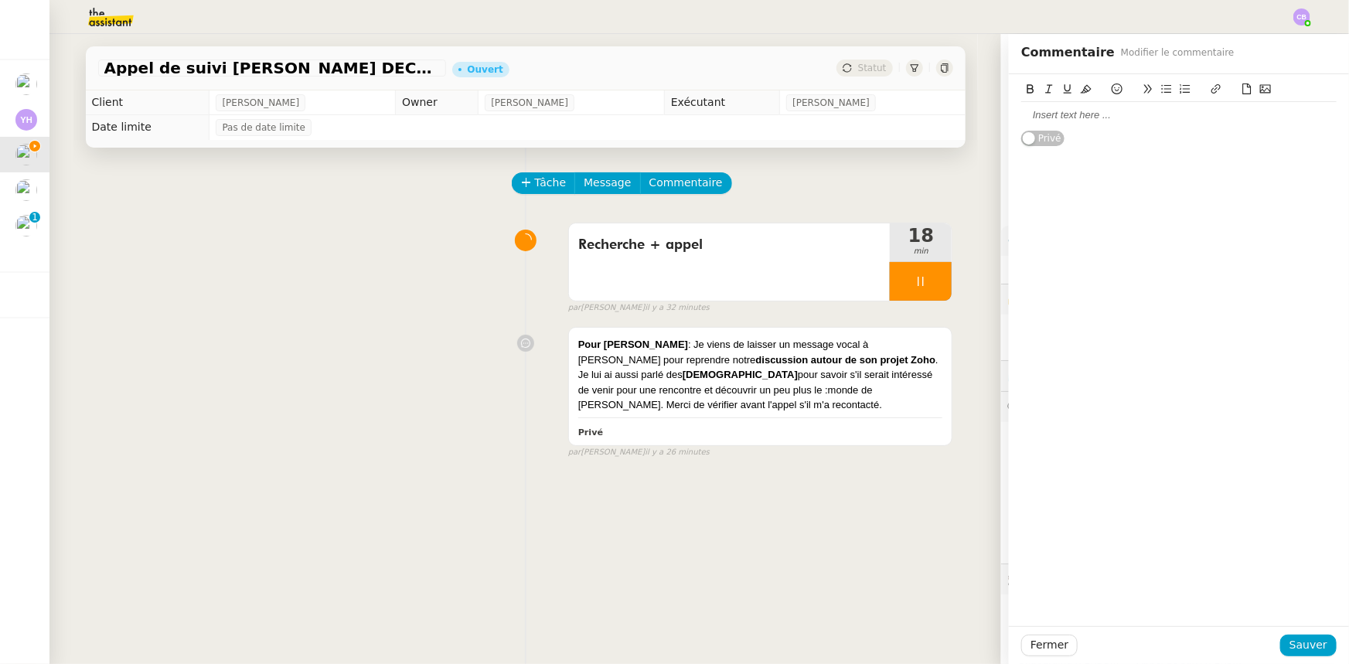
click at [898, 118] on div at bounding box center [1178, 115] width 315 height 14
click at [898, 411] on span "Sauver" at bounding box center [1309, 645] width 38 height 18
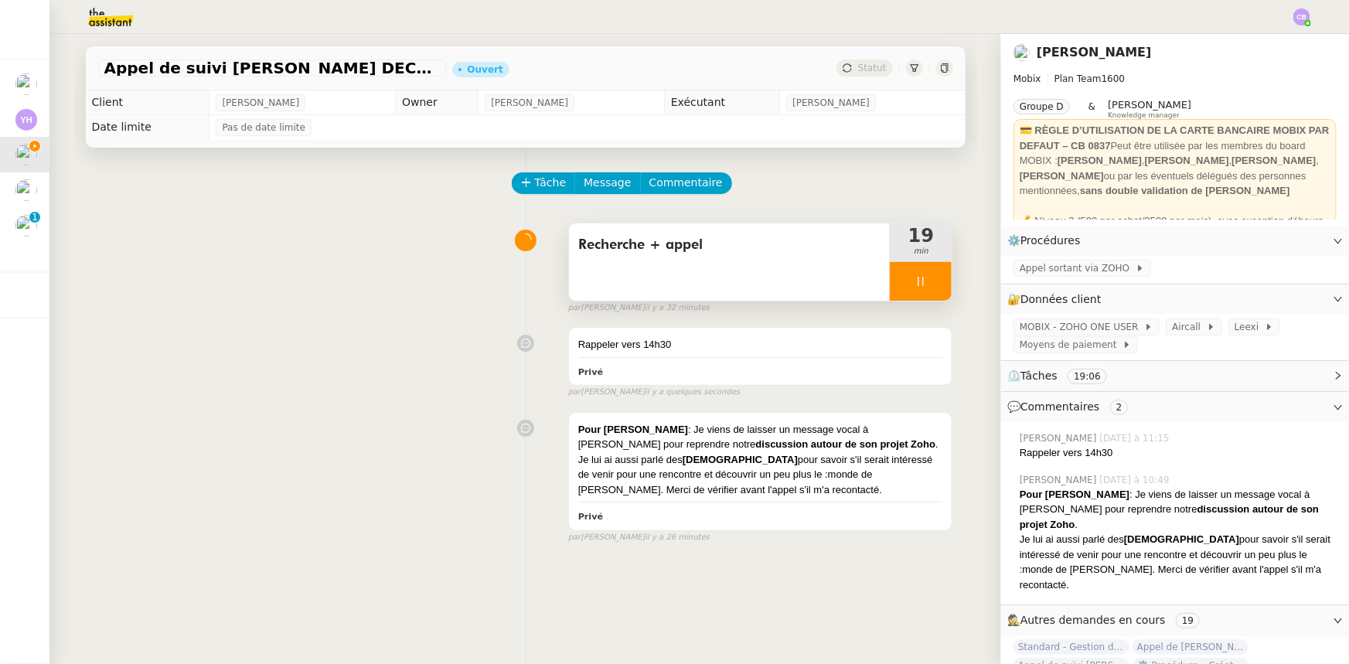
click at [890, 288] on div at bounding box center [921, 281] width 62 height 39
click at [898, 284] on icon at bounding box center [936, 281] width 12 height 12
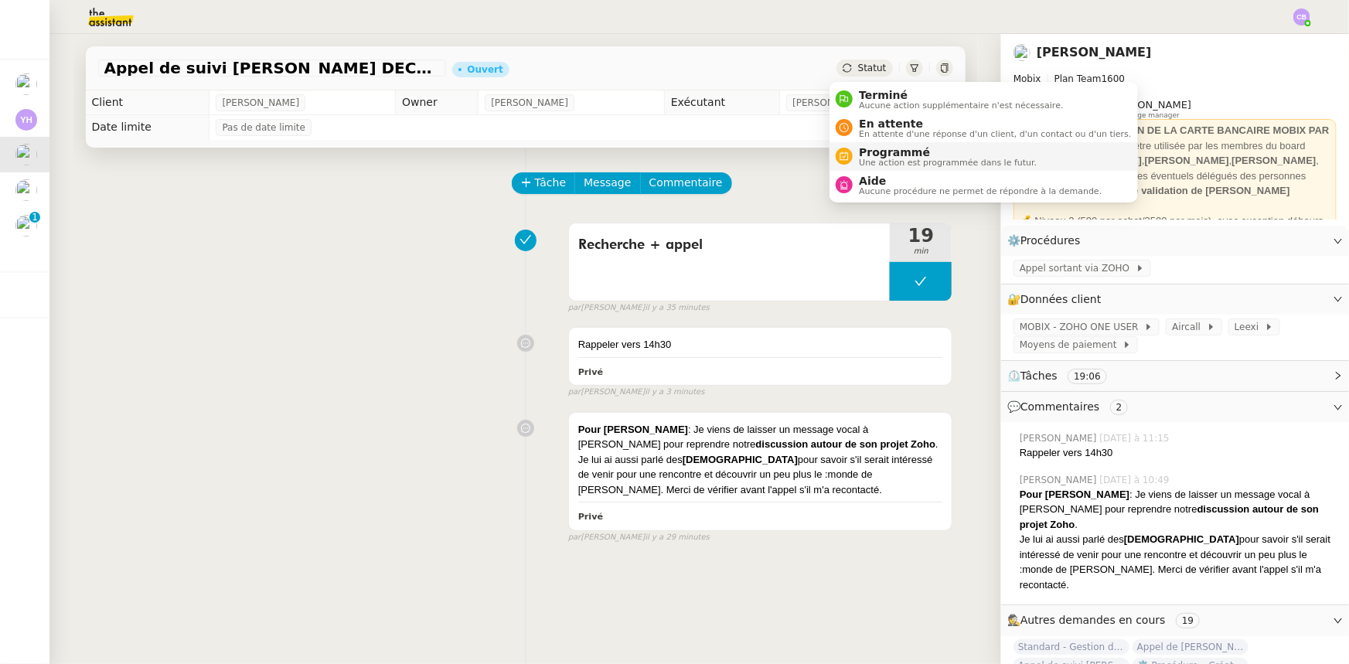
click at [892, 151] on span "Programmé" at bounding box center [948, 152] width 178 height 12
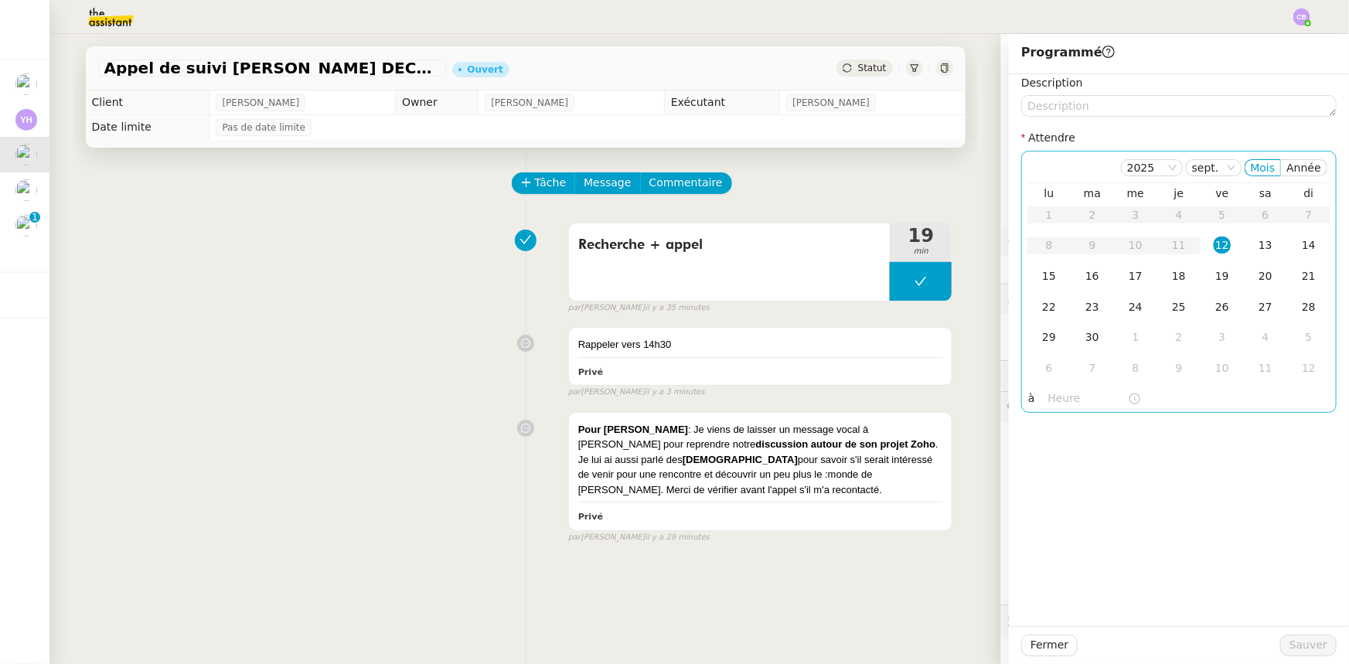
click at [898, 247] on div "12" at bounding box center [1222, 245] width 17 height 17
click at [898, 396] on input "text" at bounding box center [1088, 399] width 80 height 18
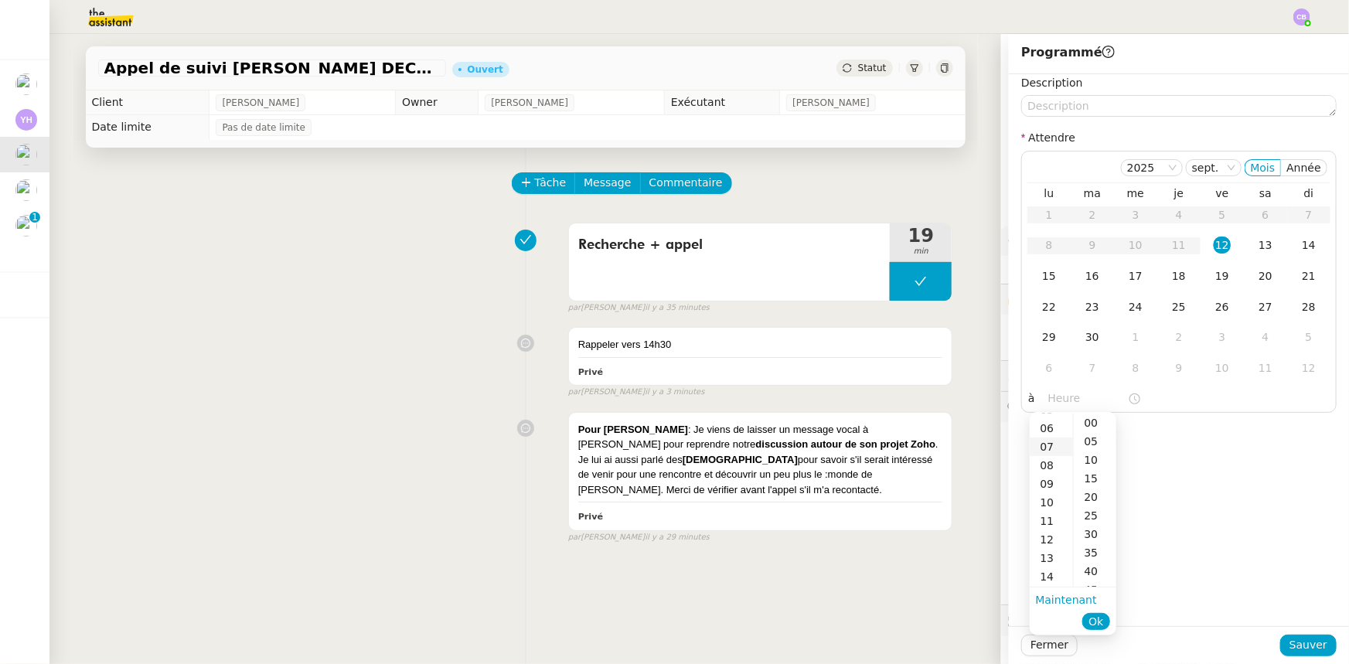
scroll to position [140, 0]
click at [898, 411] on div "14" at bounding box center [1051, 542] width 43 height 19
click at [898, 411] on div "30" at bounding box center [1095, 534] width 43 height 19
type input "14:30"
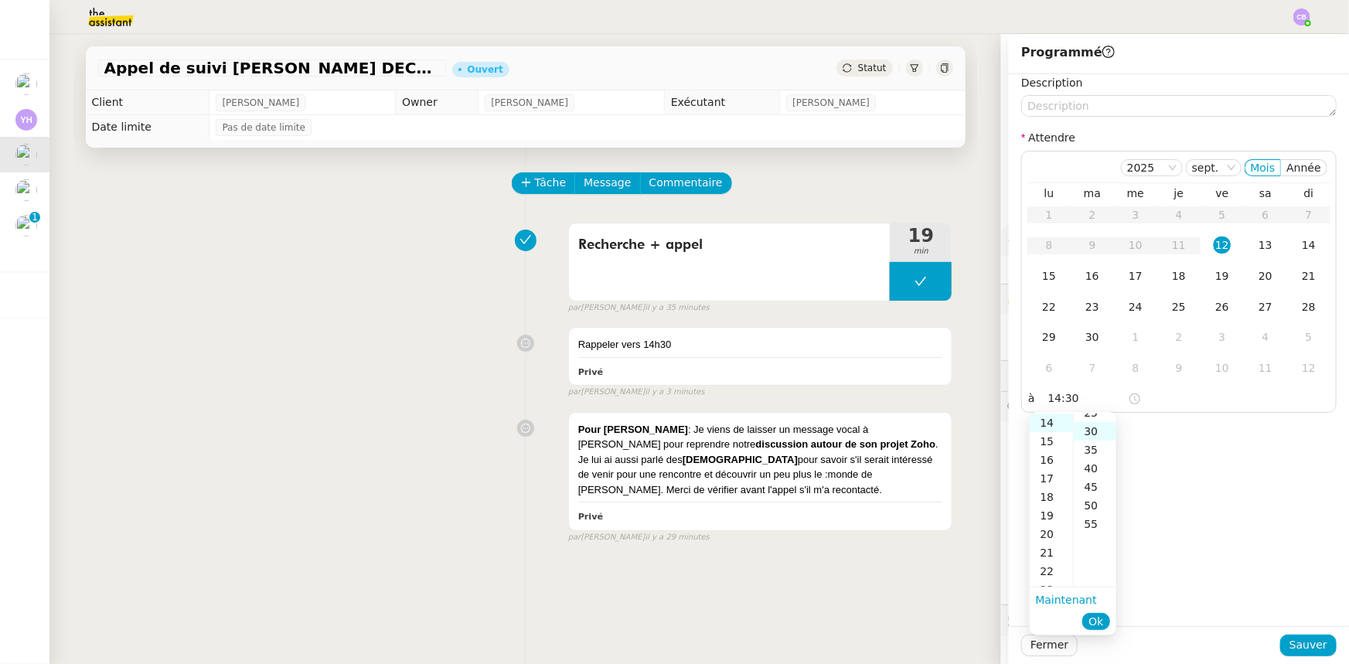
scroll to position [111, 0]
click at [898, 411] on span "Ok" at bounding box center [1096, 621] width 15 height 15
click at [898, 411] on span "Sauver" at bounding box center [1309, 645] width 38 height 18
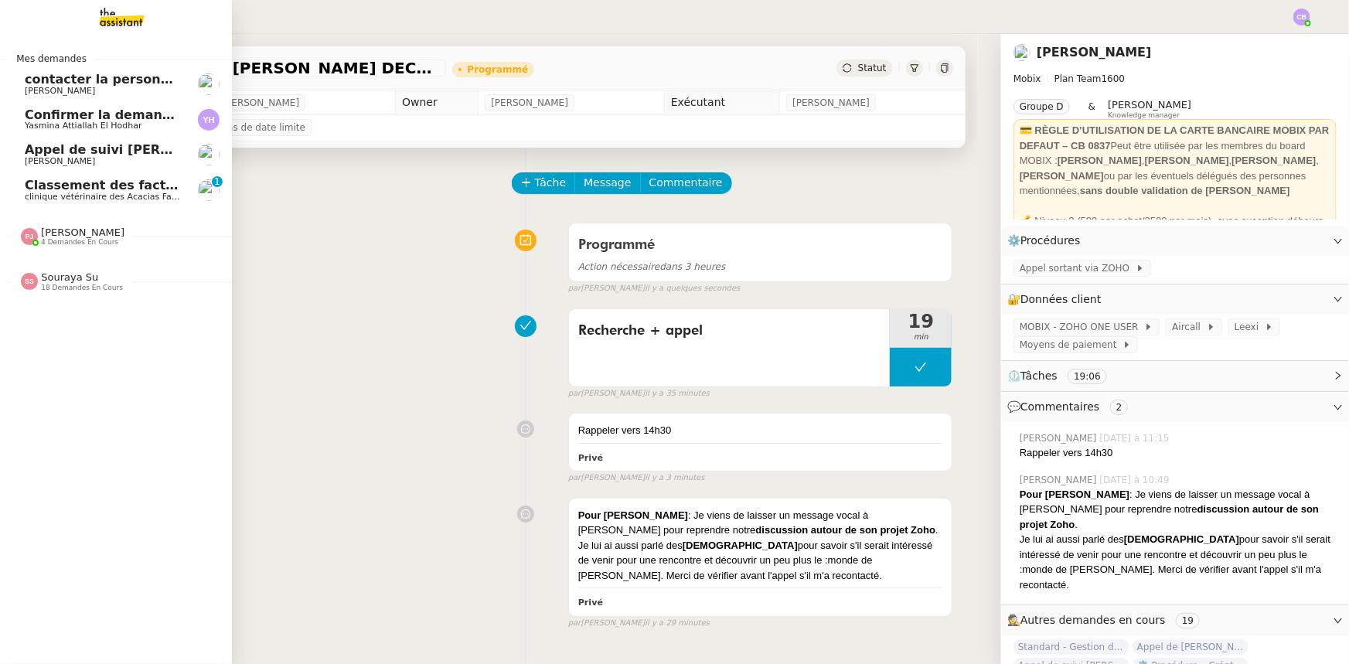
click at [101, 193] on span "clinique vétérinaire des Acacias Famose" at bounding box center [110, 197] width 170 height 10
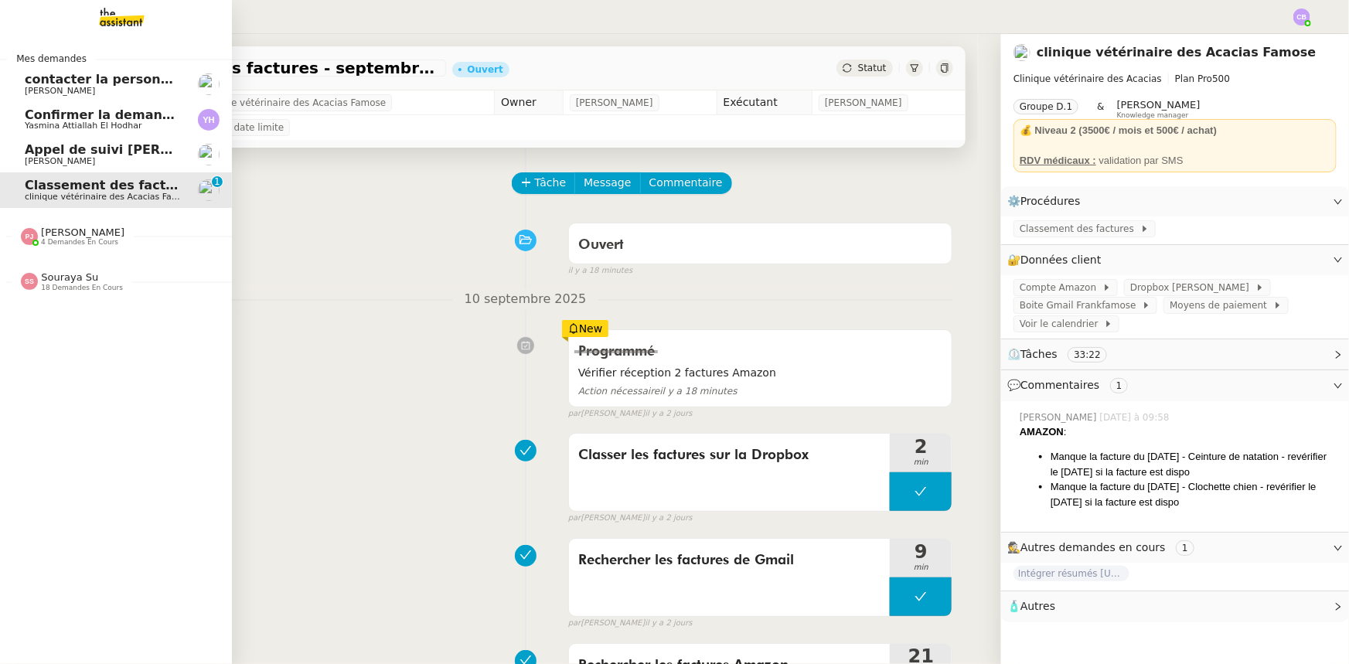
click at [94, 152] on span "Appel de suivi [PERSON_NAME] - EKIPEO GROUP" at bounding box center [193, 149] width 336 height 15
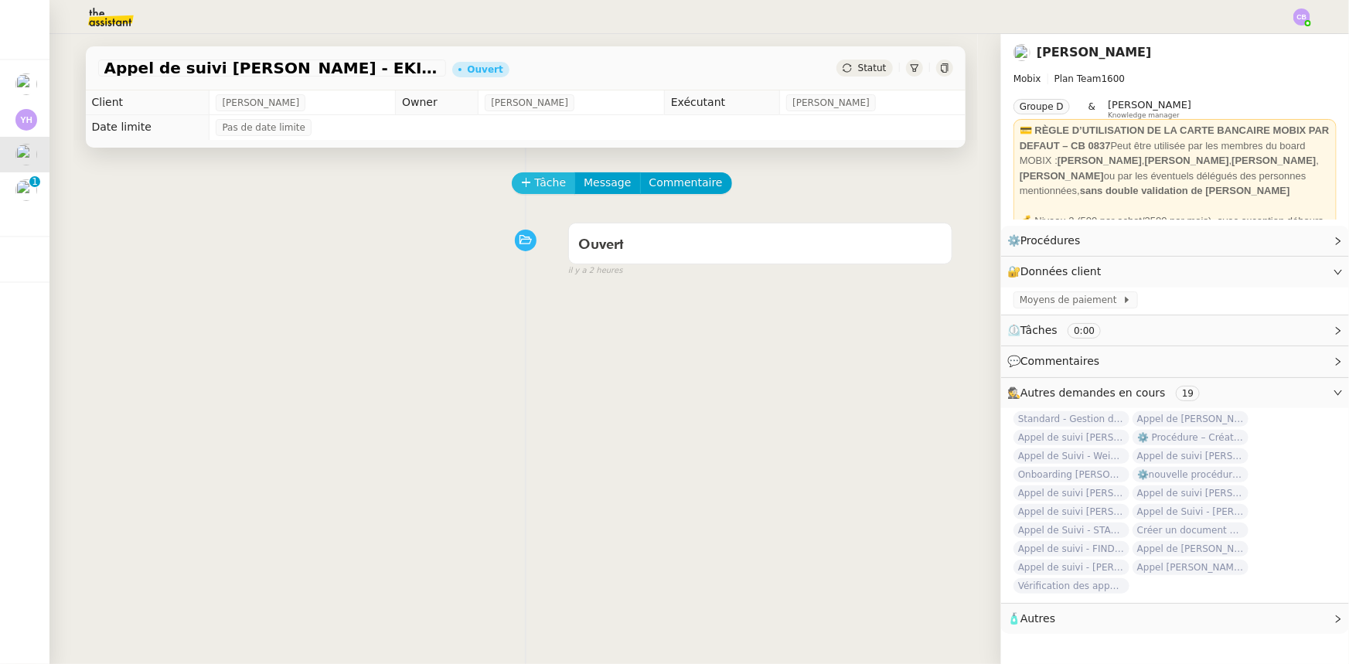
click at [524, 181] on button "Tâche" at bounding box center [544, 183] width 64 height 22
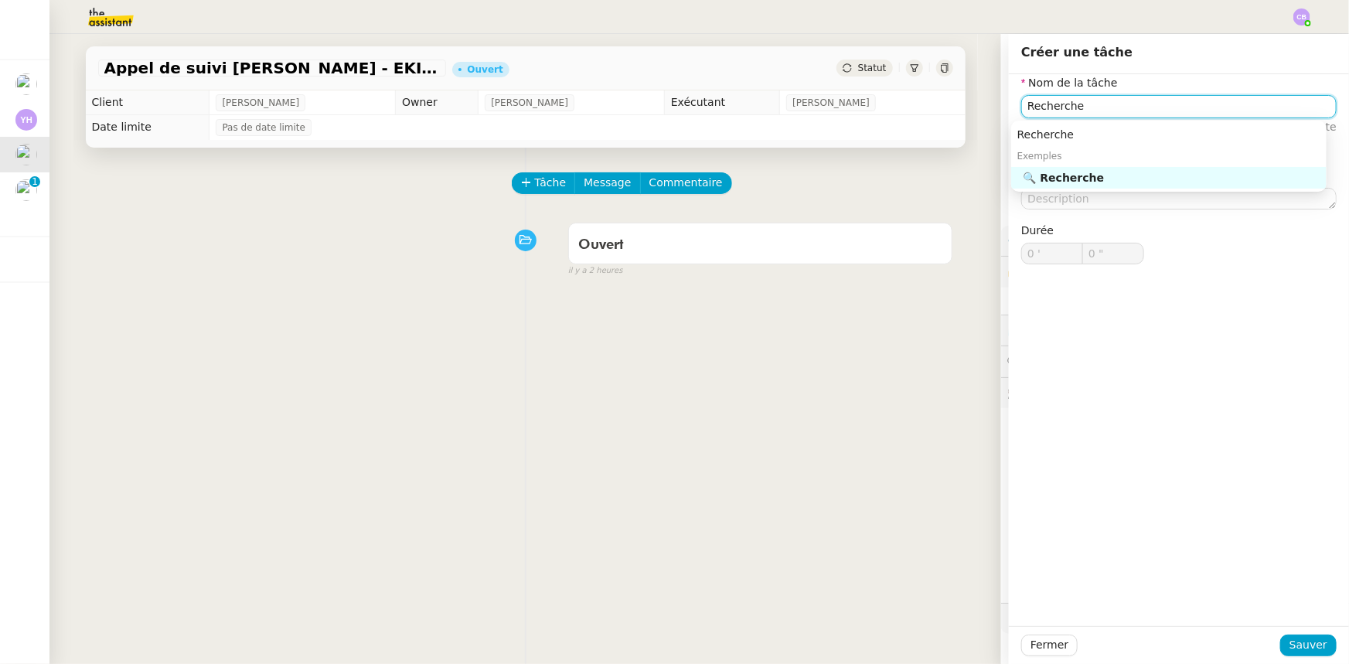
click at [898, 182] on div "🔍 Recherche" at bounding box center [1172, 178] width 297 height 14
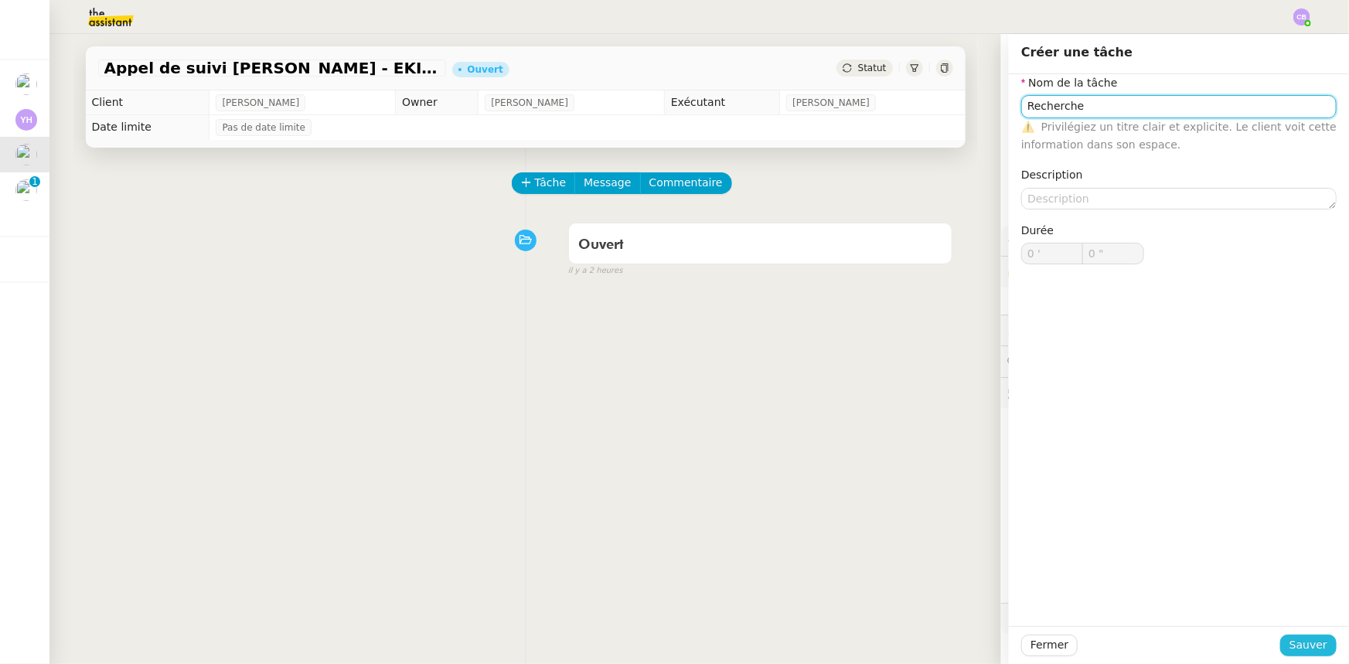
type input "Recherche"
click at [898, 411] on span "Sauver" at bounding box center [1309, 645] width 38 height 18
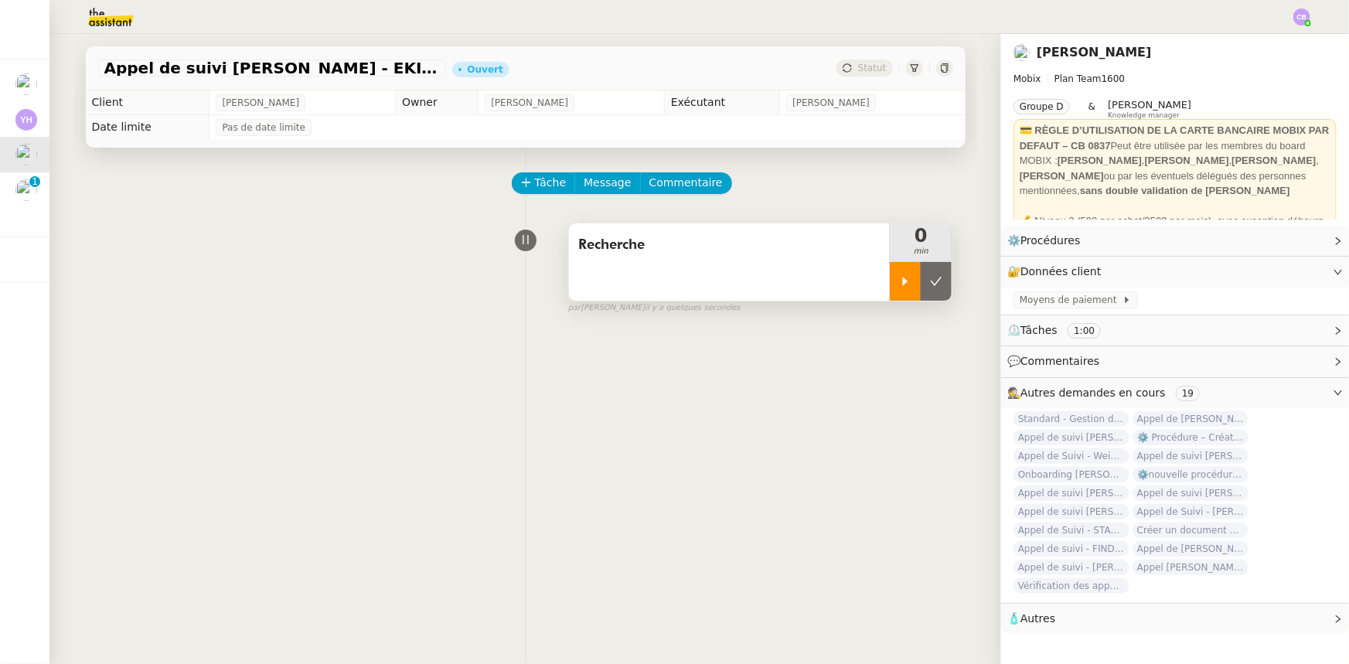
click at [890, 301] on div at bounding box center [905, 281] width 31 height 39
click at [670, 183] on span "Commentaire" at bounding box center [685, 183] width 73 height 18
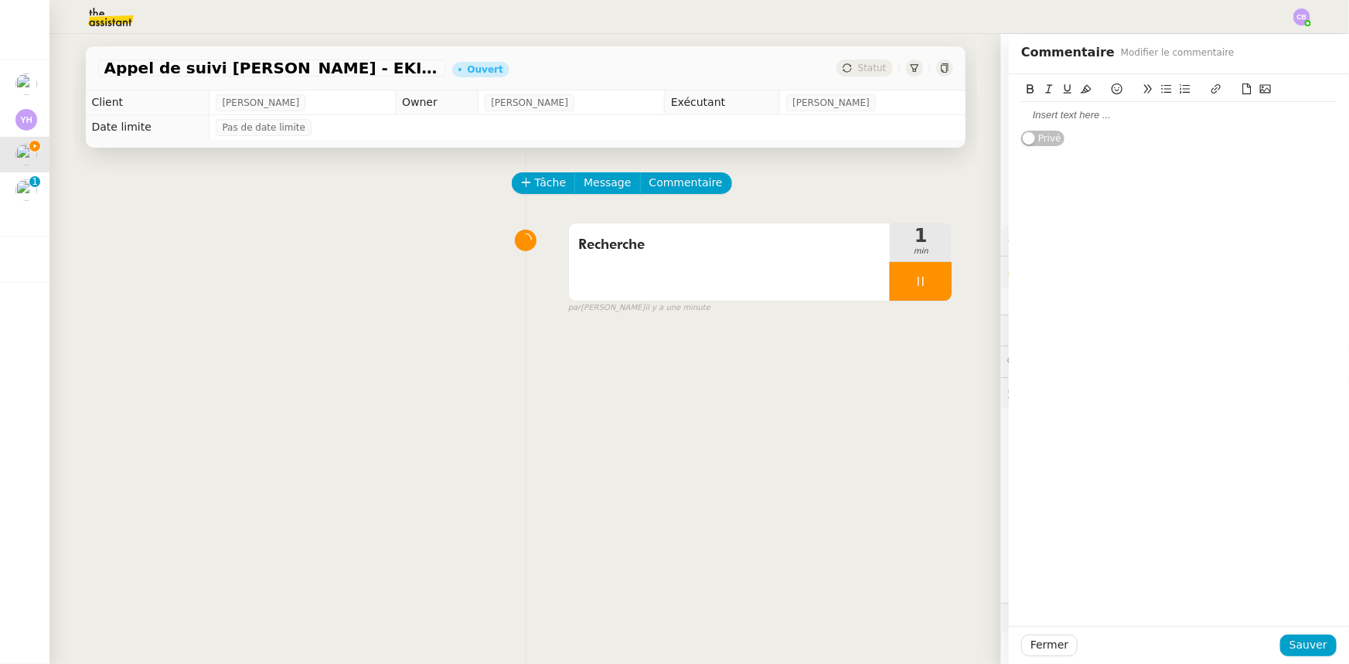
click at [898, 120] on div at bounding box center [1178, 115] width 315 height 14
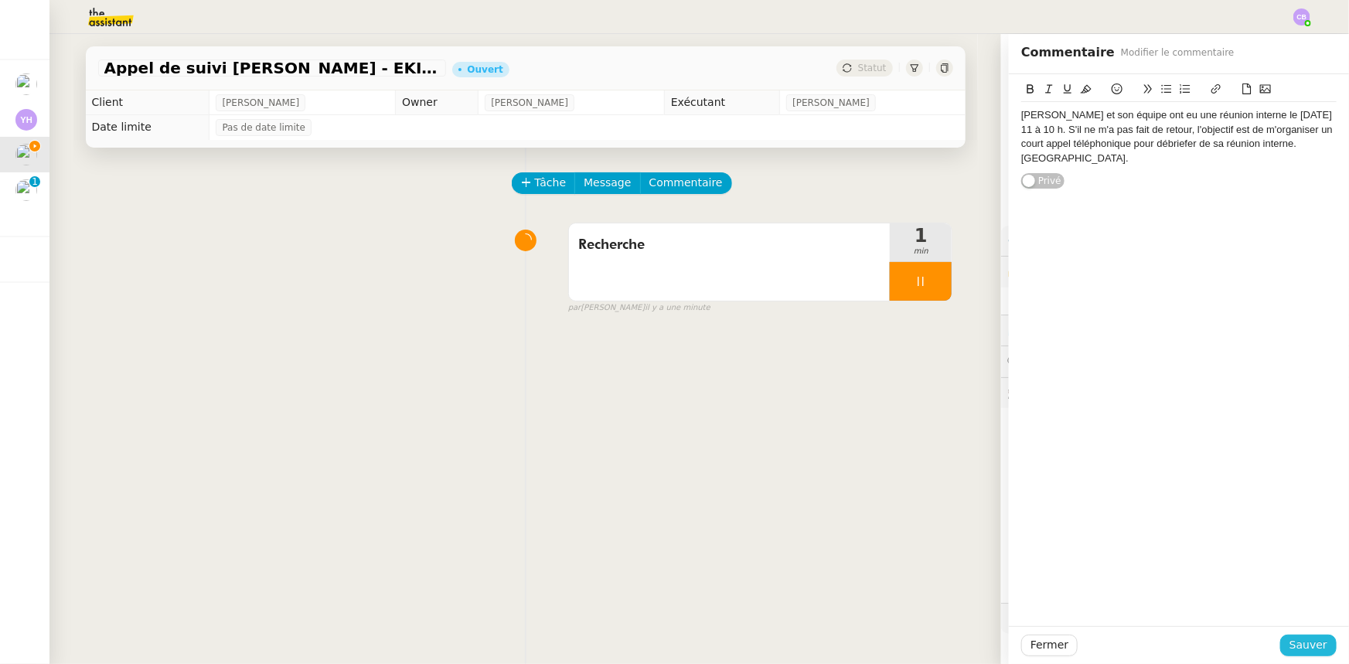
click at [898, 411] on span "Sauver" at bounding box center [1309, 645] width 38 height 18
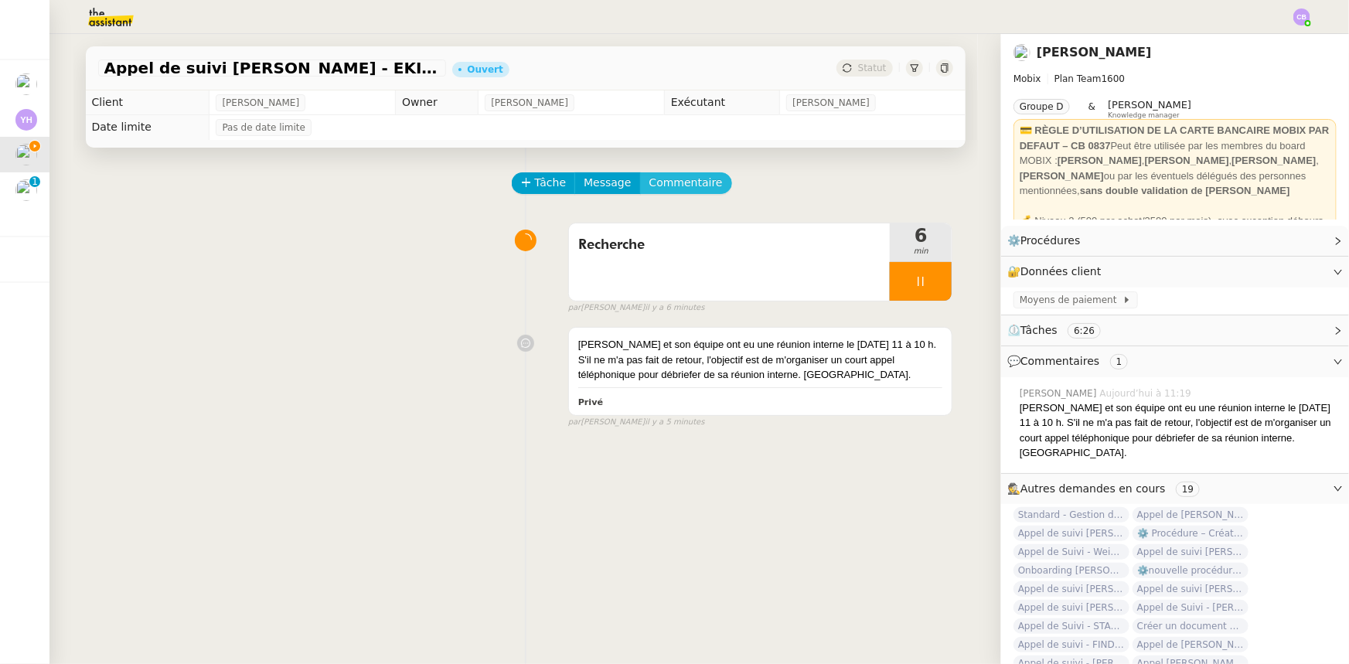
click at [683, 192] on span "Commentaire" at bounding box center [685, 183] width 73 height 18
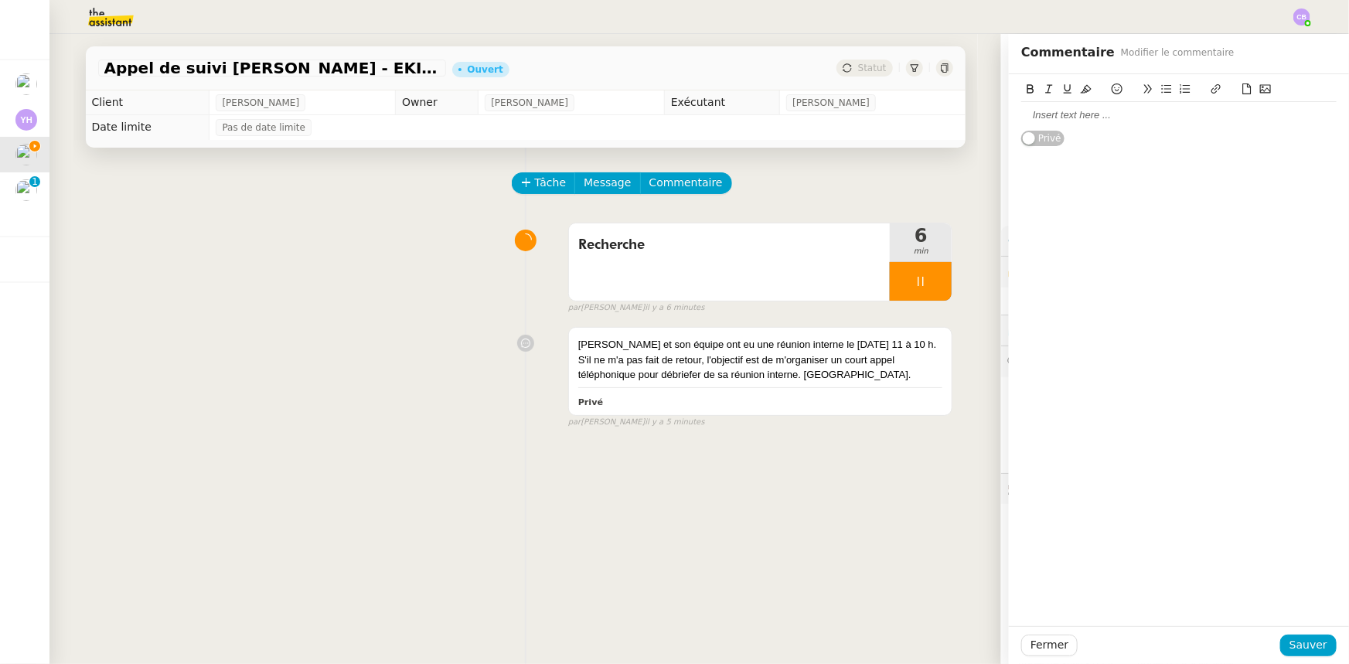
click at [1052, 111] on div at bounding box center [1178, 115] width 315 height 14
click at [1301, 645] on span "Sauver" at bounding box center [1309, 645] width 38 height 18
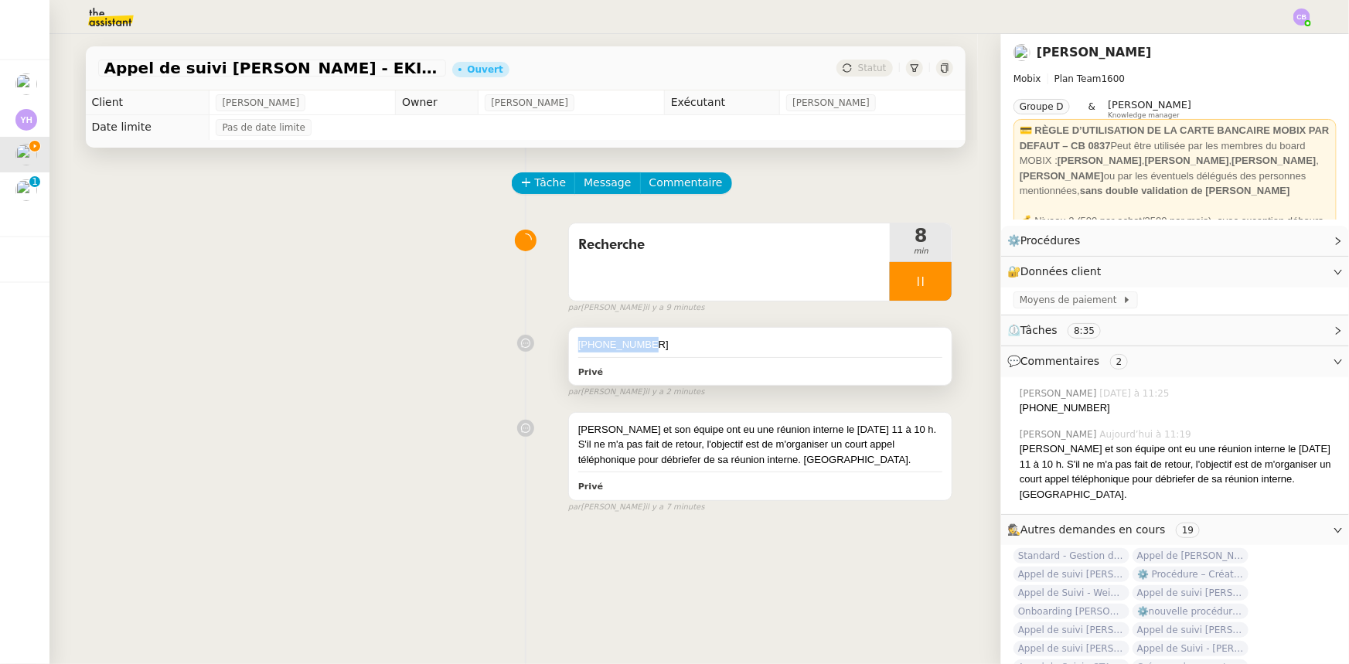
drag, startPoint x: 635, startPoint y: 345, endPoint x: 569, endPoint y: 340, distance: 65.9
click at [578, 340] on div "[PHONE_NUMBER]" at bounding box center [760, 344] width 365 height 15
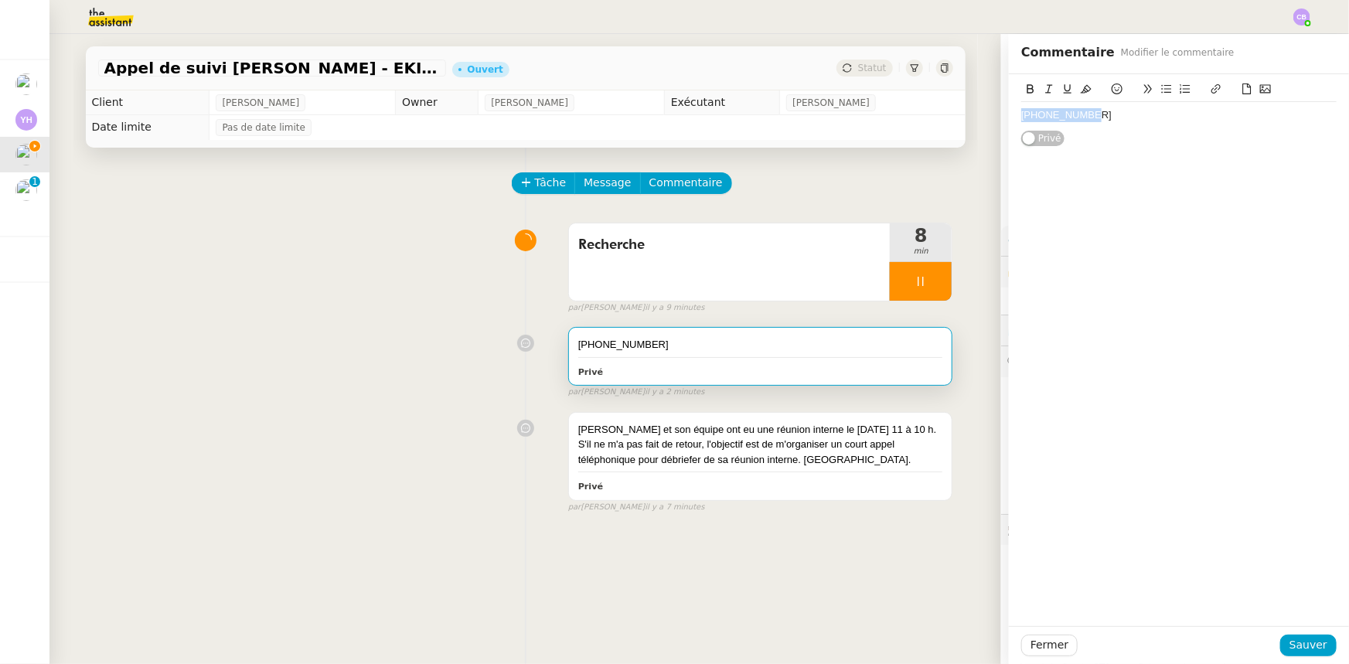
drag, startPoint x: 578, startPoint y: 346, endPoint x: 1011, endPoint y: 116, distance: 490.8
click at [1021, 116] on div "[PHONE_NUMBER]" at bounding box center [1178, 115] width 315 height 14
copy div "[PHONE_NUMBER]"
click at [1297, 643] on span "Sauver" at bounding box center [1309, 645] width 38 height 18
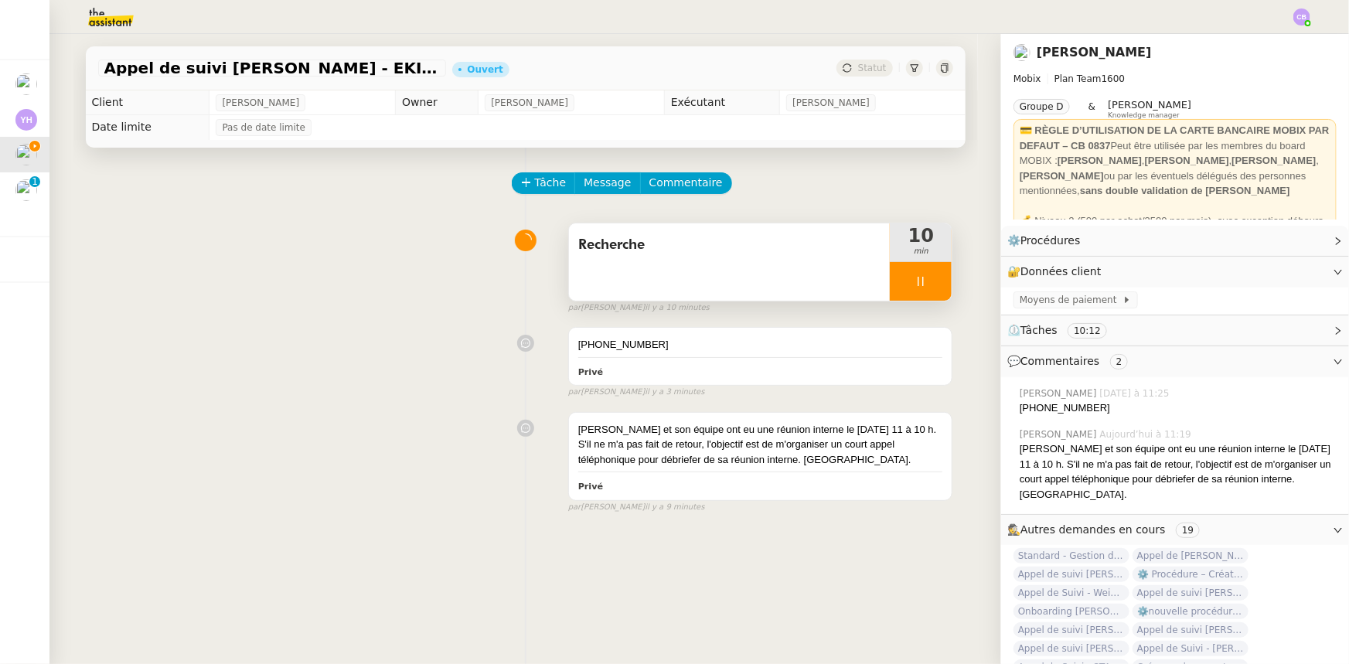
click at [668, 267] on div "Recherche" at bounding box center [730, 261] width 322 height 77
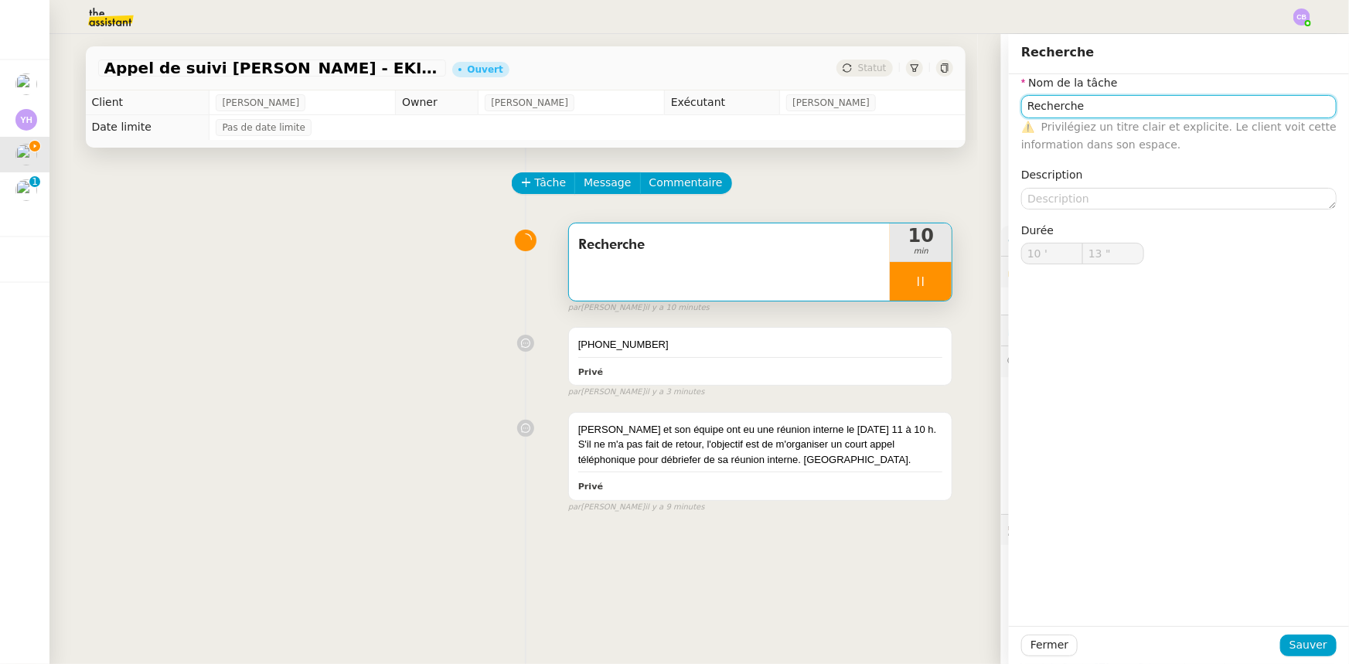
click at [1123, 107] on input "Recherche" at bounding box center [1178, 106] width 315 height 22
type input "14 ""
type input "Recherche +"
type input "15 ""
type input "Recherche + app"
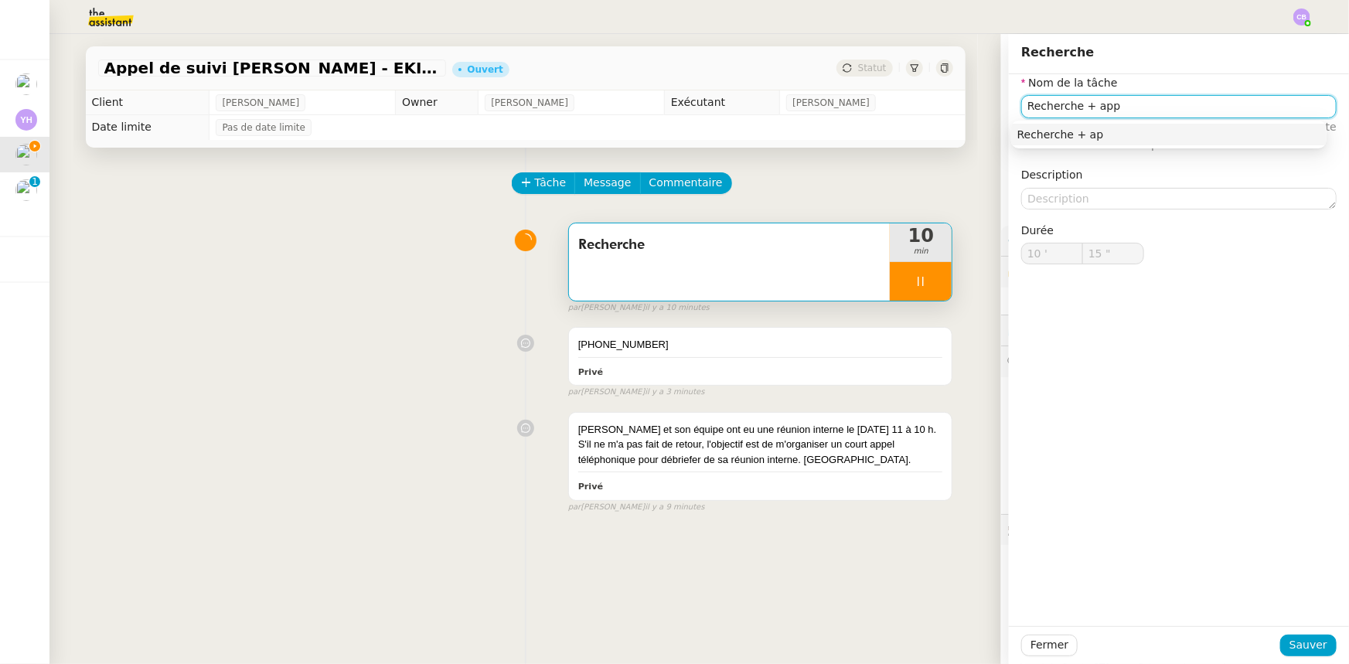
type input "16 ""
type input "Recherche + appel +"
type input "17 ""
type input "Recherche + appel + email"
type input "19 ""
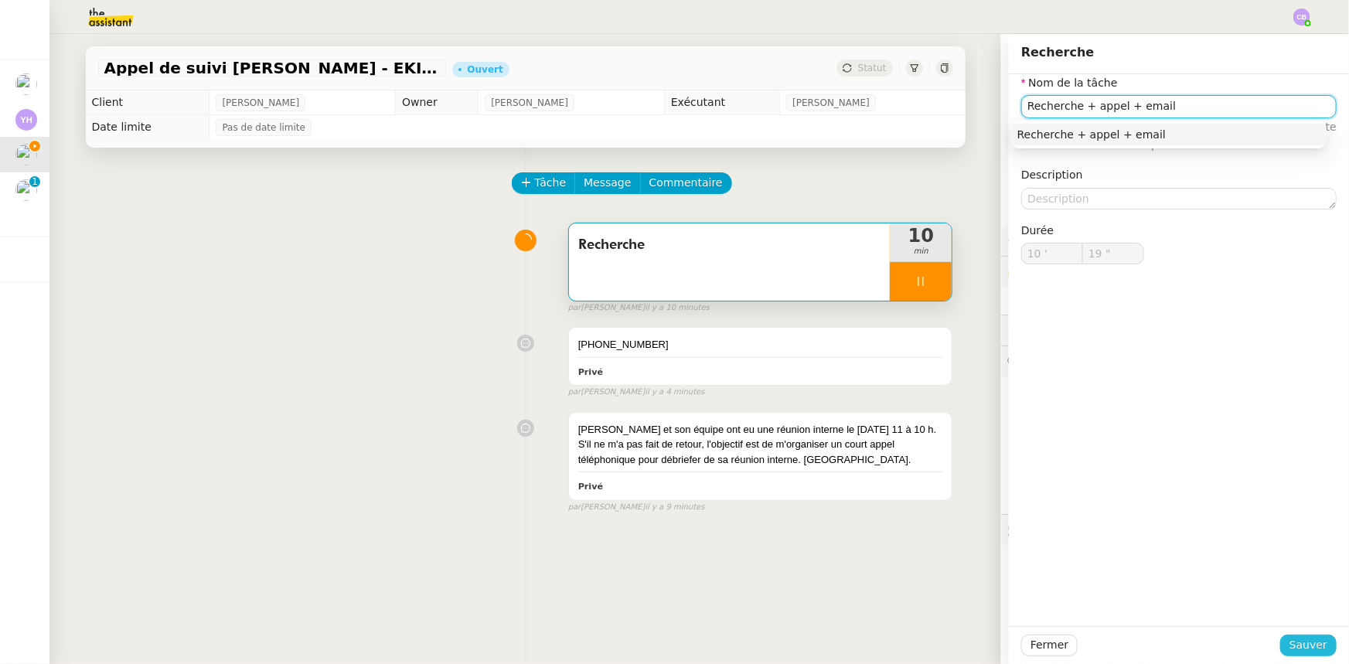
type input "Recherche + appel + email"
click at [1291, 649] on span "Sauver" at bounding box center [1309, 645] width 38 height 18
type input "20 ""
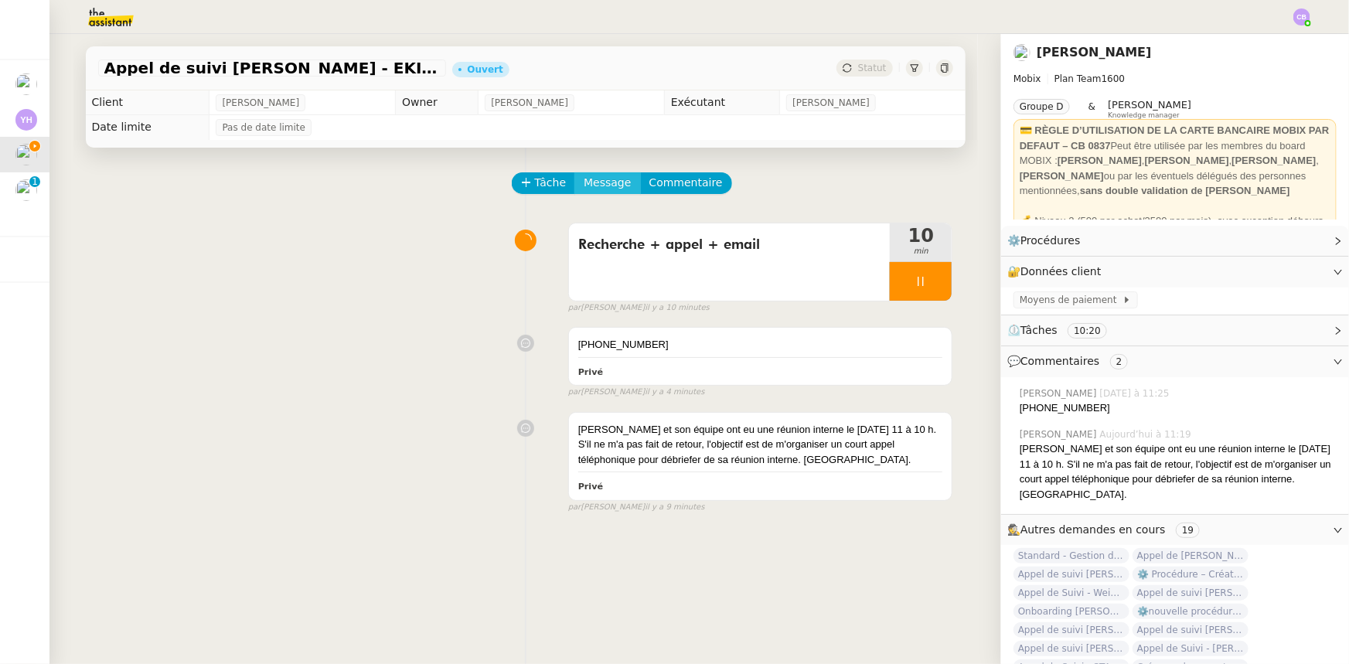
click at [584, 185] on span "Message" at bounding box center [607, 183] width 47 height 18
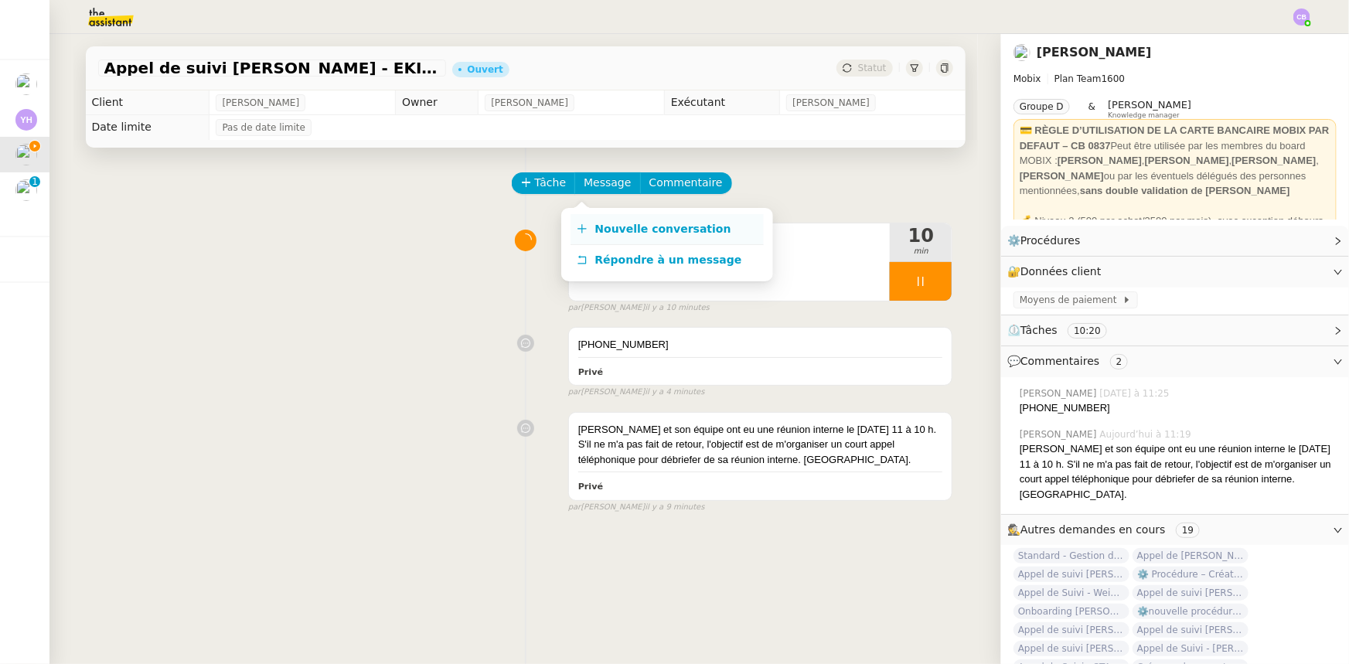
click at [651, 230] on span "Nouvelle conversation" at bounding box center [663, 229] width 136 height 12
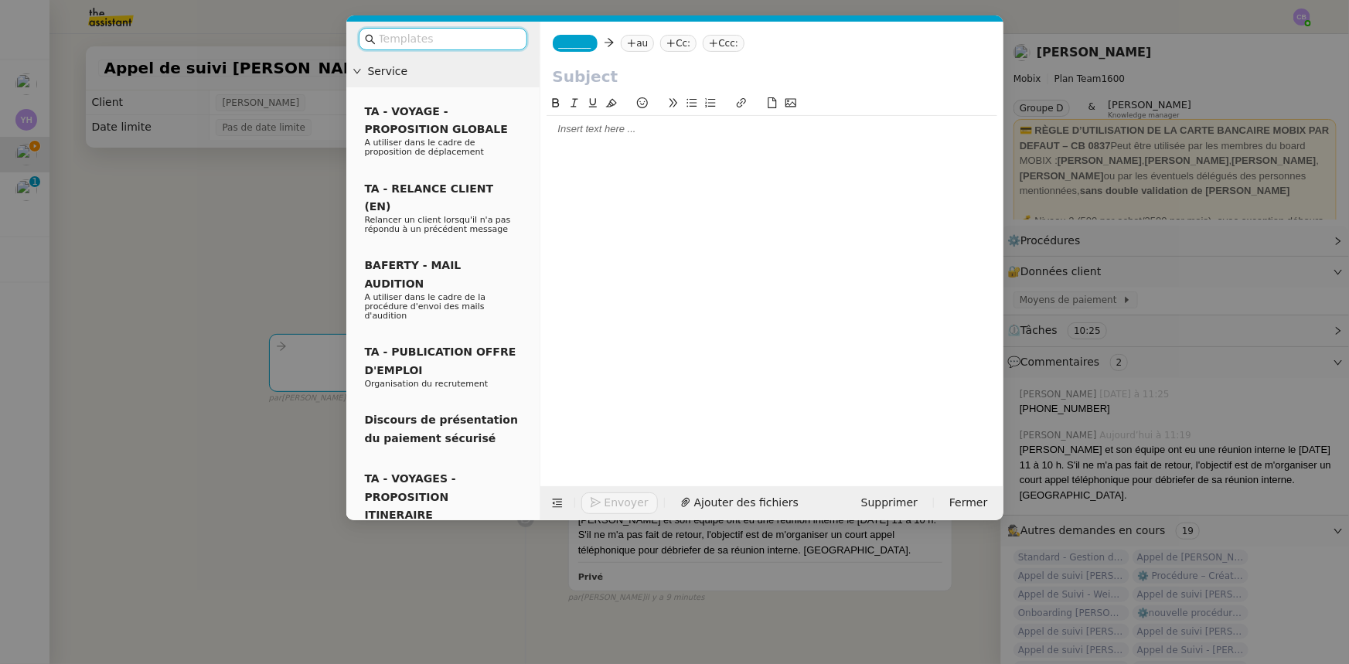
click at [572, 46] on span "_______" at bounding box center [575, 43] width 32 height 11
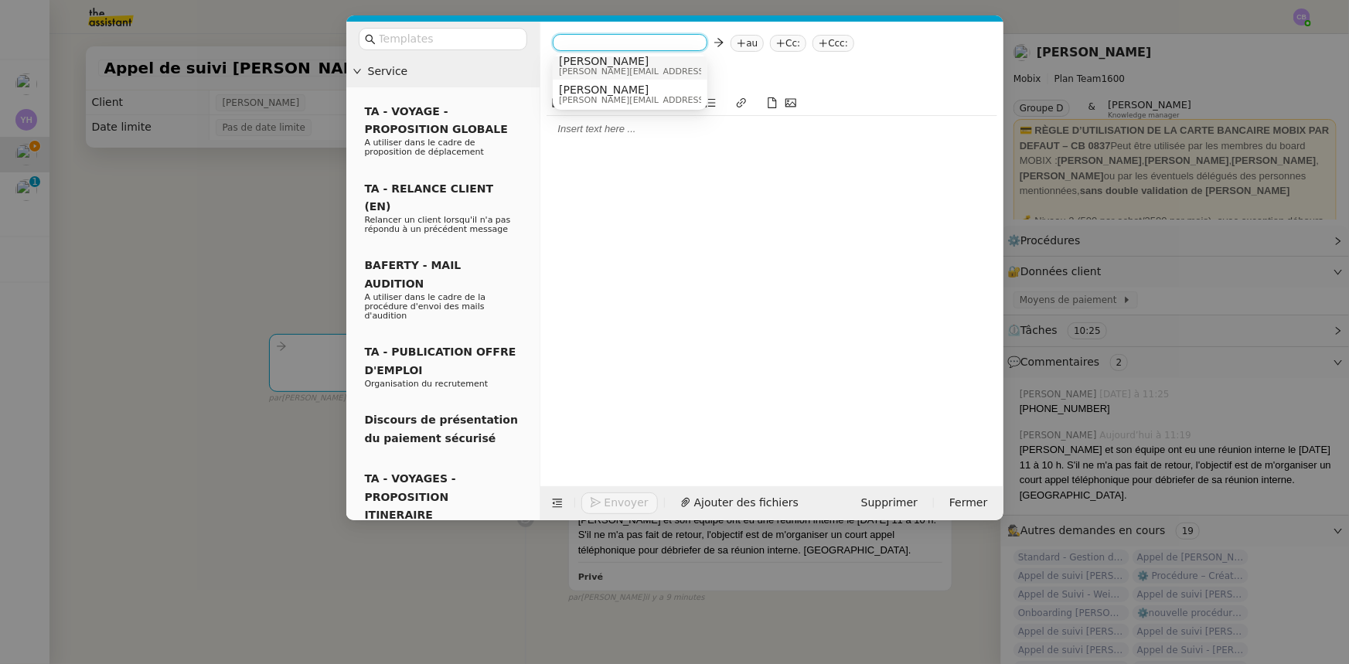
scroll to position [8, 0]
click at [589, 68] on span "[PERSON_NAME][EMAIL_ADDRESS][DOMAIN_NAME]" at bounding box center [669, 70] width 220 height 9
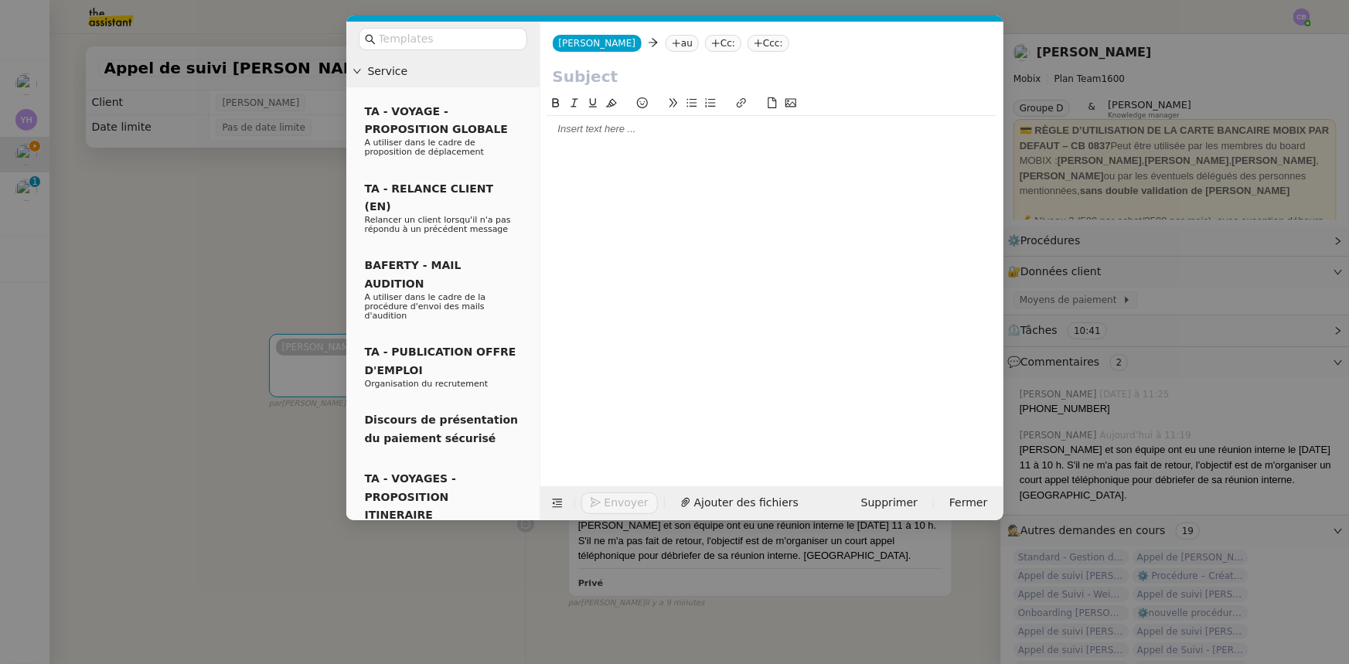
click at [672, 46] on icon at bounding box center [676, 43] width 9 height 9
paste input "[PERSON_NAME][EMAIL_ADDRESS][DOMAIN_NAME]"
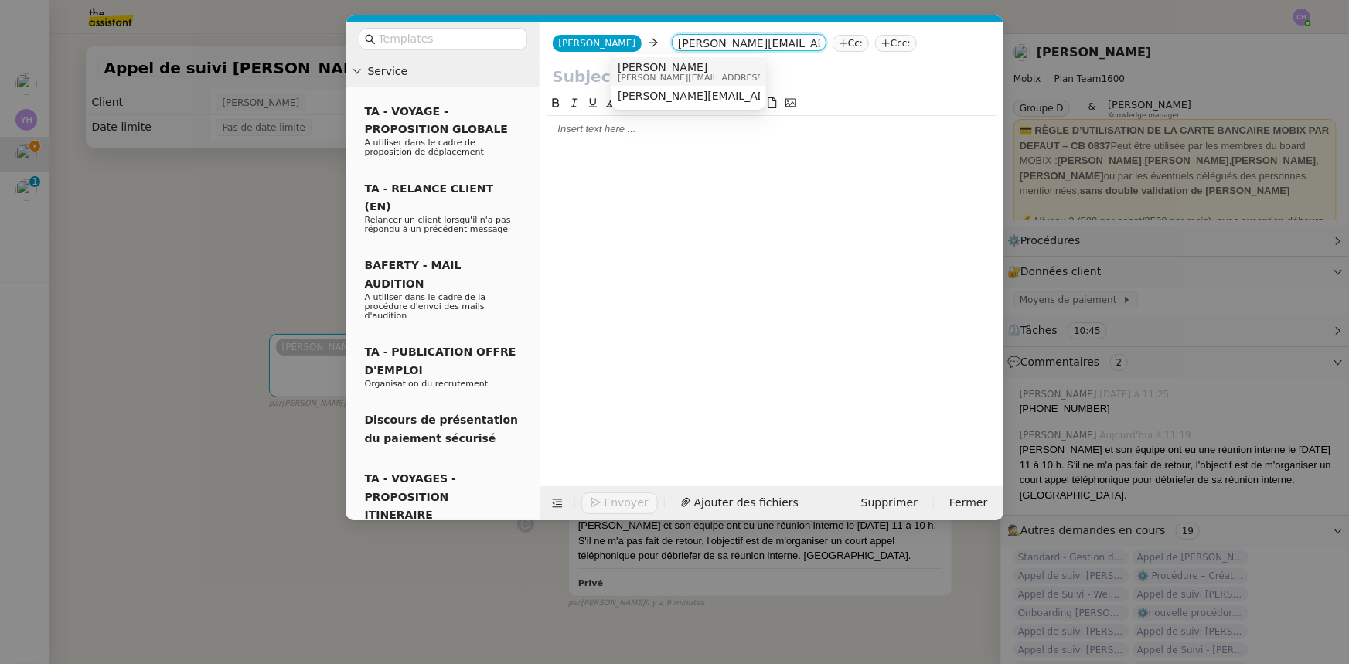
type input "[PERSON_NAME][EMAIL_ADDRESS][DOMAIN_NAME]"
click at [642, 67] on span "[PERSON_NAME]" at bounding box center [728, 67] width 220 height 12
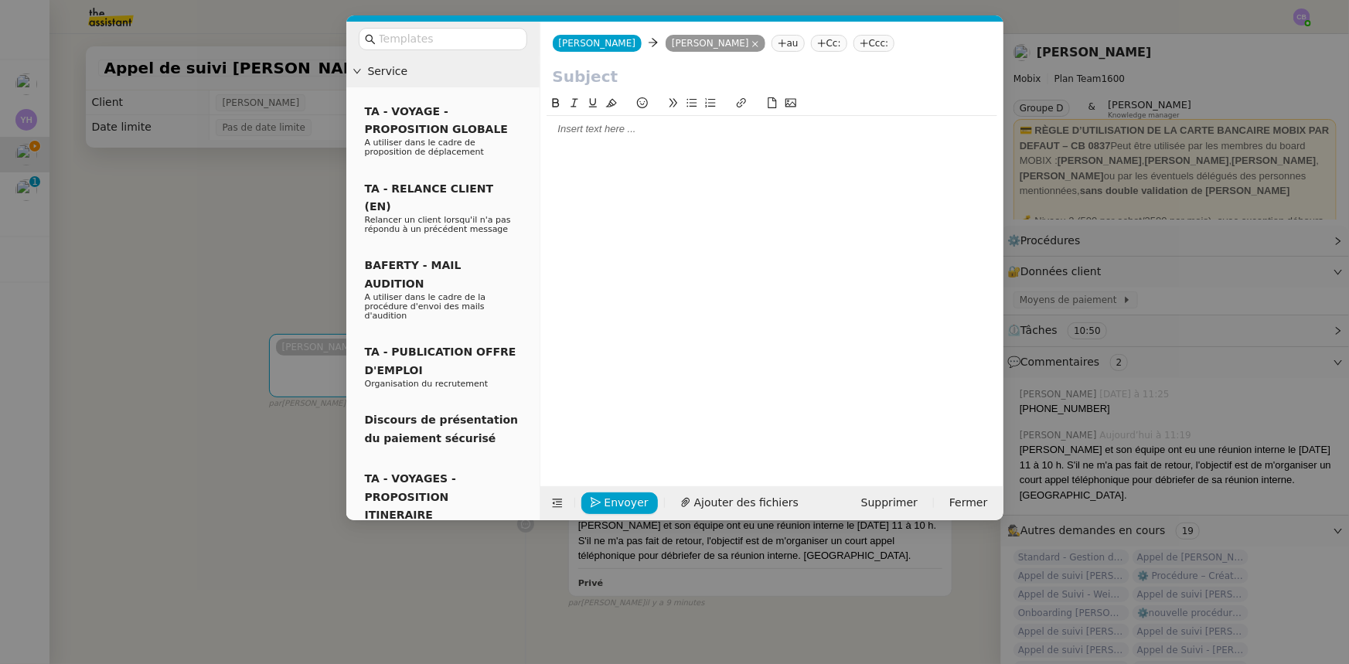
click at [811, 46] on nz-tag "Cc:" at bounding box center [829, 43] width 36 height 17
type input "f"
click at [649, 84] on input "text" at bounding box center [772, 95] width 438 height 23
click at [562, 77] on input "text" at bounding box center [772, 76] width 438 height 23
paste input "E-KIPEO"
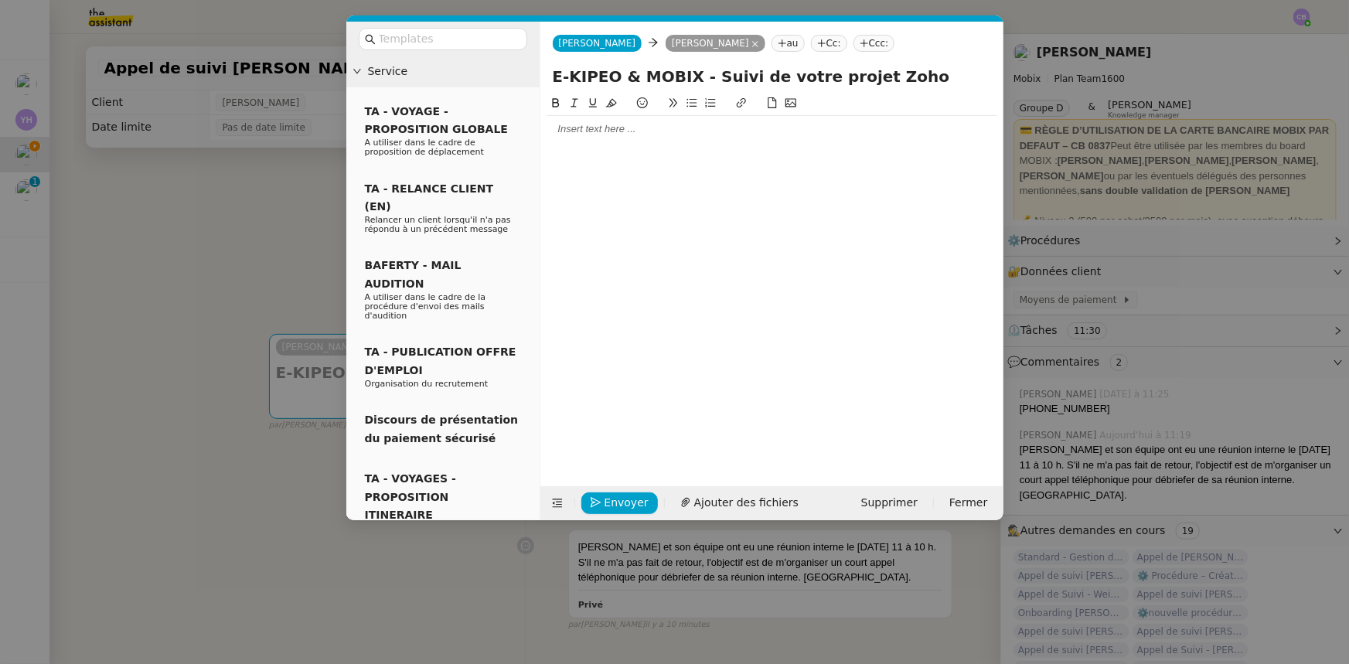
type input "E-KIPEO & MOBIX - Suivi de votre projet Zoho"
click at [573, 141] on div at bounding box center [772, 129] width 451 height 26
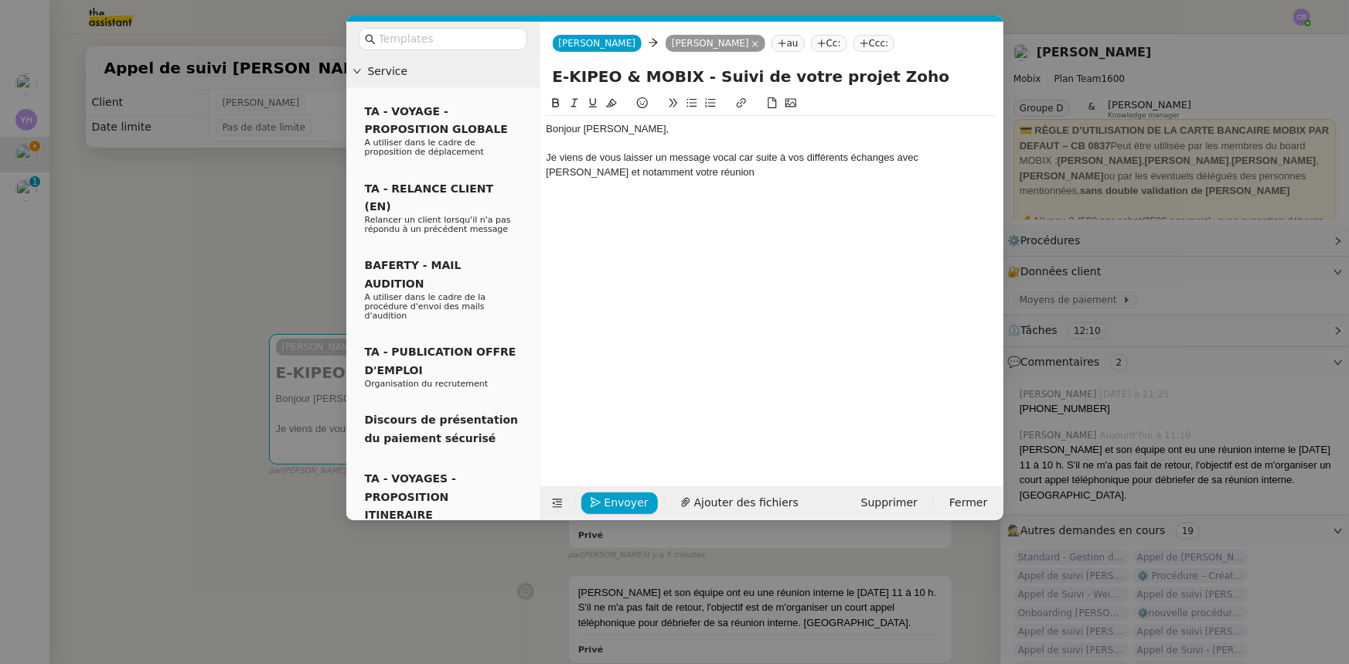
click at [747, 159] on div "Je viens de vous laisser un message vocal car suite à vos différents échanges a…" at bounding box center [772, 165] width 451 height 29
click at [0, 0] on lt-span ", car" at bounding box center [0, 0] width 0 height 0
click at [591, 145] on div at bounding box center [772, 144] width 451 height 14
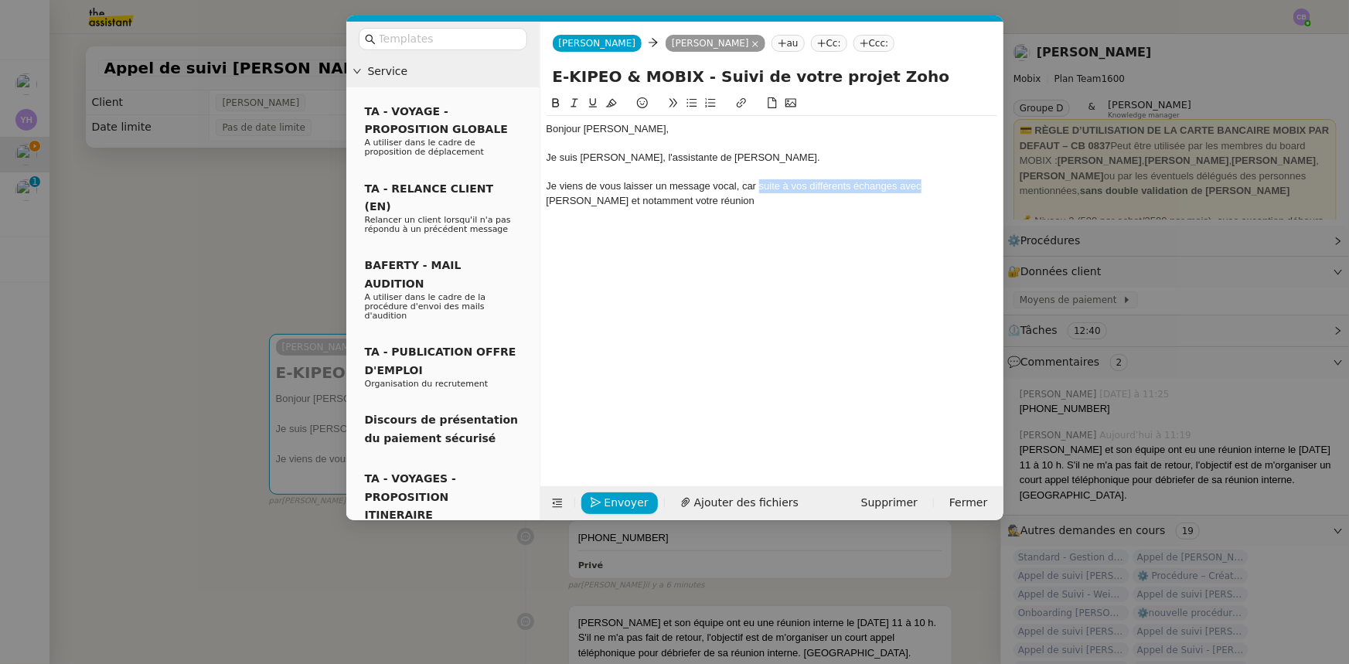
drag, startPoint x: 758, startPoint y: 187, endPoint x: 919, endPoint y: 183, distance: 160.9
click at [919, 183] on div "Je viens de vous laisser un message vocal, car suite à vos différents échanges …" at bounding box center [772, 193] width 451 height 29
drag, startPoint x: 794, startPoint y: 184, endPoint x: 950, endPoint y: 185, distance: 156.2
click at [950, 185] on div "Je viens de vous laisser un message vocal, car [PERSON_NAME] et notamment votre…" at bounding box center [772, 186] width 451 height 14
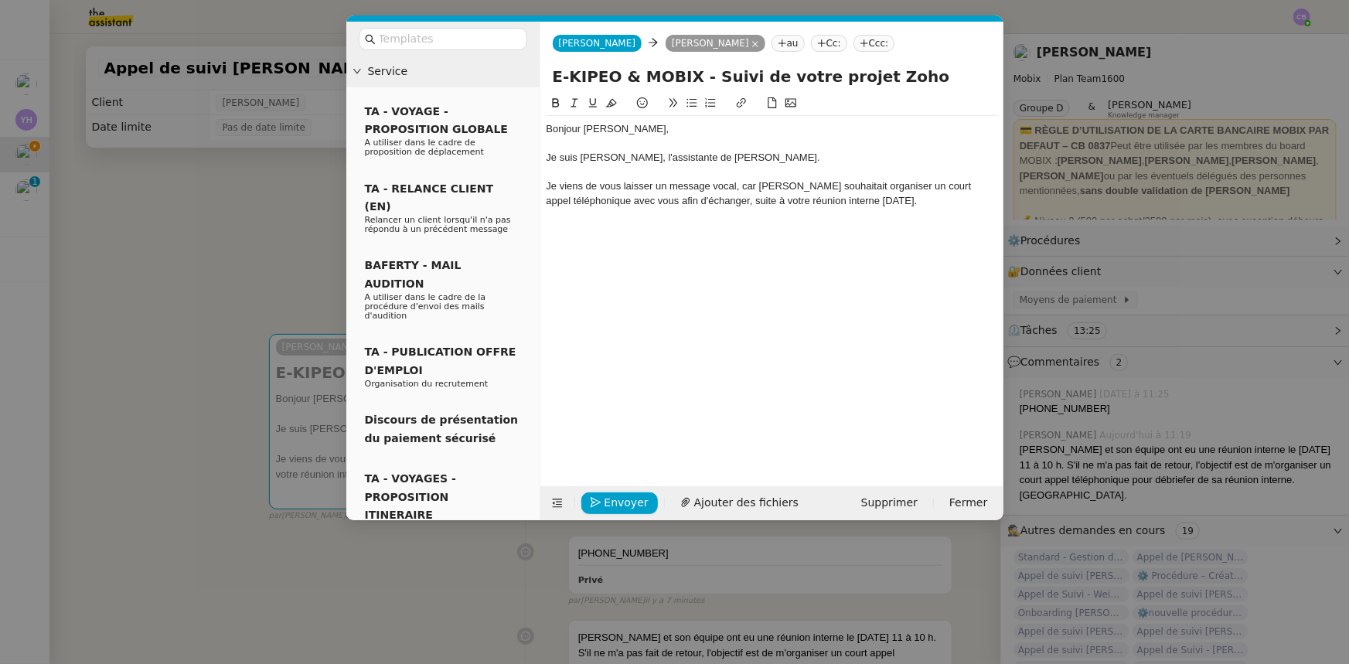
click at [704, 159] on div "Je suis [PERSON_NAME], l'assistante de [PERSON_NAME]." at bounding box center [772, 158] width 451 height 14
click at [695, 202] on div "Je viens de vous laisser un message vocal, car [PERSON_NAME] souhaitait organis…" at bounding box center [772, 193] width 451 height 29
click at [793, 185] on div "Je viens de vous laisser un message vocal, car [PERSON_NAME] souhaitait organis…" at bounding box center [772, 193] width 451 height 29
drag, startPoint x: 726, startPoint y: 201, endPoint x: 680, endPoint y: 201, distance: 46.4
click at [680, 201] on div "Je viens de vous laisser un message vocal, car [PERSON_NAME] souhaitait organis…" at bounding box center [772, 193] width 451 height 29
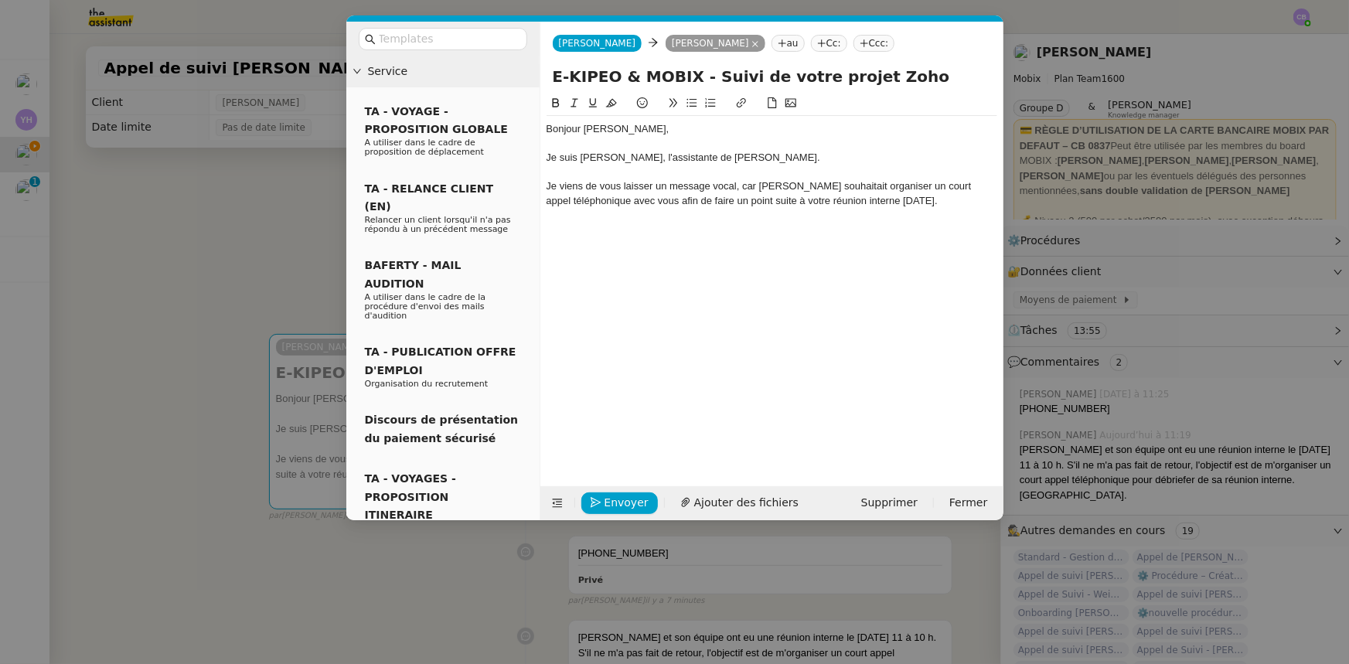
click at [877, 198] on div "Je viens de vous laisser un message vocal, car [PERSON_NAME] souhaitait organis…" at bounding box center [772, 193] width 451 height 29
click at [915, 202] on div "Je viens de vous laisser un message vocal, car [PERSON_NAME] souhaitait organis…" at bounding box center [772, 193] width 451 height 29
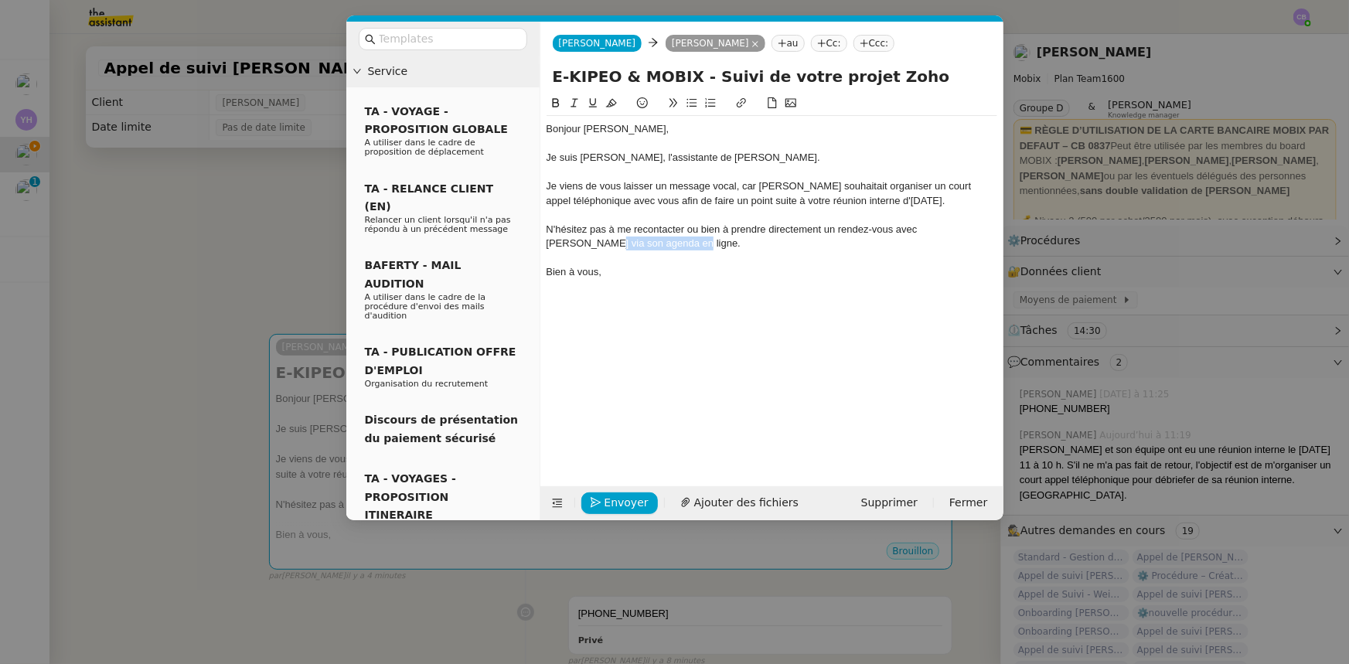
drag, startPoint x: 617, startPoint y: 243, endPoint x: 970, endPoint y: 226, distance: 353.8
click at [970, 226] on div "N'hésitez pas à me recontacter ou bien à prendre directement un rendez-vous ave…" at bounding box center [772, 237] width 451 height 29
click at [741, 104] on icon at bounding box center [741, 102] width 11 height 11
paste input "[URL][DOMAIN_NAME]"
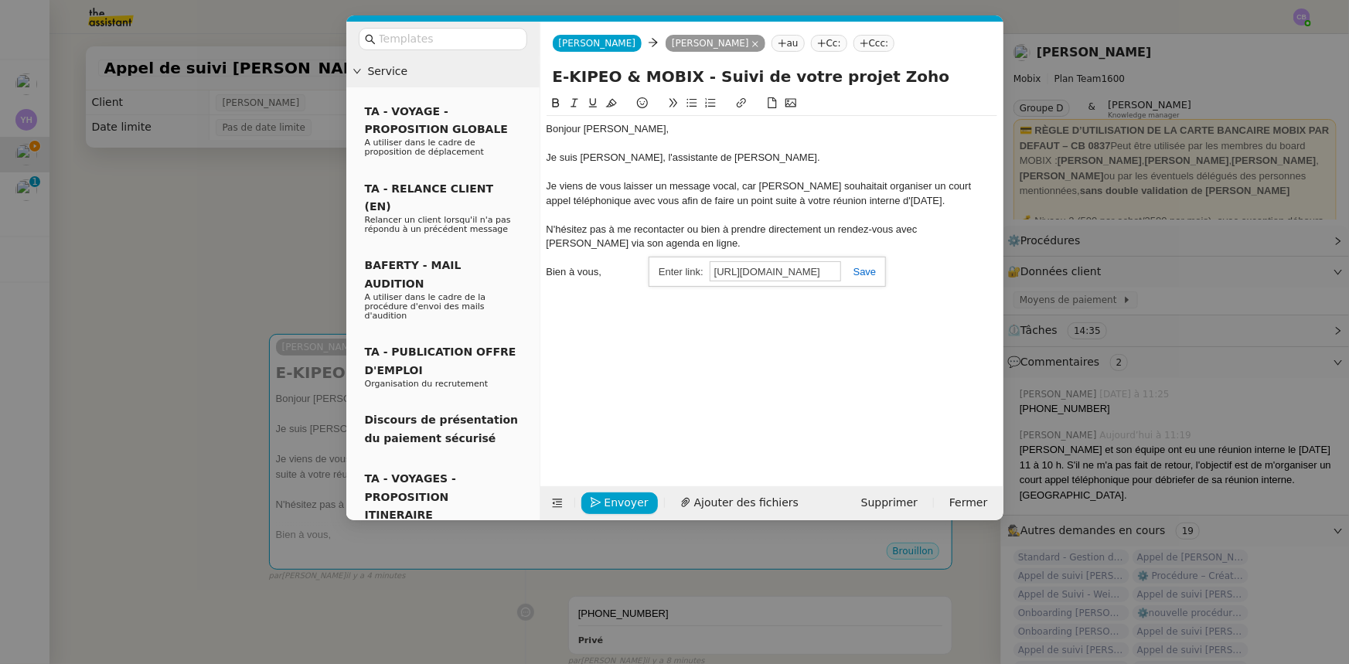
type input "[URL][DOMAIN_NAME]"
click at [865, 273] on link at bounding box center [859, 272] width 36 height 12
click at [856, 310] on div "Bonjour [PERSON_NAME], Je suis [PERSON_NAME], l'assistante de [PERSON_NAME]. Je…" at bounding box center [772, 278] width 451 height 368
click at [748, 154] on div "Je suis [PERSON_NAME], l'assistante de [PERSON_NAME]." at bounding box center [772, 158] width 451 height 14
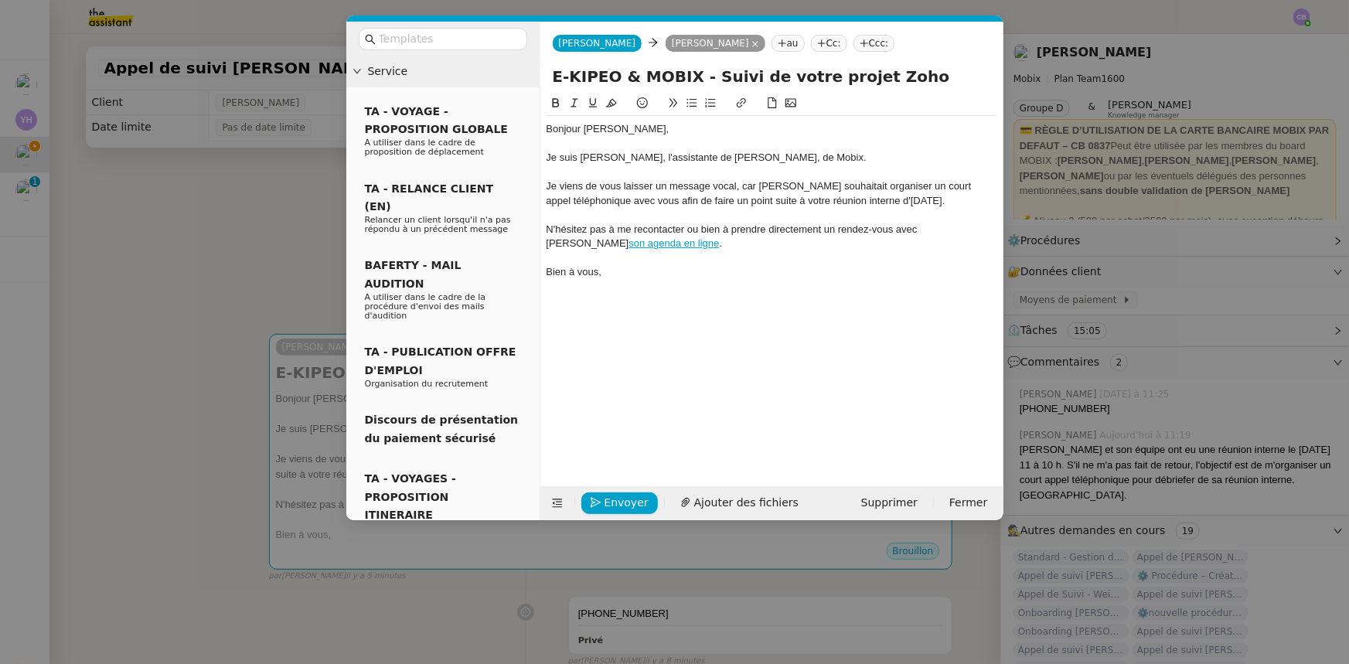
click at [649, 201] on div "Je viens de vous laisser un message vocal, car [PERSON_NAME] souhaitait organis…" at bounding box center [772, 193] width 451 height 29
click at [752, 203] on div "Je viens de vous laisser un message vocal, car [PERSON_NAME] souhaitait organis…" at bounding box center [772, 193] width 451 height 29
click at [629, 247] on link "son agenda en ligne" at bounding box center [674, 243] width 90 height 12
click at [721, 271] on link "[URL][DOMAIN_NAME]" at bounding box center [729, 271] width 106 height 20
click at [677, 356] on div "Bonjour [PERSON_NAME], Je suis [PERSON_NAME], l'assistante de [PERSON_NAME], de…" at bounding box center [772, 278] width 451 height 368
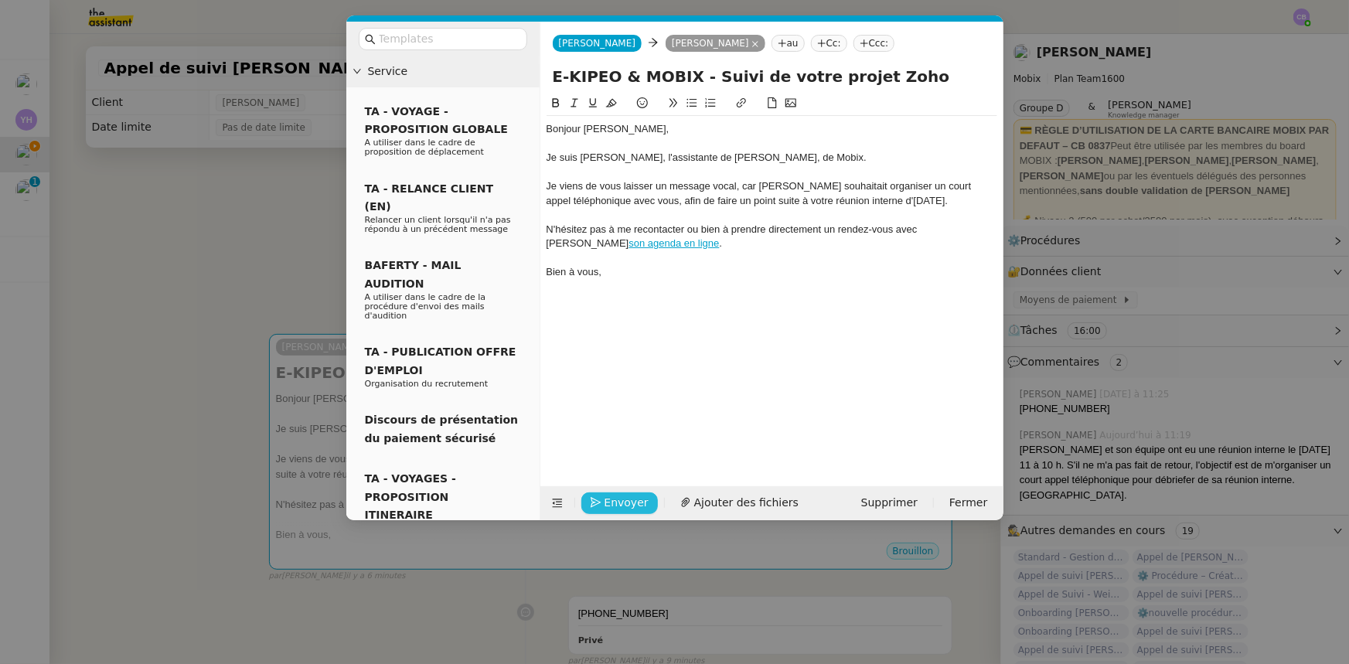
click at [642, 500] on button "Envoyer" at bounding box center [619, 504] width 77 height 22
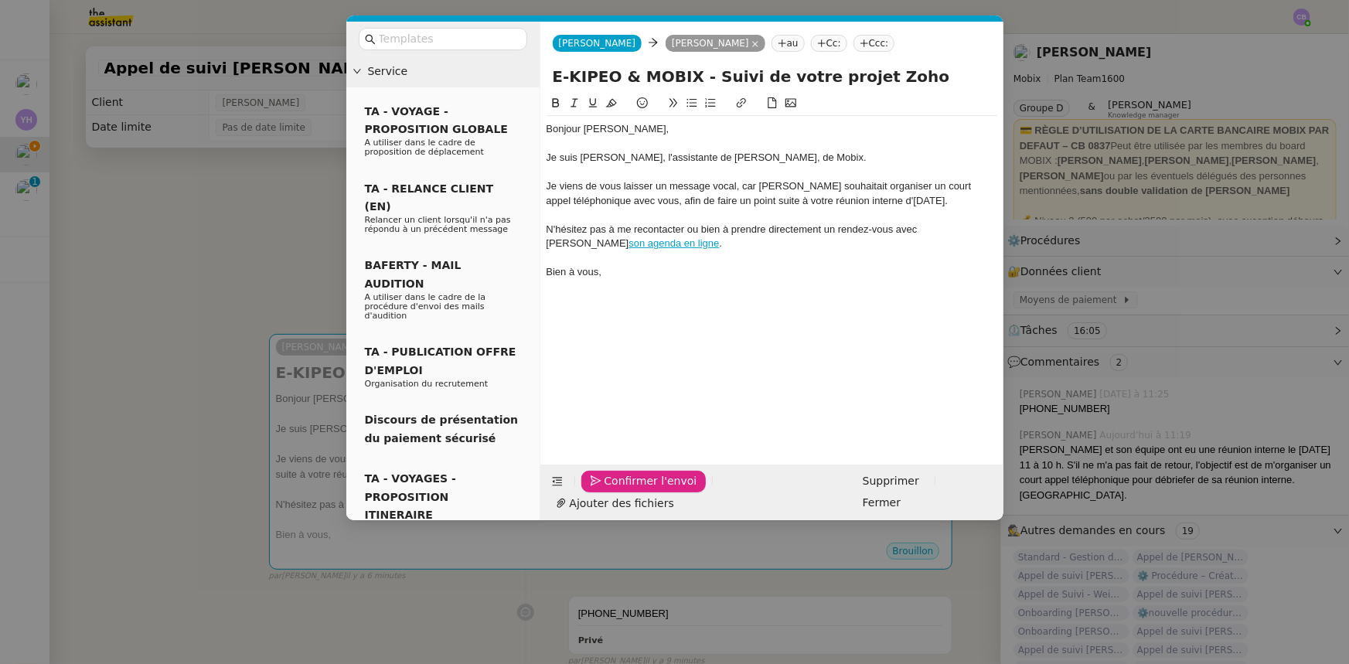
click at [642, 490] on span "Confirmer l'envoi" at bounding box center [651, 481] width 93 height 18
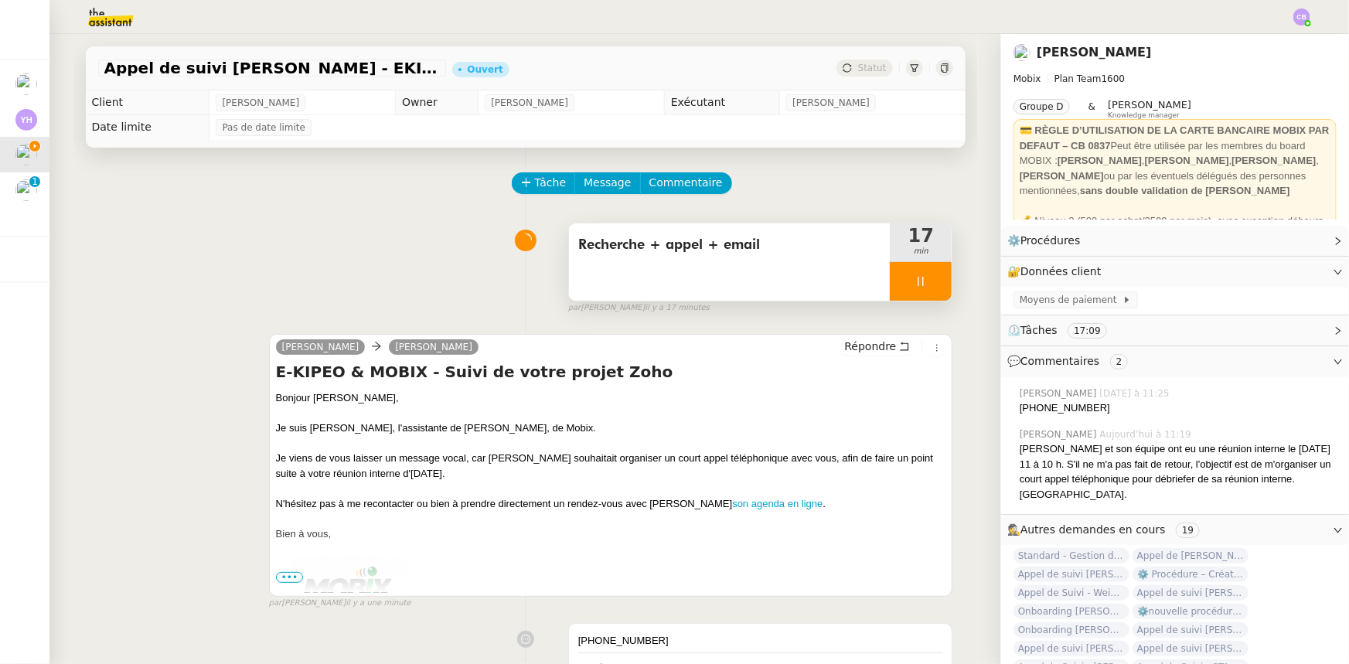
click at [894, 279] on div at bounding box center [921, 281] width 62 height 39
click at [930, 286] on icon at bounding box center [936, 281] width 12 height 12
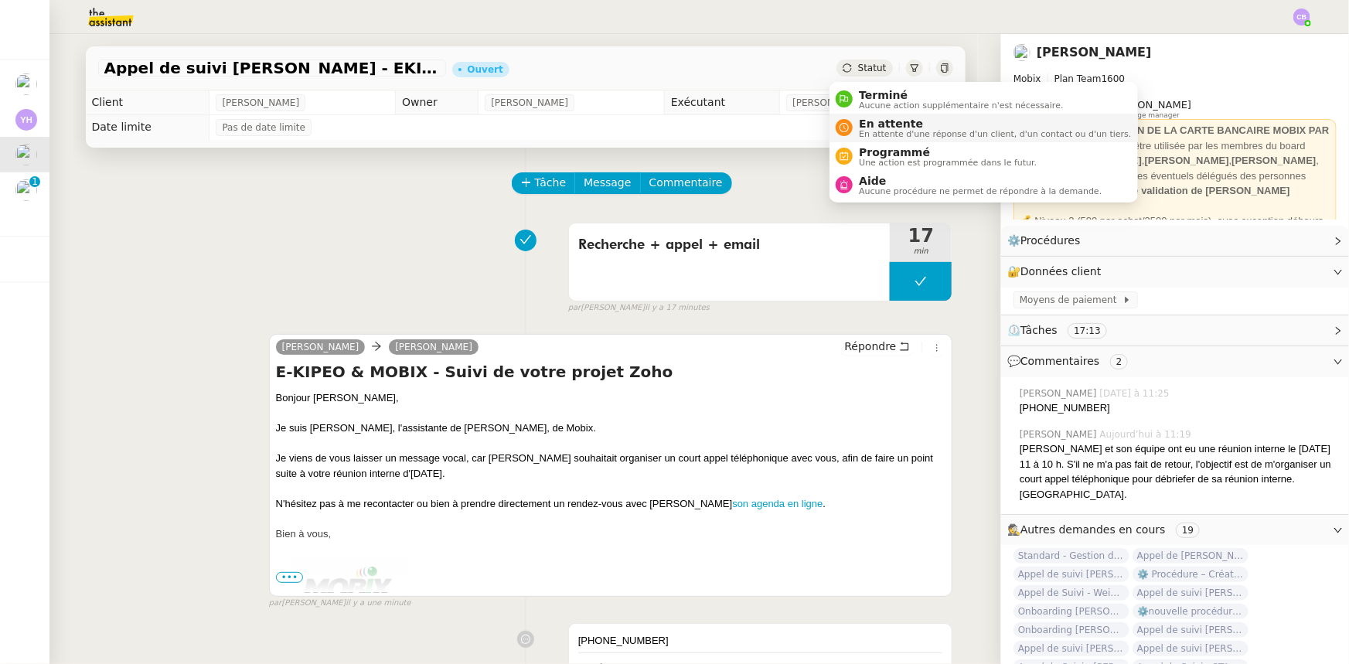
click at [895, 124] on span "En attente" at bounding box center [995, 124] width 272 height 12
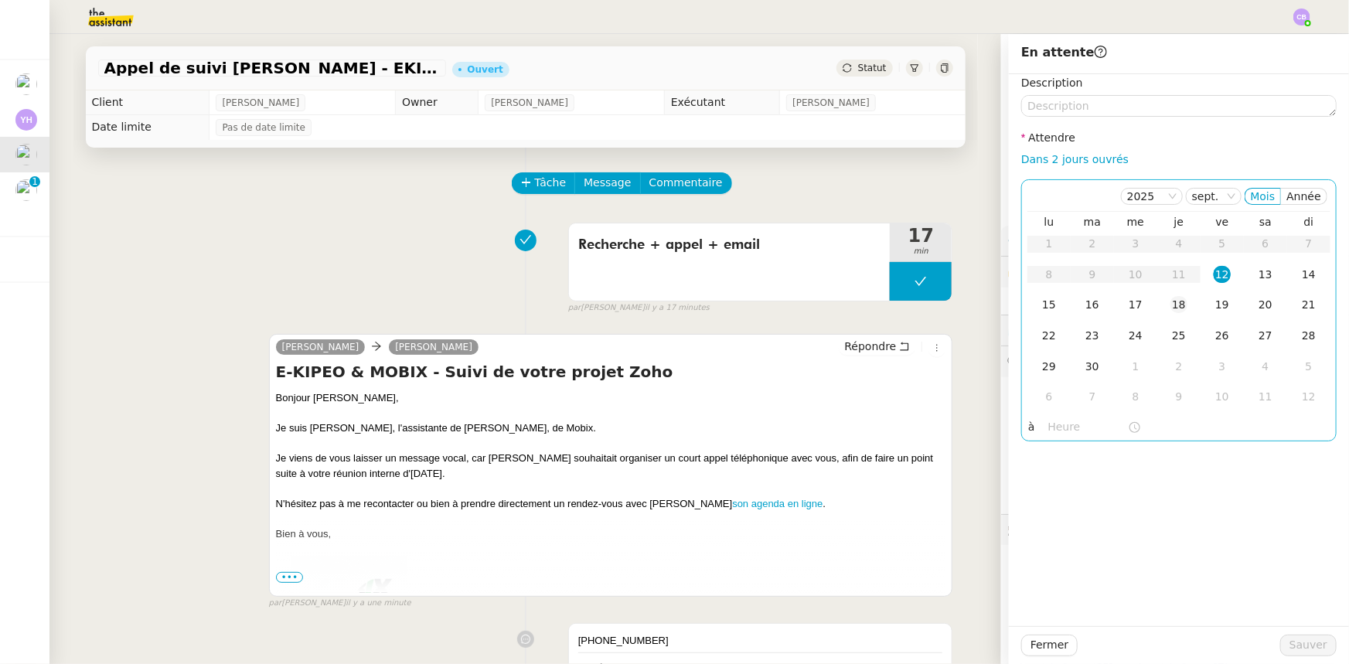
click at [1171, 306] on div "18" at bounding box center [1179, 304] width 17 height 17
click at [1051, 426] on input "text" at bounding box center [1088, 427] width 80 height 18
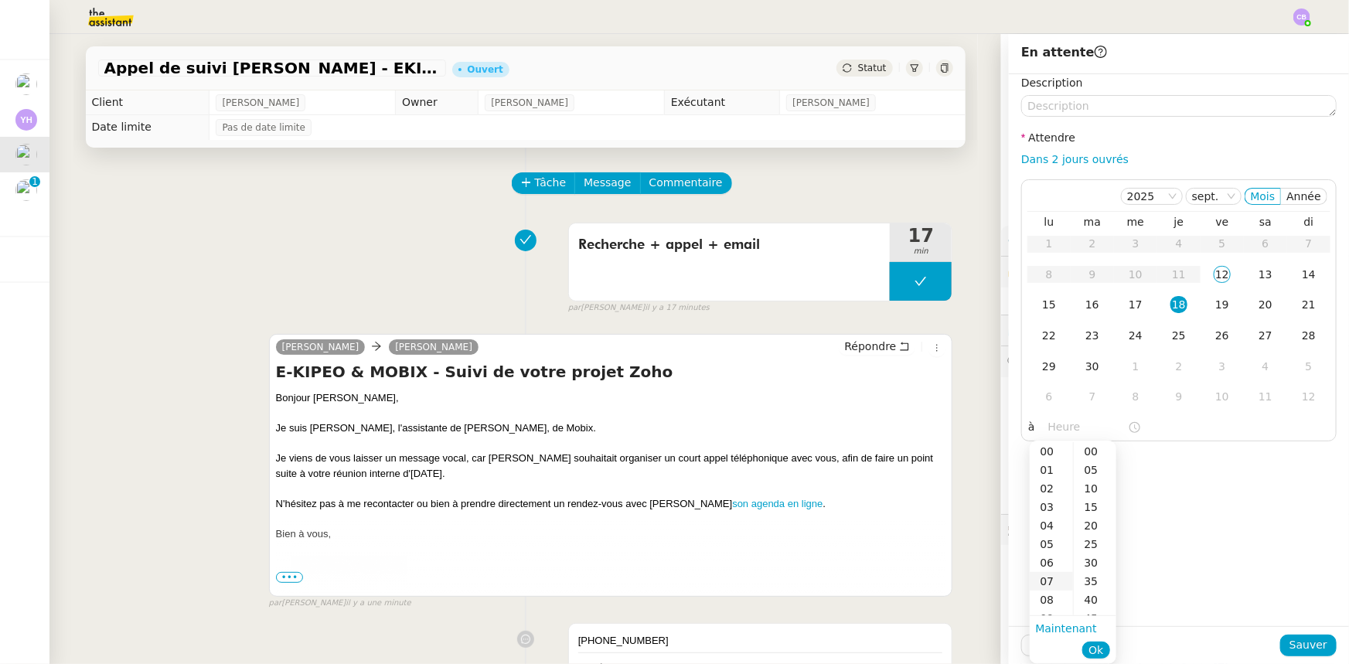
click at [1047, 579] on div "07" at bounding box center [1051, 581] width 43 height 19
click at [1091, 453] on div "00" at bounding box center [1095, 451] width 43 height 19
type input "07:00"
click at [1092, 649] on span "Ok" at bounding box center [1096, 650] width 15 height 15
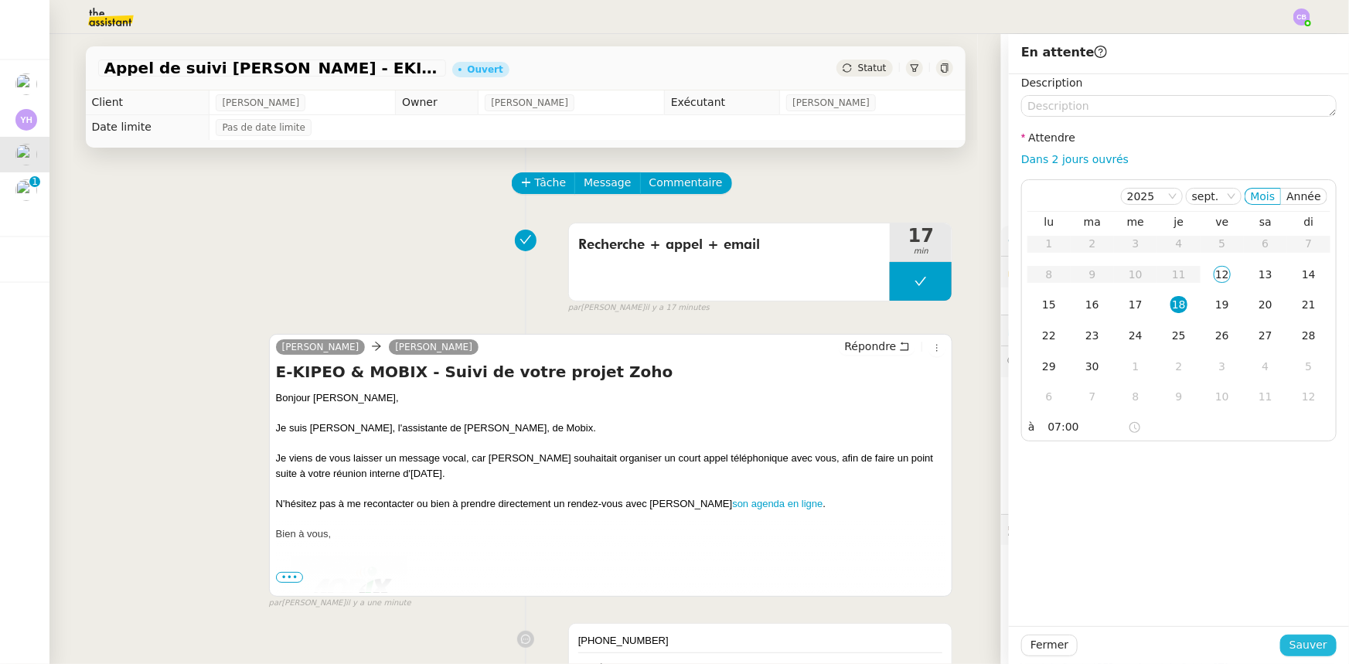
click at [1296, 642] on span "Sauver" at bounding box center [1309, 645] width 38 height 18
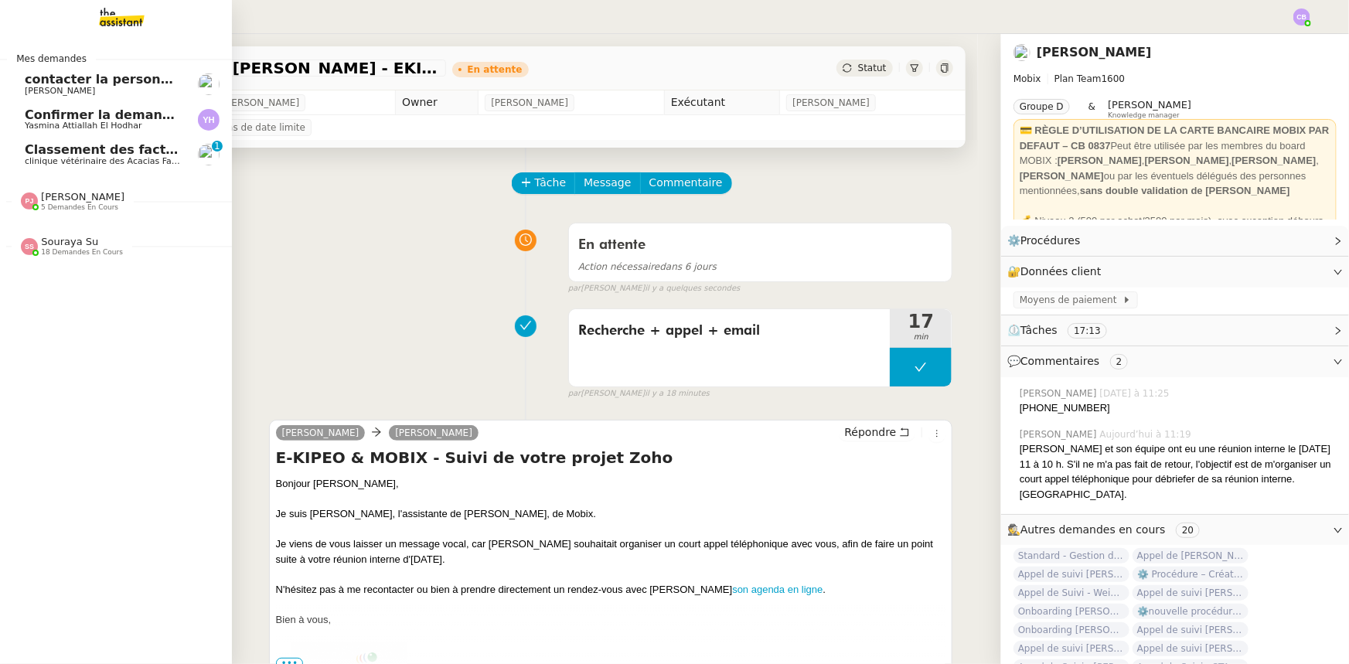
click at [61, 201] on span "[PERSON_NAME]" at bounding box center [83, 197] width 84 height 12
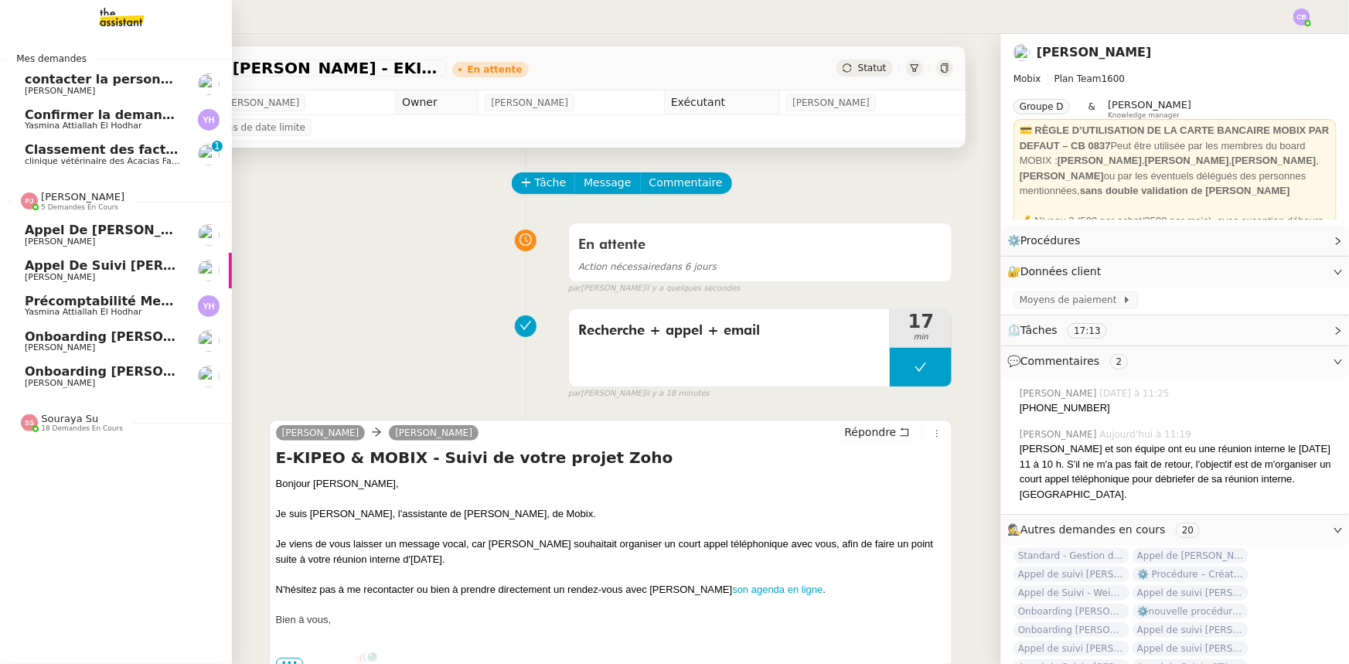
click at [62, 195] on span "[PERSON_NAME]" at bounding box center [83, 197] width 84 height 12
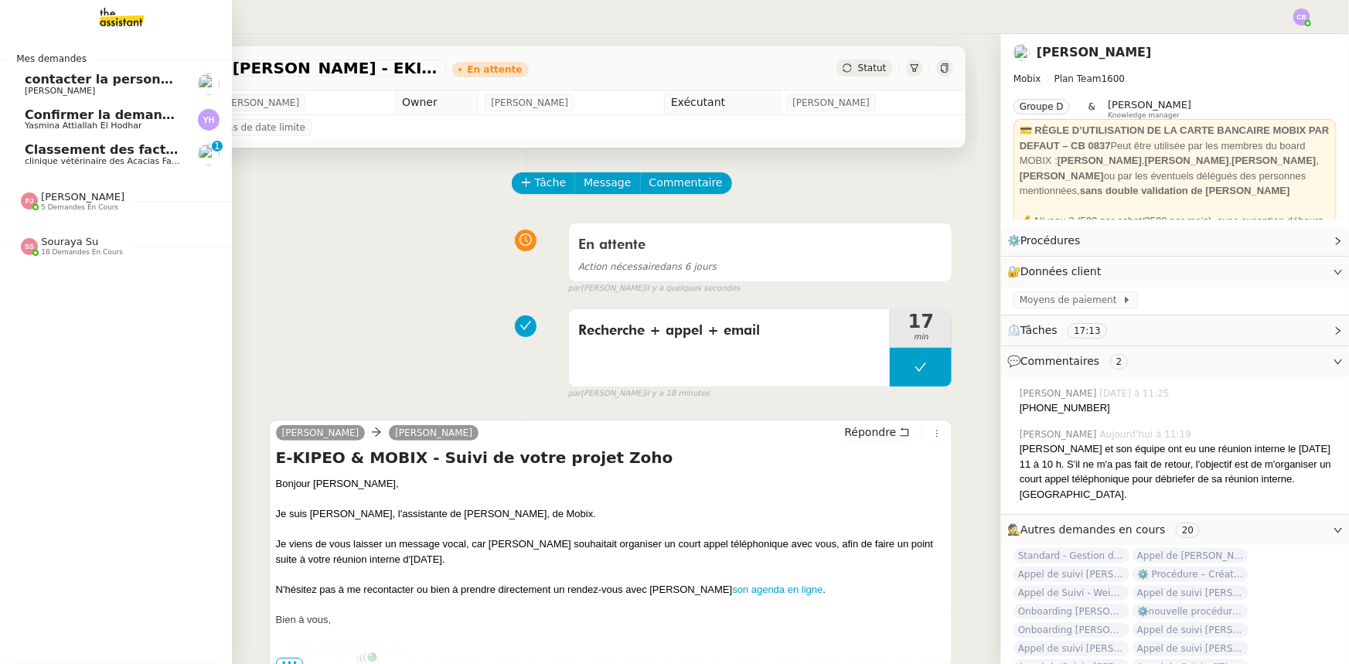
click at [66, 248] on span "18 demandes en cours" at bounding box center [82, 252] width 82 height 9
click at [82, 253] on span "18 demandes en cours" at bounding box center [82, 252] width 82 height 9
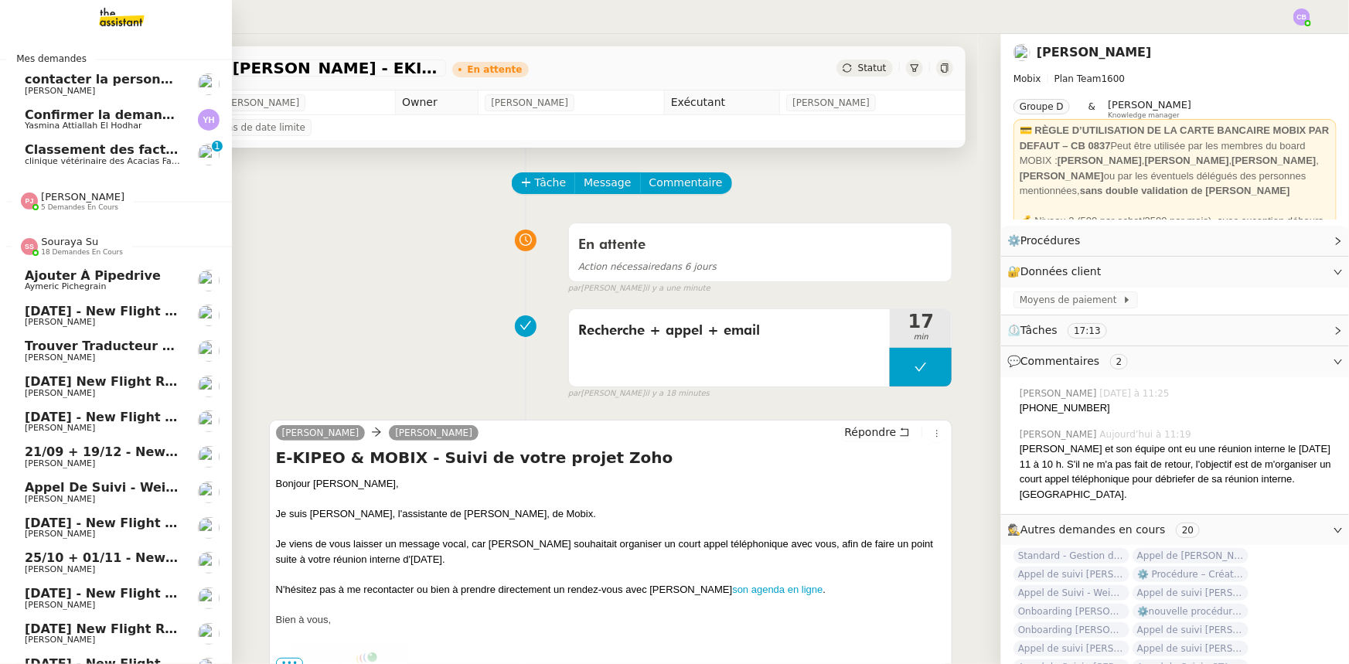
click at [104, 483] on span "Appel de Suivi - Weigerding / [PERSON_NAME]" at bounding box center [186, 487] width 323 height 15
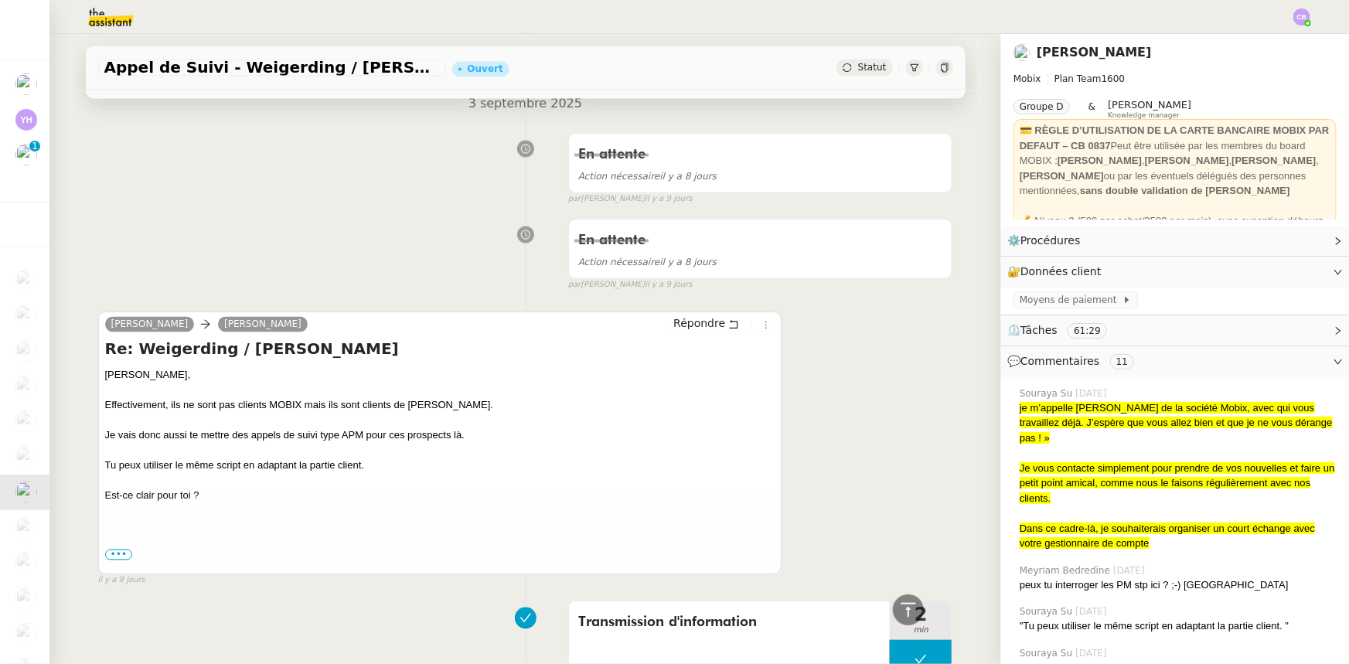
scroll to position [1476, 0]
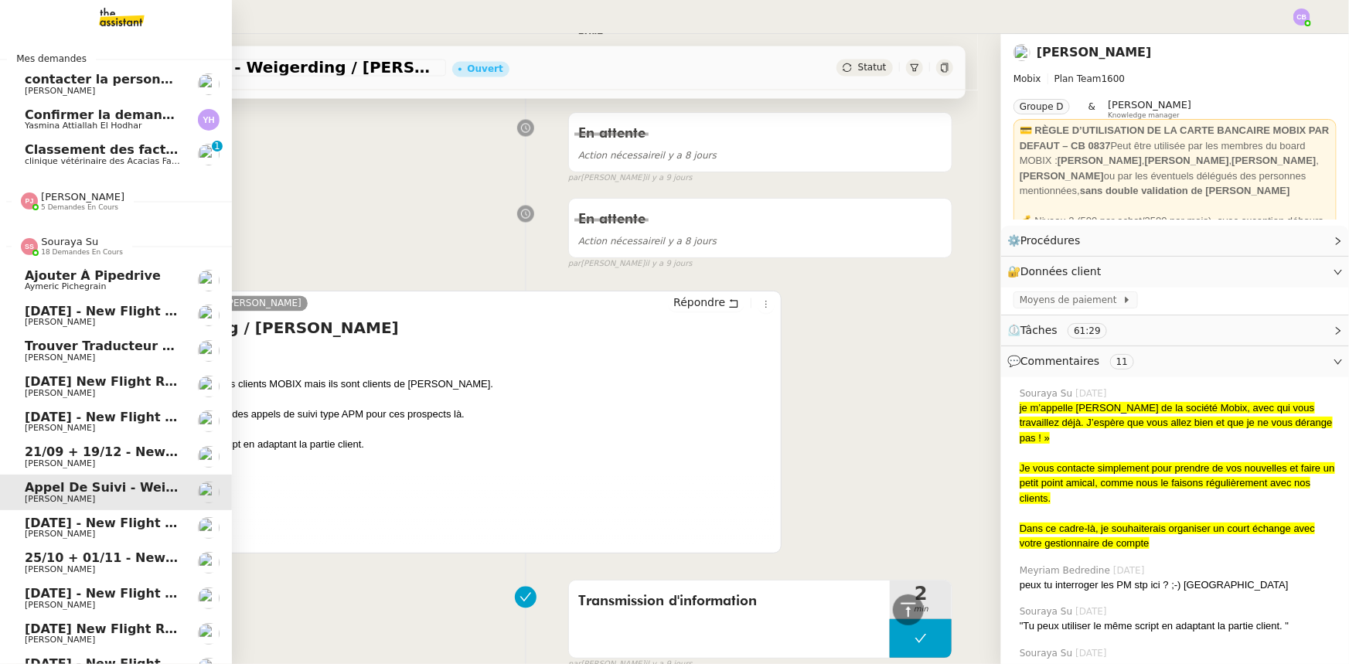
click at [78, 239] on span "Souraya Su" at bounding box center [69, 242] width 57 height 12
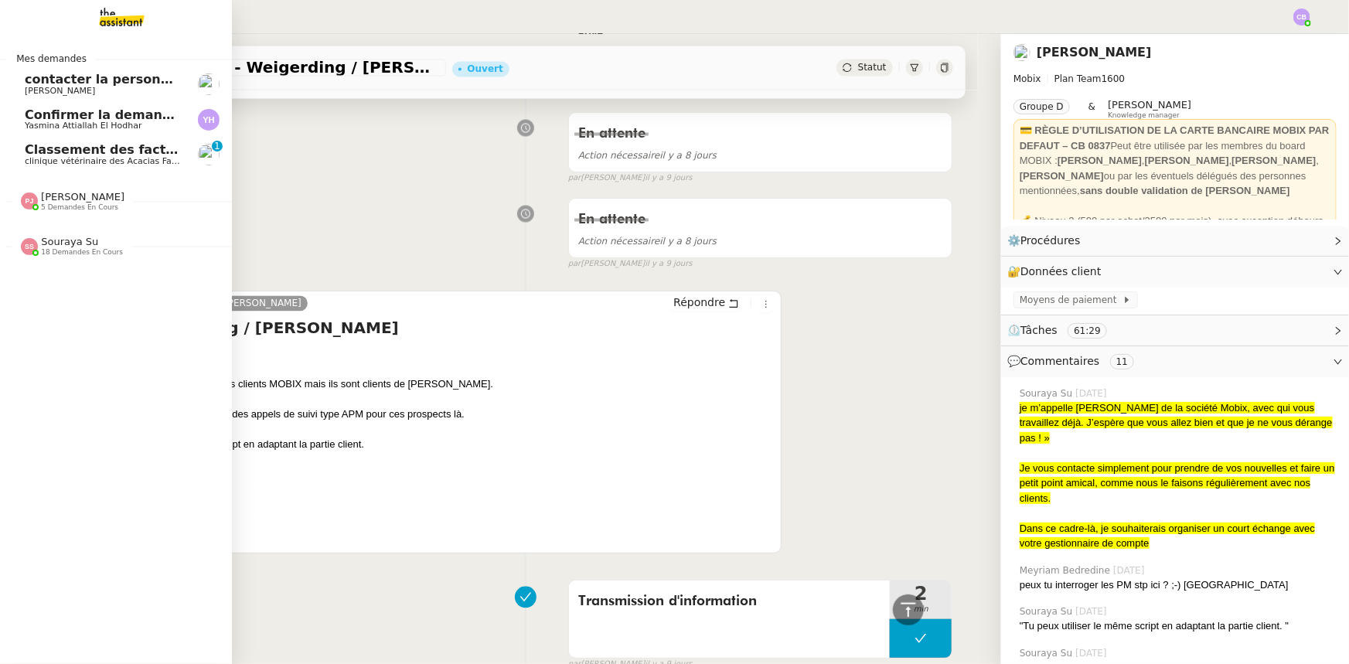
click at [104, 80] on span "contacter la personne en charge de la mutuelle d'entreprise" at bounding box center [235, 79] width 421 height 15
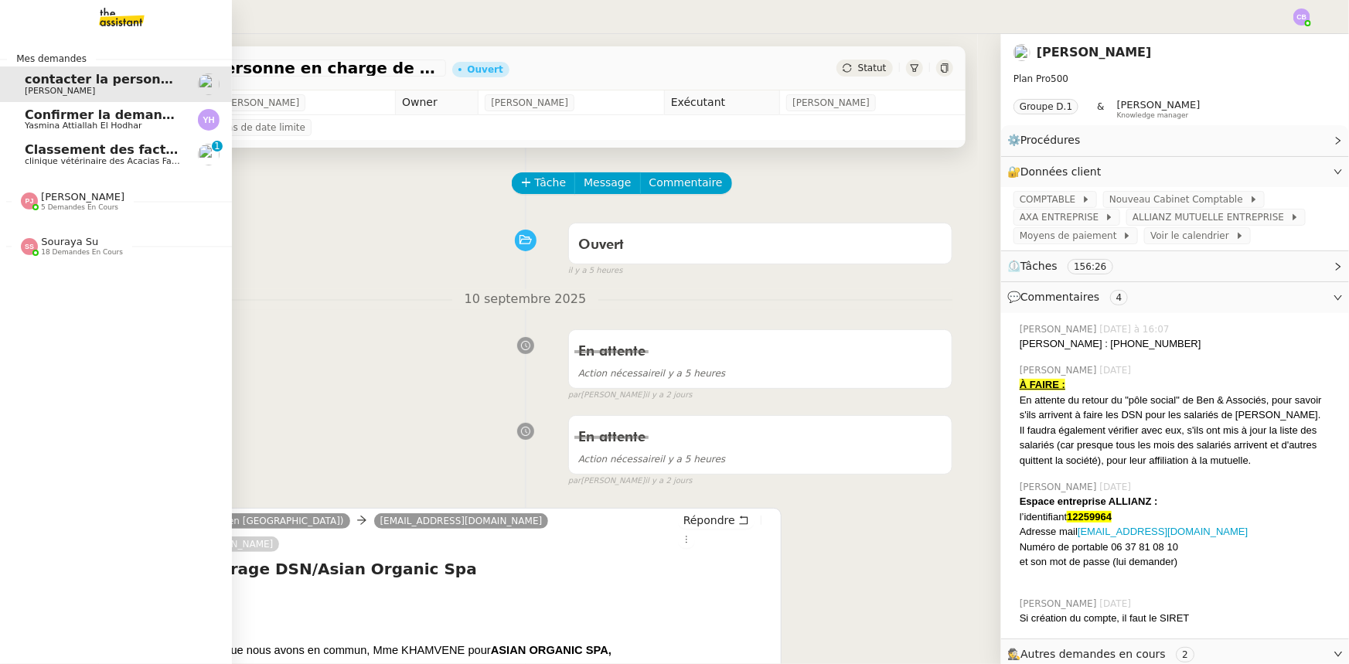
click at [39, 152] on span "Classement des factures - septembre 2025" at bounding box center [174, 149] width 299 height 15
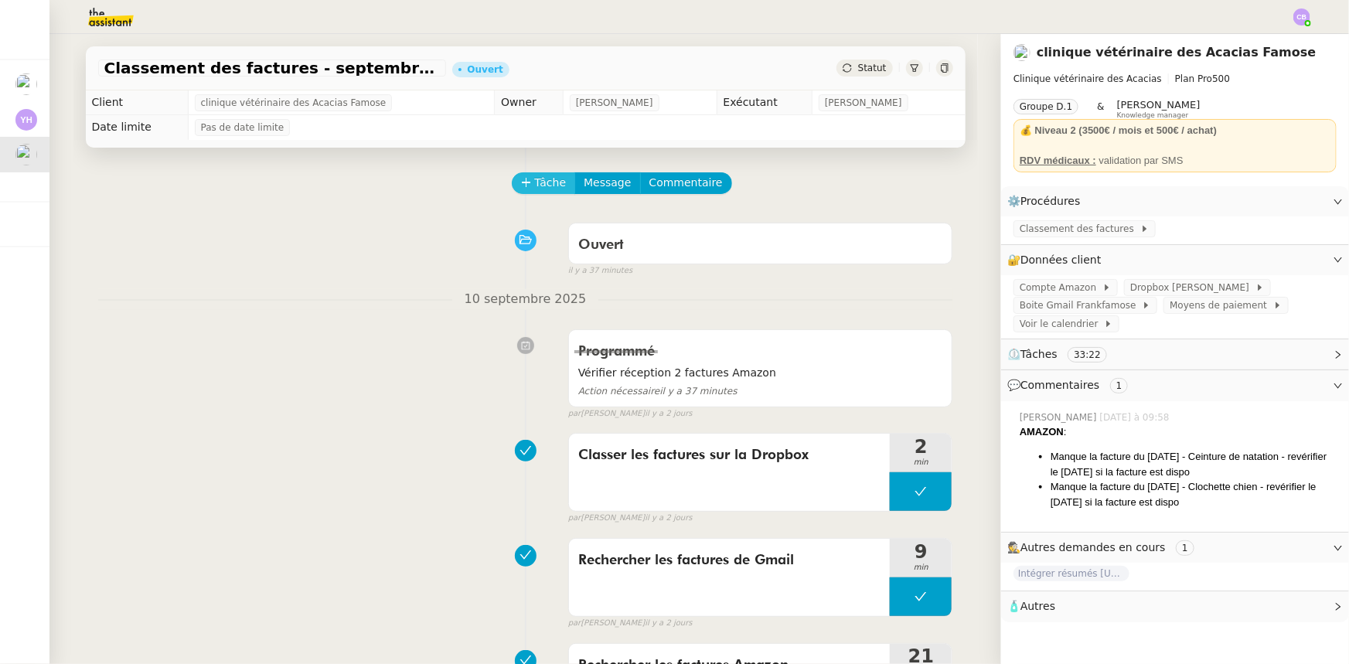
click at [542, 185] on span "Tâche" at bounding box center [551, 183] width 32 height 18
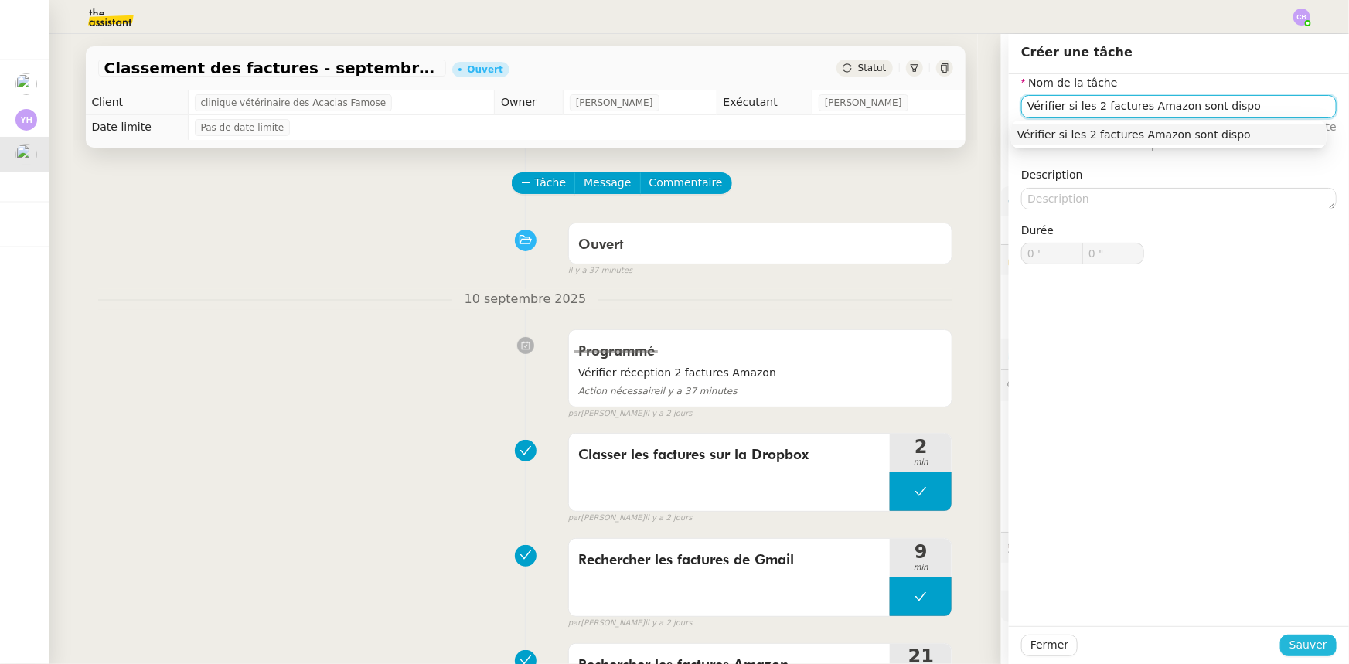
type input "Vérifier si les 2 factures Amazon sont dispo"
click at [1301, 644] on span "Sauver" at bounding box center [1309, 645] width 38 height 18
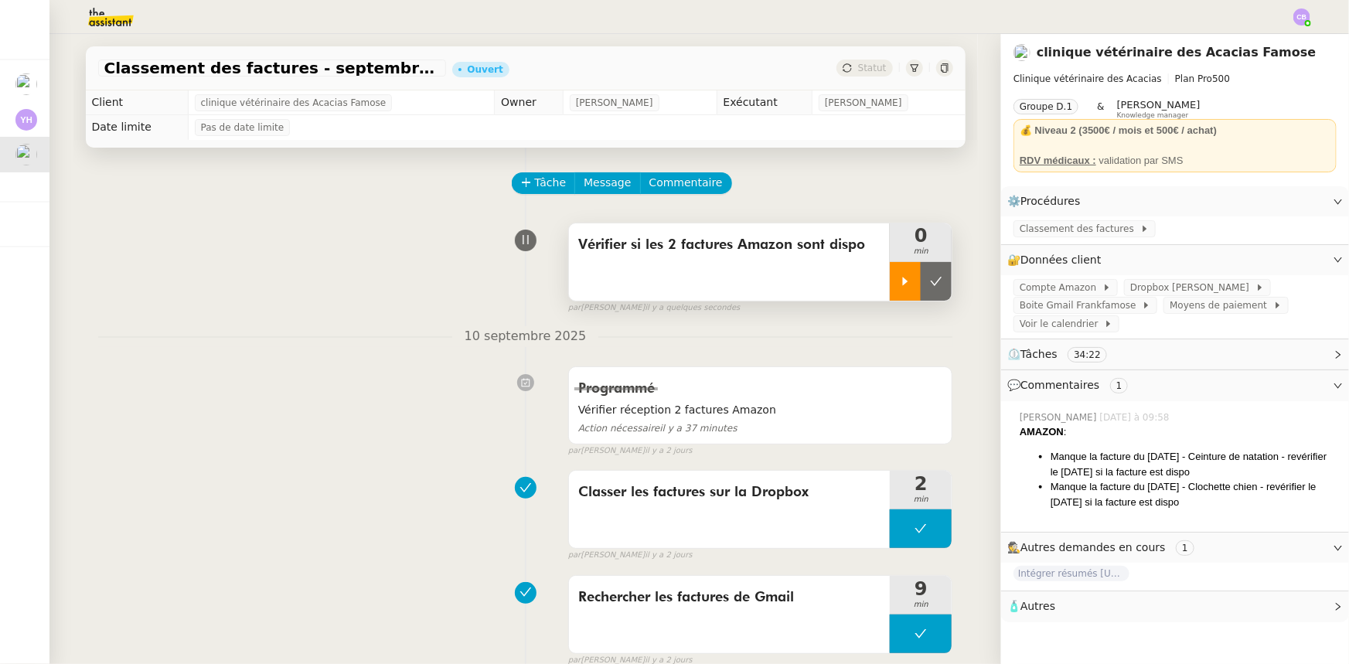
click at [899, 285] on icon at bounding box center [905, 281] width 12 height 12
click at [793, 279] on div "Vérifier si les 2 factures Amazon sont dispo" at bounding box center [730, 261] width 322 height 77
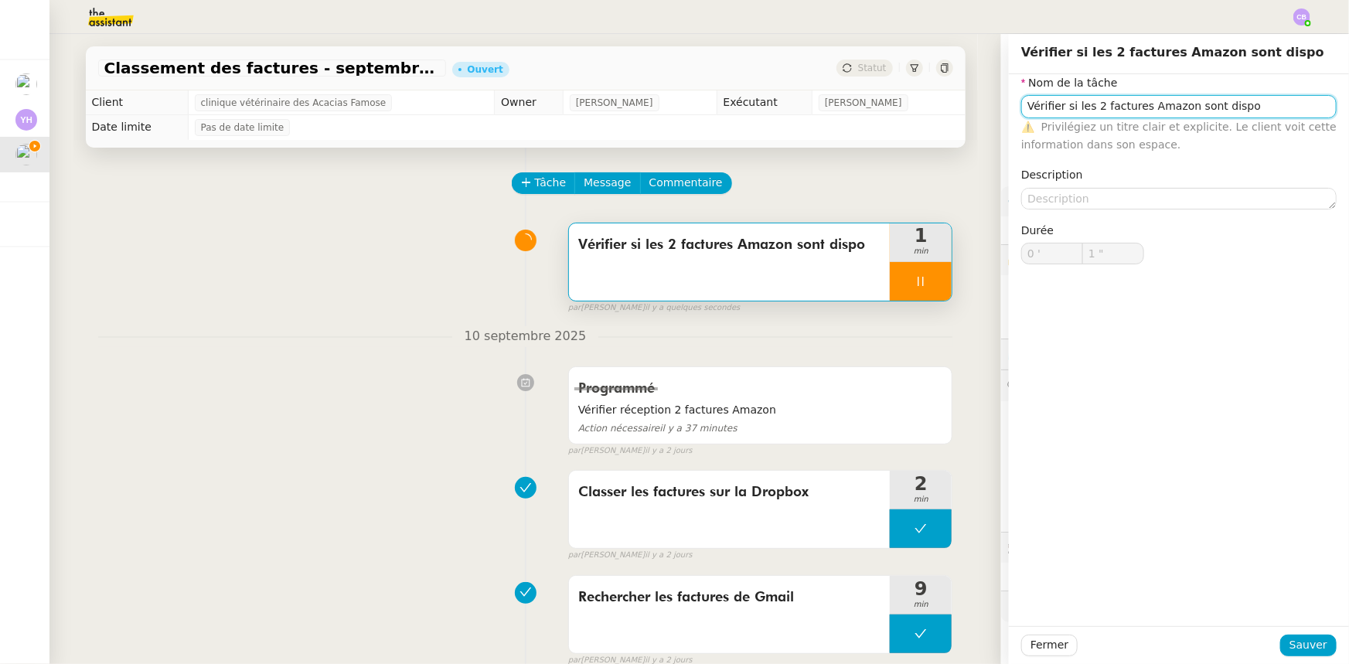
click at [1239, 109] on input "Vérifier si les 2 factures Amazon sont dispo" at bounding box center [1178, 106] width 315 height 22
type input "2 ""
type input "Vérifier si les 2 factures Amazon sont disponib"
type input "3 ""
type input "Vérifier si les 2 factures Amazon sont disponibles"
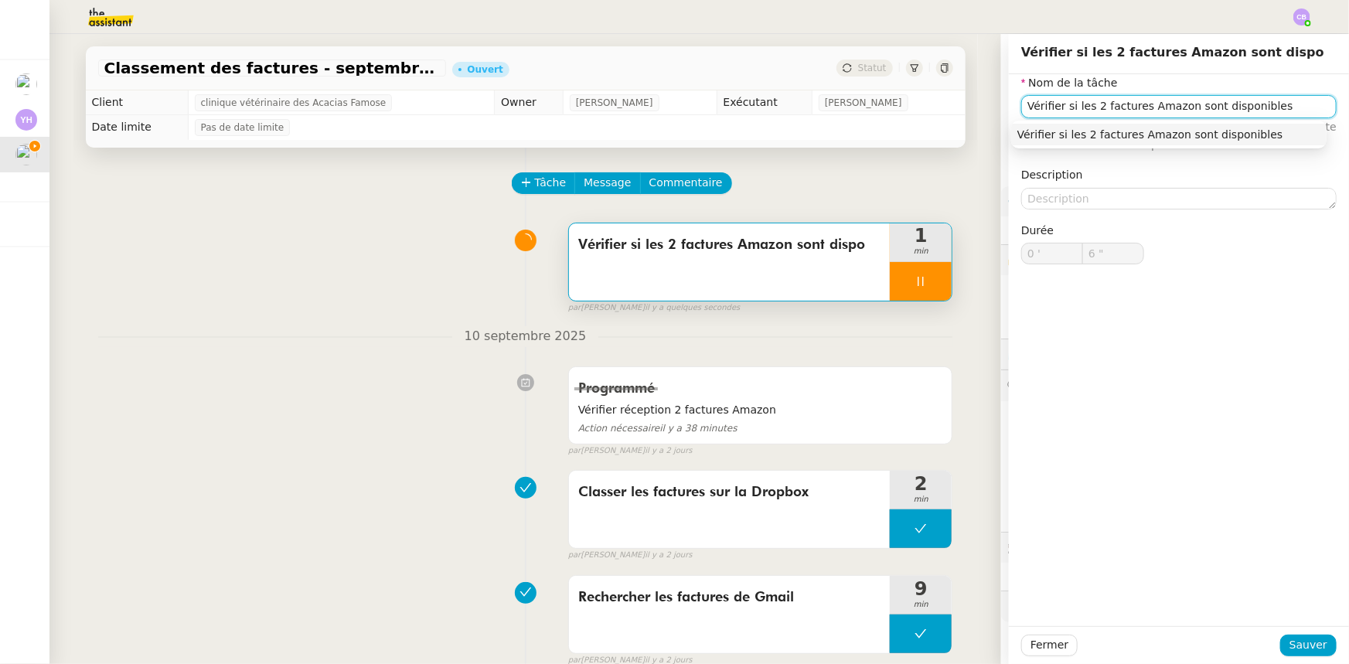
type input "7 ""
type input "Vérifier si les 2 factures Amazon sont disponibles"
click at [1290, 644] on span "Sauver" at bounding box center [1309, 645] width 38 height 18
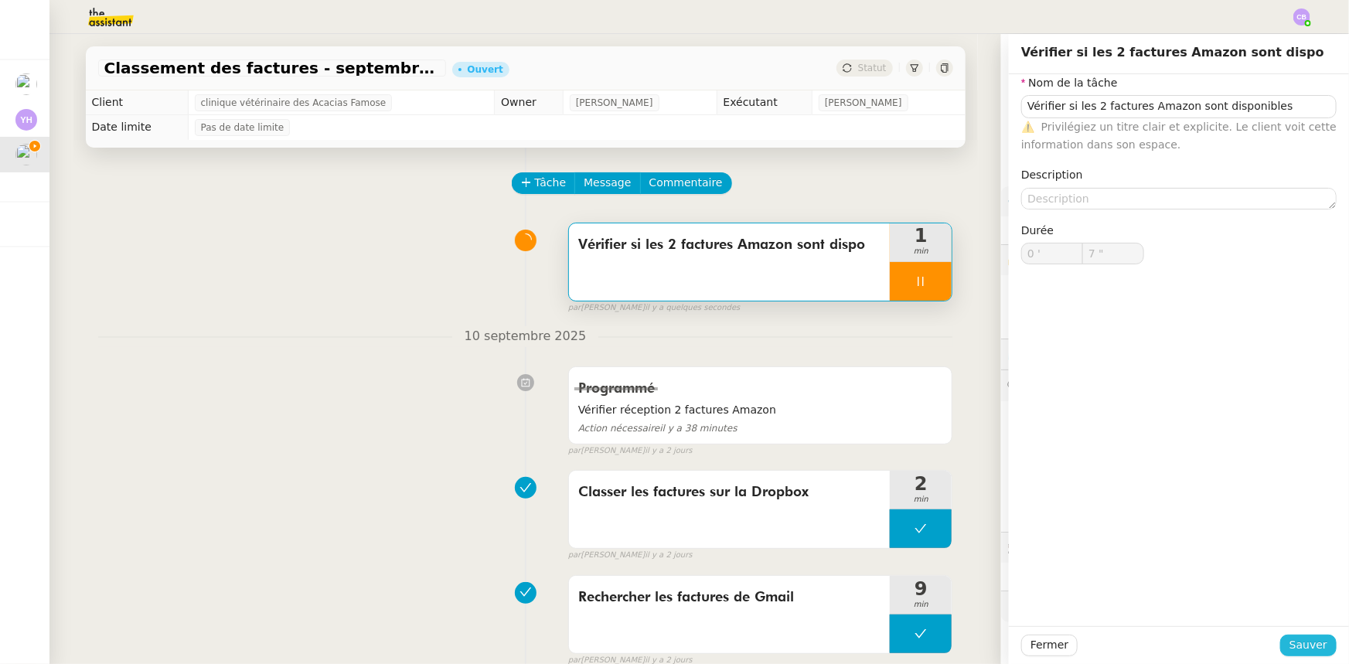
type input "8 ""
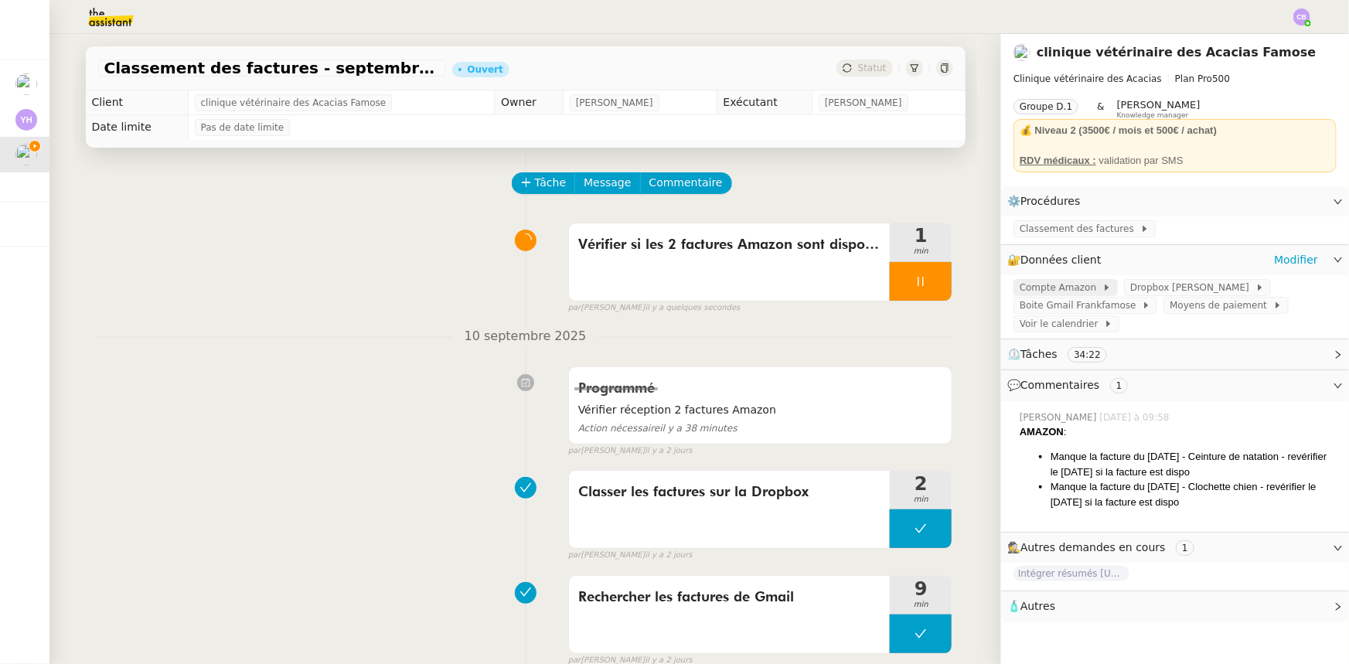
click at [1038, 288] on span "Compte Amazon" at bounding box center [1061, 287] width 83 height 15
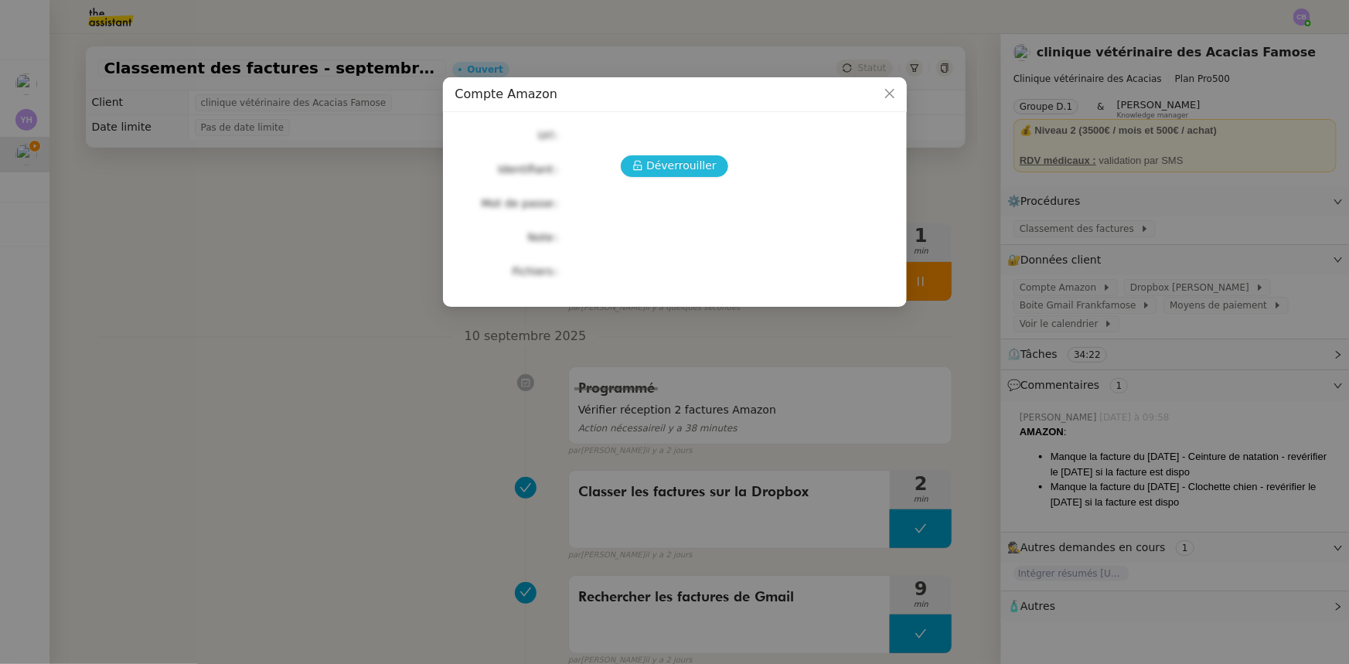
click at [707, 171] on span "Déverrouiller" at bounding box center [681, 166] width 70 height 18
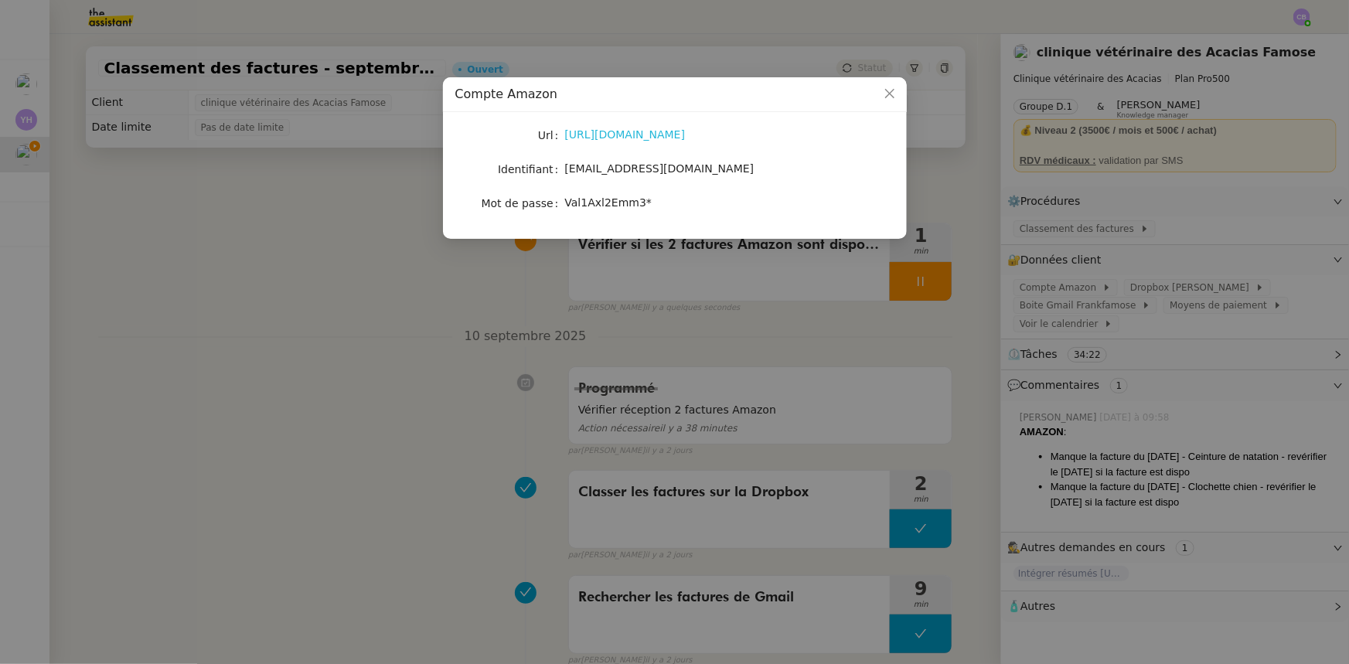
click at [643, 135] on link "[URL][DOMAIN_NAME]" at bounding box center [625, 134] width 121 height 12
click at [881, 93] on span "Close" at bounding box center [890, 94] width 34 height 34
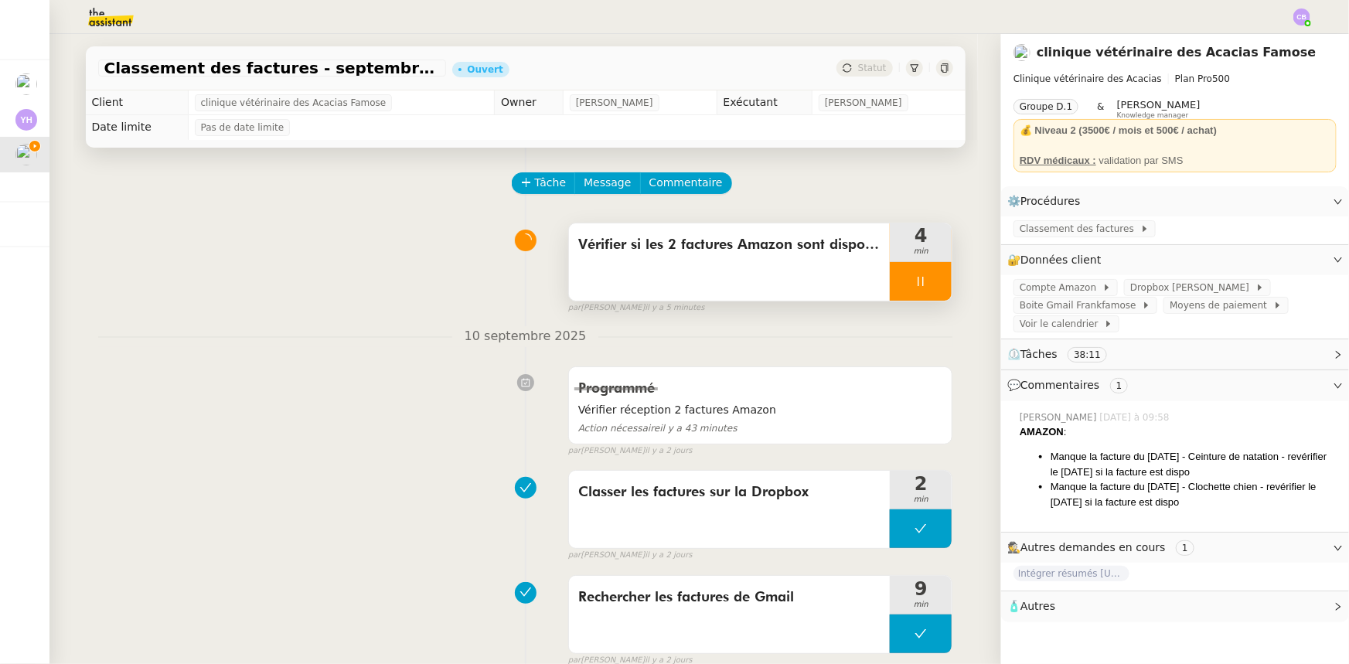
click at [703, 280] on div "Vérifier si les 2 factures Amazon sont disponibles" at bounding box center [730, 261] width 322 height 77
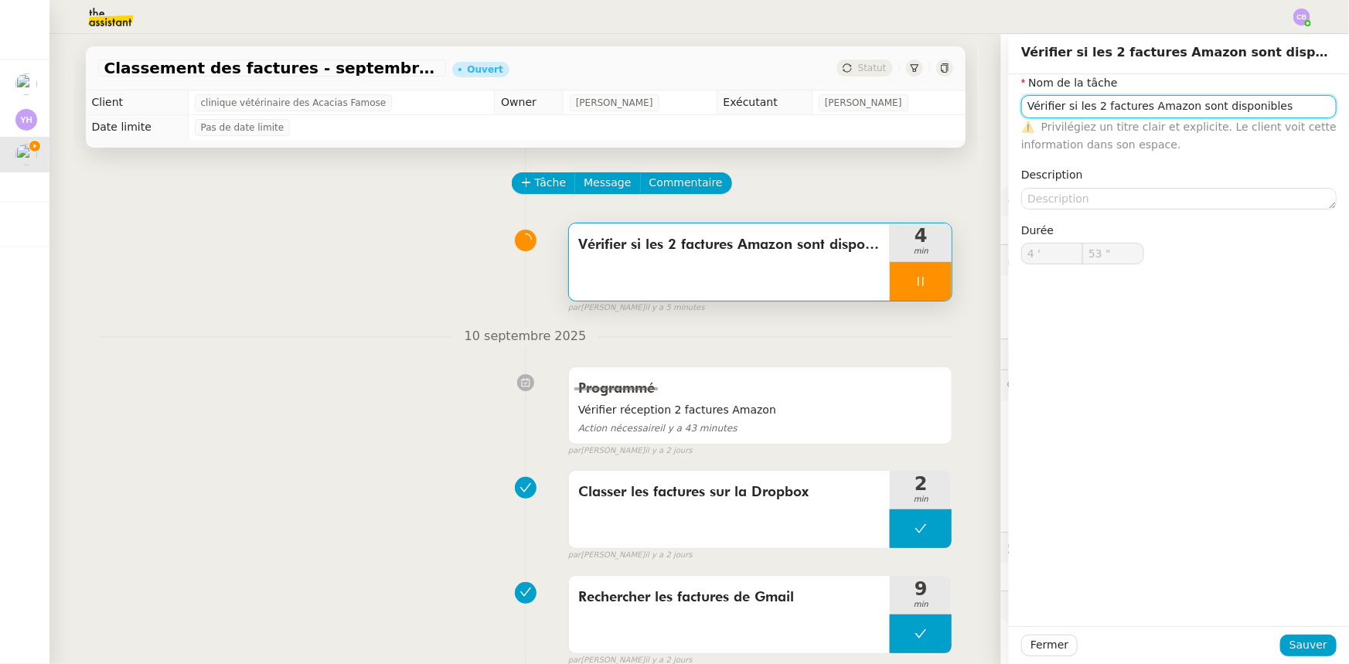
click at [1040, 108] on input "Vérifier si les 2 factures Amazon sont disponibles" at bounding box center [1178, 106] width 315 height 22
type input "54 ""
type input "Rési les 2 factures Amazon sont disponibles"
type input "55 ""
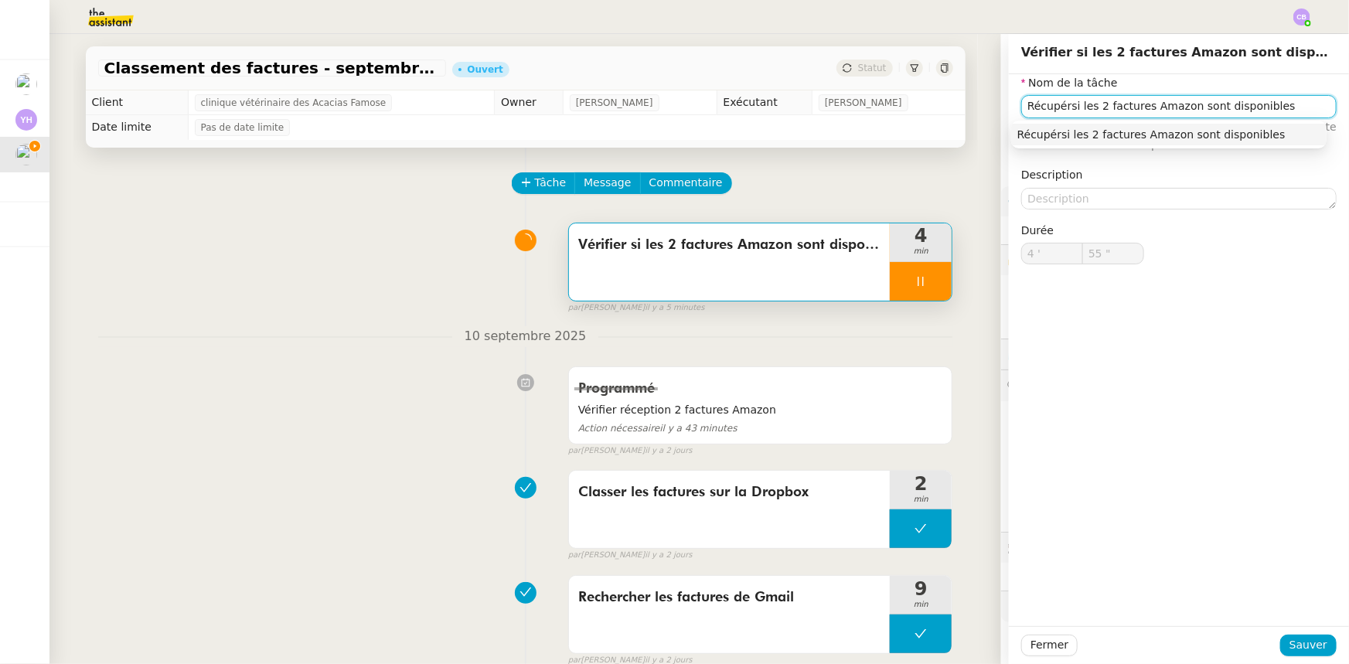
type input "Récupéresi les 2 factures Amazon sont disponibles"
type input "56 ""
type input "Récupérer si les 2 factures Amazon sont disponibles"
type input "57 ""
type input "Récupérer les 2 factures Amazon sont disponibles"
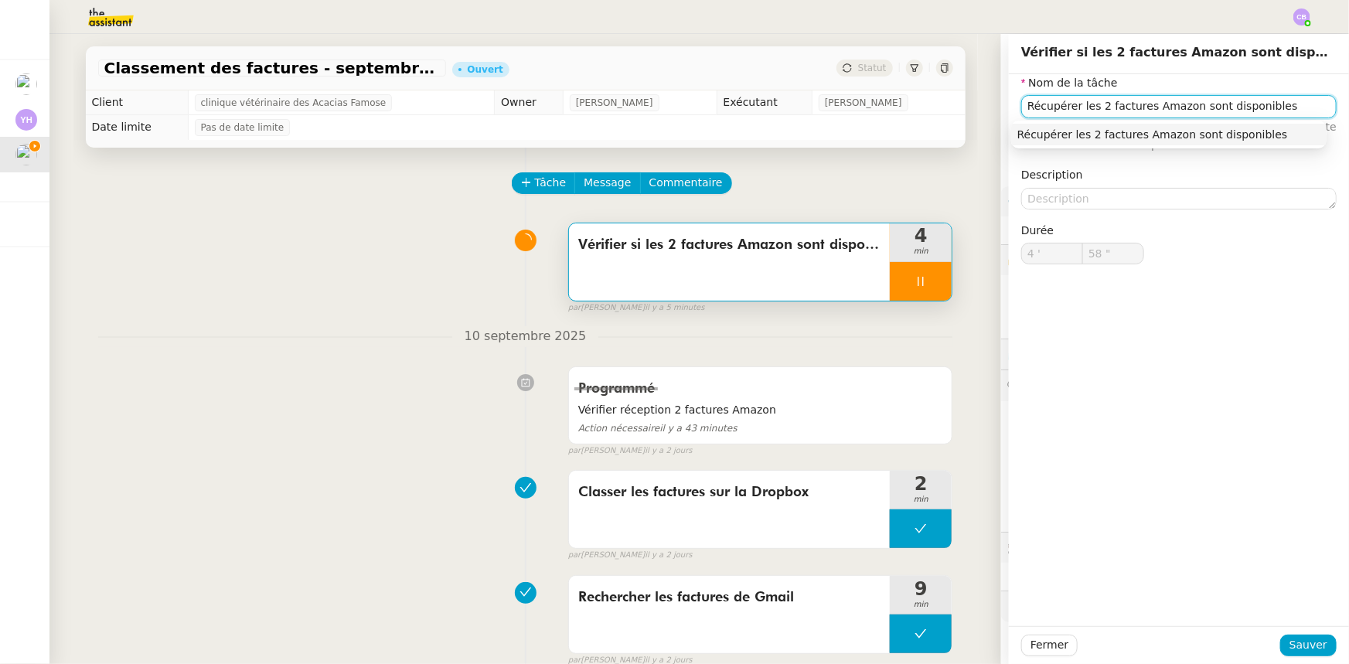
type input "59 ""
type input "5 '"
type input "0 ""
click at [1093, 104] on input "Récupérer les 2 factures Amazon sont disponibles" at bounding box center [1178, 106] width 315 height 22
type input "Récupérer les 2 derfactures Amazon sont disponibles"
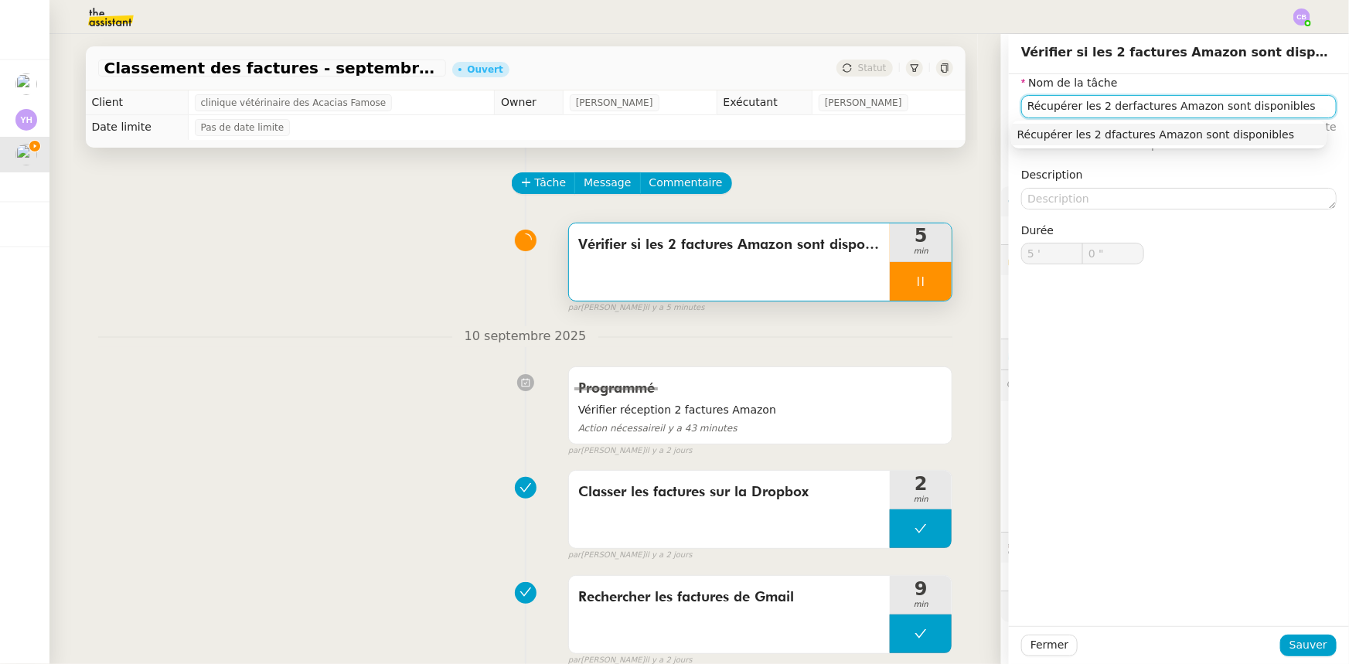
type input "1 ""
type input "Récupérer les 2 dernièrefactures Amazon sont disponibles"
type input "2 ""
type input "Récupérer les 2 dernières factures Amazon sont disponibles"
click at [1219, 108] on input "Récupérer les 2 dernières factures Amazon sont disponibles" at bounding box center [1178, 106] width 315 height 22
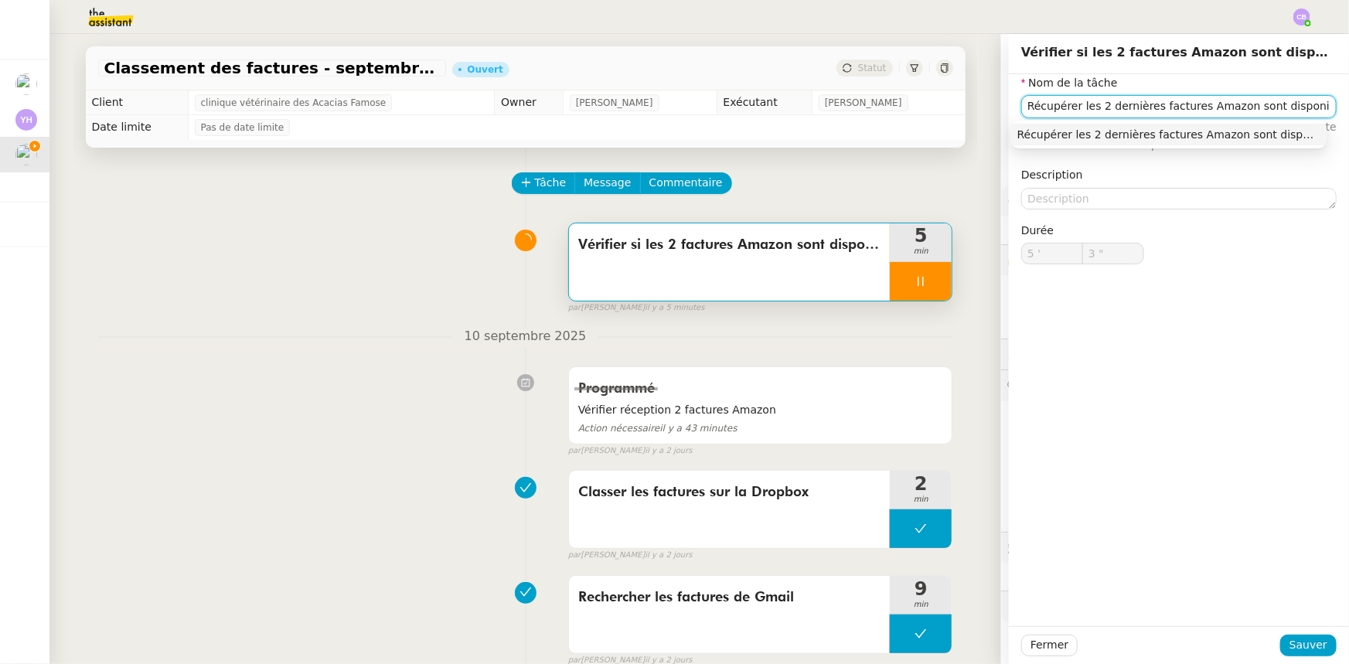
type input "4 ""
type input "Récupérer les 2 dernières factures Amazonsont disponibles"
type input "5 ""
type input "Récupérer les 2 dernières factures Amazones"
type input "6 ""
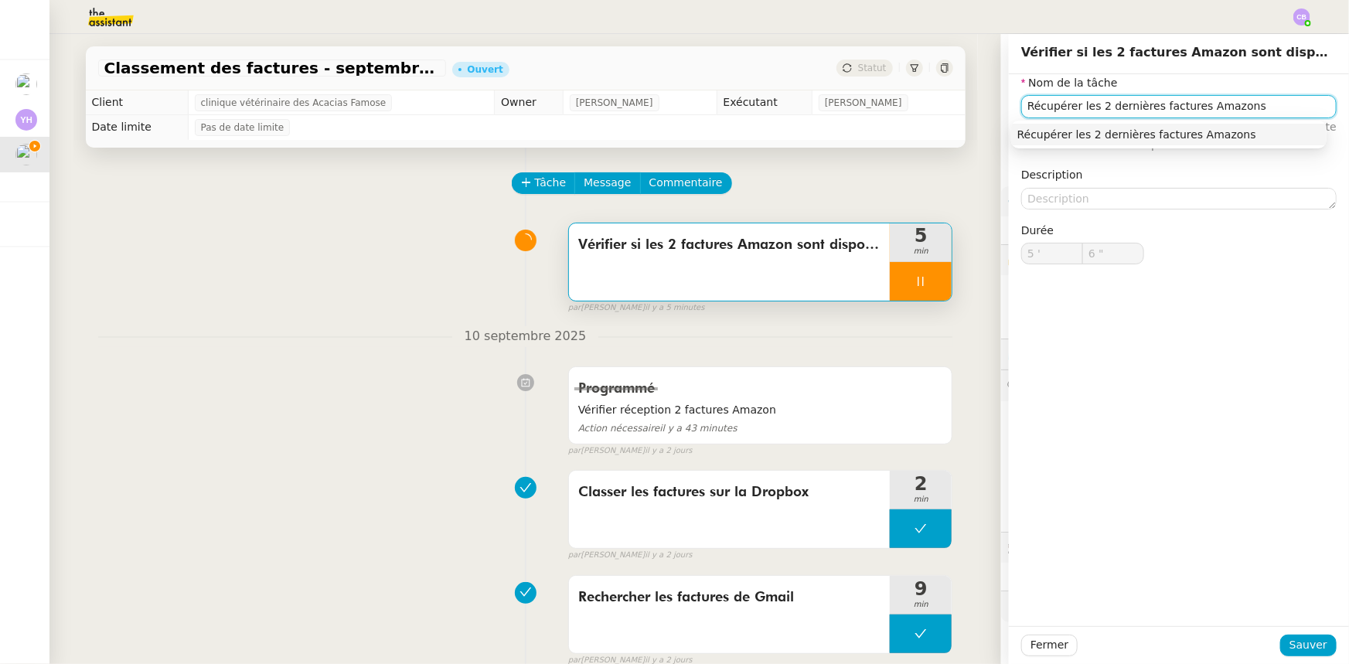
type input "Récupérer les 2 dernières factures Amazon"
type input "9 ""
type input "Récupérer les 2 dernières factures Amazon"
click at [1290, 649] on span "Sauver" at bounding box center [1309, 645] width 38 height 18
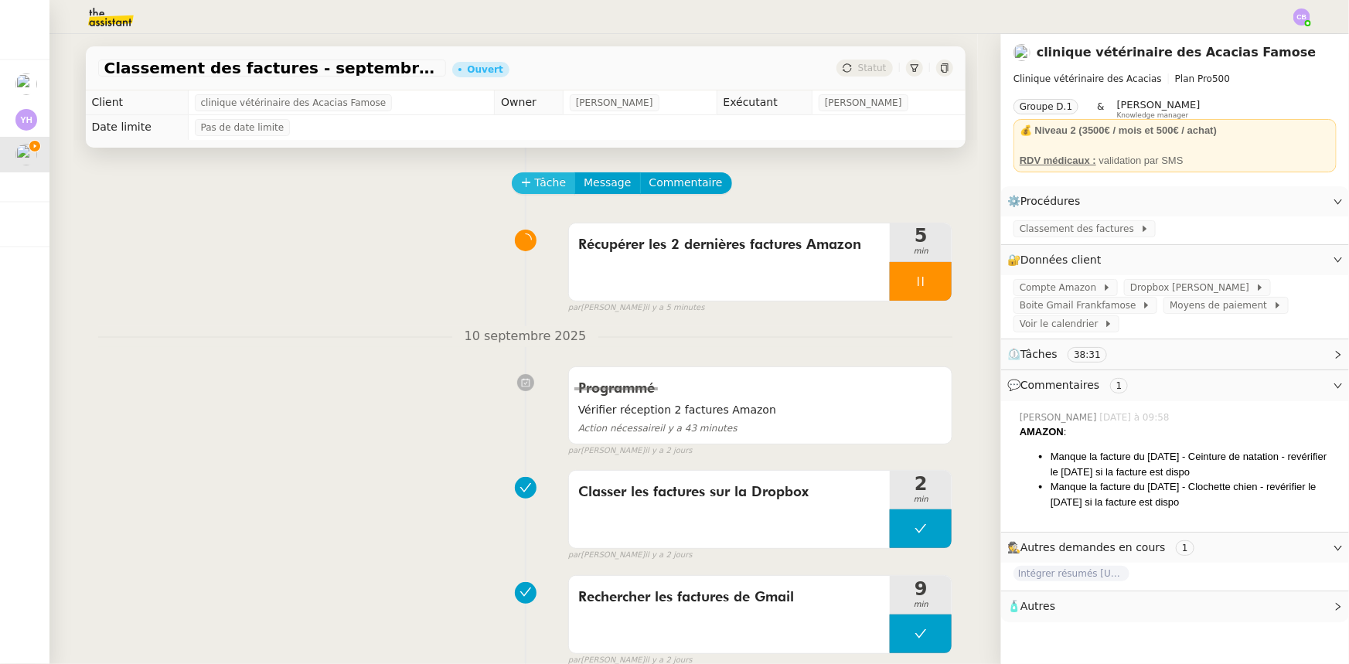
click at [535, 192] on span "Tâche" at bounding box center [551, 183] width 32 height 18
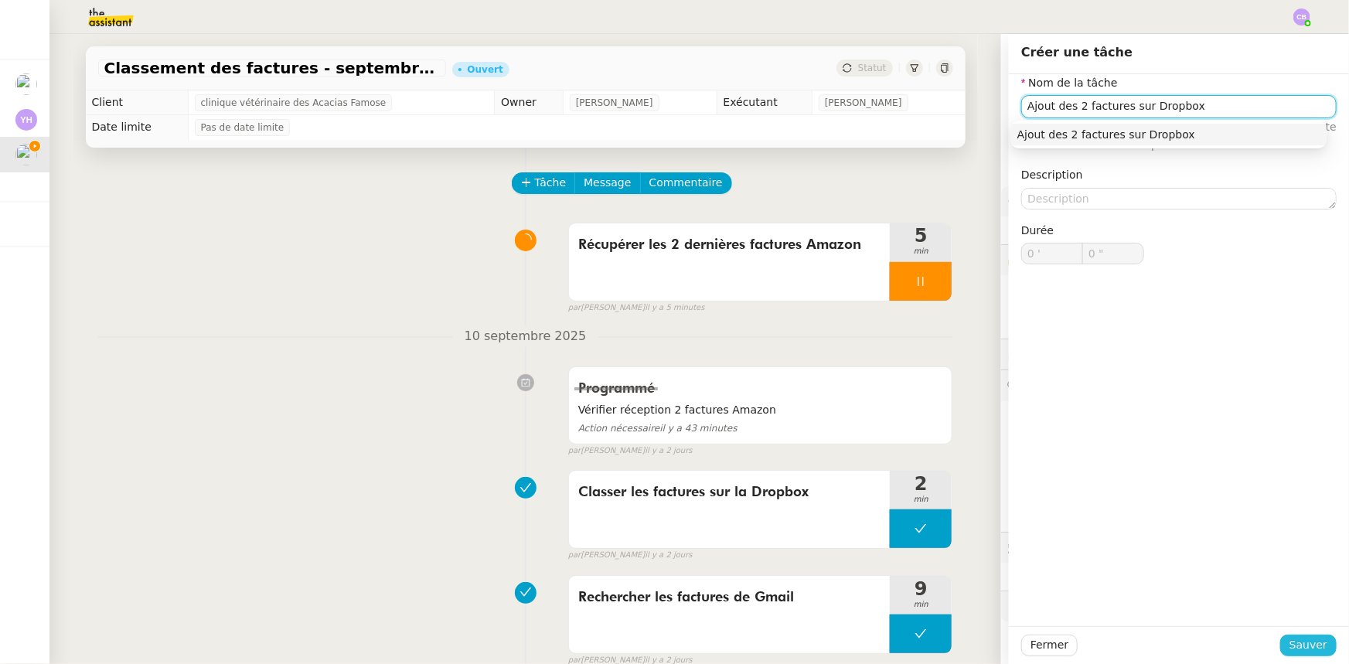
type input "Ajout des 2 factures sur Dropbox"
click at [1299, 648] on span "Sauver" at bounding box center [1309, 645] width 38 height 18
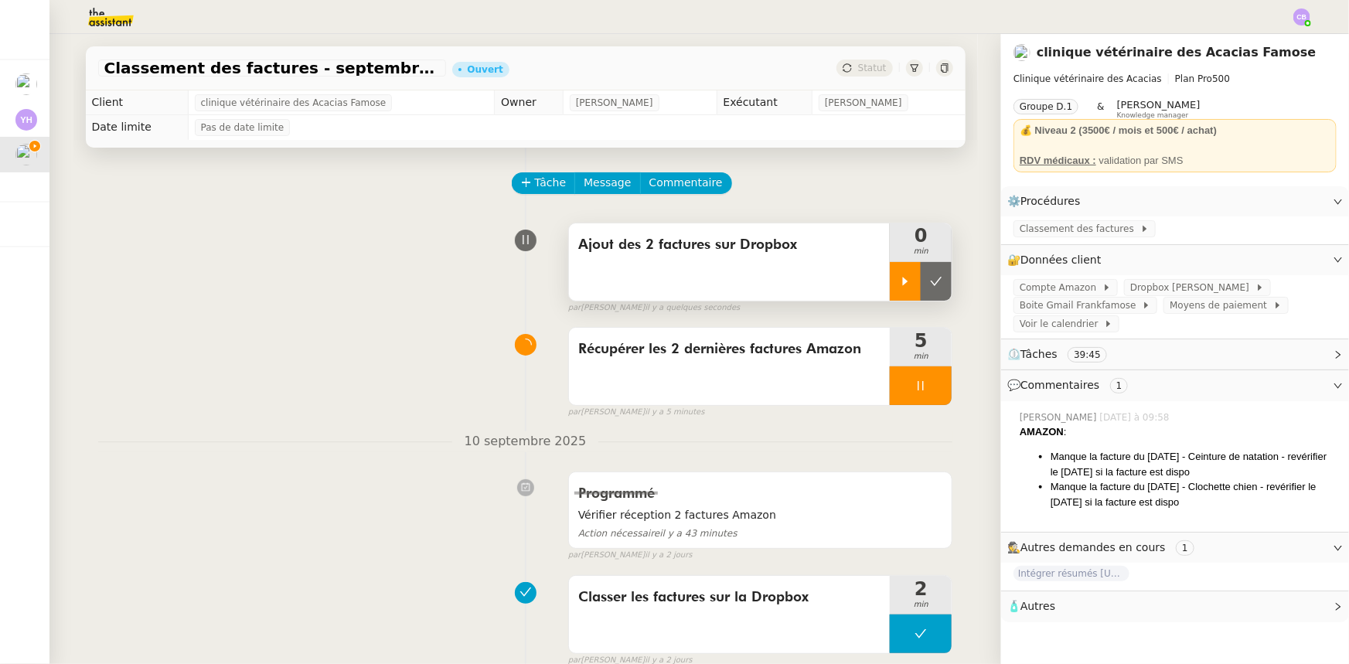
click at [890, 285] on div at bounding box center [905, 281] width 31 height 39
click at [890, 389] on div at bounding box center [921, 385] width 62 height 39
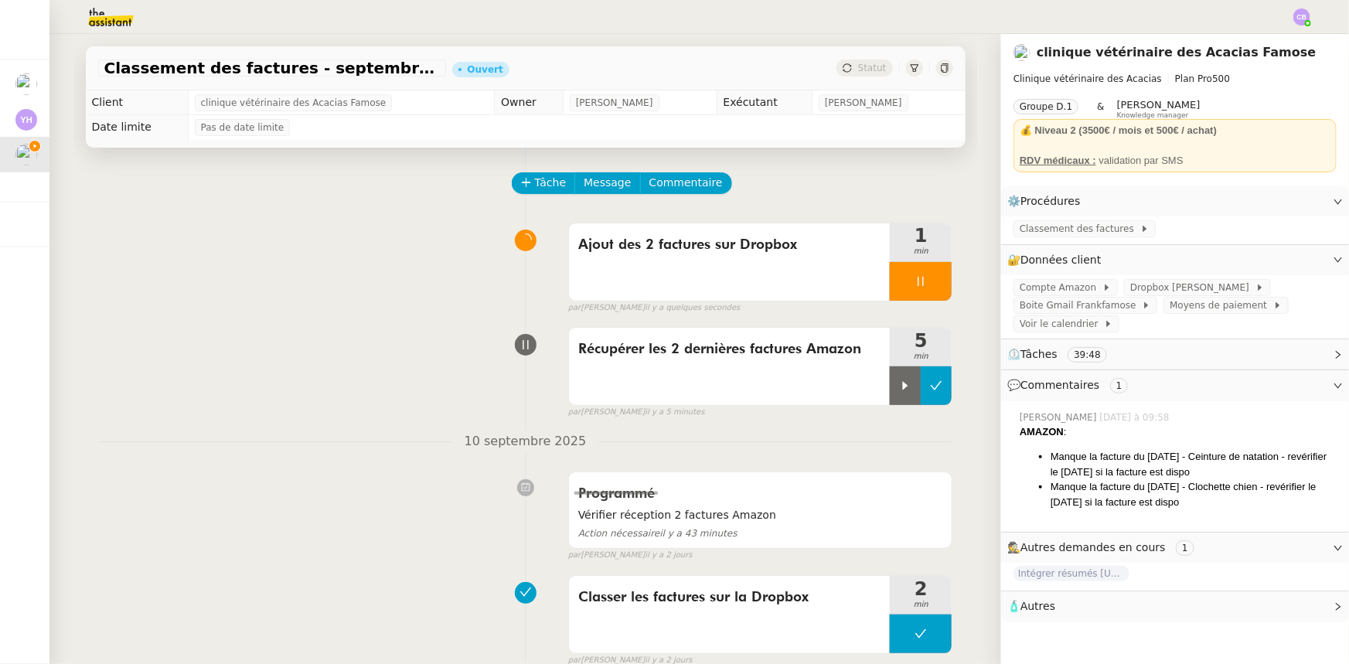
click at [930, 392] on icon at bounding box center [936, 386] width 12 height 12
click at [1152, 291] on span "Dropbox [PERSON_NAME]" at bounding box center [1192, 287] width 125 height 15
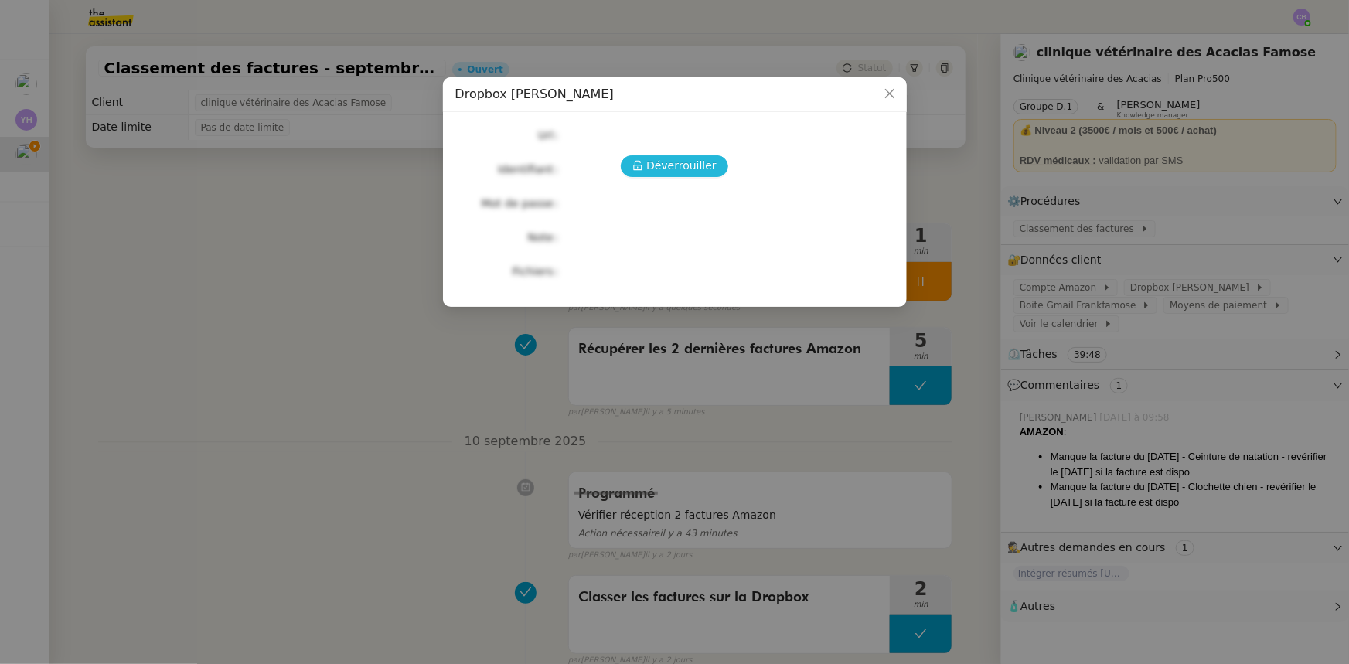
click at [711, 163] on span "Déverrouiller" at bounding box center [681, 166] width 70 height 18
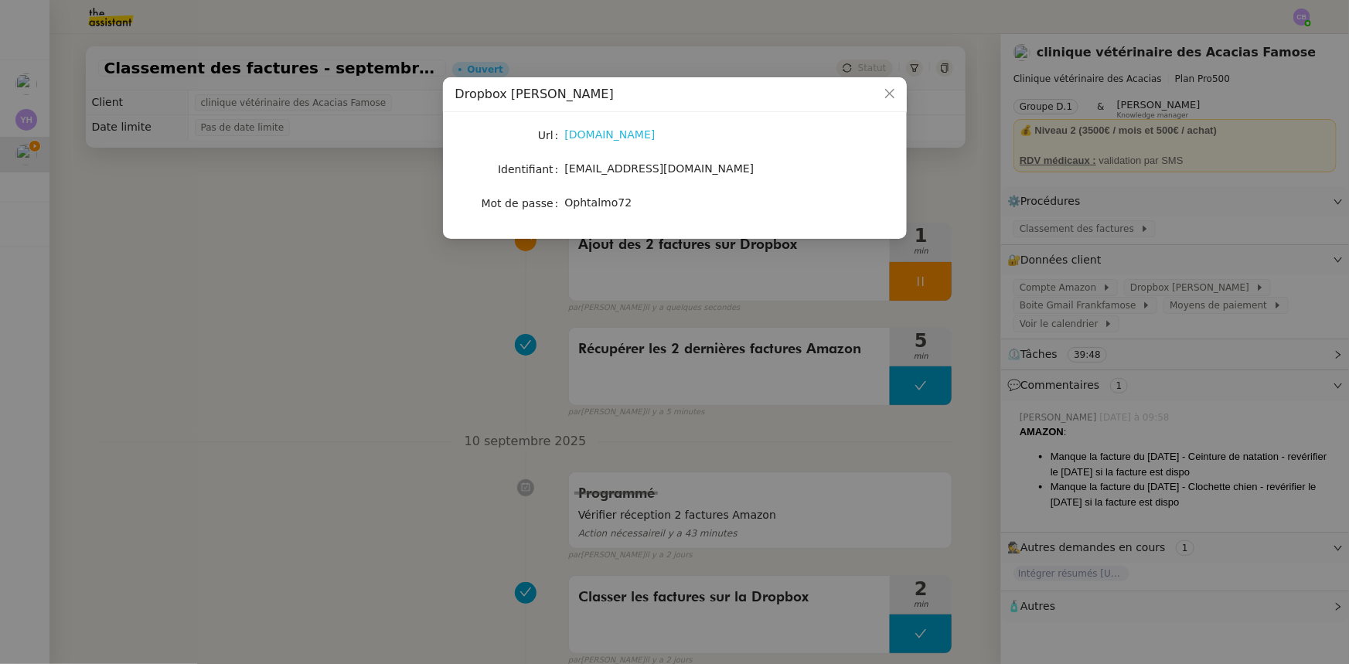
click at [630, 140] on link "[DOMAIN_NAME]" at bounding box center [610, 134] width 90 height 12
click at [885, 92] on icon "Close" at bounding box center [890, 93] width 12 height 12
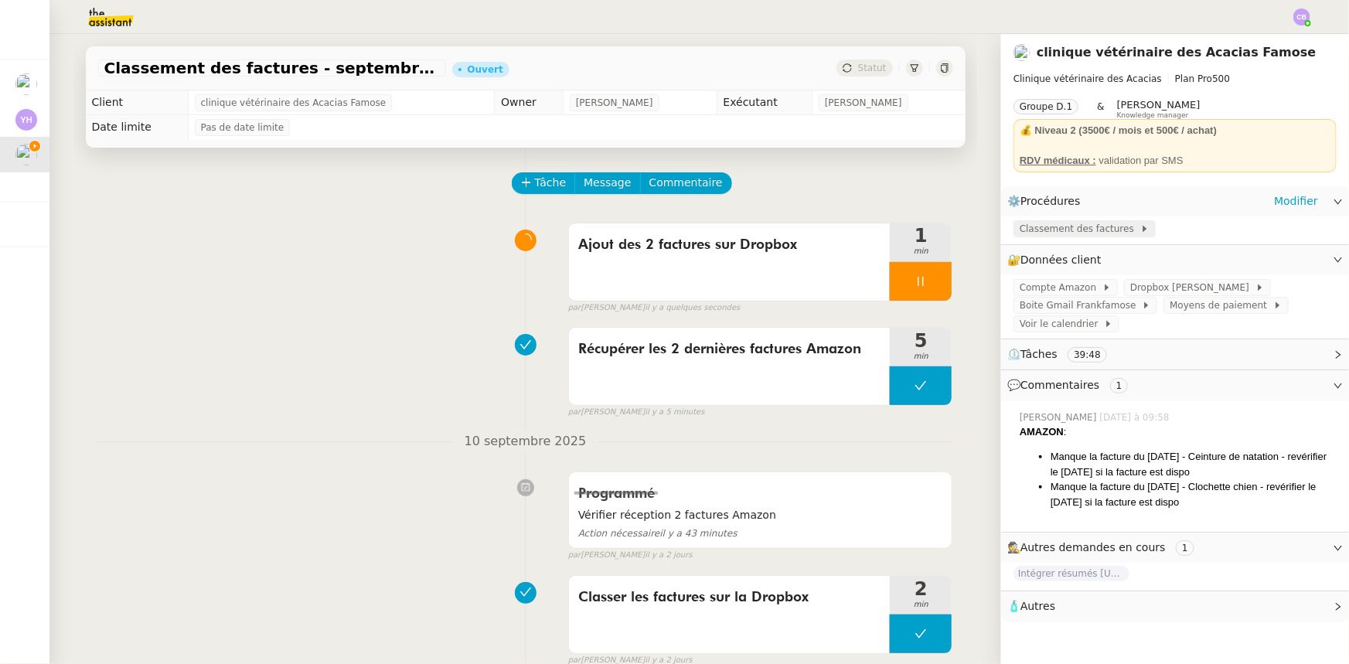
click at [1044, 232] on span "Classement des factures" at bounding box center [1080, 228] width 121 height 15
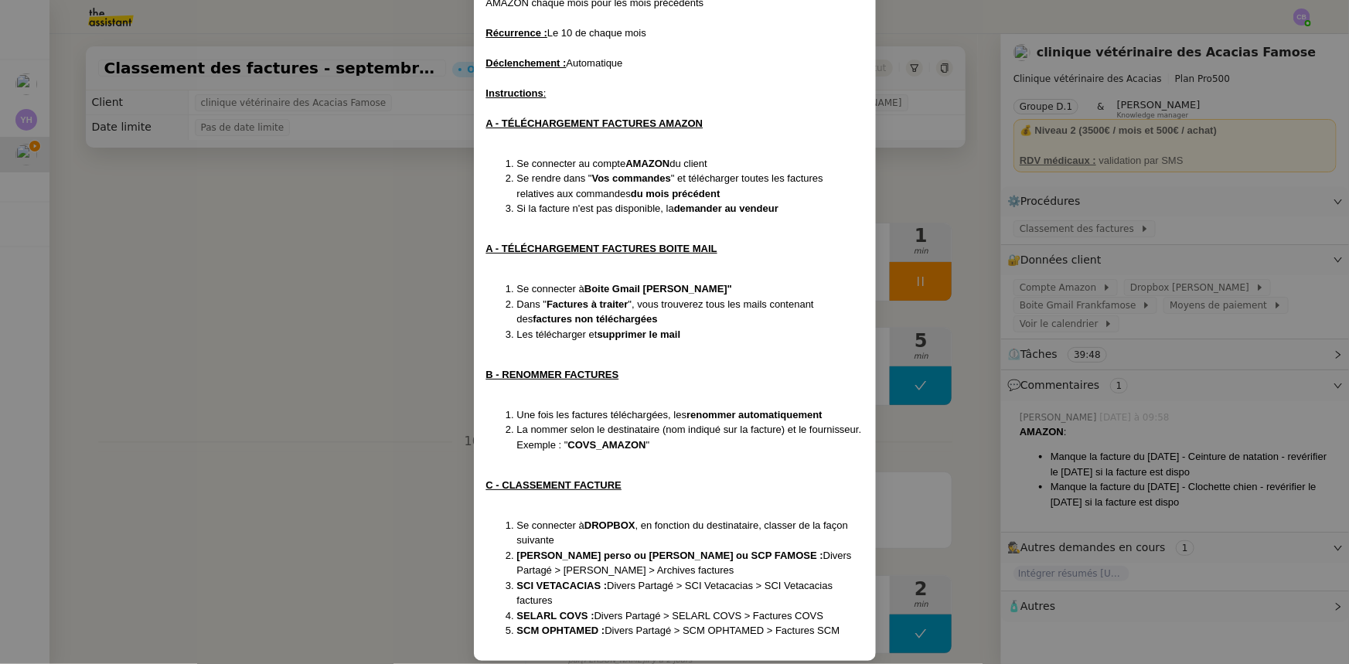
scroll to position [155, 0]
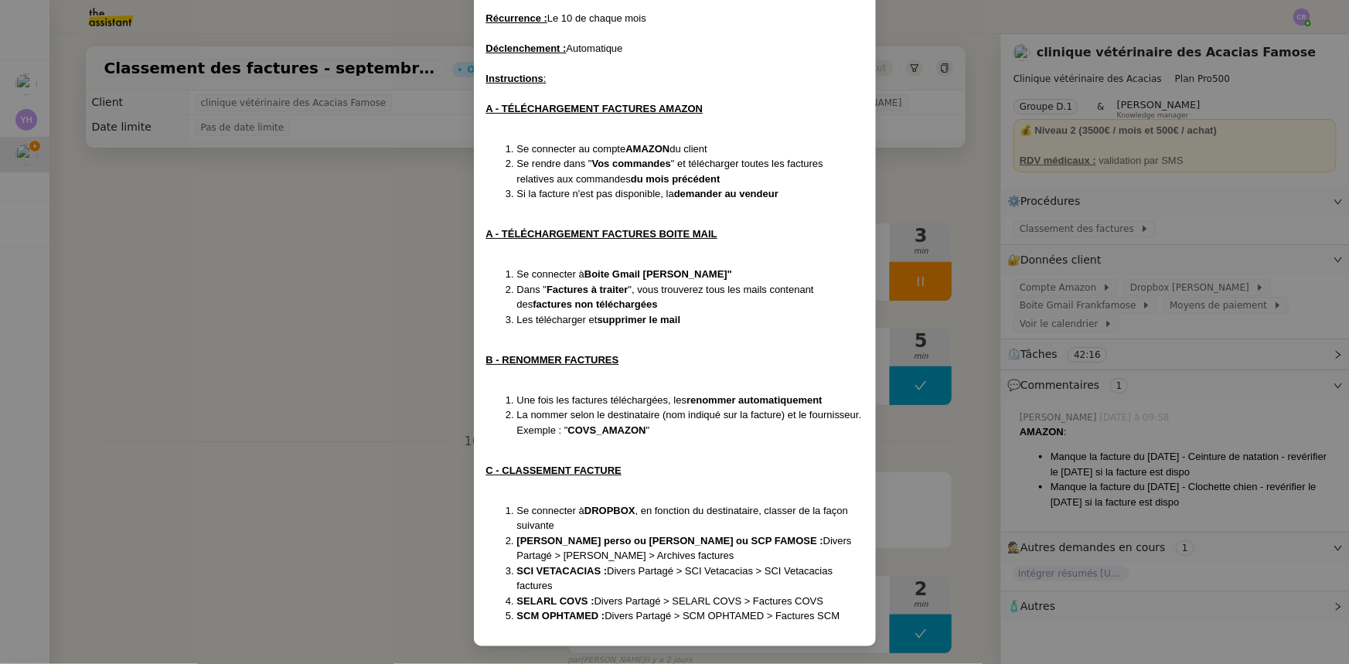
click at [375, 234] on nz-modal-container "Création le [DATE] ﻿Contexte : Le client souhaite que nous téléchargions et cla…" at bounding box center [674, 332] width 1349 height 664
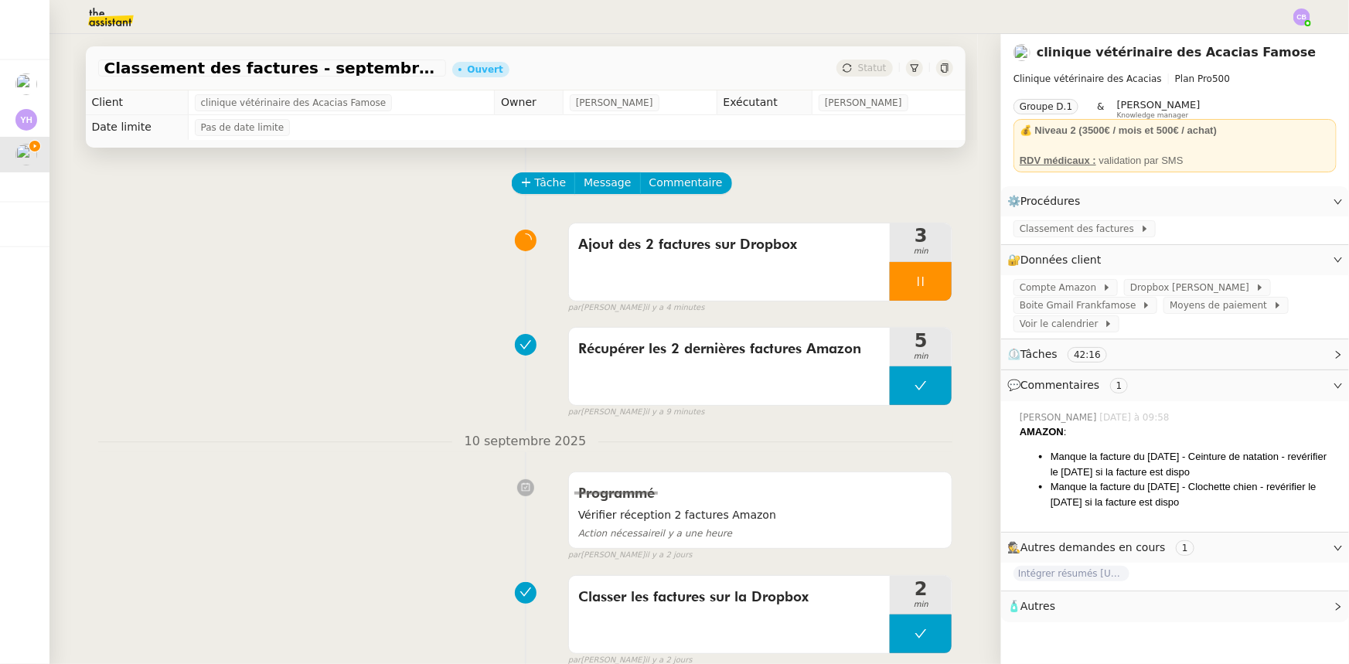
scroll to position [77, 0]
click at [536, 186] on span "Tâche" at bounding box center [551, 183] width 32 height 18
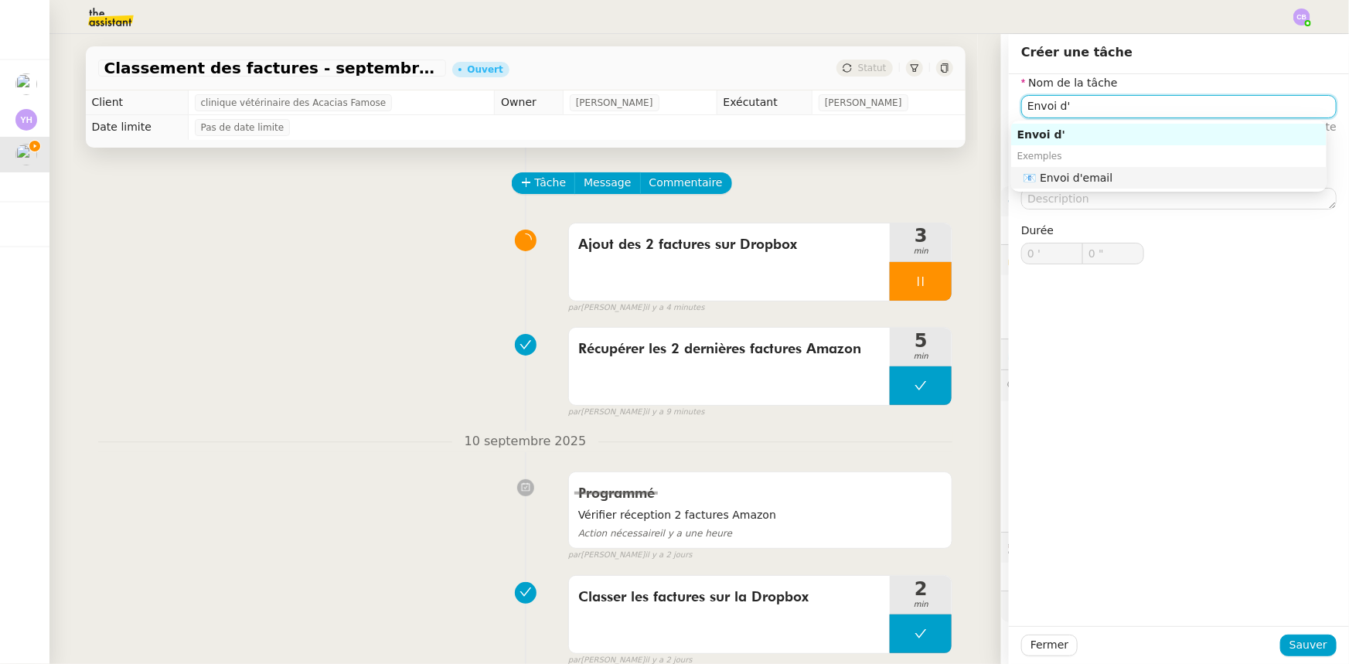
click at [1077, 181] on div "📧 Envoi d'email" at bounding box center [1172, 178] width 297 height 14
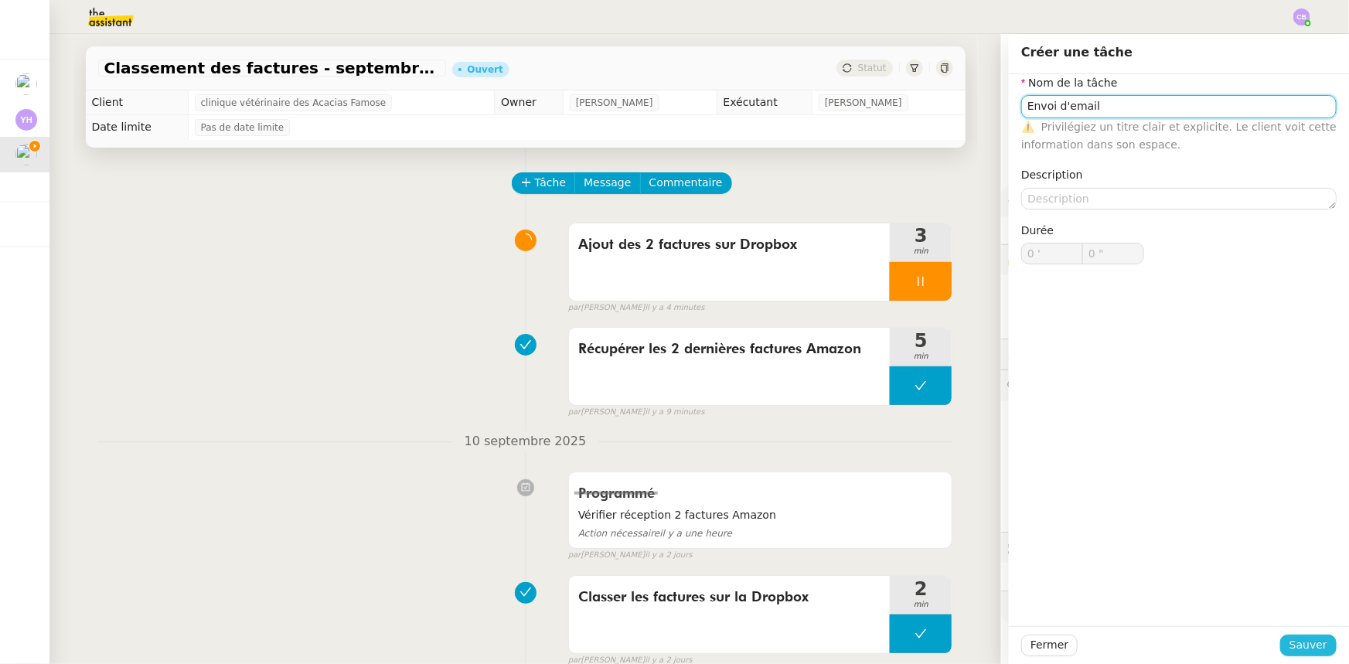
type input "Envoi d'email"
click at [1293, 641] on span "Sauver" at bounding box center [1309, 645] width 38 height 18
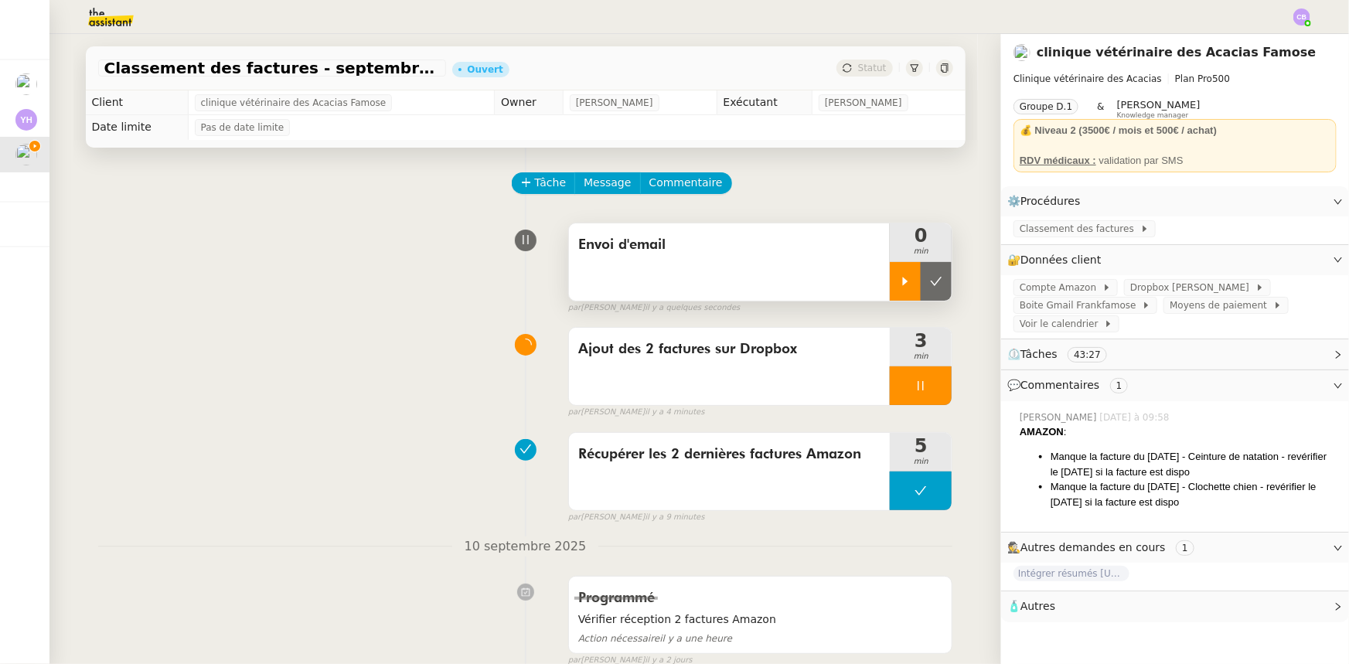
click at [890, 285] on div at bounding box center [905, 281] width 31 height 39
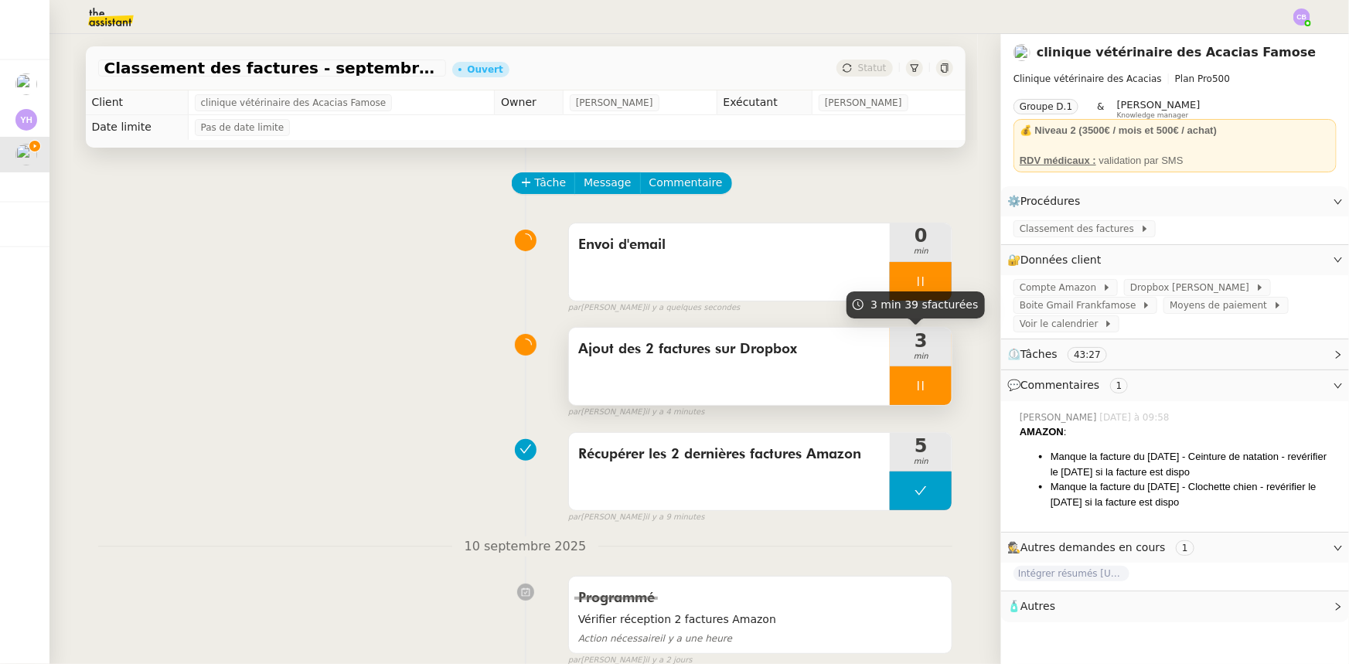
click at [891, 386] on div at bounding box center [921, 385] width 62 height 39
click at [930, 392] on icon at bounding box center [936, 386] width 12 height 12
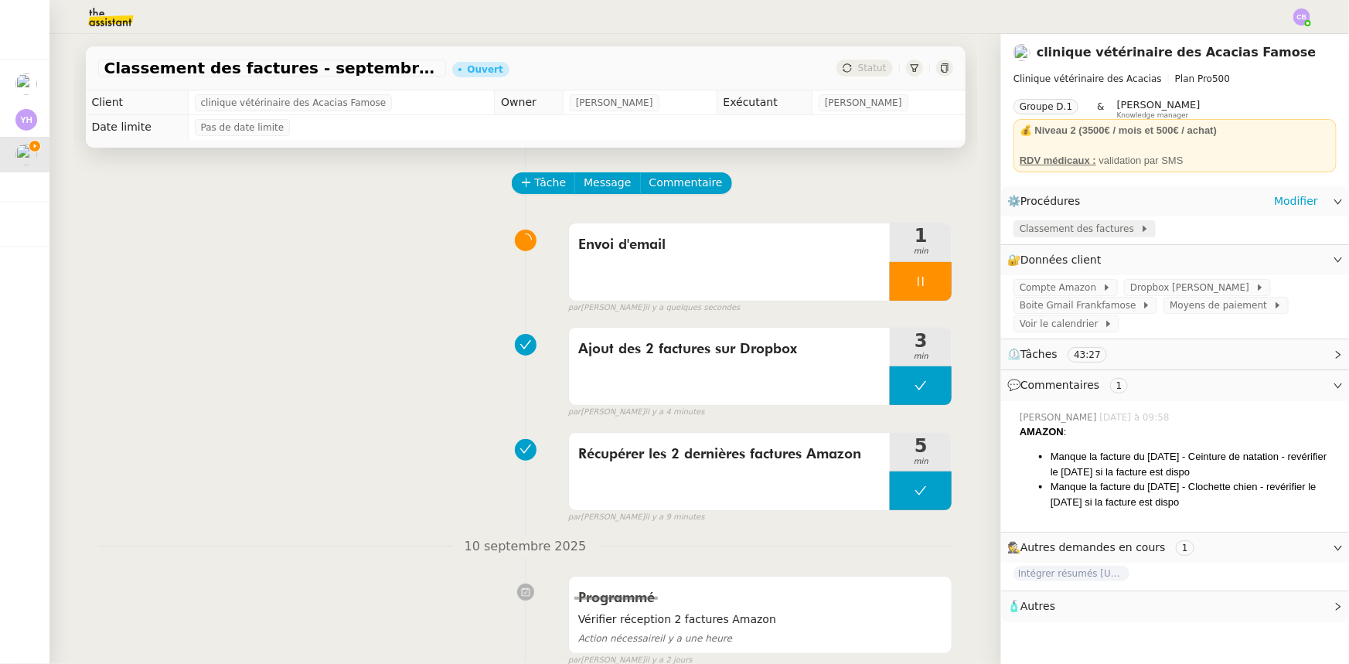
click at [1045, 232] on span "Classement des factures" at bounding box center [1080, 228] width 121 height 15
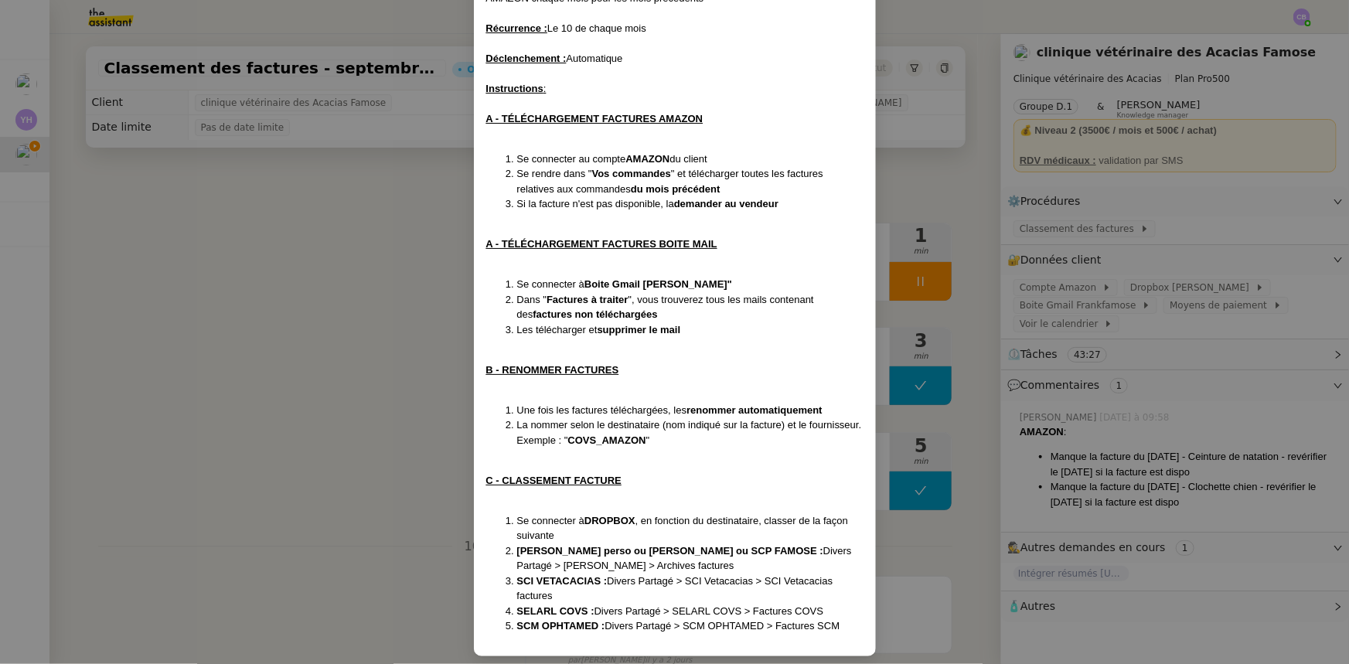
scroll to position [155, 0]
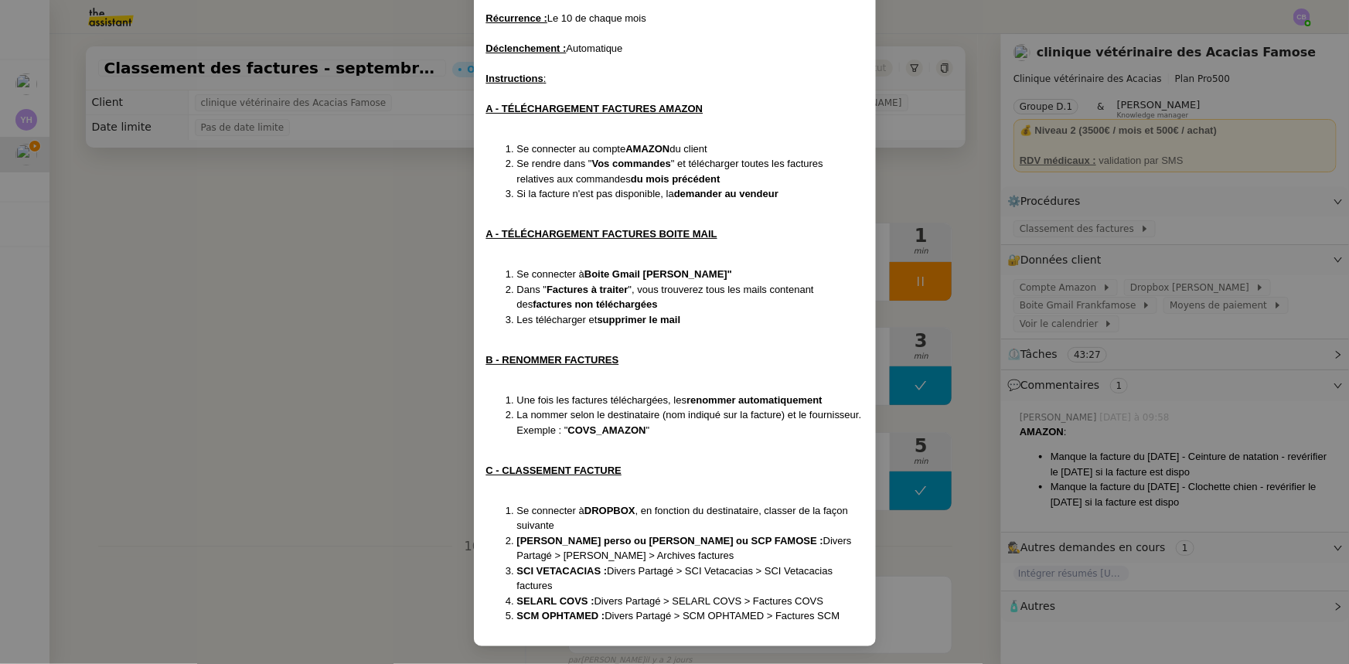
click at [392, 221] on nz-modal-container "Création le [DATE] ﻿Contexte : Le client souhaite que nous téléchargions et cla…" at bounding box center [674, 332] width 1349 height 664
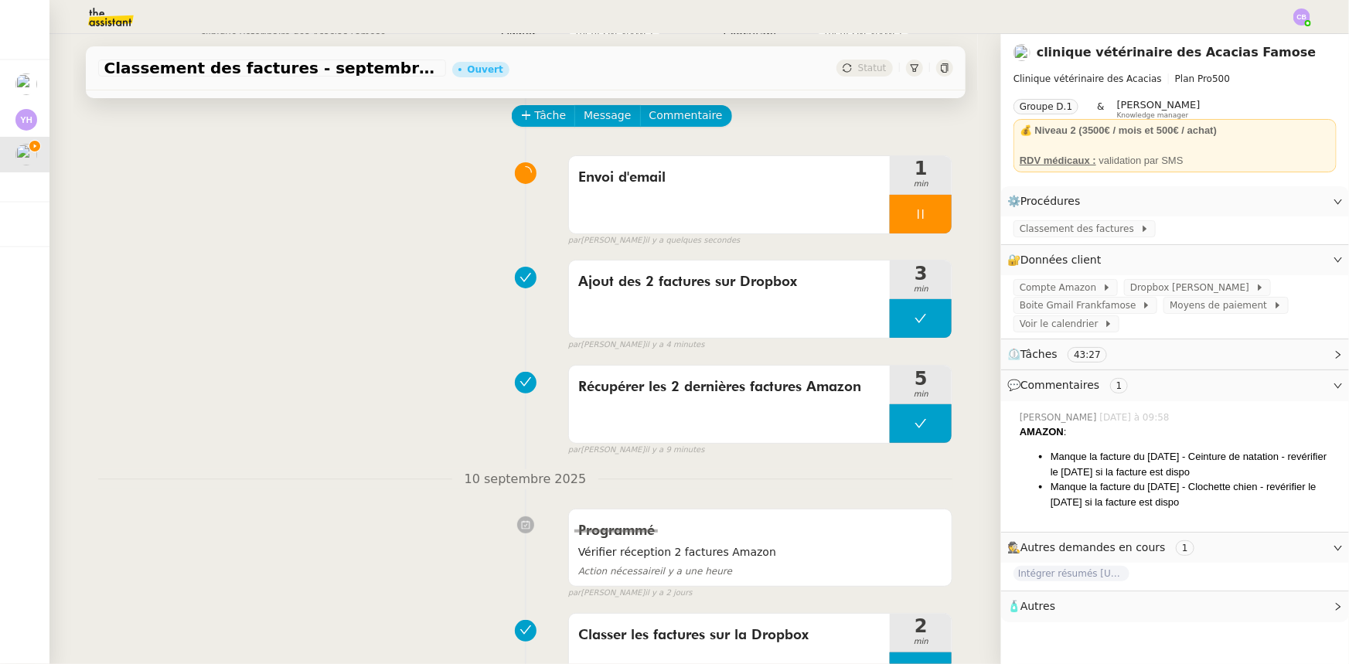
scroll to position [0, 0]
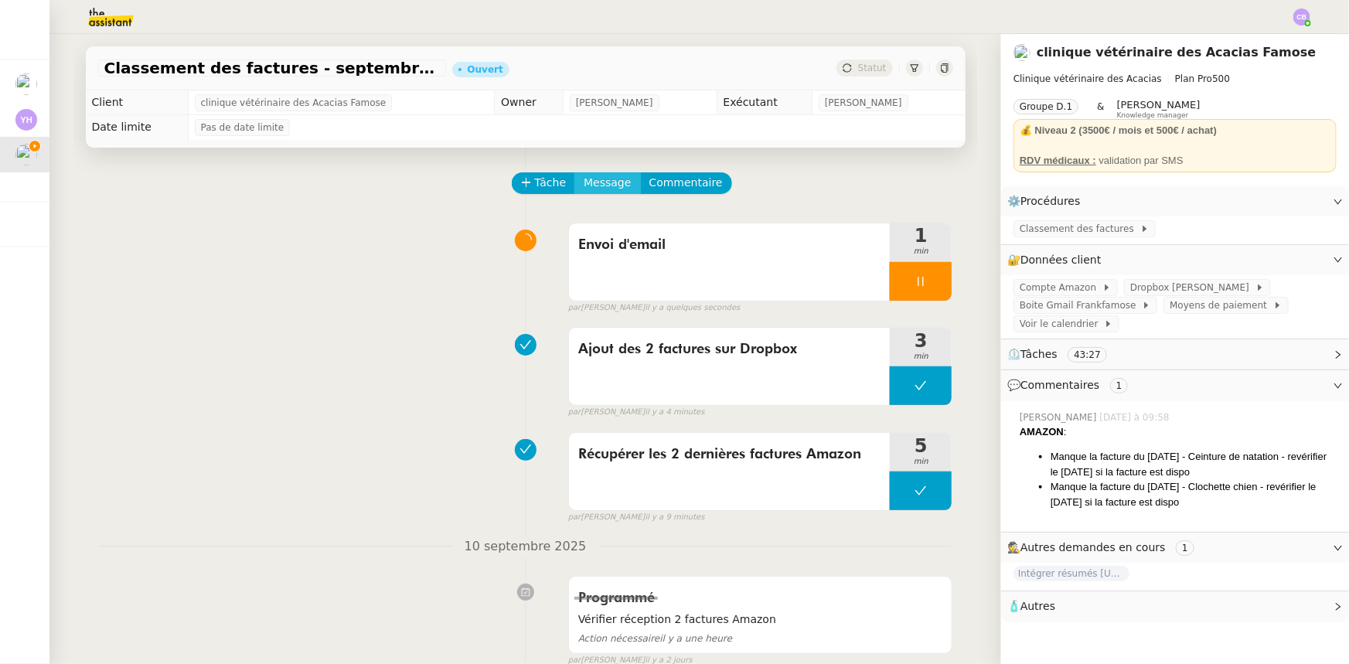
click at [597, 186] on span "Message" at bounding box center [607, 183] width 47 height 18
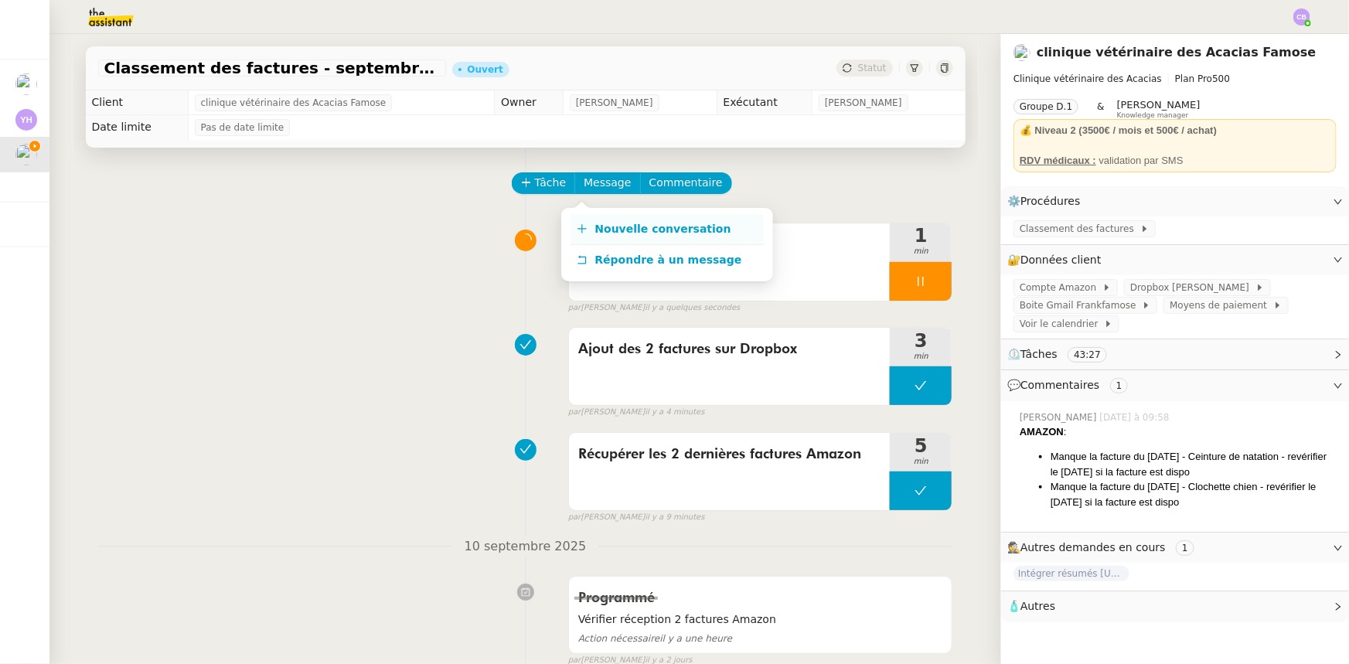
click at [627, 227] on span "Nouvelle conversation" at bounding box center [663, 229] width 136 height 12
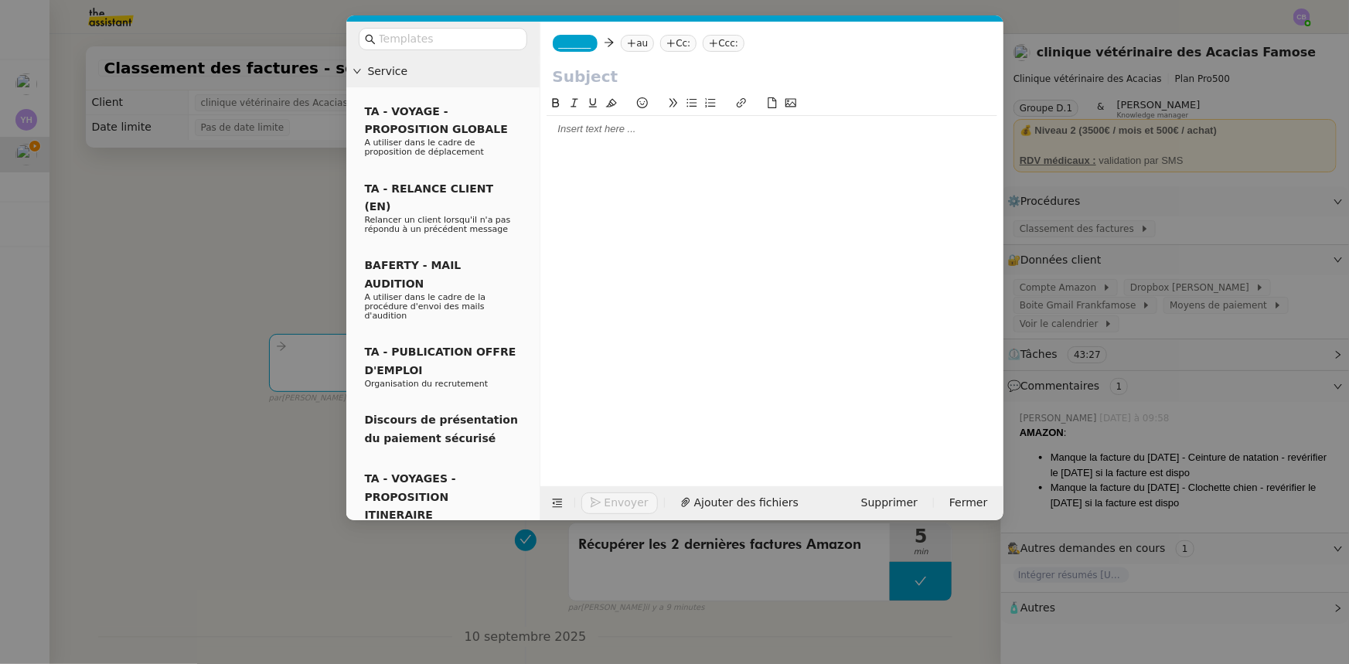
click at [570, 45] on span "_______" at bounding box center [575, 43] width 32 height 11
click at [581, 71] on span "[PERSON_NAME]" at bounding box center [633, 67] width 148 height 12
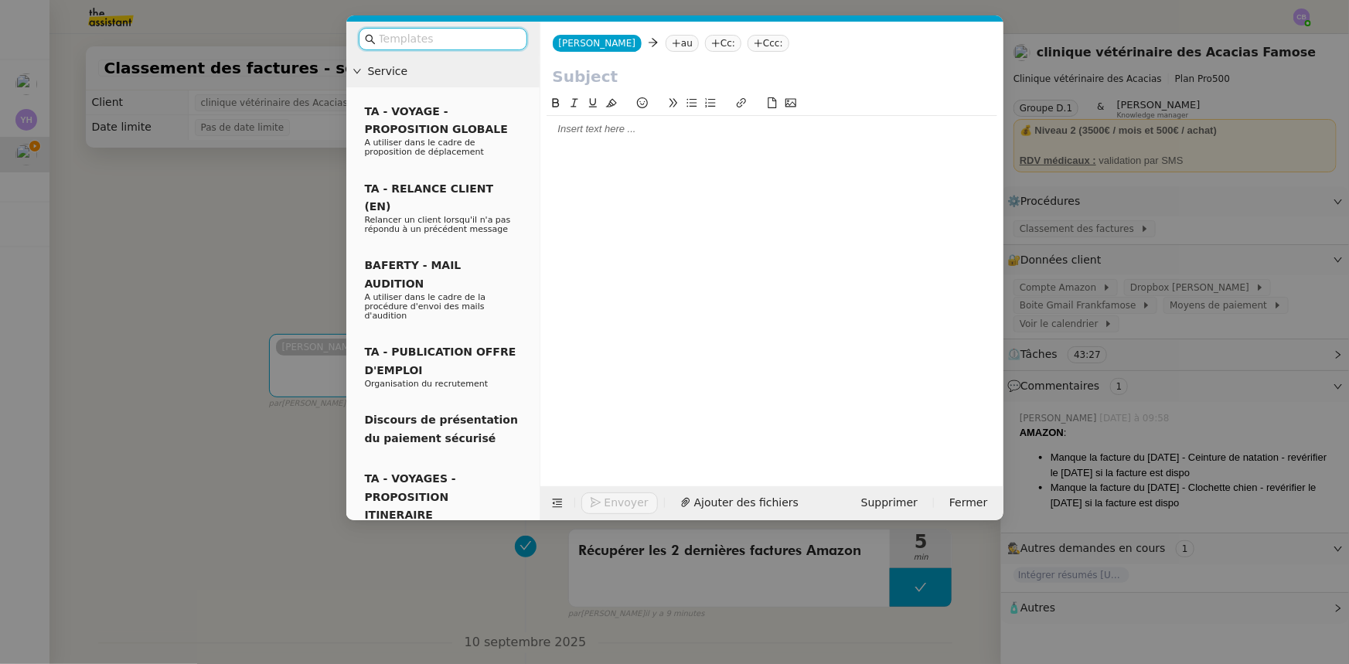
click at [453, 44] on input "text" at bounding box center [448, 39] width 139 height 18
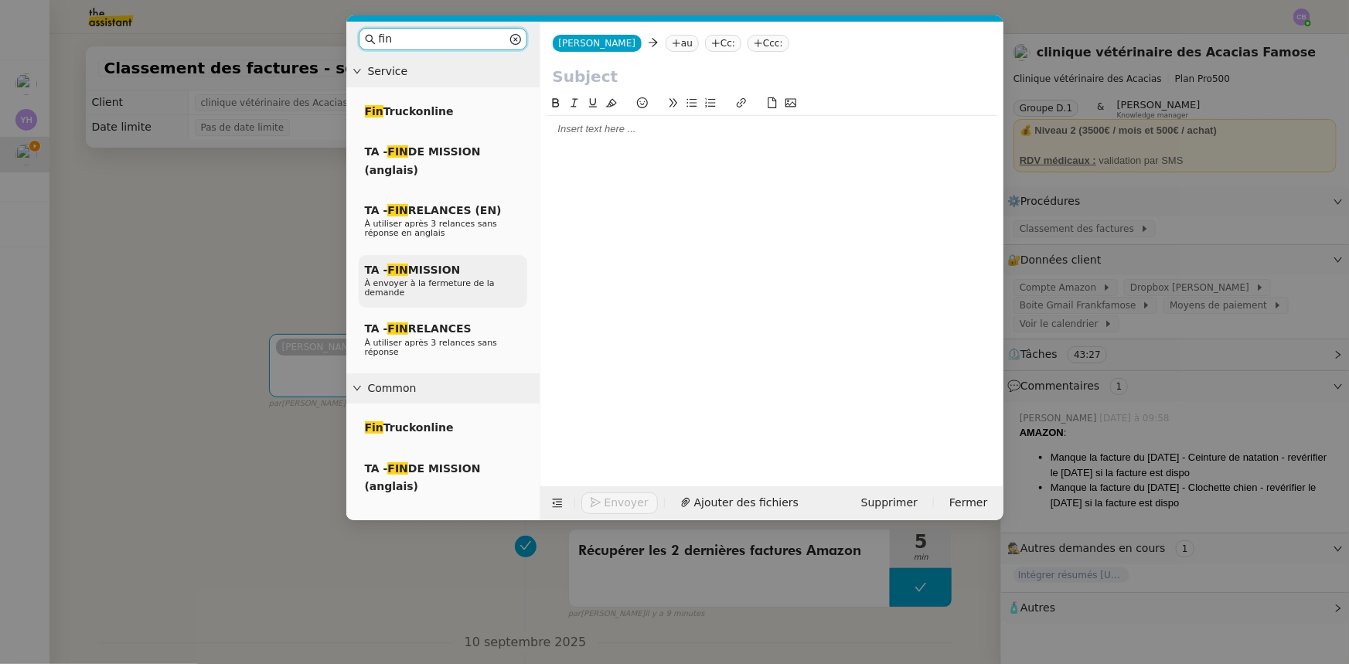
type input "fin"
click at [458, 278] on span "À envoyer à la fermeture de la demande" at bounding box center [430, 287] width 130 height 19
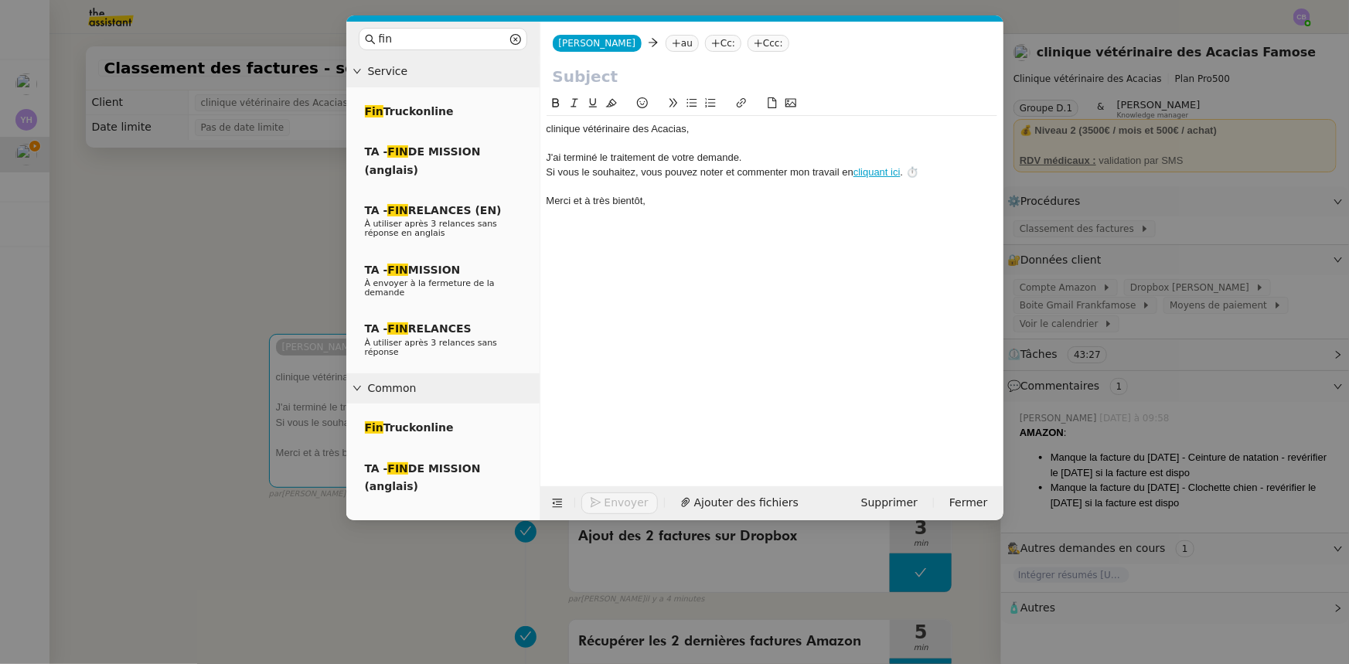
click at [666, 41] on nz-tag "au" at bounding box center [682, 43] width 33 height 17
type input "frankfamose"
click at [639, 73] on span "[EMAIL_ADDRESS][DOMAIN_NAME]" at bounding box center [729, 77] width 216 height 9
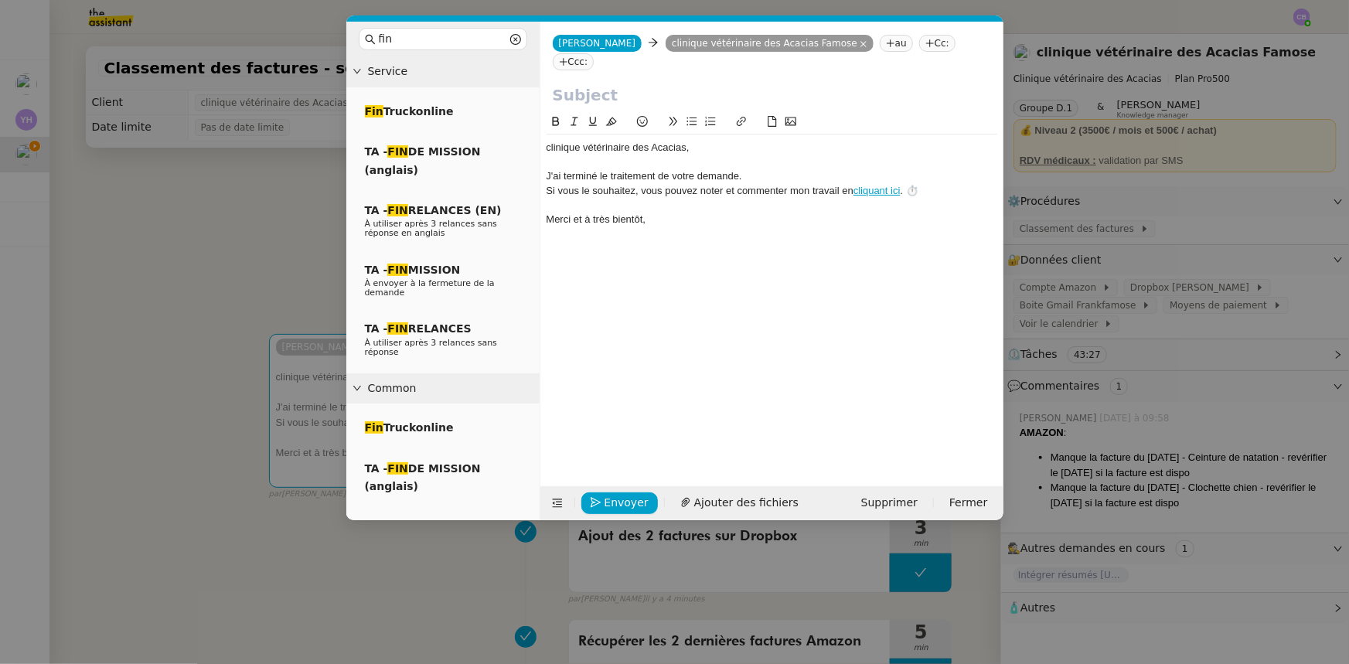
click at [635, 84] on input "text" at bounding box center [772, 95] width 438 height 23
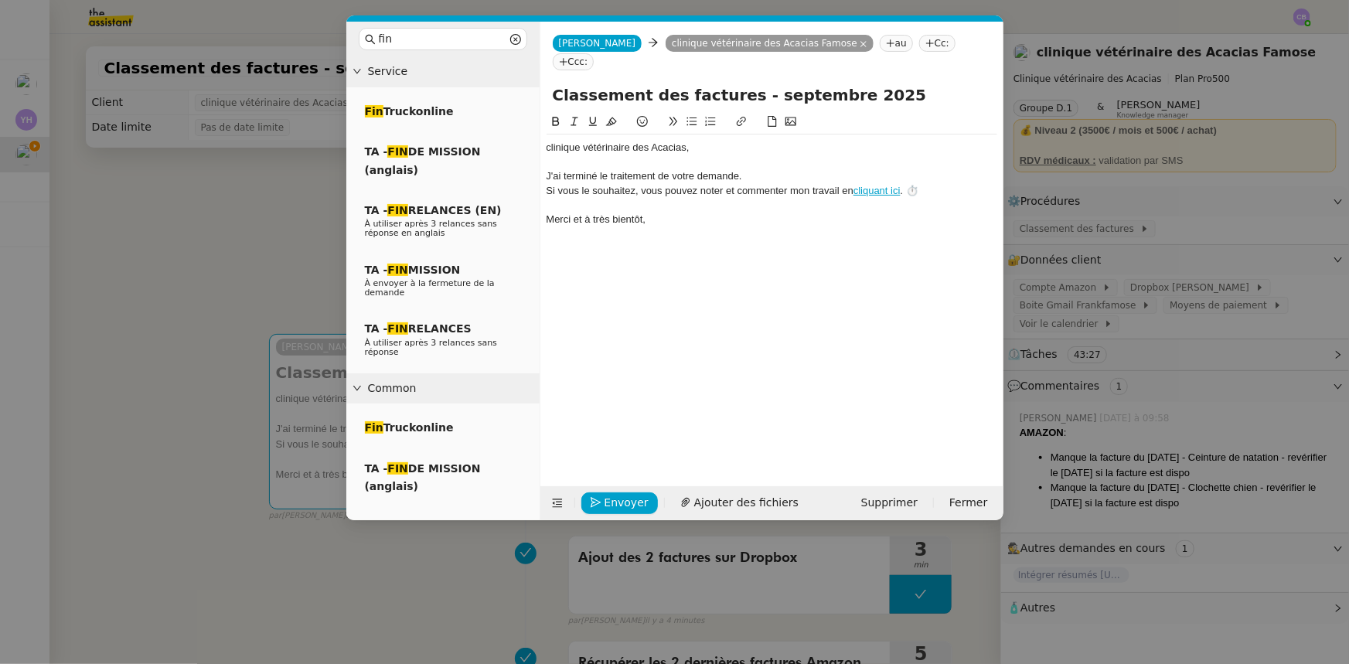
type input "Classement des factures - septembre 2025"
drag, startPoint x: 685, startPoint y: 126, endPoint x: 546, endPoint y: 126, distance: 139.2
click at [547, 141] on div "﻿clinique vétérinaire des Acacias﻿," at bounding box center [772, 148] width 451 height 14
click at [639, 141] on div "Bonjour [PERSON_NAME]﻿," at bounding box center [772, 148] width 451 height 14
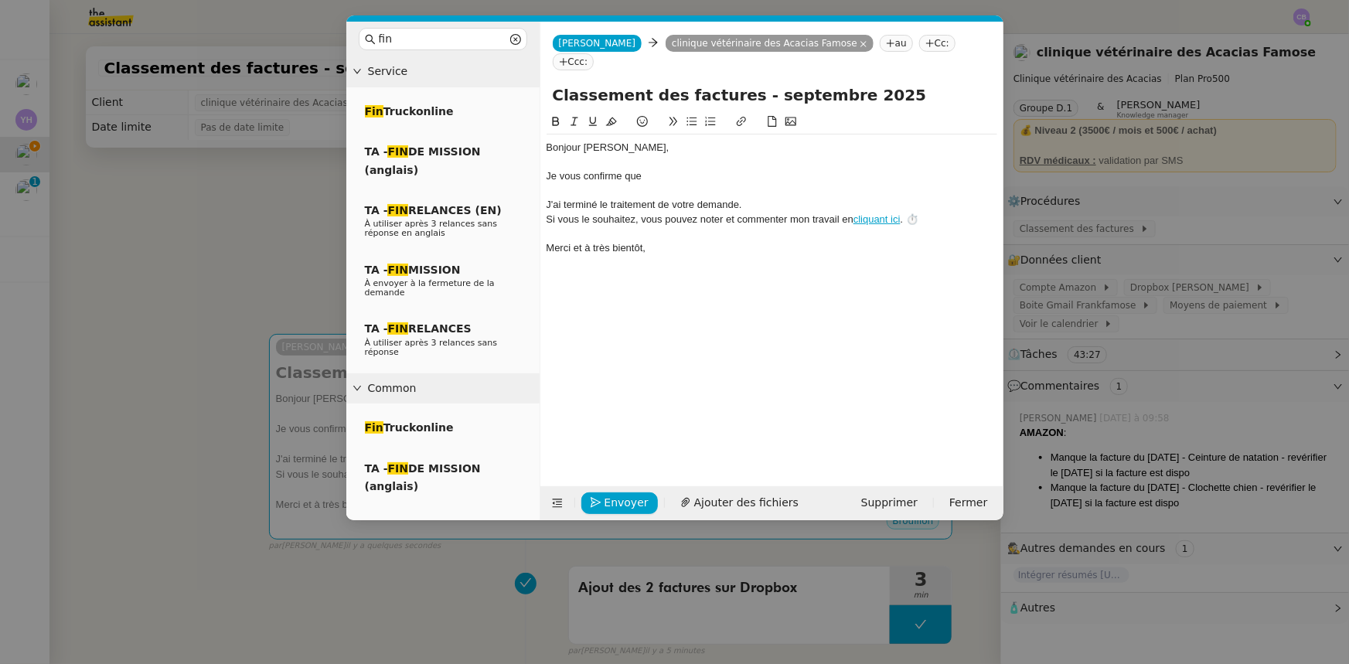
click at [764, 84] on input "Classement des factures - septembre 2025" at bounding box center [772, 95] width 438 height 23
type input "Classement des factures - août 2025"
click at [680, 184] on div at bounding box center [772, 191] width 451 height 14
click at [679, 169] on div "Je vous confirme que" at bounding box center [772, 176] width 451 height 14
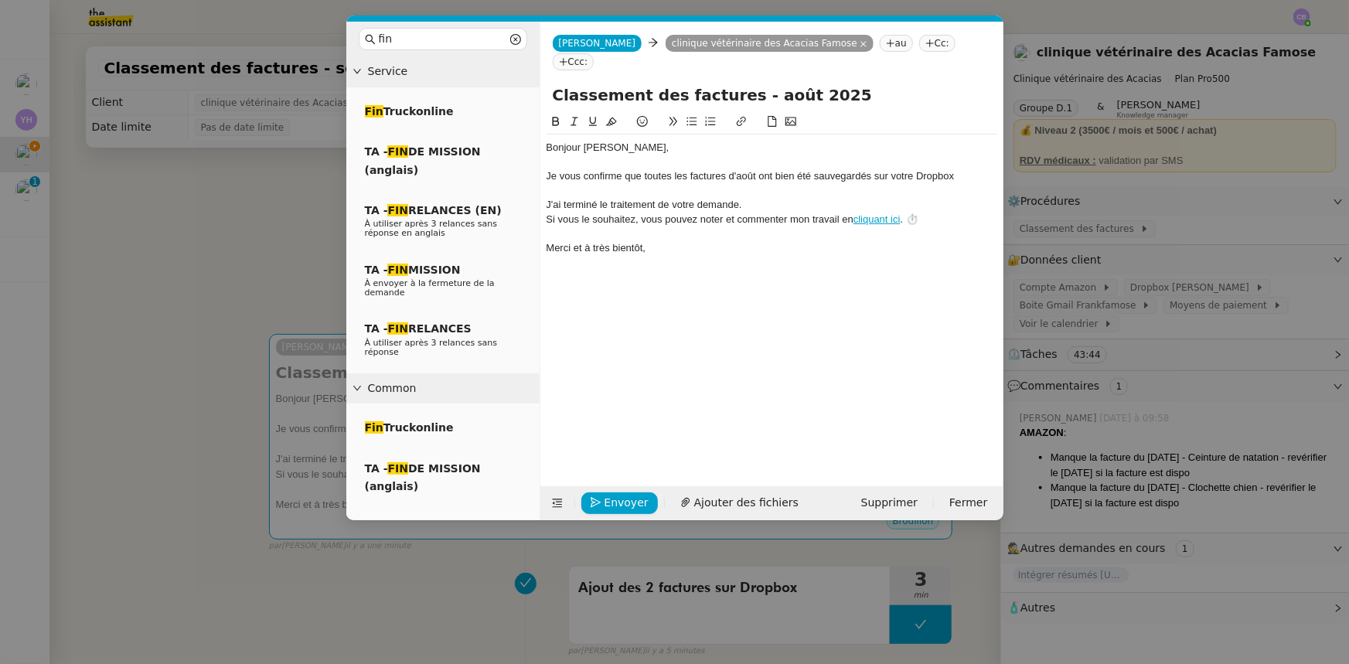
click at [816, 169] on div "Je vous confirme que toutes les factures d'août ont bien été sauvegardés sur vo…" at bounding box center [772, 176] width 451 height 14
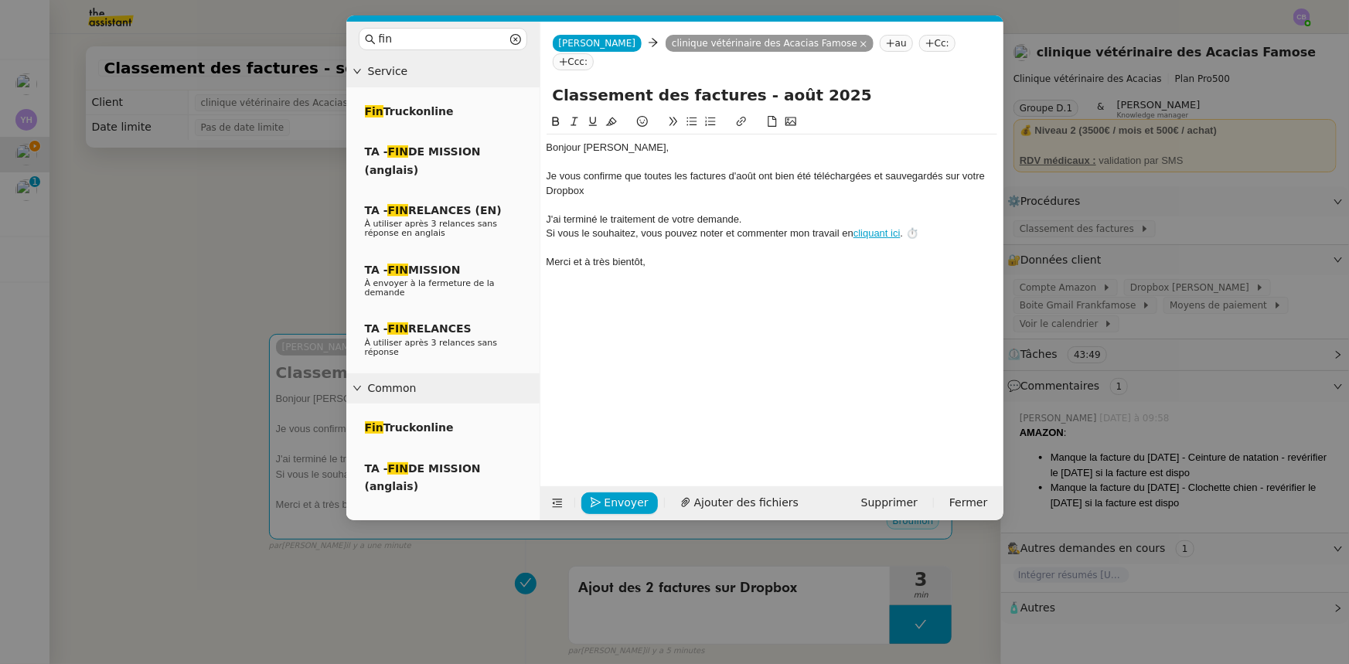
click at [641, 169] on div "Je vous confirme que toutes les factures d'août ont bien été téléchargées et sa…" at bounding box center [772, 183] width 451 height 29
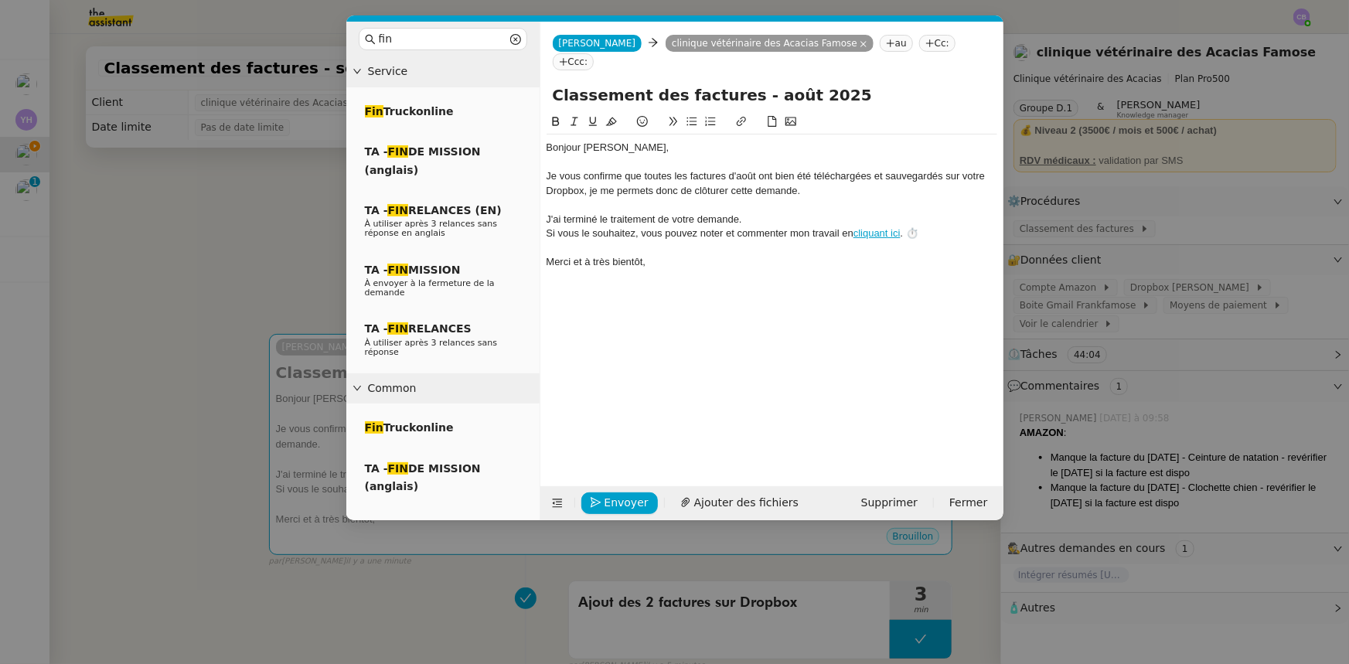
click at [922, 169] on div "Je vous confirme que toutes les factures d'août ont bien été téléchargées et sa…" at bounding box center [772, 183] width 451 height 29
click at [0, 0] on lt-span "sauvegardé e s" at bounding box center [0, 0] width 0 height 0
click at [768, 255] on div "Merci et à très bientôt," at bounding box center [772, 262] width 451 height 14
click at [637, 495] on span "Envoyer" at bounding box center [627, 503] width 44 height 18
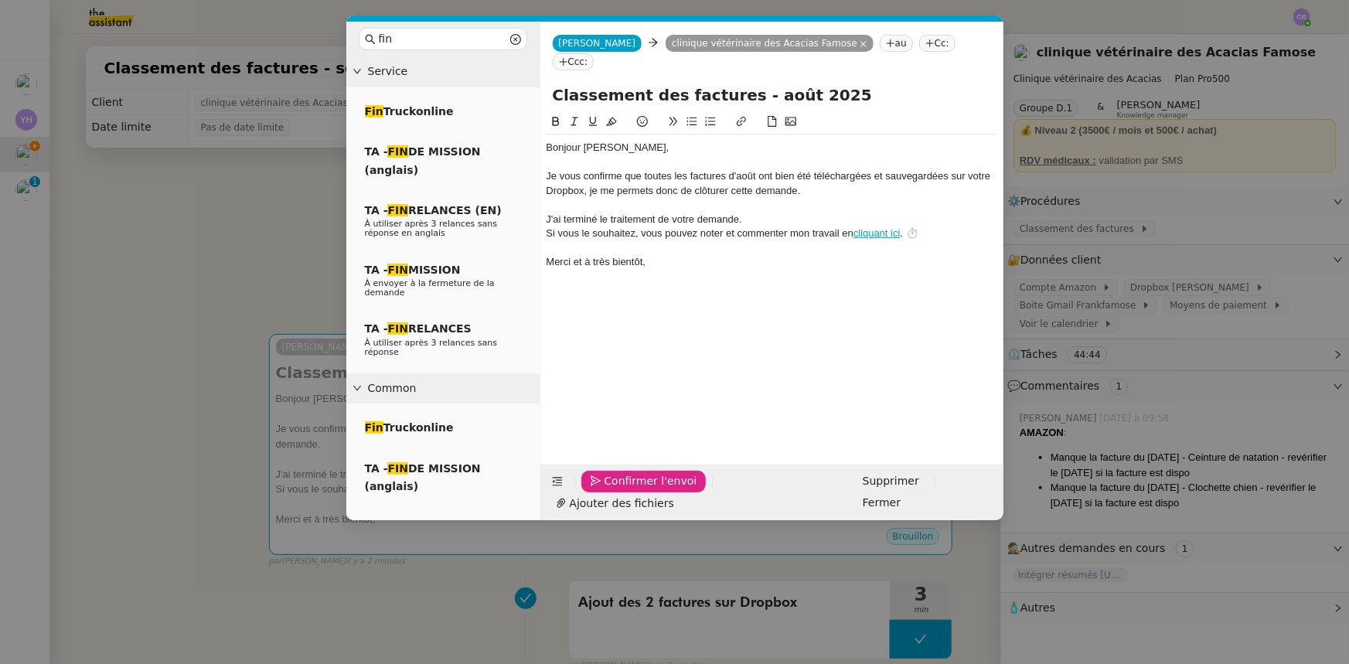
click at [637, 490] on span "Confirmer l'envoi" at bounding box center [651, 481] width 93 height 18
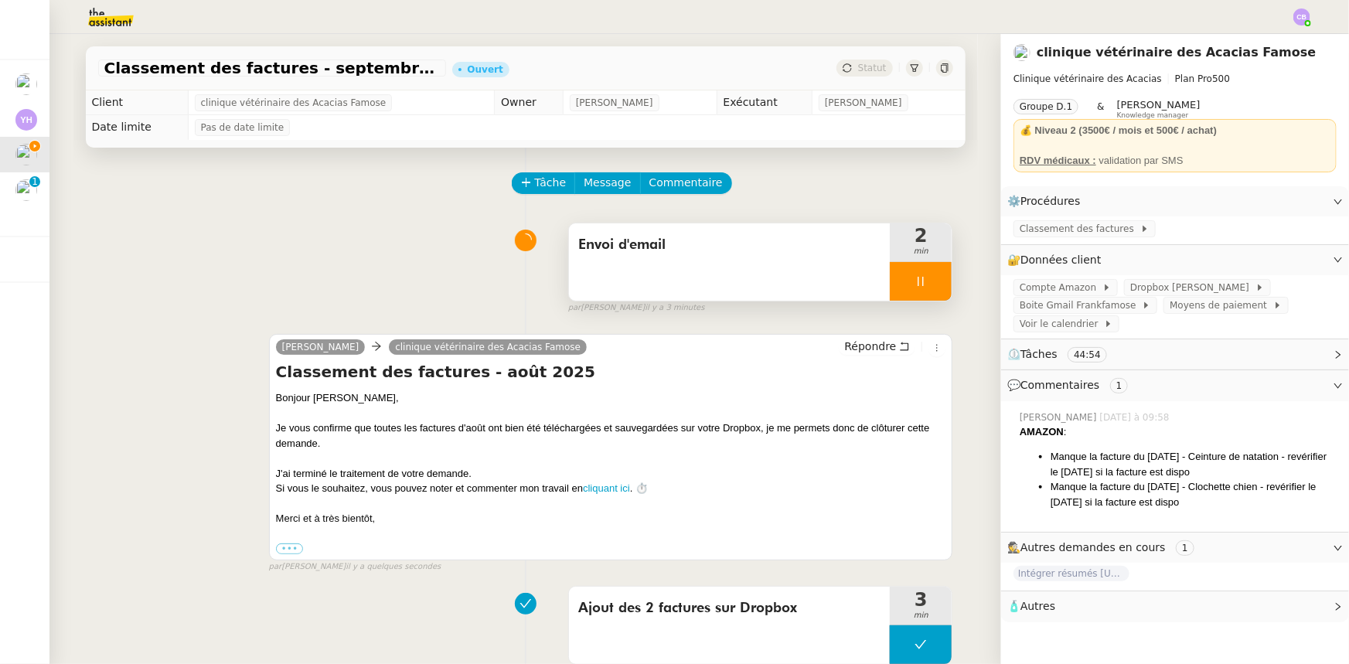
click at [890, 282] on div at bounding box center [921, 281] width 62 height 39
click at [922, 294] on button at bounding box center [936, 281] width 31 height 39
click at [893, 275] on button at bounding box center [921, 281] width 62 height 39
click at [893, 275] on div at bounding box center [905, 281] width 31 height 39
click at [890, 282] on div at bounding box center [921, 281] width 62 height 39
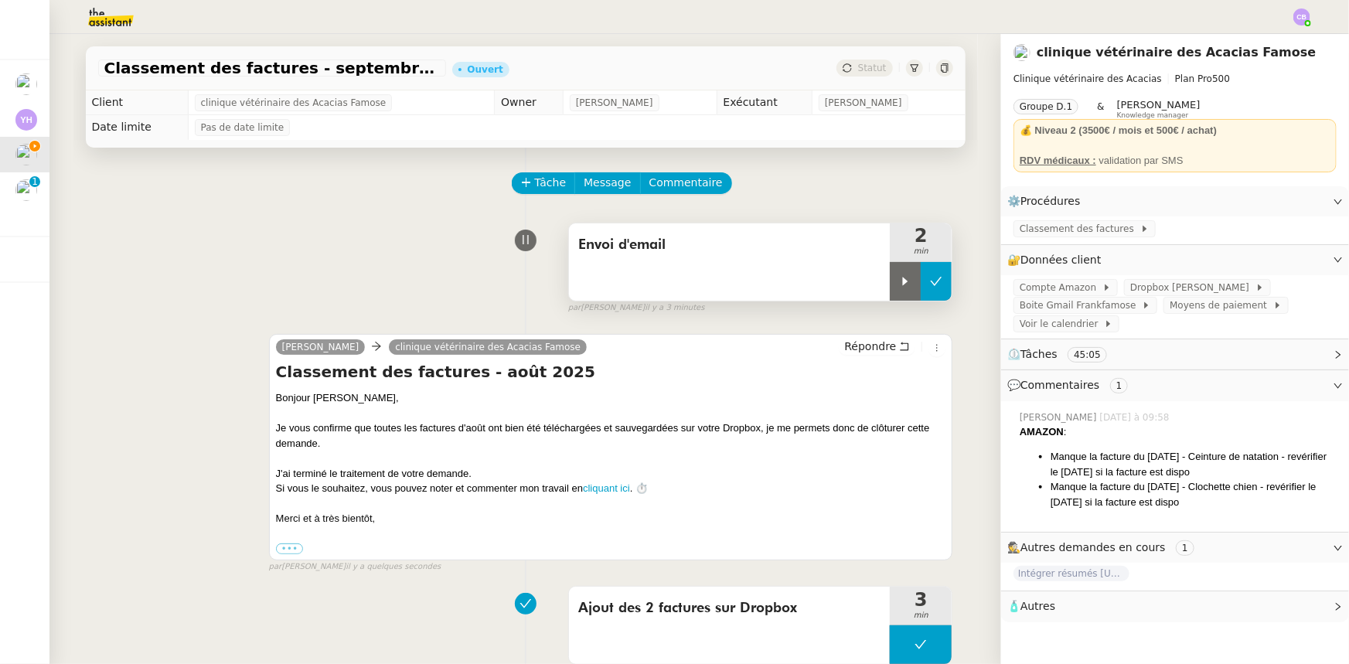
click at [930, 288] on icon at bounding box center [936, 281] width 12 height 12
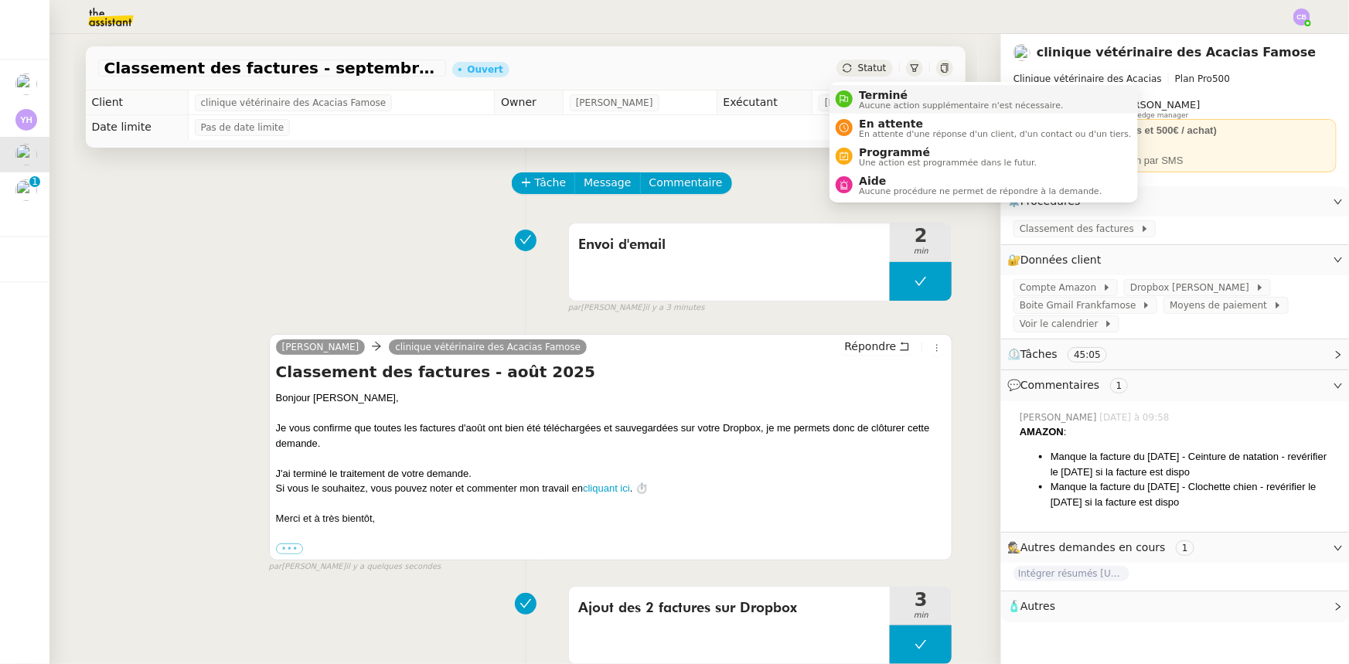
click at [874, 97] on span "Terminé" at bounding box center [961, 95] width 204 height 12
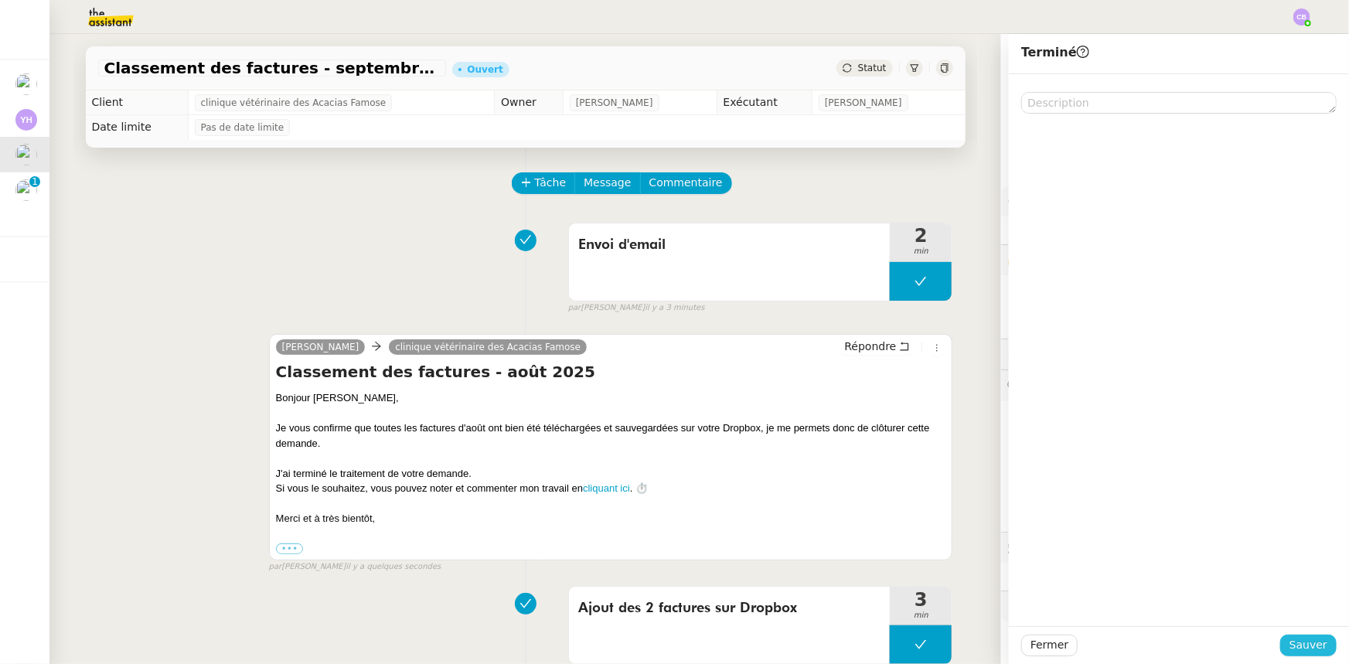
click at [1301, 646] on span "Sauver" at bounding box center [1309, 645] width 38 height 18
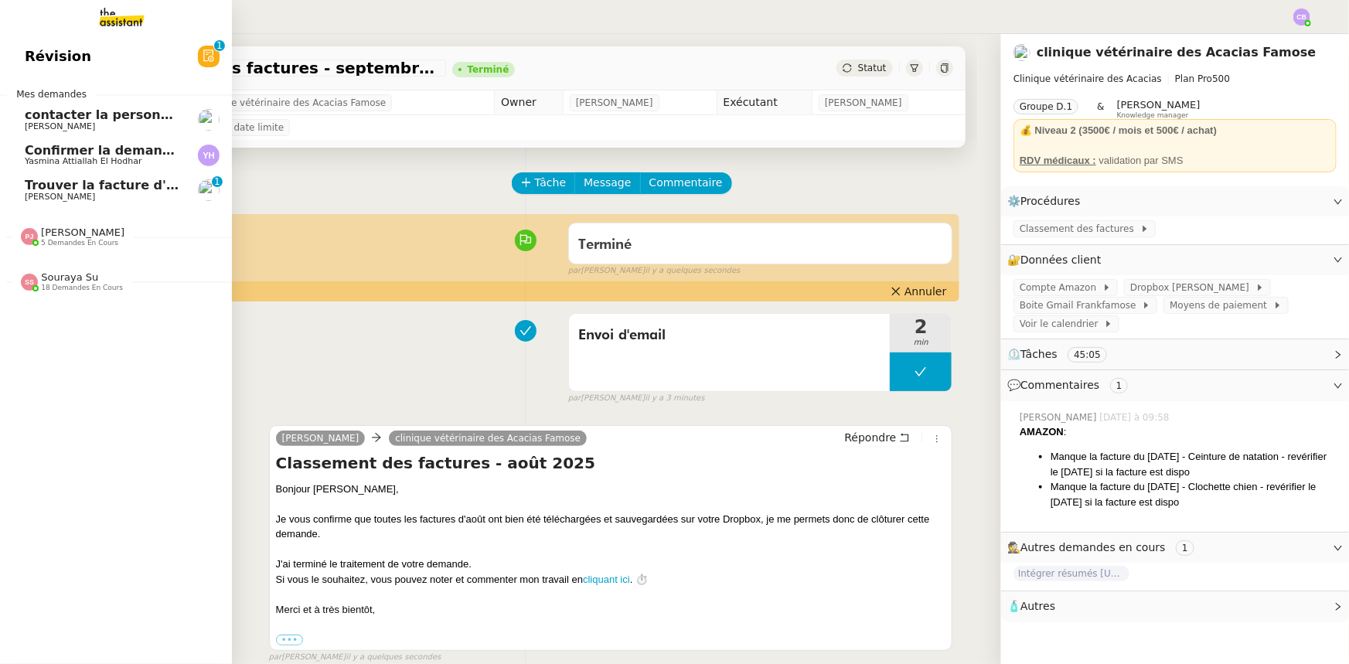
click at [36, 187] on span "Trouver la facture d'électricité" at bounding box center [131, 185] width 212 height 15
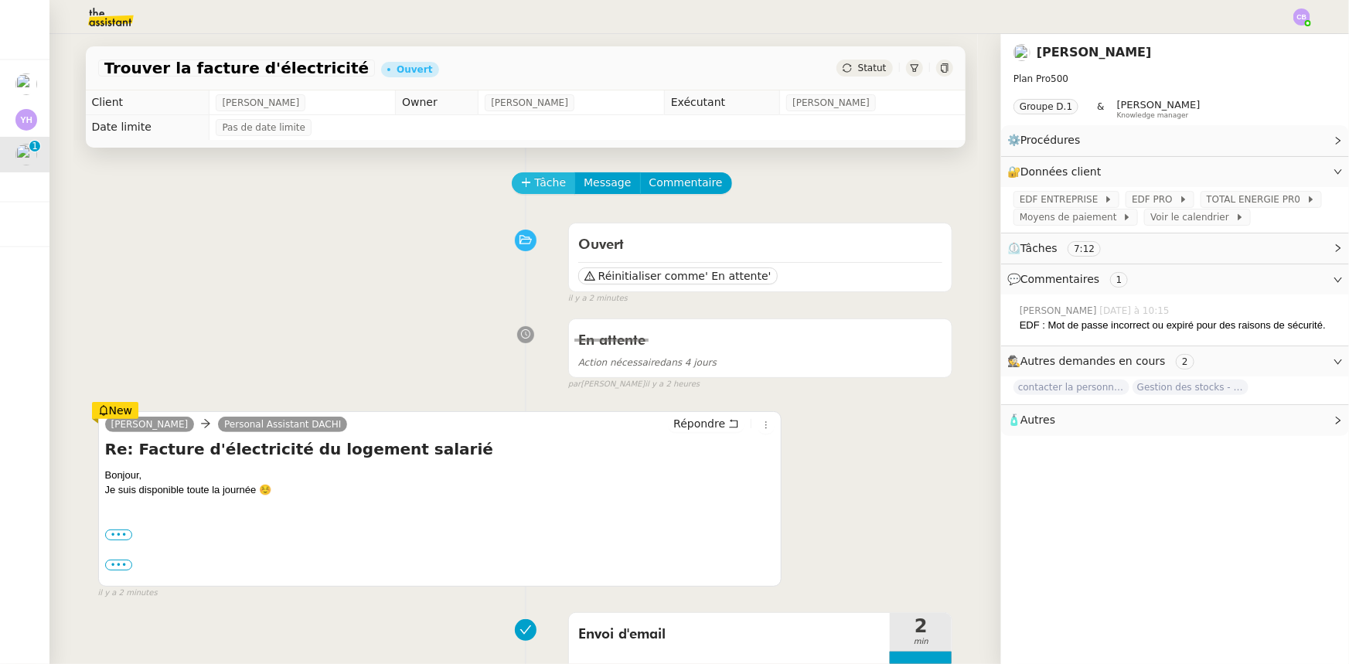
click at [535, 189] on span "Tâche" at bounding box center [551, 183] width 32 height 18
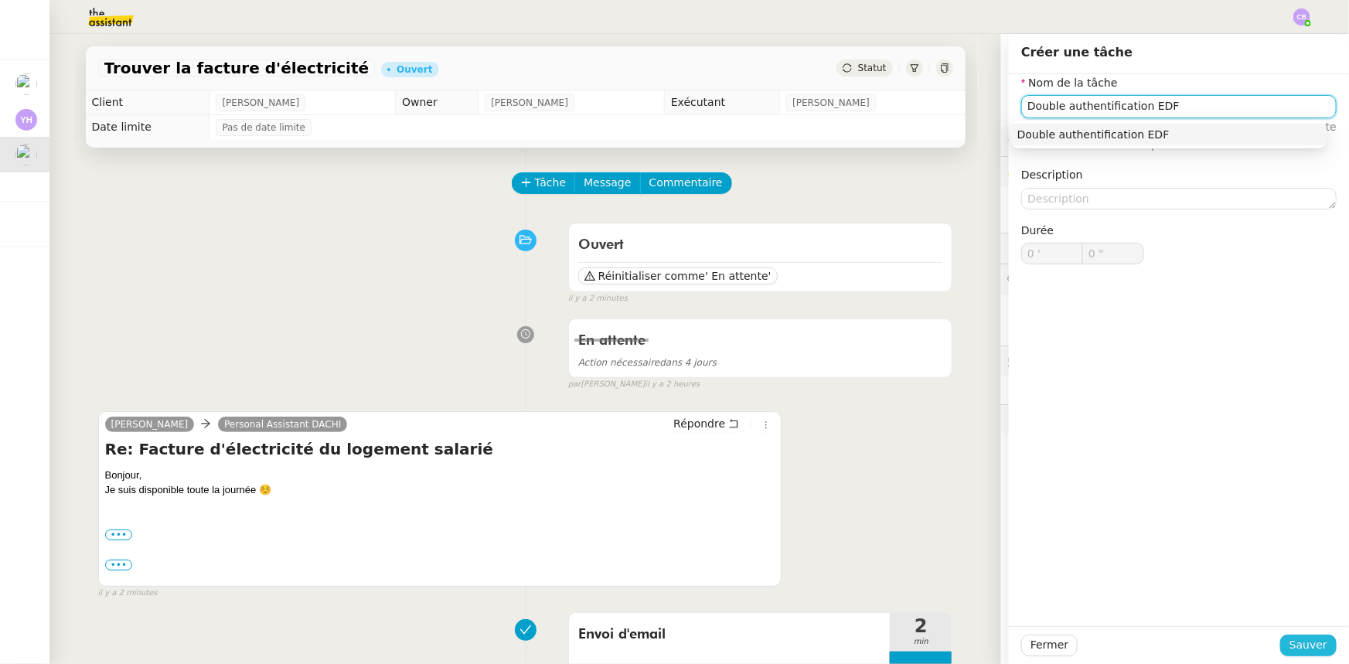
type input "Double authentification EDF"
click at [1298, 647] on span "Sauver" at bounding box center [1309, 645] width 38 height 18
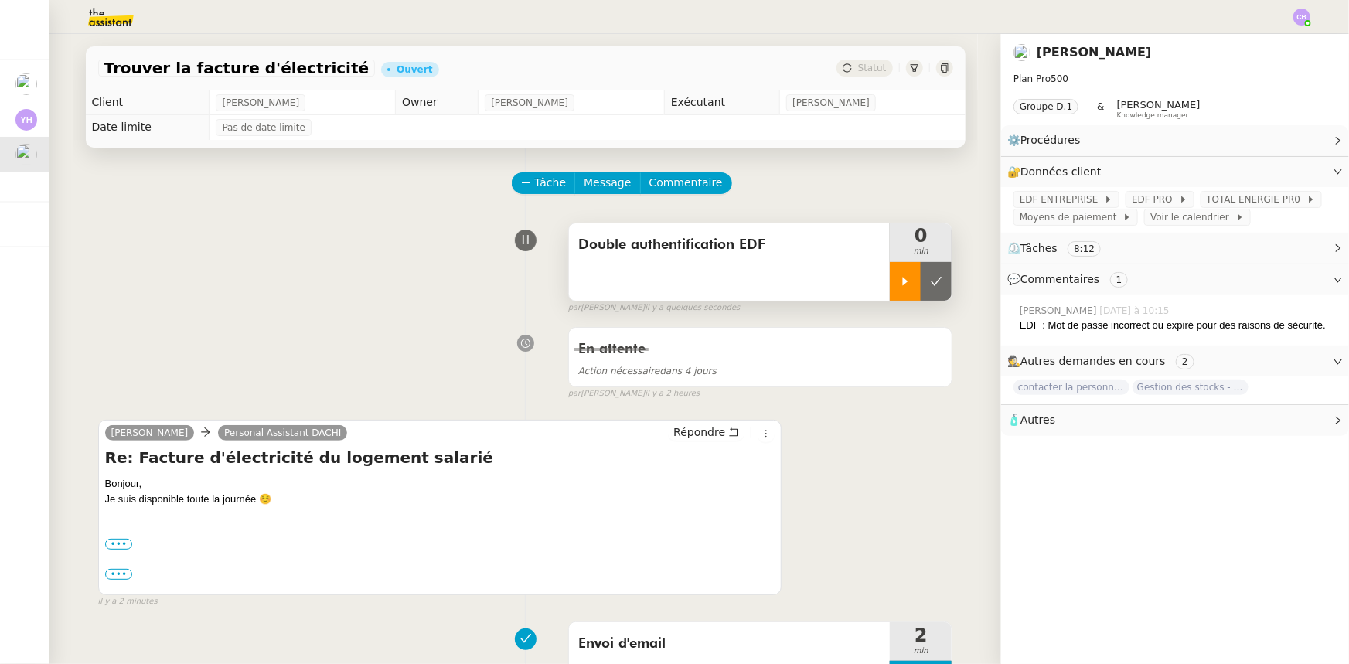
click at [899, 278] on icon at bounding box center [905, 281] width 12 height 12
click at [1020, 201] on span "EDF ENTREPRISE" at bounding box center [1062, 199] width 84 height 15
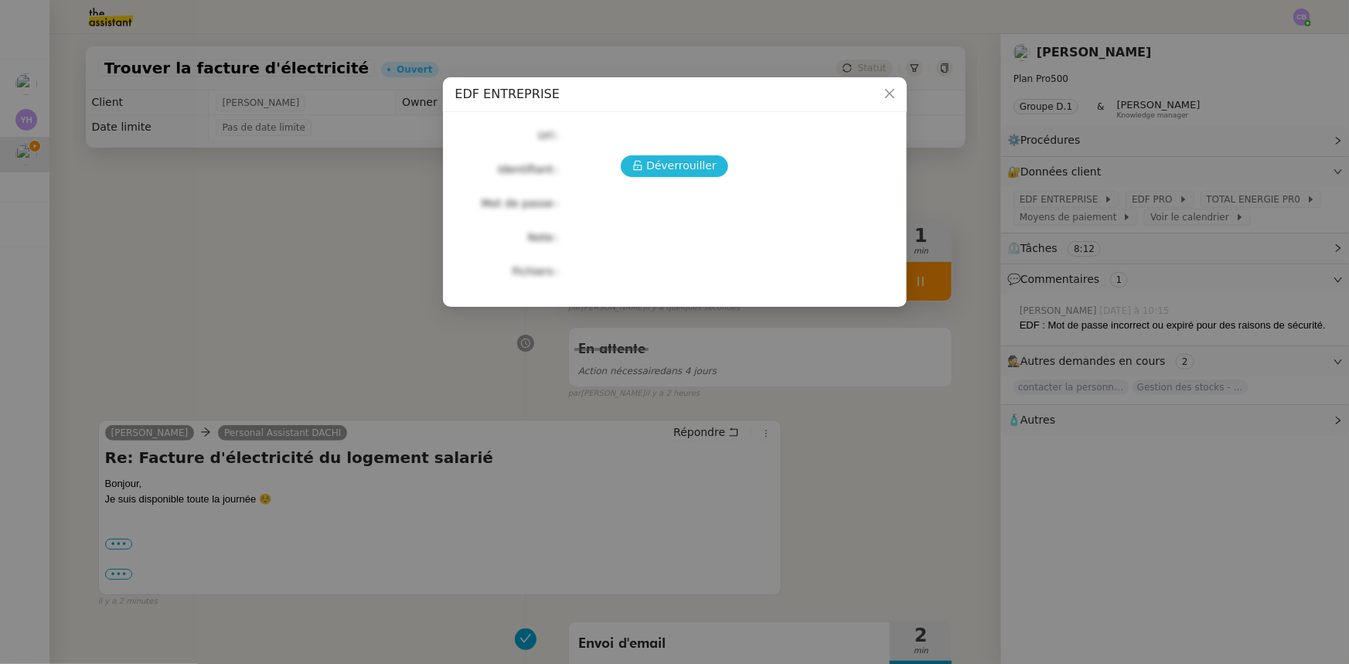
click at [692, 171] on span "Déverrouiller" at bounding box center [681, 166] width 70 height 18
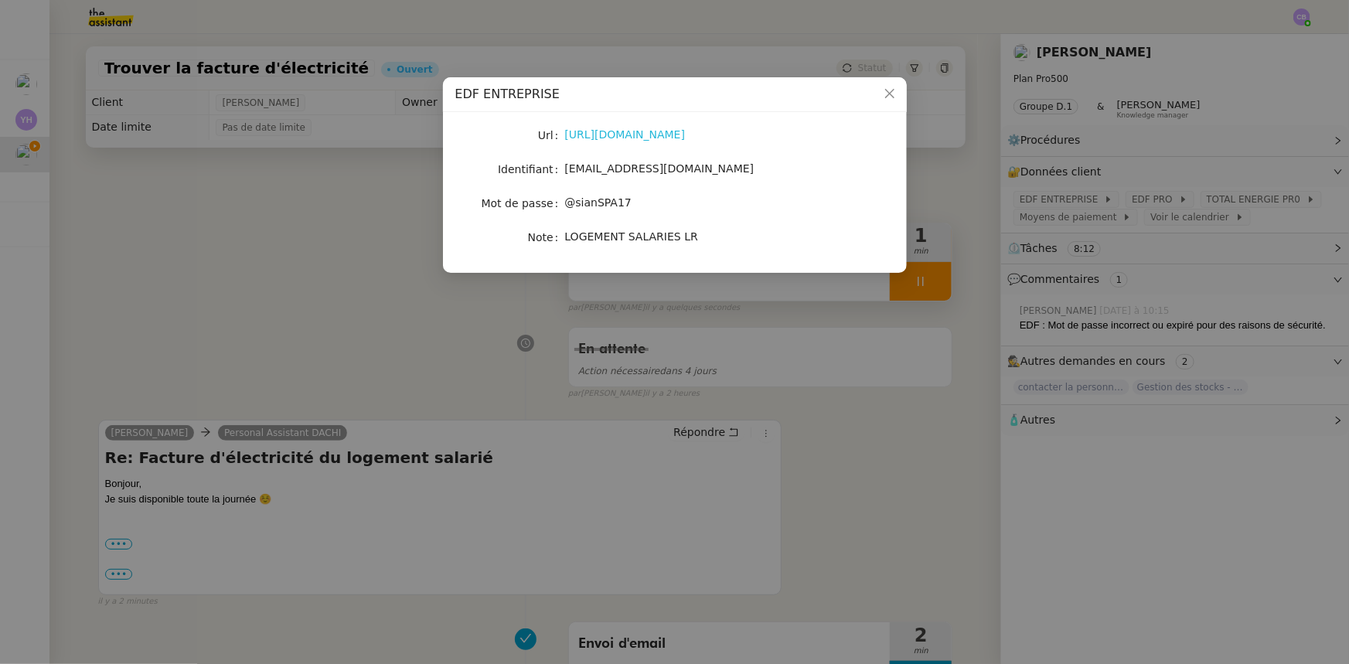
click at [661, 139] on link "[URL][DOMAIN_NAME]" at bounding box center [625, 134] width 121 height 12
drag, startPoint x: 659, startPoint y: 168, endPoint x: 566, endPoint y: 169, distance: 92.8
click at [566, 169] on span "[EMAIL_ADDRESS][DOMAIN_NAME]" at bounding box center [659, 168] width 189 height 12
copy span "[EMAIL_ADDRESS][DOMAIN_NAME]"
click at [890, 97] on icon "Close" at bounding box center [890, 93] width 12 height 12
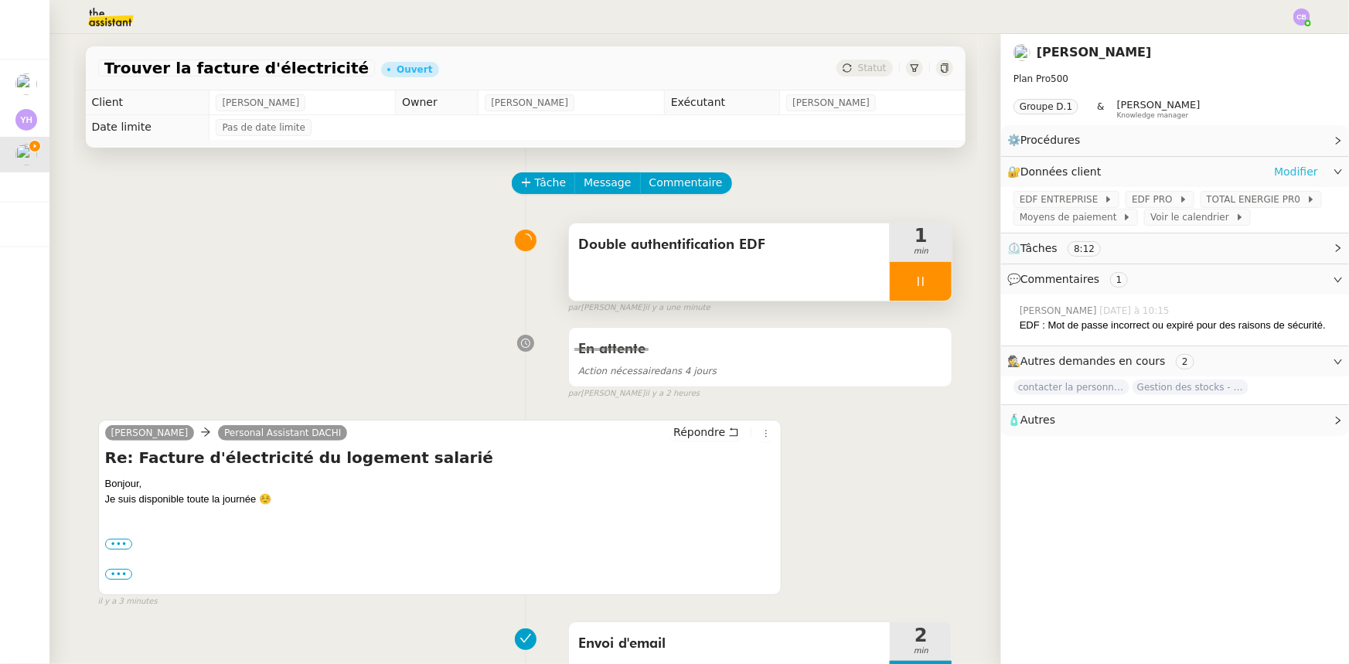
click at [1290, 175] on link "Modifier" at bounding box center [1296, 172] width 44 height 18
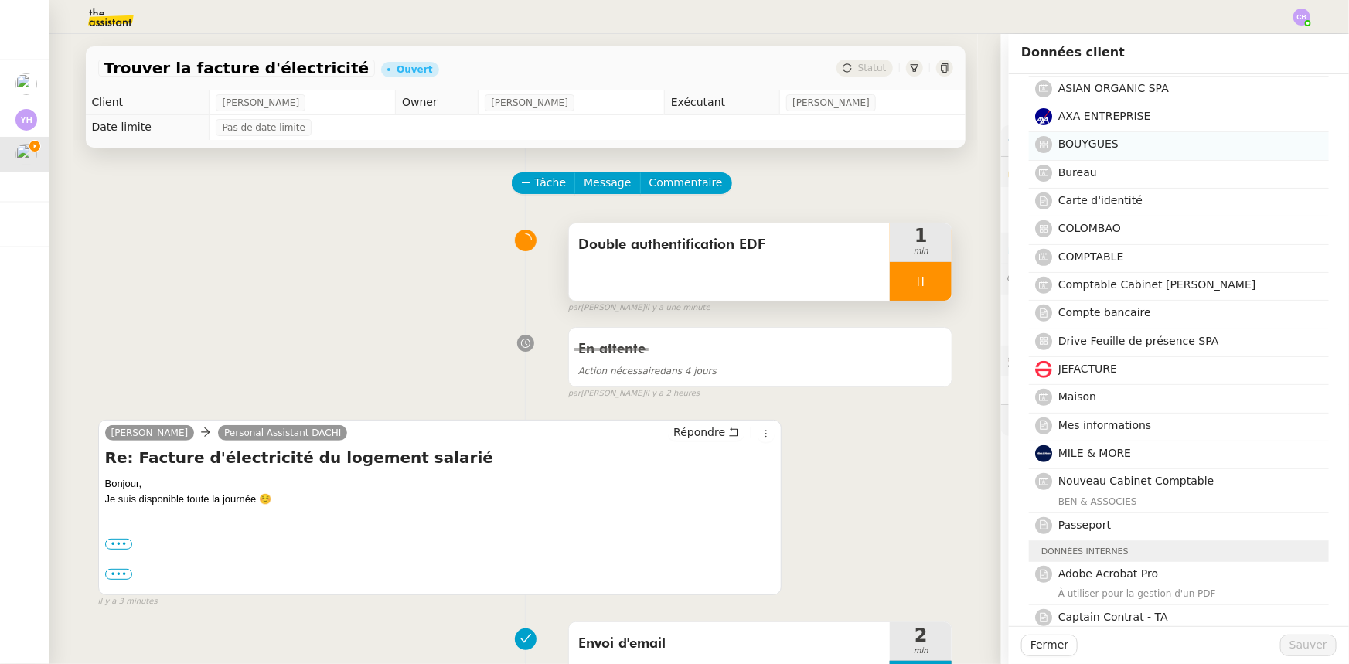
scroll to position [281, 0]
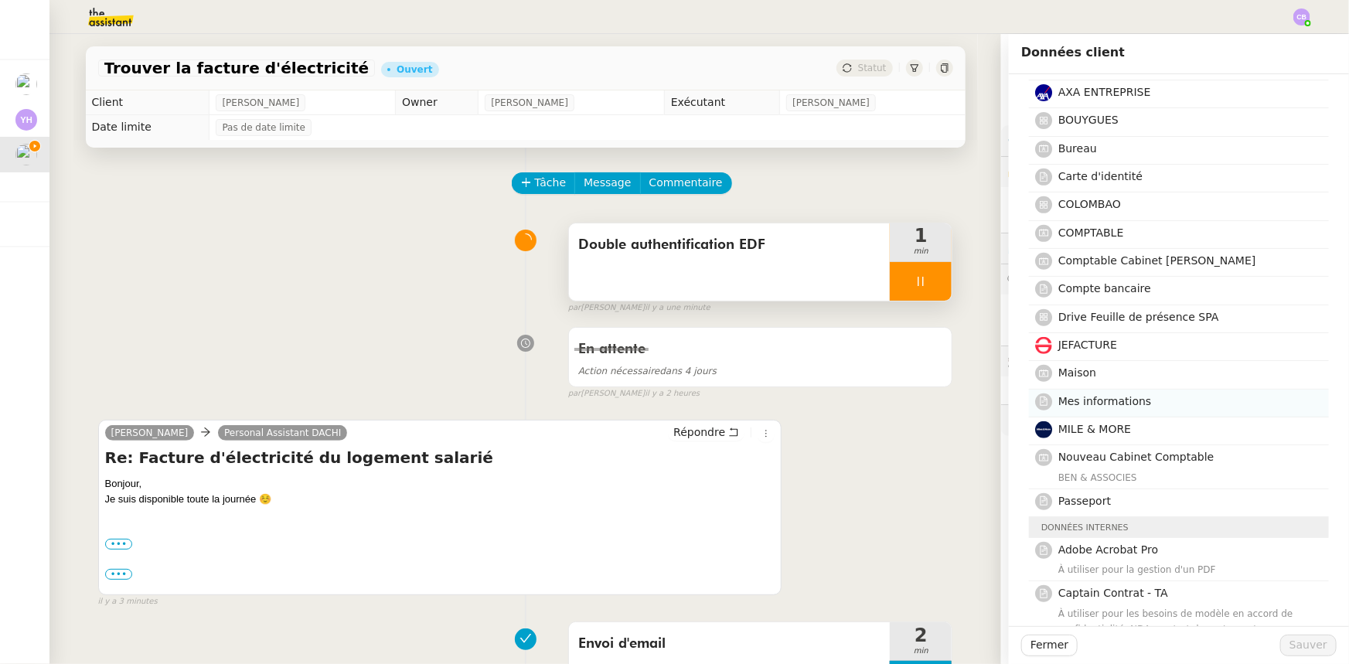
click at [1129, 401] on span "Mes informations" at bounding box center [1105, 401] width 94 height 12
click at [1290, 643] on span "Sauver" at bounding box center [1309, 645] width 38 height 18
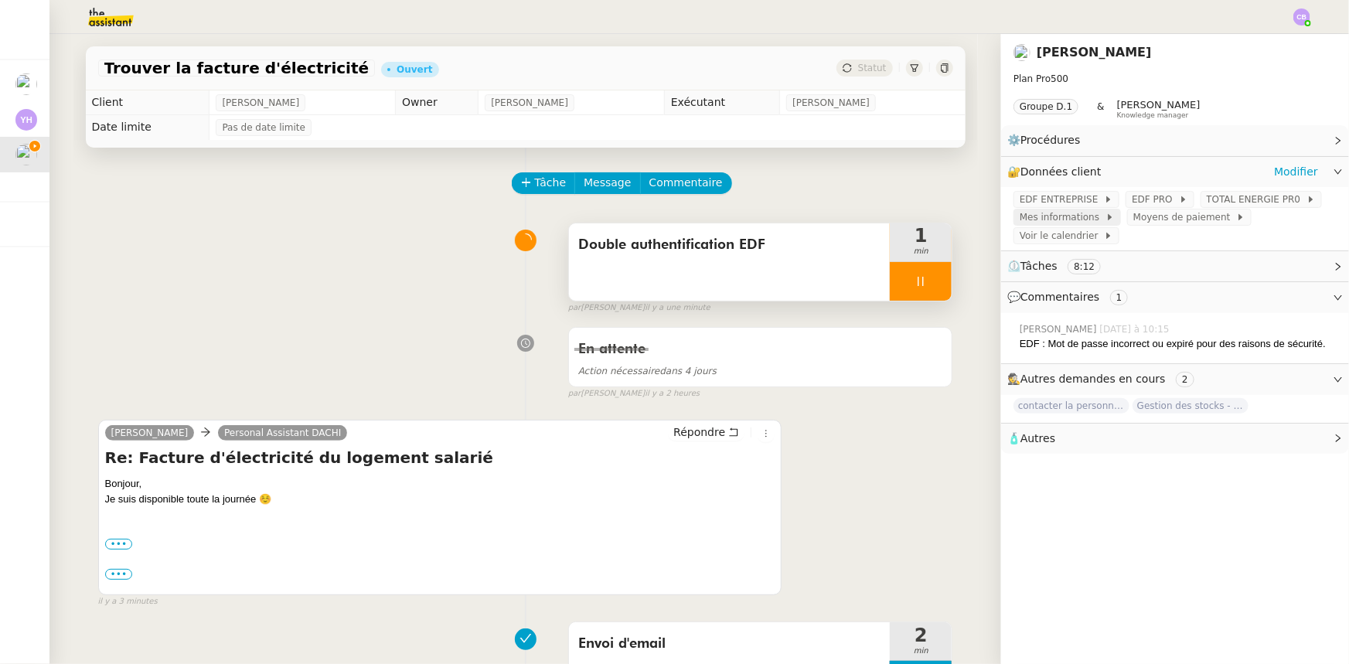
click at [1075, 220] on span "Mes informations" at bounding box center [1063, 217] width 86 height 15
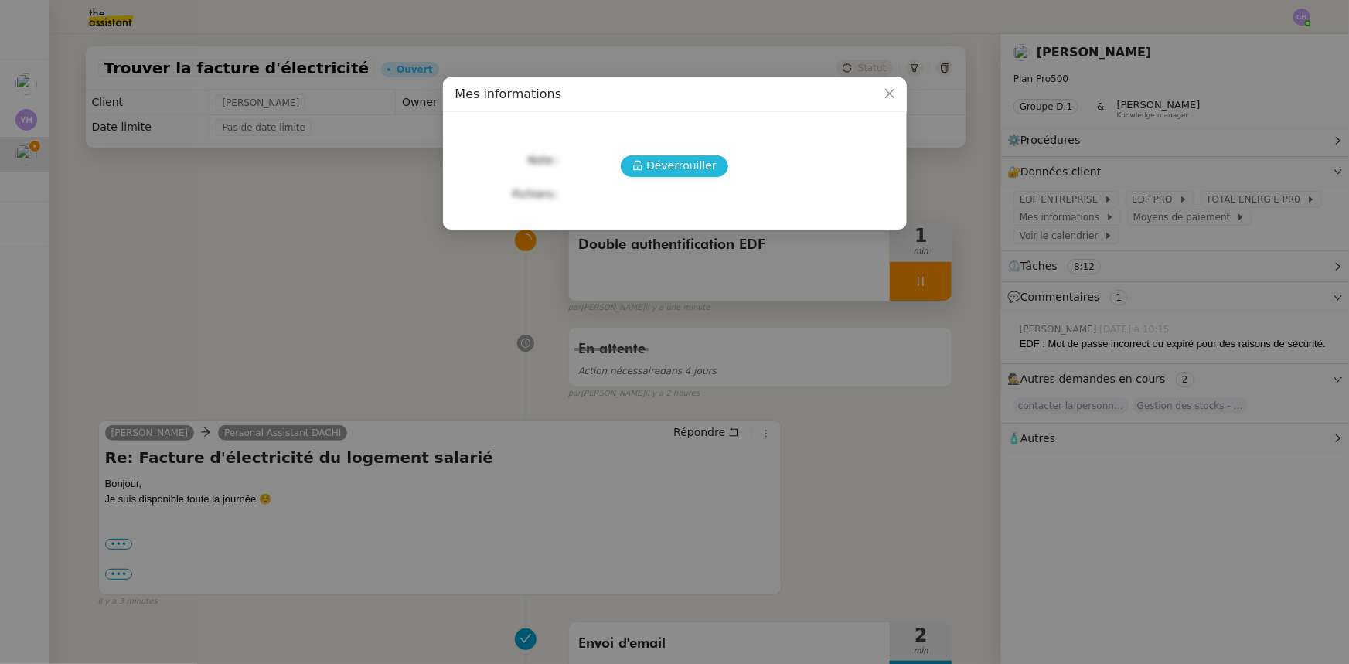
click at [693, 165] on span "Déverrouiller" at bounding box center [681, 166] width 70 height 18
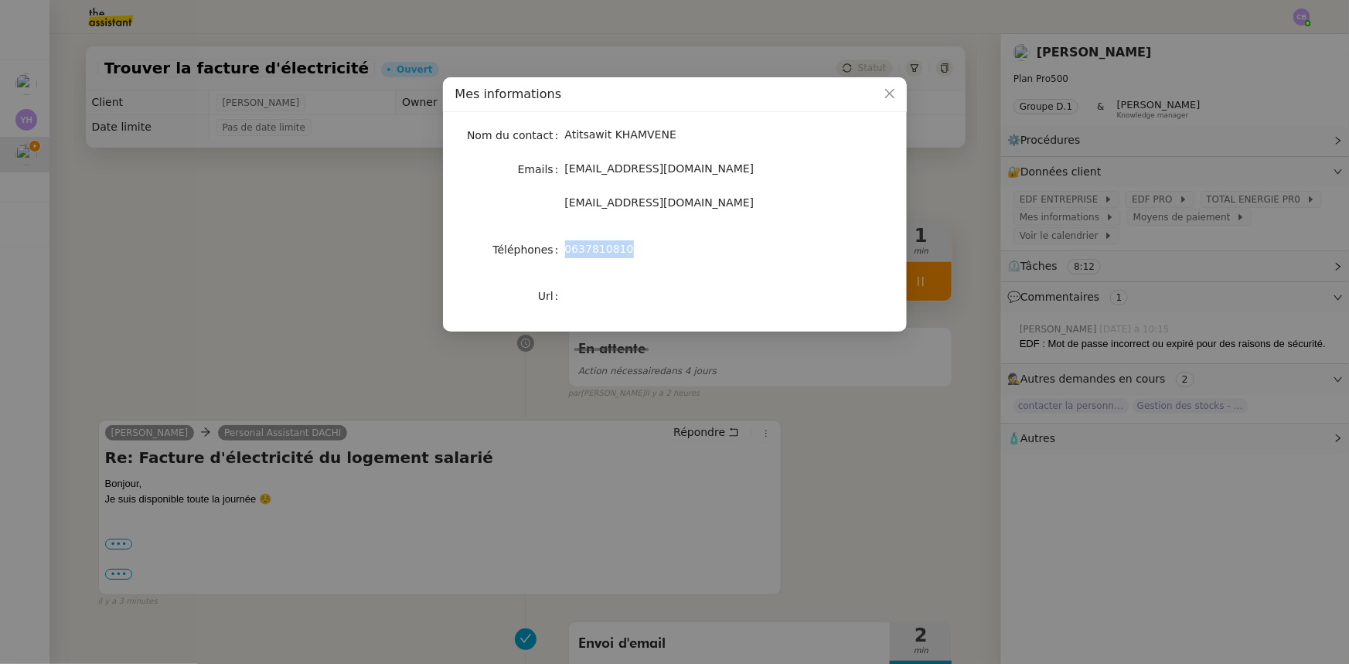
drag, startPoint x: 622, startPoint y: 250, endPoint x: 567, endPoint y: 251, distance: 55.7
click at [567, 251] on span "0637810810" at bounding box center [599, 249] width 69 height 12
copy span "0637810810"
click at [888, 94] on icon "Close" at bounding box center [889, 93] width 9 height 9
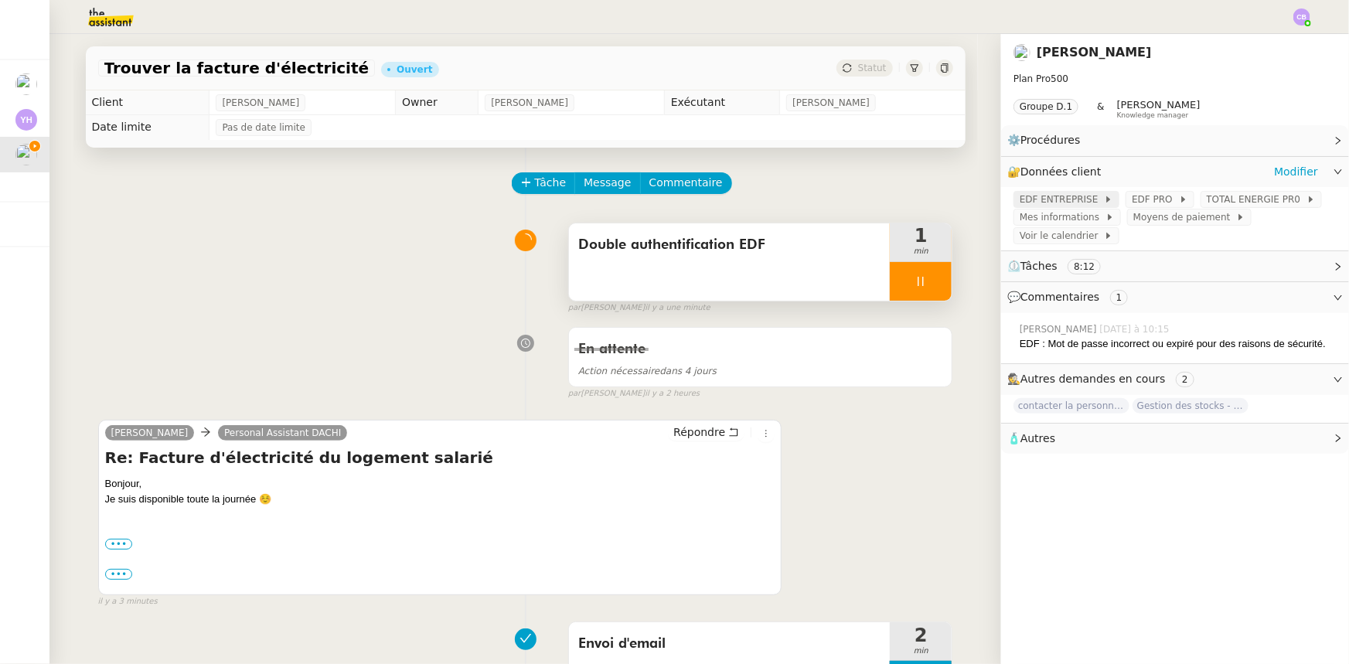
click at [1068, 202] on span "EDF ENTREPRISE" at bounding box center [1062, 199] width 84 height 15
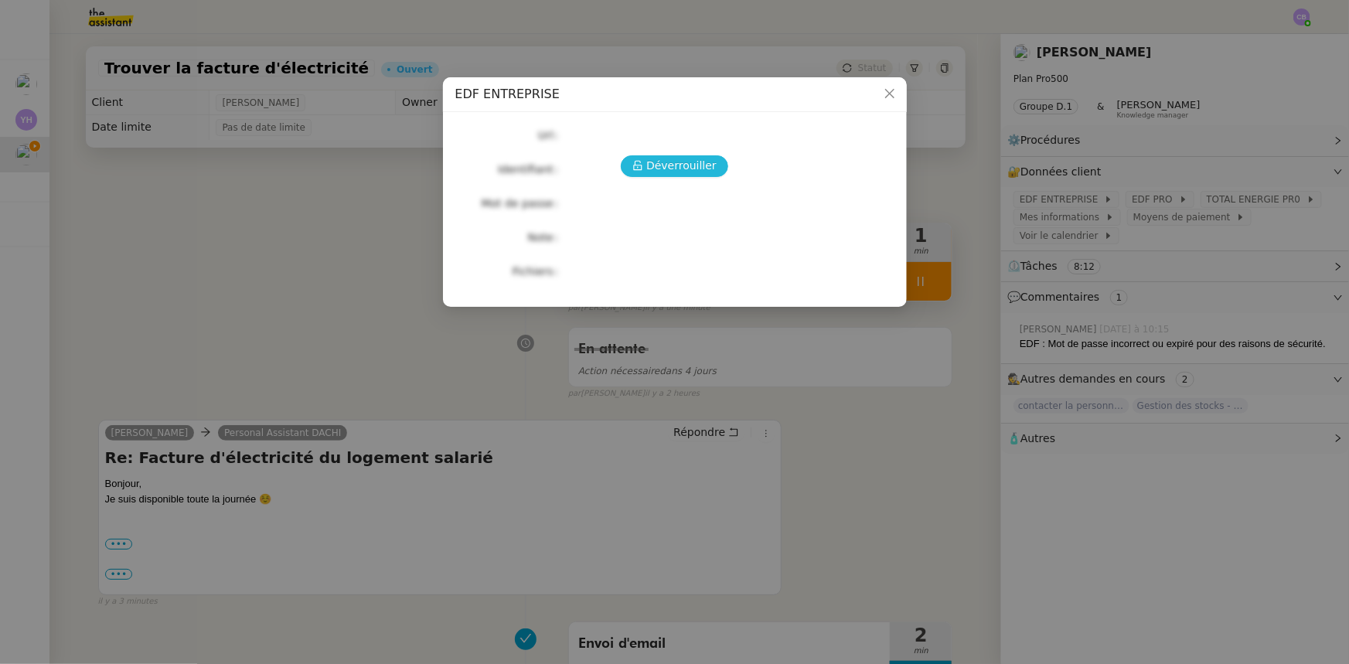
click at [701, 165] on span "Déverrouiller" at bounding box center [681, 166] width 70 height 18
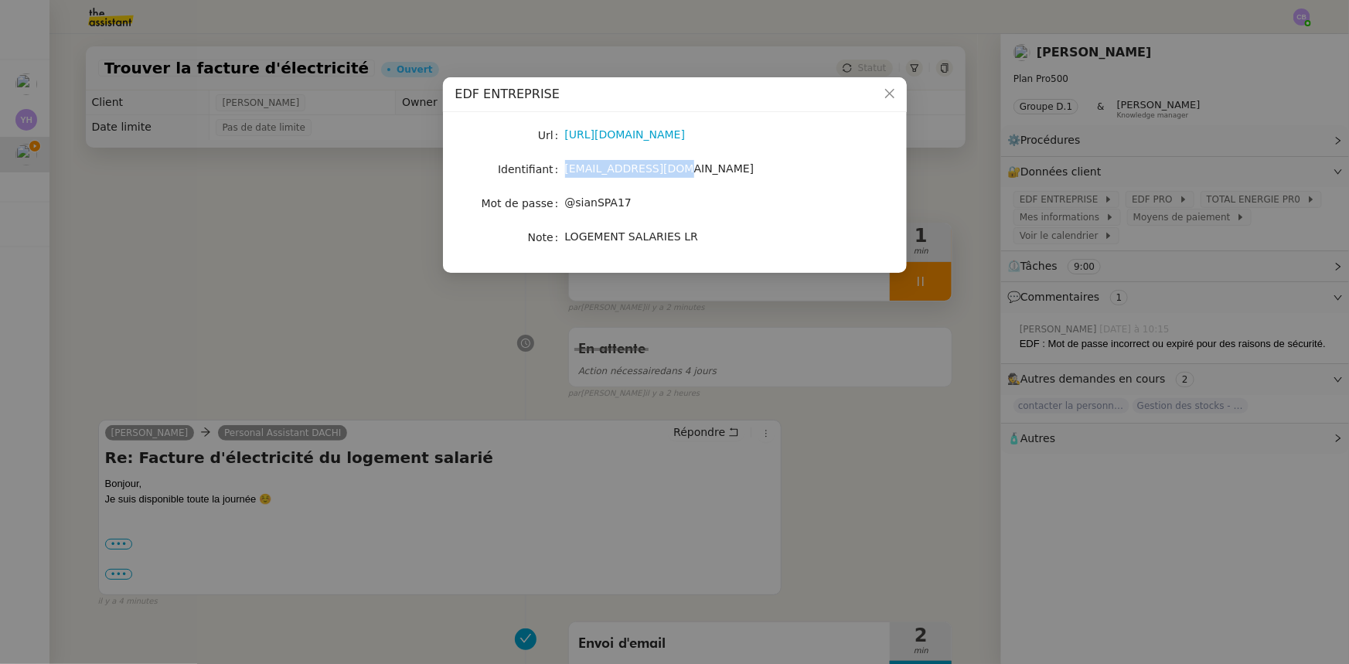
drag, startPoint x: 660, startPoint y: 169, endPoint x: 567, endPoint y: 169, distance: 93.6
click at [567, 169] on div "[EMAIL_ADDRESS][DOMAIN_NAME]" at bounding box center [693, 169] width 256 height 18
copy span "[EMAIL_ADDRESS][DOMAIN_NAME]"
click at [885, 94] on icon "Close" at bounding box center [890, 93] width 12 height 12
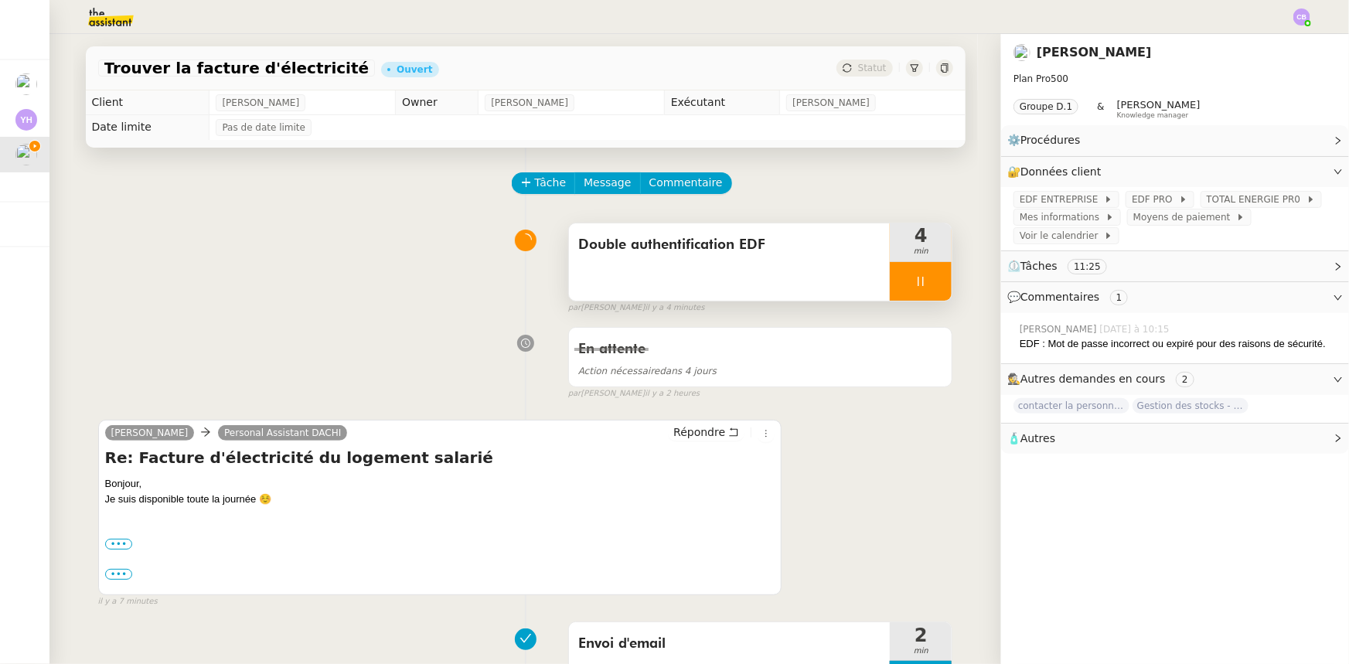
click at [891, 287] on div at bounding box center [921, 281] width 62 height 39
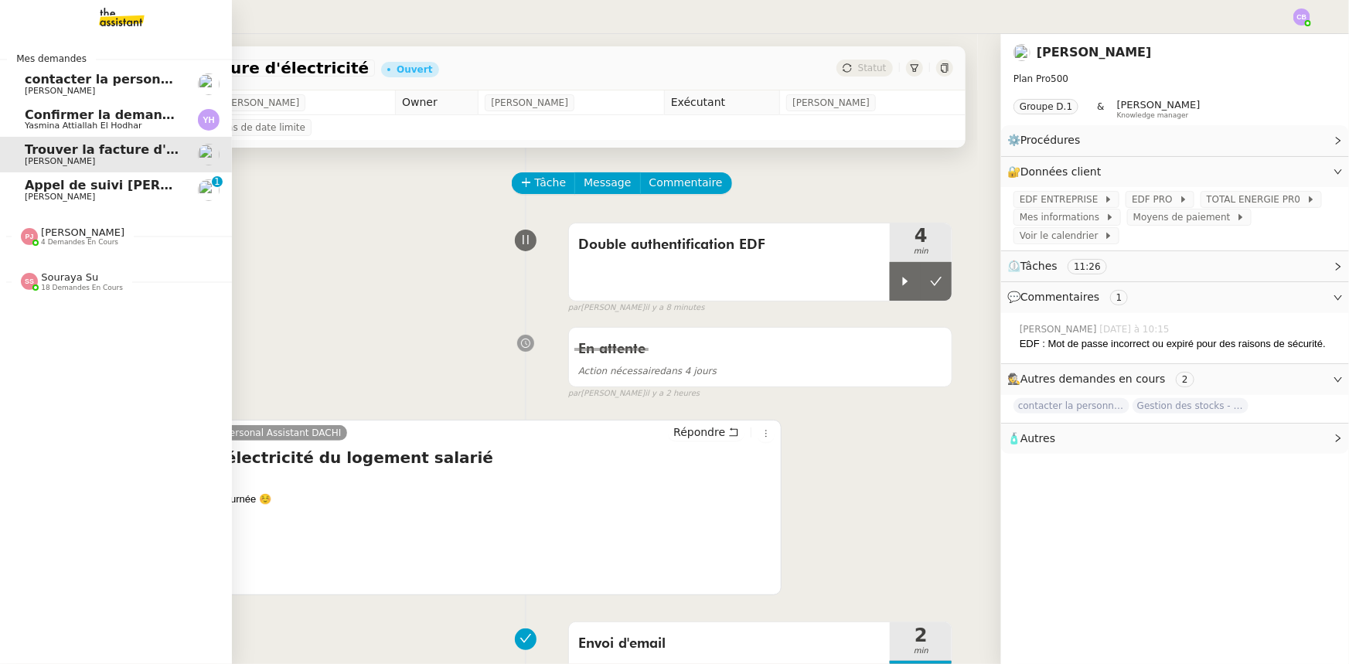
click at [39, 192] on span "[PERSON_NAME]" at bounding box center [60, 197] width 70 height 10
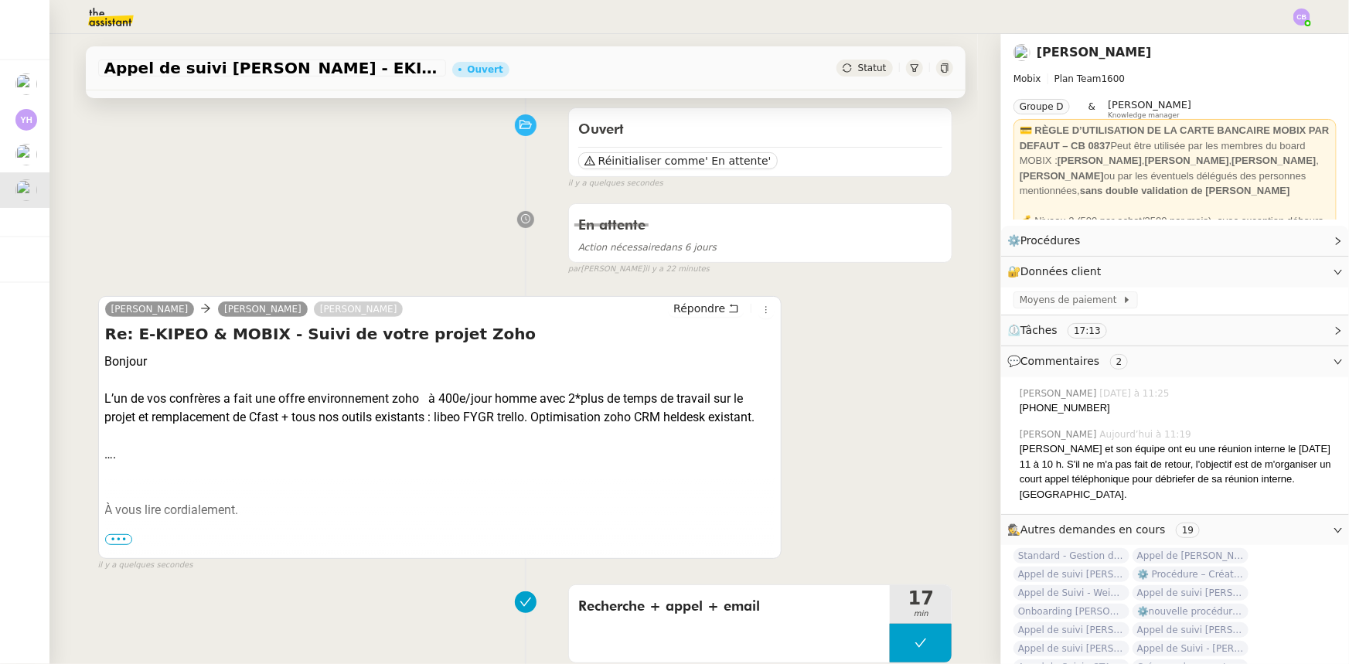
scroll to position [140, 0]
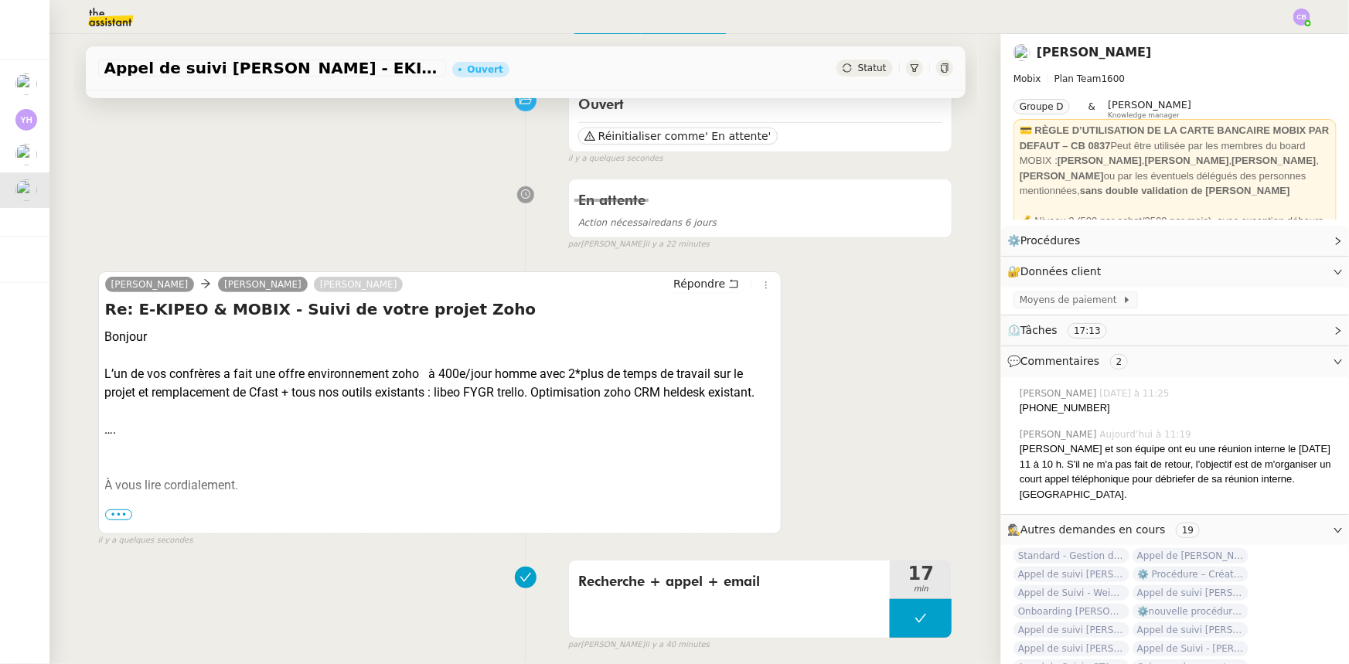
click at [115, 518] on span "•••" at bounding box center [119, 515] width 28 height 11
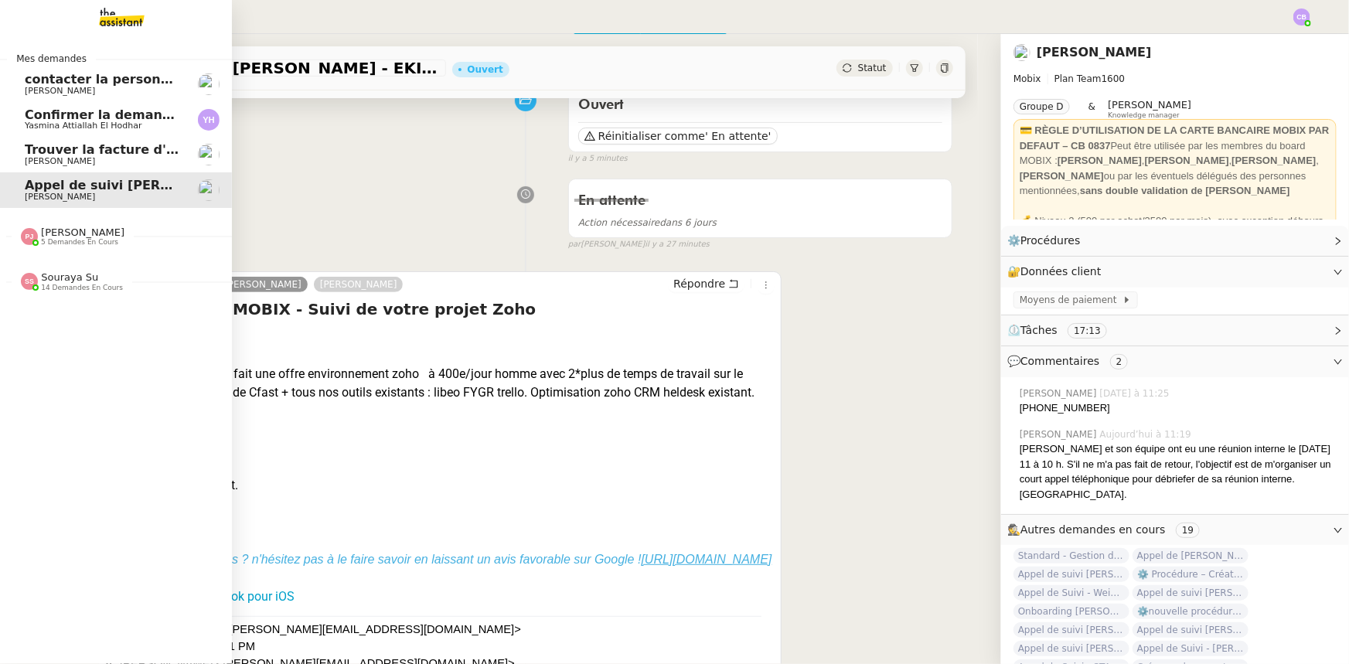
click at [39, 157] on span "[PERSON_NAME]" at bounding box center [60, 161] width 70 height 10
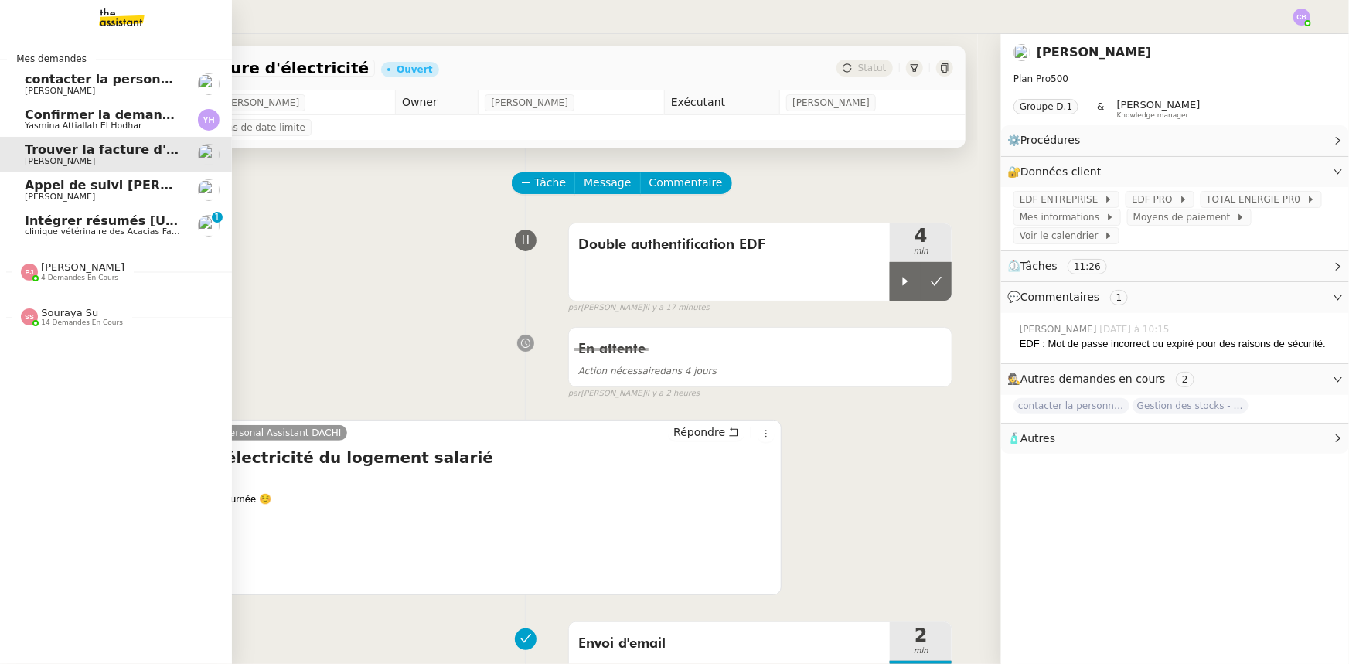
click at [70, 228] on span "clinique vétérinaire des Acacias Famose" at bounding box center [110, 232] width 170 height 10
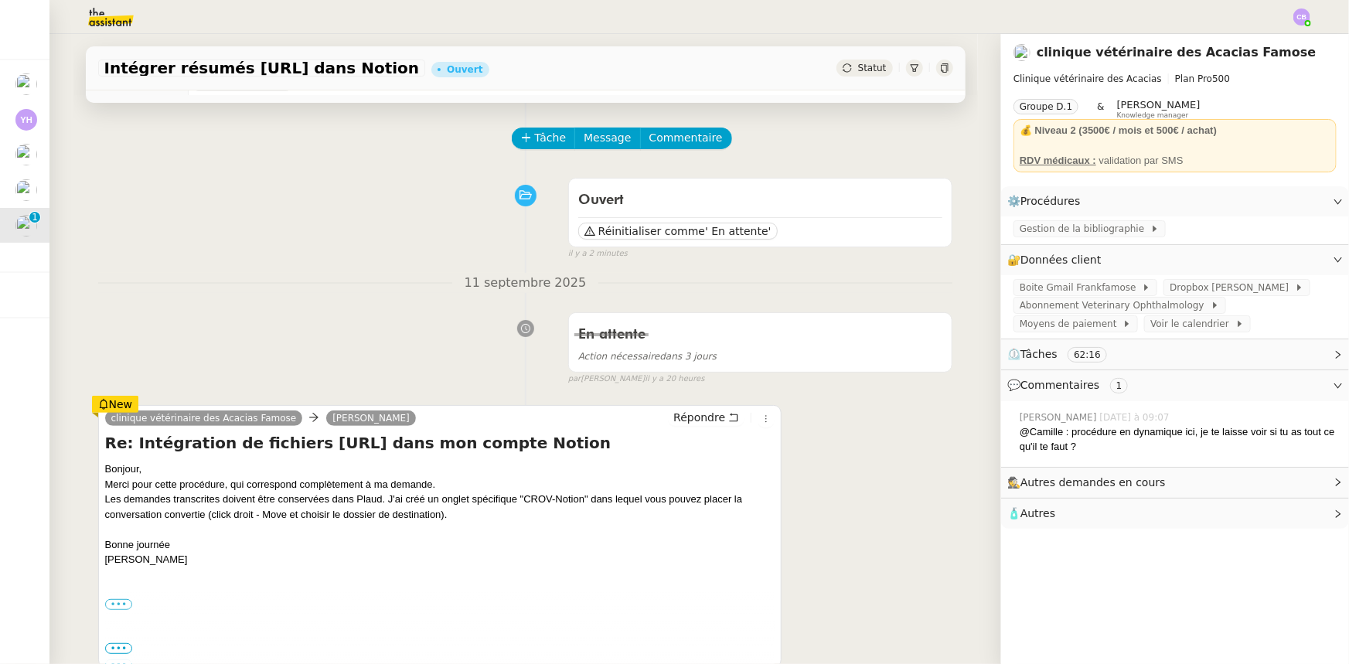
scroll to position [70, 0]
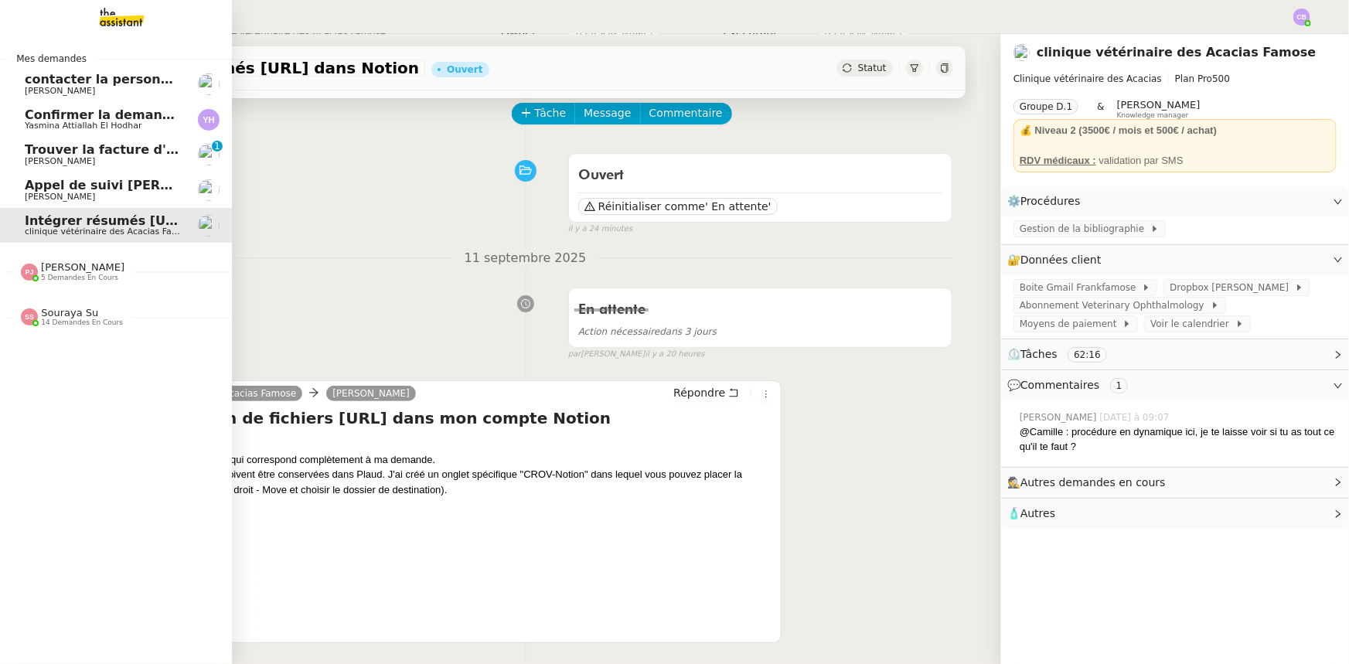
click at [55, 153] on span "Trouver la facture d'électricité" at bounding box center [131, 149] width 212 height 15
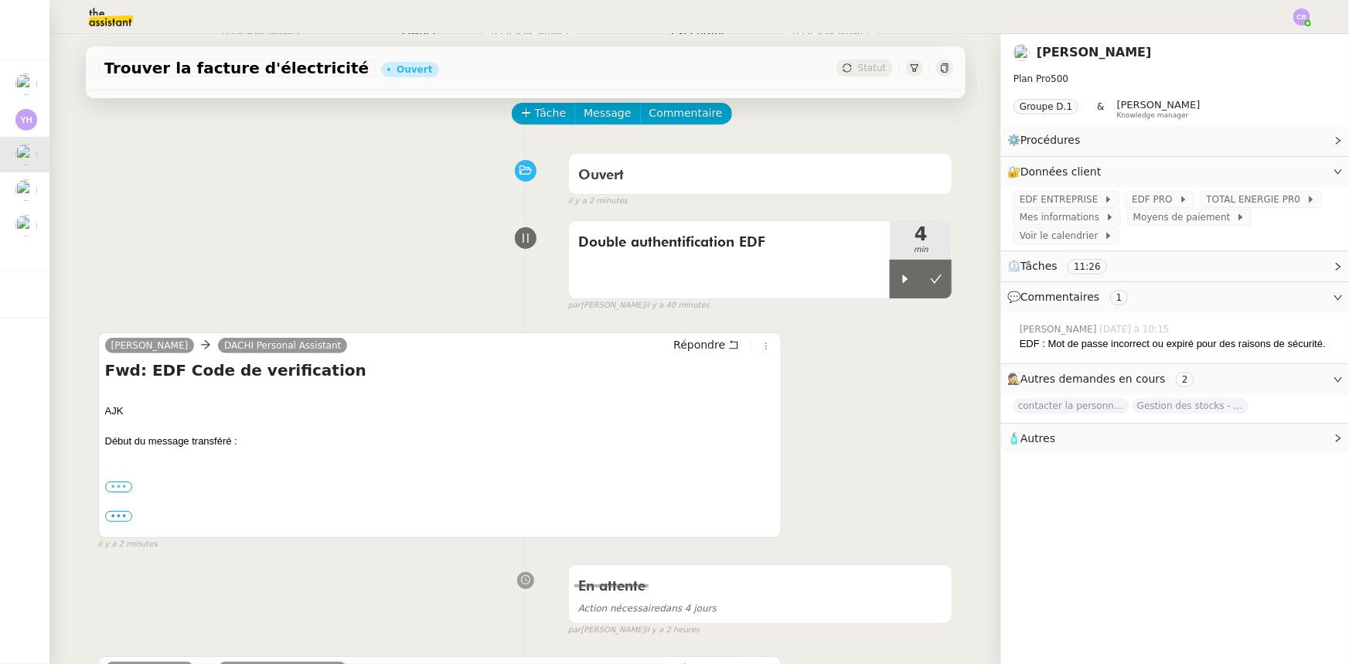
click at [111, 489] on label "•••" at bounding box center [119, 487] width 28 height 11
click at [0, 0] on input "•••" at bounding box center [0, 0] width 0 height 0
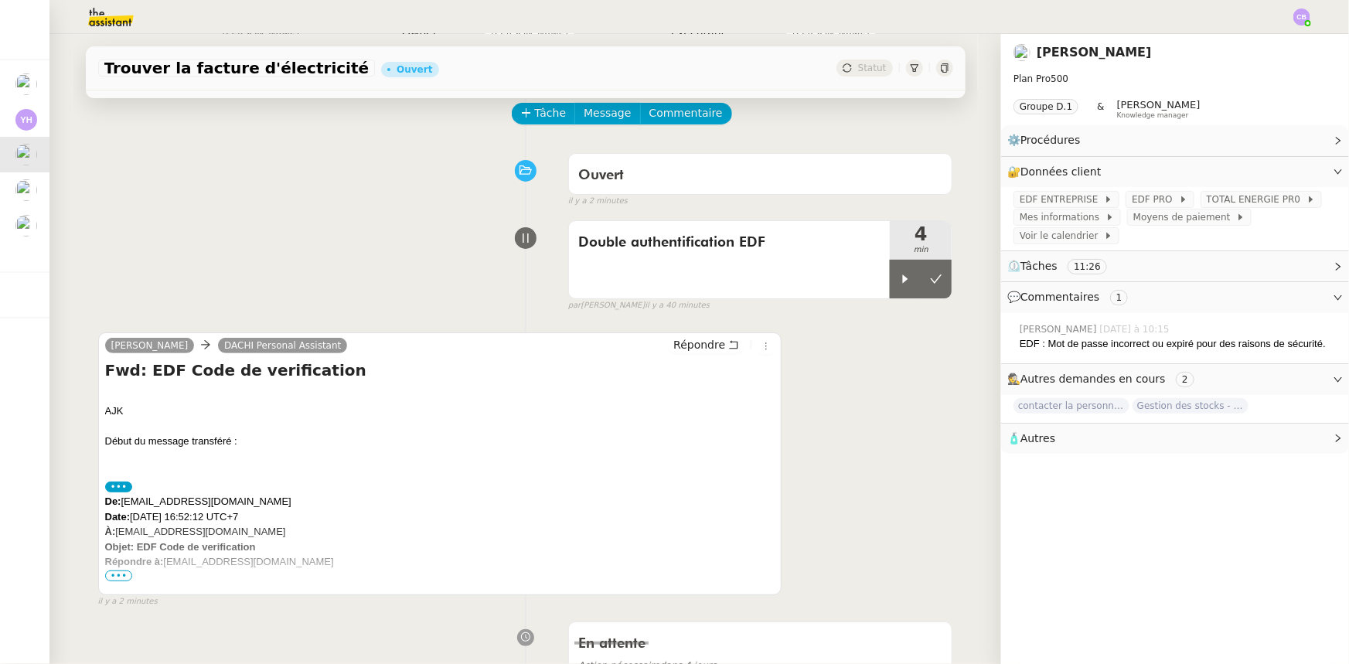
click at [107, 576] on span "•••" at bounding box center [119, 576] width 28 height 11
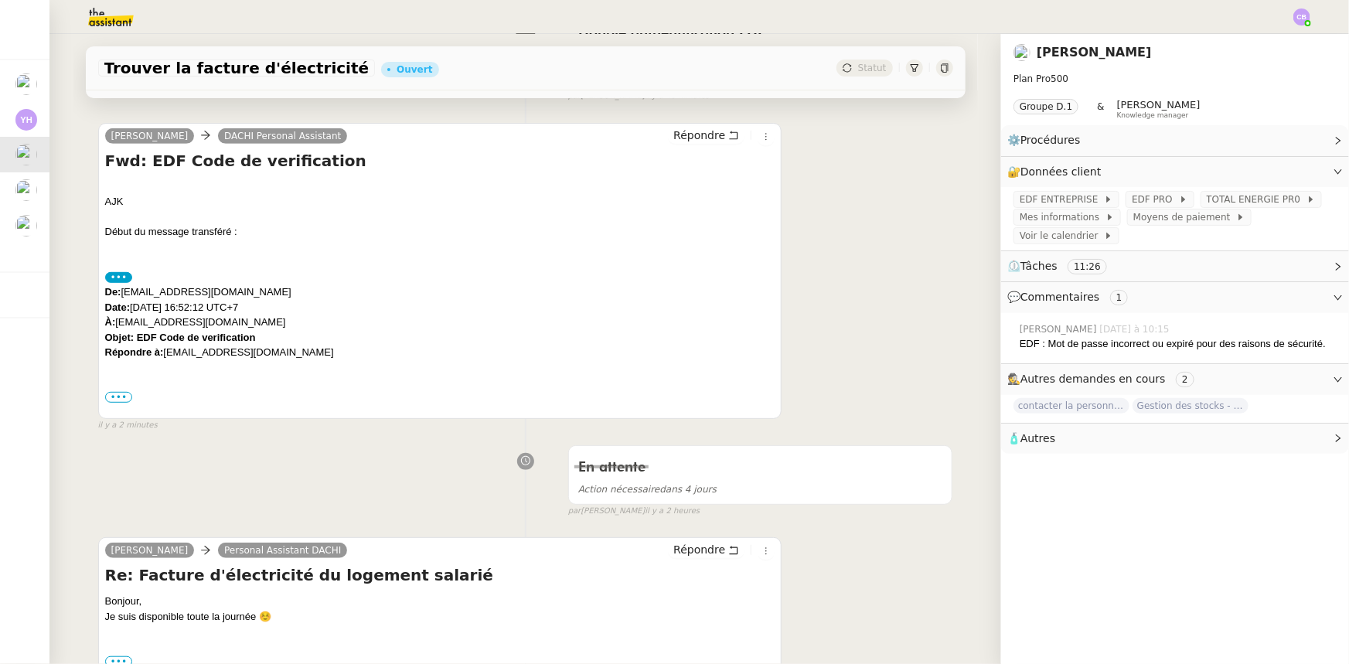
scroll to position [281, 0]
click at [111, 400] on label "•••" at bounding box center [119, 395] width 28 height 11
click at [0, 0] on input "•••" at bounding box center [0, 0] width 0 height 0
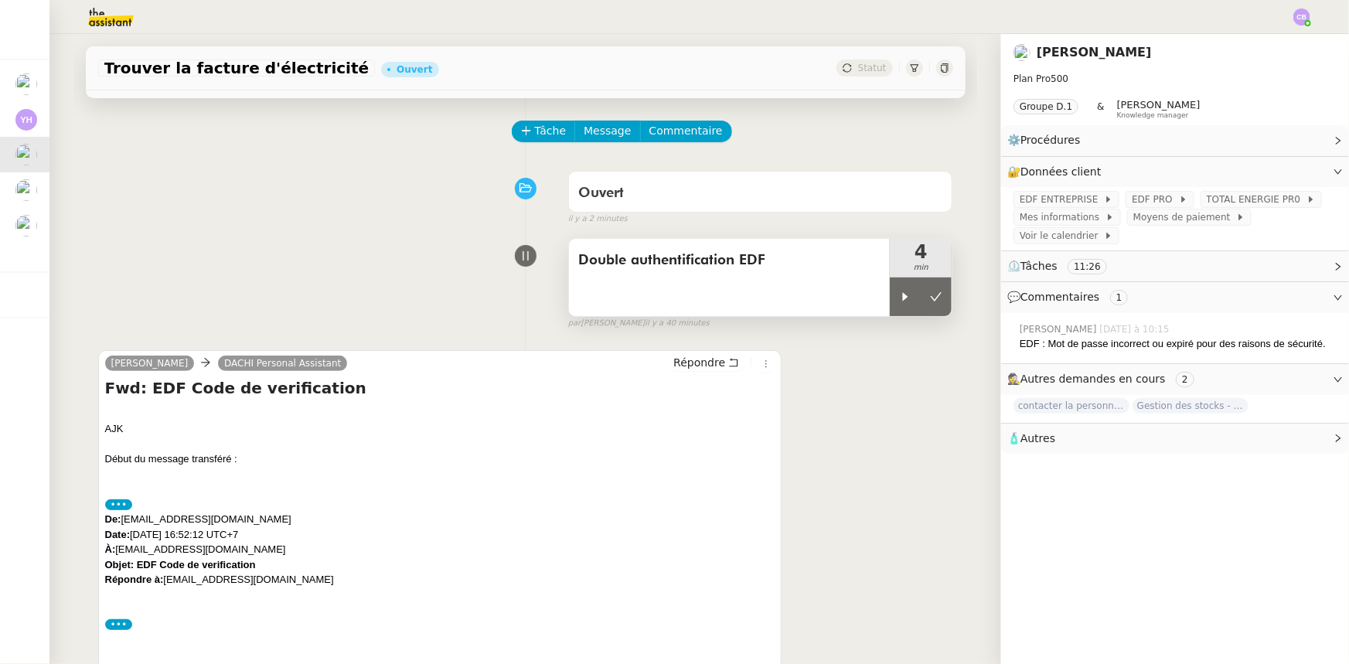
scroll to position [0, 0]
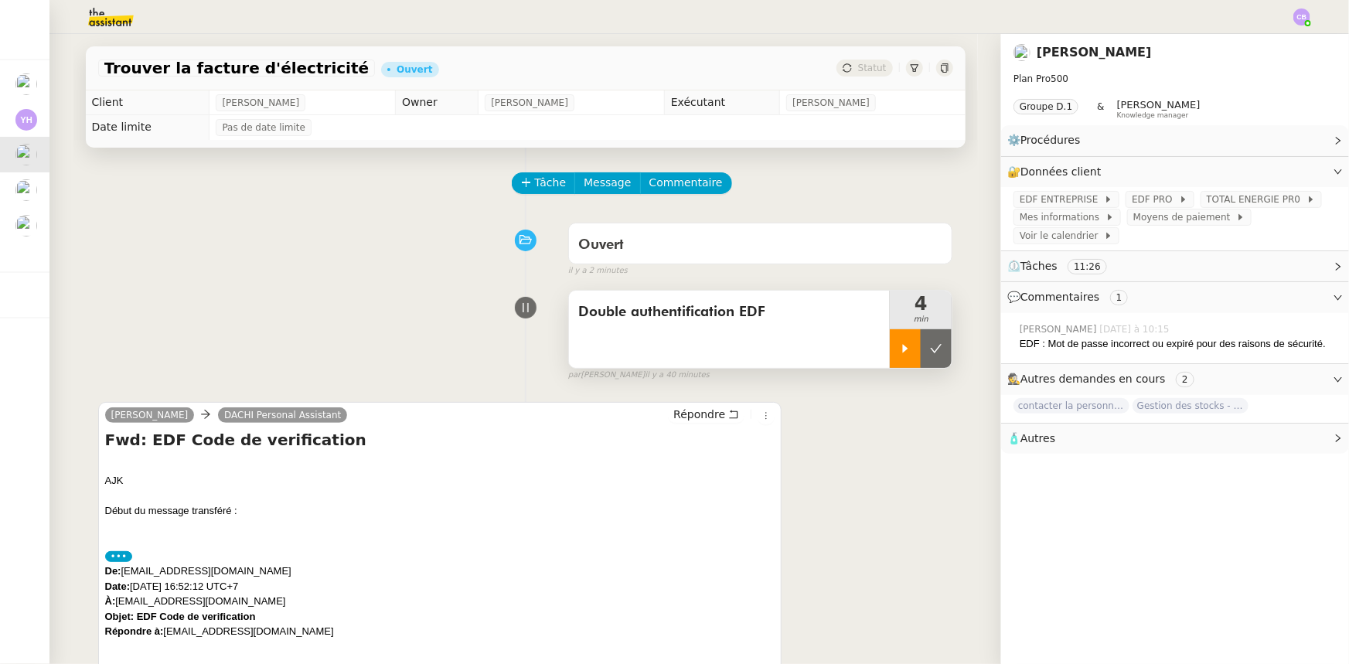
click at [890, 346] on div at bounding box center [905, 348] width 31 height 39
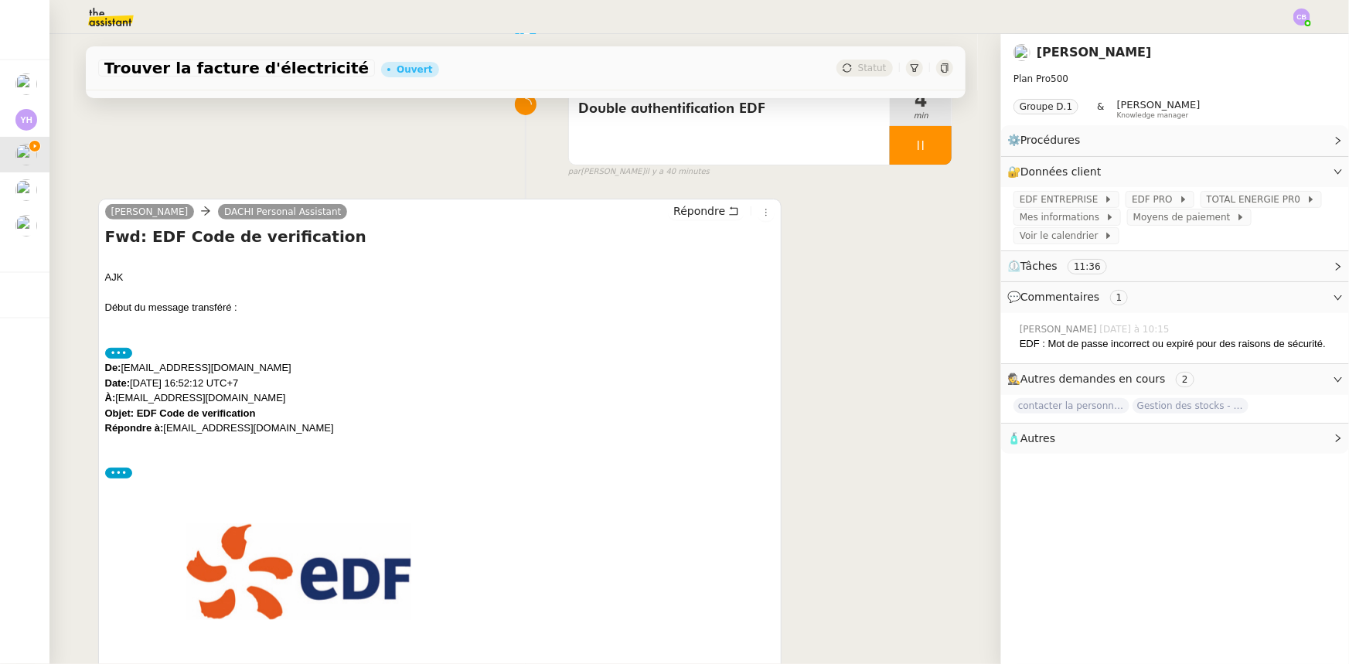
scroll to position [210, 0]
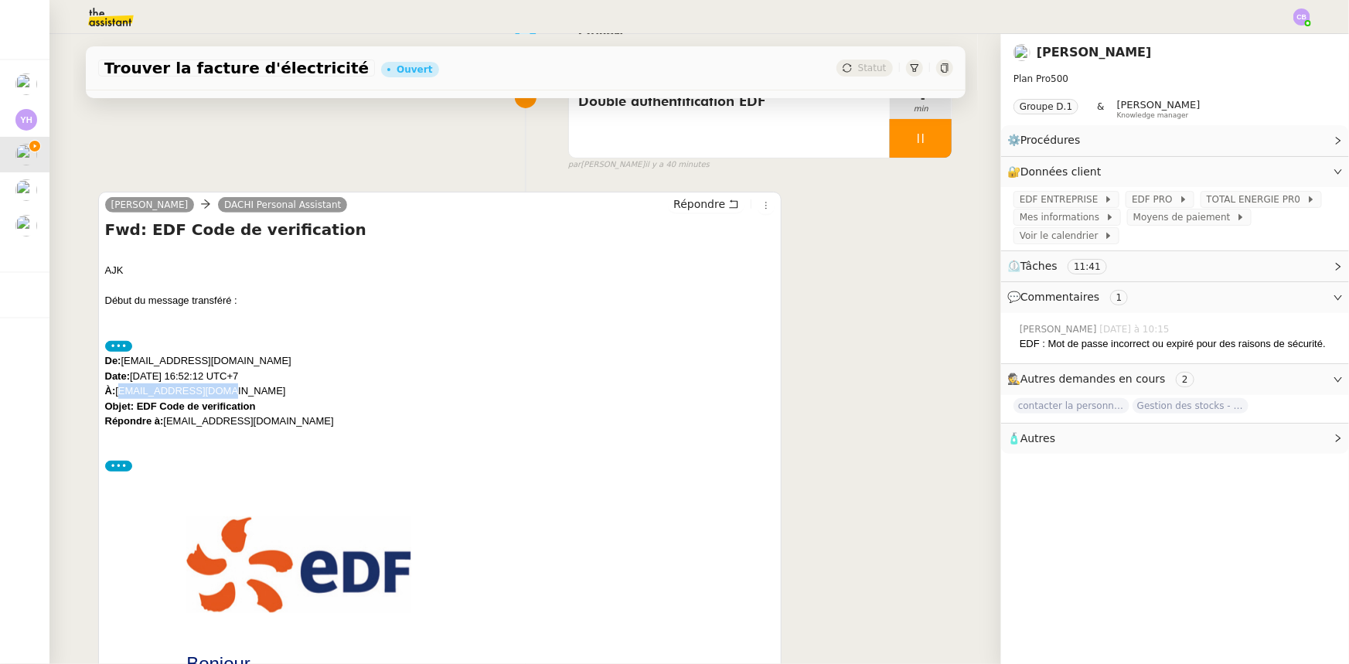
drag, startPoint x: 203, startPoint y: 391, endPoint x: 115, endPoint y: 392, distance: 88.1
click at [115, 392] on div "De: [EMAIL_ADDRESS][DOMAIN_NAME] Date: [DATE] 16:52:12 UTC+7 À: [EMAIL_ADDRESS]…" at bounding box center [440, 398] width 670 height 90
copy div "[EMAIL_ADDRESS][DOMAIN_NAME]"
click at [1020, 199] on span "EDF ENTREPRISE" at bounding box center [1062, 199] width 84 height 15
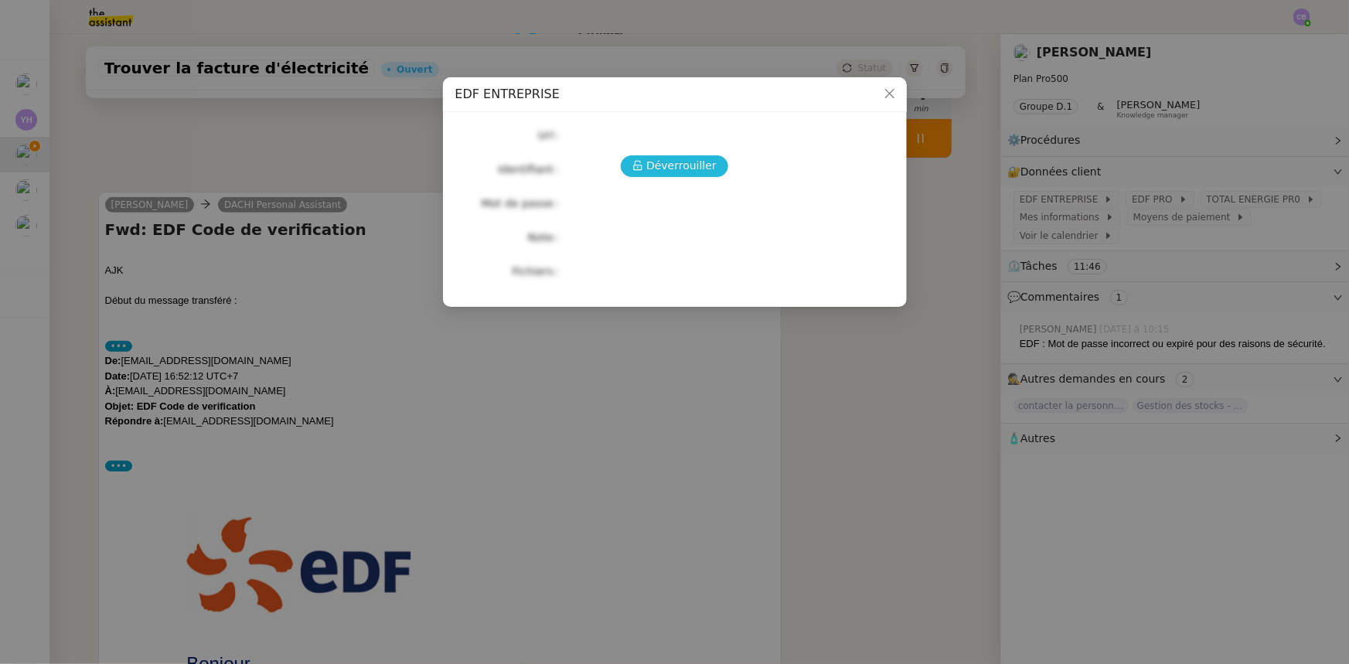
click at [680, 165] on span "Déverrouiller" at bounding box center [681, 166] width 70 height 18
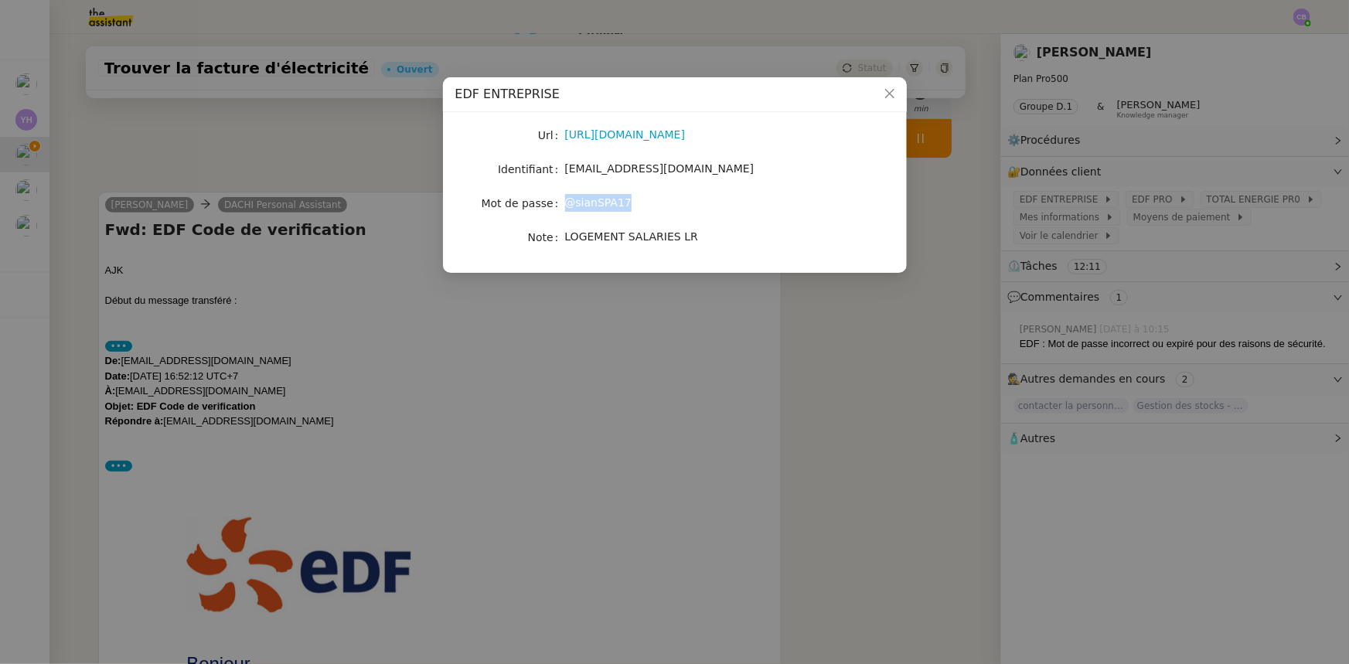
drag, startPoint x: 621, startPoint y: 203, endPoint x: 564, endPoint y: 202, distance: 56.4
click at [565, 202] on span "@sianSPA17" at bounding box center [598, 202] width 66 height 12
copy span "@sianSPA17"
click at [885, 95] on icon "Close" at bounding box center [890, 93] width 12 height 12
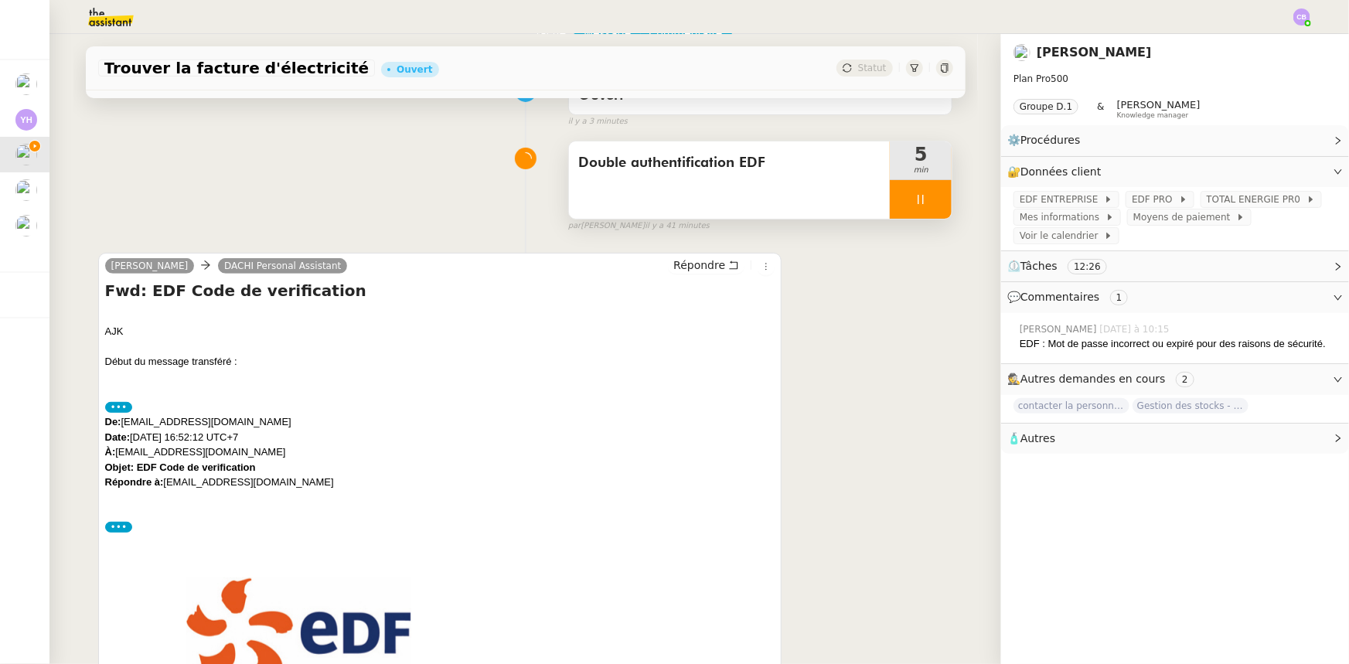
scroll to position [70, 0]
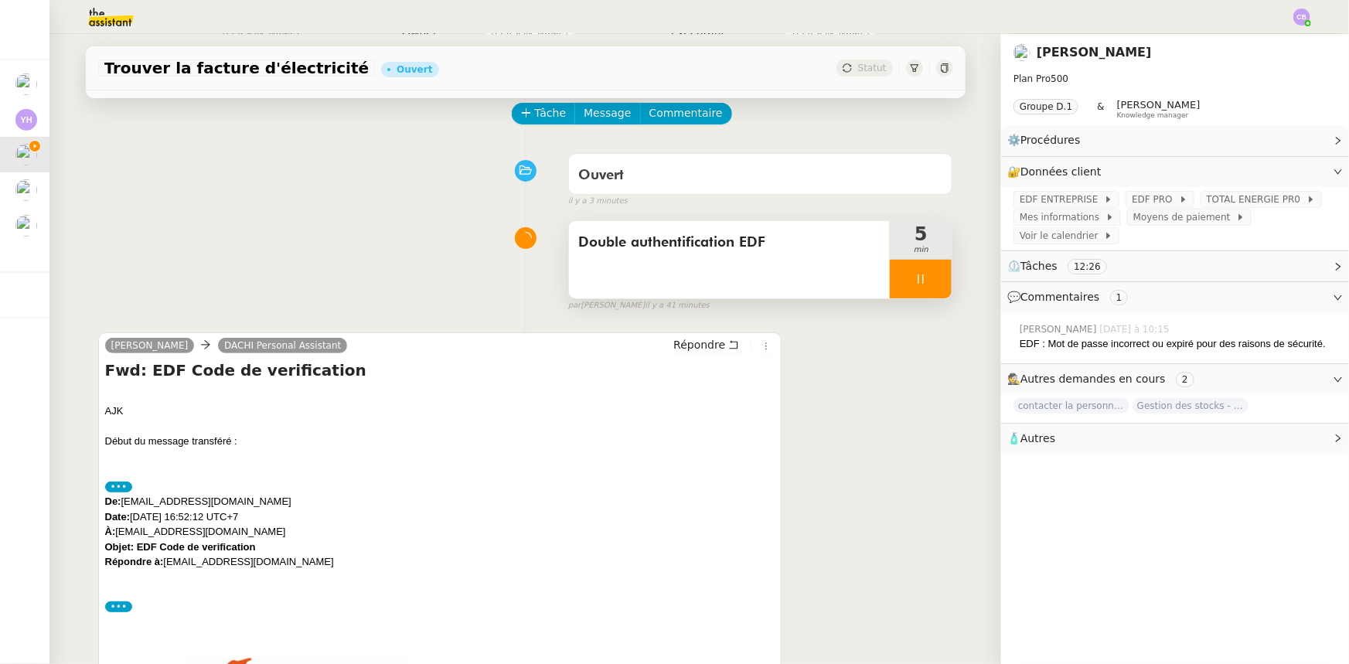
click at [890, 281] on div at bounding box center [921, 279] width 62 height 39
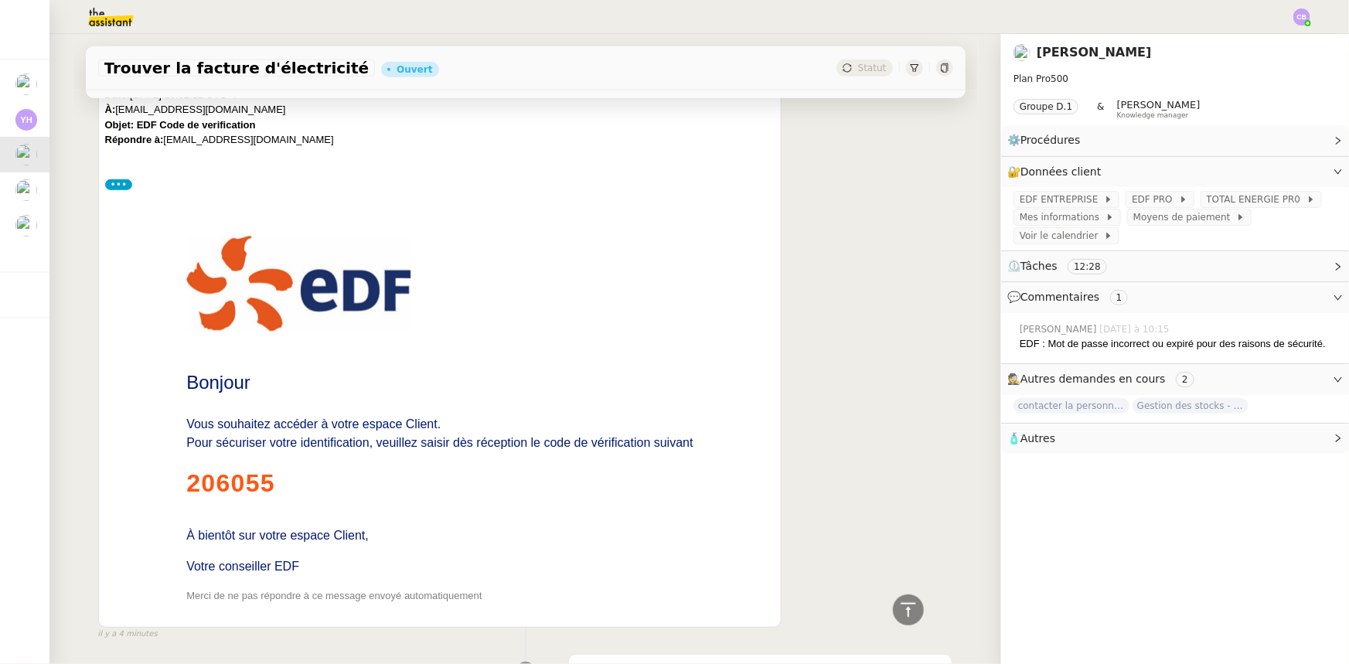
scroll to position [0, 0]
